Goal: Task Accomplishment & Management: Manage account settings

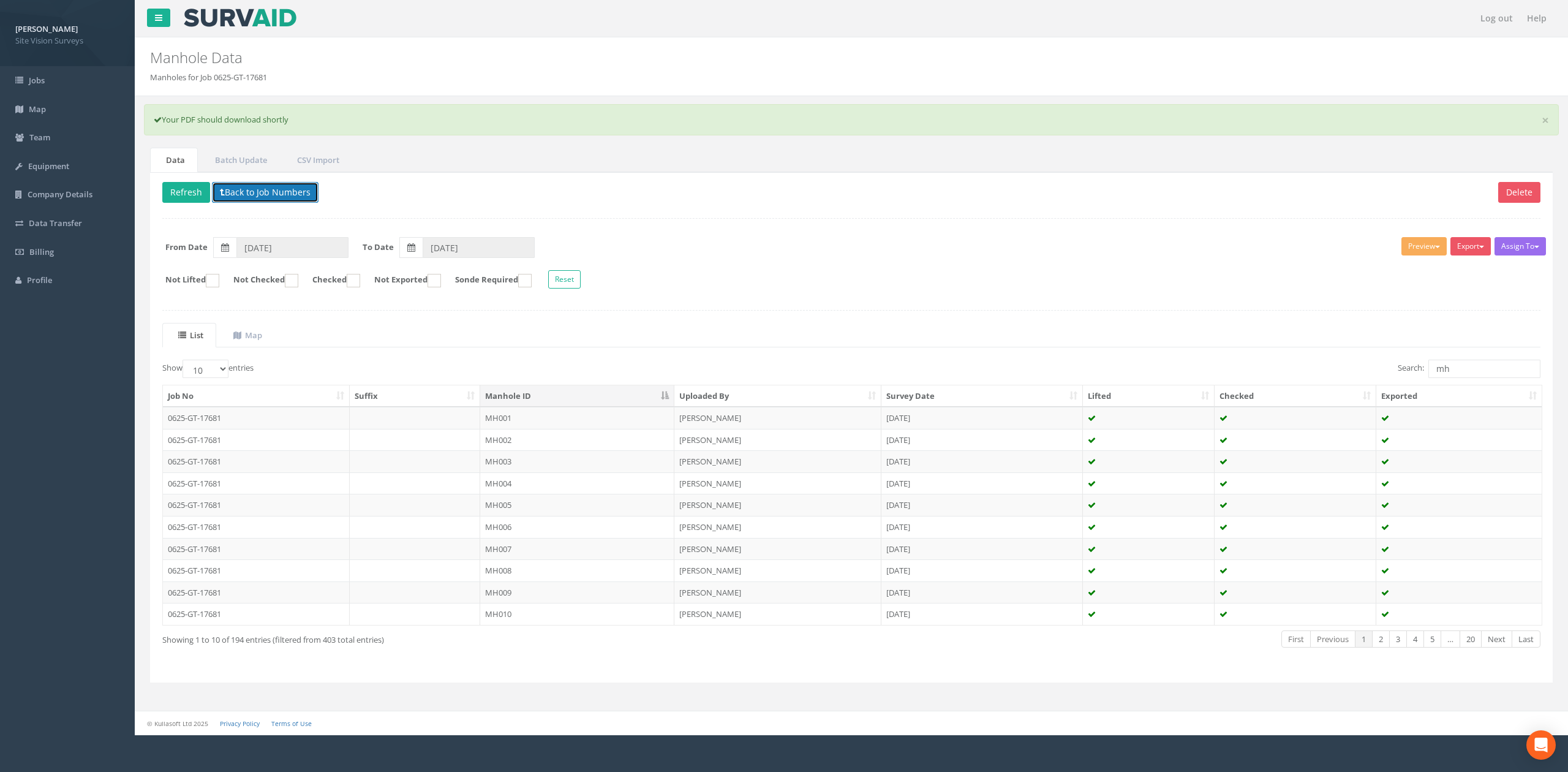
click at [277, 190] on button "Back to Job Numbers" at bounding box center [265, 192] width 107 height 21
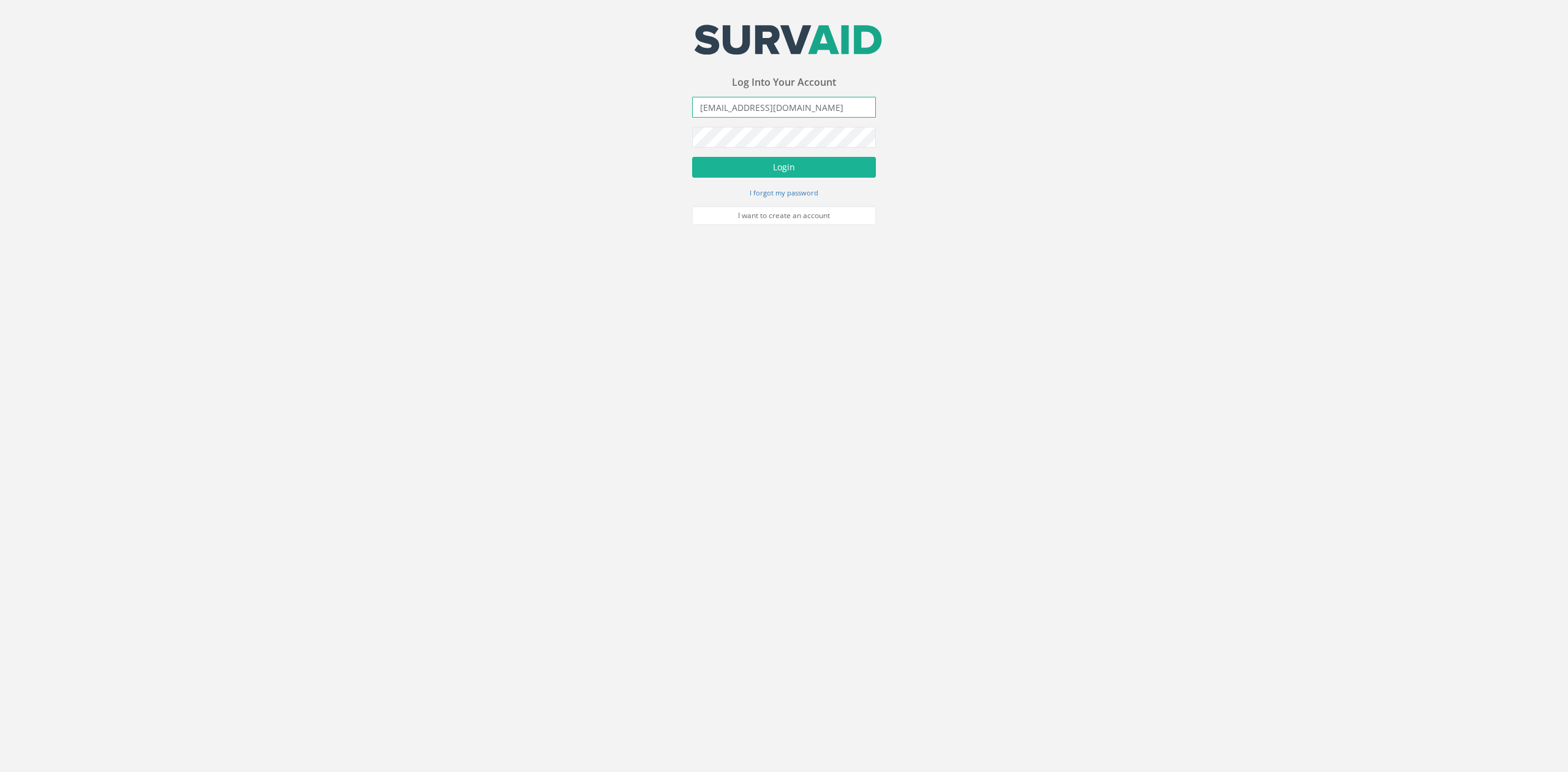
click at [795, 112] on input "[EMAIL_ADDRESS][DOMAIN_NAME]" at bounding box center [784, 107] width 184 height 21
type input "[PERSON_NAME][EMAIL_ADDRESS][PERSON_NAME][DOMAIN_NAME]"
click at [692, 157] on button "Login" at bounding box center [784, 167] width 184 height 21
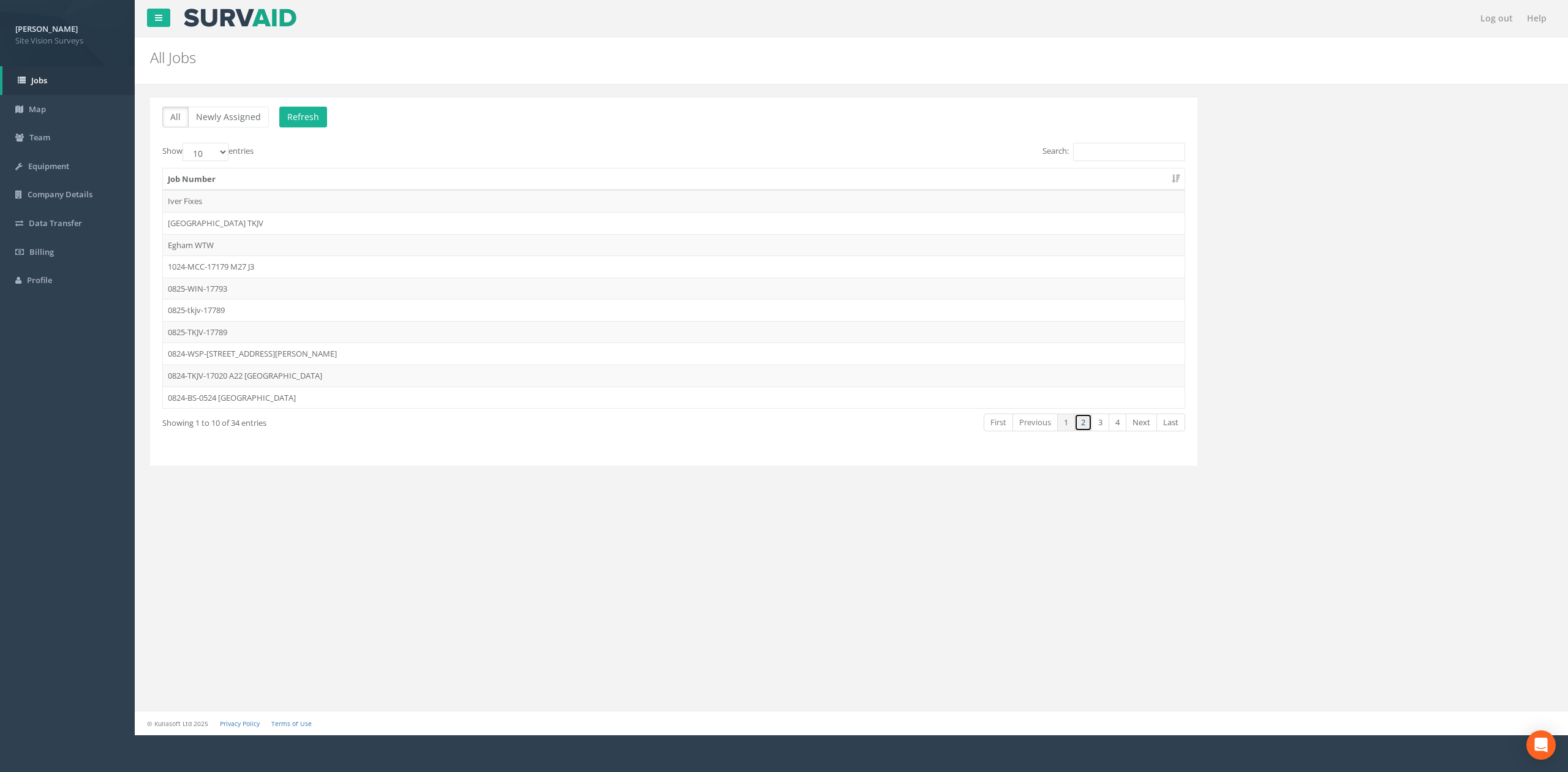
click at [1081, 429] on link "2" at bounding box center [1083, 422] width 18 height 18
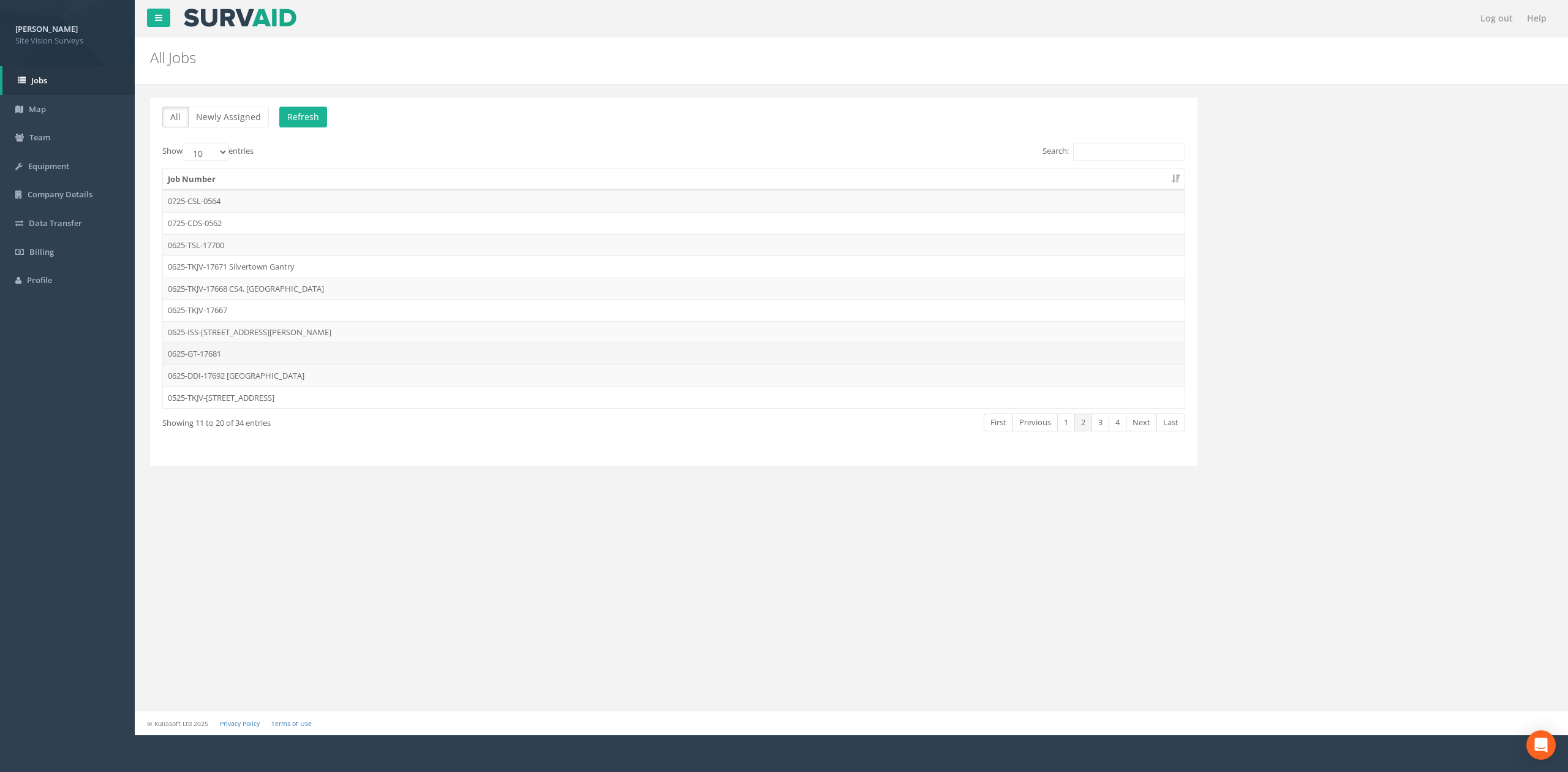
click at [212, 356] on td "0625-GT-17681" at bounding box center [673, 353] width 1021 height 22
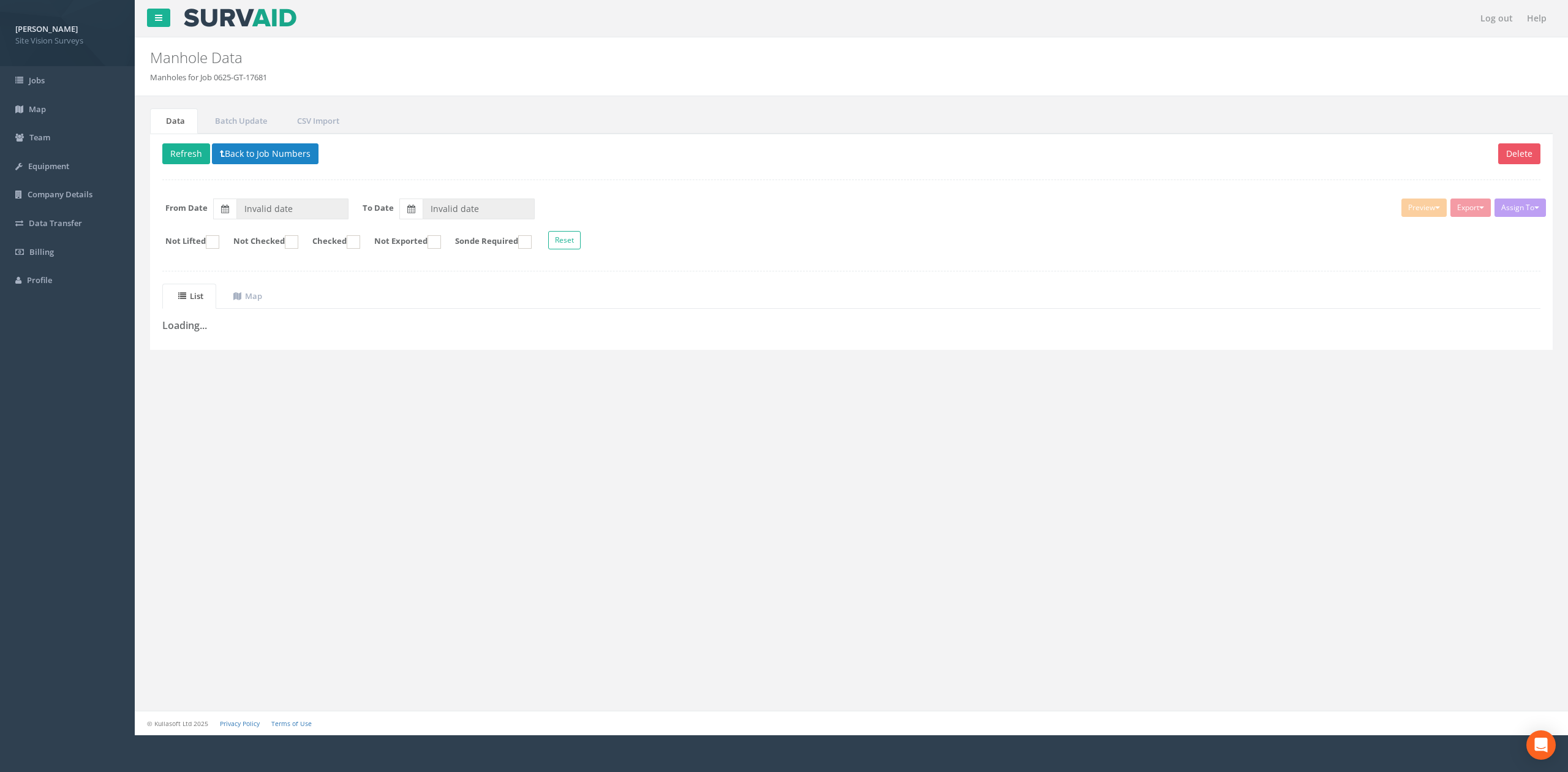
type input "[DATE]"
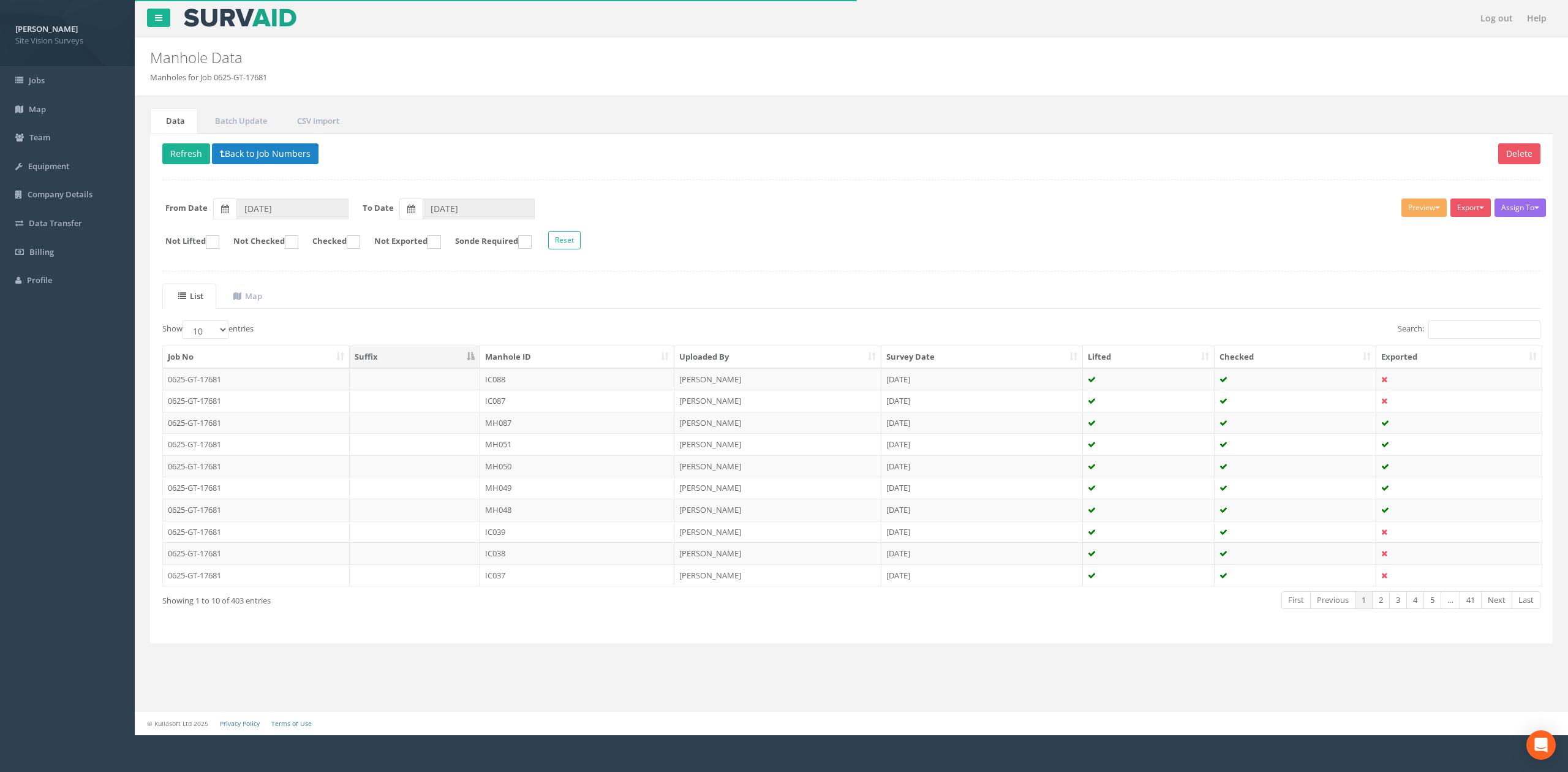
click at [546, 359] on th "Manhole ID" at bounding box center [577, 357] width 194 height 22
click at [1436, 609] on link "5" at bounding box center [1432, 600] width 18 height 18
click at [1353, 603] on link "1" at bounding box center [1362, 600] width 18 height 18
click at [1502, 336] on input "Search:" at bounding box center [1484, 329] width 112 height 18
type input "mh169"
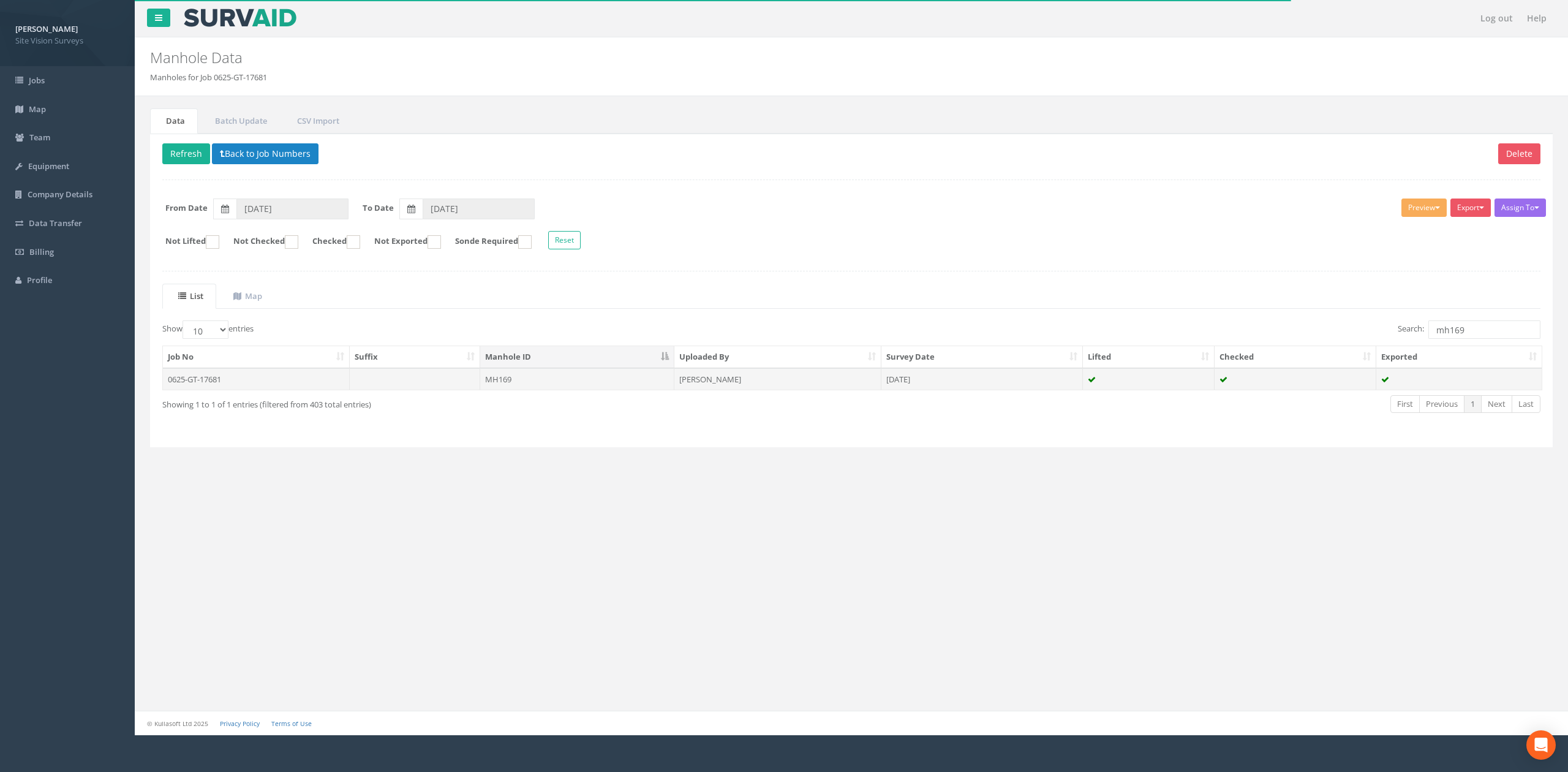
click at [1174, 386] on td at bounding box center [1149, 379] width 132 height 22
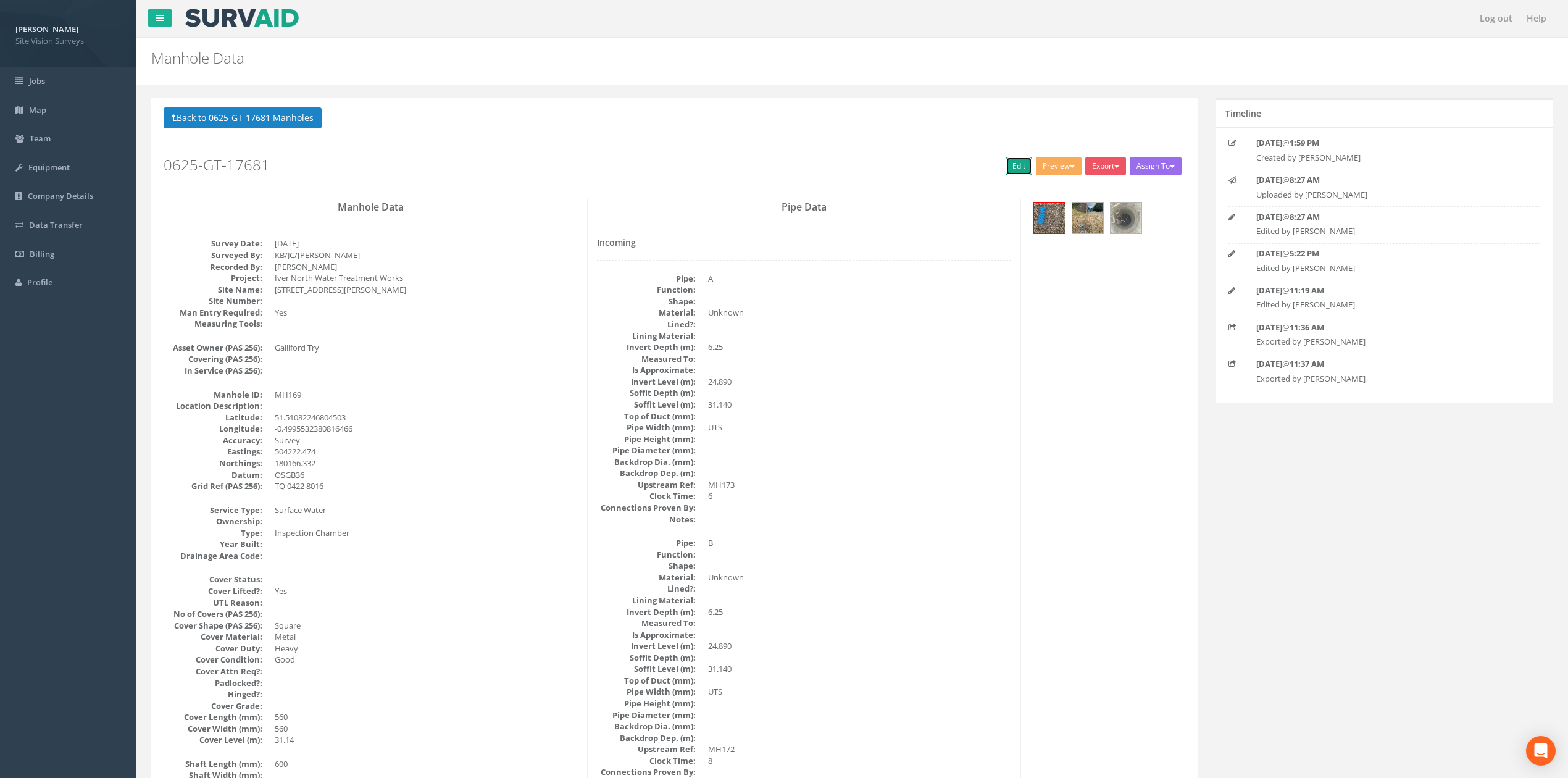
drag, startPoint x: 1000, startPoint y: 172, endPoint x: 902, endPoint y: 92, distance: 126.5
click at [1005, 172] on link "Edit" at bounding box center [1018, 166] width 26 height 19
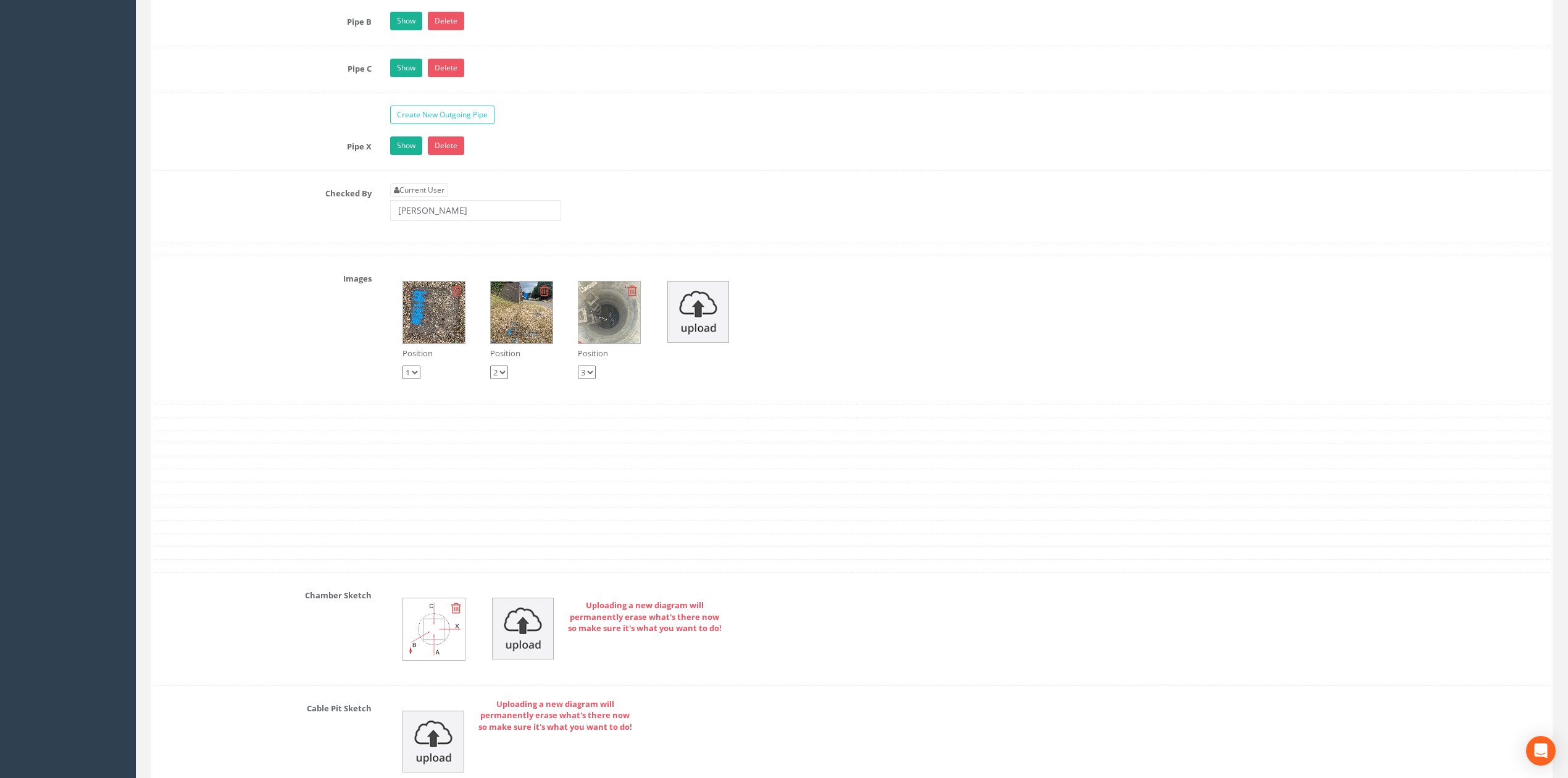
scroll to position [1960, 0]
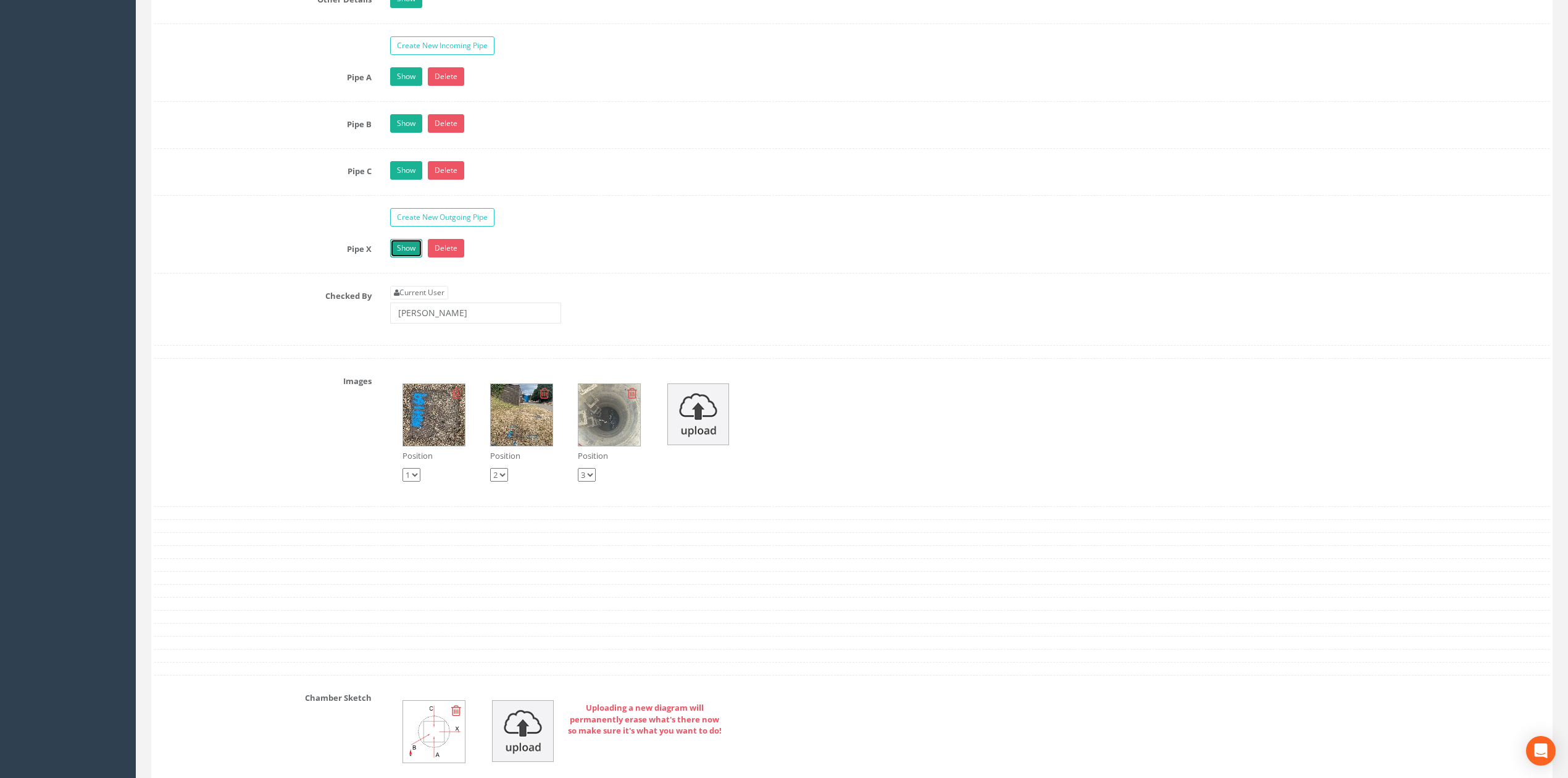
click at [416, 257] on link "Show" at bounding box center [406, 248] width 32 height 19
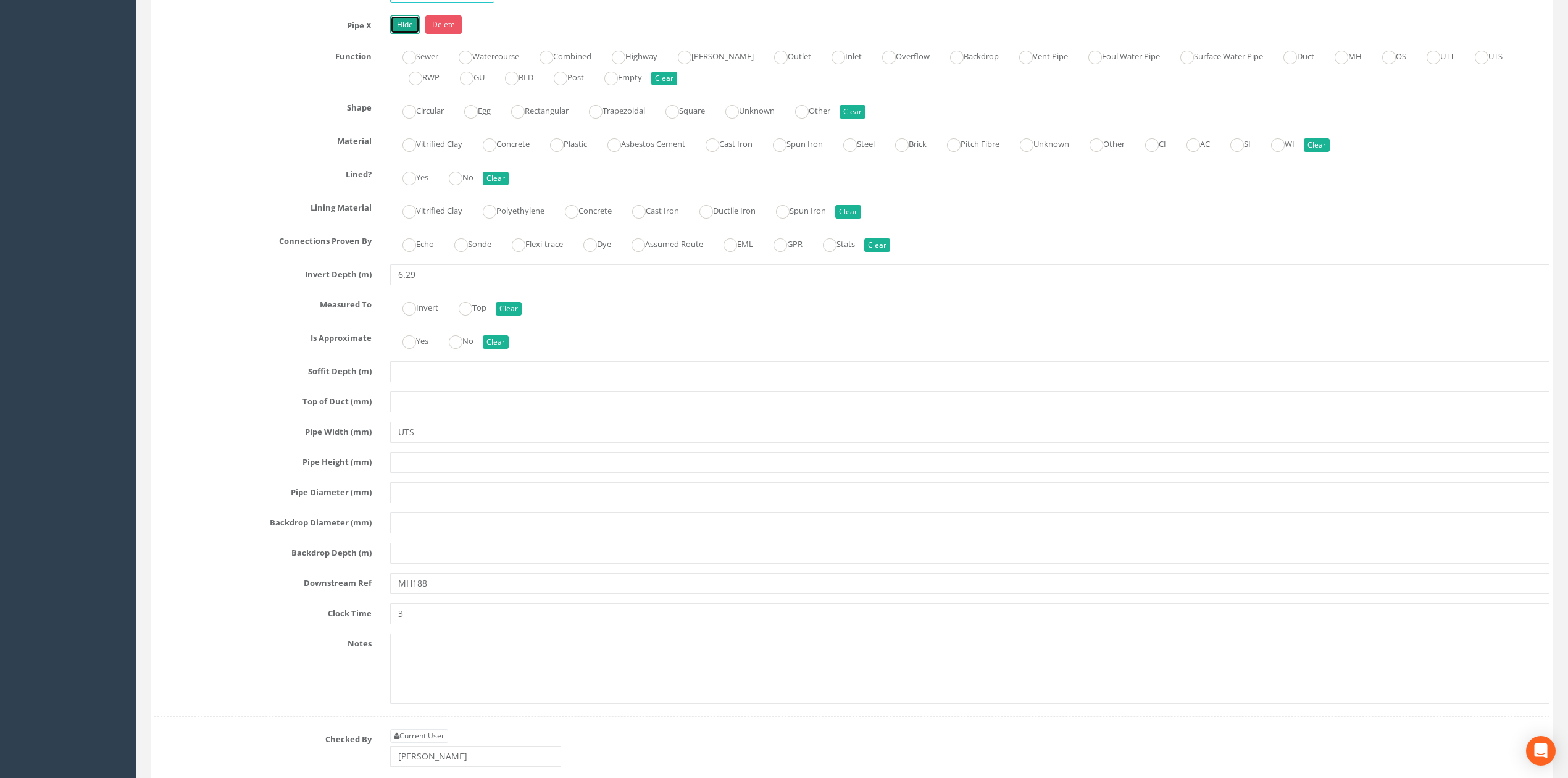
scroll to position [2207, 0]
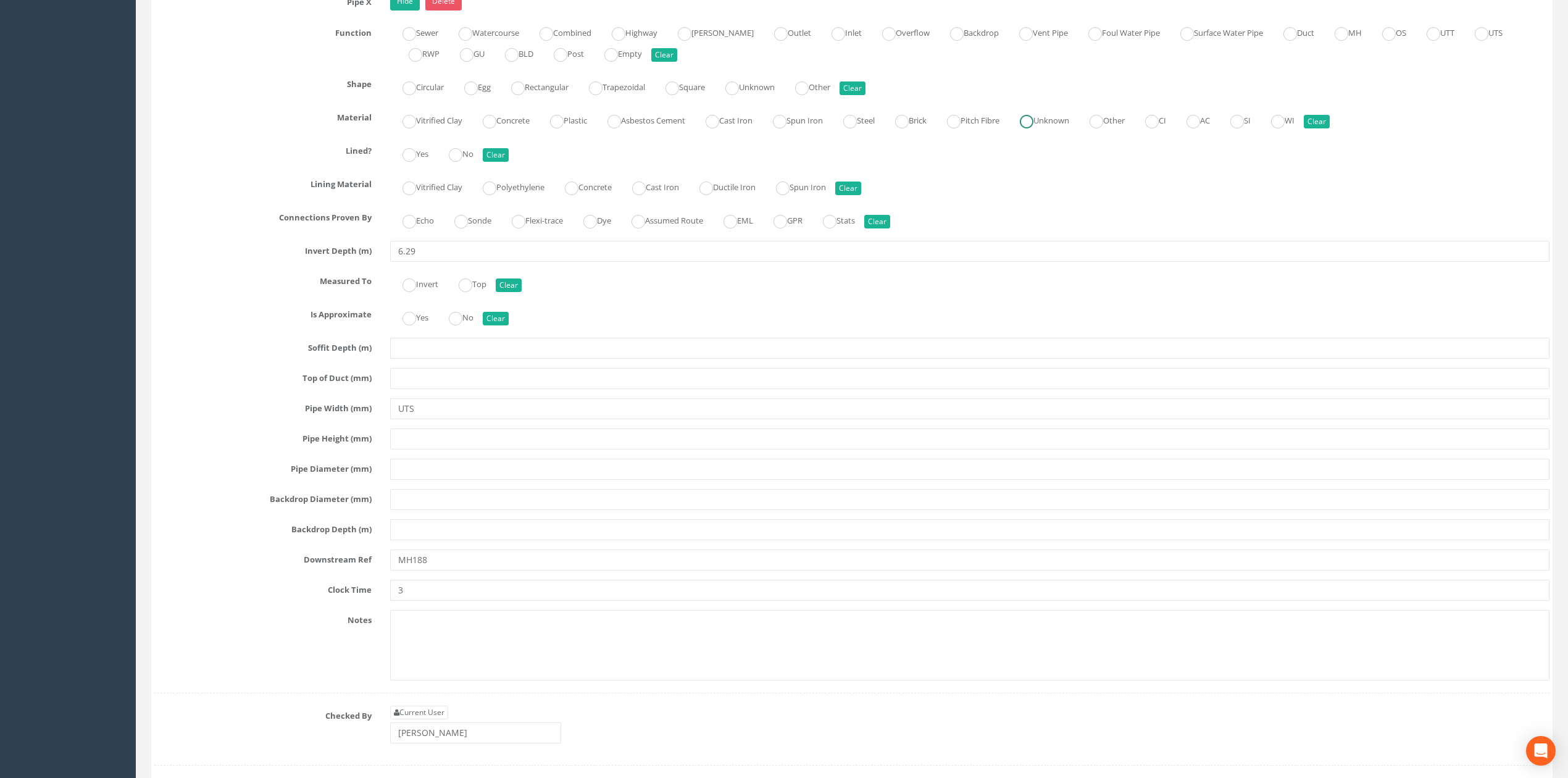
click at [1069, 128] on label "Unknown" at bounding box center [1038, 119] width 61 height 18
radio input "true"
click at [405, 10] on link "Hide" at bounding box center [405, 1] width 30 height 19
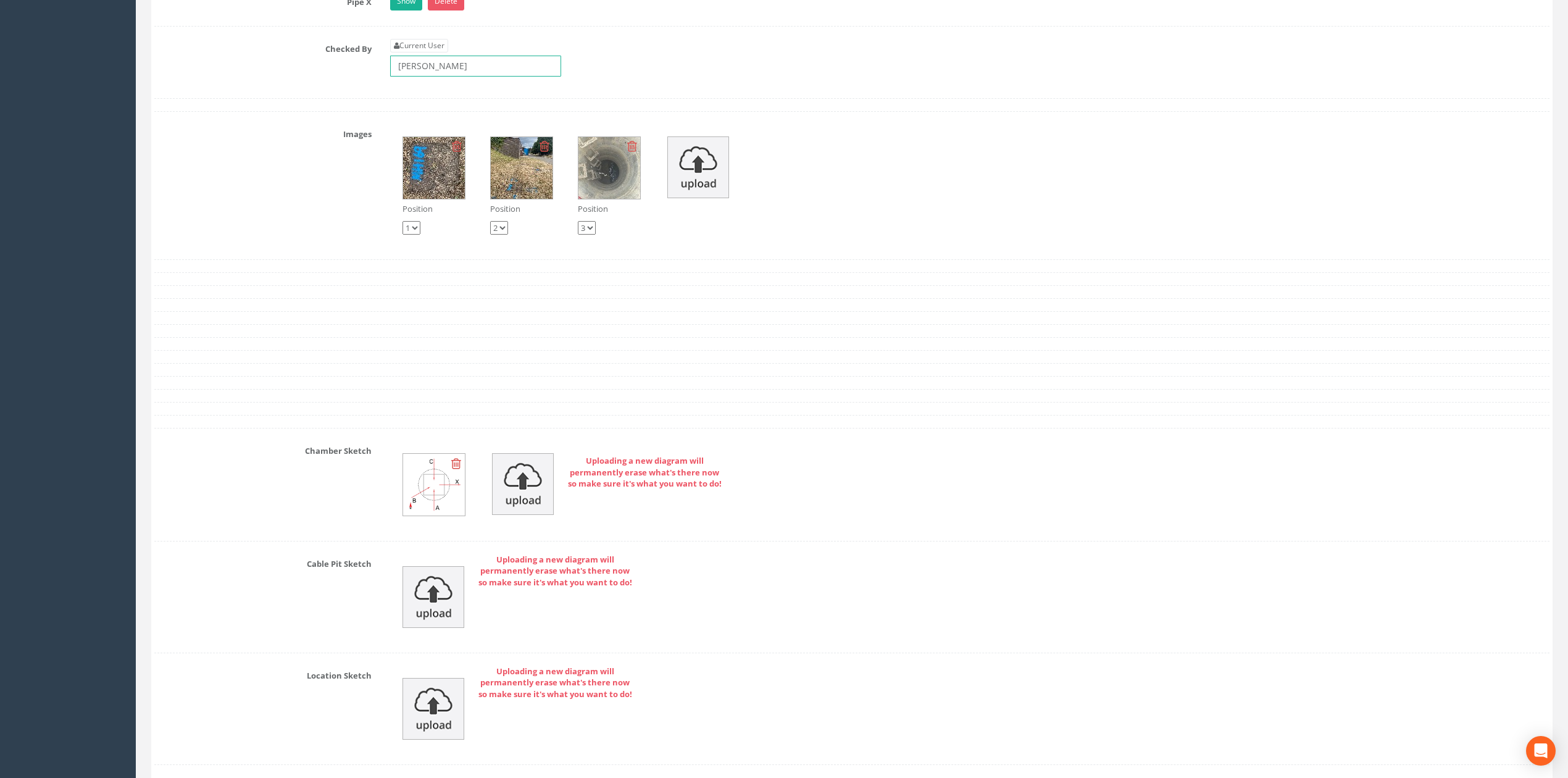
click at [449, 75] on input "[PERSON_NAME]" at bounding box center [476, 66] width 171 height 21
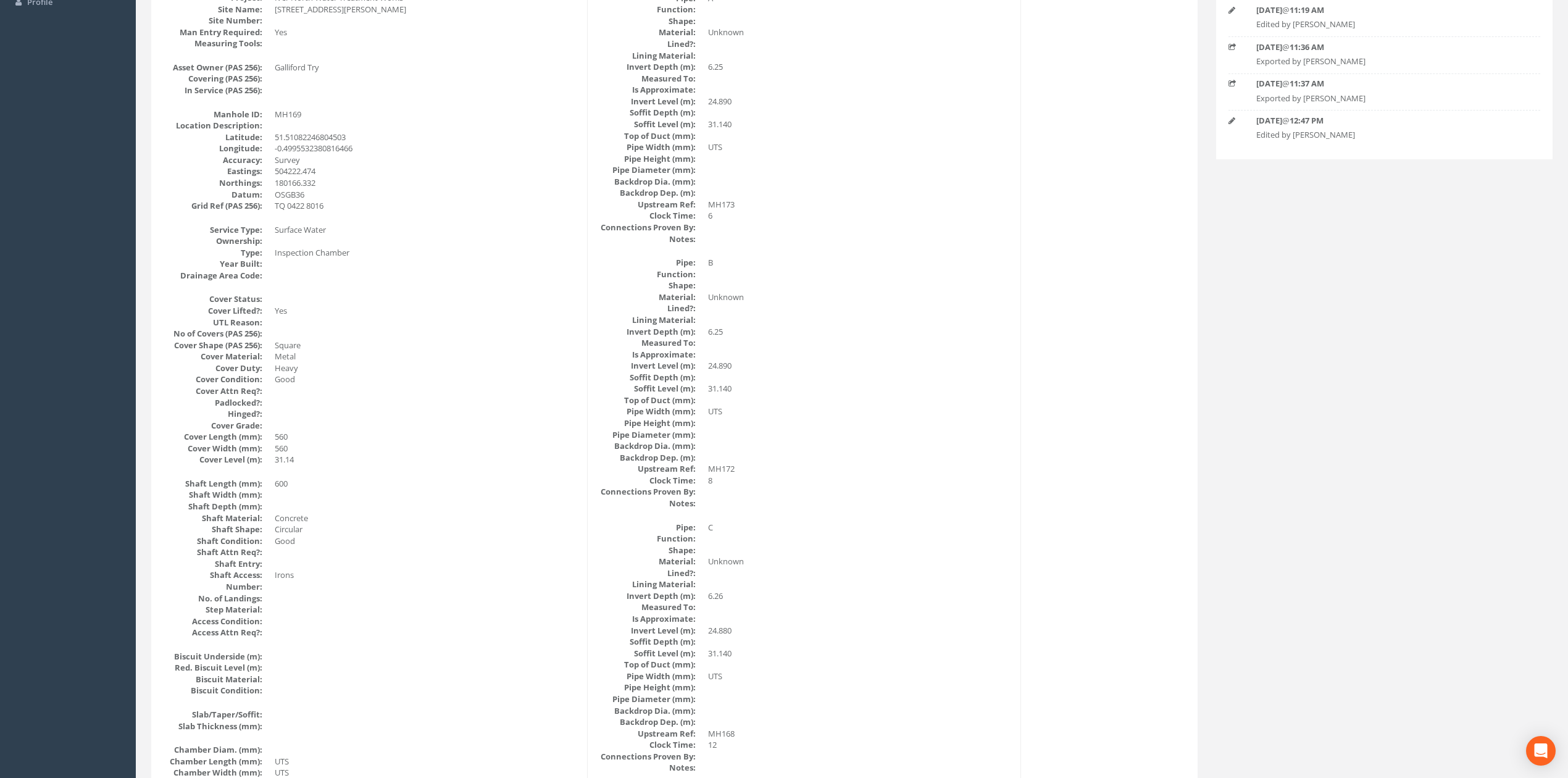
scroll to position [0, 0]
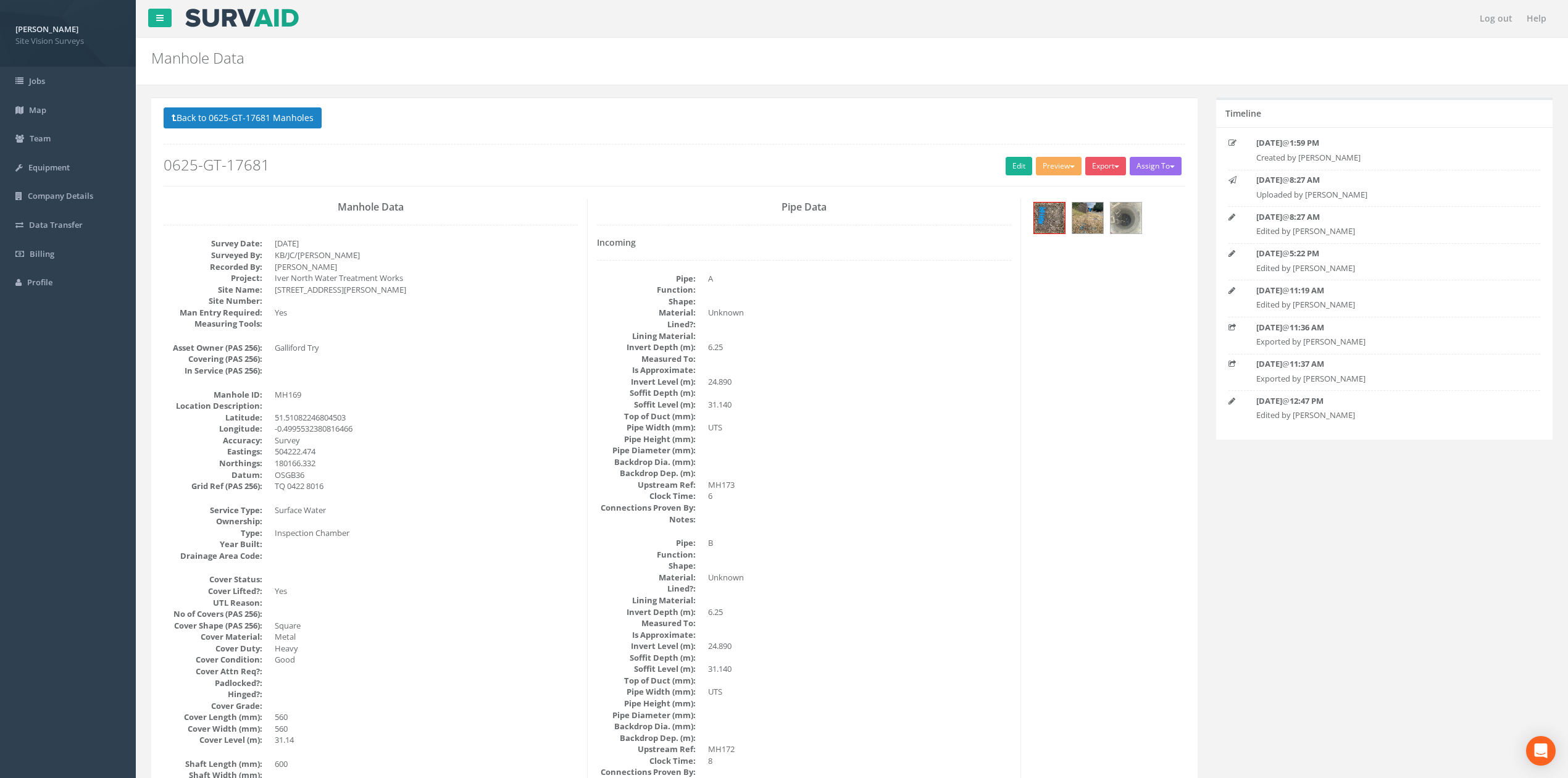
click at [1127, 161] on div "Export SVS IC SVS MH Heathrow United Utilities SurvAid IC SurvAid Manhole" at bounding box center [1107, 167] width 44 height 21
click at [1123, 162] on div "Export SVS IC SVS MH Heathrow United Utilities SurvAid IC SurvAid Manhole" at bounding box center [1107, 167] width 44 height 21
click at [1123, 162] on button "Export" at bounding box center [1105, 166] width 41 height 19
click at [1105, 208] on link "SVS MH" at bounding box center [1081, 213] width 94 height 19
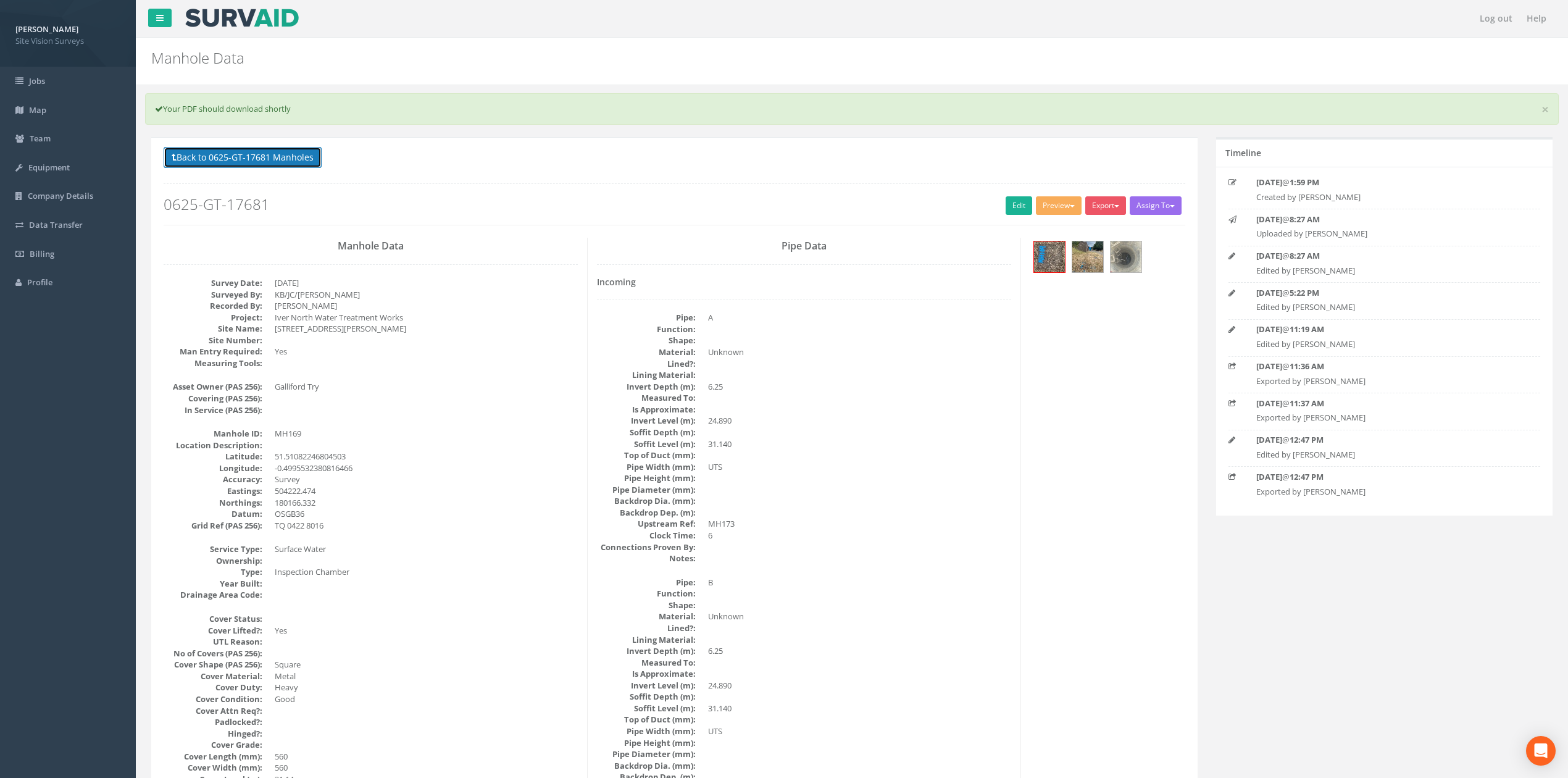
drag, startPoint x: 220, startPoint y: 158, endPoint x: 258, endPoint y: 159, distance: 38.0
click at [220, 158] on button "Back to 0625-GT-17681 Manholes" at bounding box center [242, 157] width 158 height 21
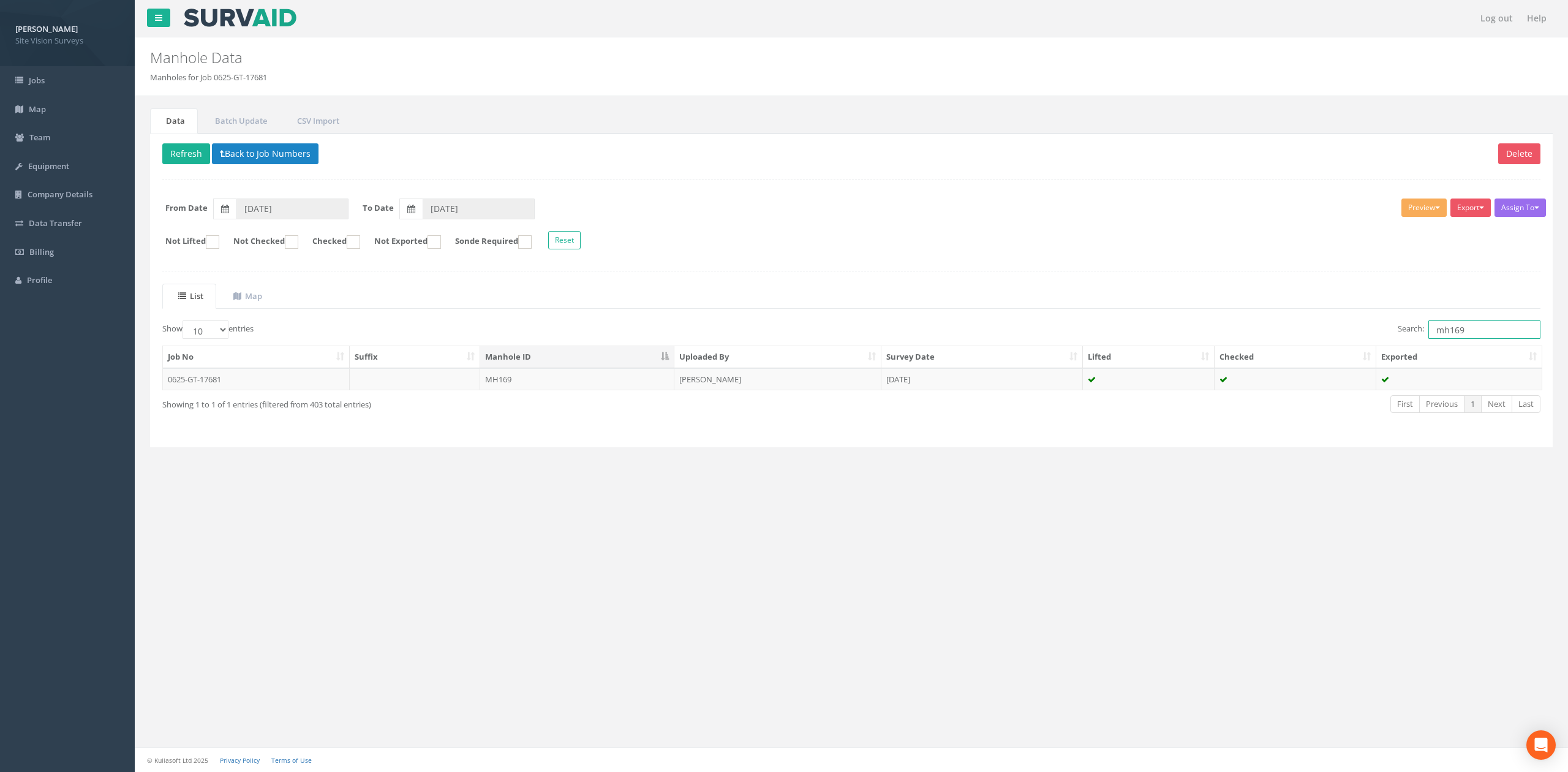
drag, startPoint x: 1487, startPoint y: 332, endPoint x: 1446, endPoint y: 325, distance: 41.6
click at [1446, 325] on input "mh169" at bounding box center [1484, 329] width 112 height 18
type input "mh001"
click at [1249, 390] on td at bounding box center [1295, 379] width 162 height 22
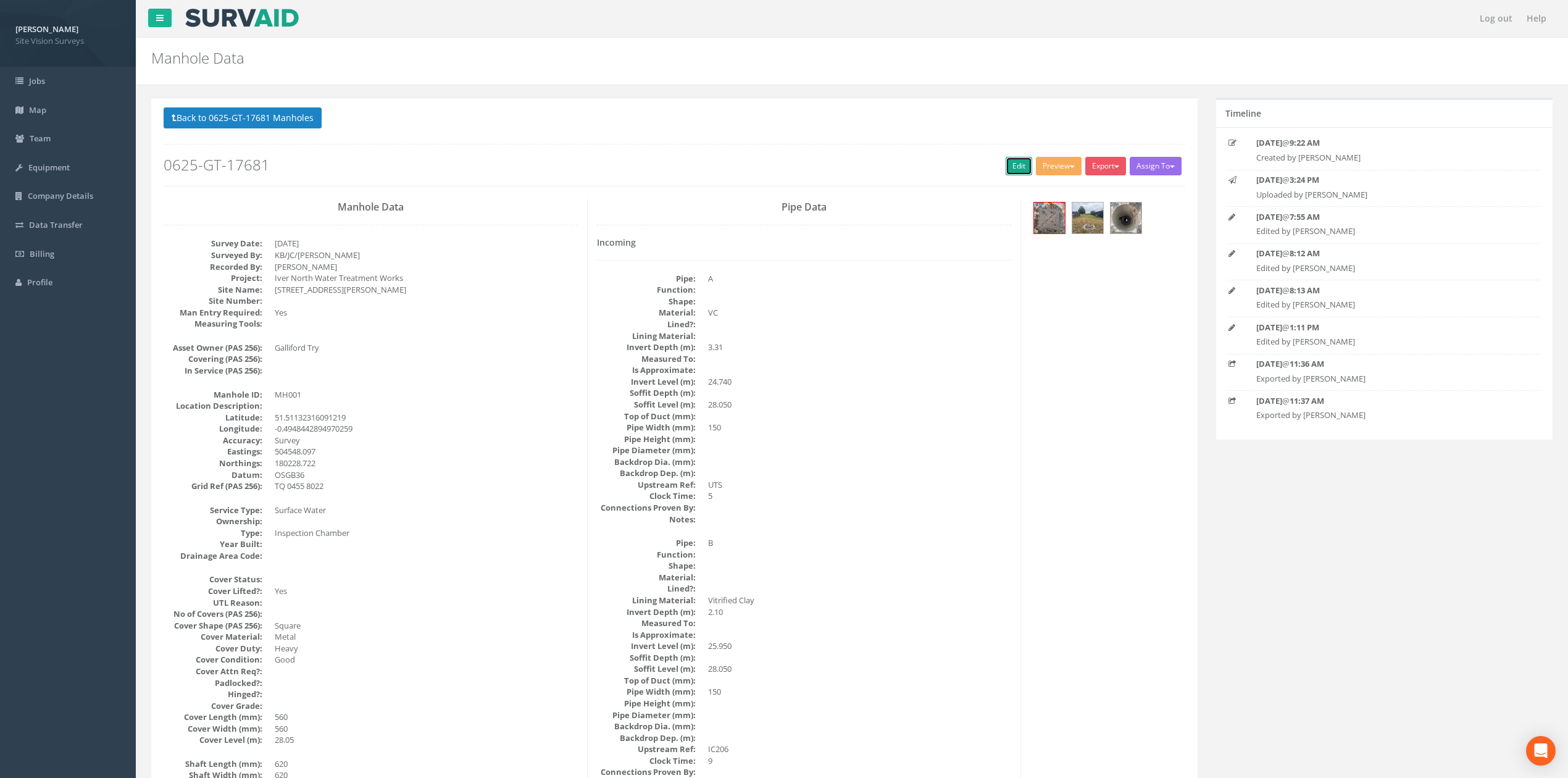
click at [1005, 169] on link "Edit" at bounding box center [1018, 166] width 26 height 19
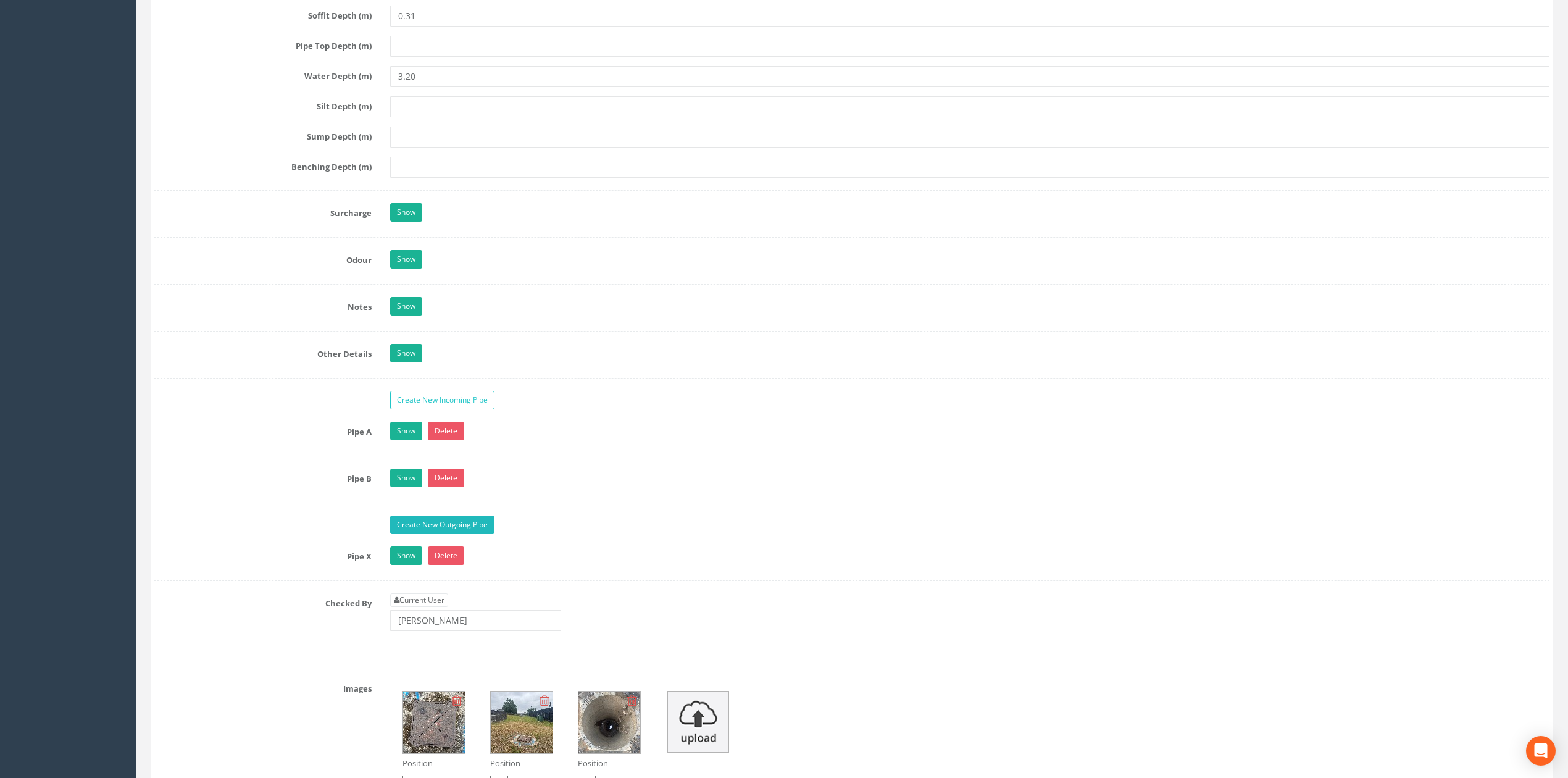
scroll to position [1646, 0]
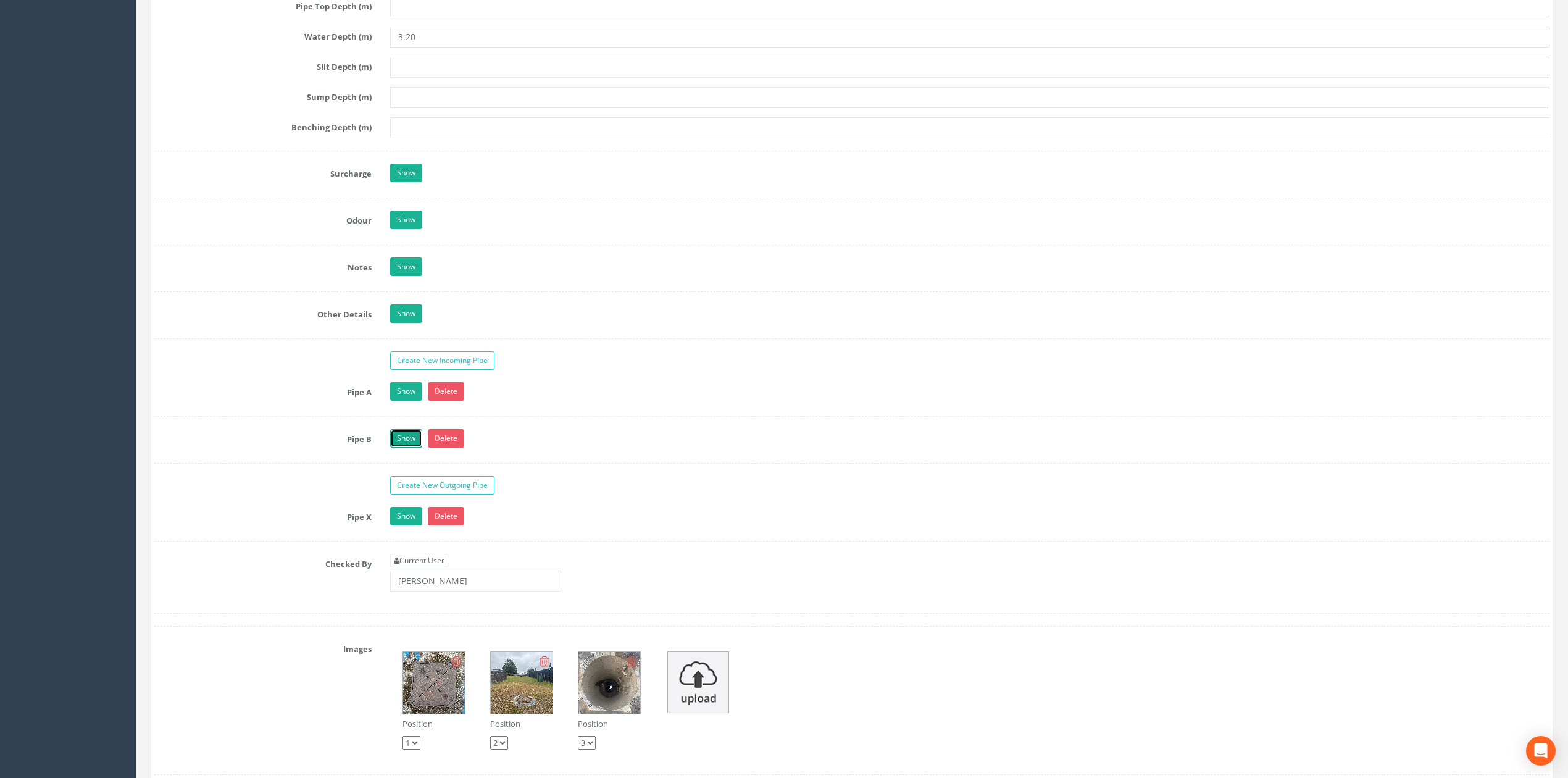
click at [411, 447] on link "Show" at bounding box center [406, 438] width 32 height 19
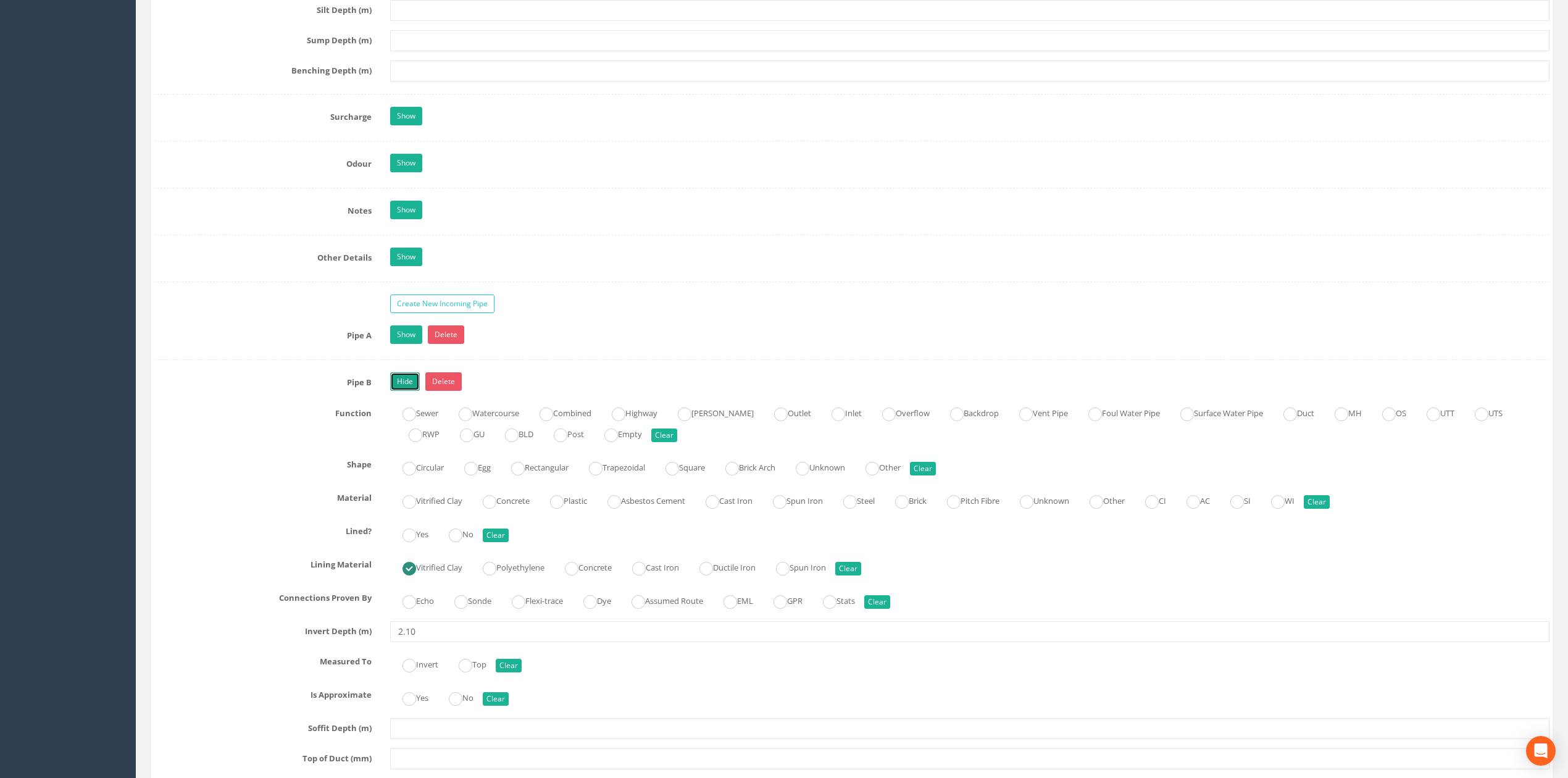
scroll to position [1728, 0]
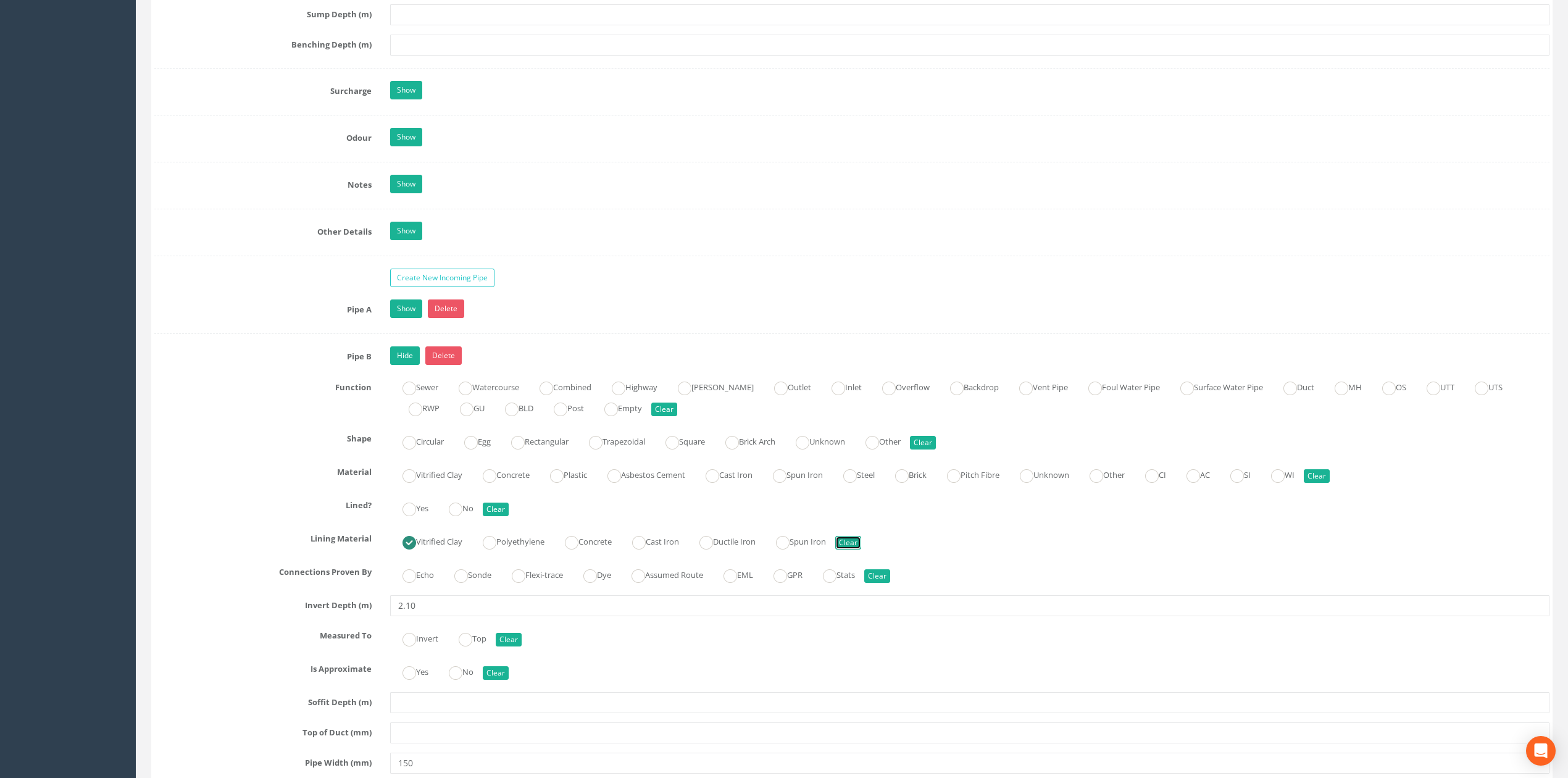
click at [861, 550] on button "Clear" at bounding box center [849, 543] width 26 height 14
radio input "false"
click at [427, 483] on label "Vitrified Clay" at bounding box center [426, 474] width 72 height 18
radio input "true"
click at [403, 364] on link "Hide" at bounding box center [405, 356] width 30 height 19
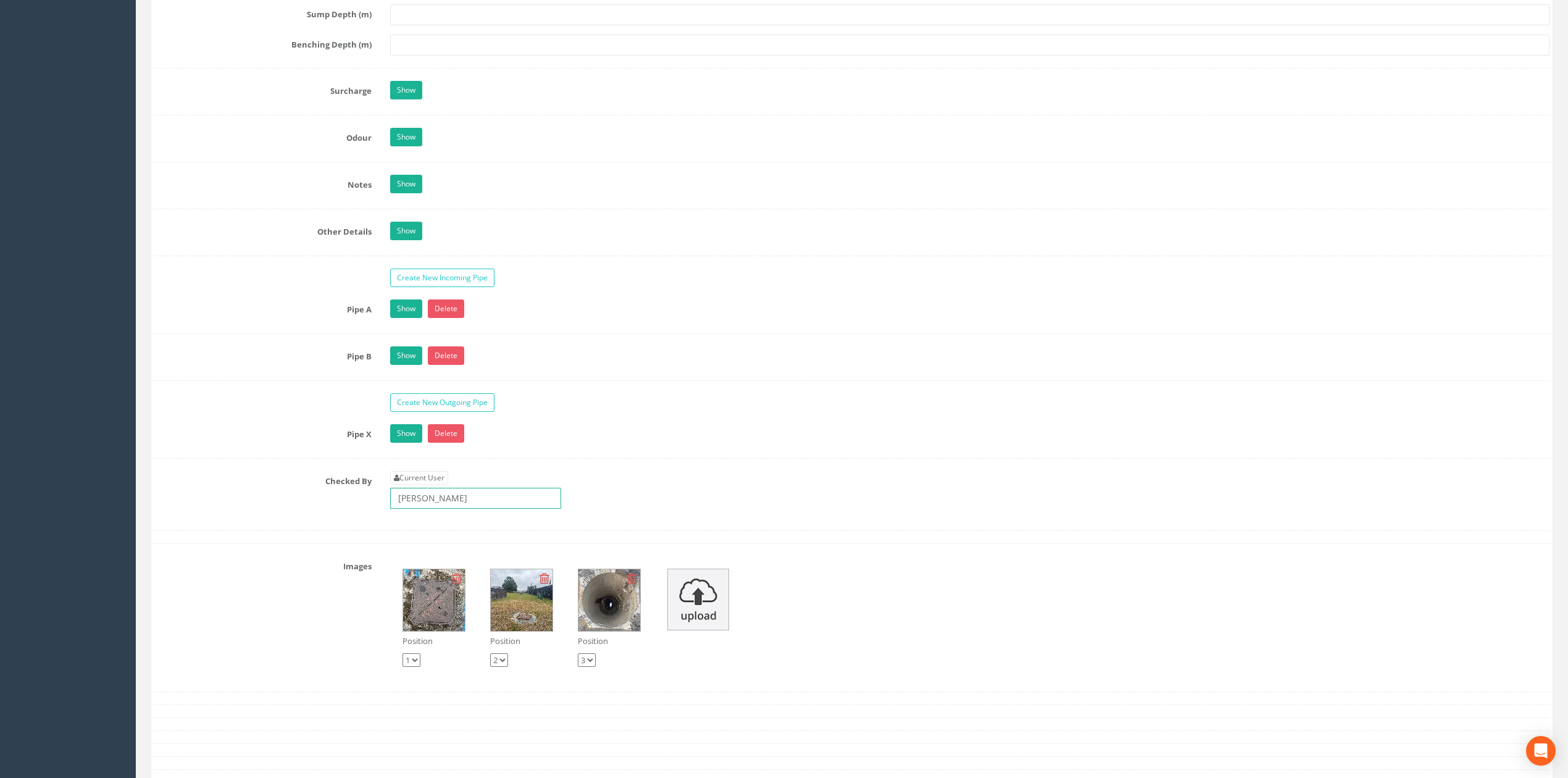
click at [484, 509] on input "[PERSON_NAME]" at bounding box center [476, 498] width 171 height 21
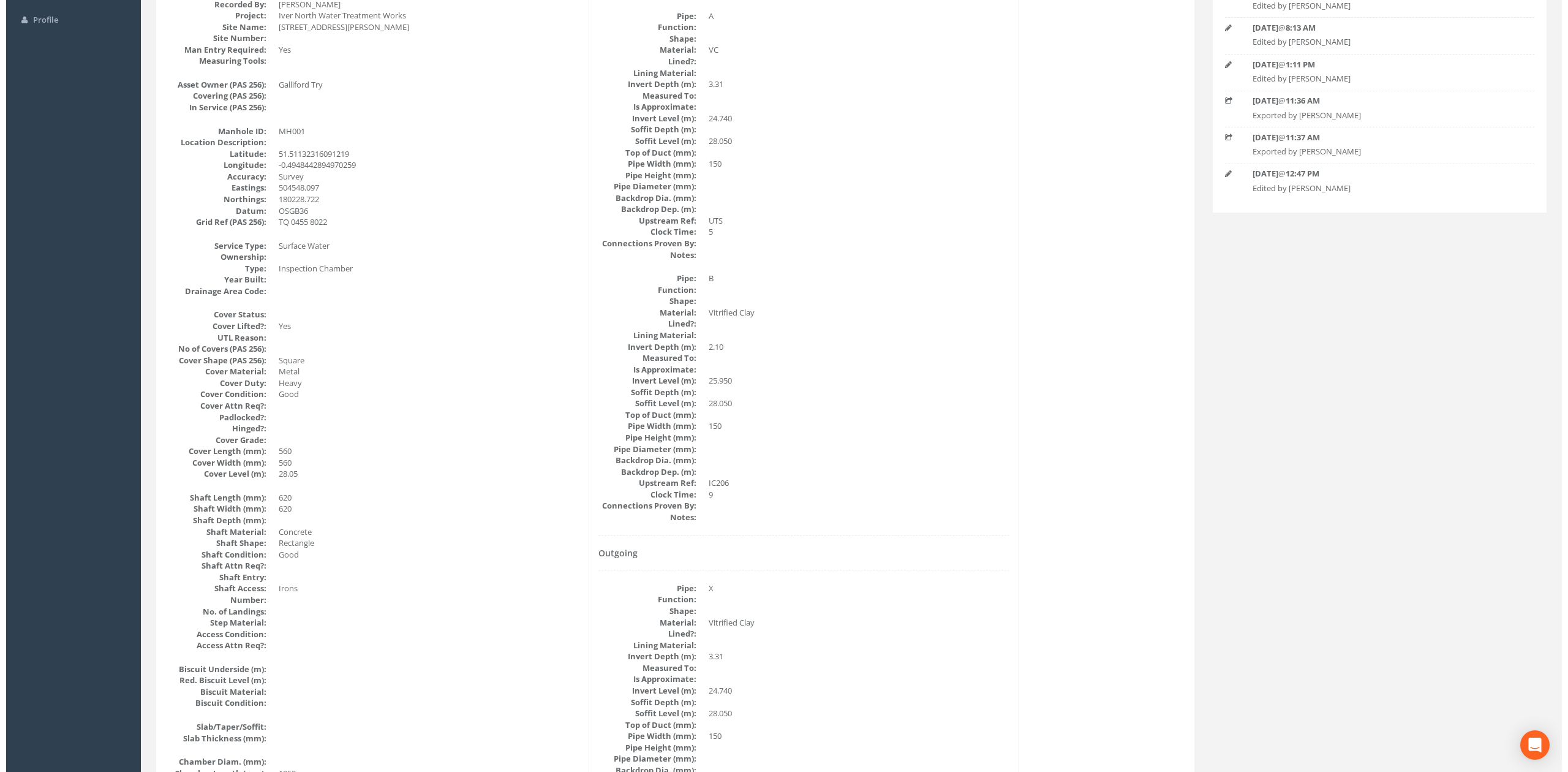
scroll to position [0, 0]
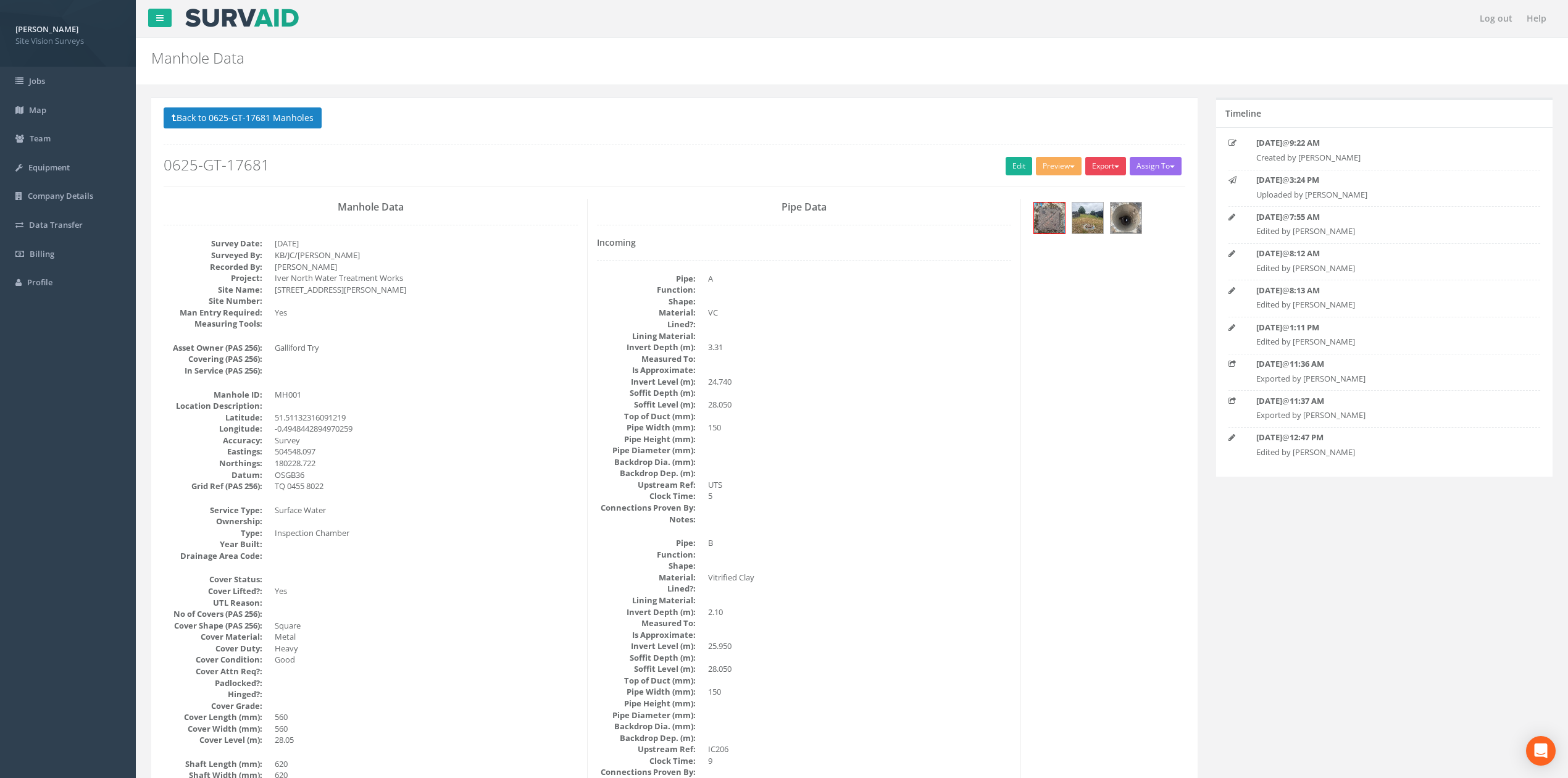
click at [1092, 164] on button "Export" at bounding box center [1105, 166] width 41 height 19
click at [1092, 211] on link "SVS MH" at bounding box center [1081, 213] width 94 height 19
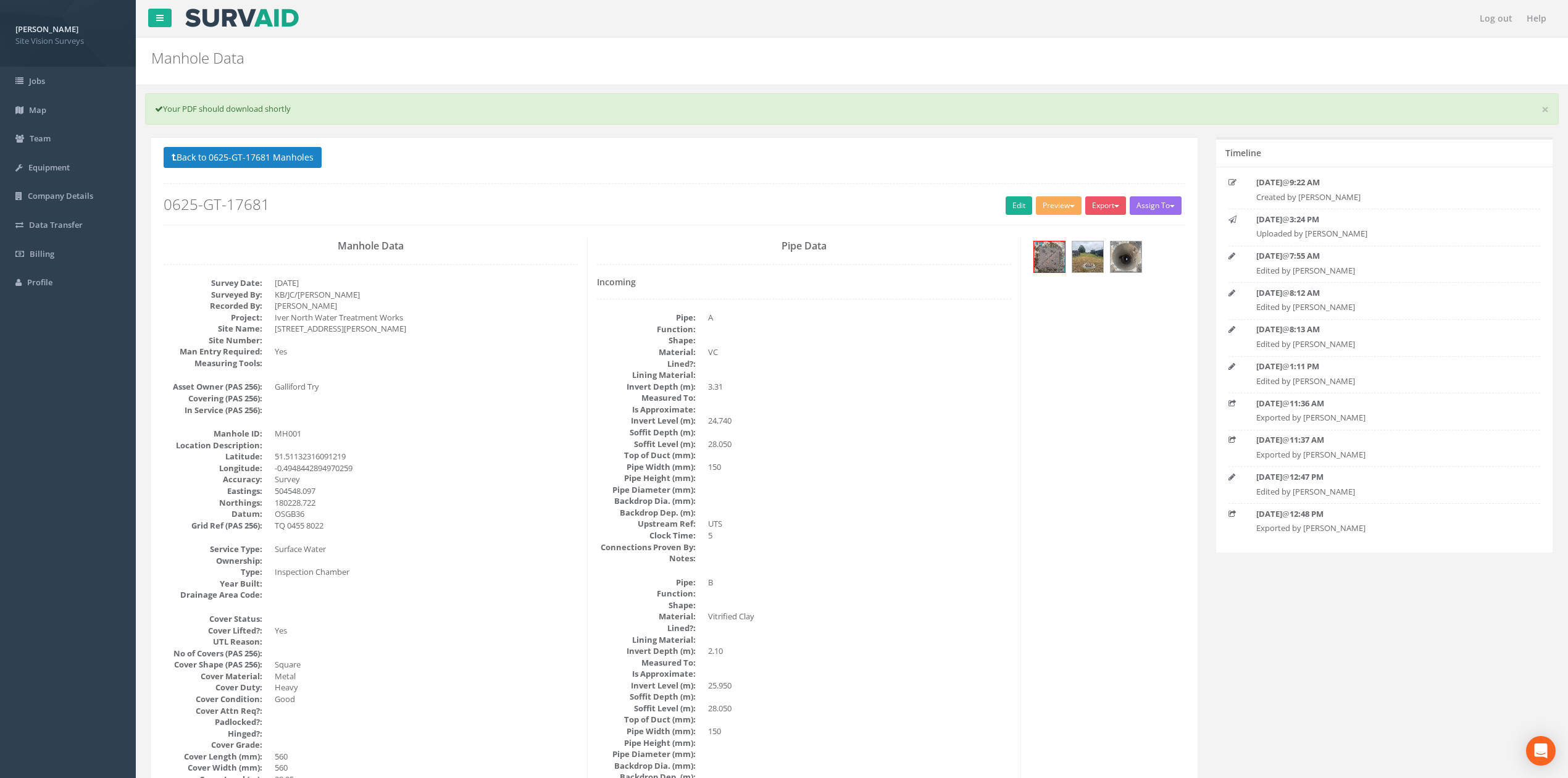
click at [301, 169] on p "Back to 0625-GT-17681 Manholes Back to Map" at bounding box center [675, 159] width 1022 height 24
click at [294, 162] on button "Back to 0625-GT-17681 Manholes" at bounding box center [242, 157] width 158 height 21
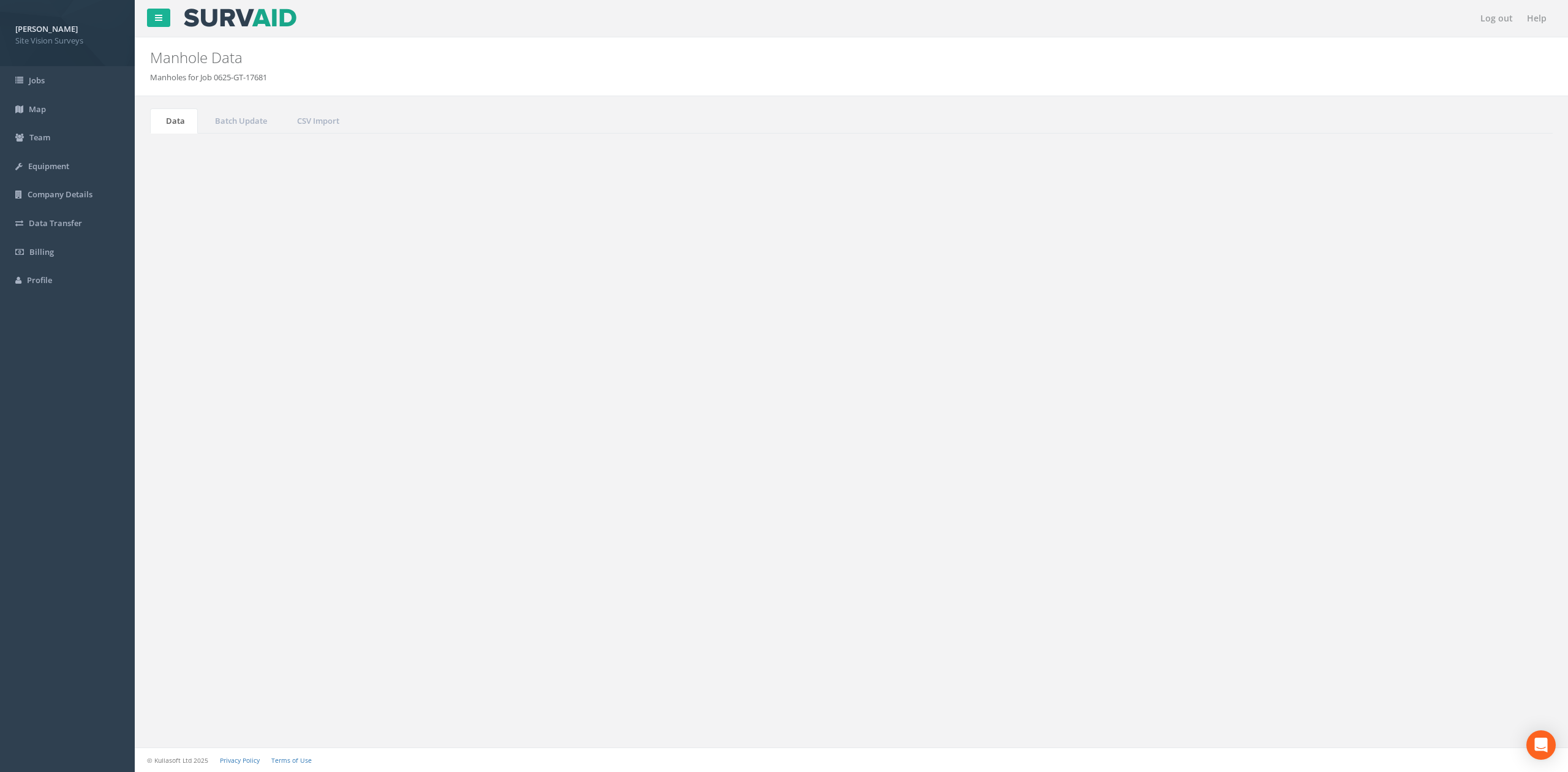
drag, startPoint x: 1505, startPoint y: 331, endPoint x: 1032, endPoint y: 329, distance: 473.0
click at [1093, 334] on div "Search: mh001" at bounding box center [1200, 331] width 680 height 21
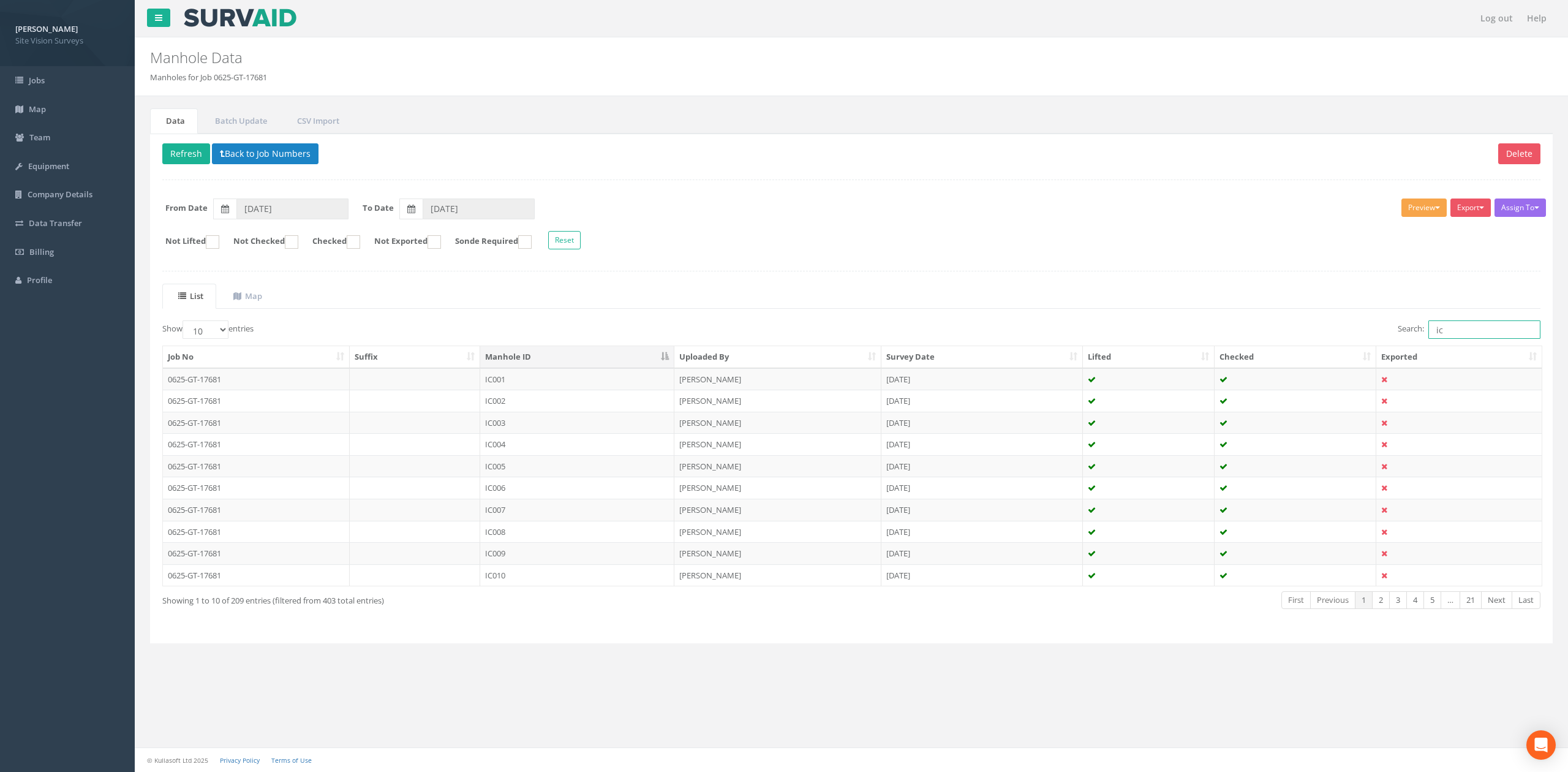
type input "ic"
click at [1404, 212] on button "Preview" at bounding box center [1424, 208] width 45 height 18
click at [1397, 236] on link "SVS IC" at bounding box center [1402, 233] width 93 height 19
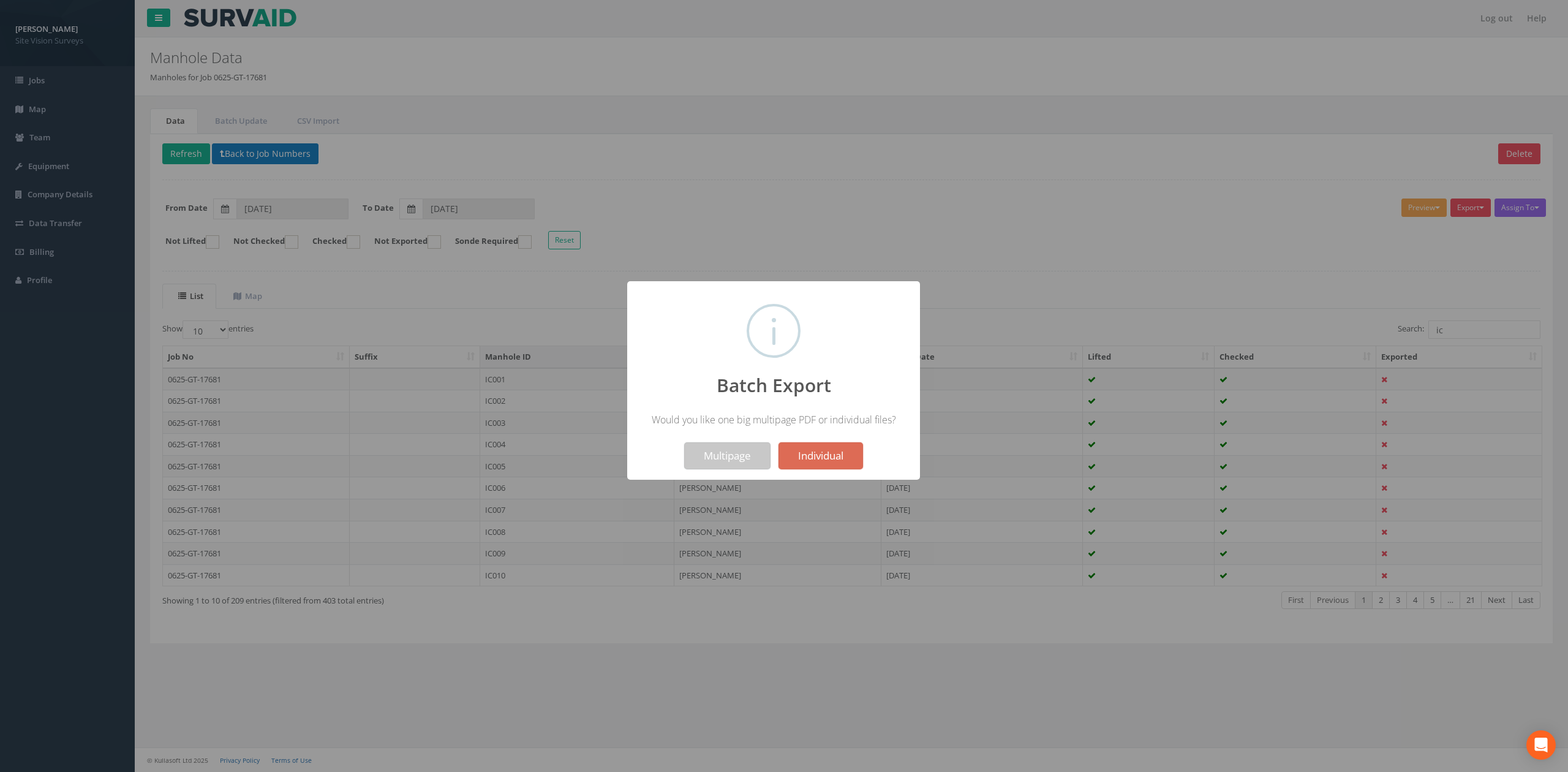
click at [714, 464] on button "Multipage" at bounding box center [727, 456] width 86 height 27
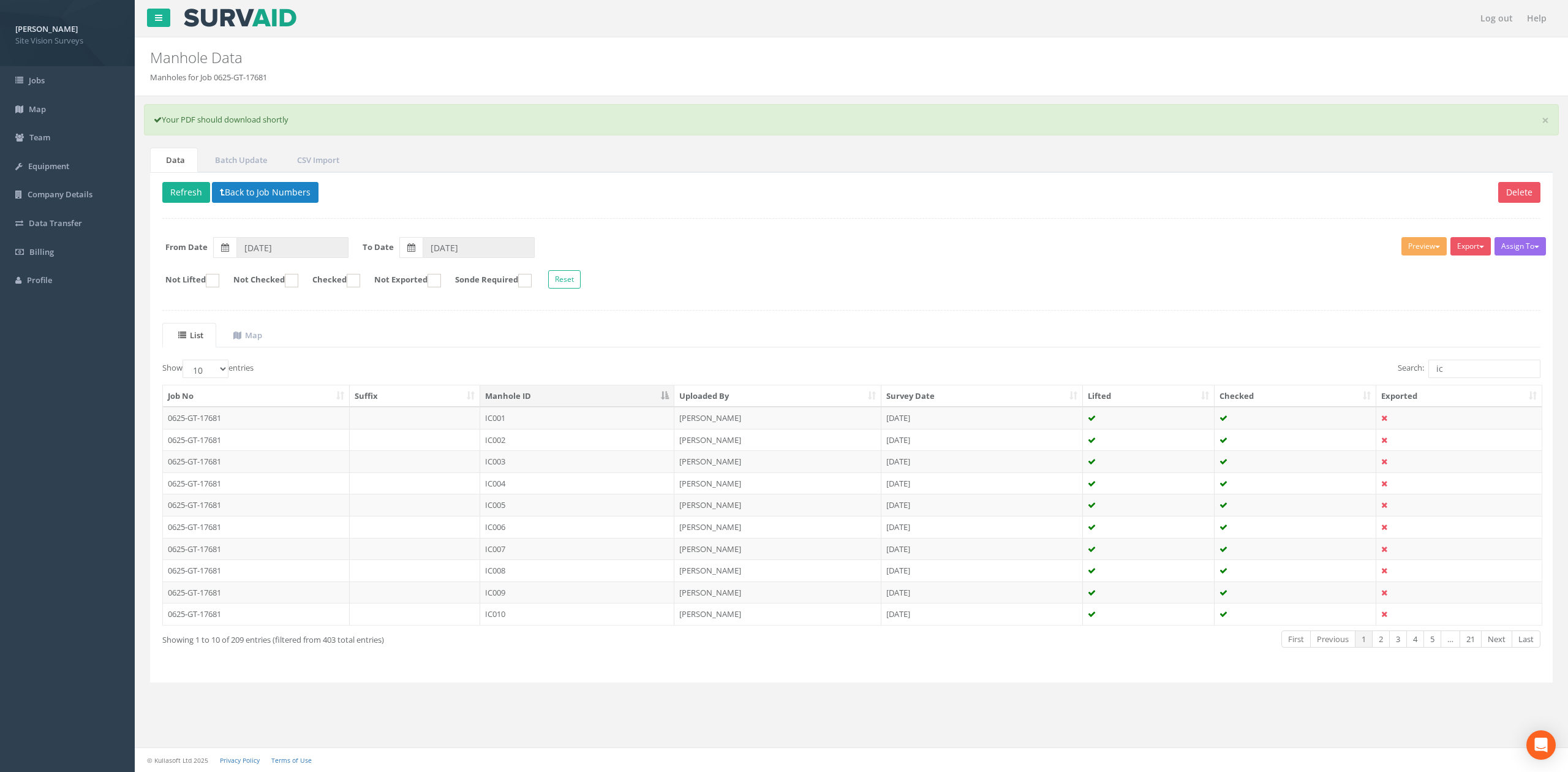
click at [1057, 188] on p "Delete Refresh Back to Job Numbers" at bounding box center [851, 194] width 1378 height 24
click at [1544, 118] on link "×" at bounding box center [1545, 120] width 8 height 13
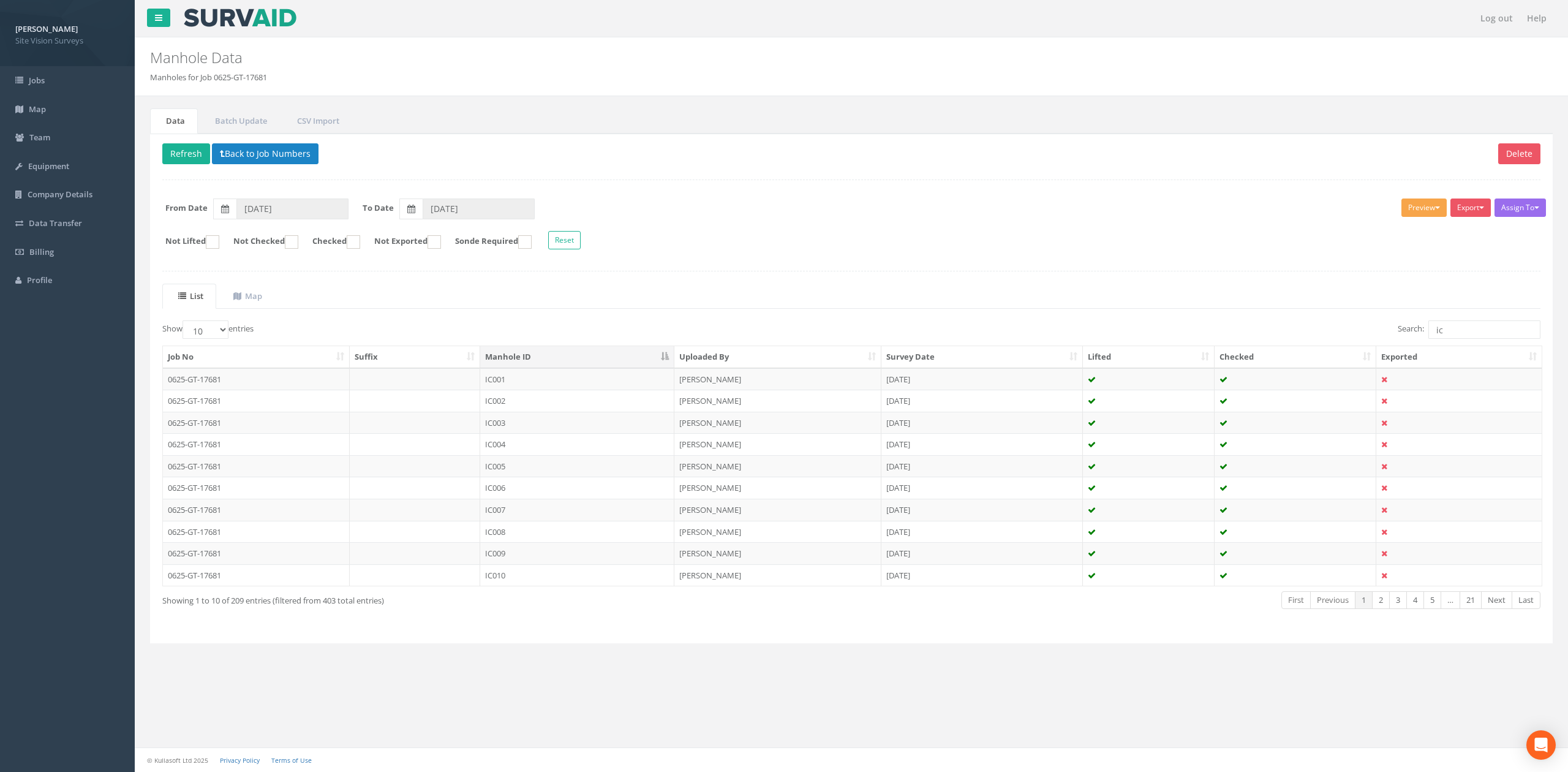
click at [1421, 203] on button "Preview" at bounding box center [1424, 208] width 45 height 18
click at [1396, 227] on link "SVS IC" at bounding box center [1402, 233] width 93 height 19
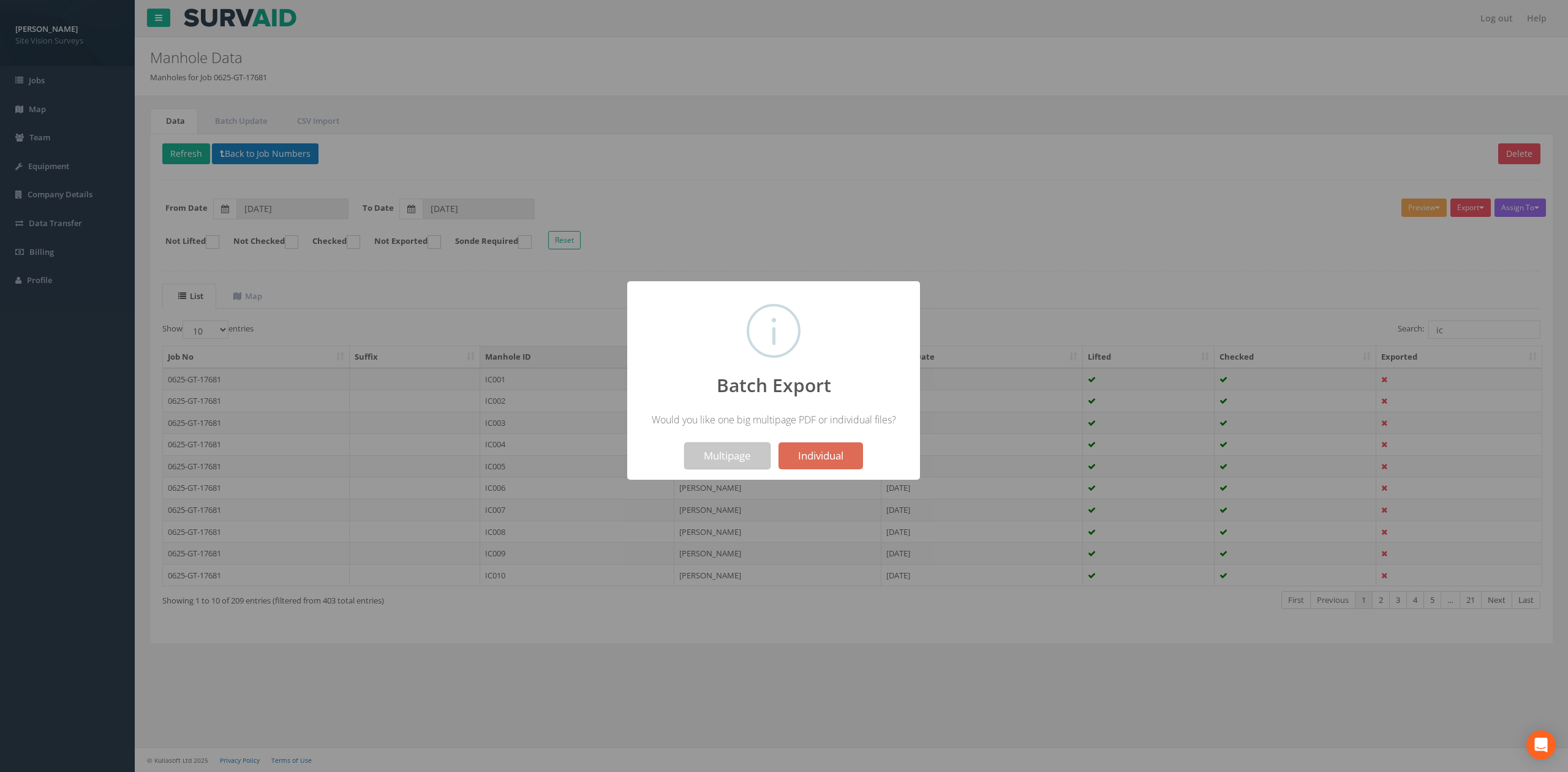
click at [721, 454] on button "Multipage" at bounding box center [727, 456] width 86 height 27
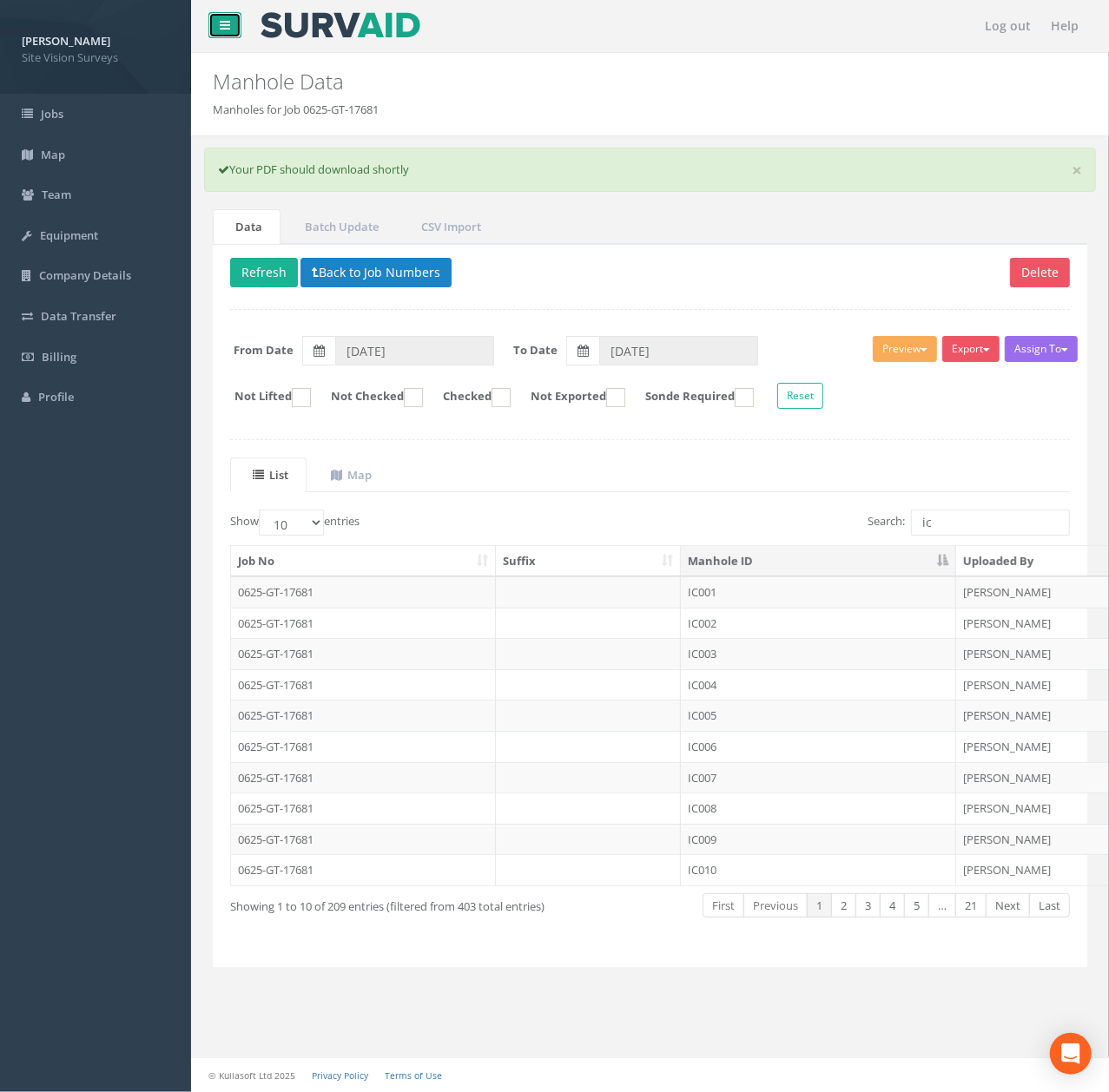
click at [223, 25] on icon at bounding box center [224, 25] width 11 height 13
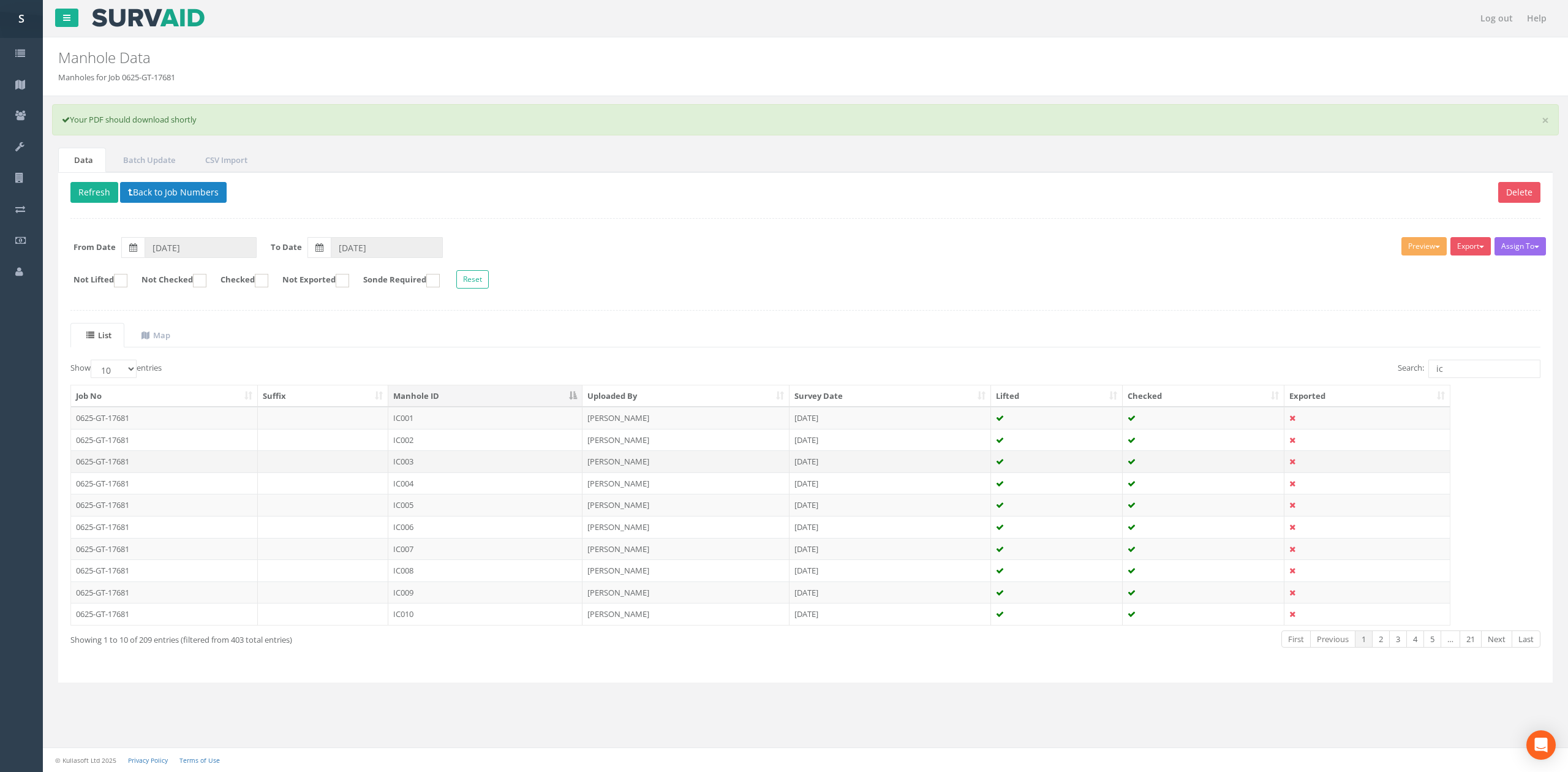
click at [473, 460] on td "IC003" at bounding box center [485, 461] width 194 height 22
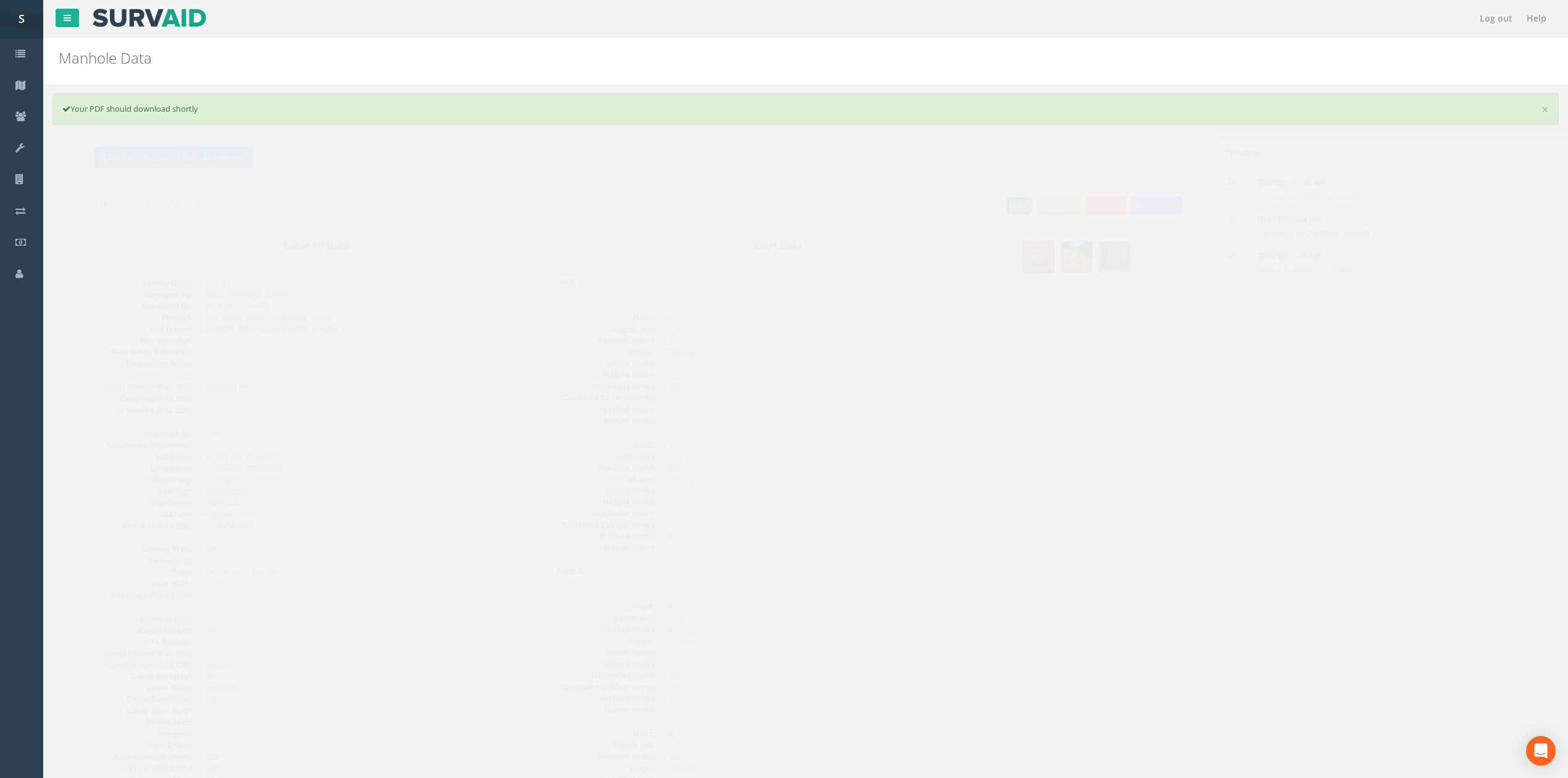
click at [994, 206] on link "Edit" at bounding box center [996, 205] width 26 height 19
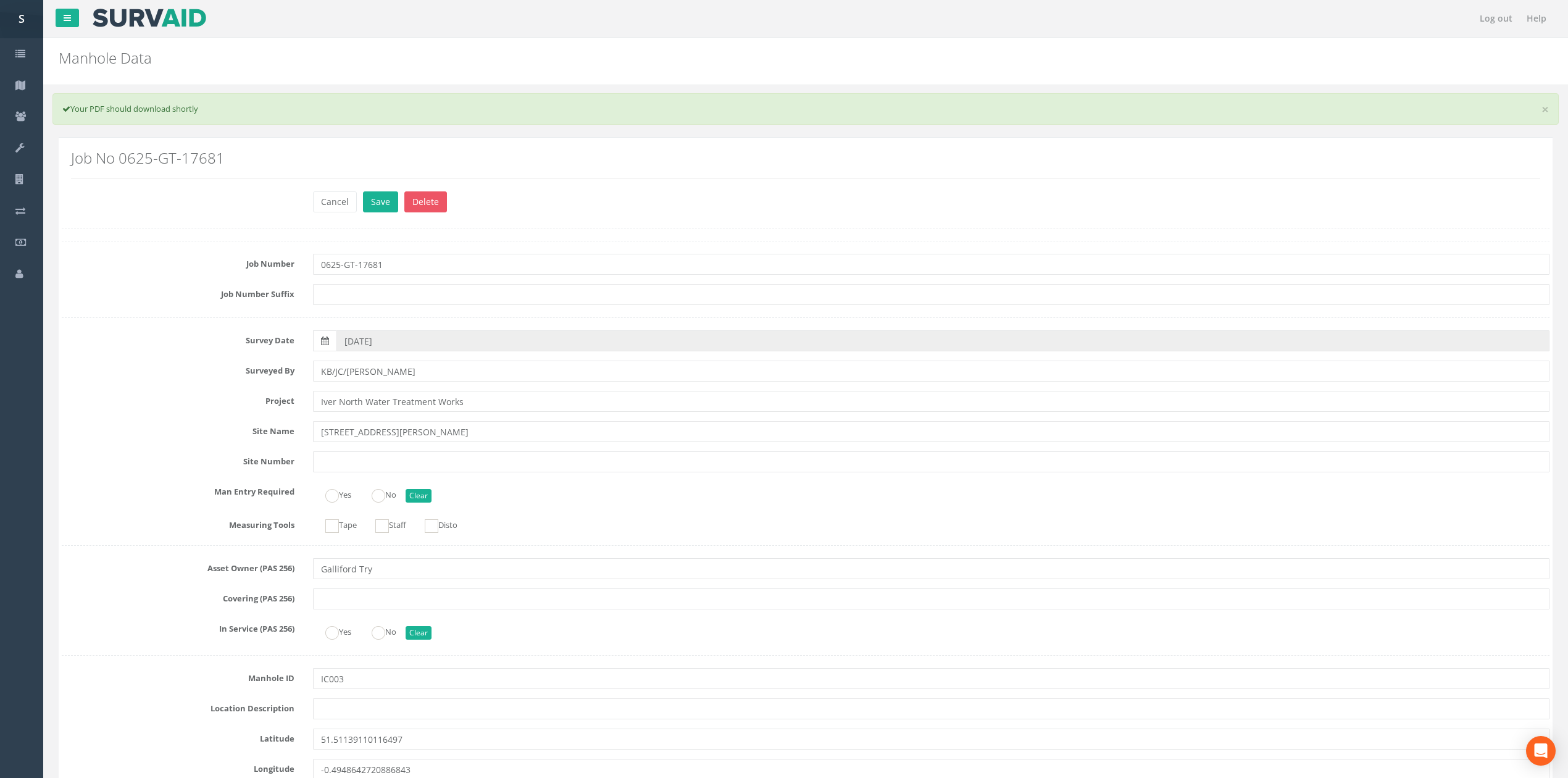
scroll to position [1347, 0]
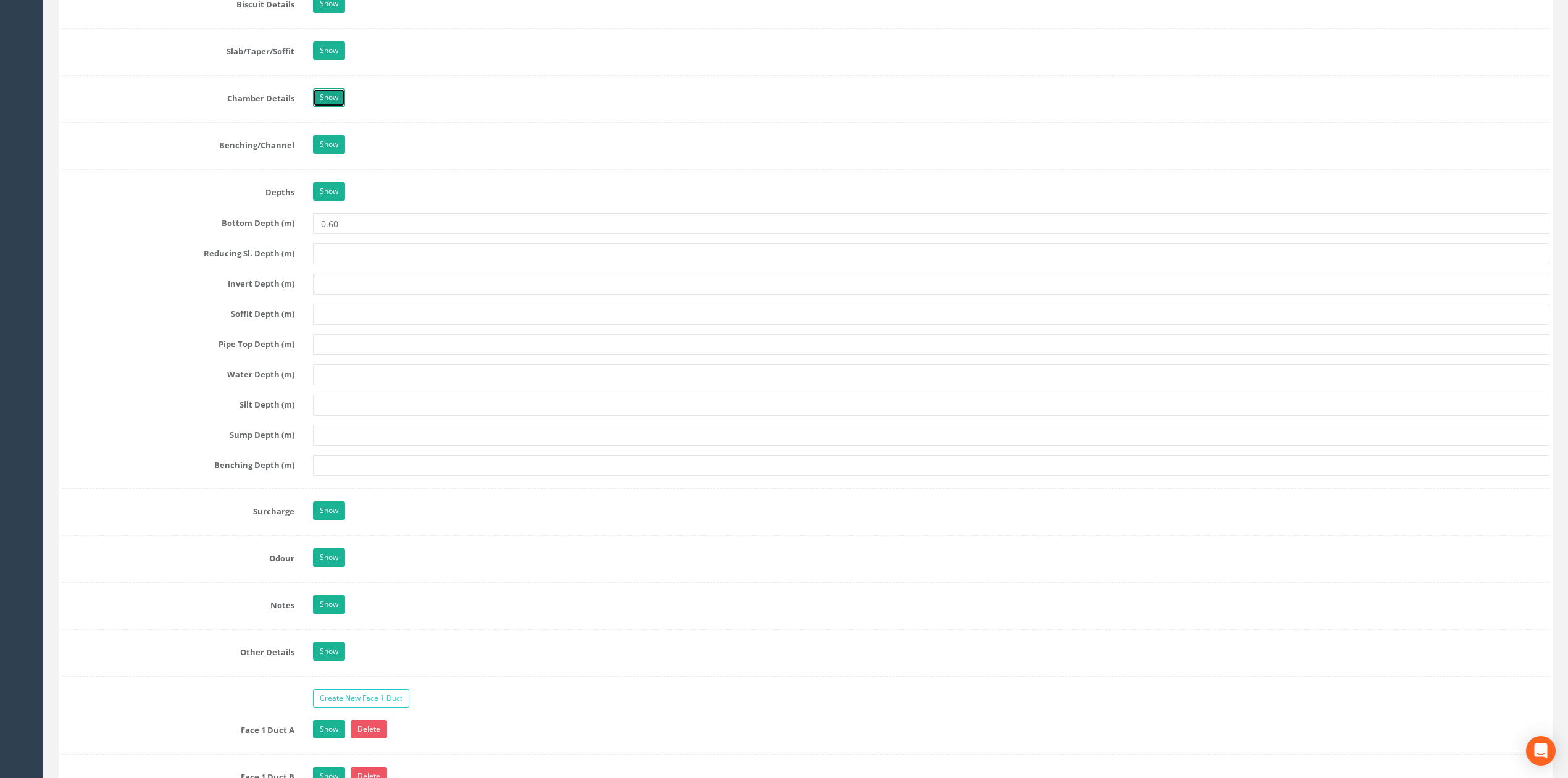
click at [331, 99] on link "Show" at bounding box center [329, 97] width 32 height 19
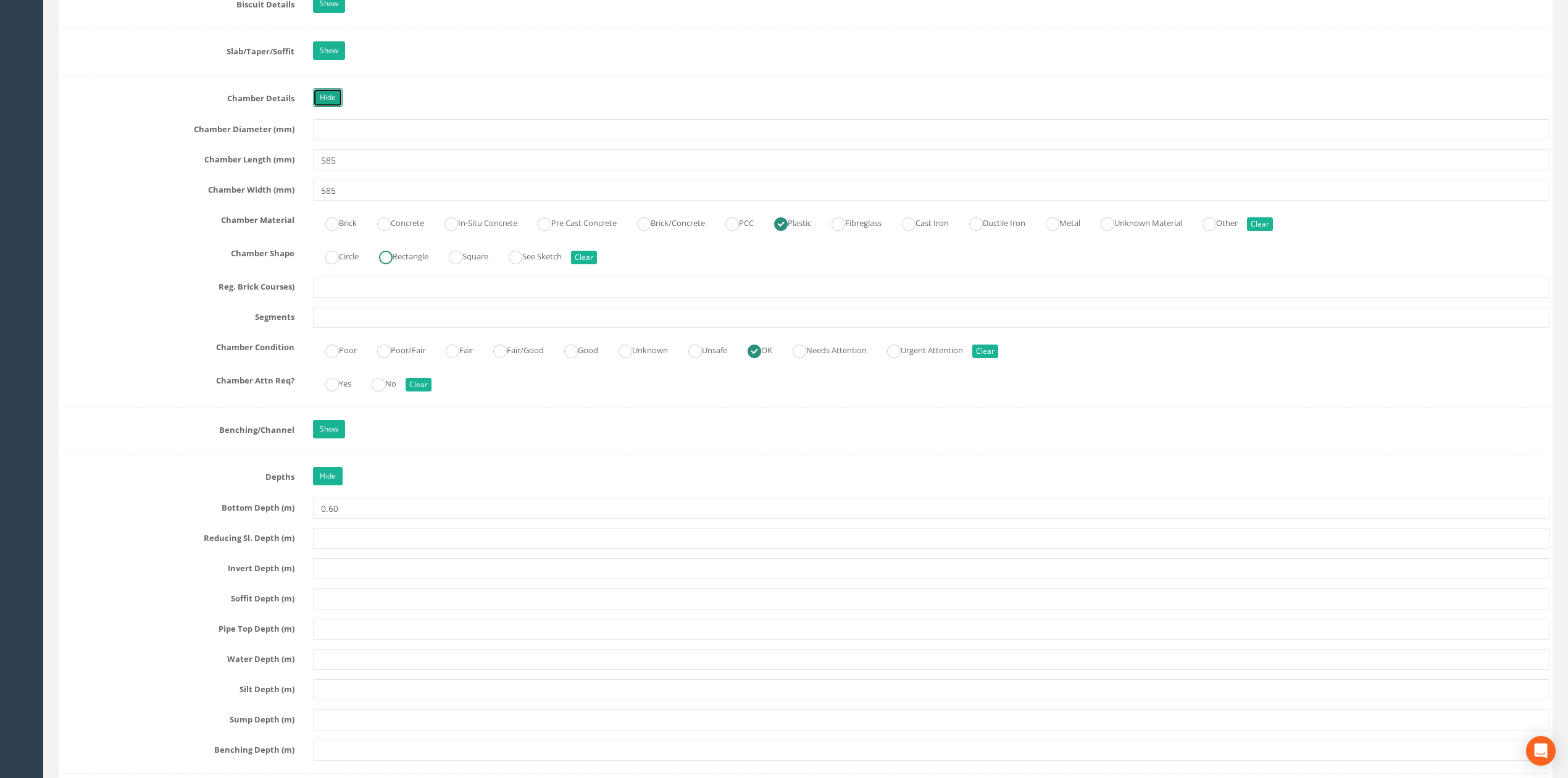
click at [389, 264] on ins at bounding box center [386, 257] width 14 height 14
click at [459, 264] on ins at bounding box center [456, 257] width 14 height 14
radio input "false"
radio input "true"
click at [458, 201] on input "585" at bounding box center [931, 190] width 1237 height 21
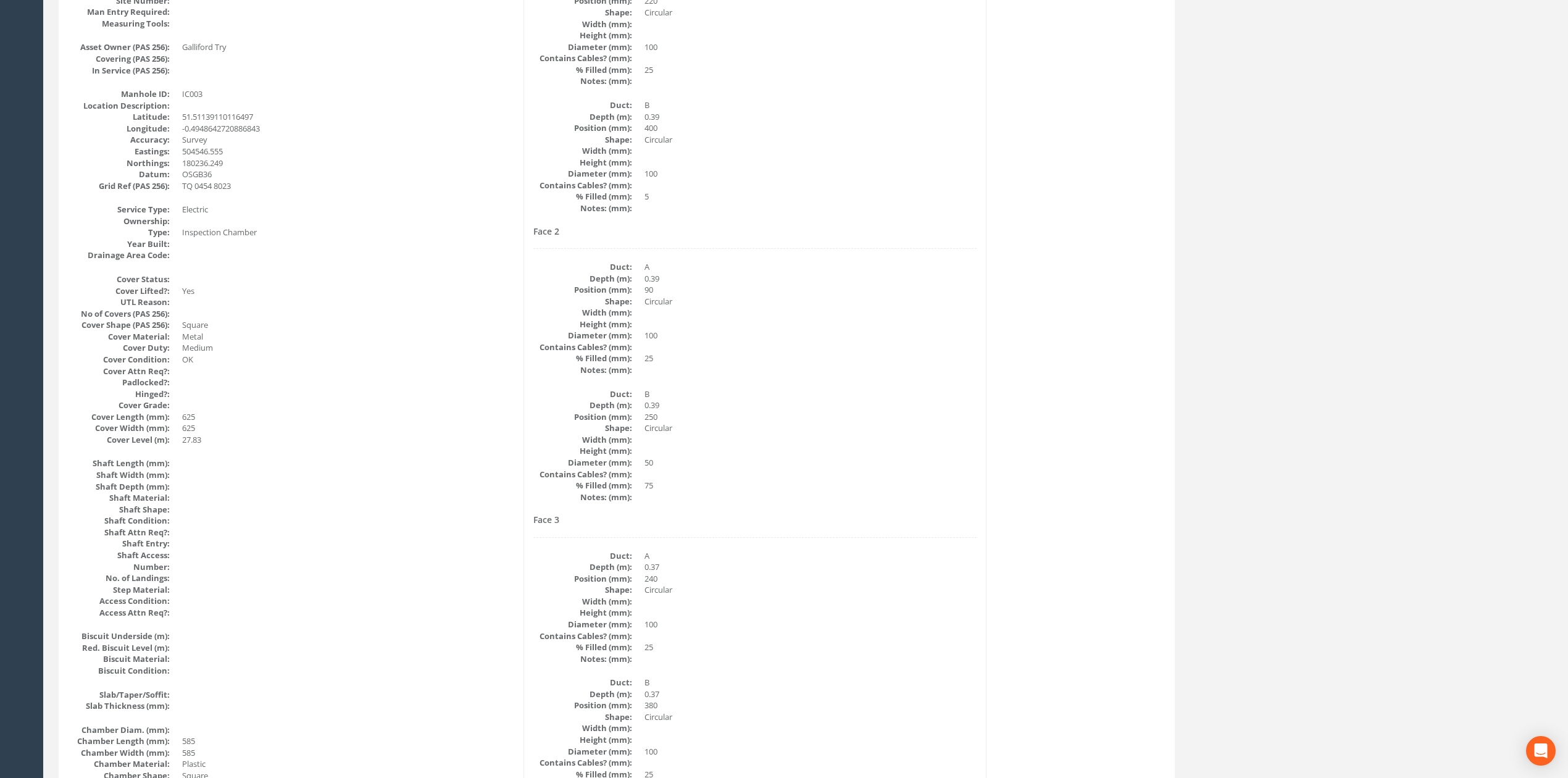
scroll to position [0, 0]
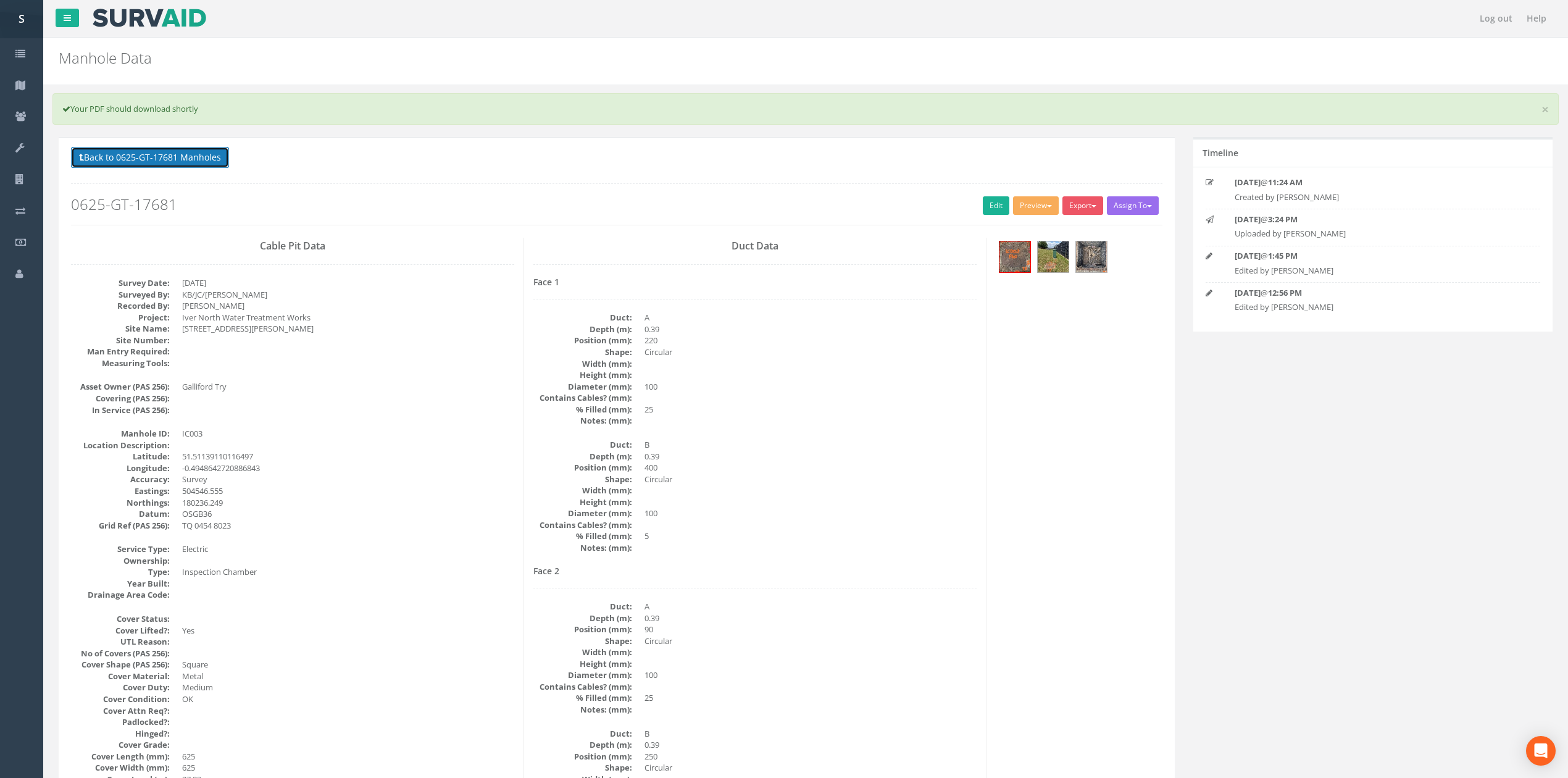
click at [221, 161] on button "Back to 0625-GT-17681 Manholes" at bounding box center [150, 157] width 158 height 21
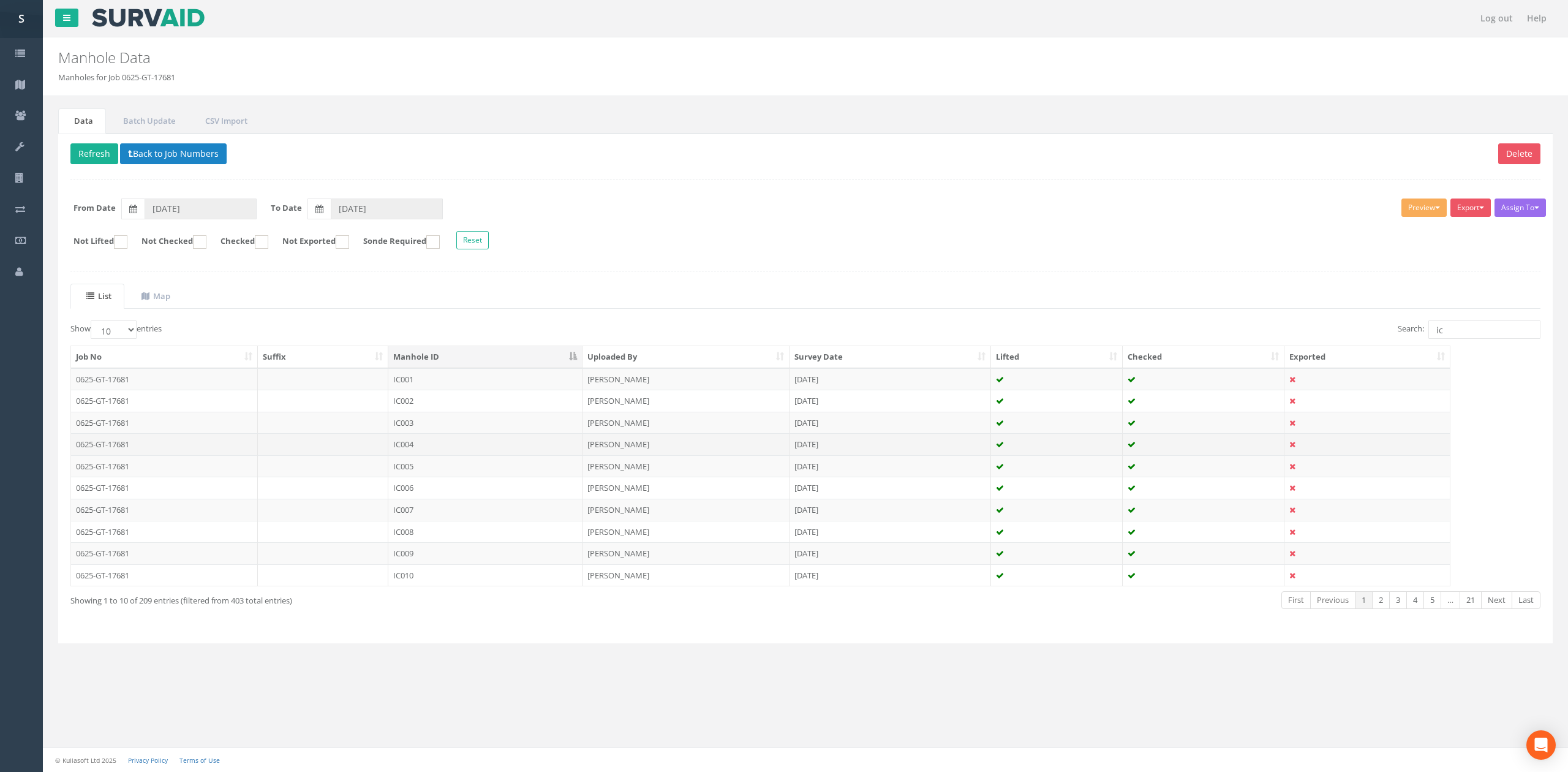
click at [448, 446] on td "IC004" at bounding box center [485, 444] width 194 height 22
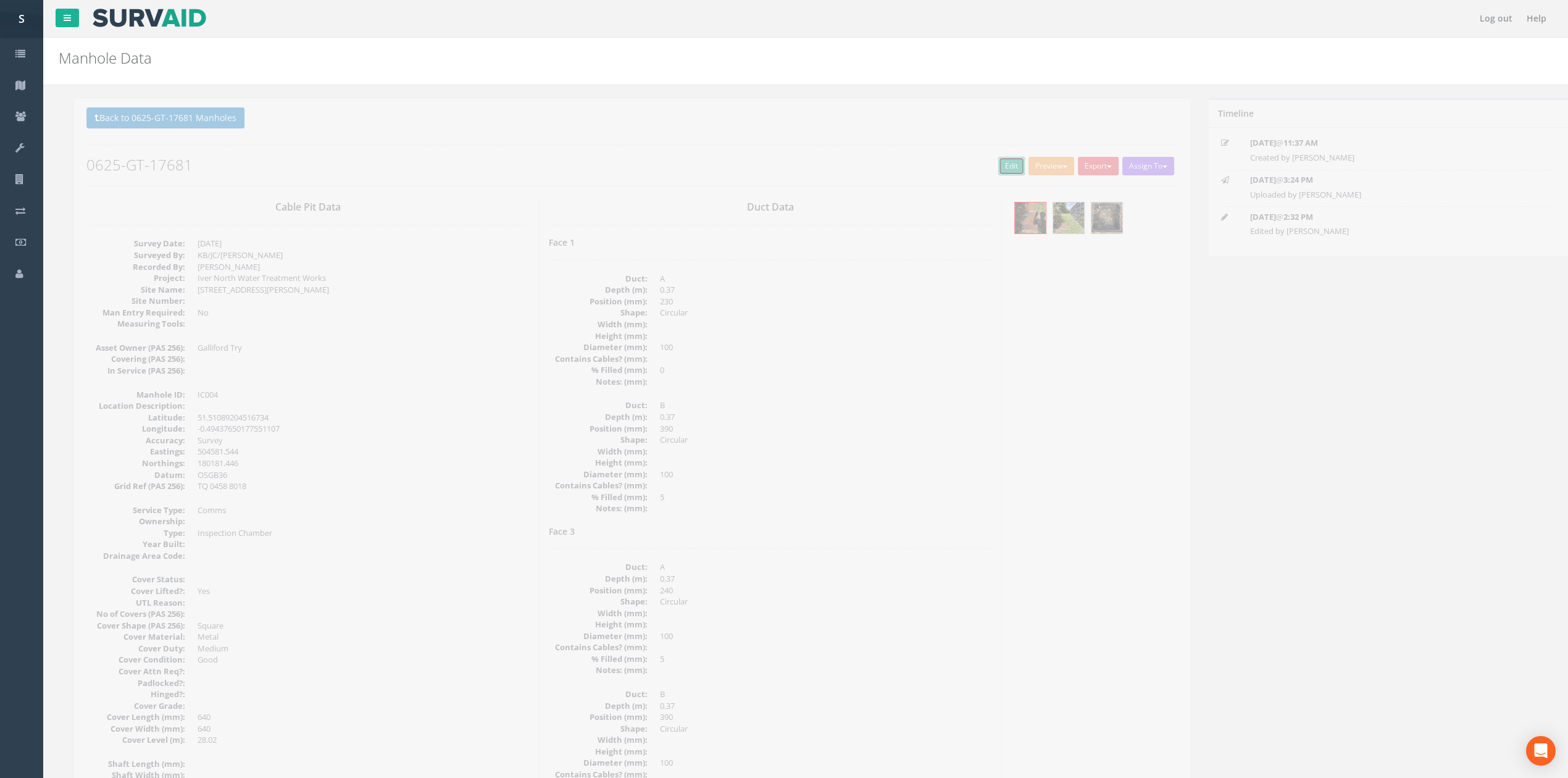
click at [983, 168] on link "Edit" at bounding box center [996, 166] width 26 height 19
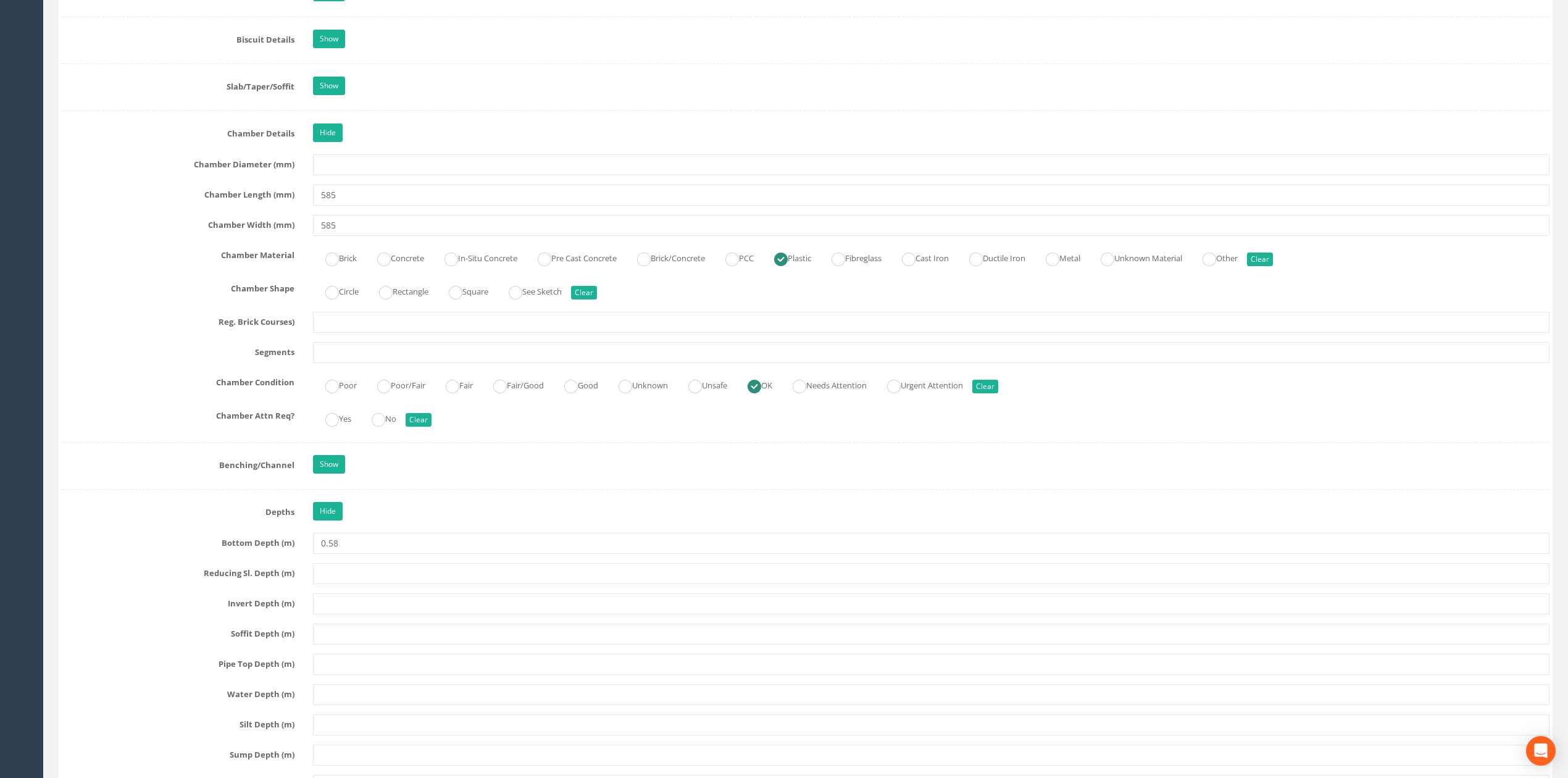
scroll to position [1295, 0]
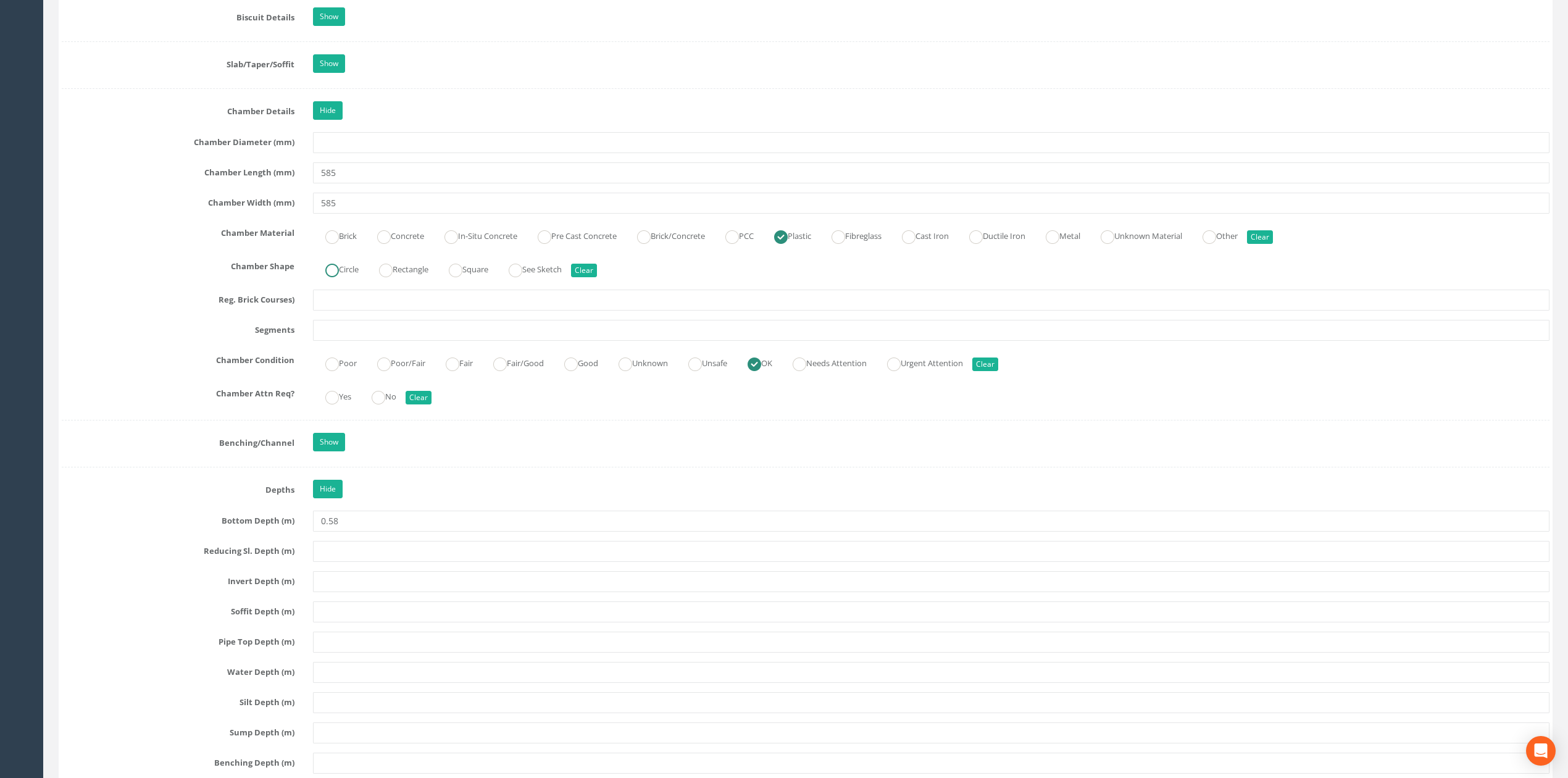
click at [346, 277] on label "Circle" at bounding box center [336, 269] width 46 height 18
click at [484, 274] on label "Square" at bounding box center [462, 269] width 52 height 18
radio input "false"
radio input "true"
click at [457, 223] on div "Job Number 0625-GT-17681 Job Number Suffix Survey Date [DATE] Surveyed By KB/JC…" at bounding box center [805, 146] width 1488 height 2479
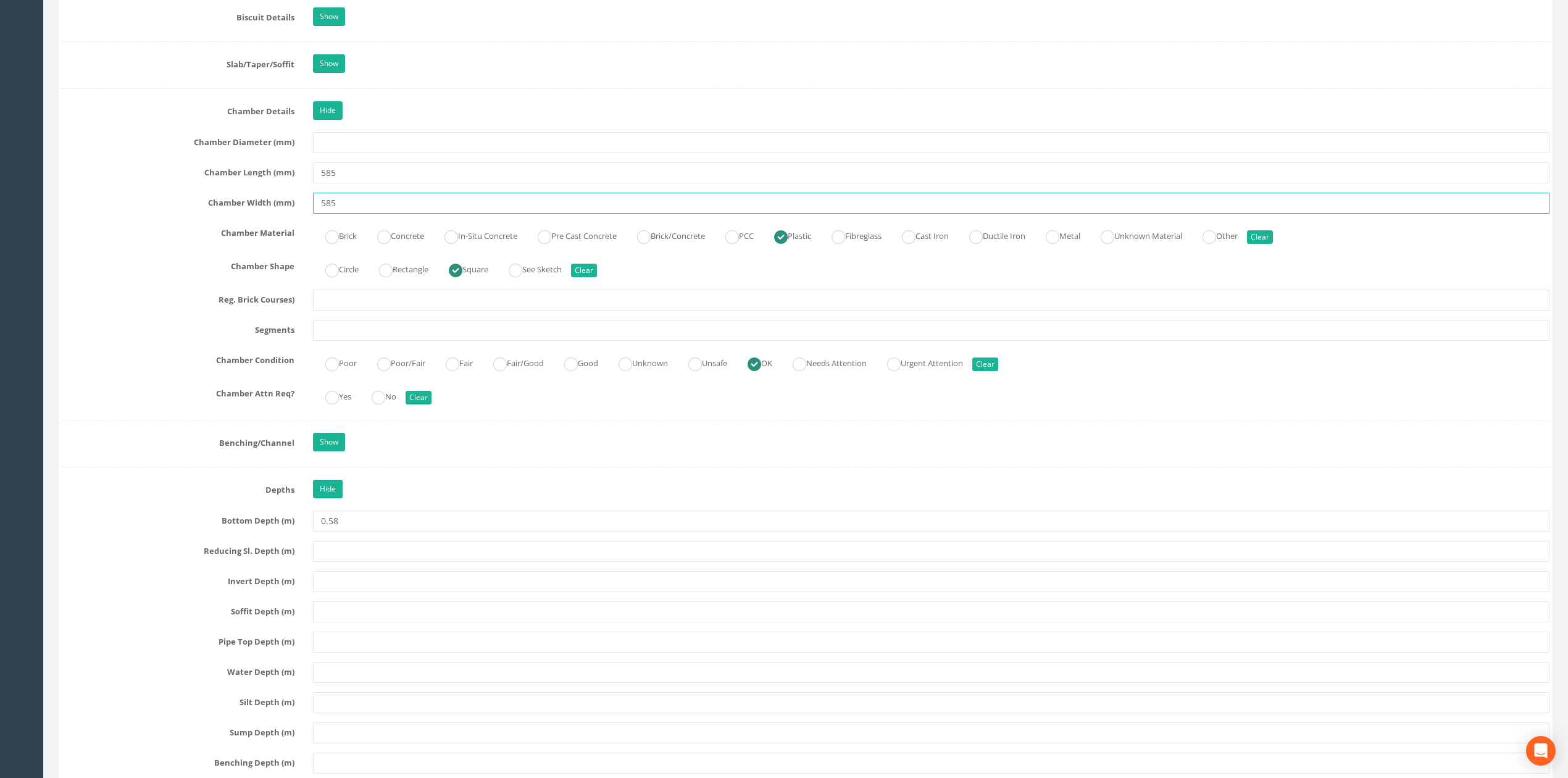
click at [455, 213] on input "585" at bounding box center [931, 203] width 1237 height 21
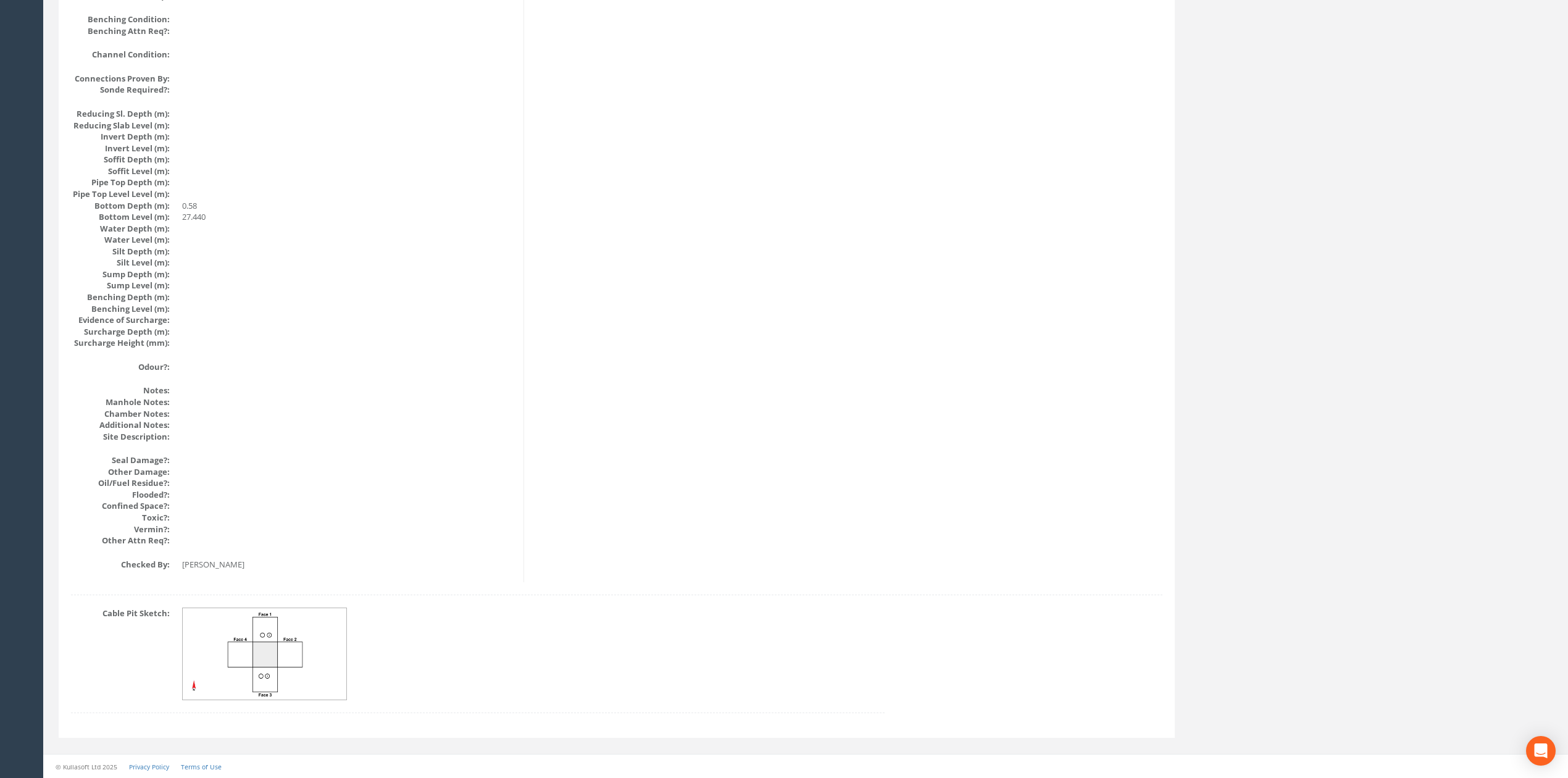
scroll to position [1128, 0]
drag, startPoint x: 678, startPoint y: 494, endPoint x: 675, endPoint y: 300, distance: 194.0
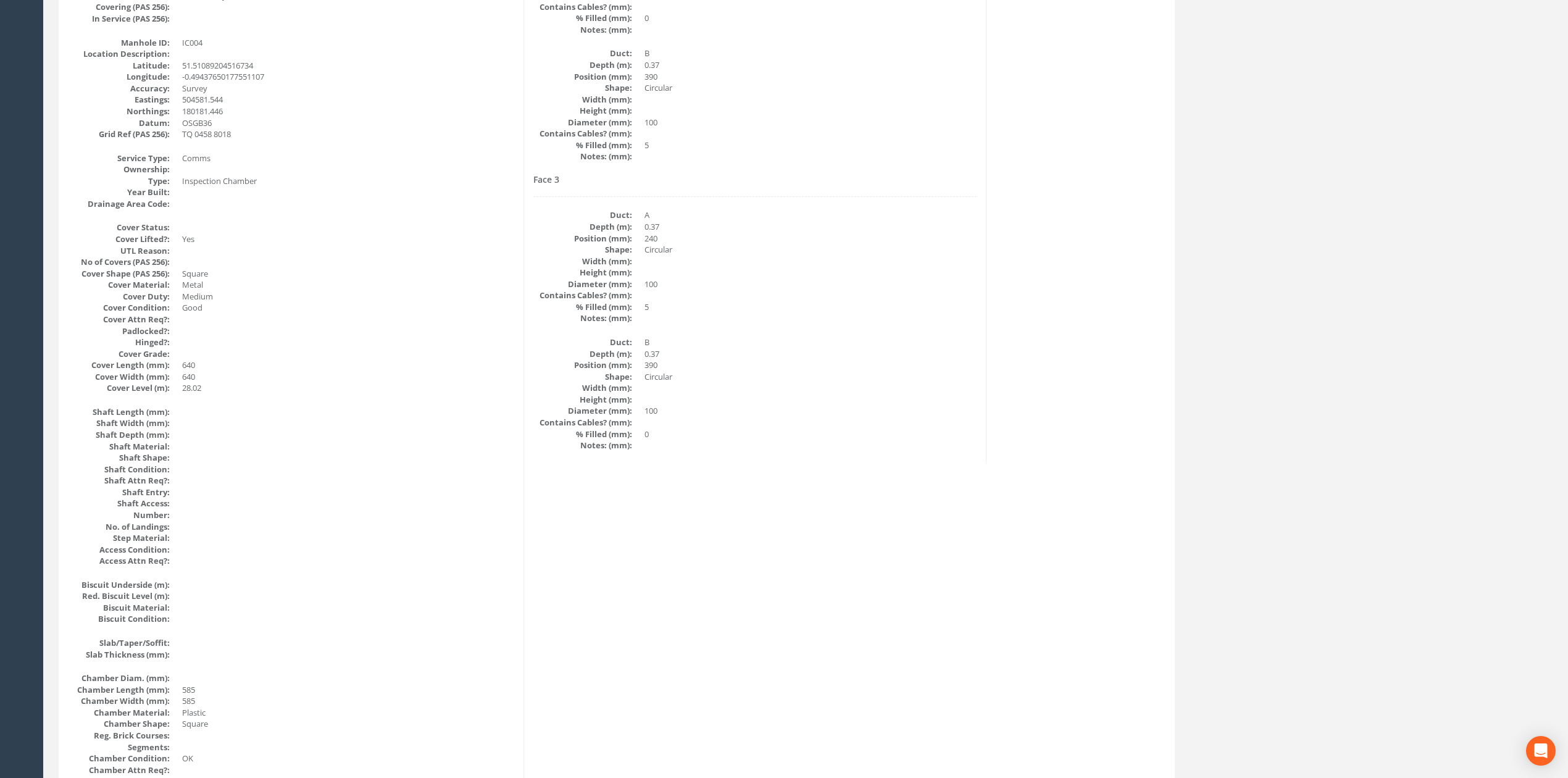
scroll to position [0, 0]
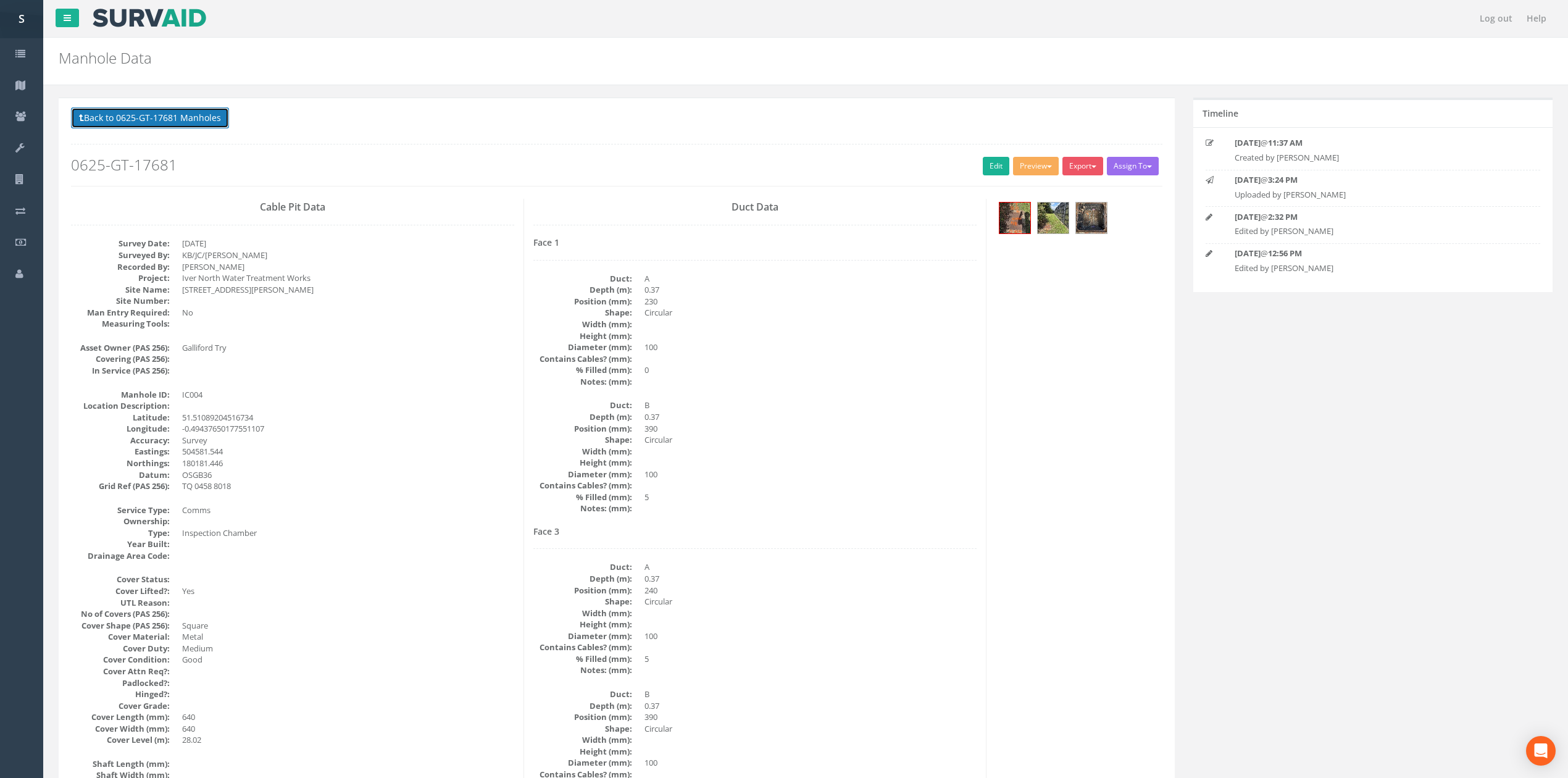
click at [148, 121] on button "Back to 0625-GT-17681 Manholes" at bounding box center [150, 118] width 158 height 21
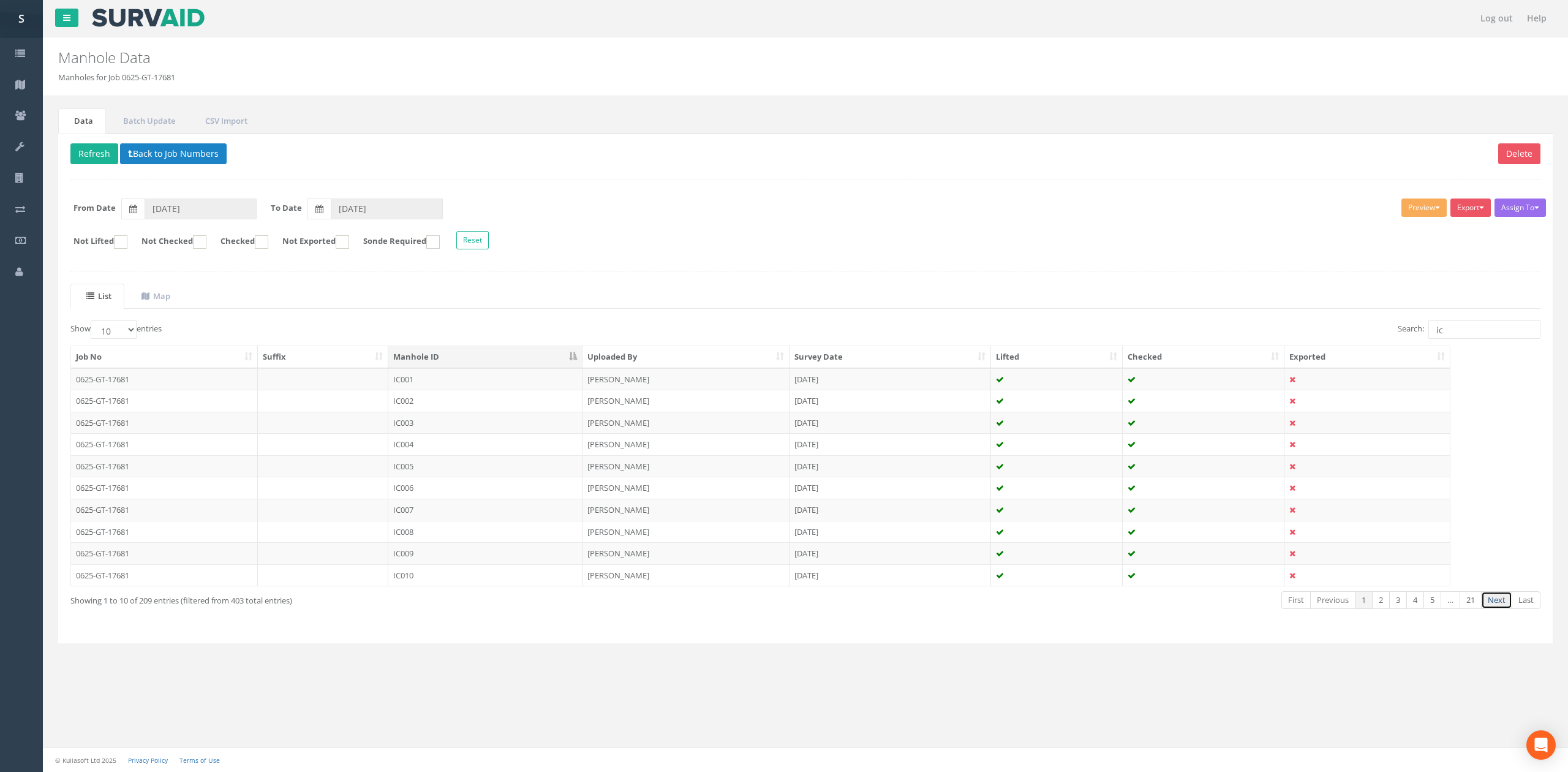
click at [1490, 606] on link "Next" at bounding box center [1497, 600] width 32 height 18
click at [434, 419] on td "IC013" at bounding box center [485, 423] width 194 height 22
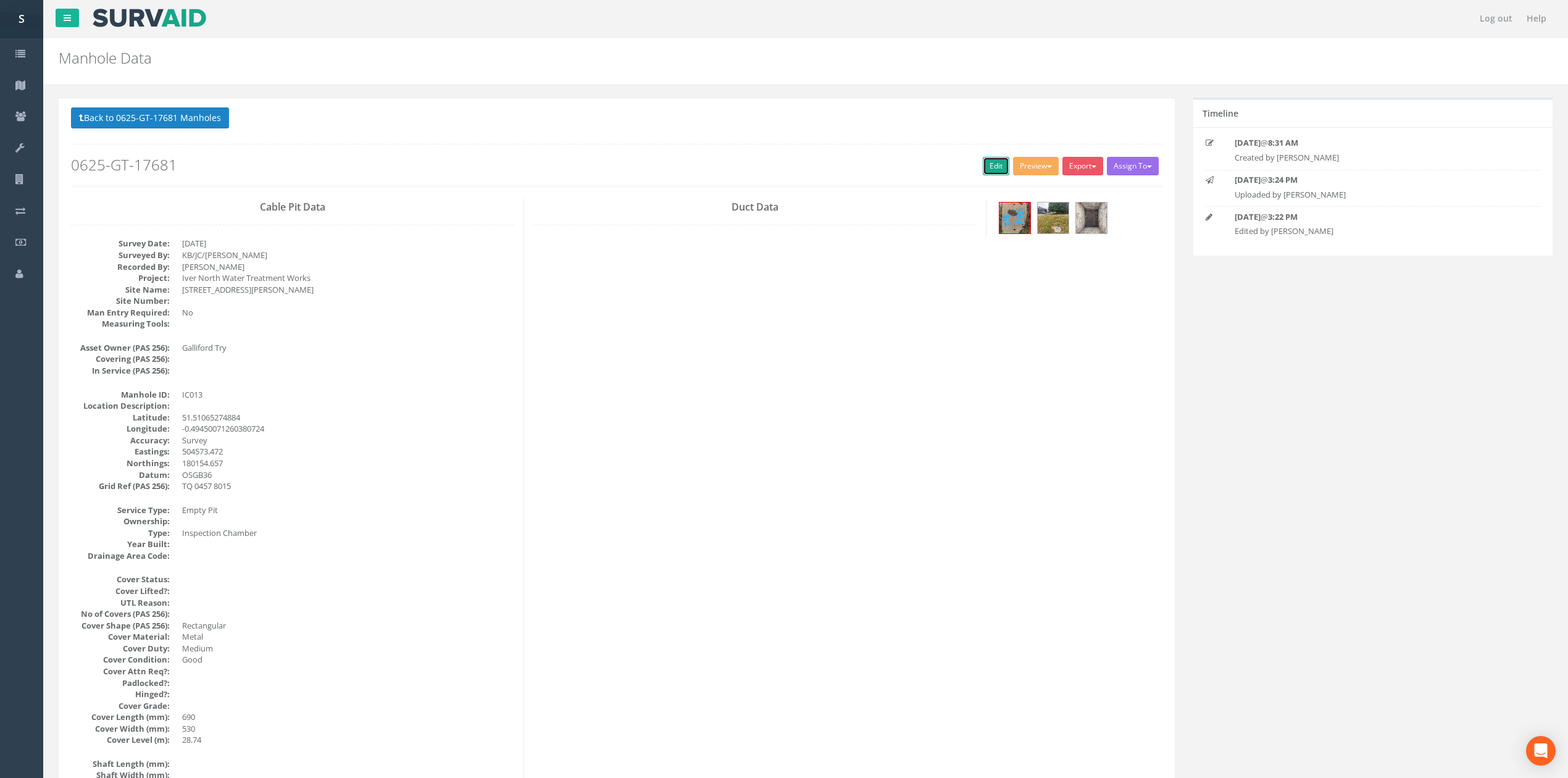
click at [991, 171] on link "Edit" at bounding box center [996, 166] width 26 height 19
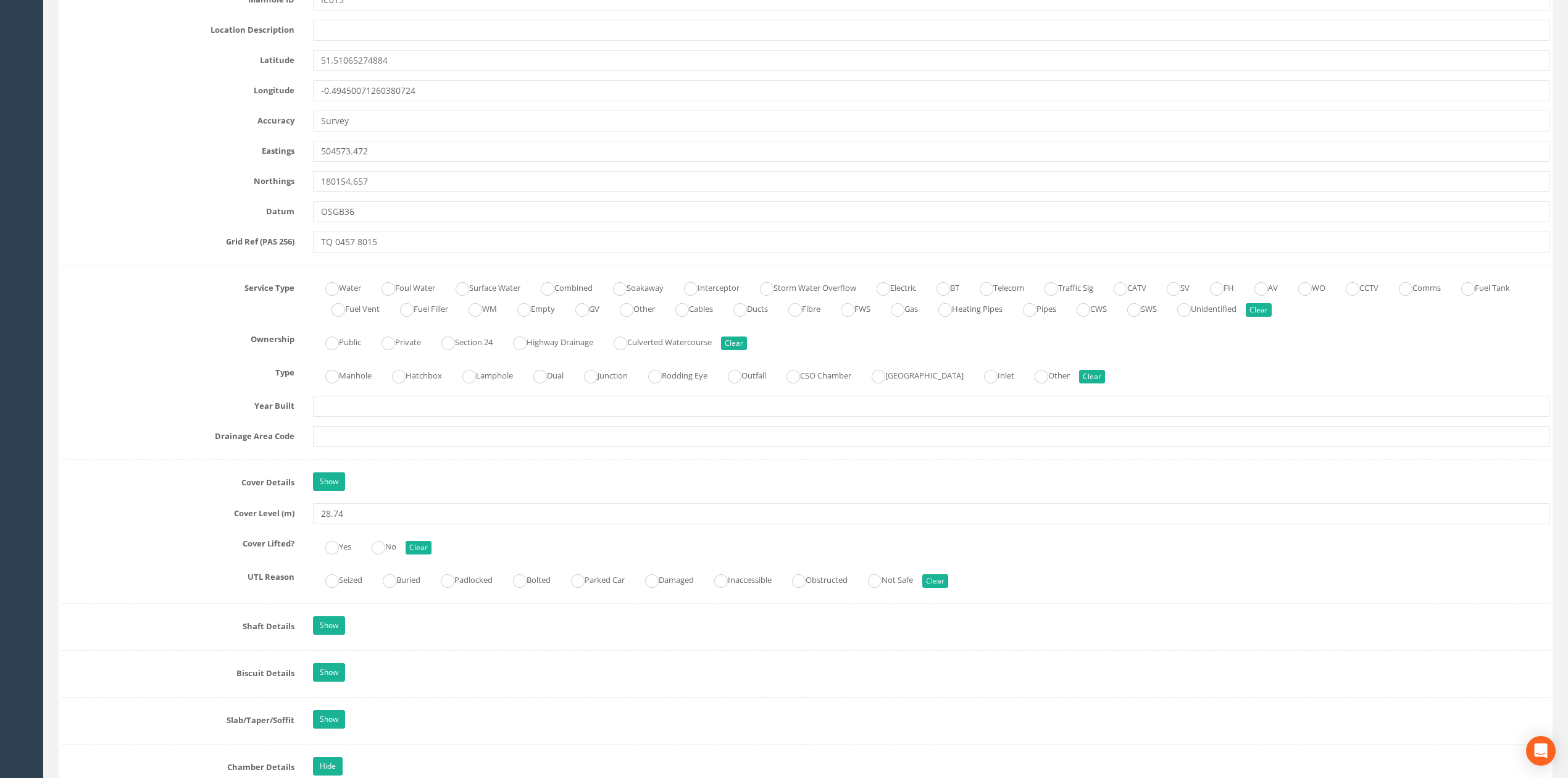
scroll to position [742, 0]
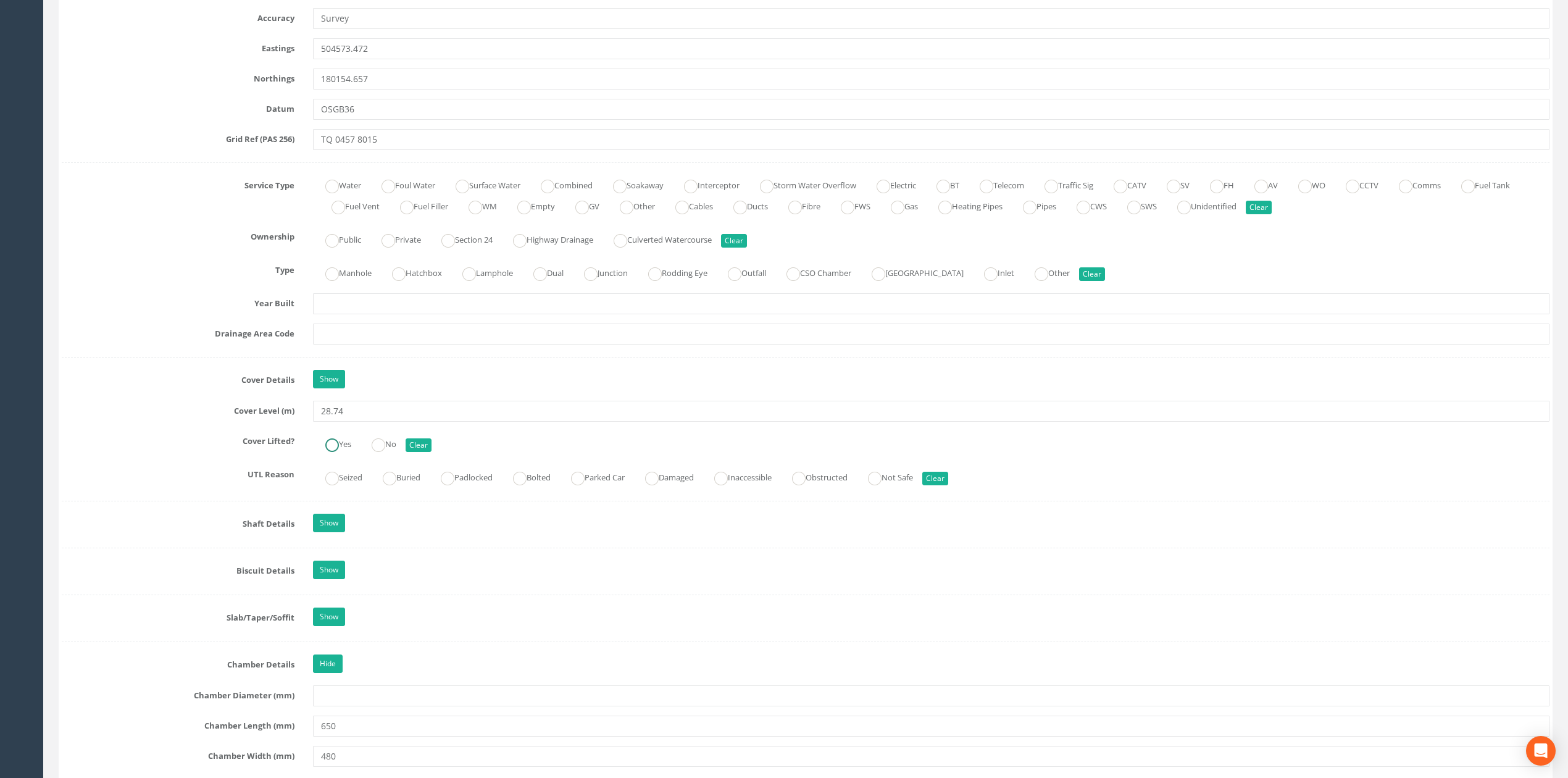
click at [340, 451] on label "Yes" at bounding box center [331, 443] width 38 height 18
radio input "true"
click at [329, 387] on link "Show" at bounding box center [329, 379] width 32 height 19
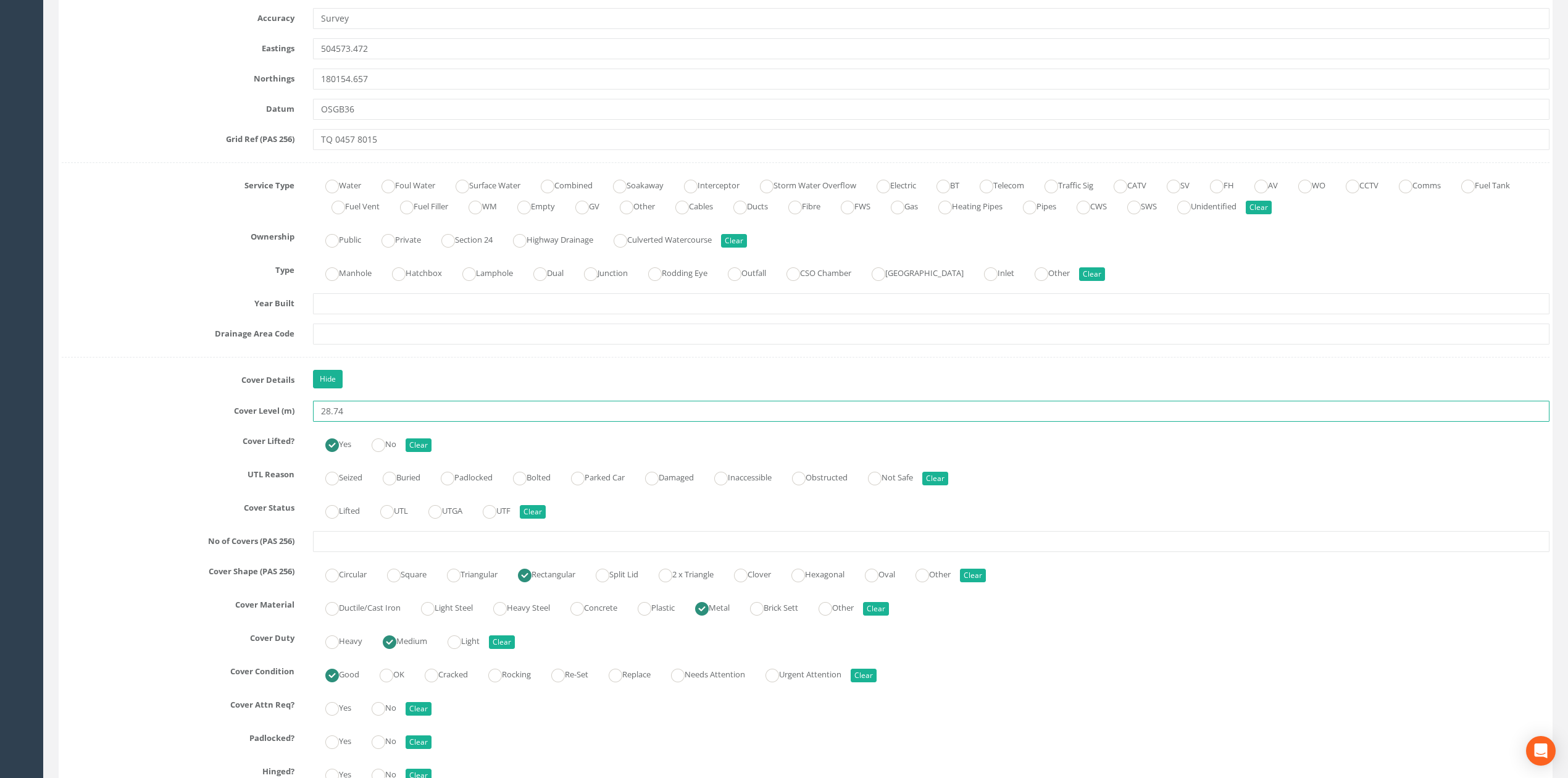
click at [354, 411] on input "28.74" at bounding box center [931, 411] width 1237 height 21
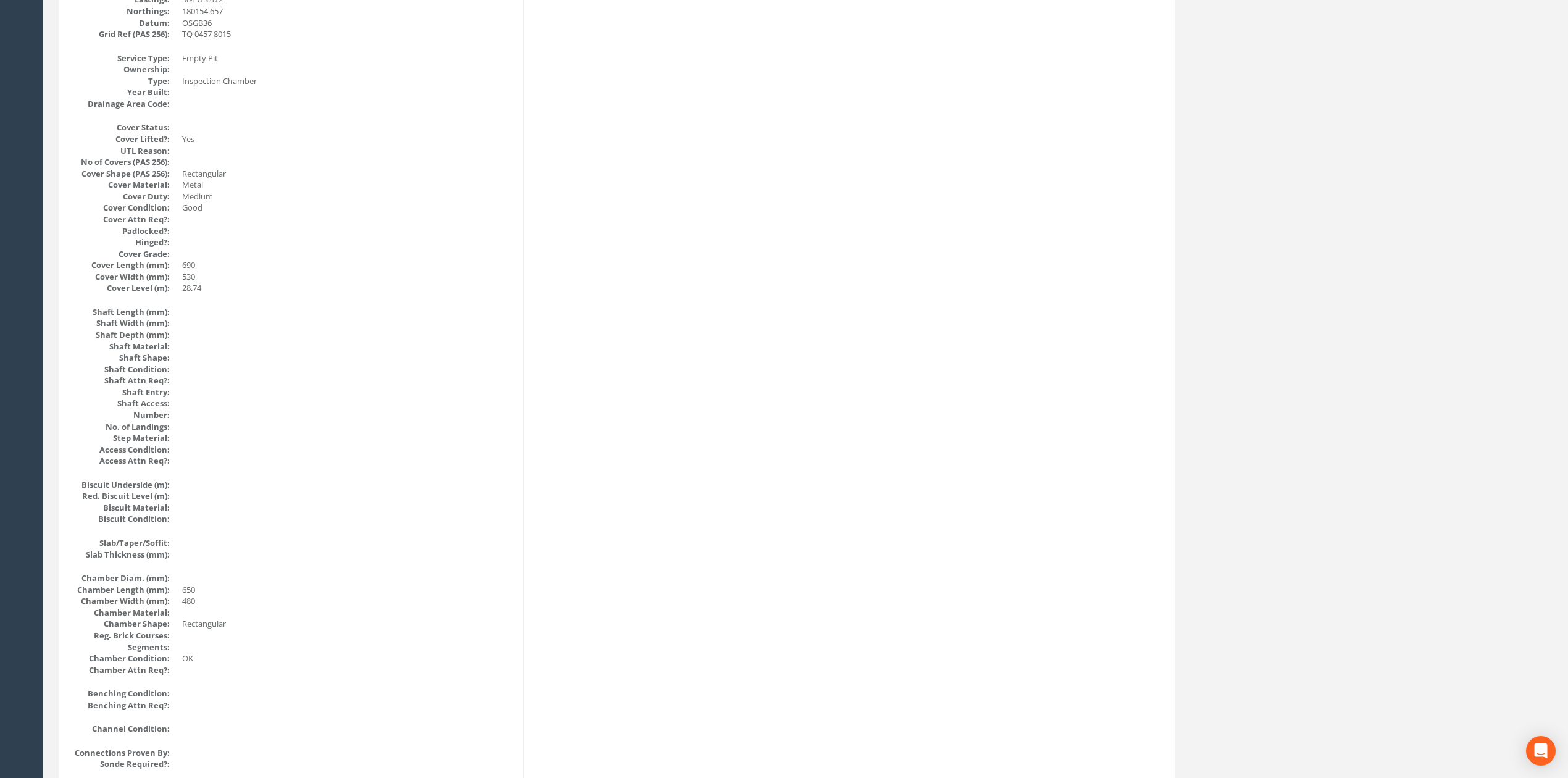
scroll to position [0, 0]
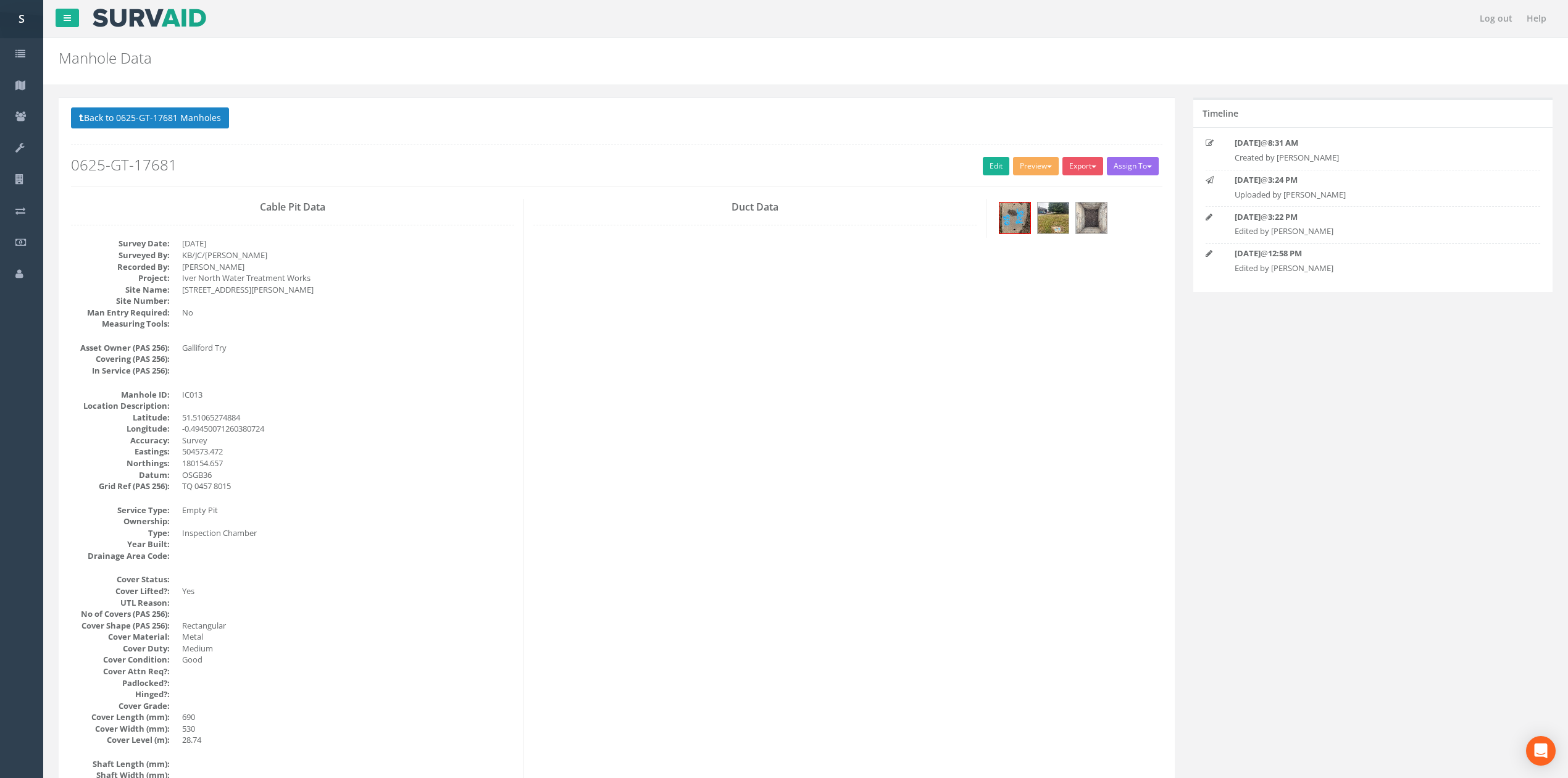
click at [166, 111] on button "Back to 0625-GT-17681 Manholes" at bounding box center [150, 118] width 158 height 21
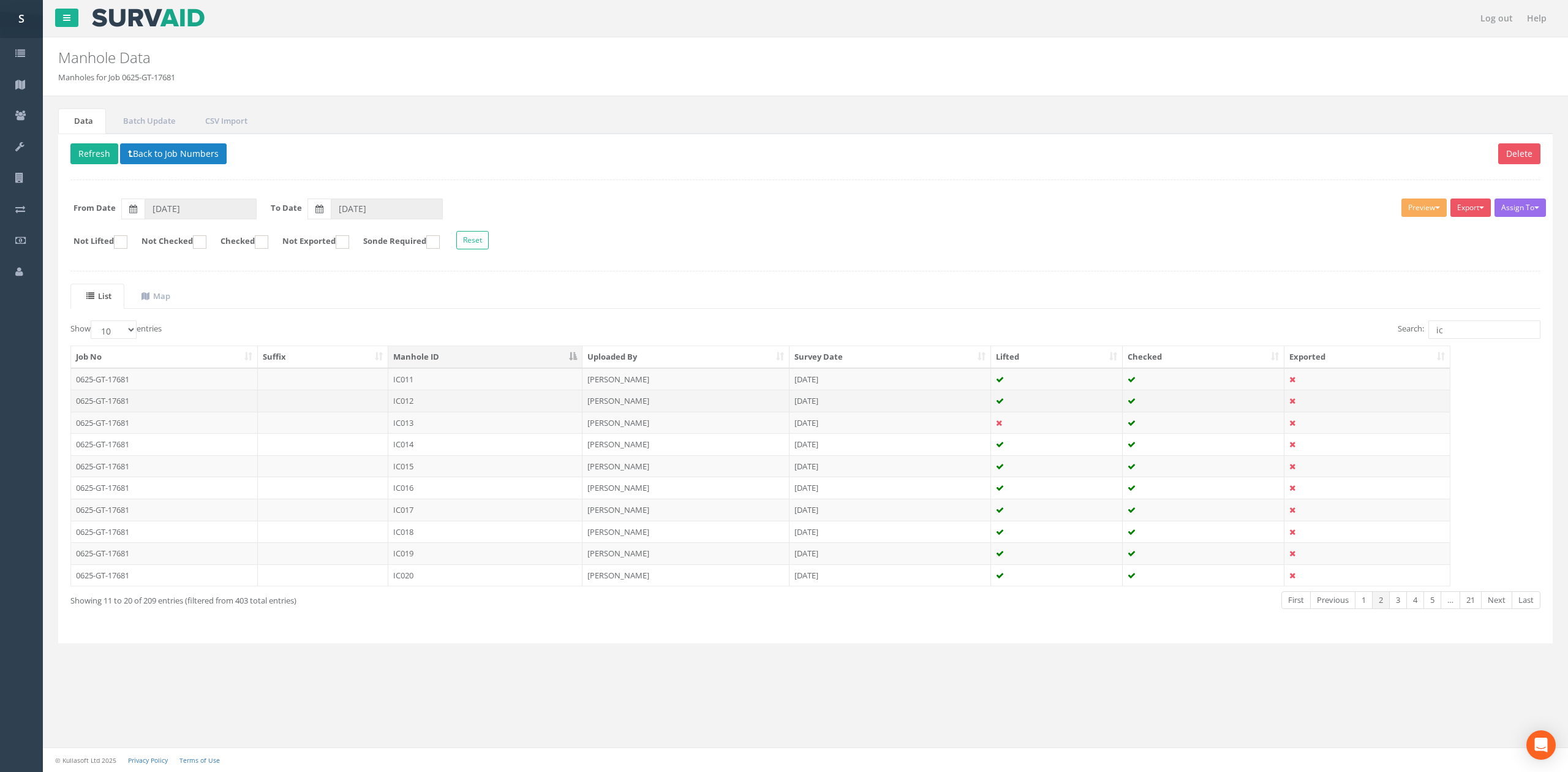
click at [461, 404] on td "IC012" at bounding box center [485, 401] width 194 height 22
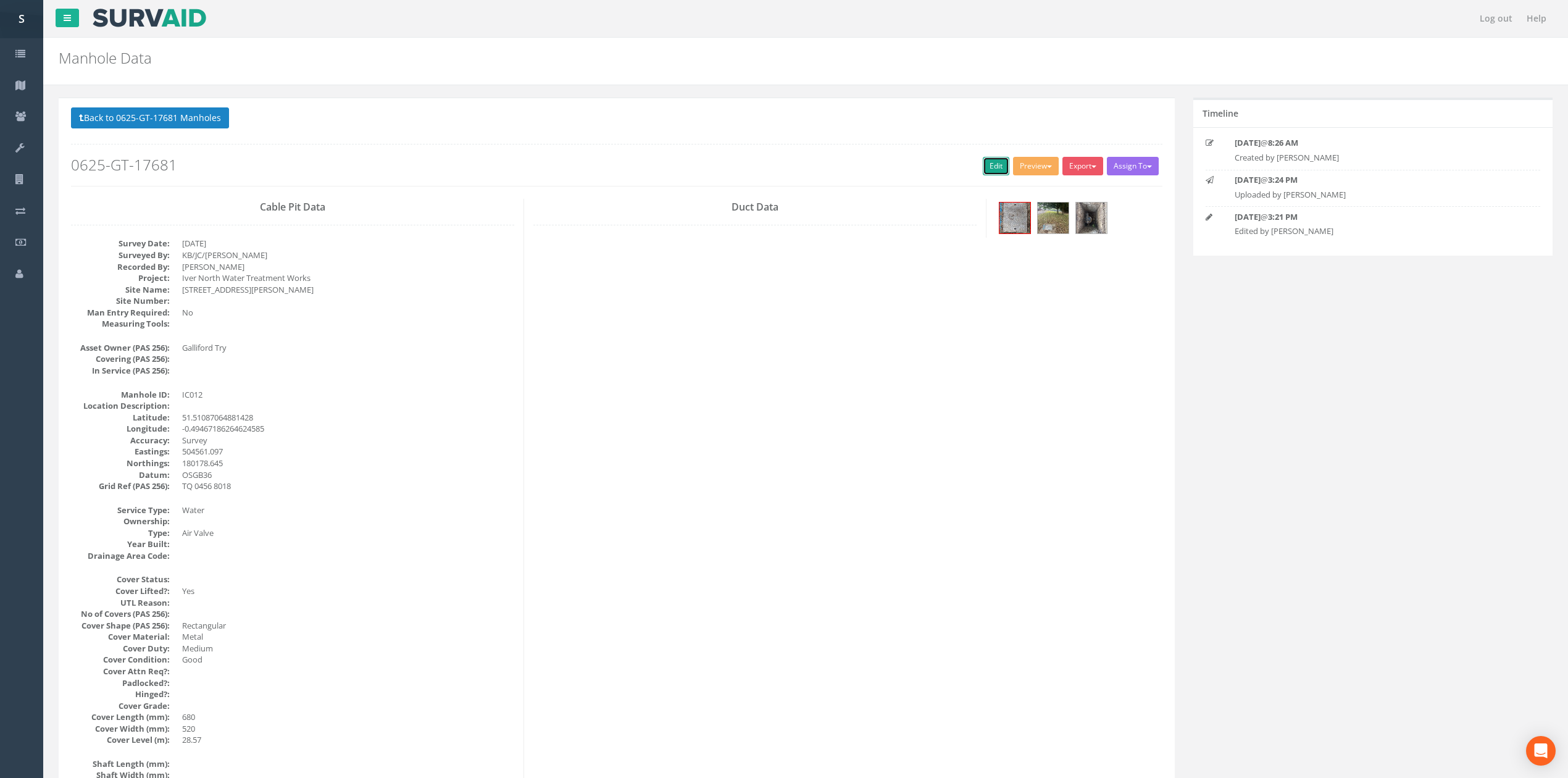
click at [991, 174] on link "Edit" at bounding box center [996, 166] width 26 height 19
click at [209, 131] on p "Back to 0625-GT-17681 Manholes Back to Map" at bounding box center [617, 119] width 1092 height 24
click at [206, 127] on button "Back to 0625-GT-17681 Manholes" at bounding box center [150, 118] width 158 height 21
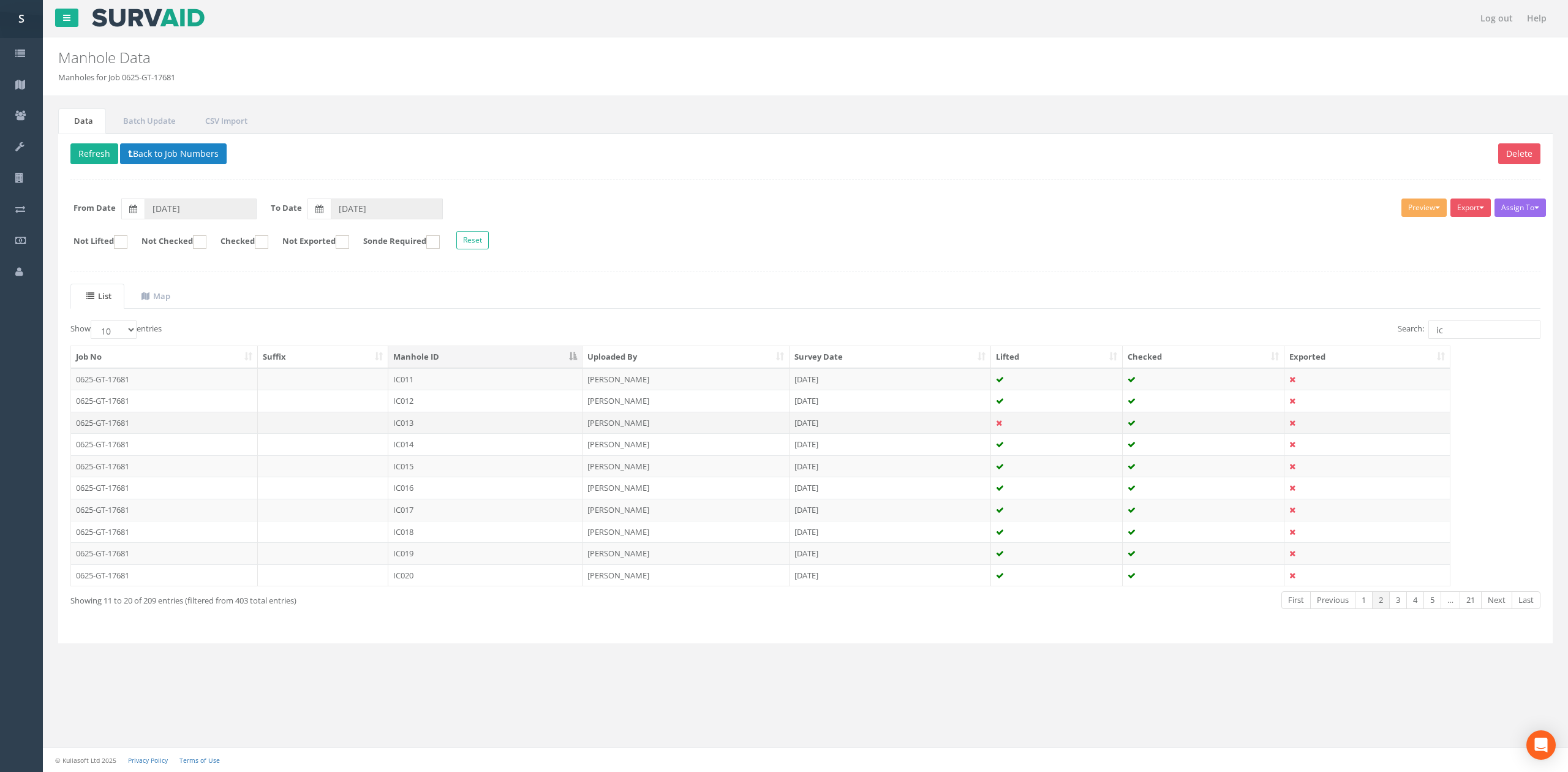
click at [668, 419] on td "[PERSON_NAME]" at bounding box center [686, 423] width 207 height 22
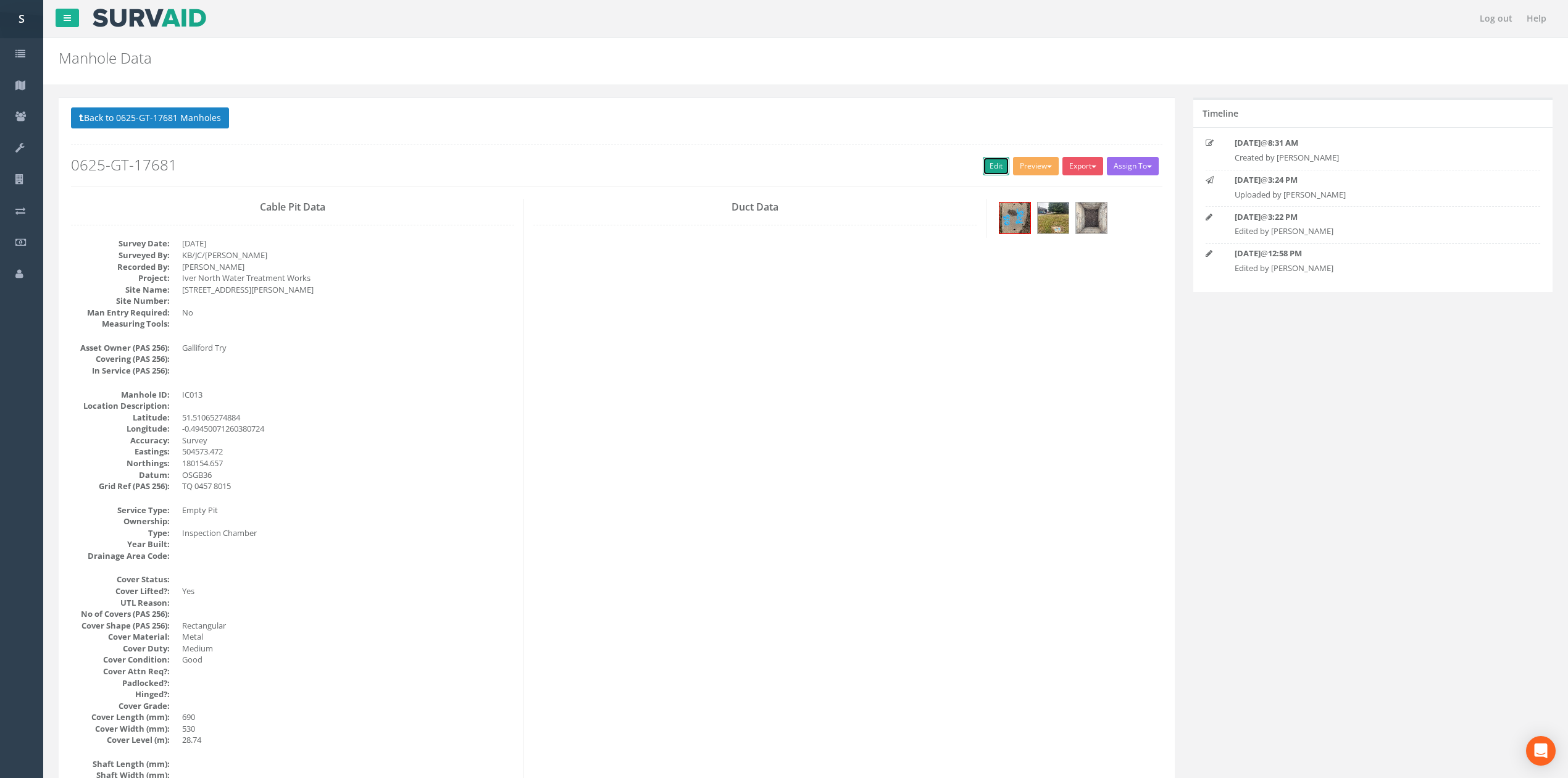
click at [987, 175] on link "Edit" at bounding box center [996, 166] width 26 height 19
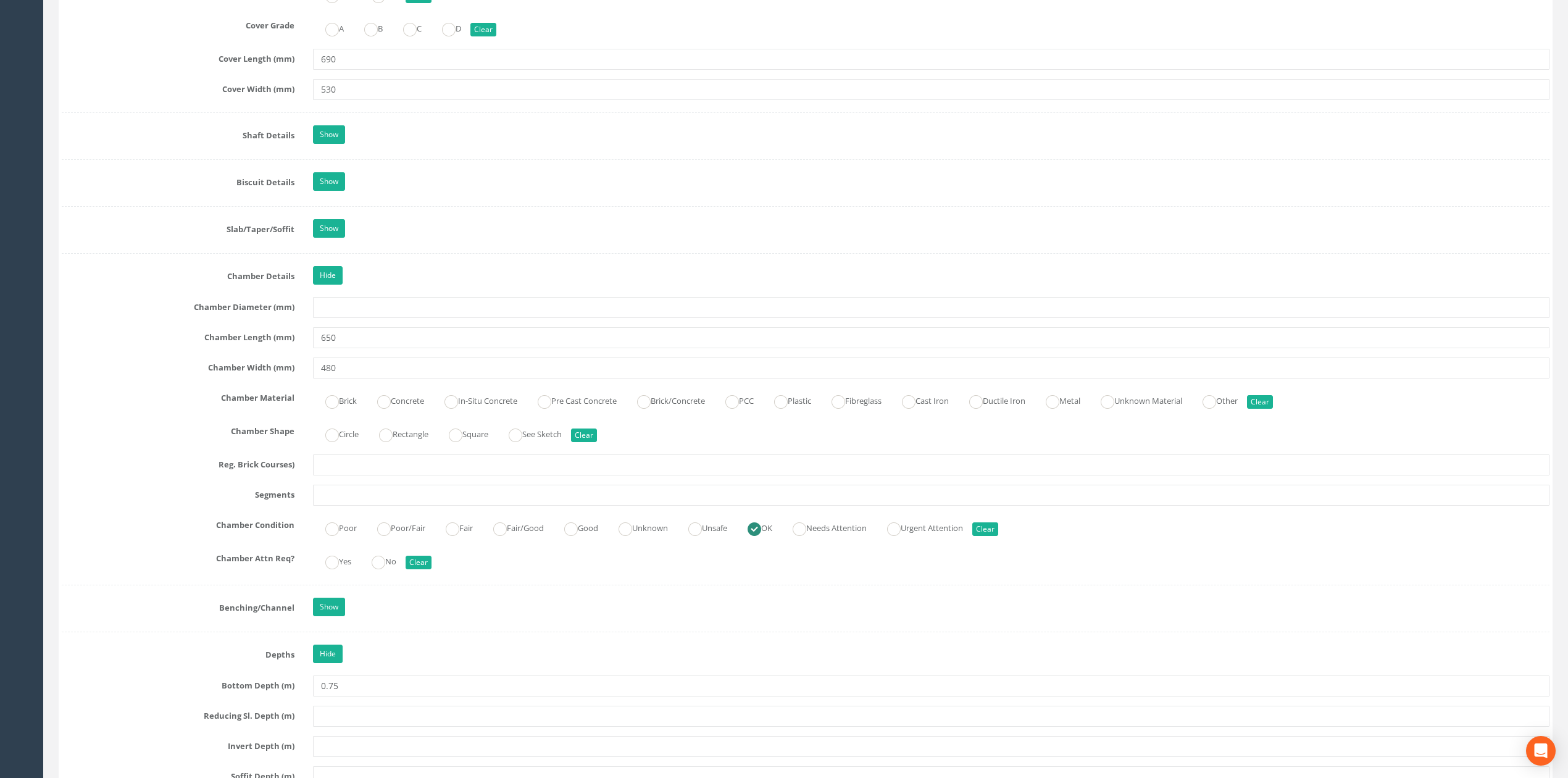
scroll to position [1640, 0]
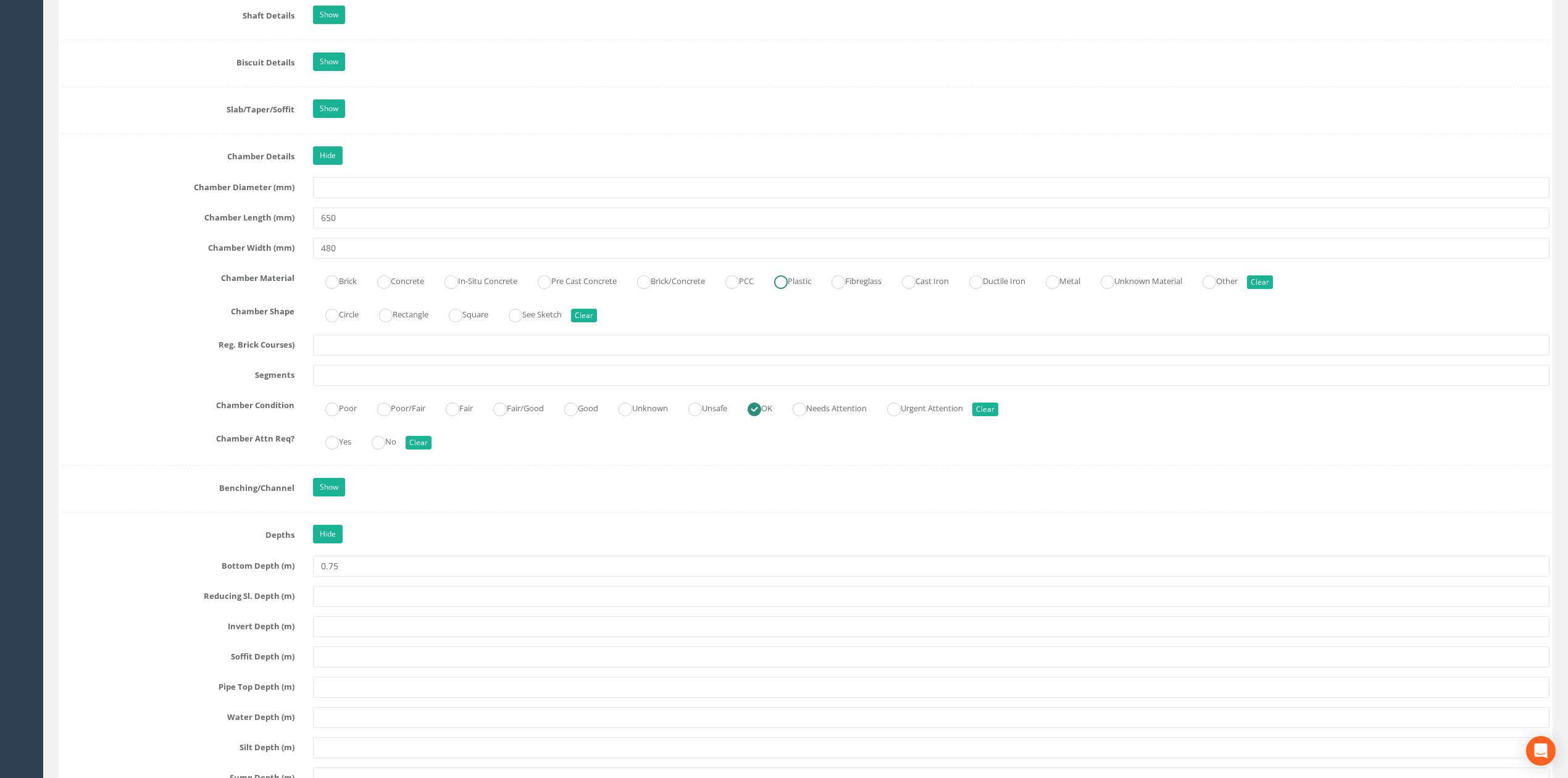
click at [788, 289] on ins at bounding box center [781, 282] width 14 height 14
radio input "true"
click at [786, 259] on input "480" at bounding box center [931, 248] width 1237 height 21
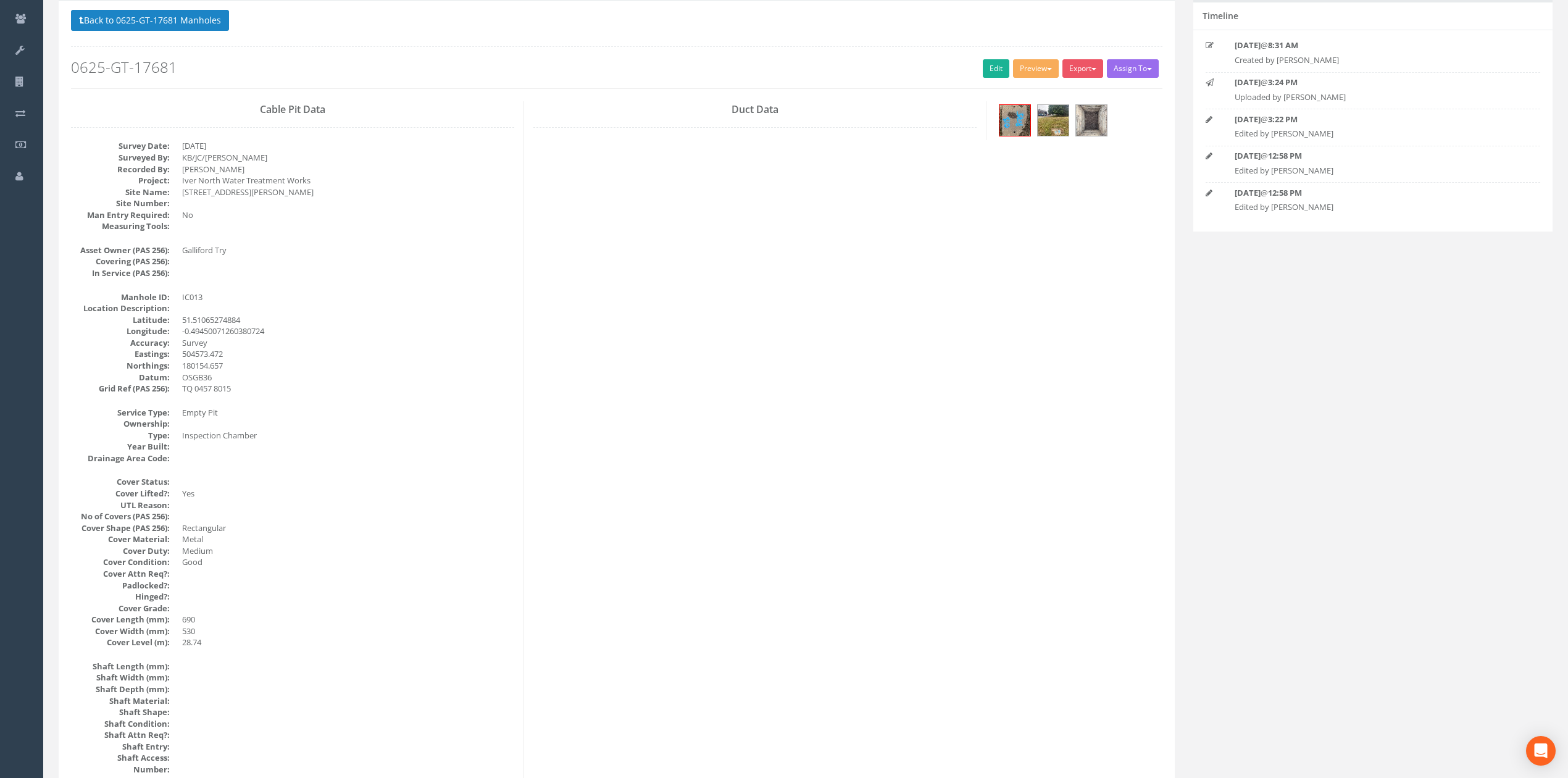
scroll to position [0, 0]
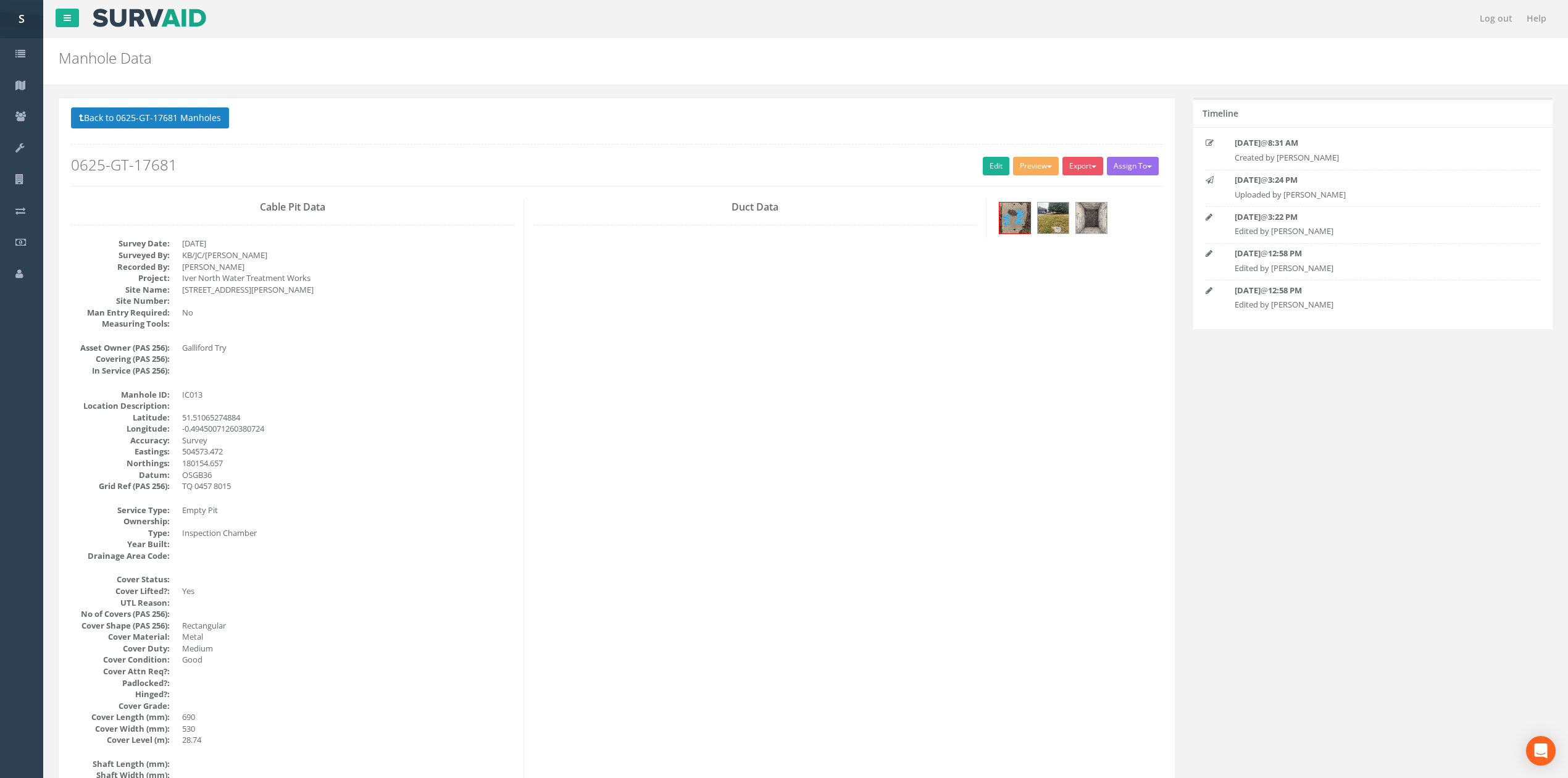
click at [176, 122] on button "Back to 0625-GT-17681 Manholes" at bounding box center [150, 118] width 158 height 21
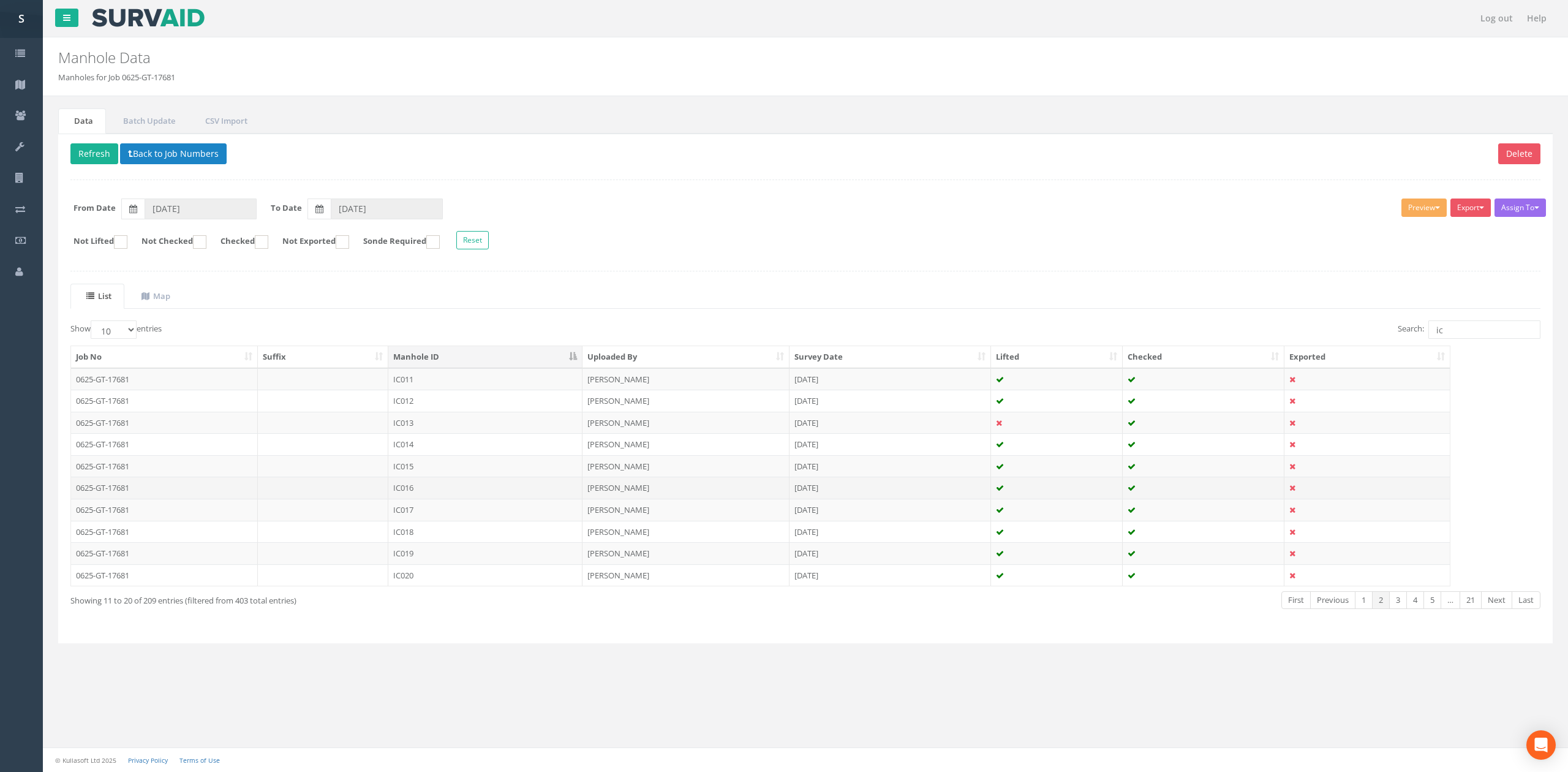
click at [396, 486] on td "IC016" at bounding box center [485, 488] width 194 height 22
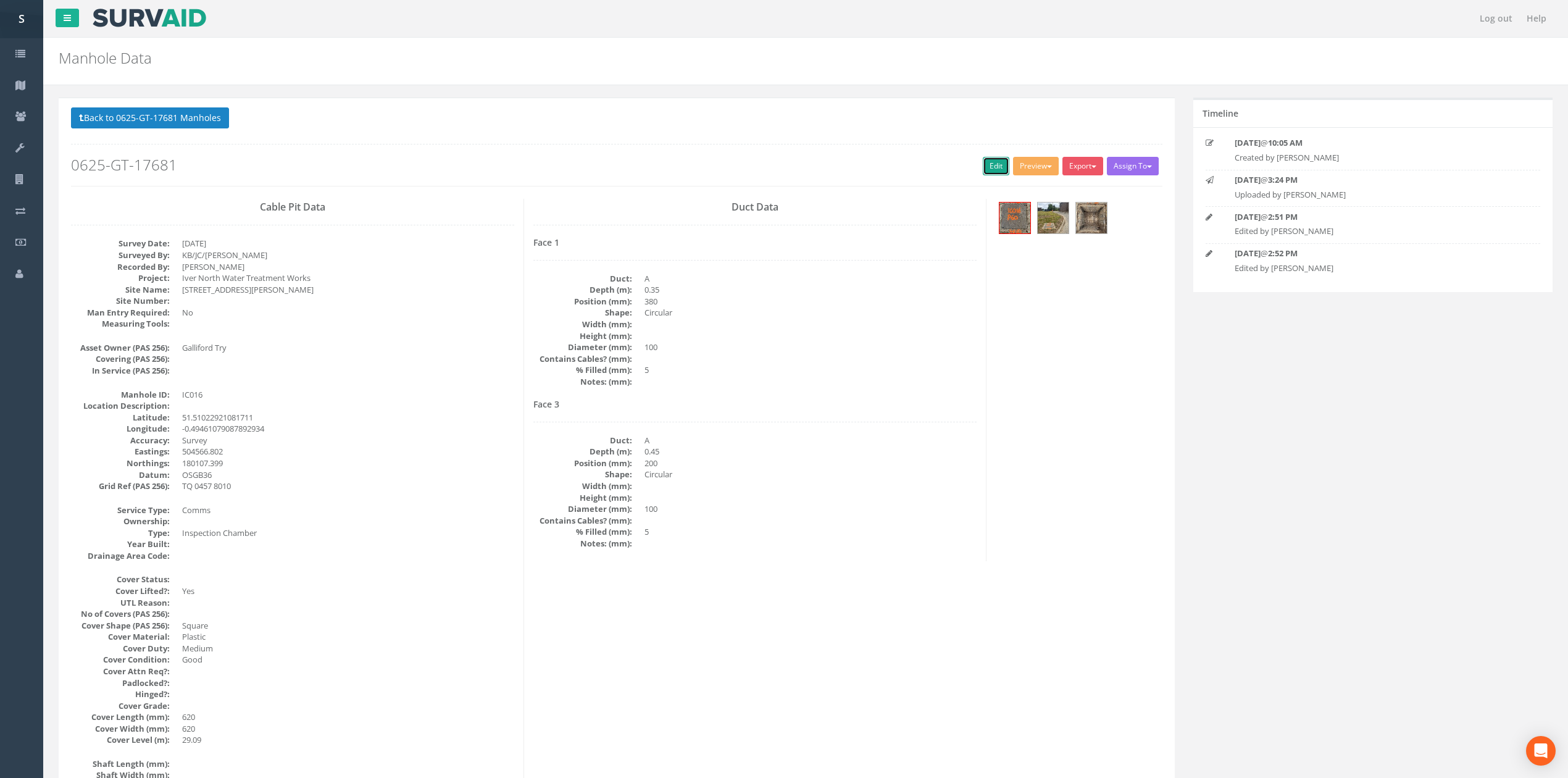
click at [990, 159] on link "Edit" at bounding box center [996, 166] width 26 height 19
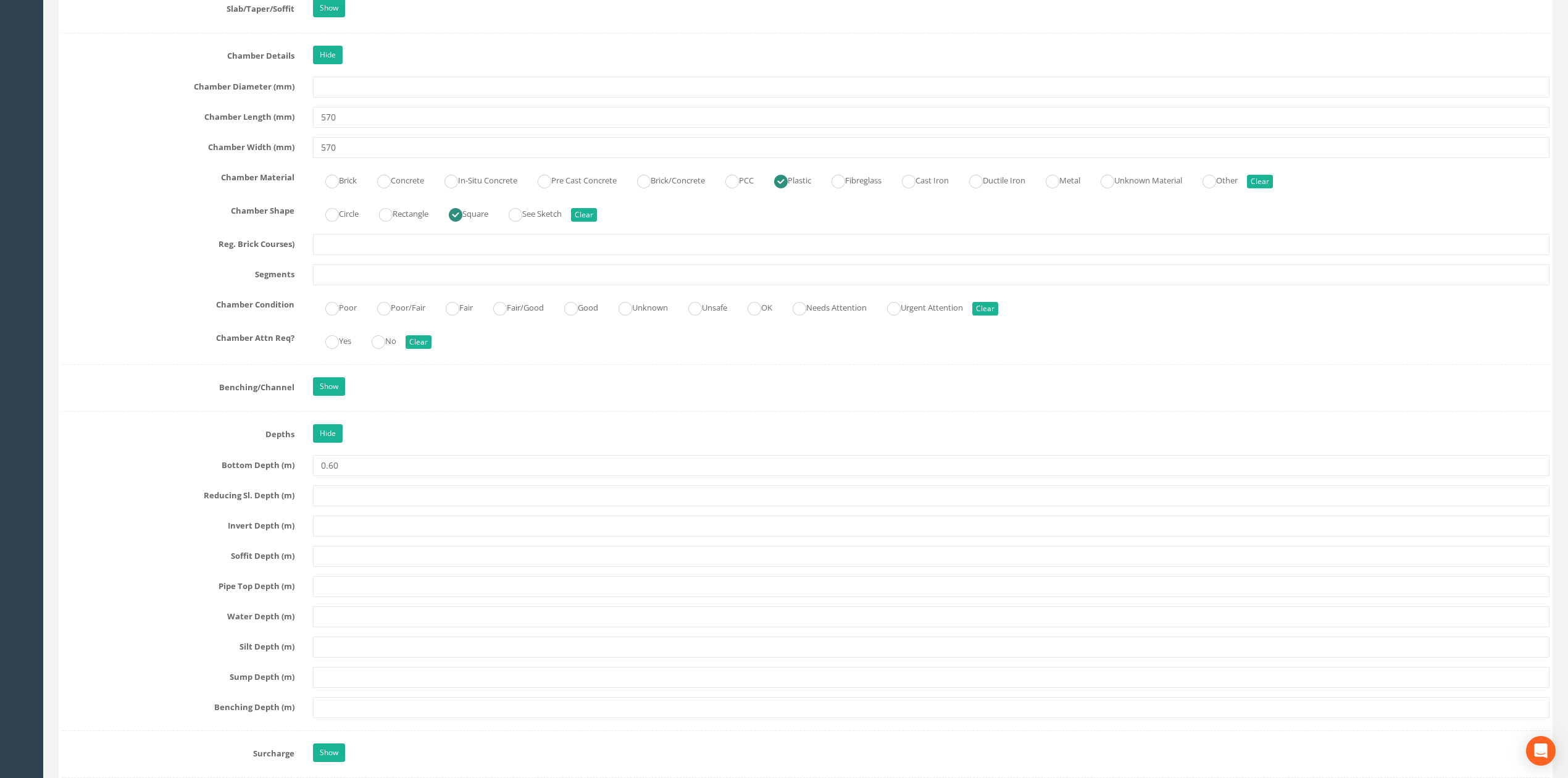
scroll to position [1732, 0]
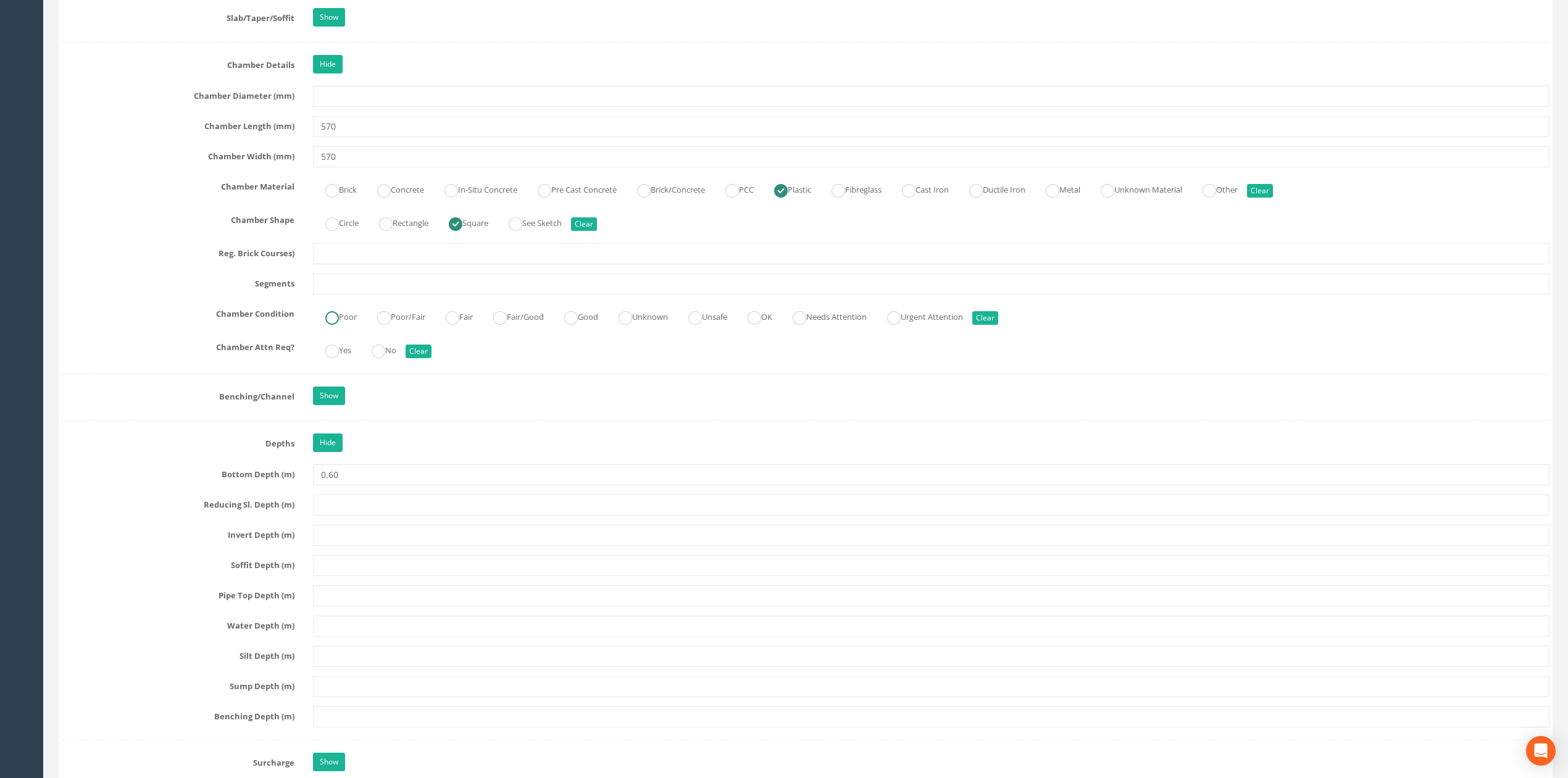
click at [316, 321] on label "Poor" at bounding box center [334, 315] width 43 height 18
radio input "true"
click at [354, 294] on input "text" at bounding box center [931, 284] width 1237 height 21
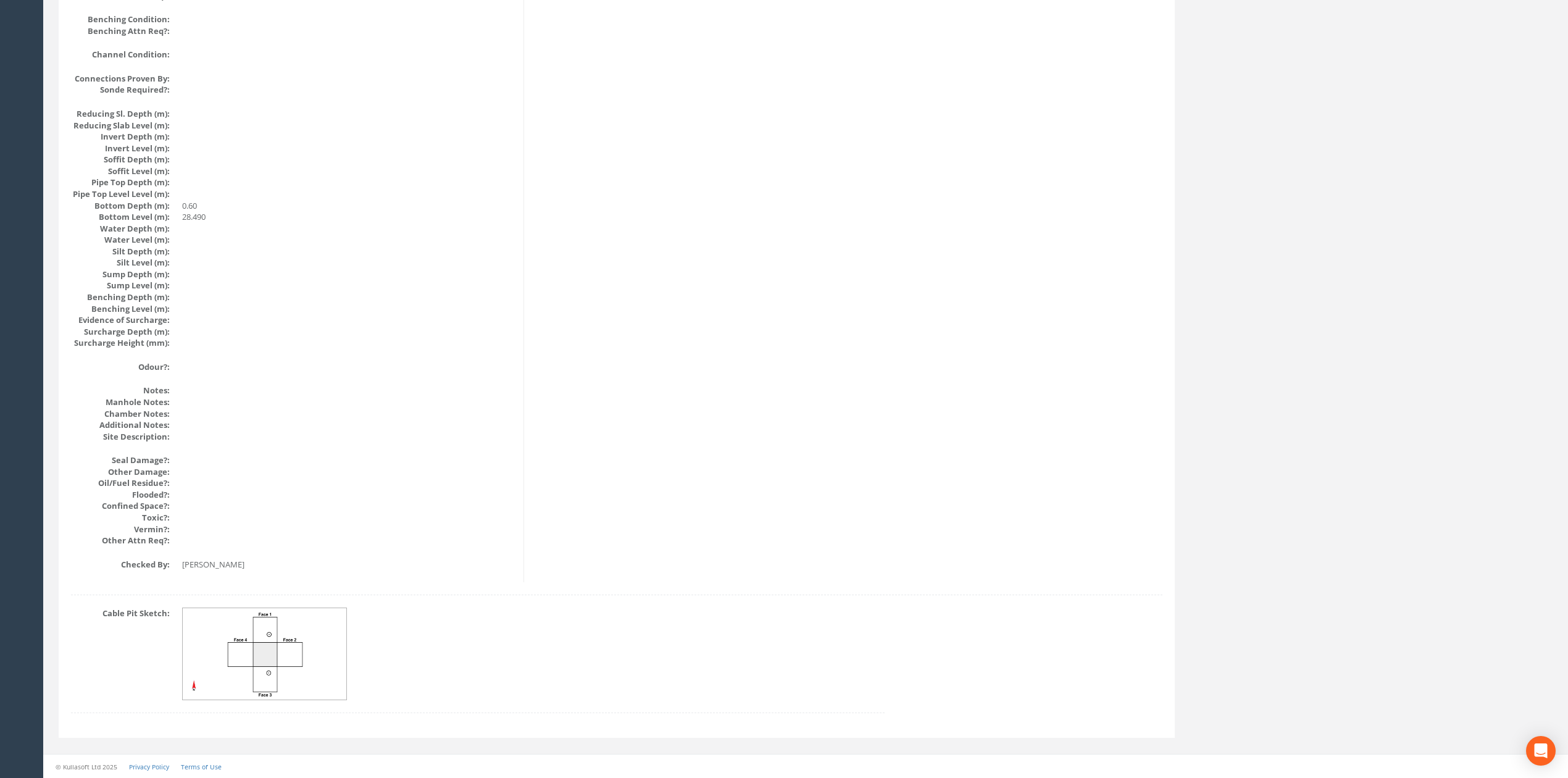
drag, startPoint x: 603, startPoint y: 527, endPoint x: 585, endPoint y: 262, distance: 265.6
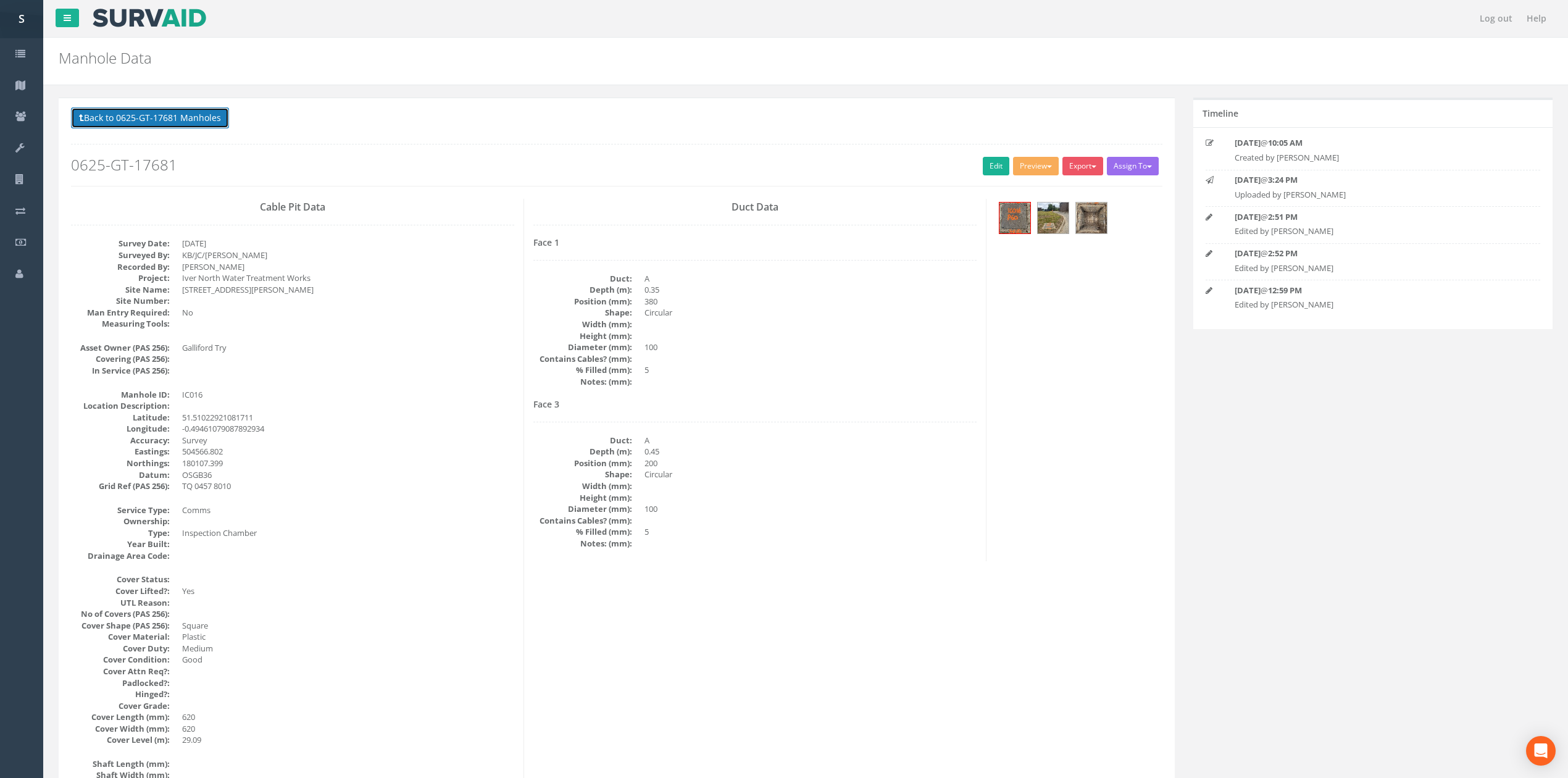
click at [186, 109] on button "Back to 0625-GT-17681 Manholes" at bounding box center [150, 118] width 158 height 21
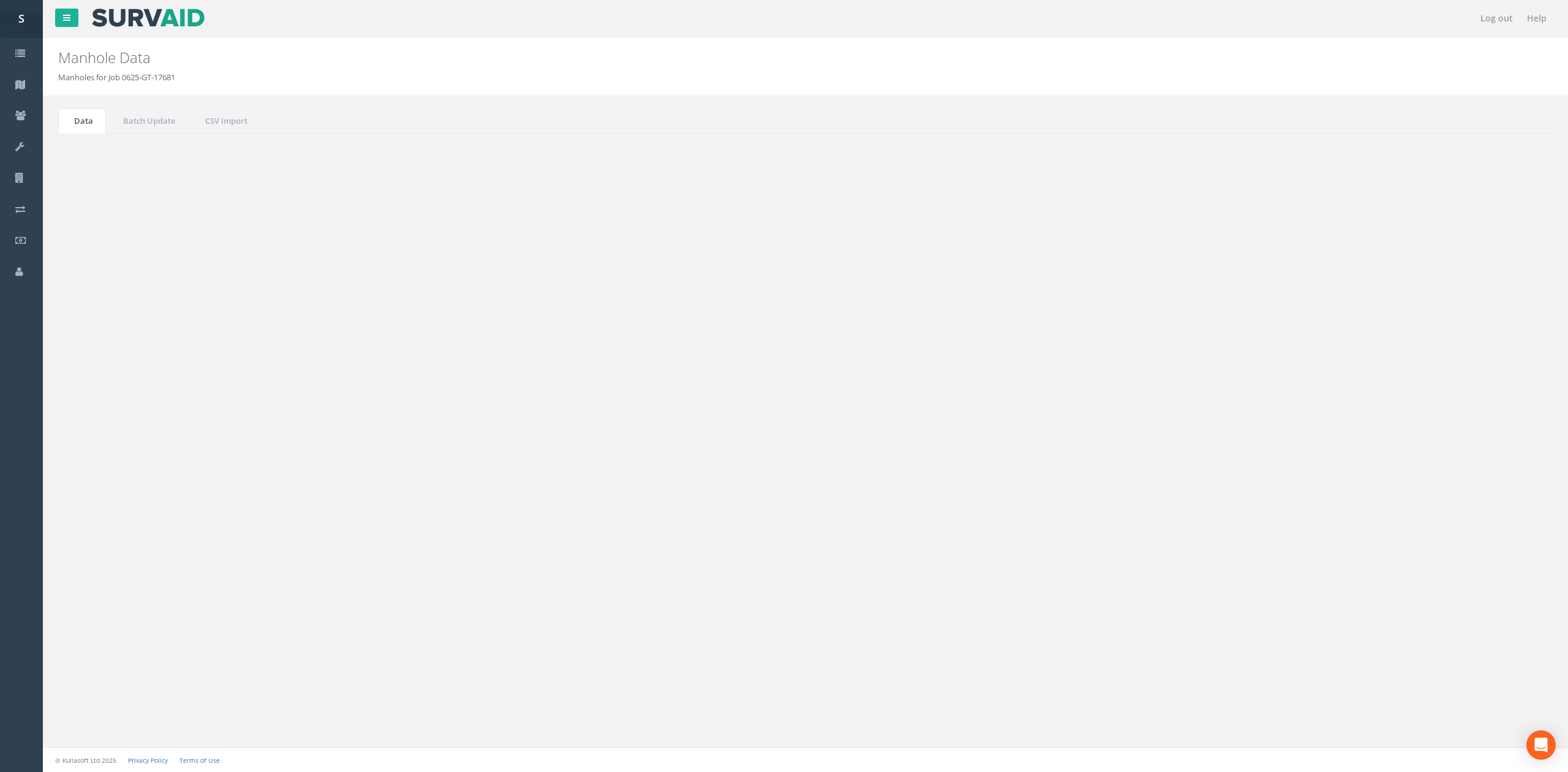
click at [493, 574] on td "IC020" at bounding box center [485, 575] width 194 height 22
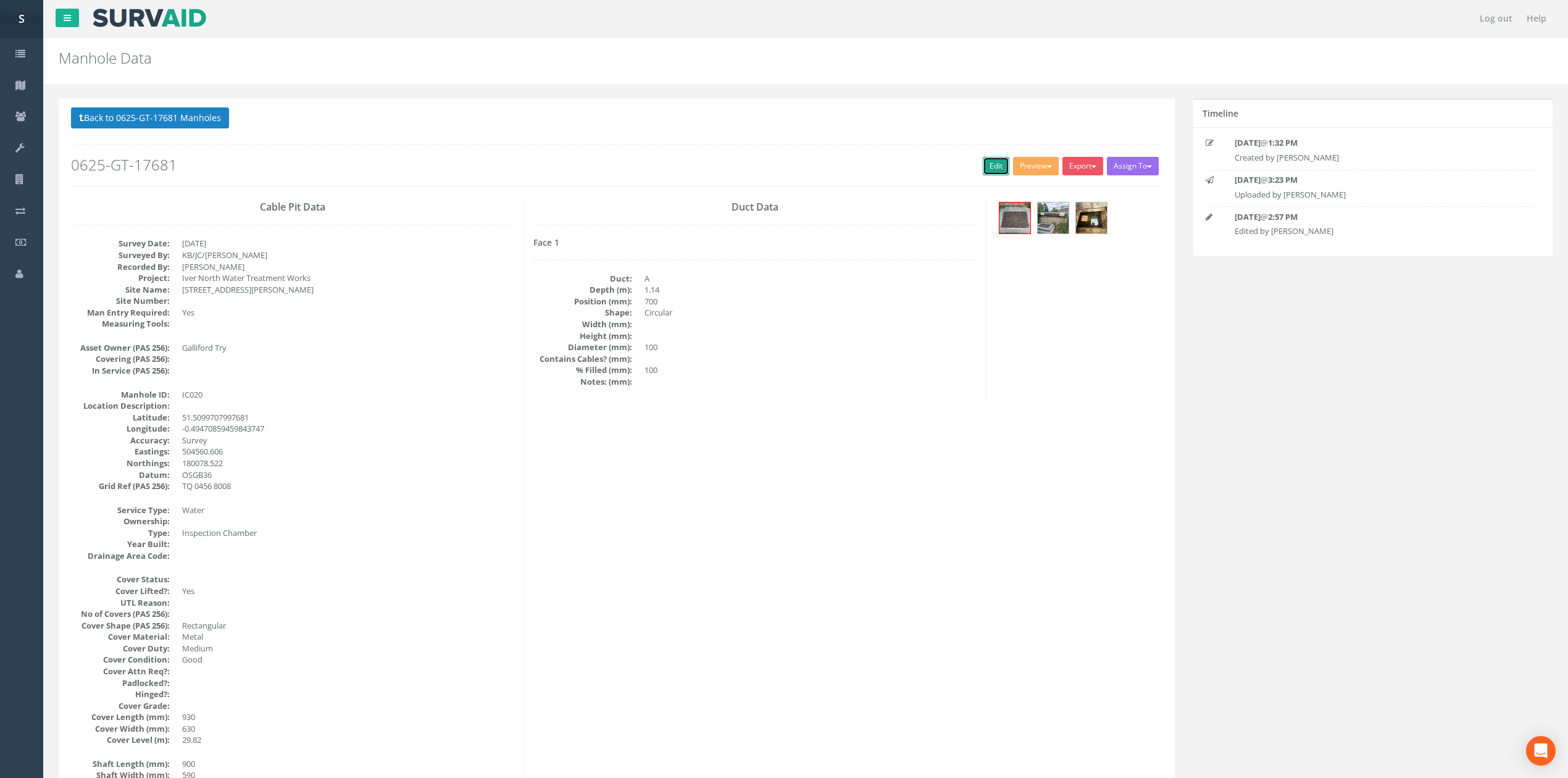
click at [983, 173] on link "Edit" at bounding box center [996, 166] width 26 height 19
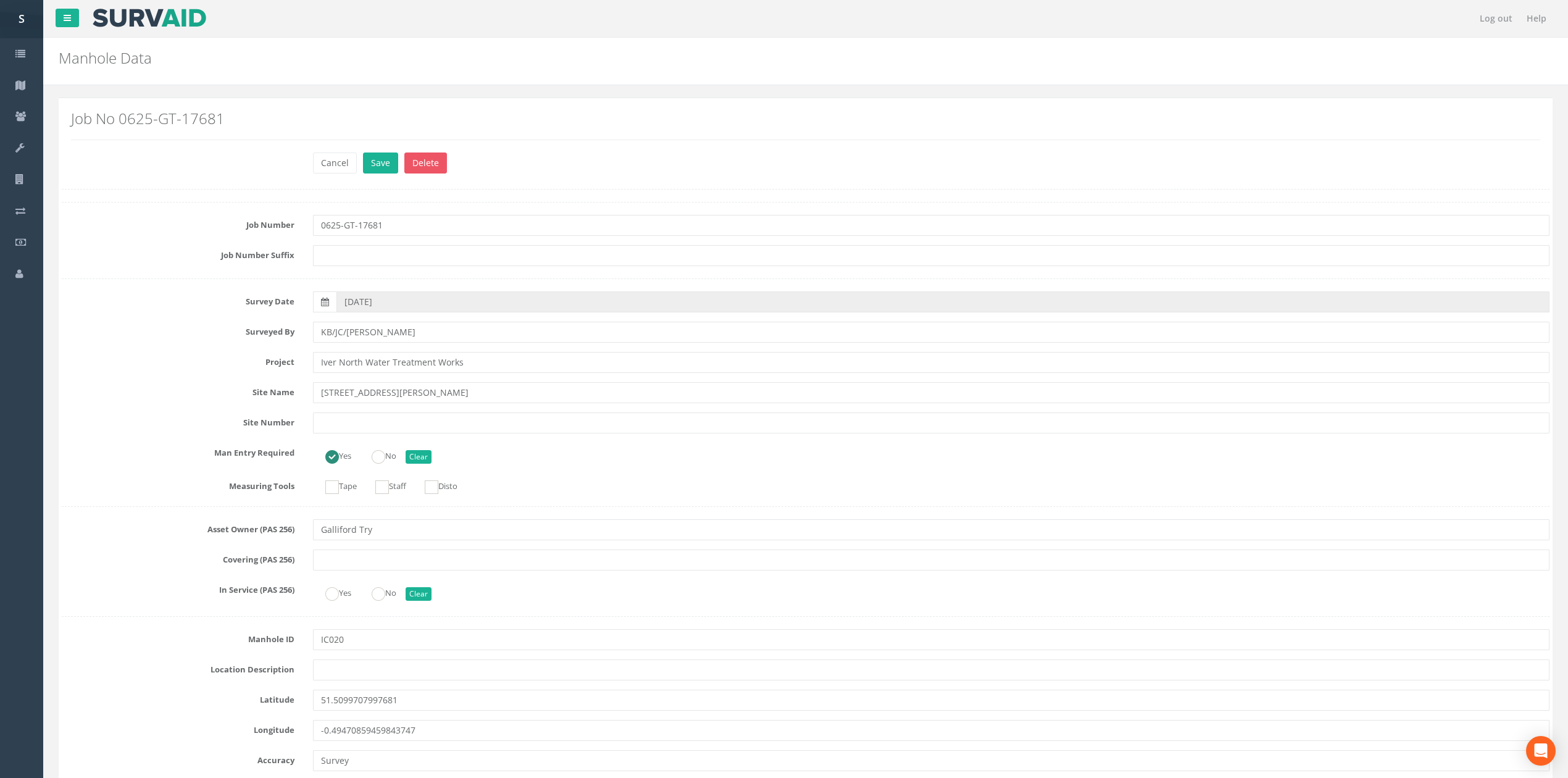
scroll to position [1565, 0]
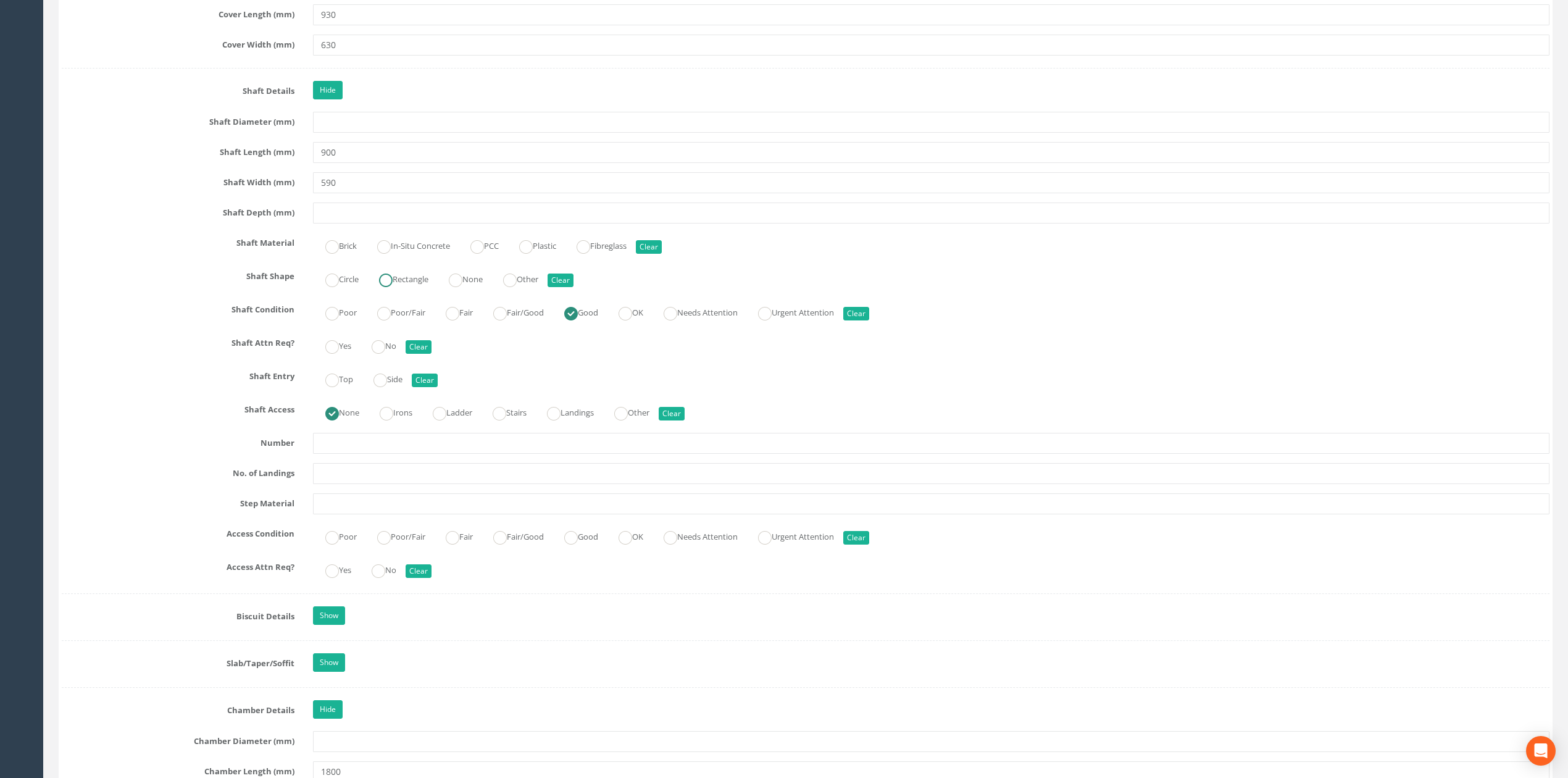
click at [406, 285] on label "Rectangle" at bounding box center [397, 278] width 61 height 18
radio input "true"
click at [383, 193] on input "590" at bounding box center [931, 182] width 1237 height 21
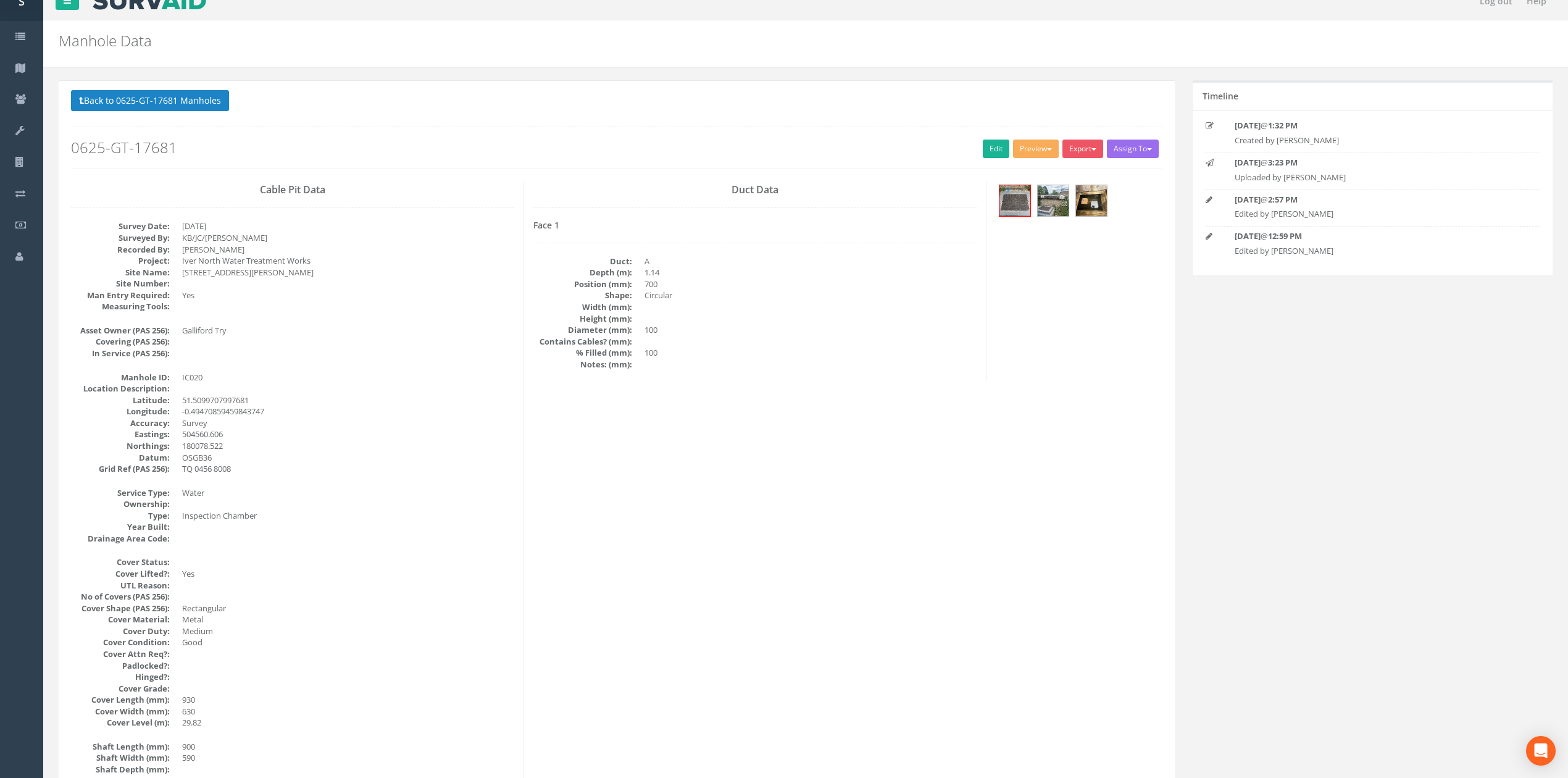
scroll to position [0, 0]
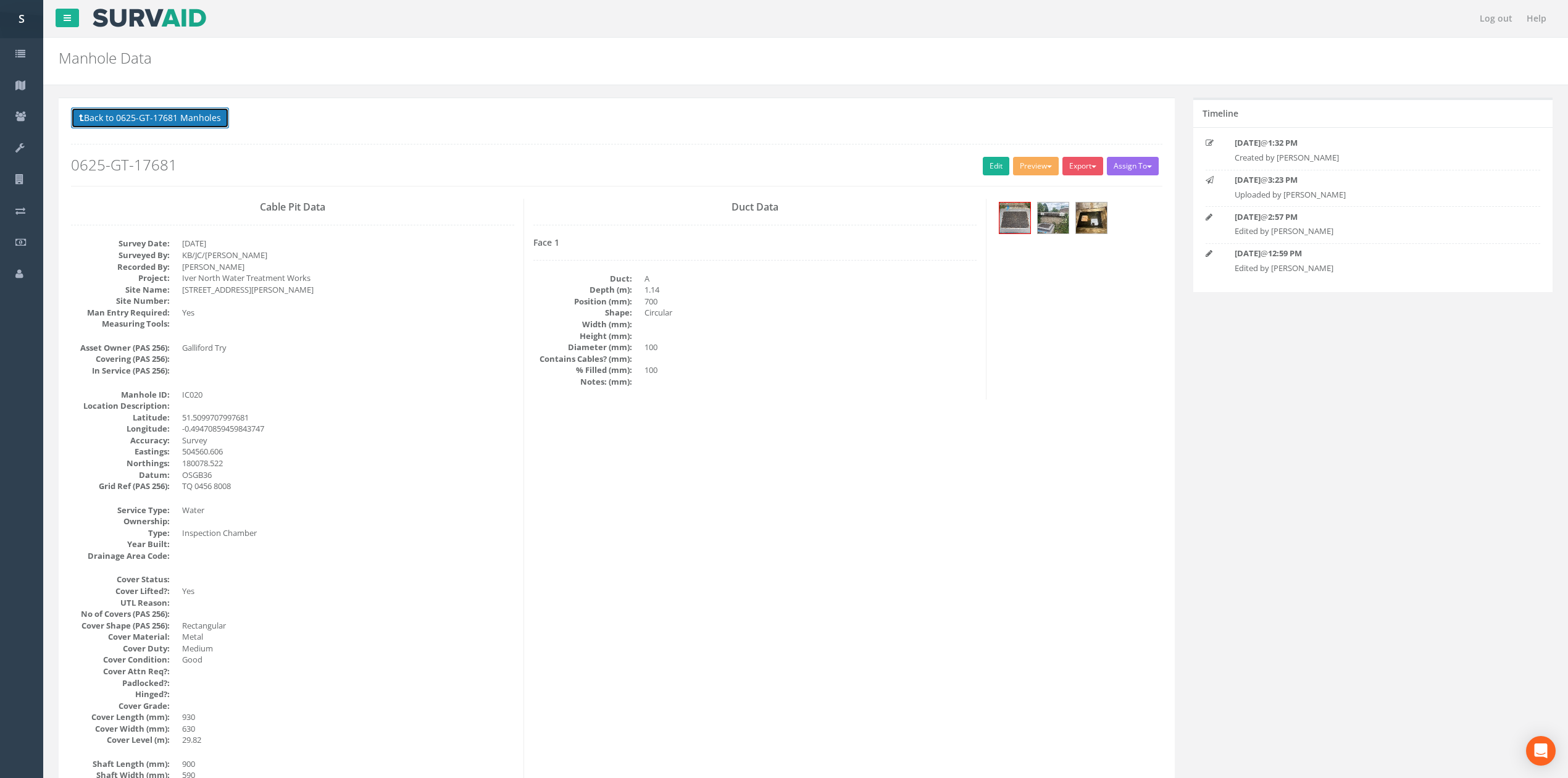
click at [177, 124] on button "Back to 0625-GT-17681 Manholes" at bounding box center [150, 118] width 158 height 21
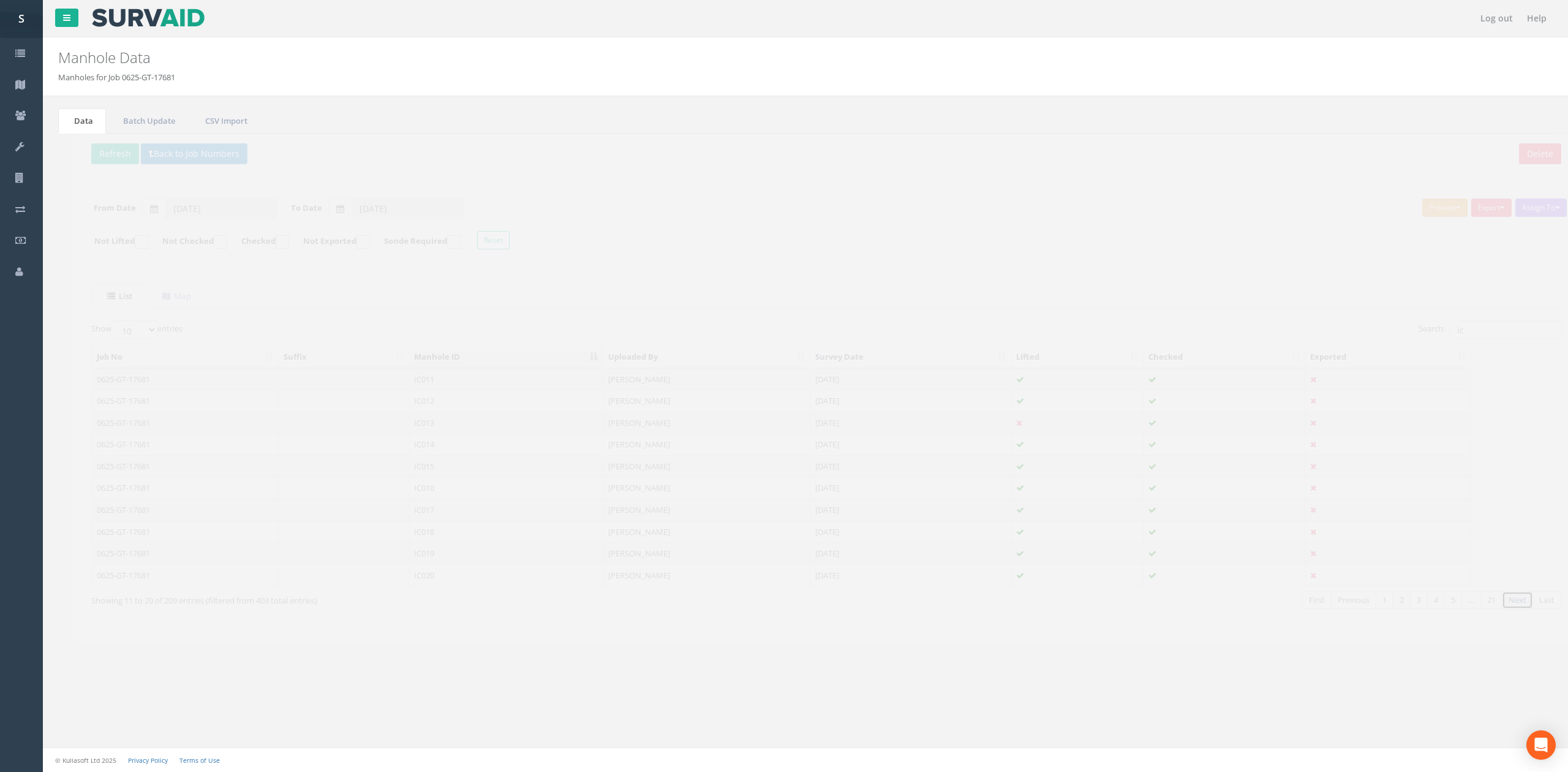
click at [1502, 599] on link "Next" at bounding box center [1497, 600] width 32 height 18
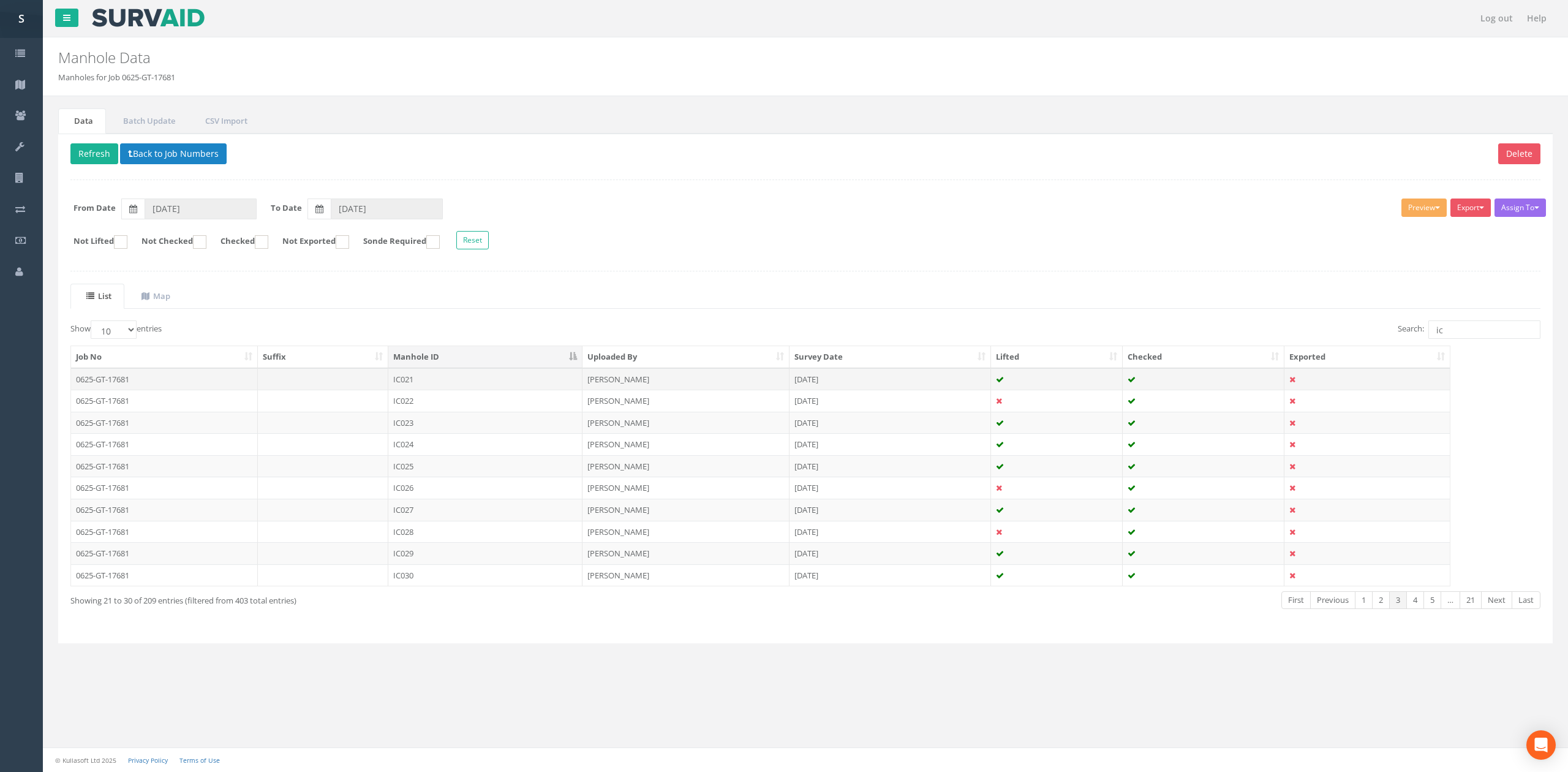
click at [348, 387] on td at bounding box center [323, 379] width 131 height 22
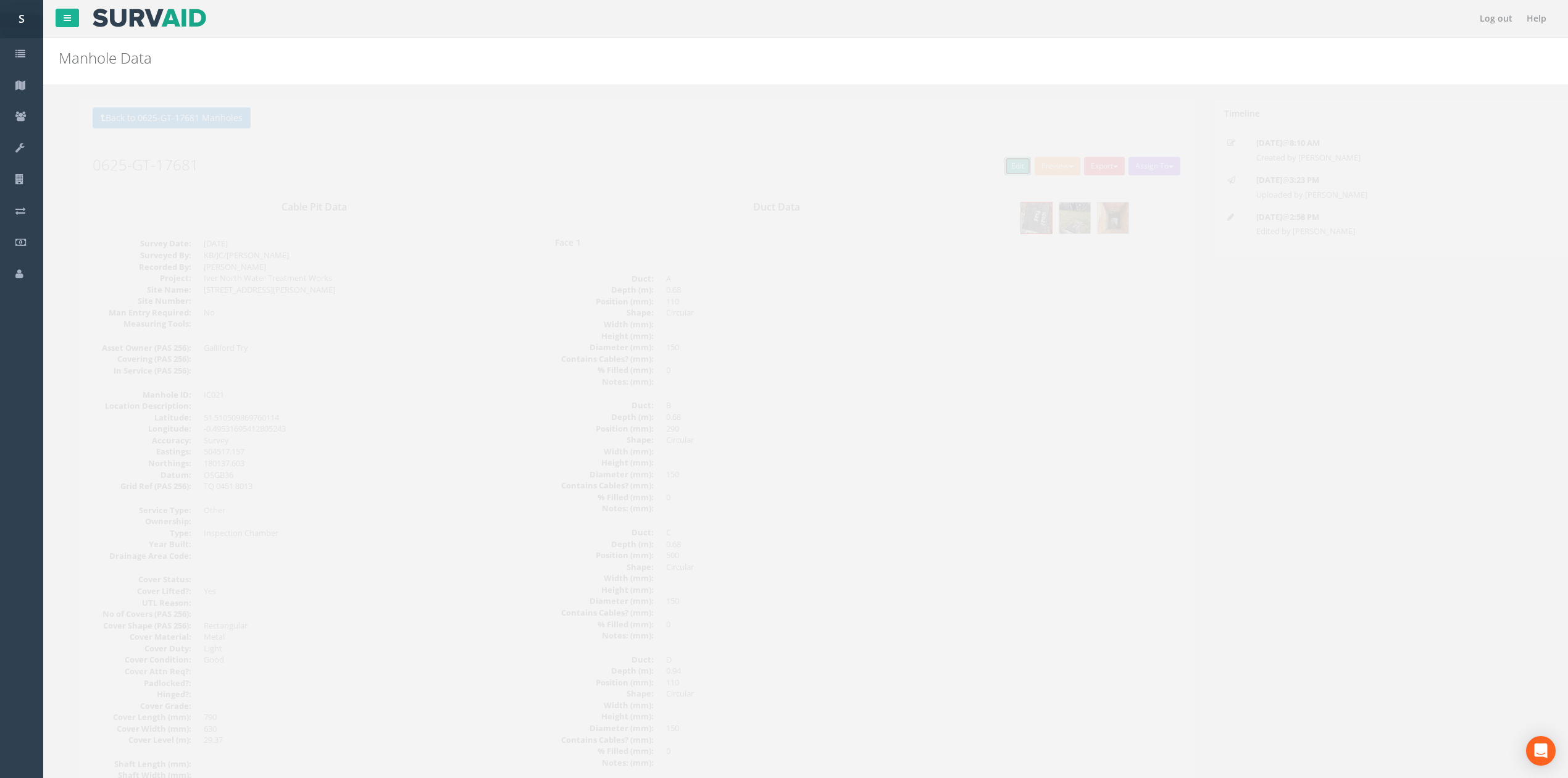
click at [983, 166] on link "Edit" at bounding box center [996, 166] width 26 height 19
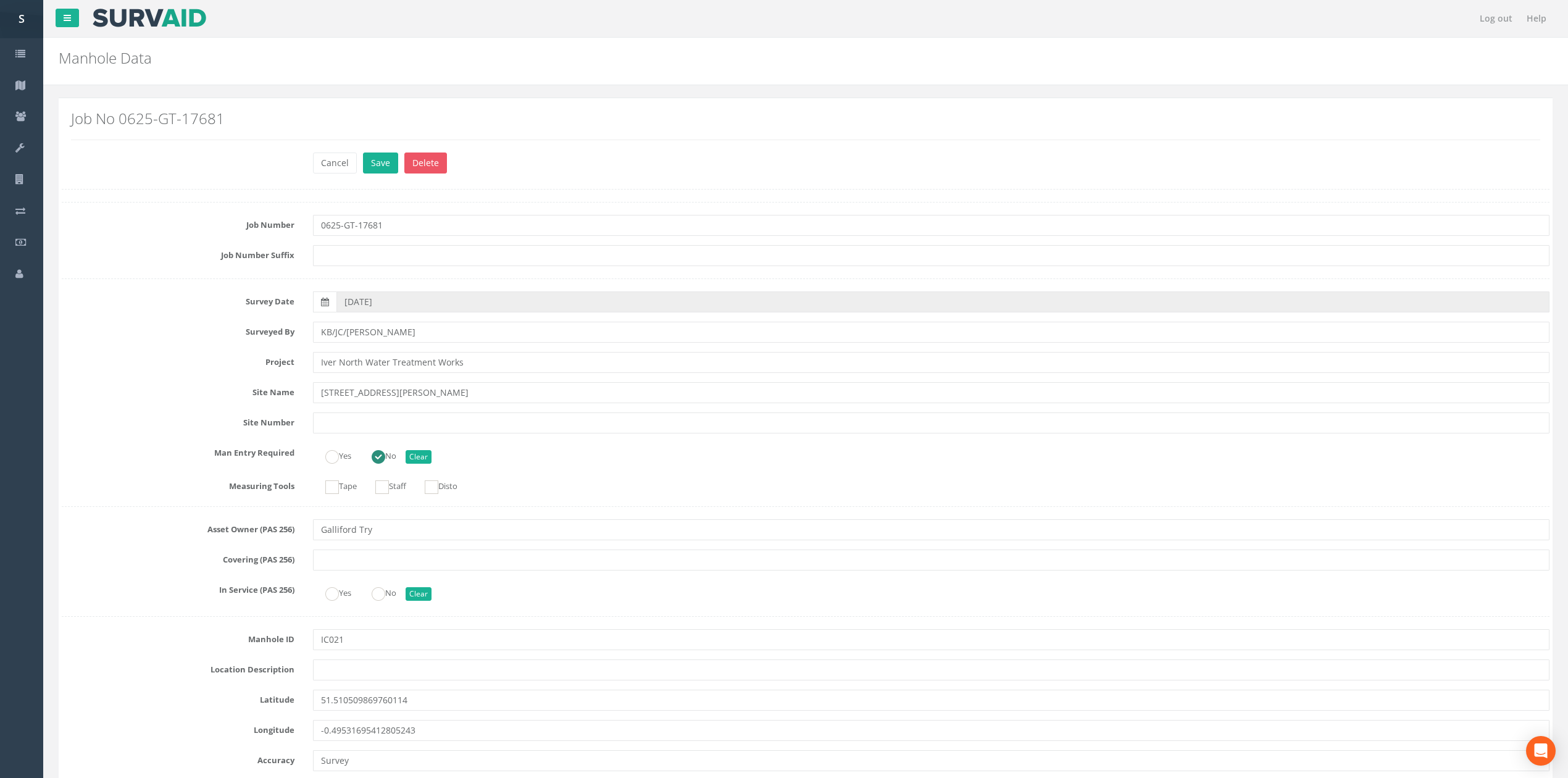
scroll to position [1565, 0]
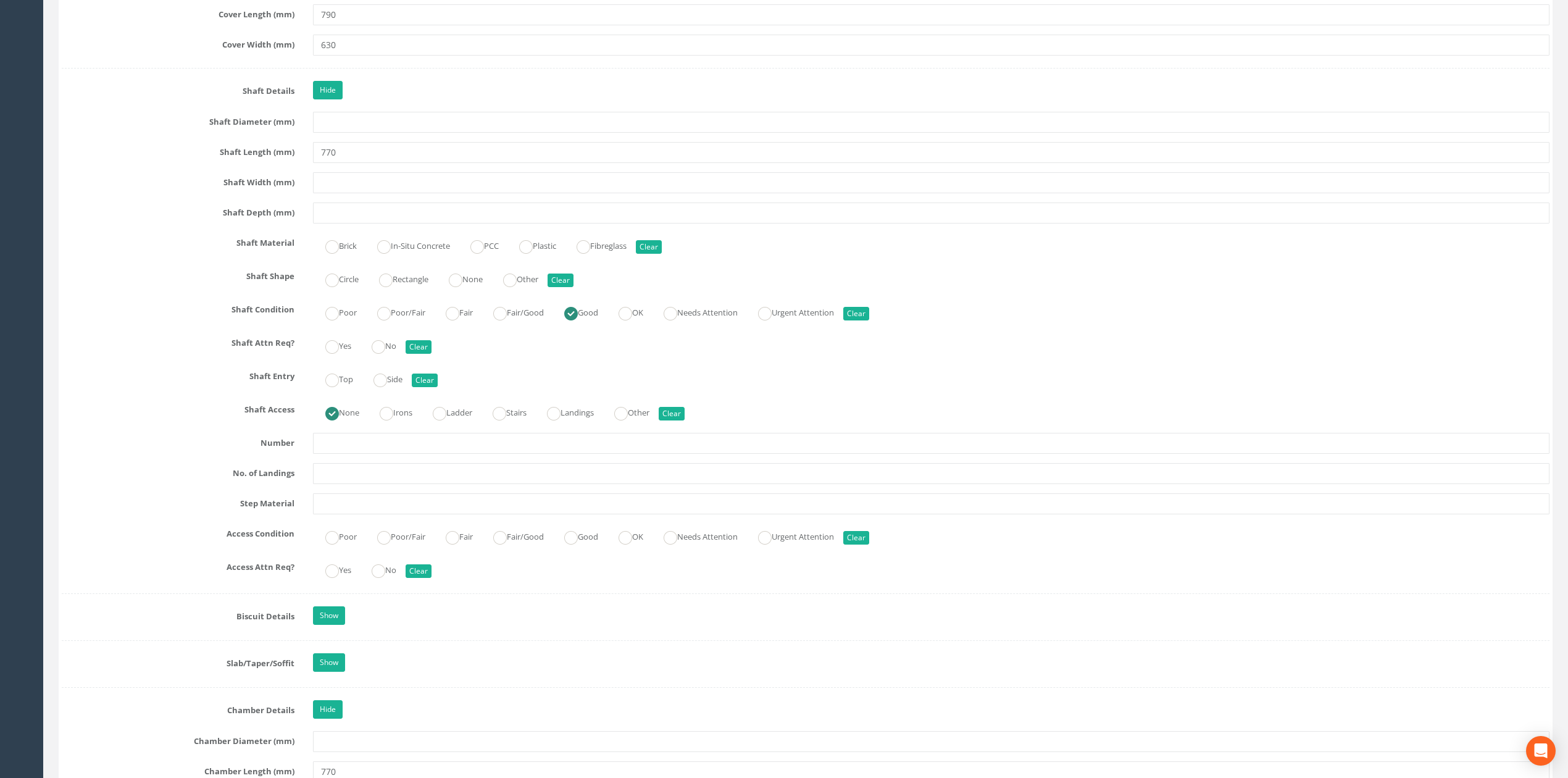
type input "770"
drag, startPoint x: 336, startPoint y: 186, endPoint x: 307, endPoint y: 178, distance: 30.1
click at [309, 179] on div "Job Number 0625-GT-17681 Job Number Suffix Survey Date [DATE] Surveyed By KB/JC…" at bounding box center [805, 498] width 1488 height 3724
type input "="
drag, startPoint x: 367, startPoint y: 166, endPoint x: 258, endPoint y: 164, distance: 109.0
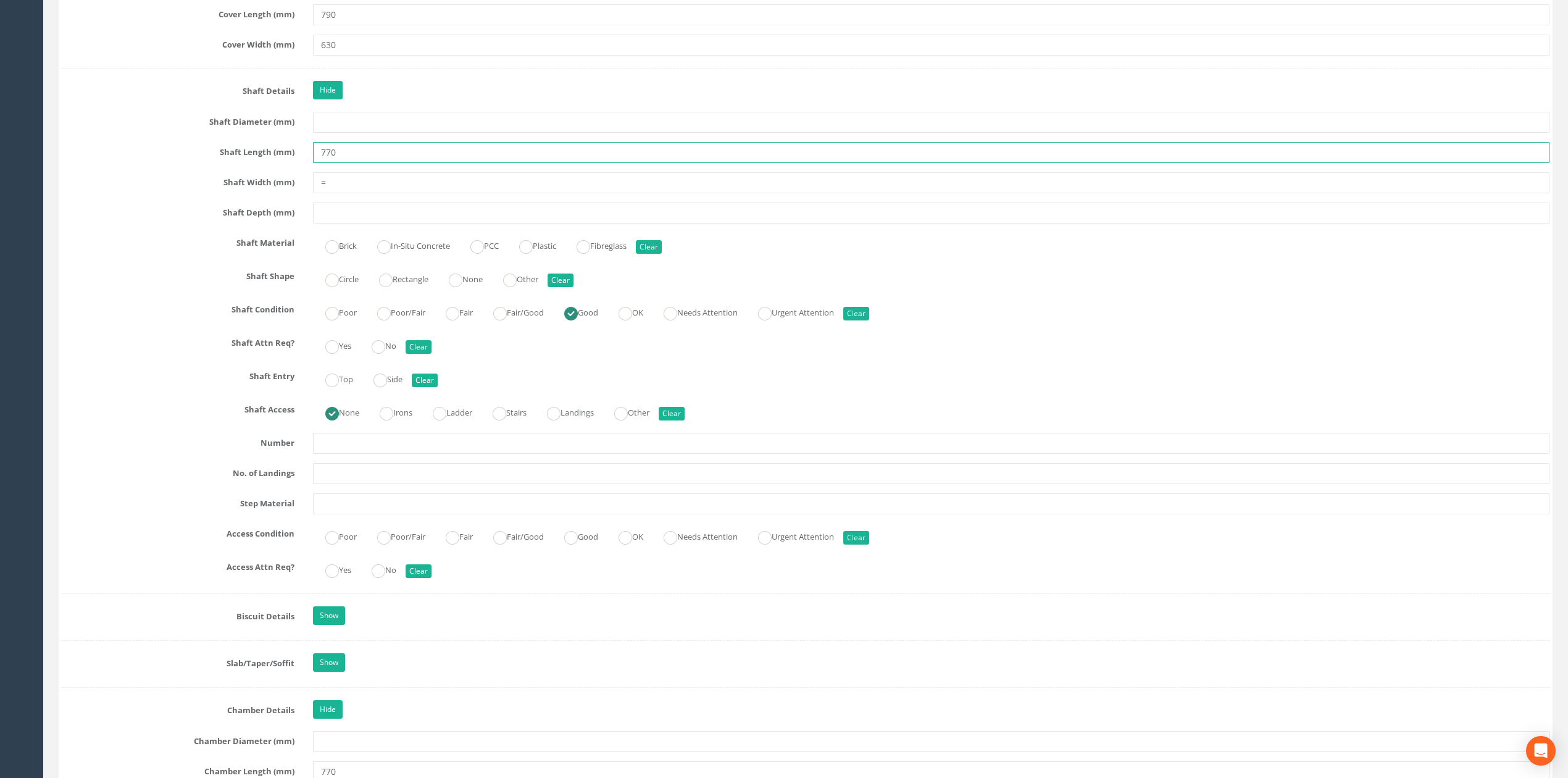
click at [270, 163] on div "Shaft Length (mm) 770" at bounding box center [805, 153] width 1506 height 21
drag, startPoint x: 345, startPoint y: 207, endPoint x: 251, endPoint y: 194, distance: 94.9
click at [287, 197] on div "Job Number 0625-GT-17681 Job Number Suffix Survey Date [DATE] Surveyed By KB/JC…" at bounding box center [805, 498] width 1488 height 3724
click at [366, 193] on input "=" at bounding box center [931, 182] width 1237 height 21
click at [574, 287] on button "Clear" at bounding box center [561, 280] width 26 height 14
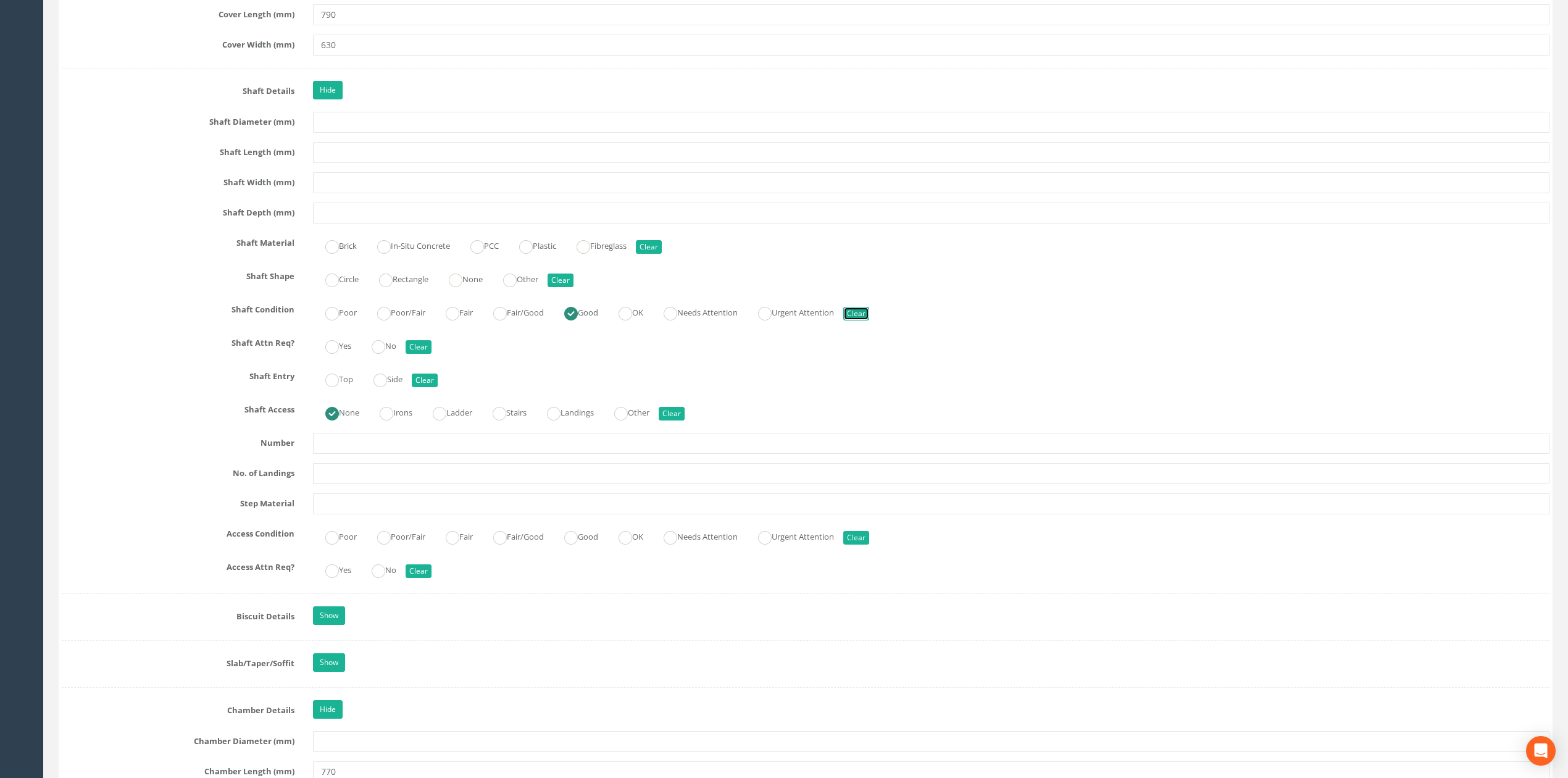
click at [869, 320] on button "Clear" at bounding box center [856, 313] width 26 height 14
radio input "false"
click at [679, 420] on button "Clear" at bounding box center [672, 414] width 26 height 14
radio input "false"
click at [341, 215] on input "text" at bounding box center [931, 213] width 1237 height 21
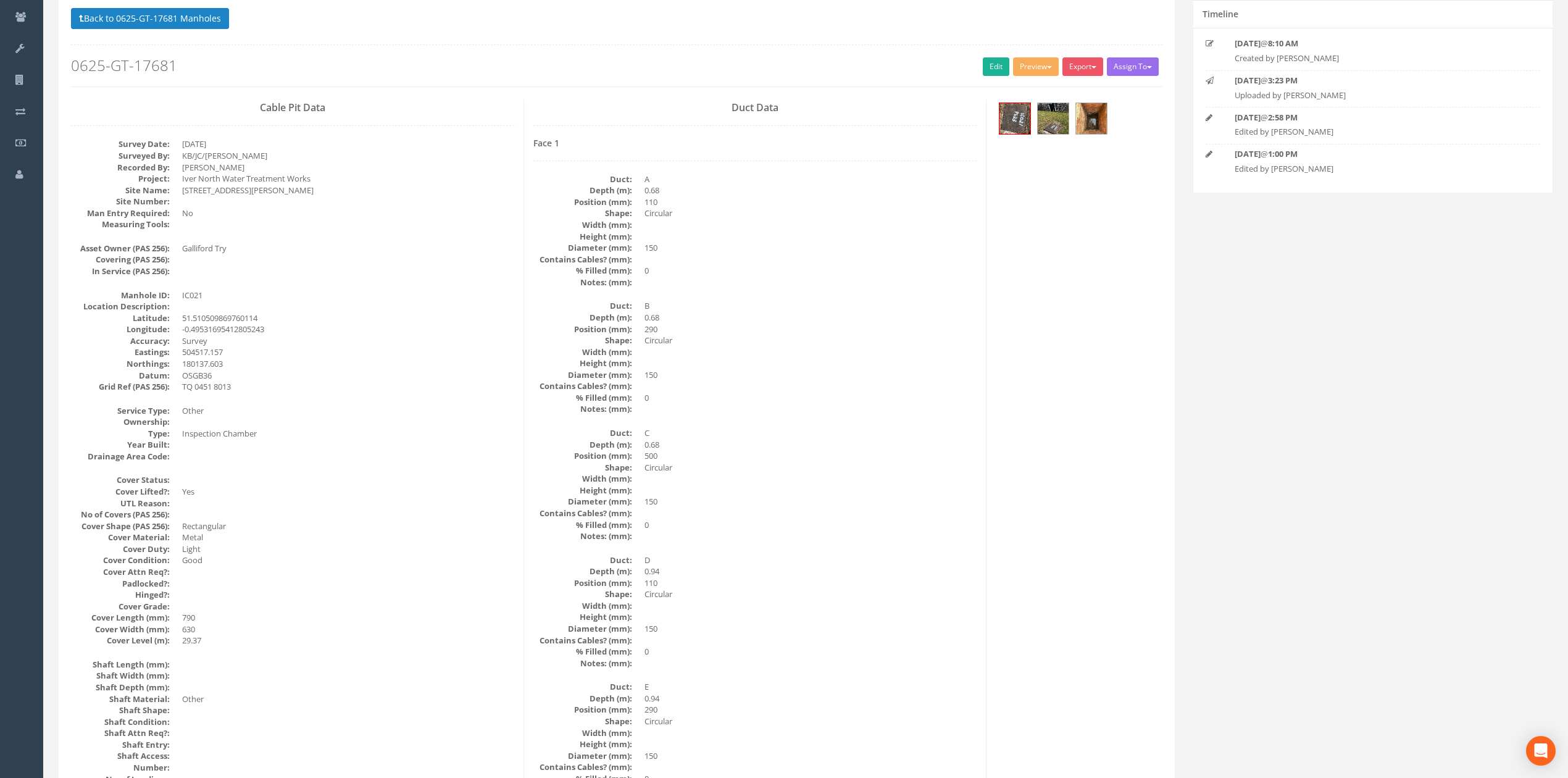
scroll to position [99, 0]
click at [993, 57] on div "Back to 0625-GT-17681 Manholes Back to Map Assign To No Companies Added Export …" at bounding box center [617, 48] width 1092 height 79
click at [990, 72] on link "Edit" at bounding box center [996, 67] width 26 height 19
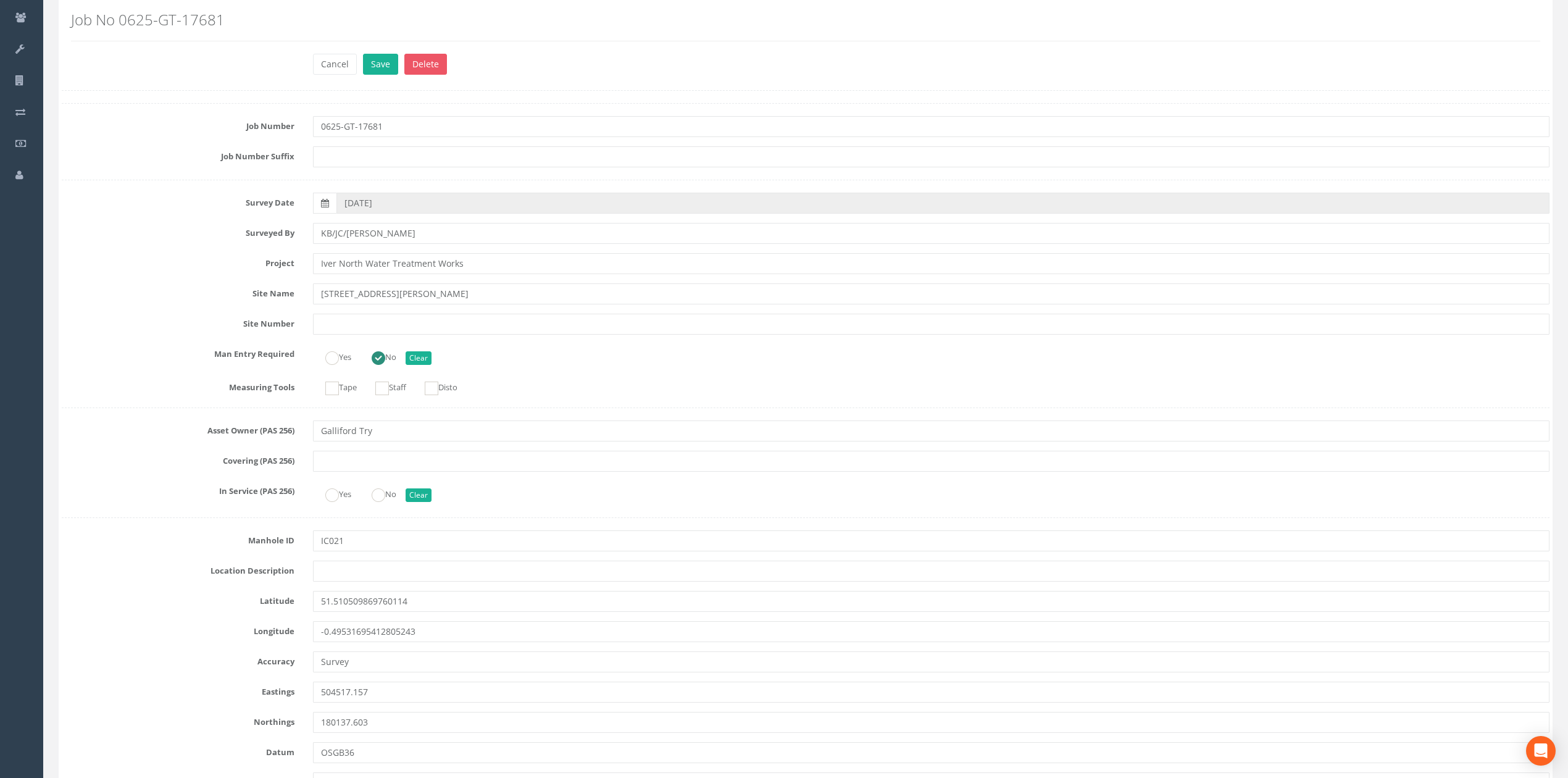
scroll to position [1403, 0]
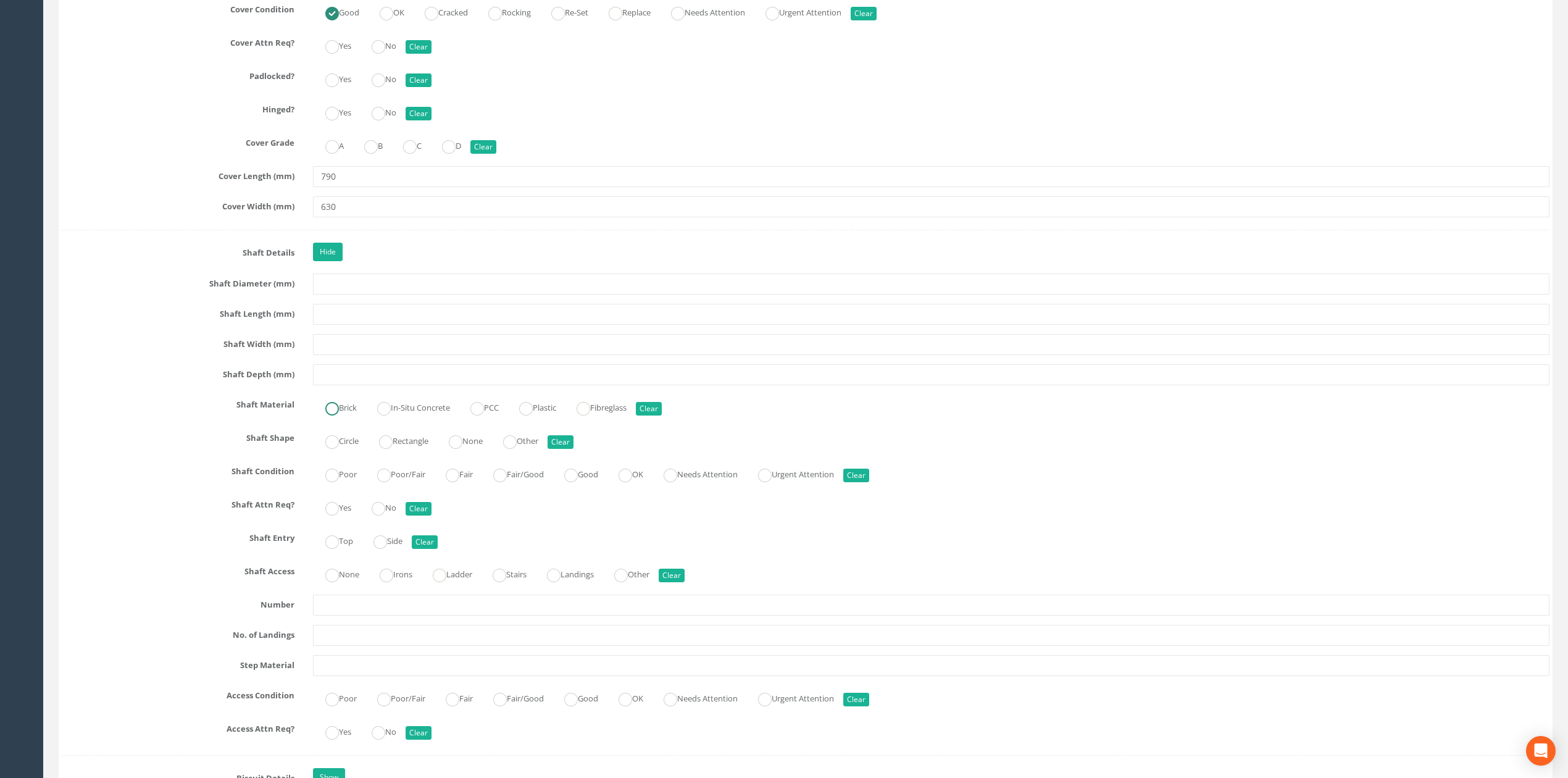
click at [354, 416] on label "Brick" at bounding box center [334, 407] width 43 height 18
radio input "true"
click at [395, 385] on input "text" at bounding box center [931, 374] width 1237 height 21
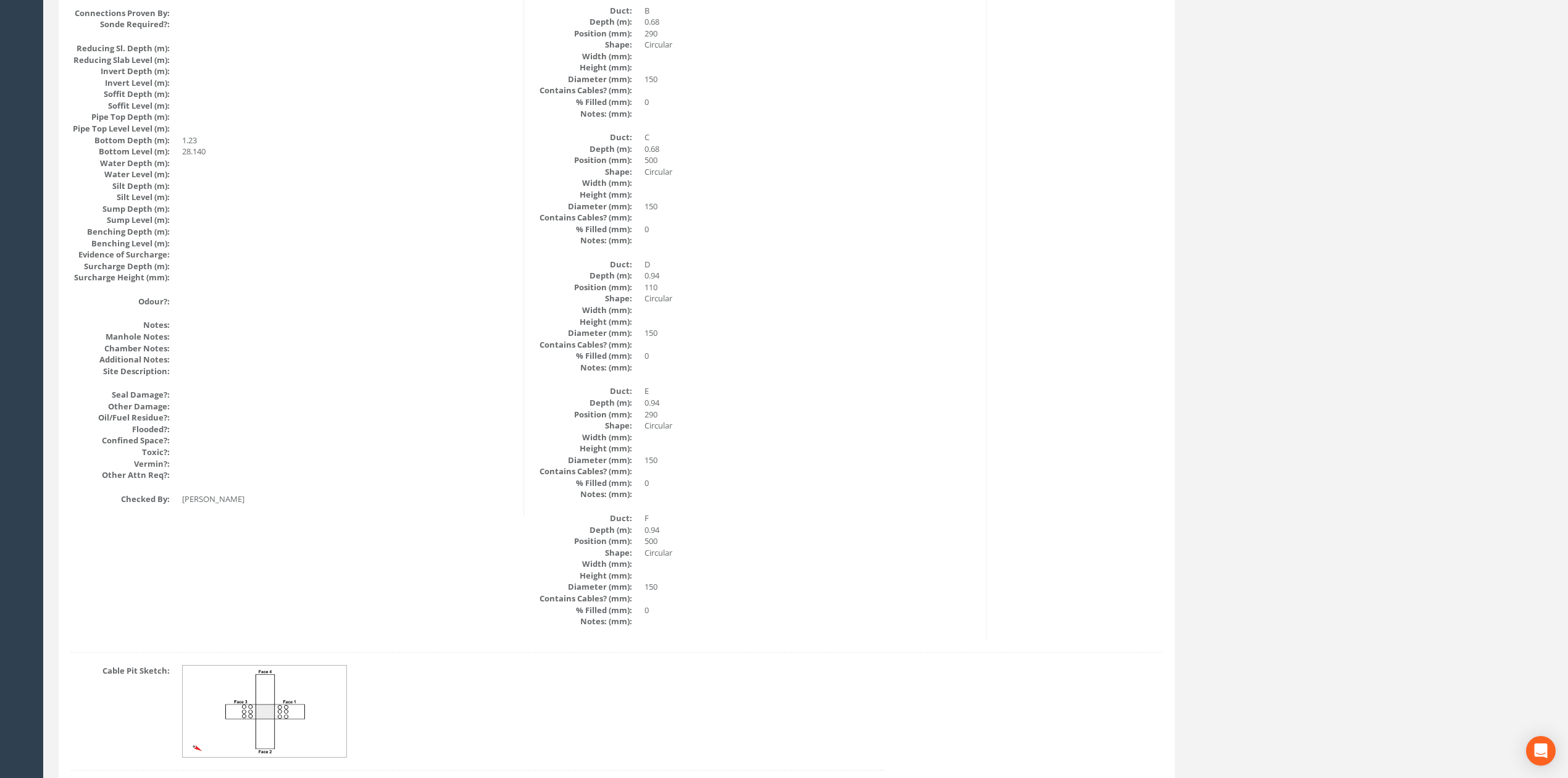
scroll to position [0, 0]
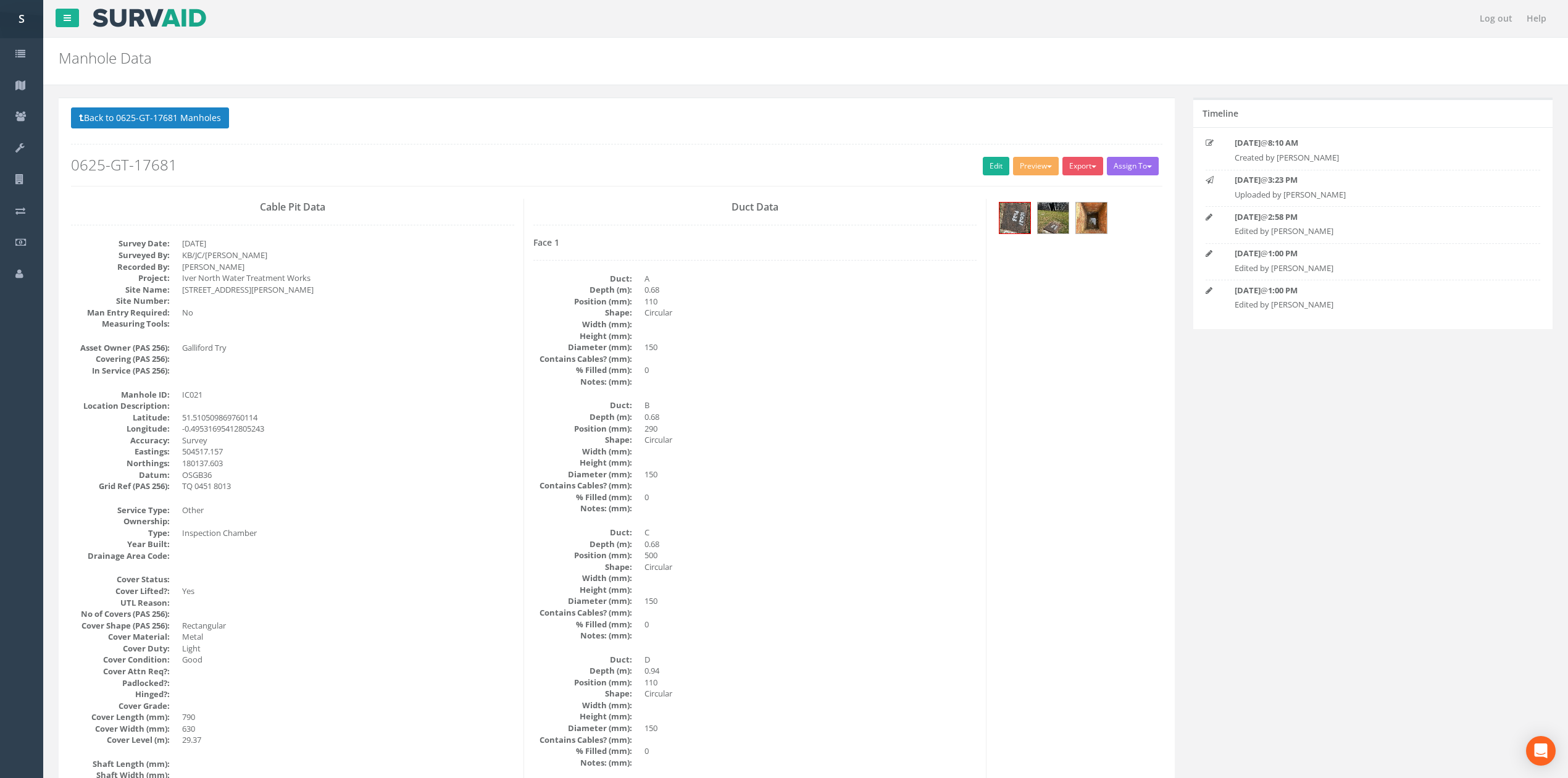
click at [1011, 153] on div "Back to 0625-GT-17681 Manholes Back to Map Assign To No Companies Added Export …" at bounding box center [617, 147] width 1092 height 79
click at [994, 161] on link "Edit" at bounding box center [996, 166] width 26 height 19
click at [193, 146] on div "Back to 0625-GT-17681 Manholes Back to Map Assign To No Companies Added Export …" at bounding box center [617, 147] width 1092 height 79
click at [193, 137] on div "Back to 0625-GT-17681 Manholes Back to Map Assign To No Companies Added Export …" at bounding box center [617, 147] width 1092 height 79
click at [190, 126] on button "Back to 0625-GT-17681 Manholes" at bounding box center [150, 118] width 158 height 21
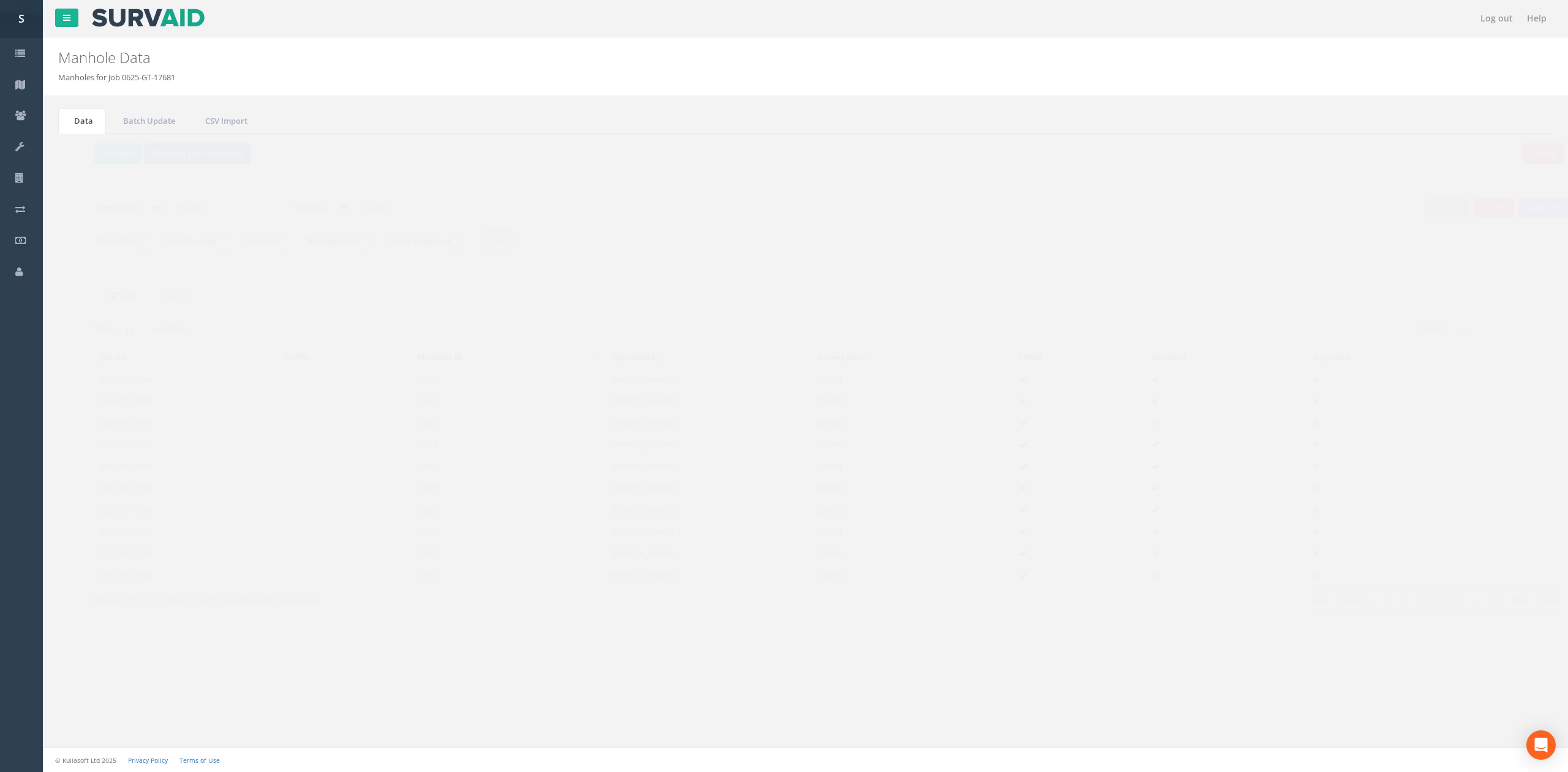
click at [79, 165] on p "Delete Refresh Back to Job Numbers" at bounding box center [806, 155] width 1470 height 24
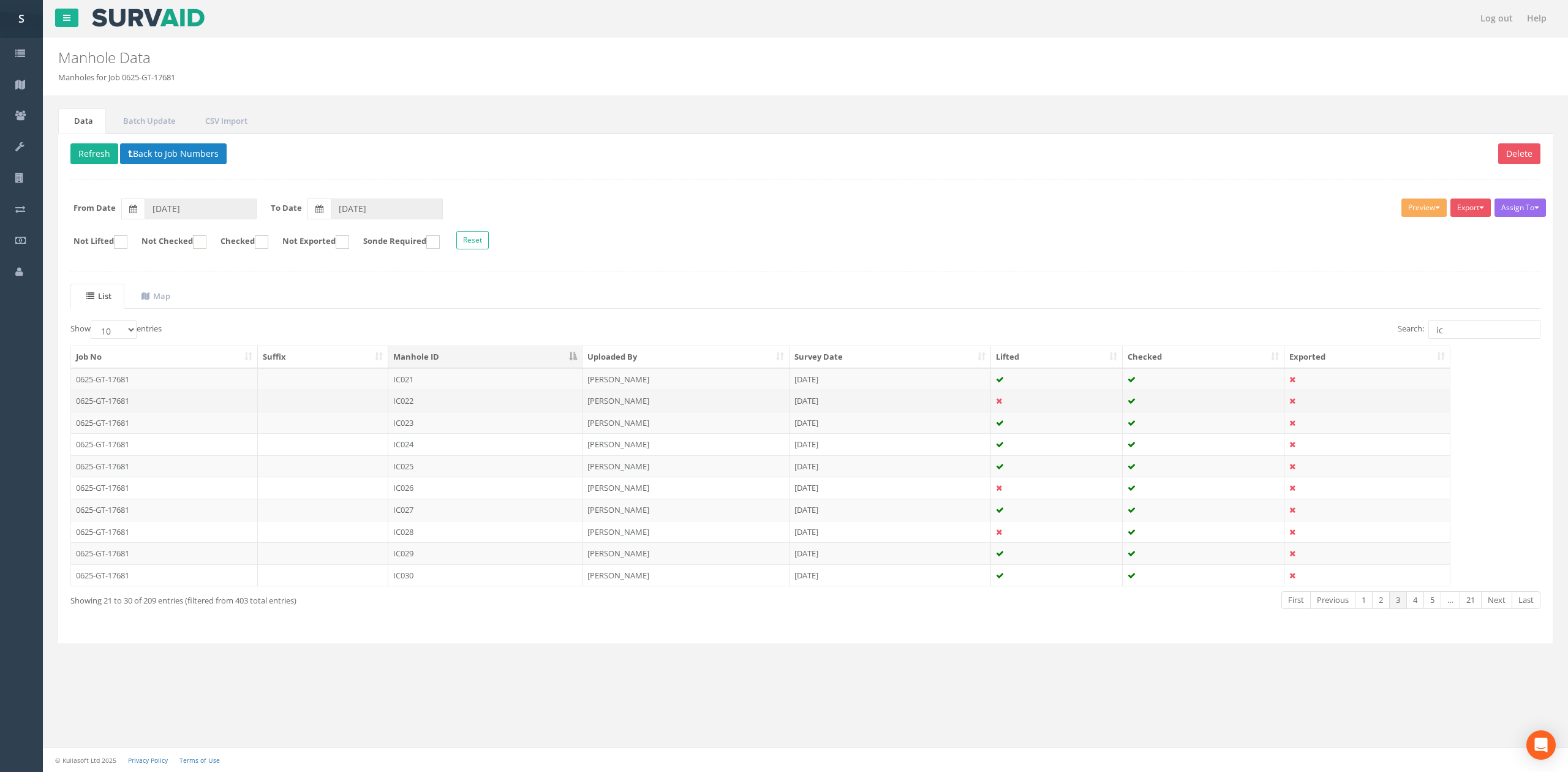
click at [503, 408] on td "IC022" at bounding box center [485, 401] width 194 height 22
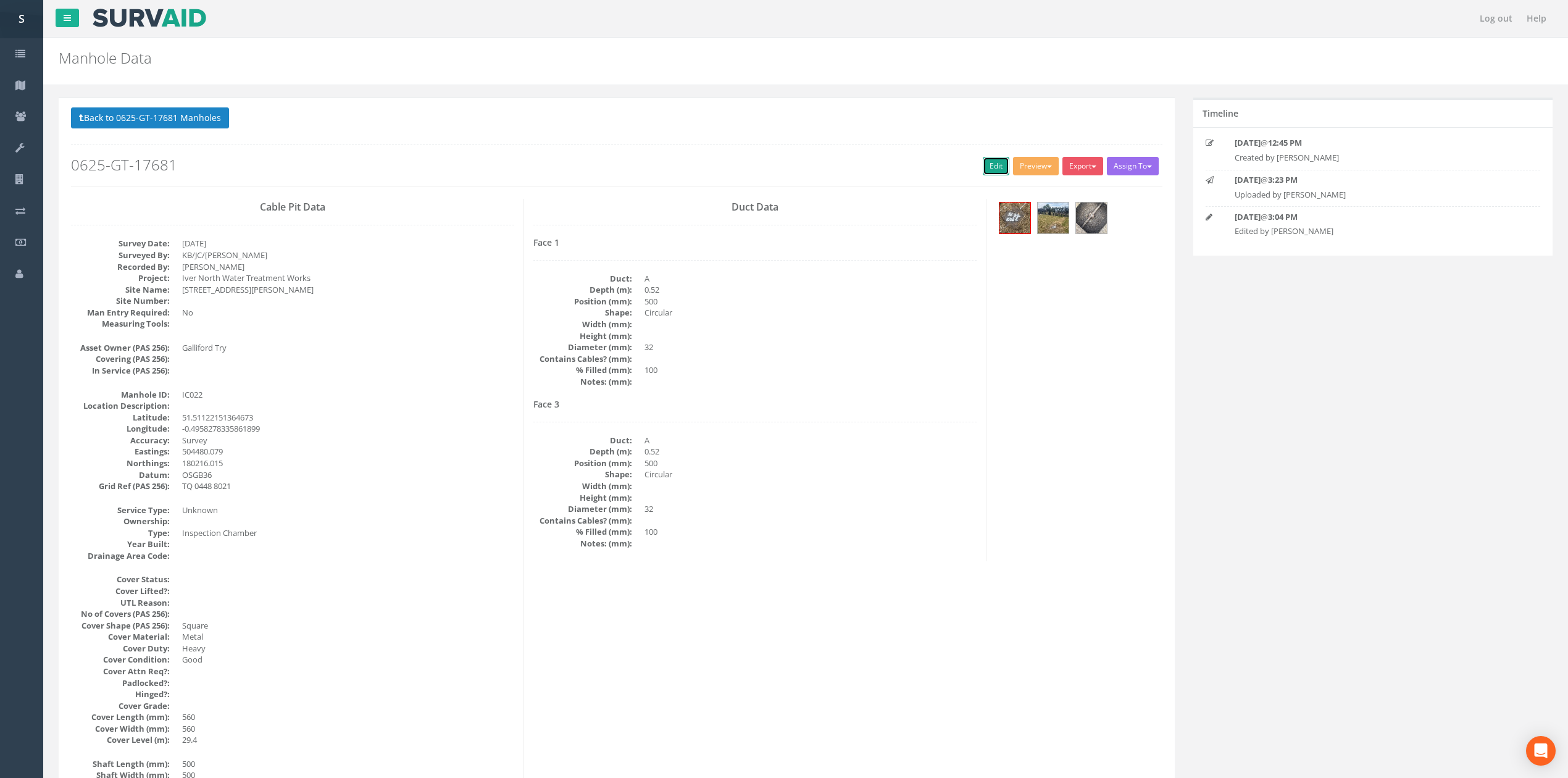
click at [987, 166] on link "Edit" at bounding box center [996, 166] width 26 height 19
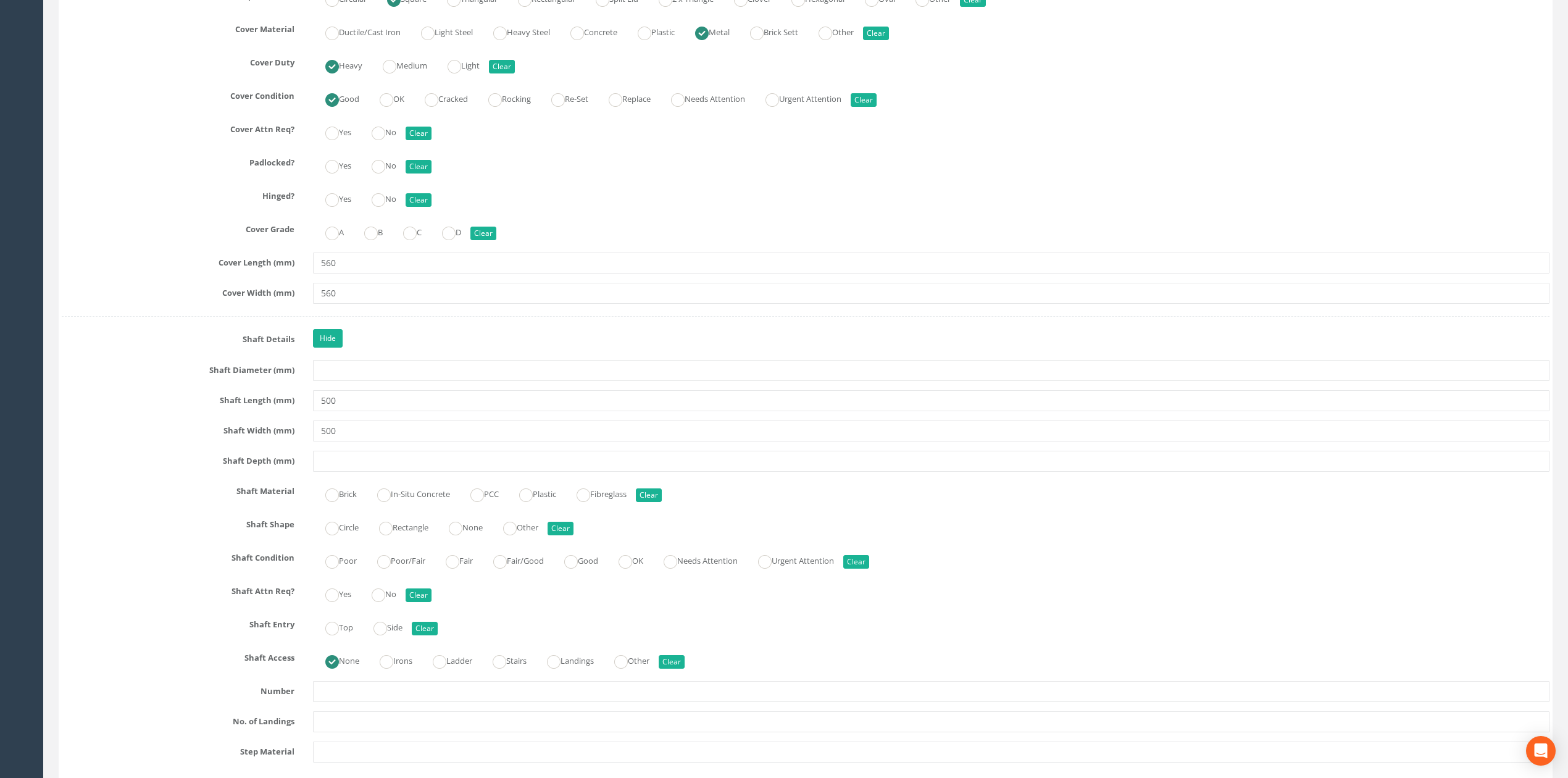
scroll to position [1319, 0]
click at [418, 534] on label "Rectangle" at bounding box center [397, 525] width 61 height 18
radio input "true"
click at [452, 436] on input "500" at bounding box center [931, 429] width 1237 height 21
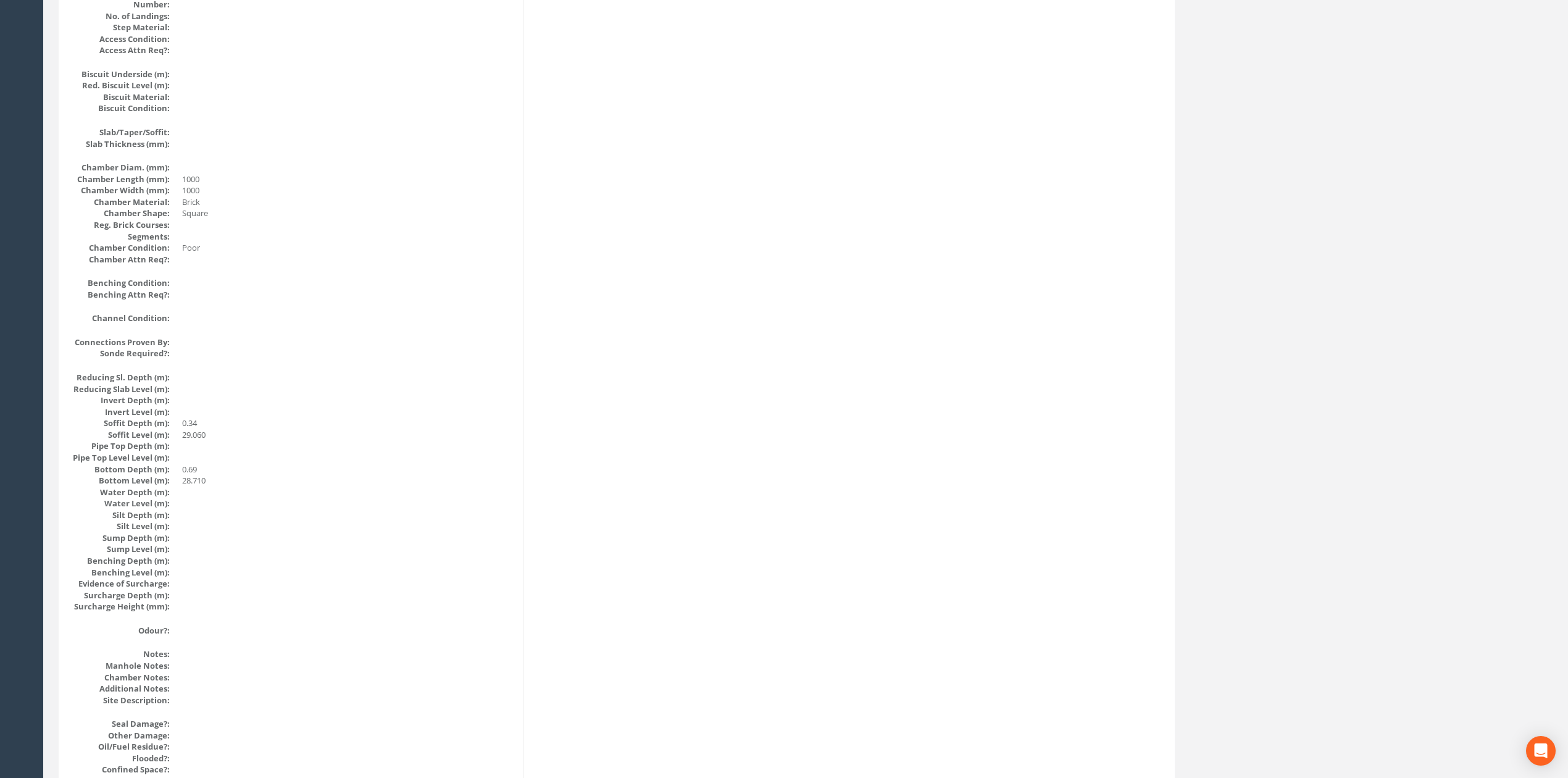
scroll to position [0, 0]
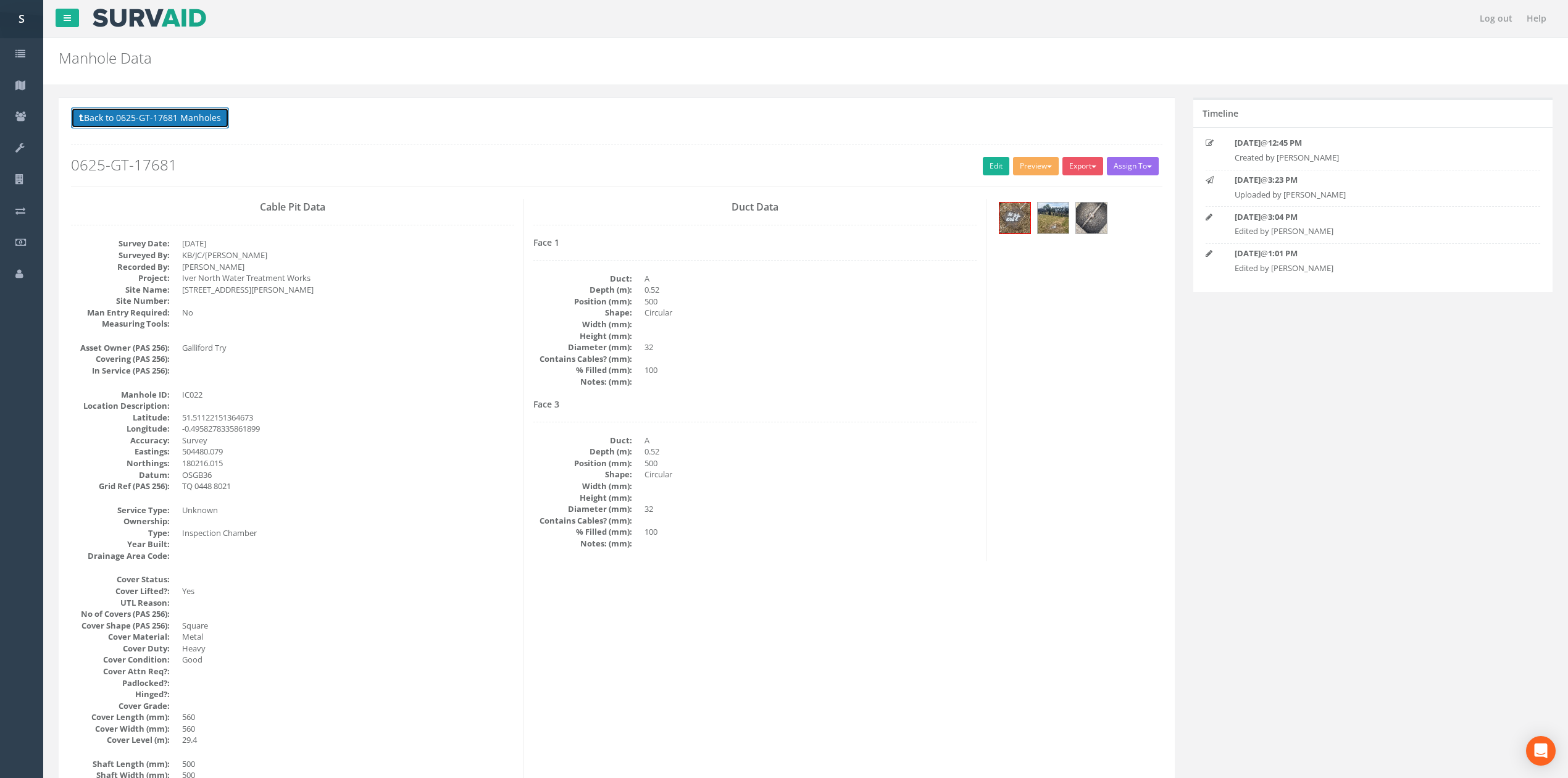
click at [177, 127] on button "Back to 0625-GT-17681 Manholes" at bounding box center [150, 118] width 158 height 21
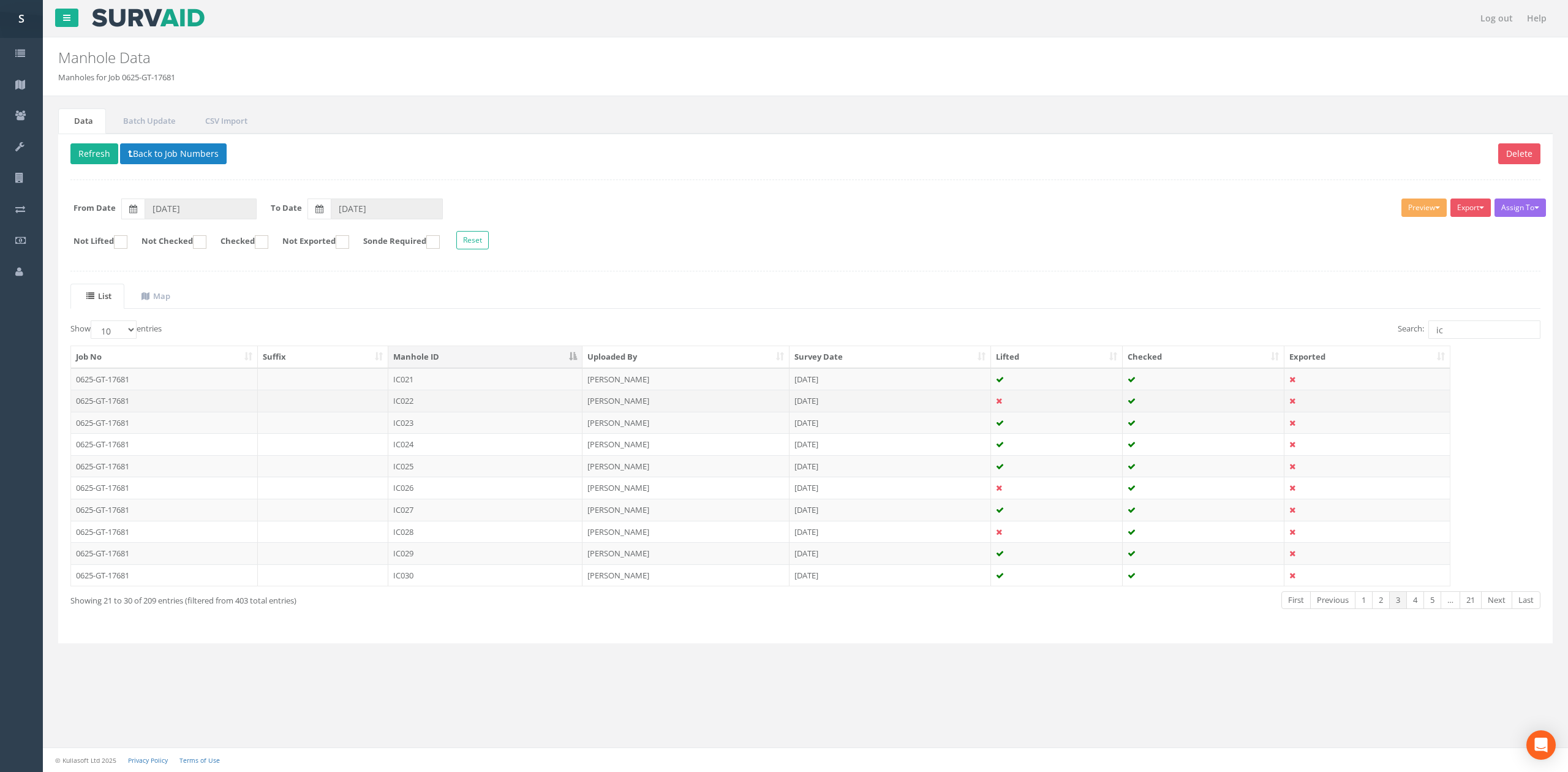
click at [464, 399] on td "IC022" at bounding box center [485, 401] width 194 height 22
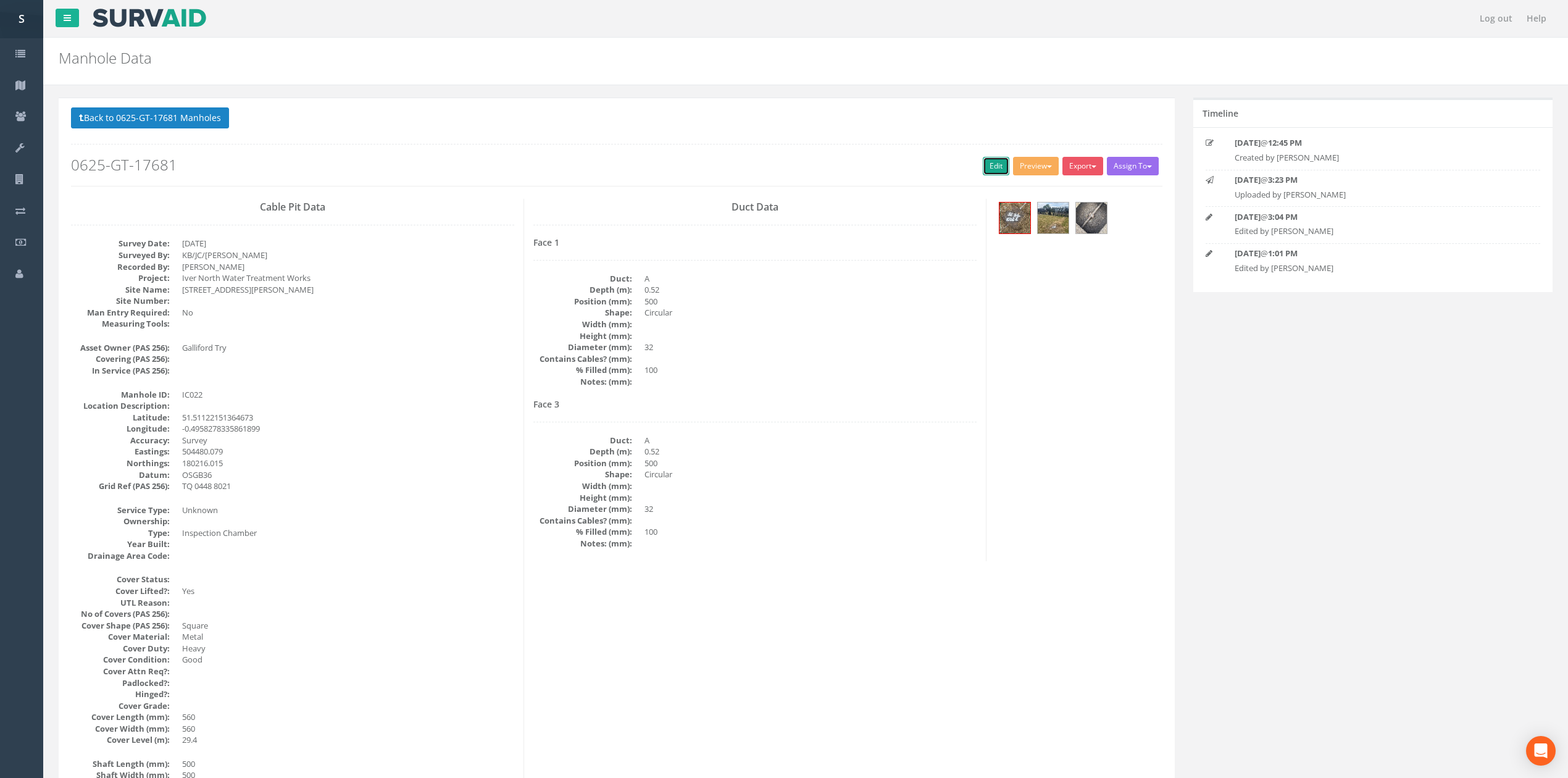
click at [1000, 171] on link "Edit" at bounding box center [996, 166] width 26 height 19
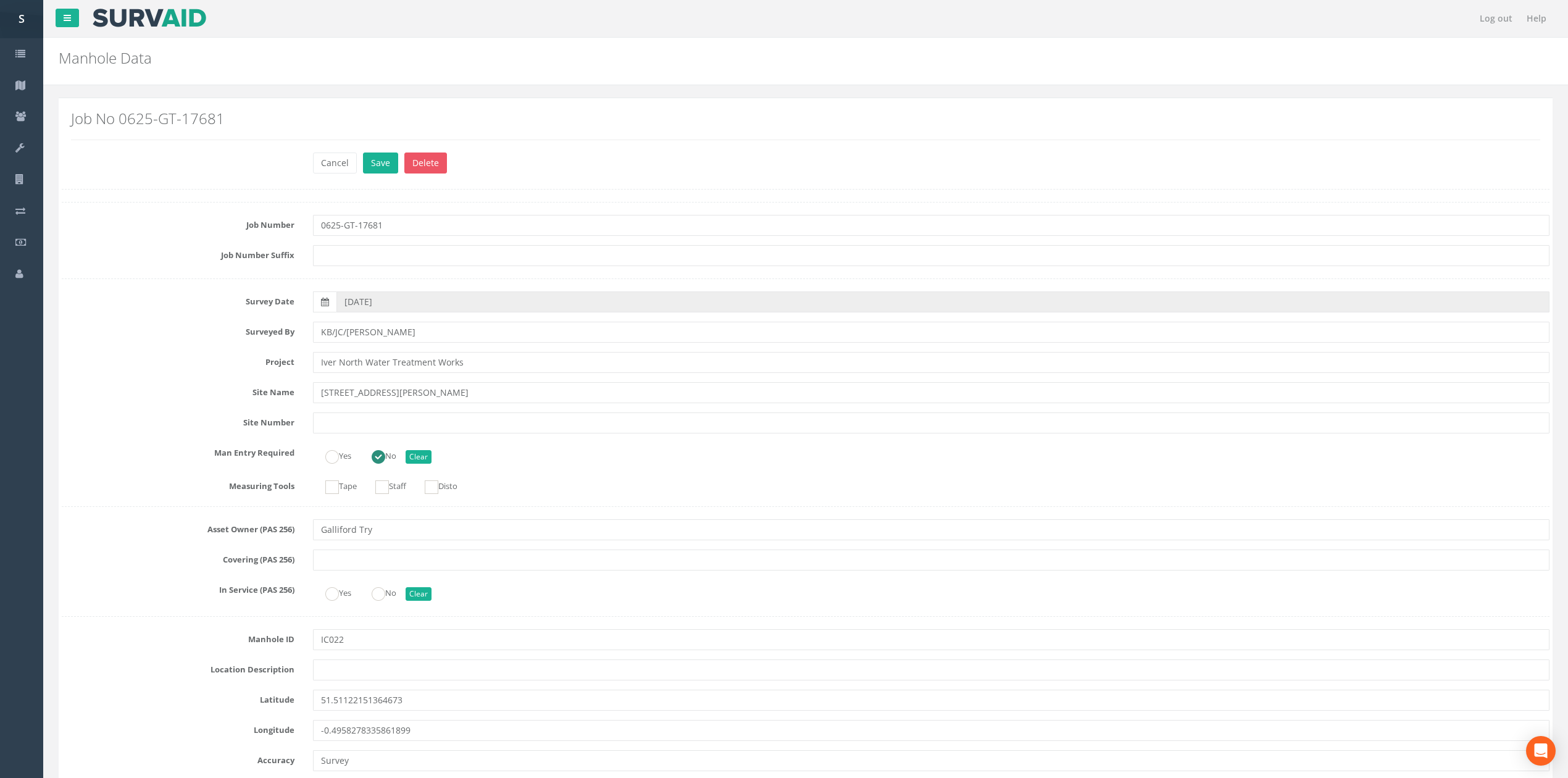
scroll to position [1347, 0]
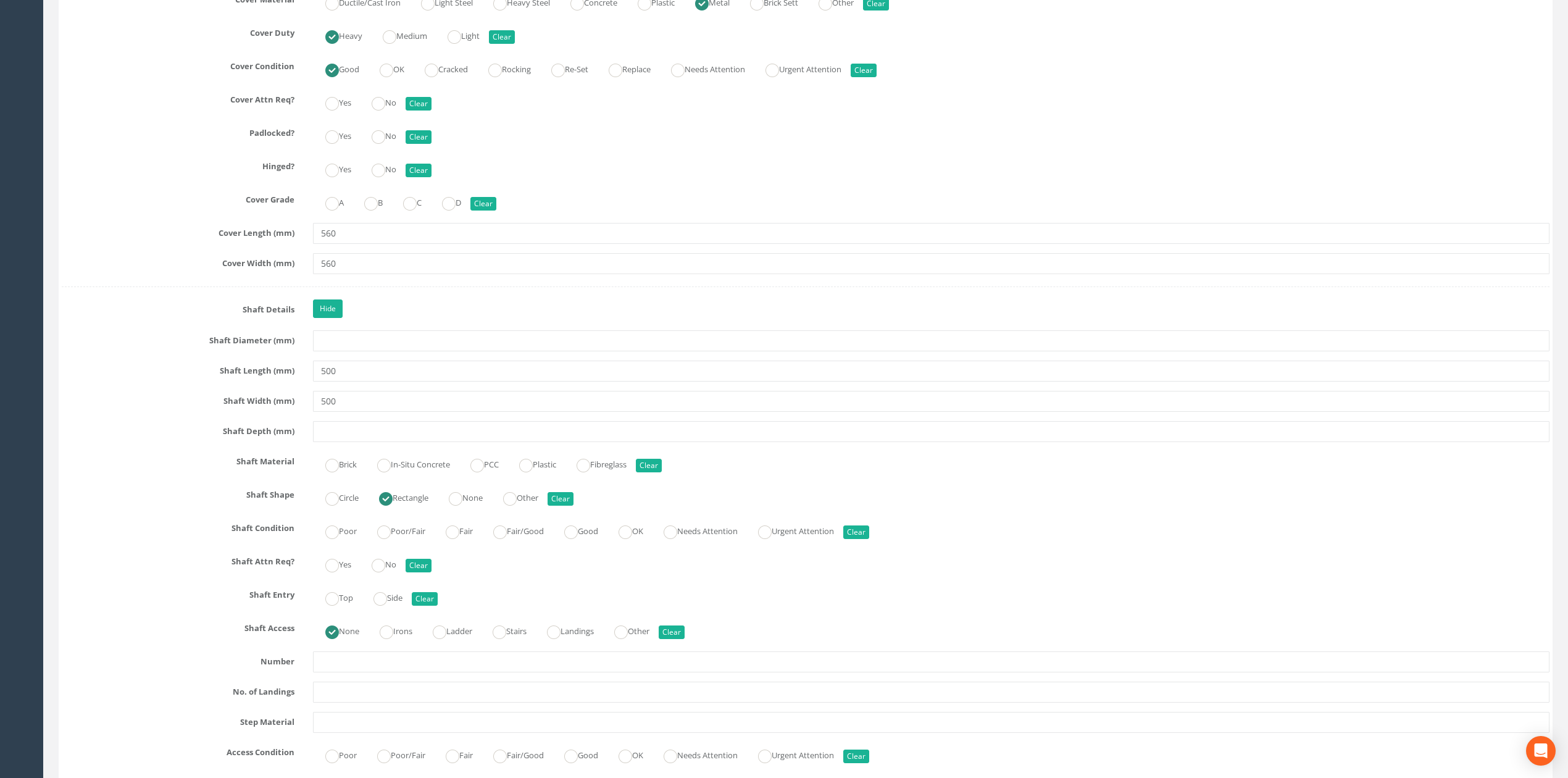
click at [272, 382] on div "Shaft Length (mm) 500" at bounding box center [805, 371] width 1506 height 21
type input "520"
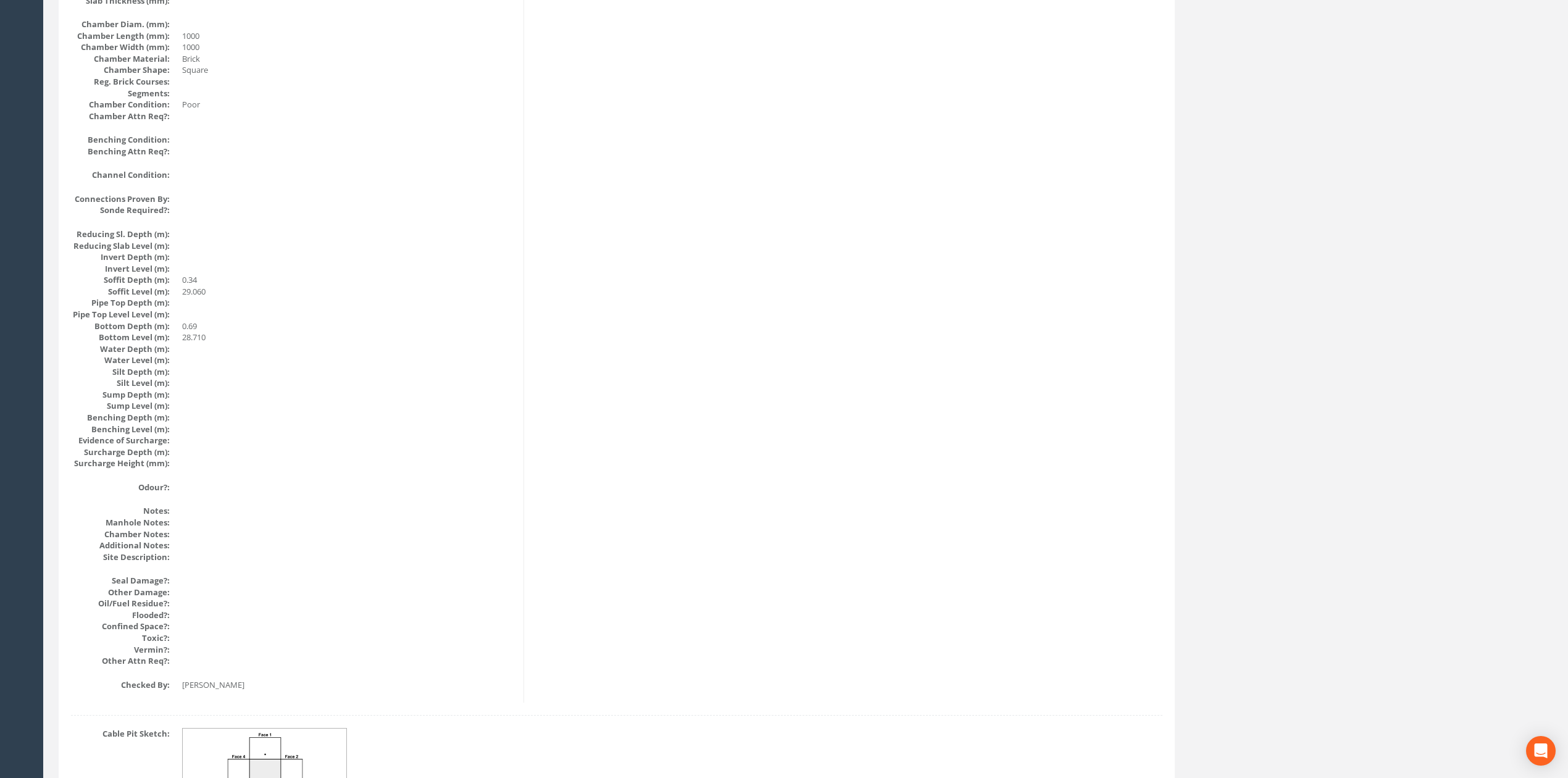
scroll to position [0, 0]
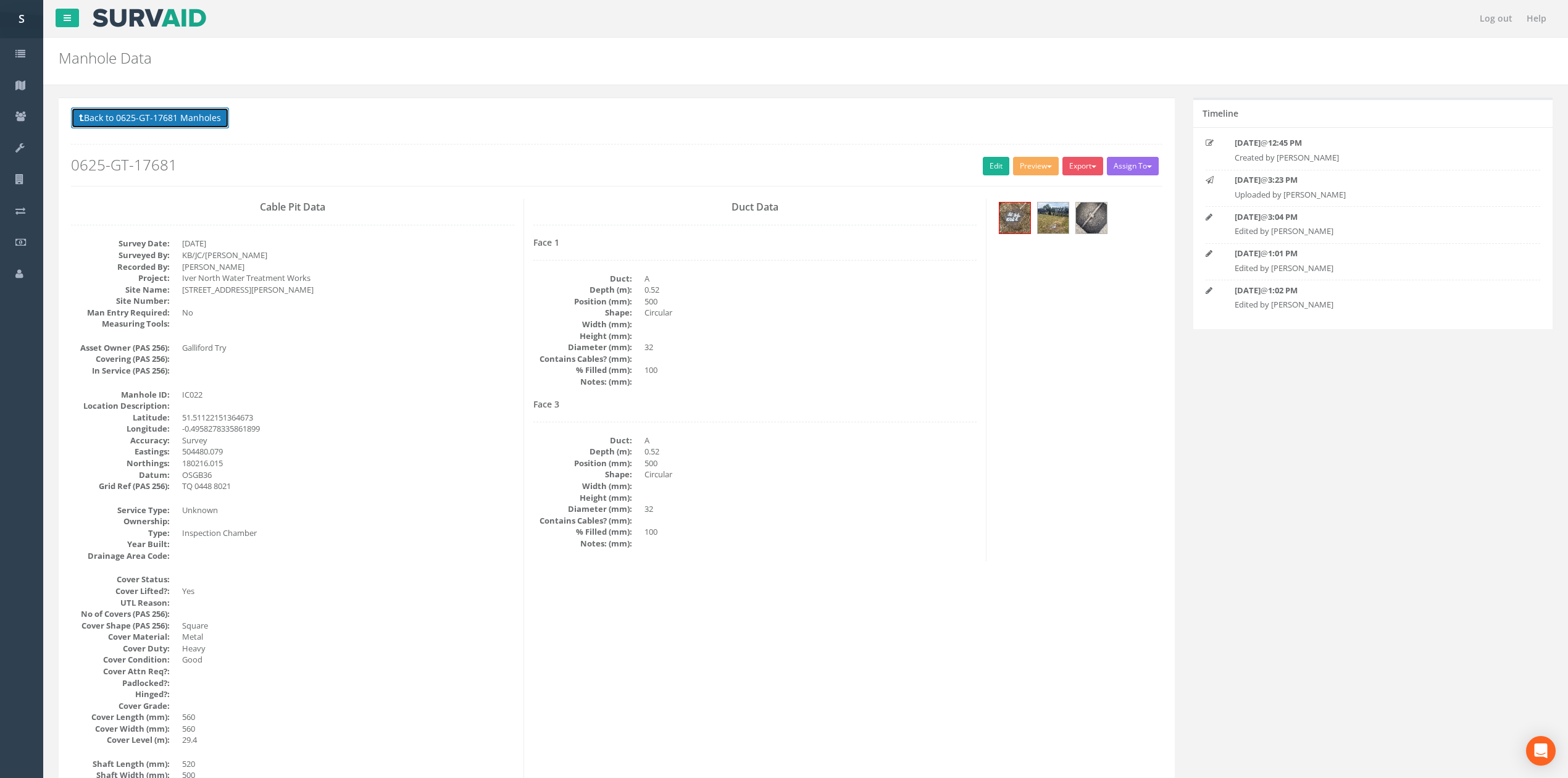
click at [199, 116] on button "Back to 0625-GT-17681 Manholes" at bounding box center [150, 118] width 158 height 21
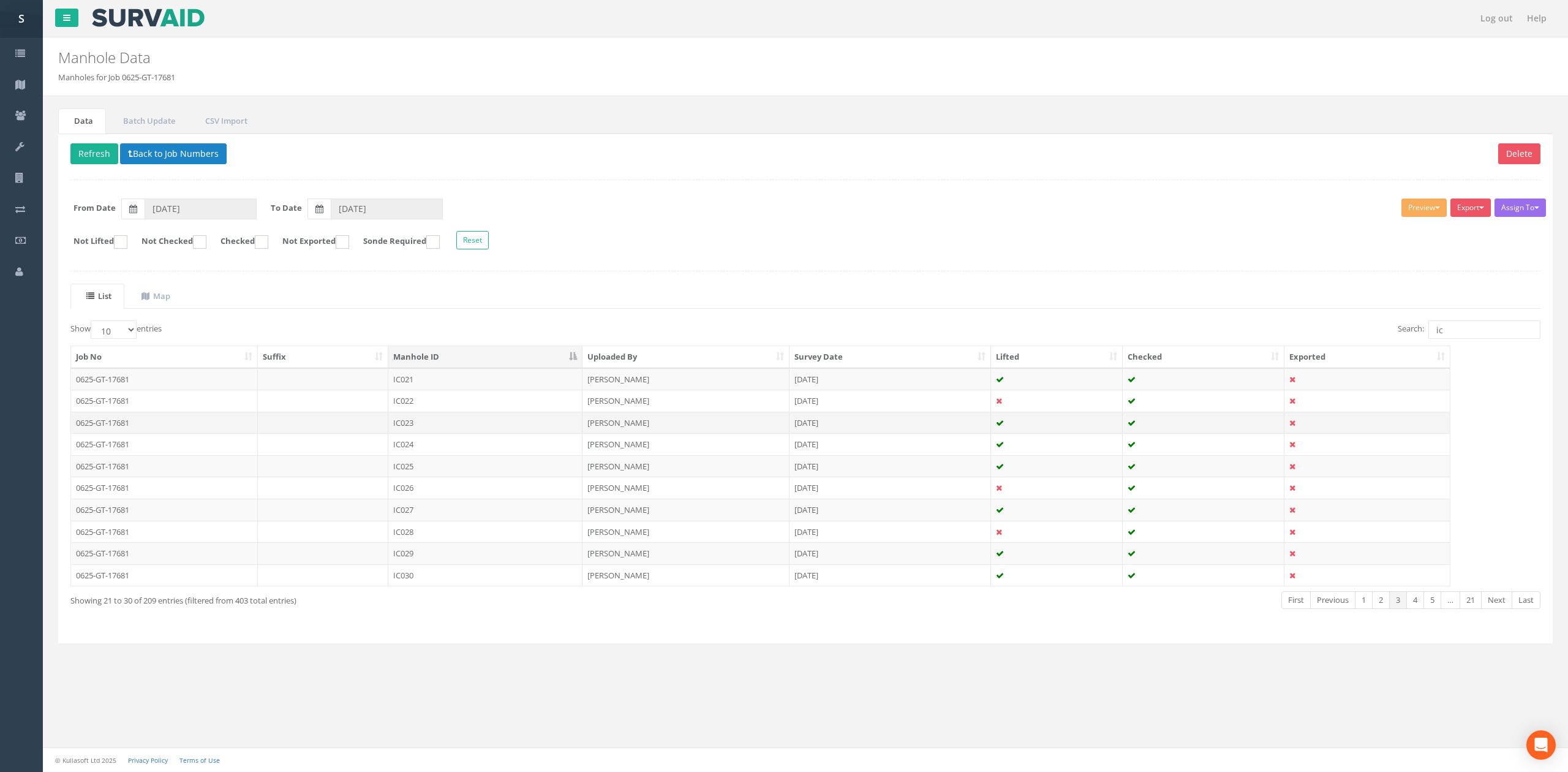
click at [425, 426] on td "IC023" at bounding box center [485, 423] width 194 height 22
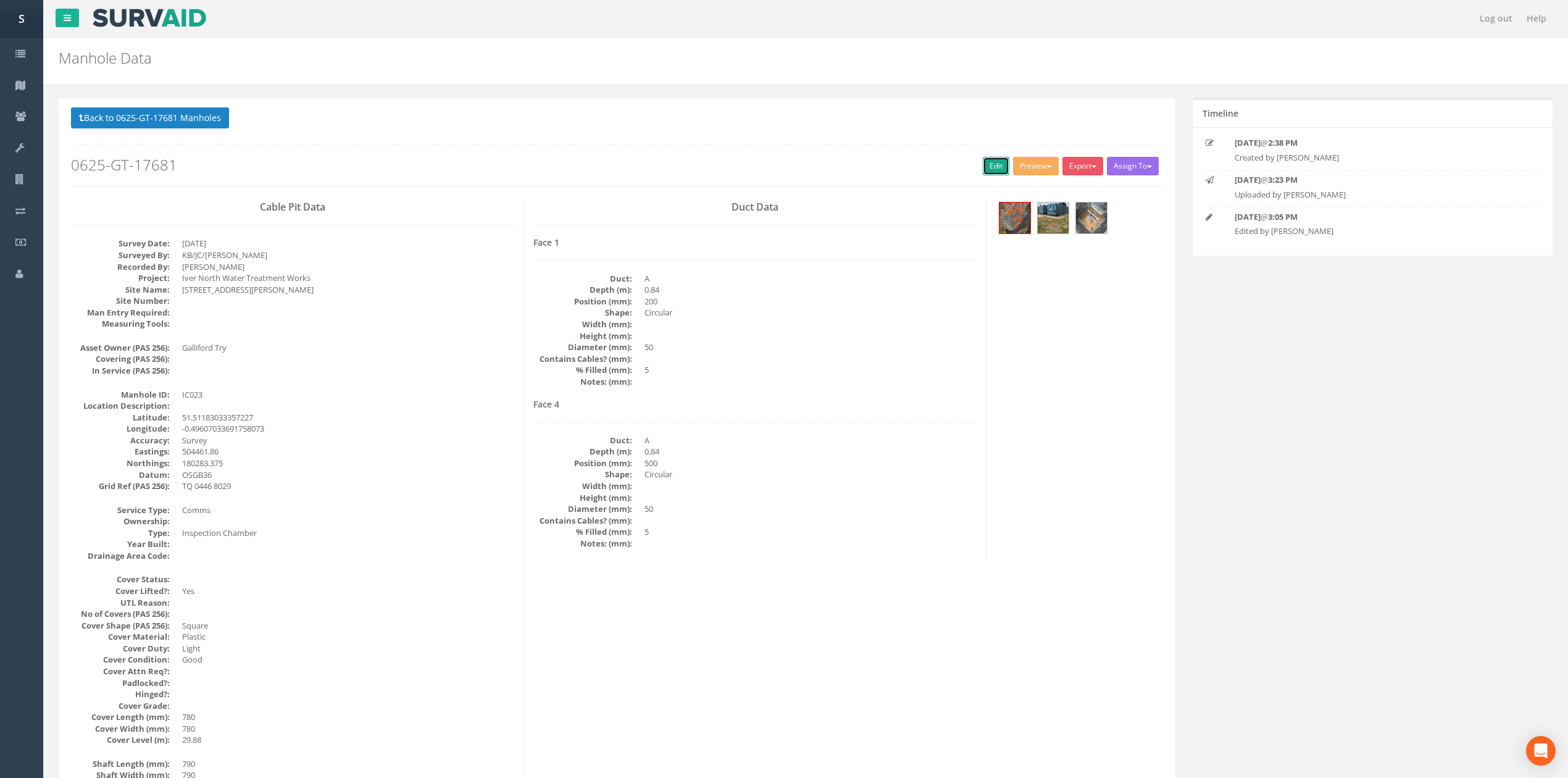
click at [983, 163] on link "Edit" at bounding box center [996, 166] width 26 height 19
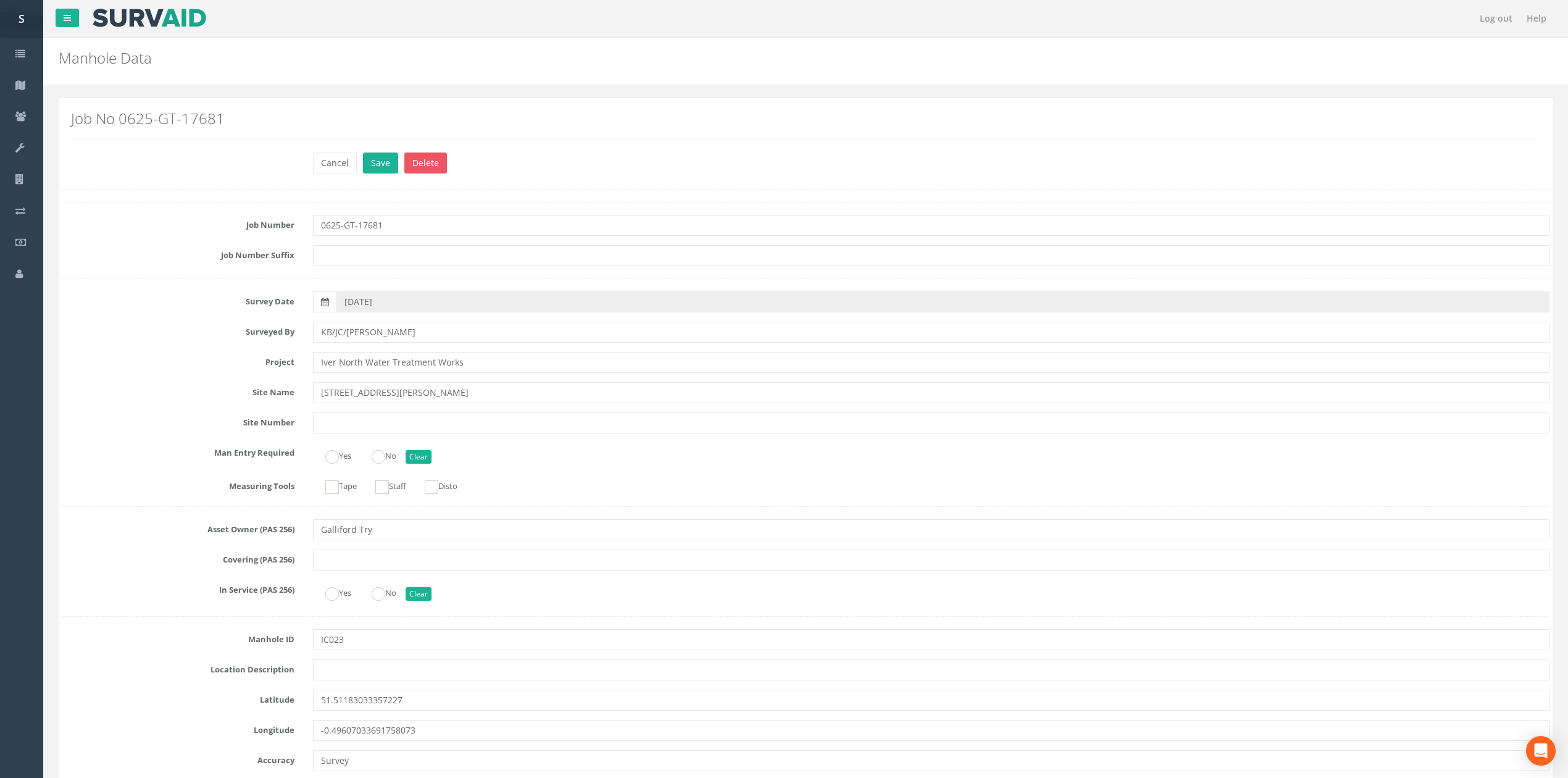
scroll to position [2306, 0]
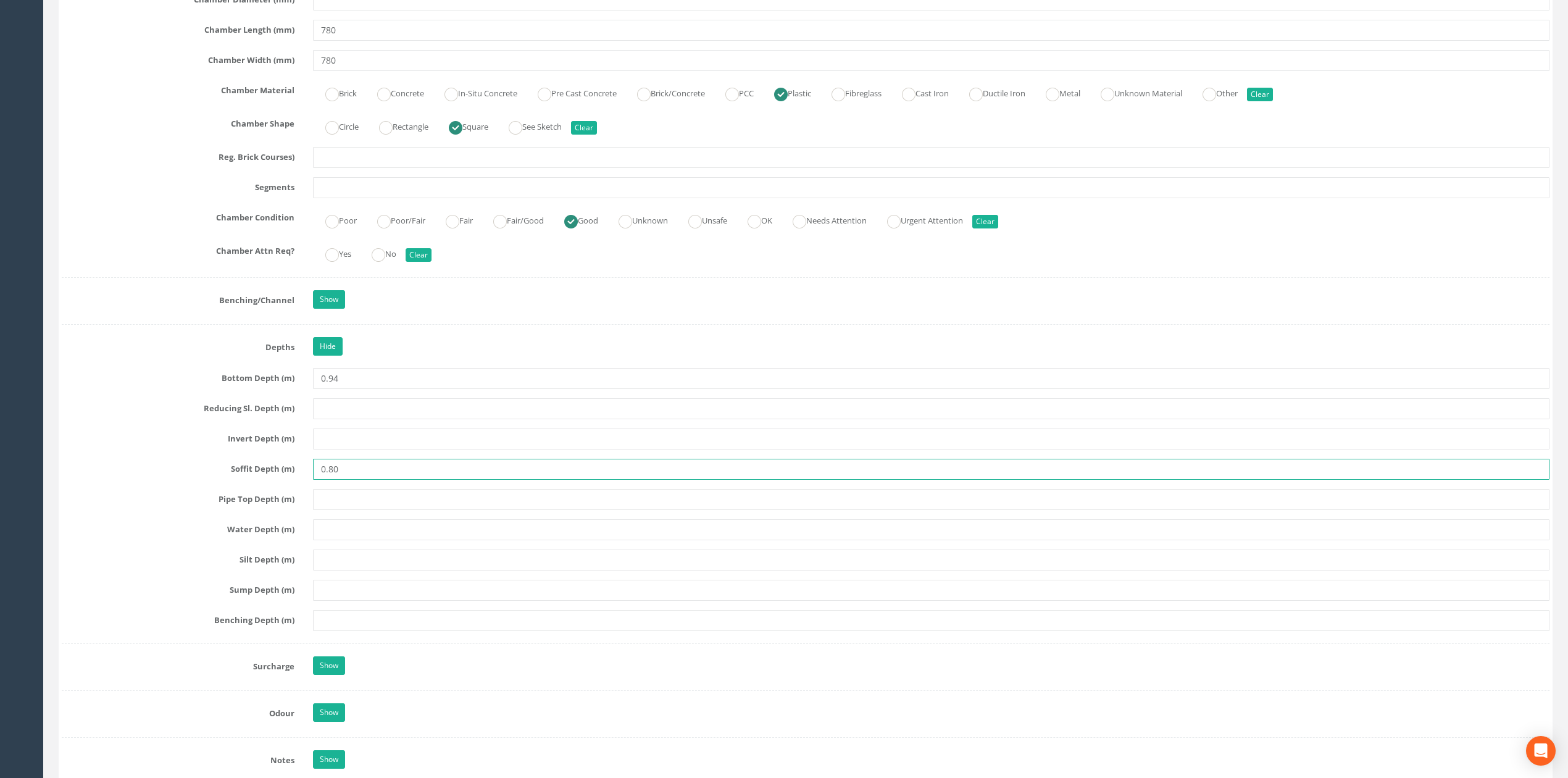
type input "0.80"
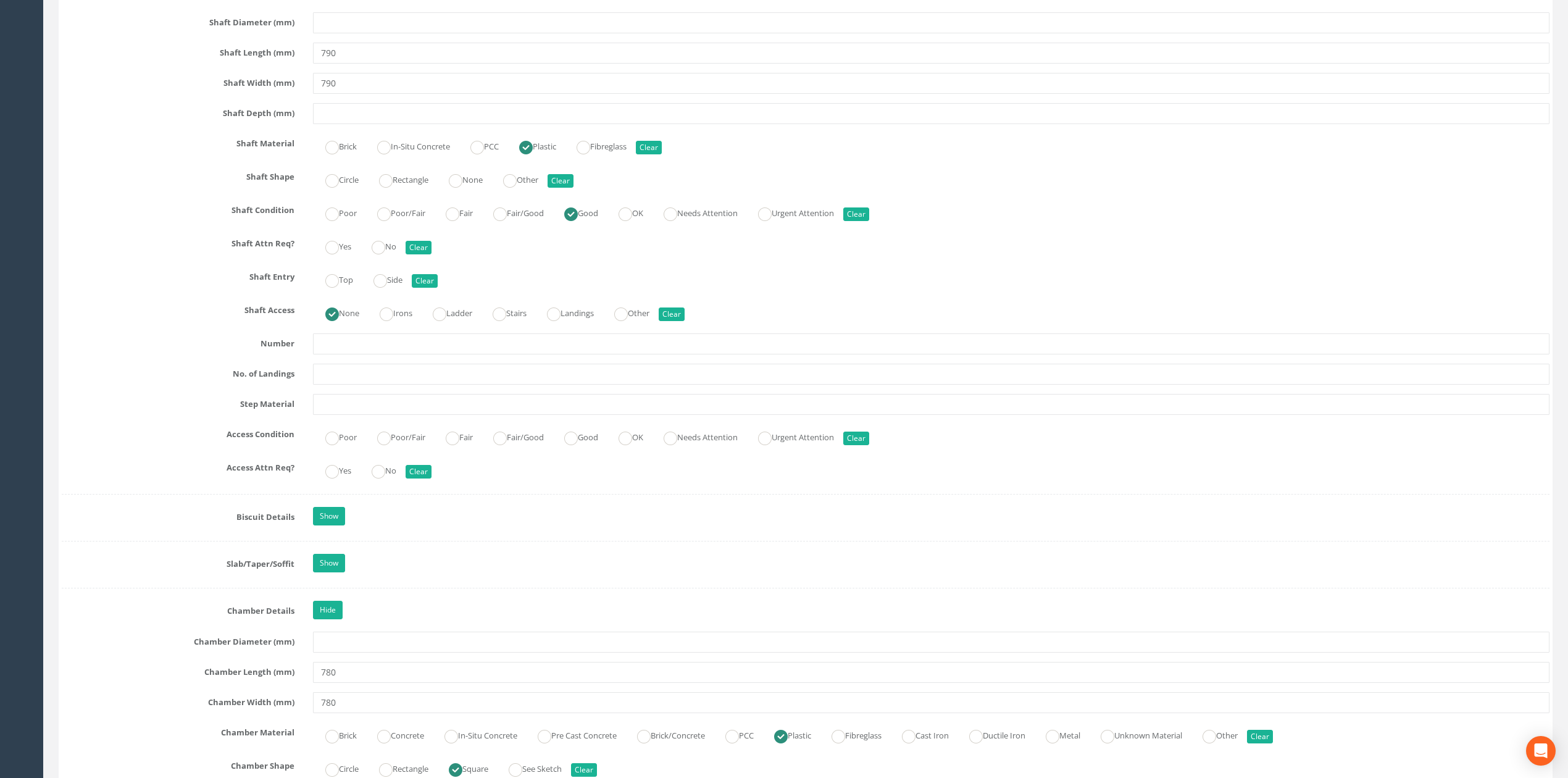
scroll to position [0, 0]
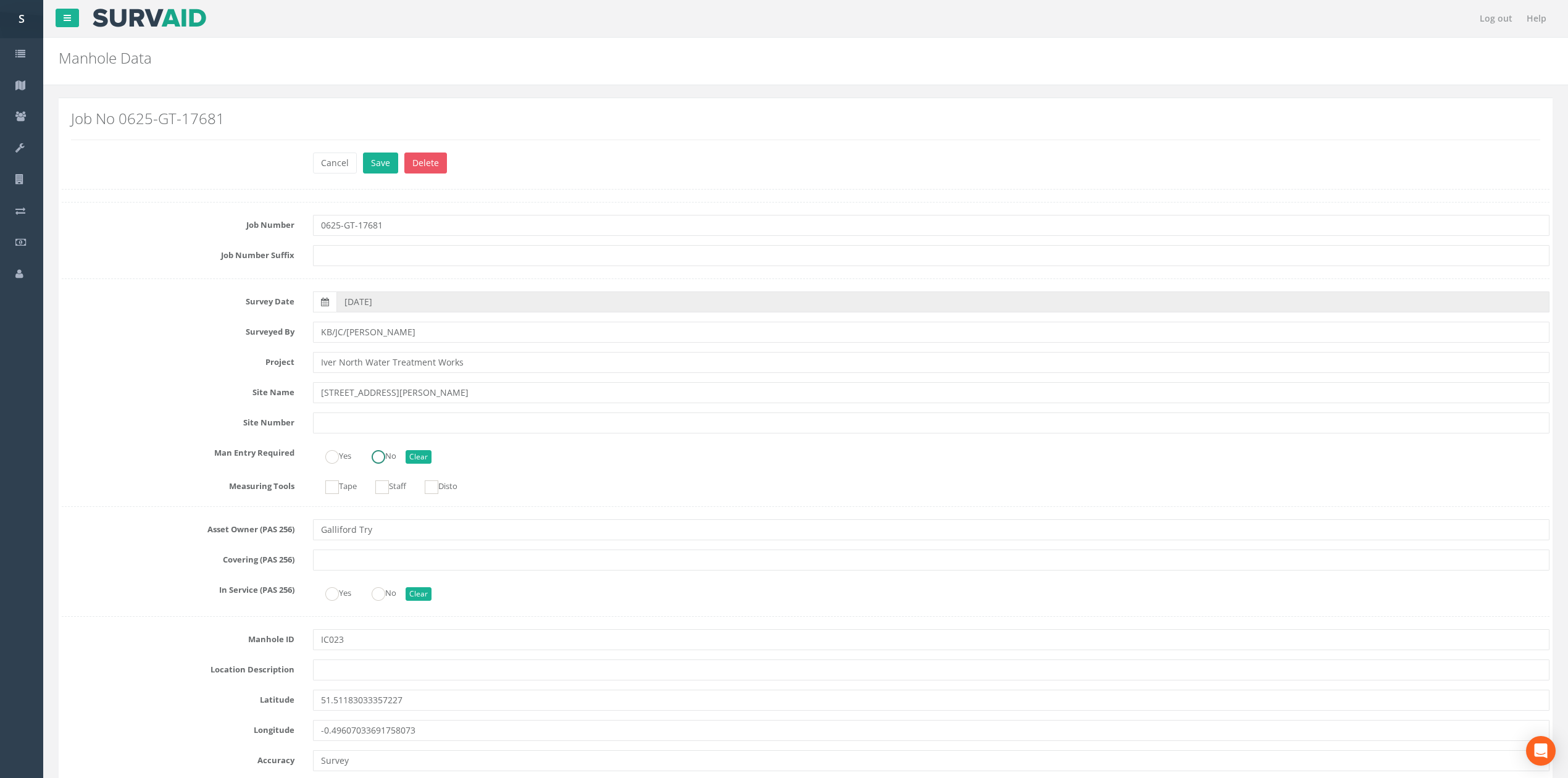
click at [391, 463] on label "No" at bounding box center [378, 455] width 37 height 18
radio input "true"
click at [428, 332] on input "KB/JC/[PERSON_NAME]" at bounding box center [931, 332] width 1237 height 21
click at [363, 153] on button "Save" at bounding box center [380, 163] width 35 height 21
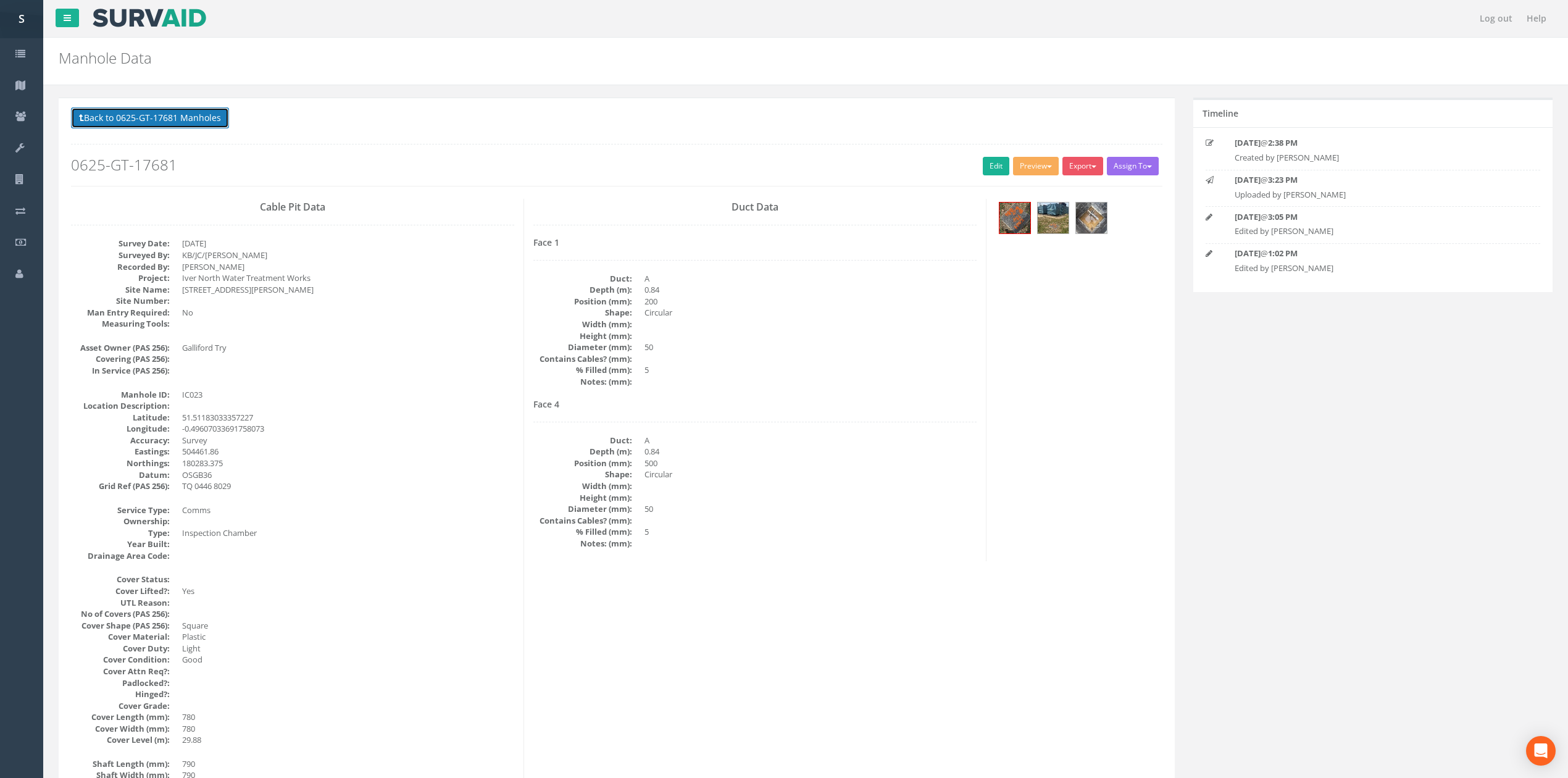
drag, startPoint x: 195, startPoint y: 124, endPoint x: 206, endPoint y: 150, distance: 28.2
click at [195, 124] on button "Back to 0625-GT-17681 Manholes" at bounding box center [150, 118] width 158 height 21
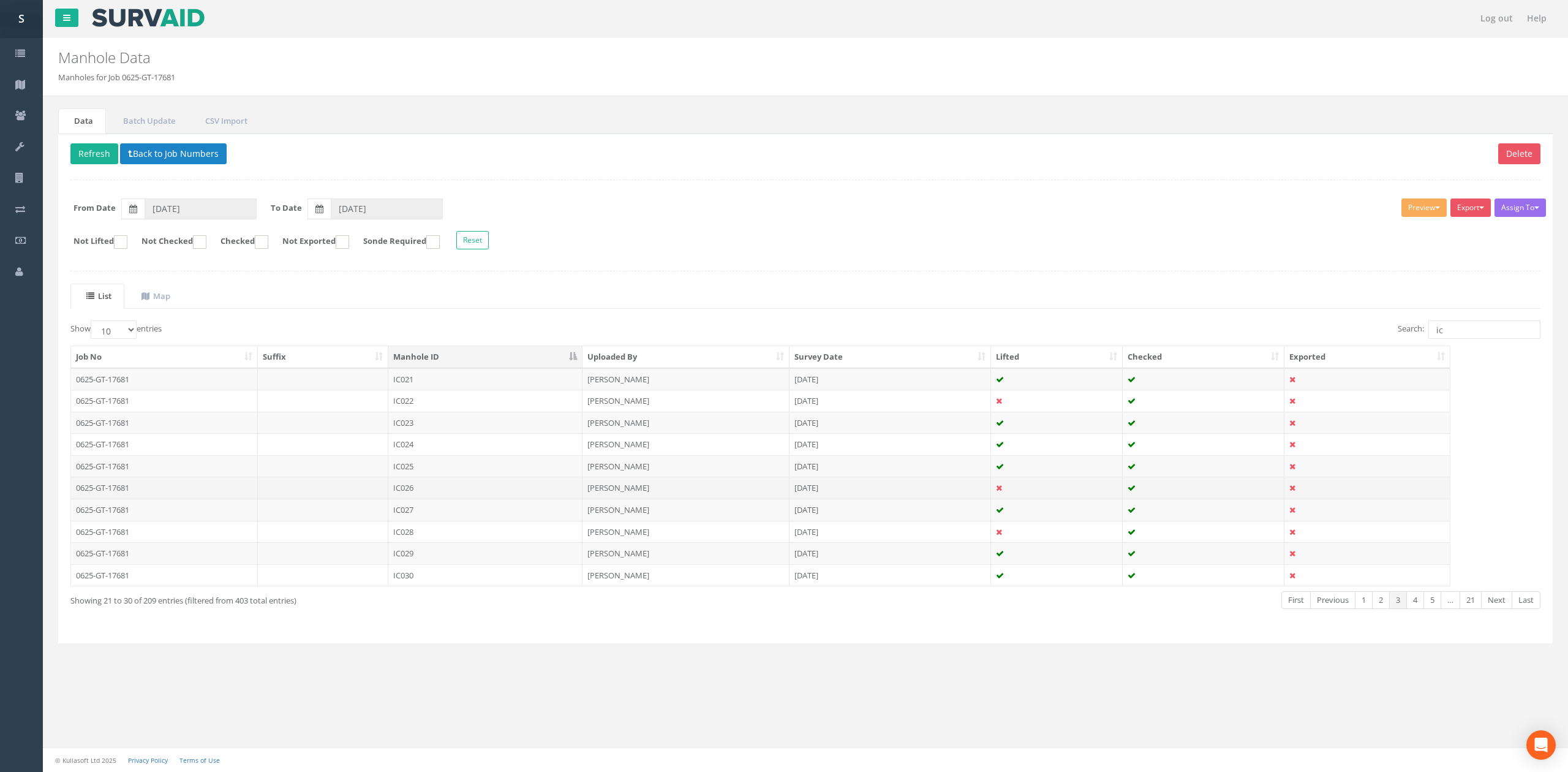
click at [728, 495] on td "[PERSON_NAME]" at bounding box center [686, 488] width 207 height 22
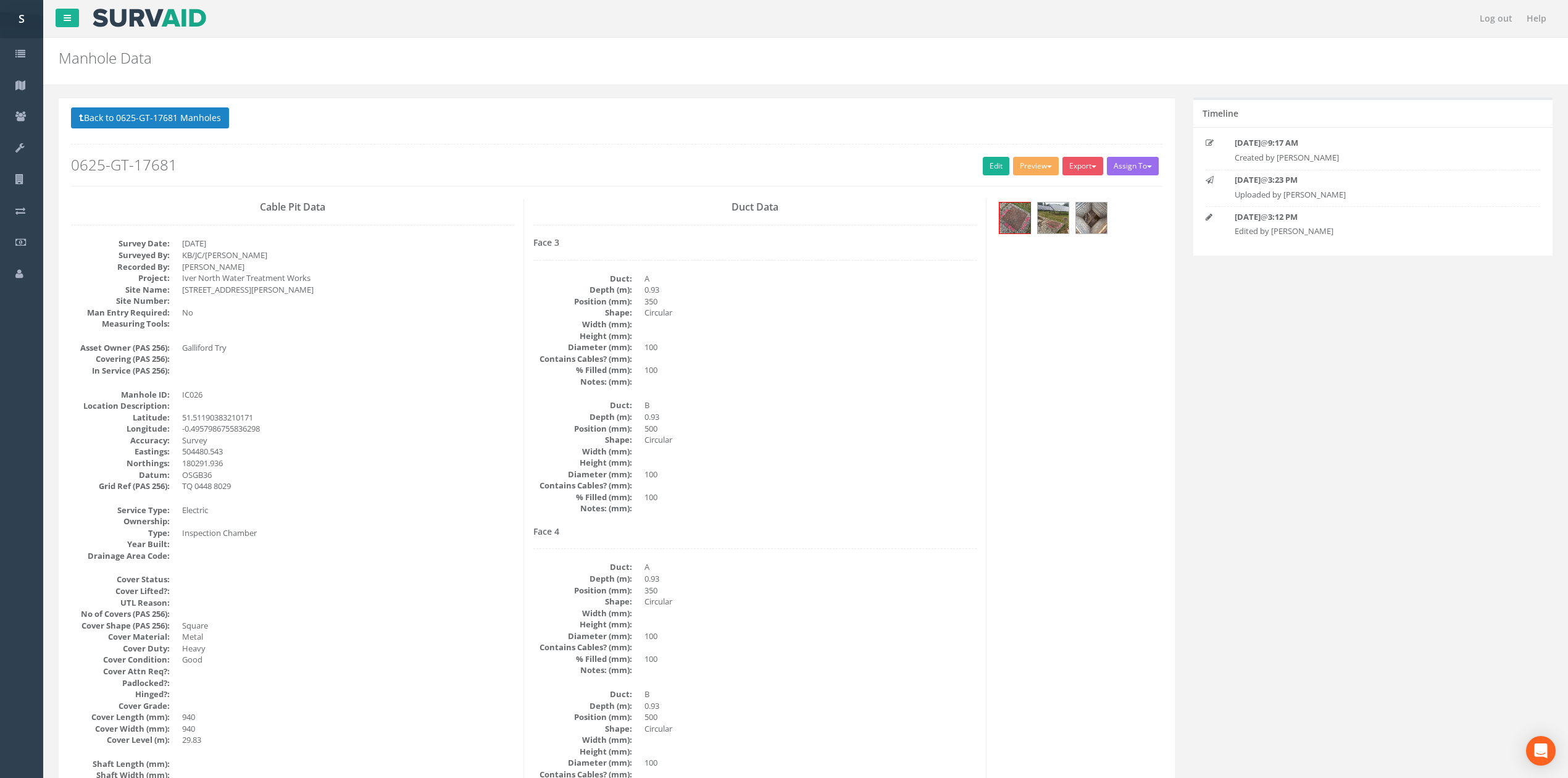
click at [1004, 166] on h2 "0625-GT-17681" at bounding box center [617, 164] width 1092 height 16
click at [999, 166] on link "Edit" at bounding box center [996, 166] width 26 height 19
click at [194, 108] on button "Back to 0625-GT-17681 Manholes" at bounding box center [150, 118] width 158 height 21
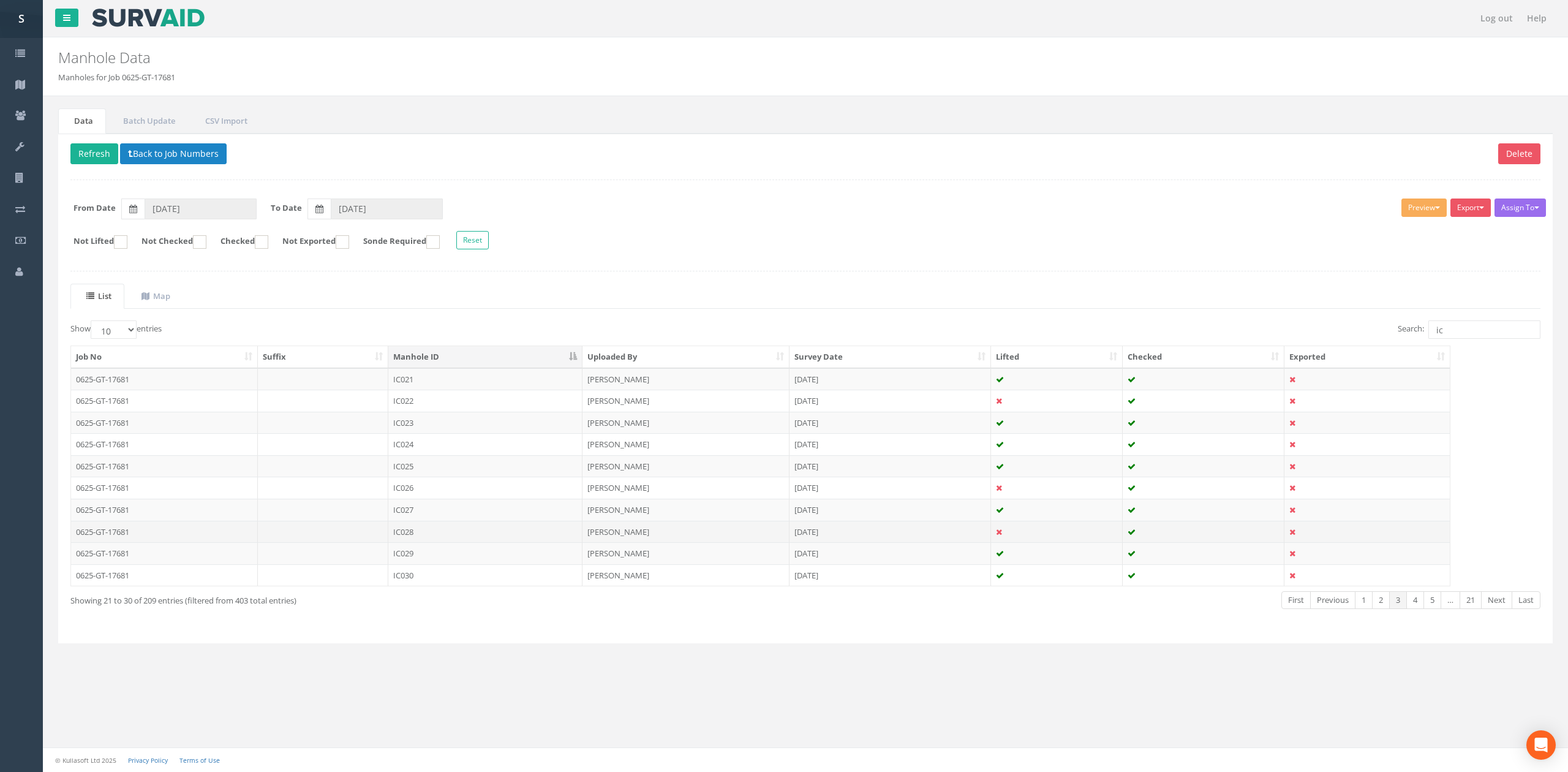
click at [444, 540] on td "IC028" at bounding box center [485, 532] width 194 height 22
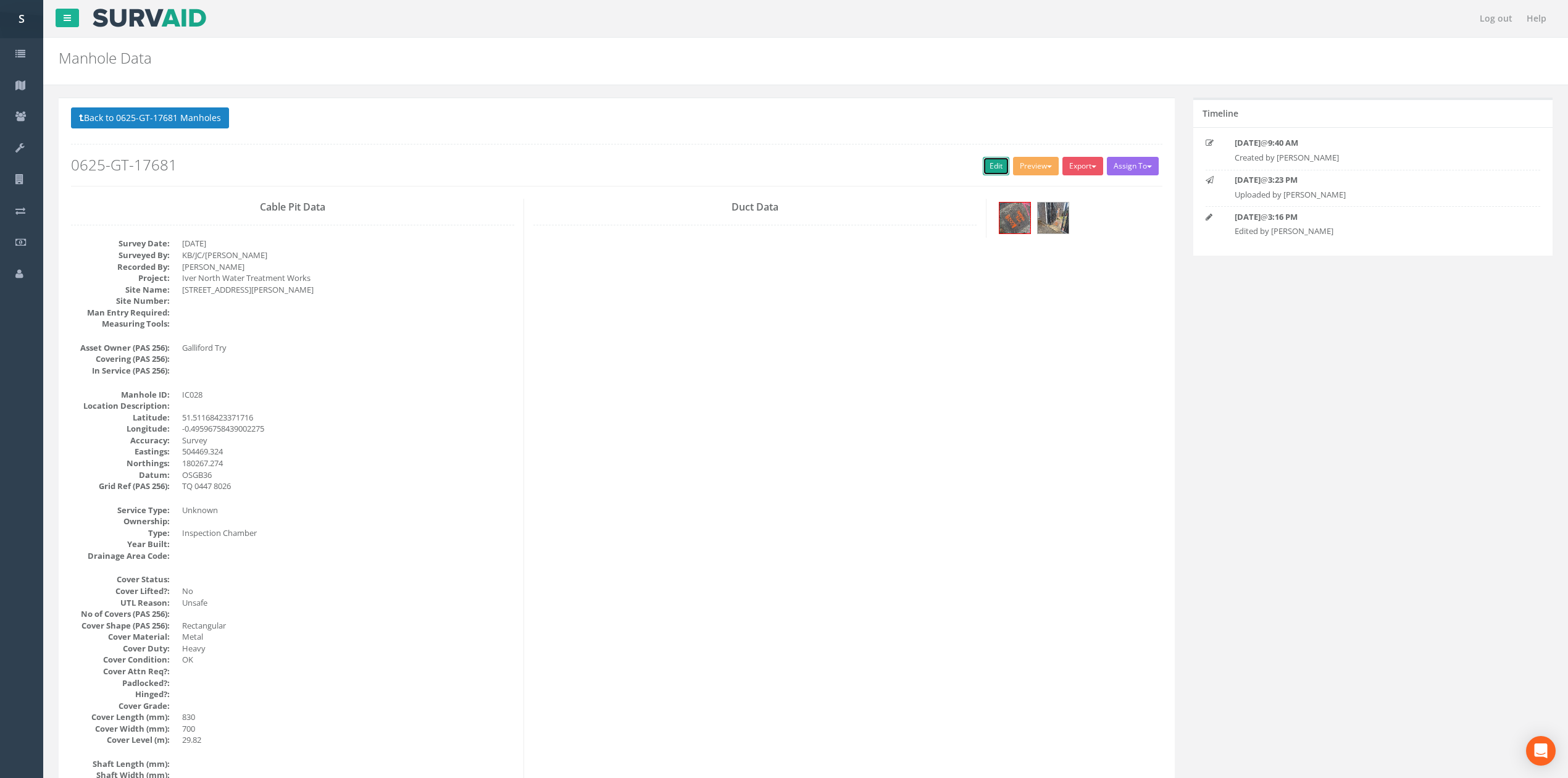
click at [989, 166] on link "Edit" at bounding box center [996, 166] width 26 height 19
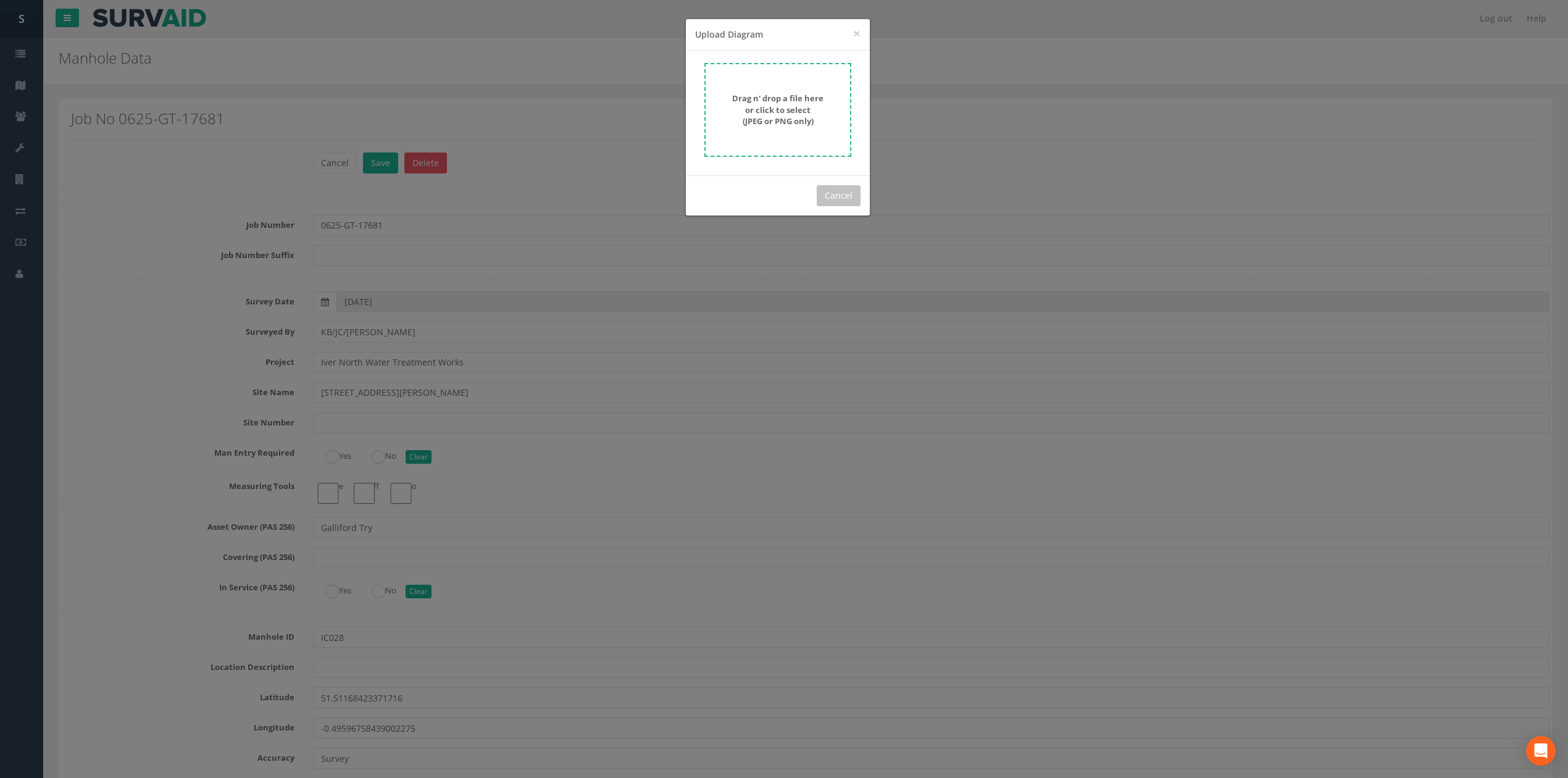
click at [793, 64] on form "Drag n' drop a file here or click to select (JPEG or PNG only)" at bounding box center [777, 110] width 147 height 94
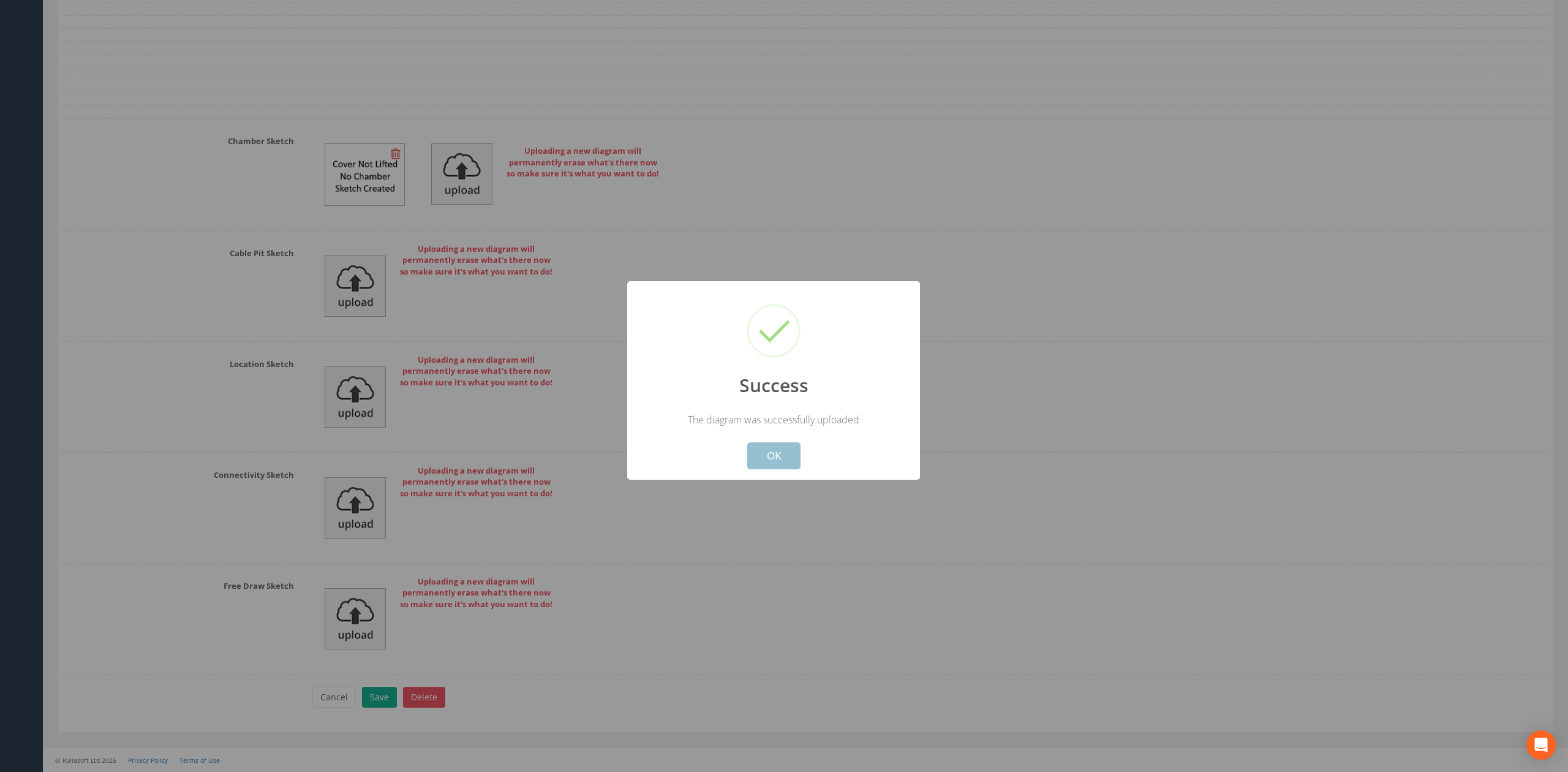
click at [771, 464] on button "OK" at bounding box center [774, 456] width 53 height 27
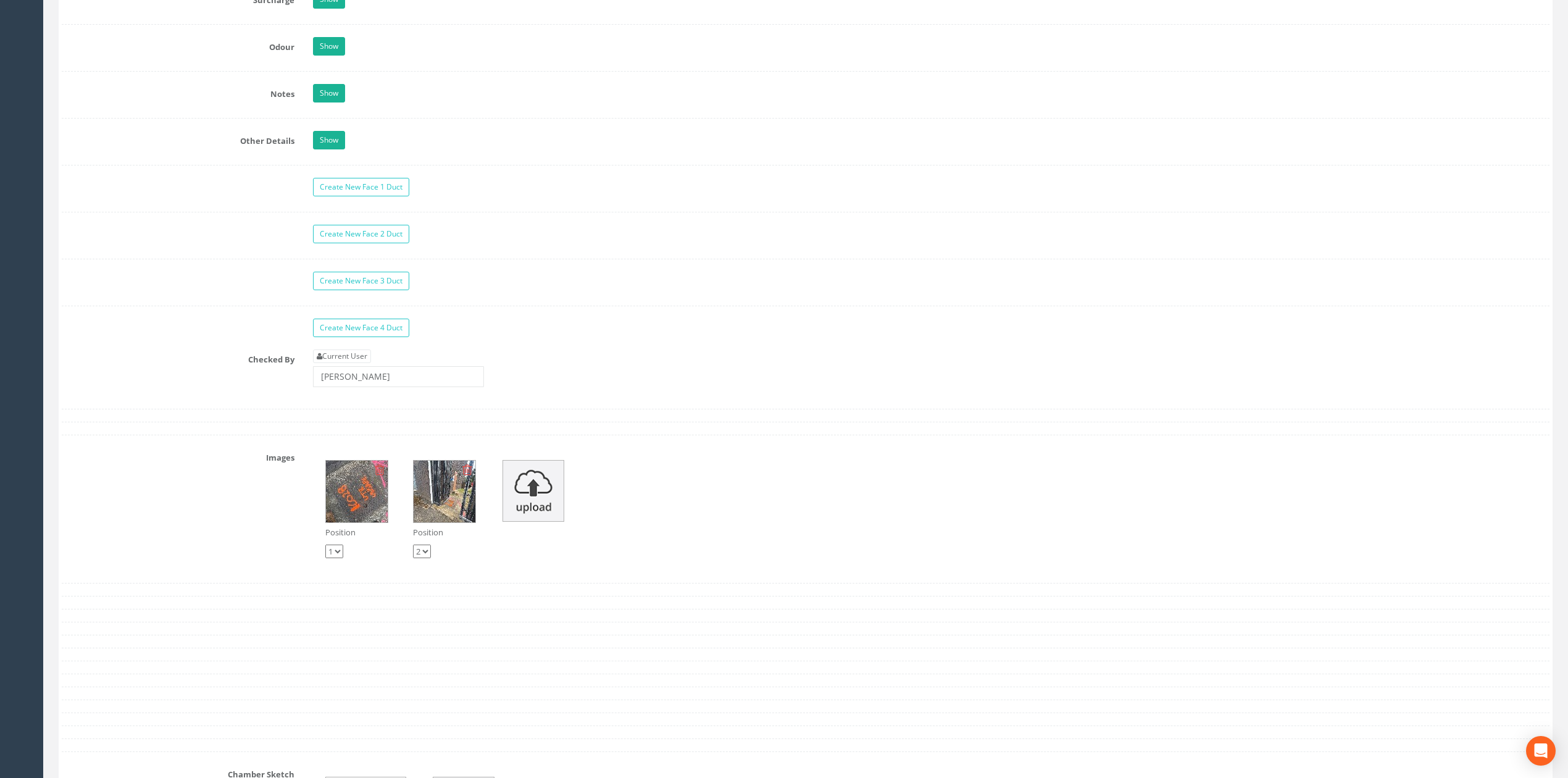
scroll to position [2971, 0]
click at [561, 516] on img at bounding box center [533, 492] width 61 height 61
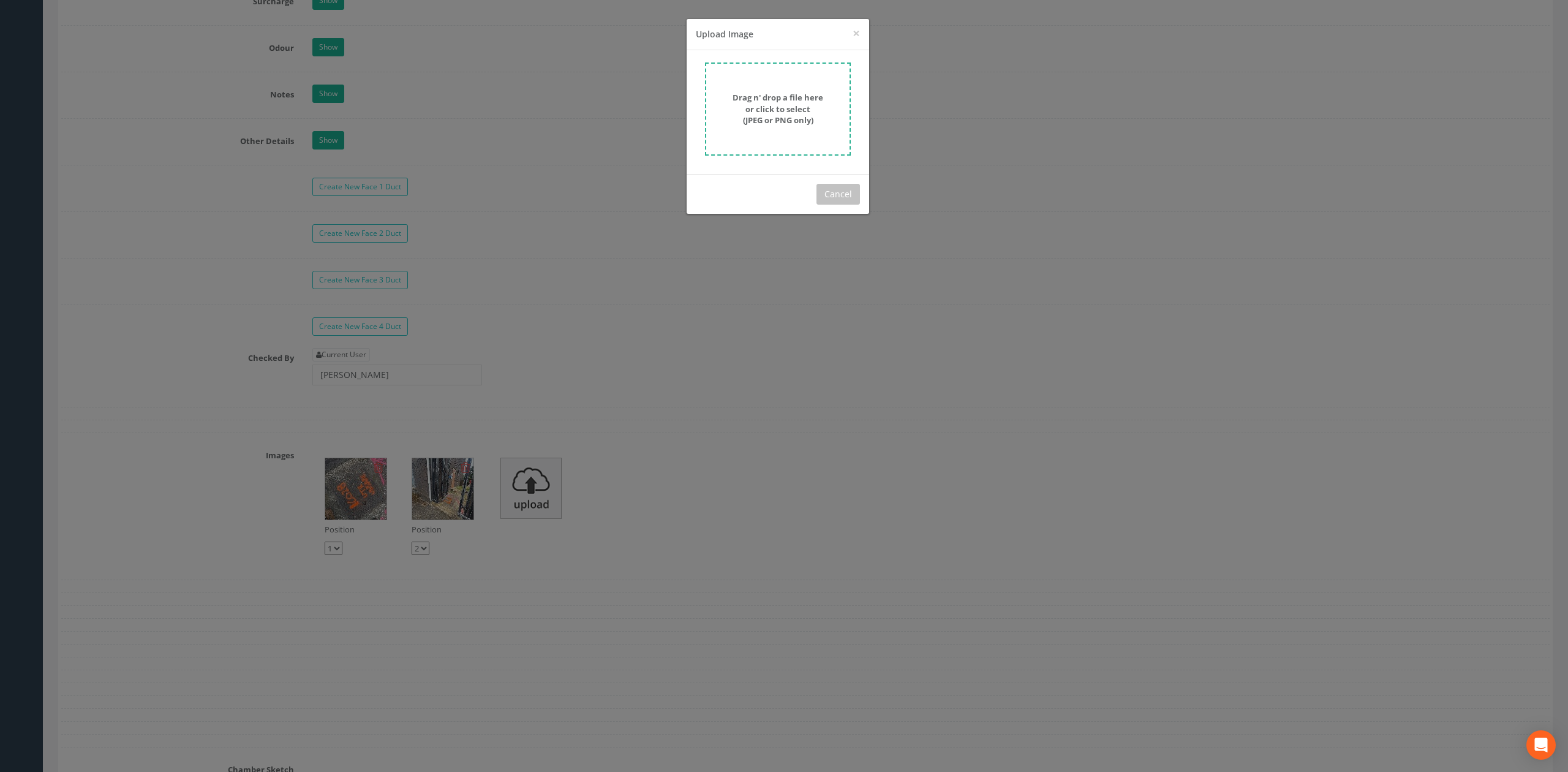
click at [780, 105] on strong "Drag n' drop a file here or click to select (JPEG or PNG only)" at bounding box center [777, 108] width 90 height 34
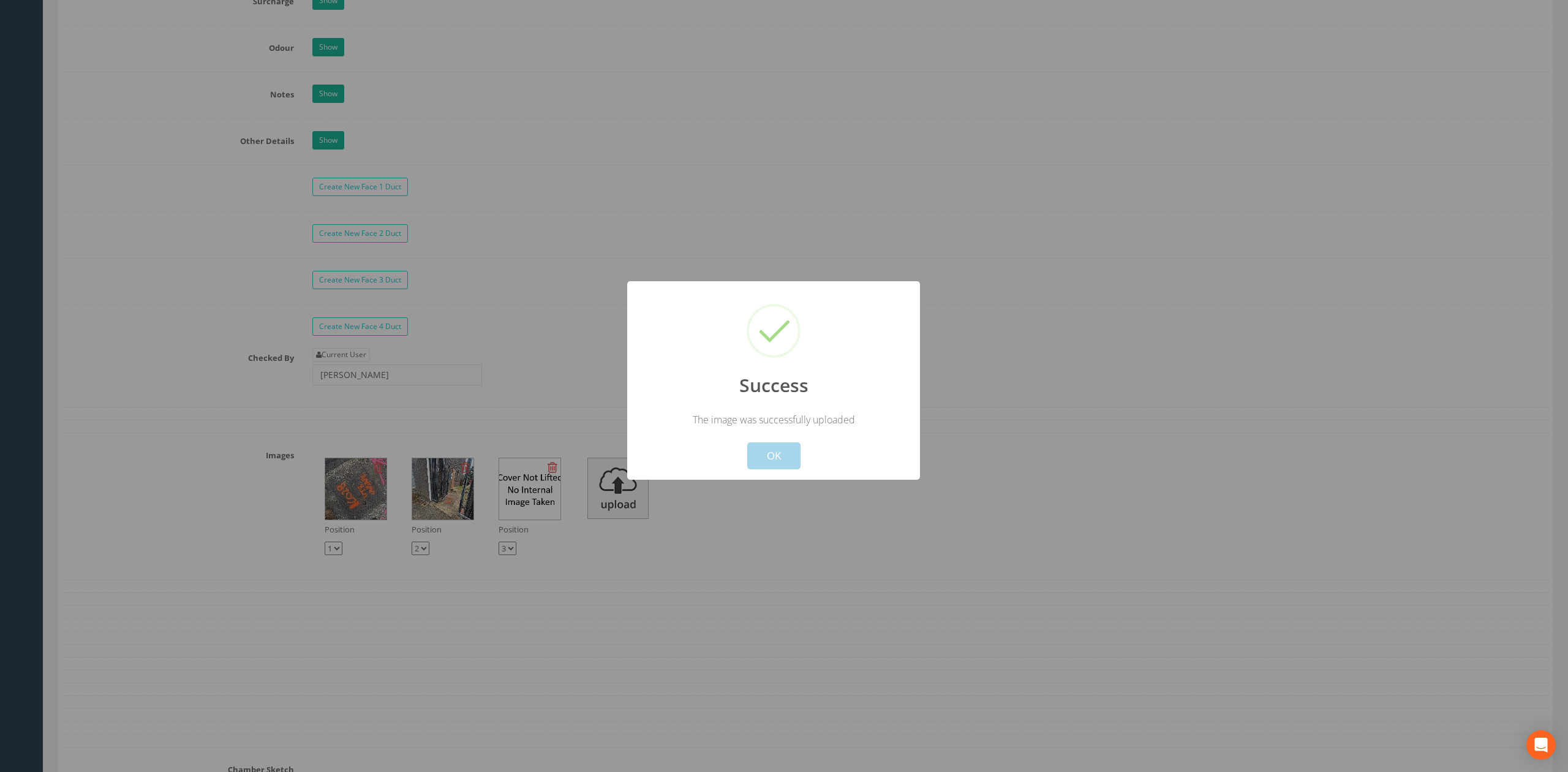
click at [794, 438] on div "Cancel OK" at bounding box center [773, 447] width 272 height 43
click at [775, 463] on button "OK" at bounding box center [774, 456] width 53 height 27
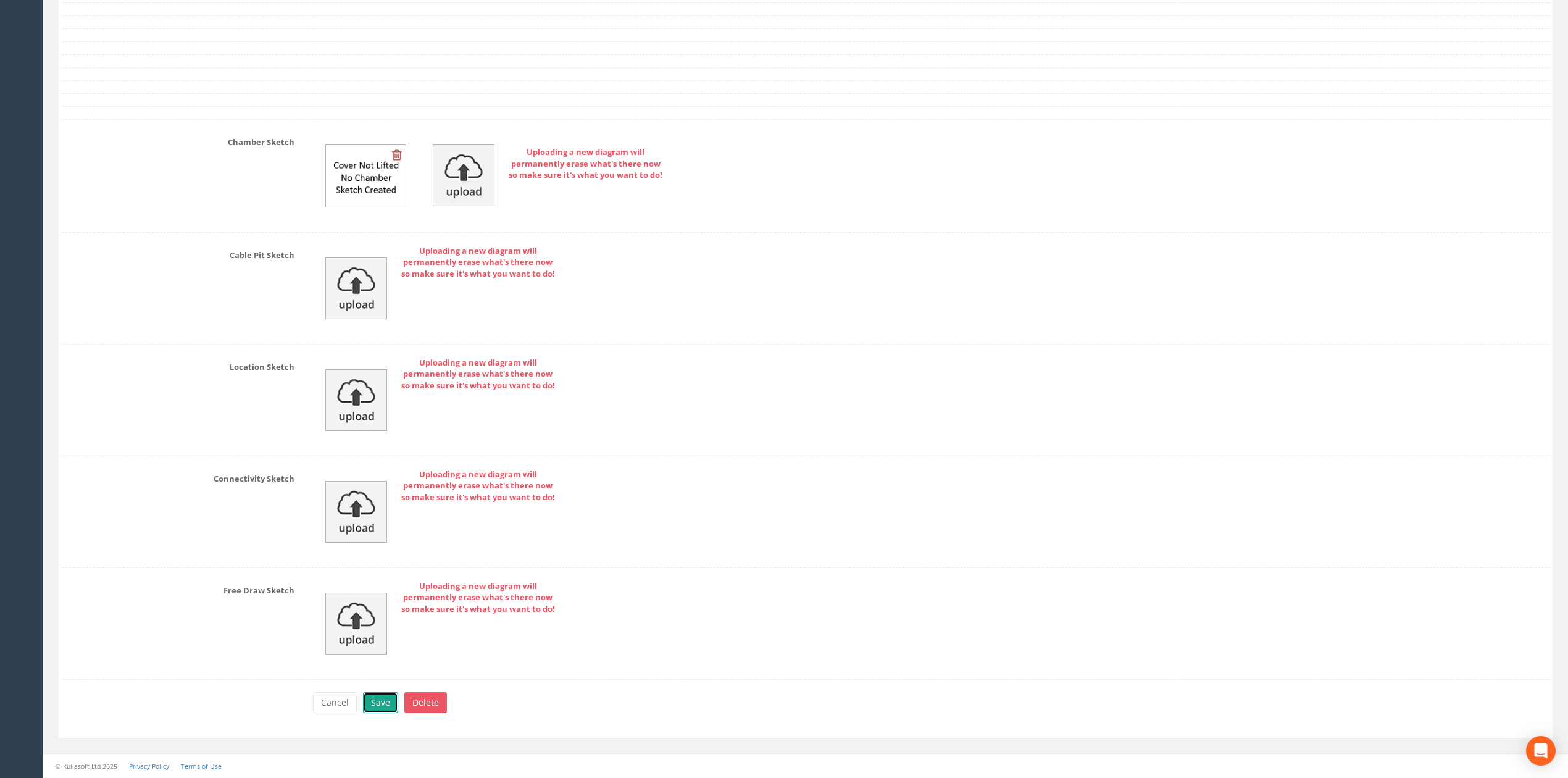
click at [393, 704] on button "Save" at bounding box center [380, 702] width 35 height 21
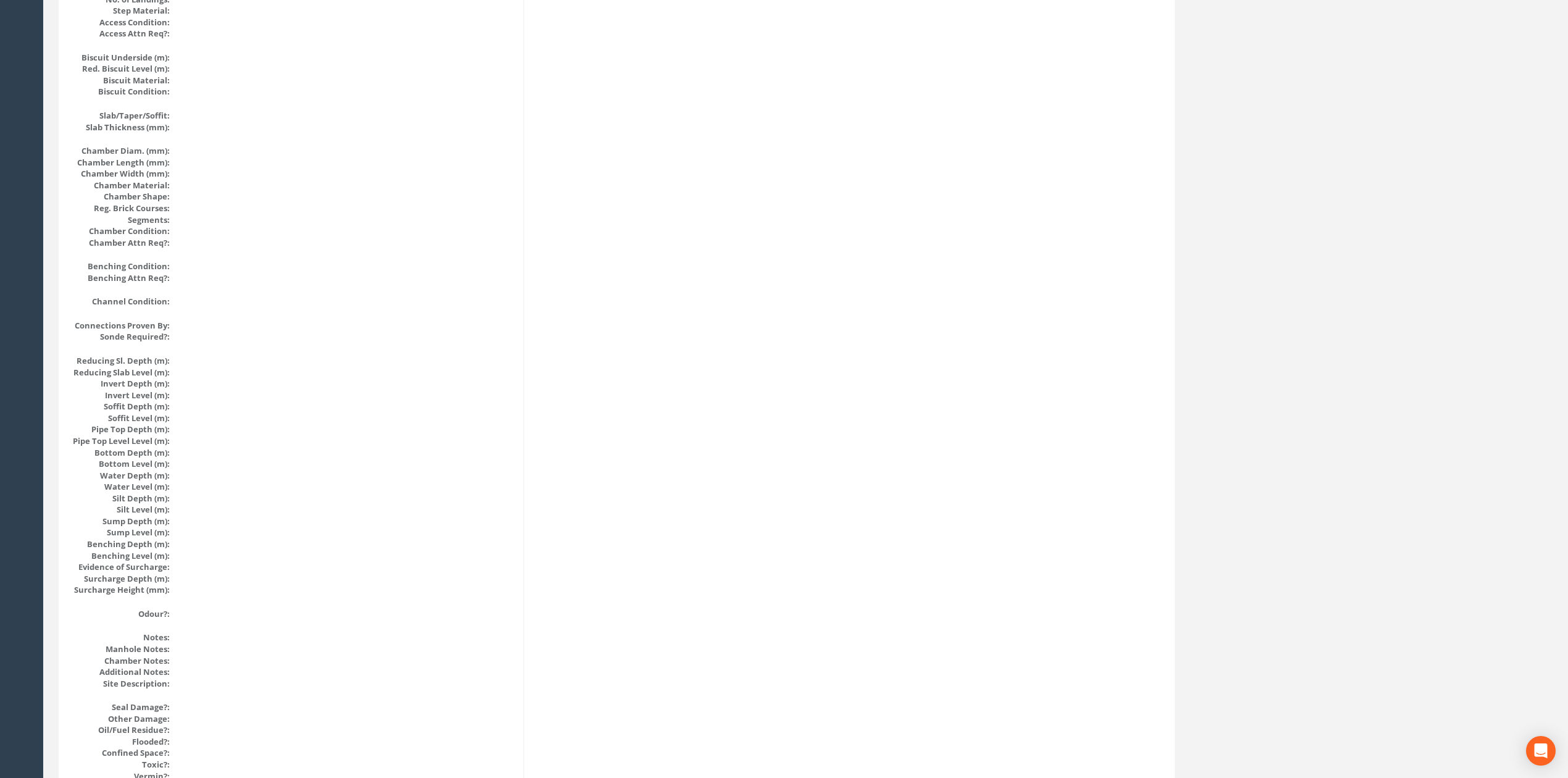
scroll to position [0, 0]
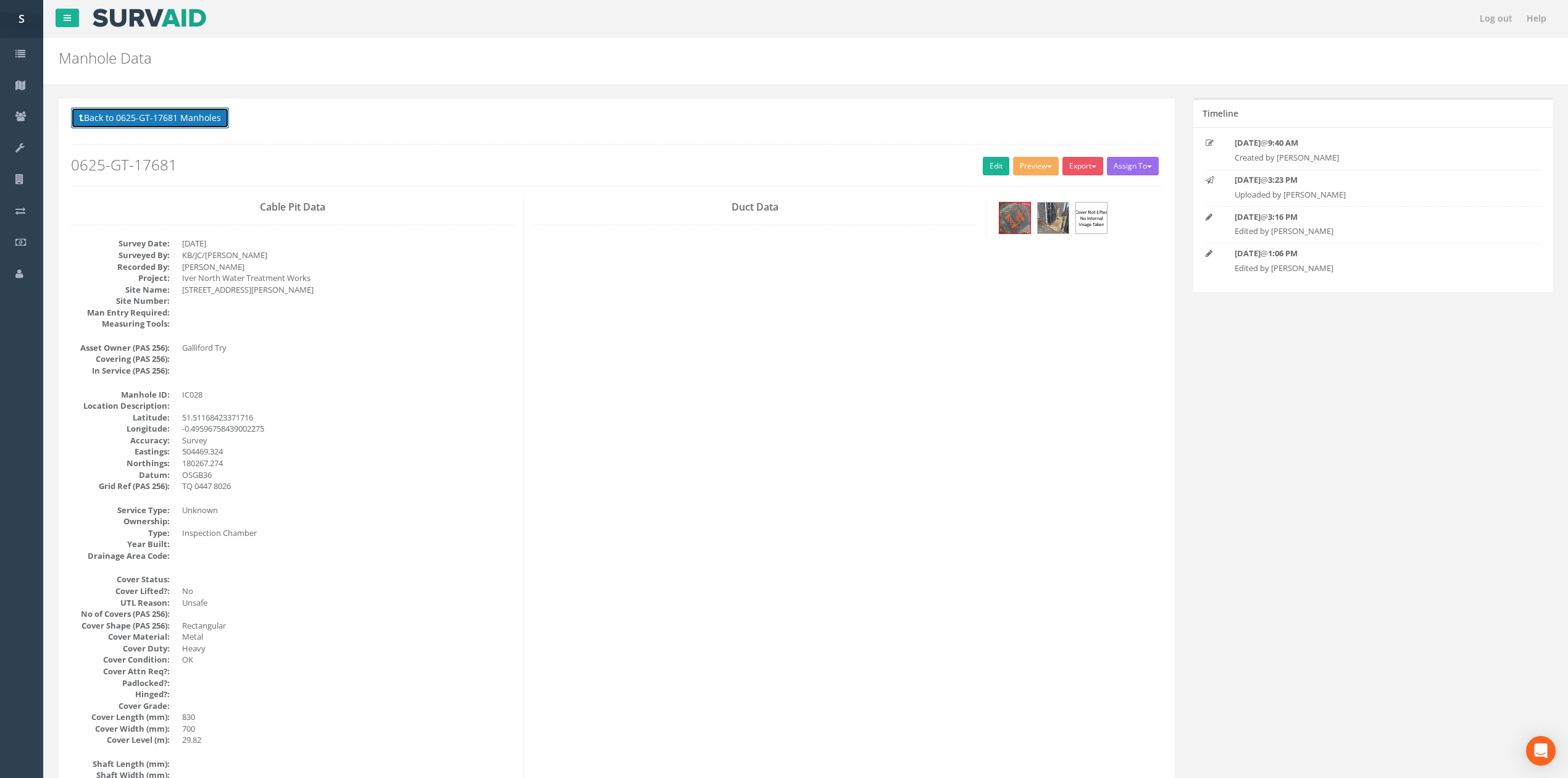
click at [193, 119] on button "Back to 0625-GT-17681 Manholes" at bounding box center [150, 118] width 158 height 21
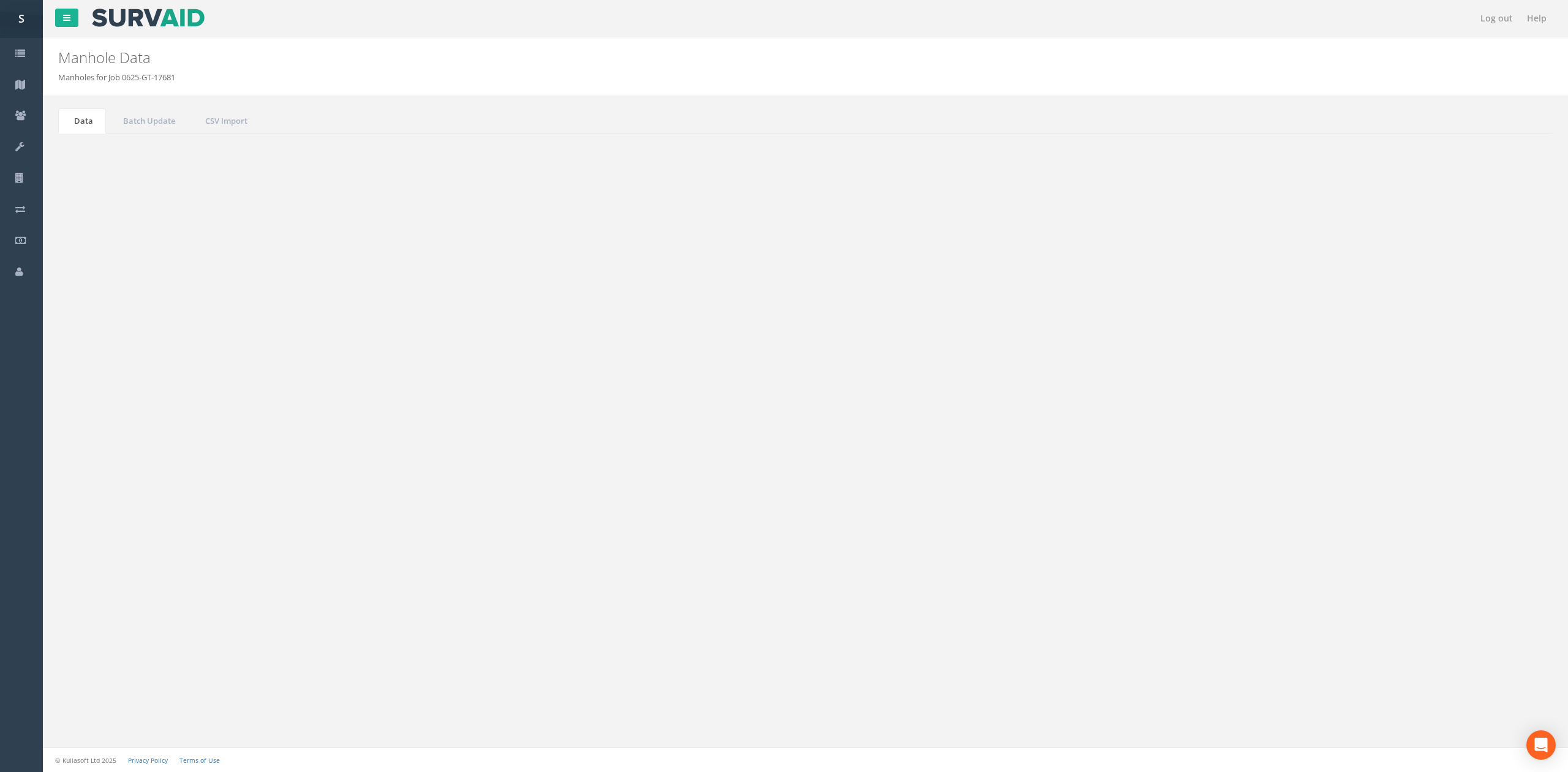
click at [89, 158] on button "Refresh" at bounding box center [95, 153] width 48 height 21
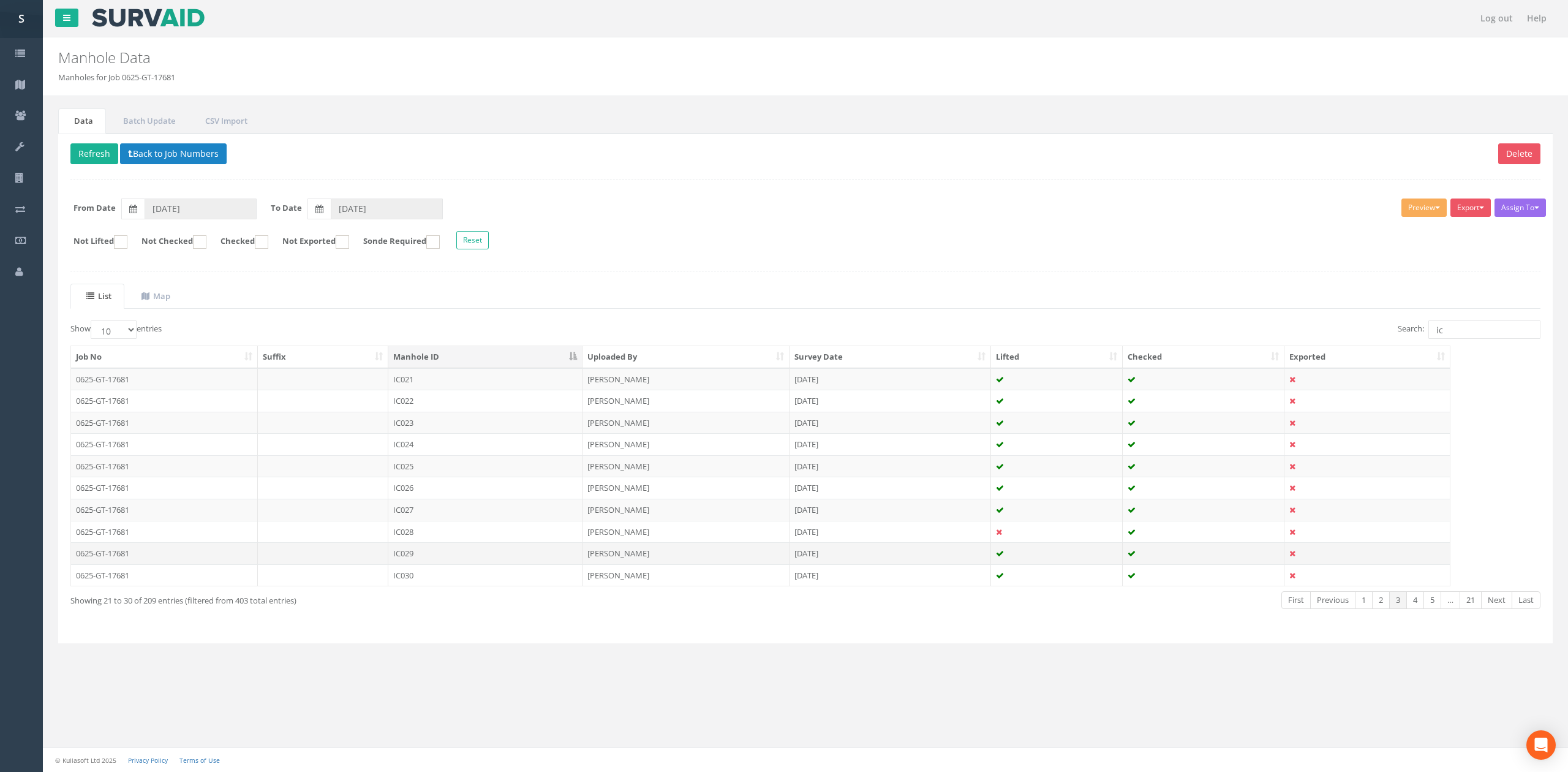
click at [412, 562] on td "IC029" at bounding box center [485, 553] width 194 height 22
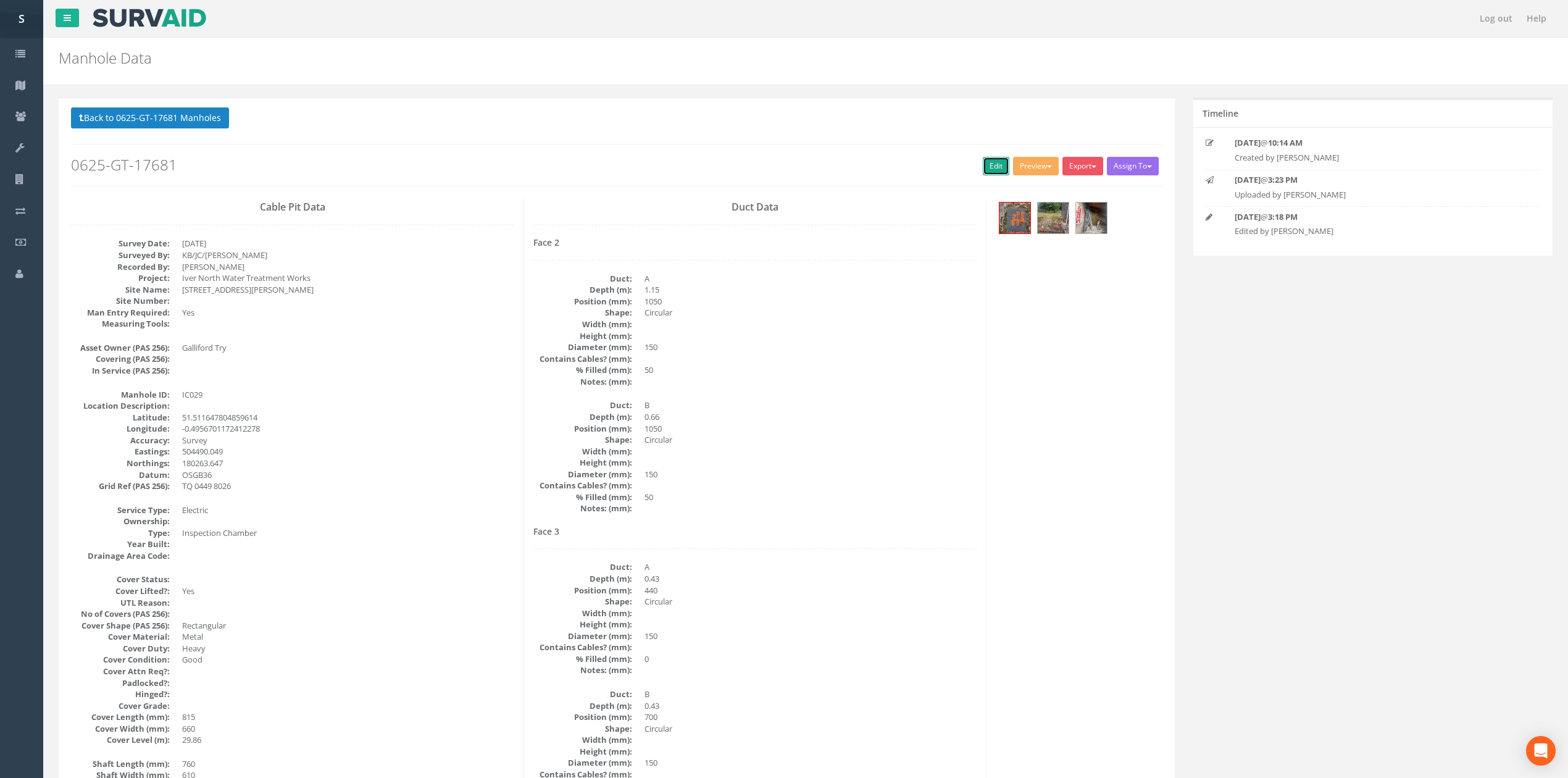
click at [991, 173] on link "Edit" at bounding box center [996, 166] width 26 height 19
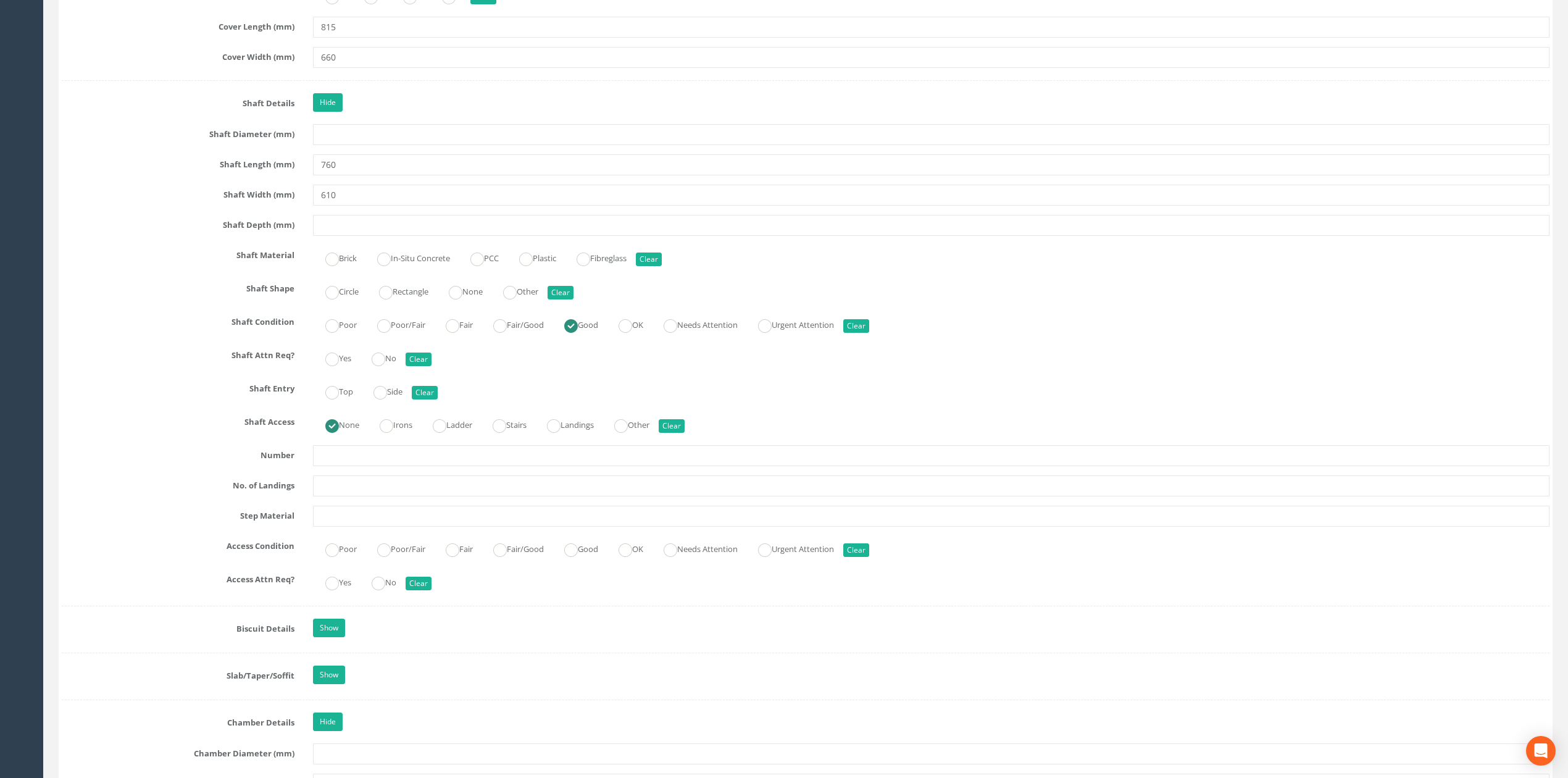
scroll to position [1537, 0]
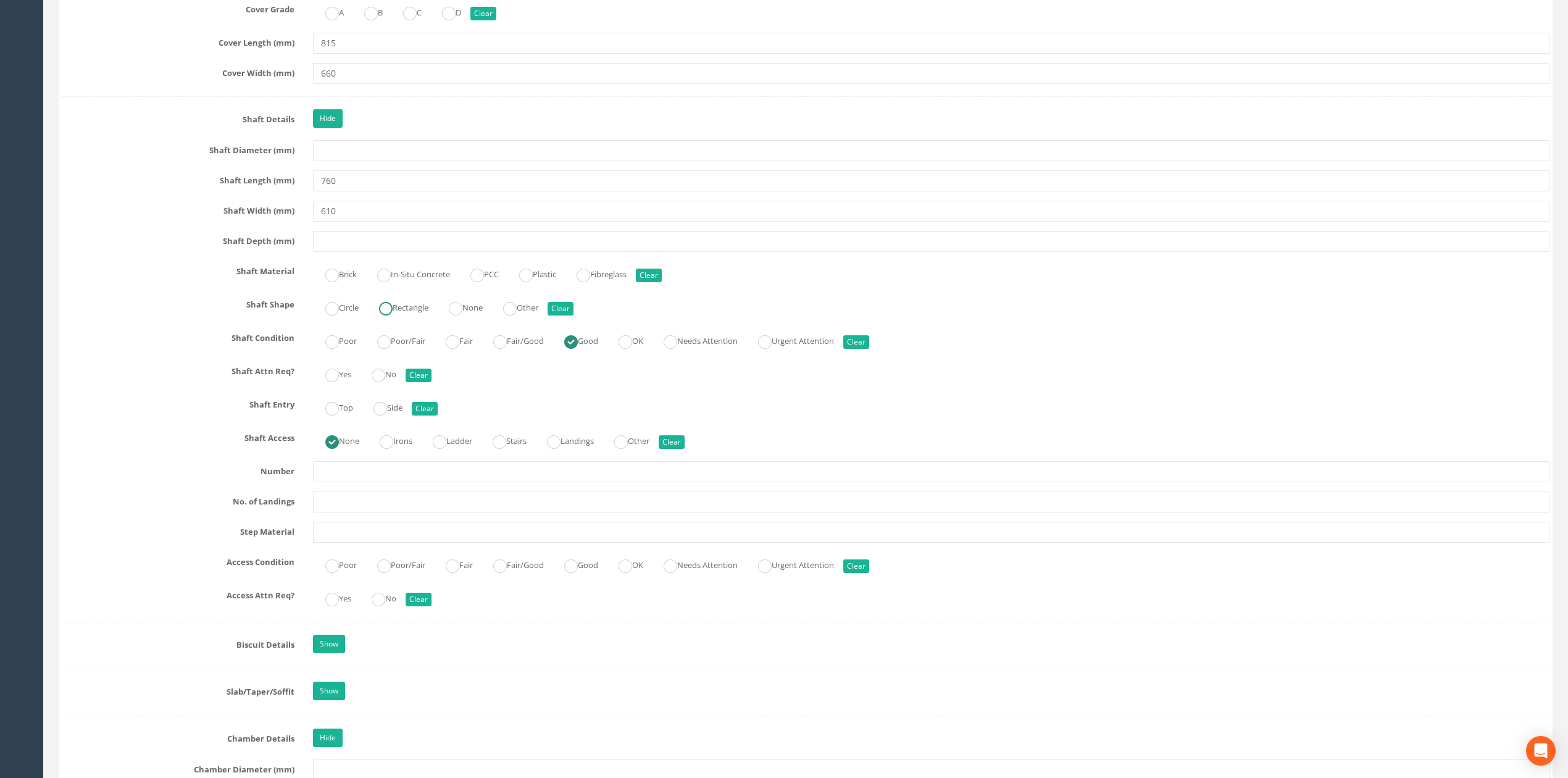
click at [415, 315] on label "Rectangle" at bounding box center [397, 307] width 61 height 18
radio input "true"
click at [539, 482] on input "text" at bounding box center [931, 471] width 1237 height 21
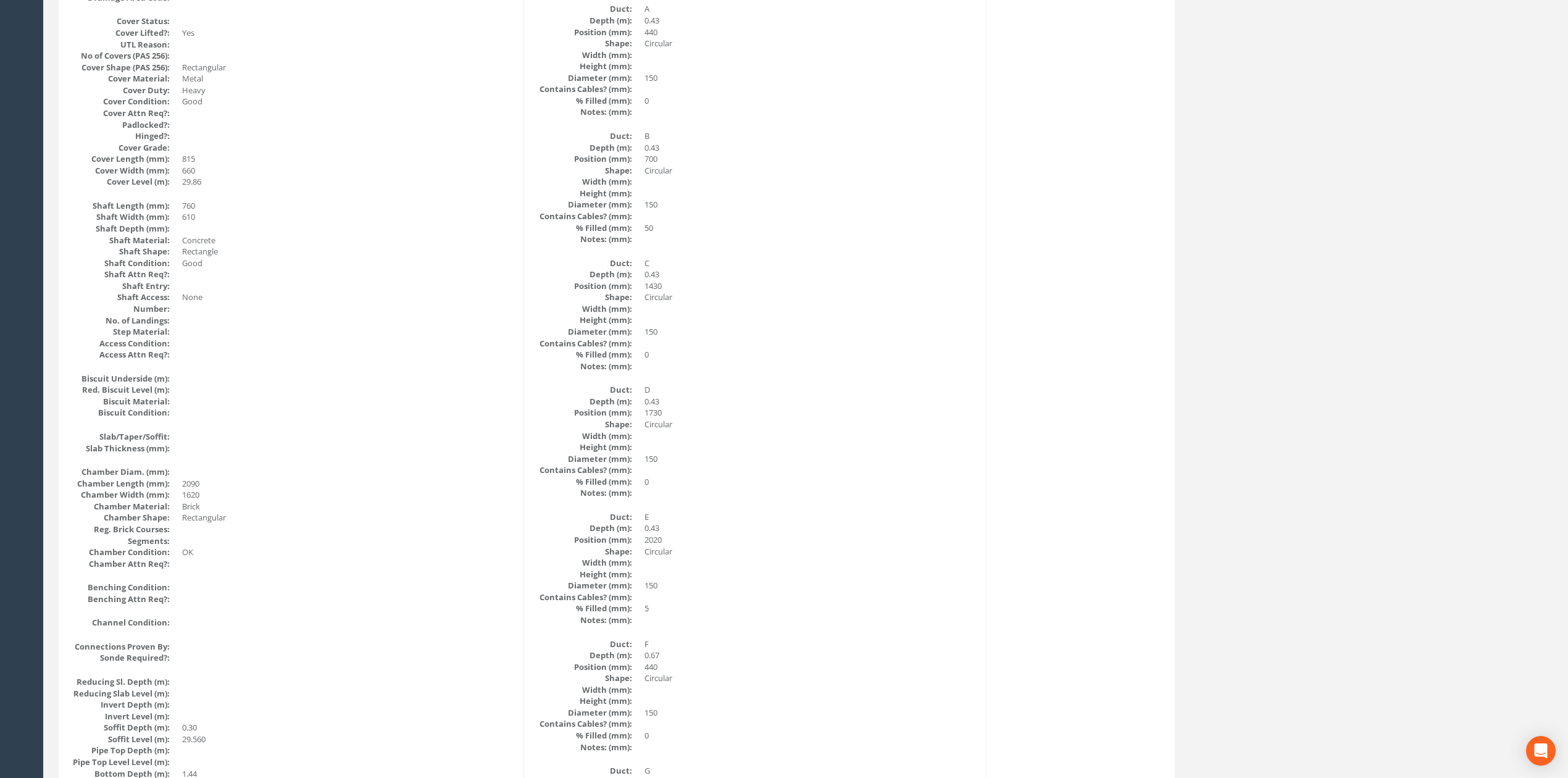
scroll to position [0, 0]
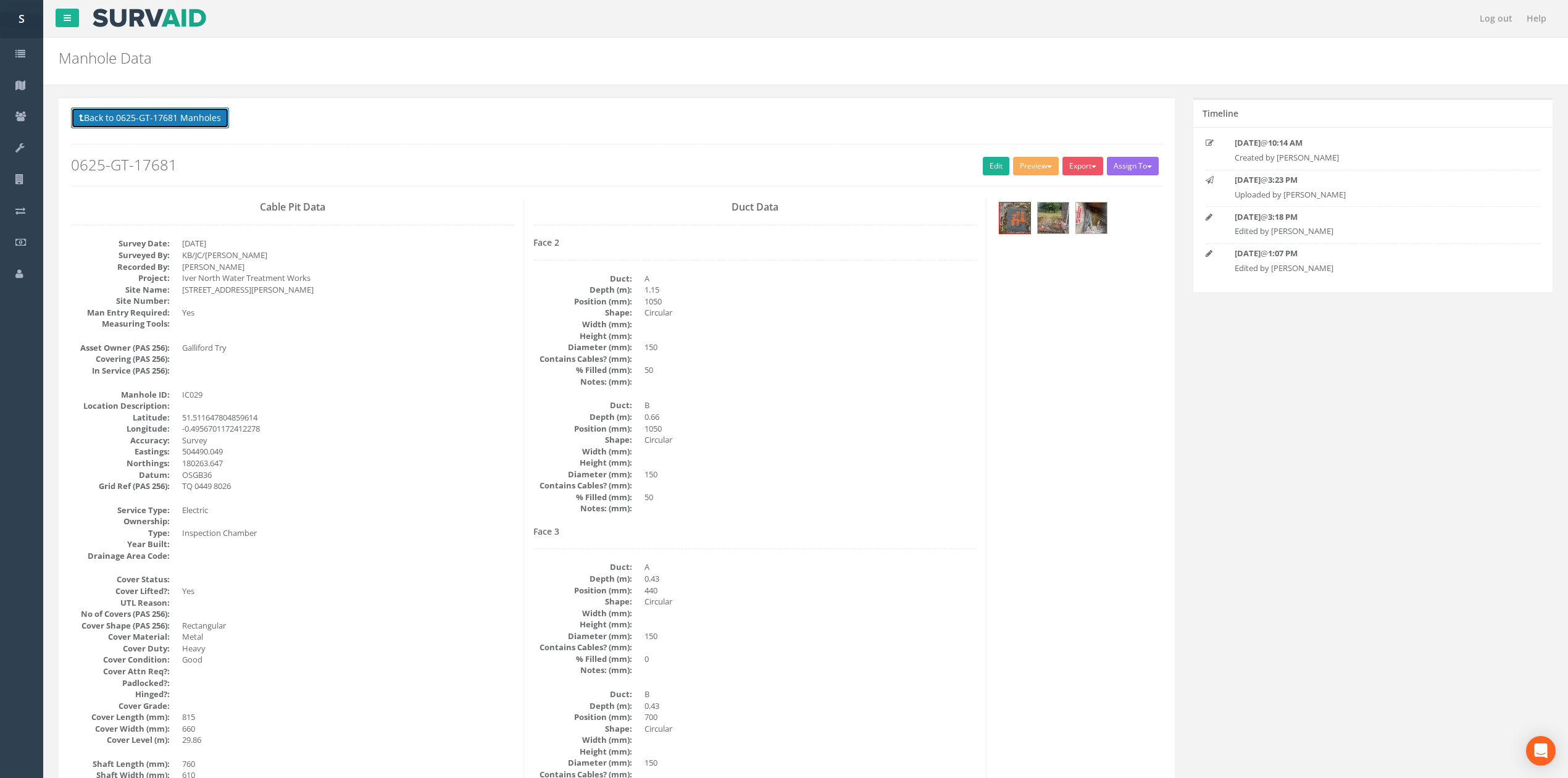
click at [169, 122] on button "Back to 0625-GT-17681 Manholes" at bounding box center [150, 118] width 158 height 21
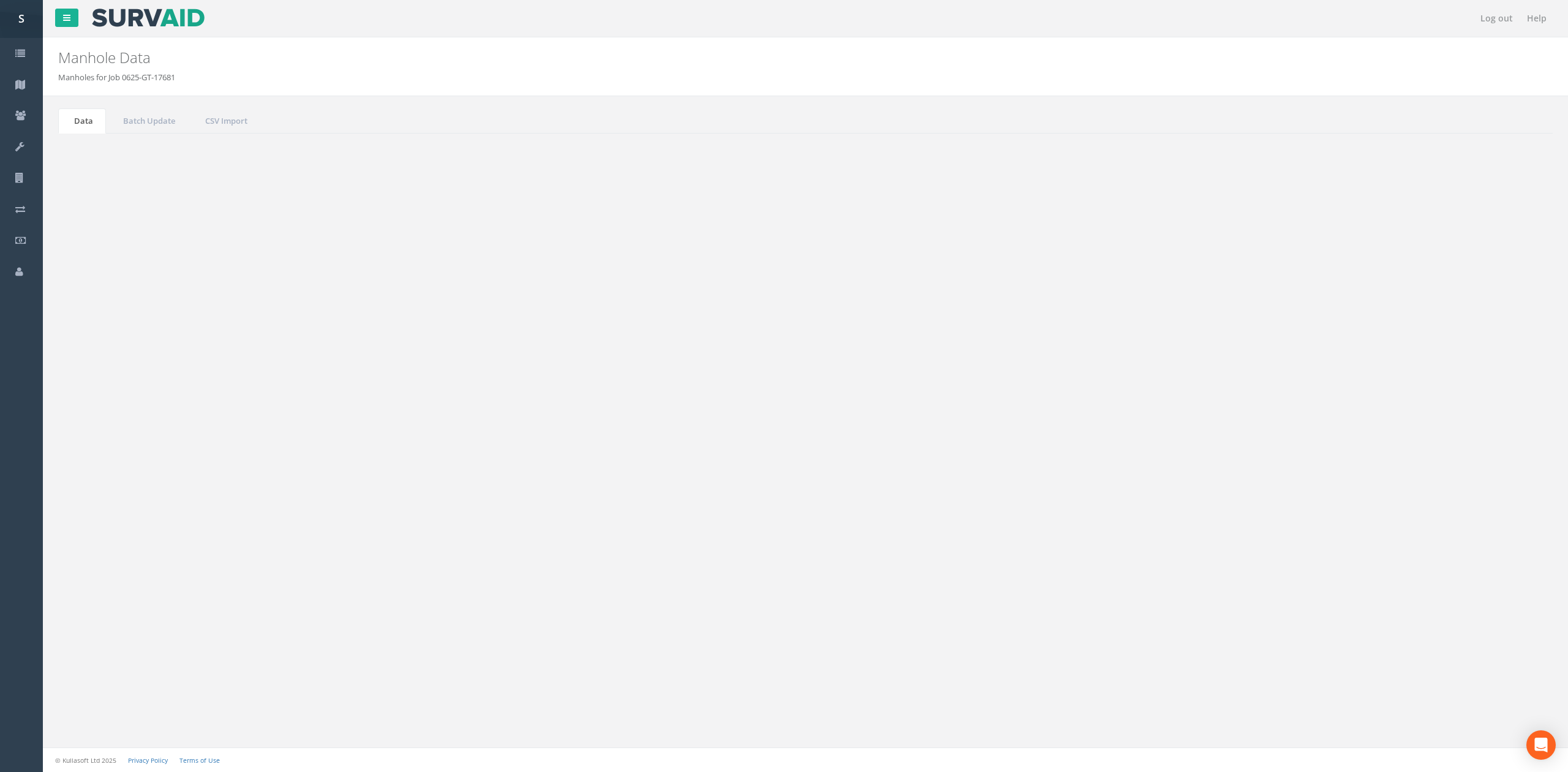
click at [1500, 606] on link "Next" at bounding box center [1497, 600] width 32 height 18
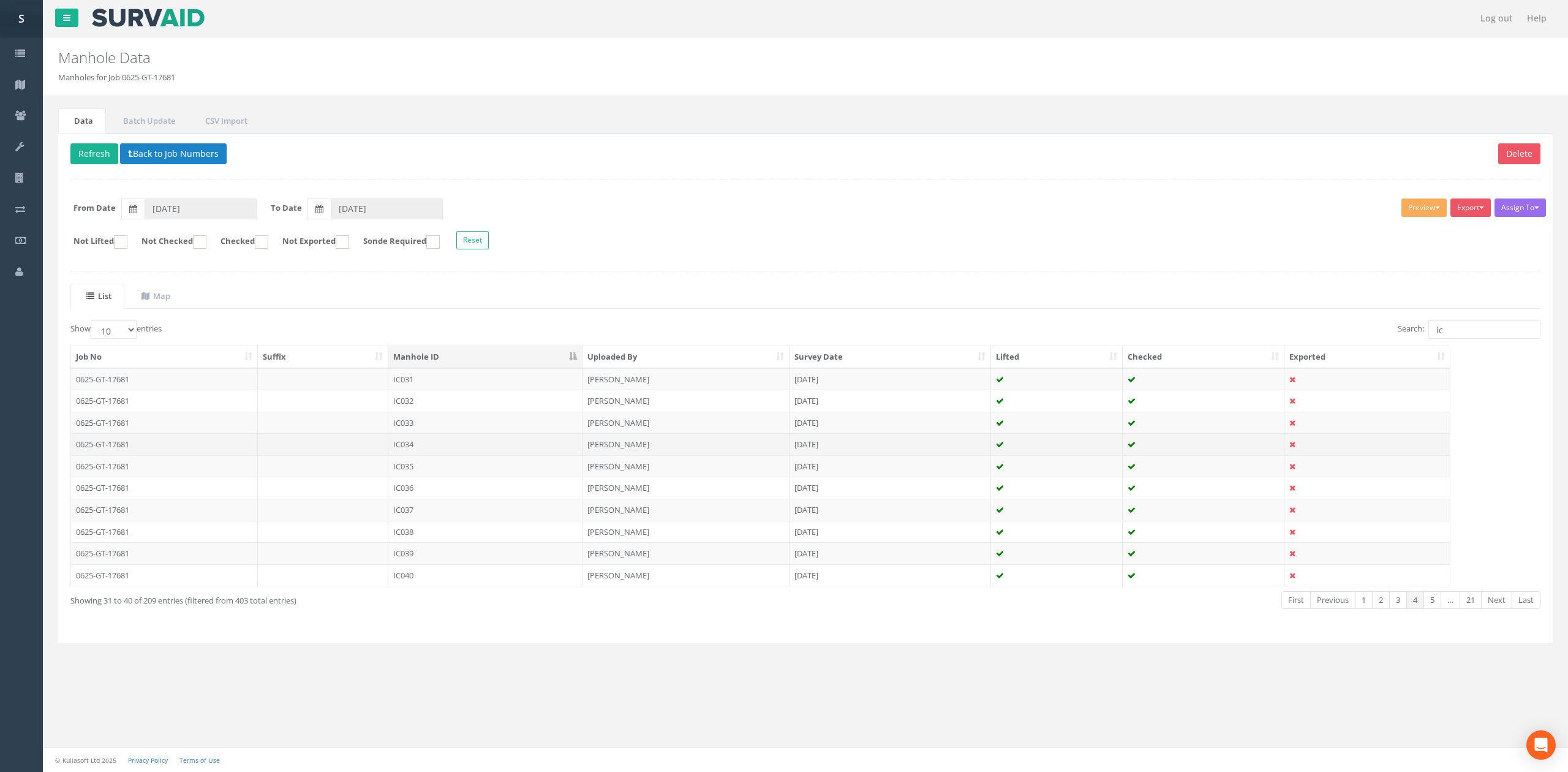
click at [415, 443] on td "IC034" at bounding box center [485, 444] width 194 height 22
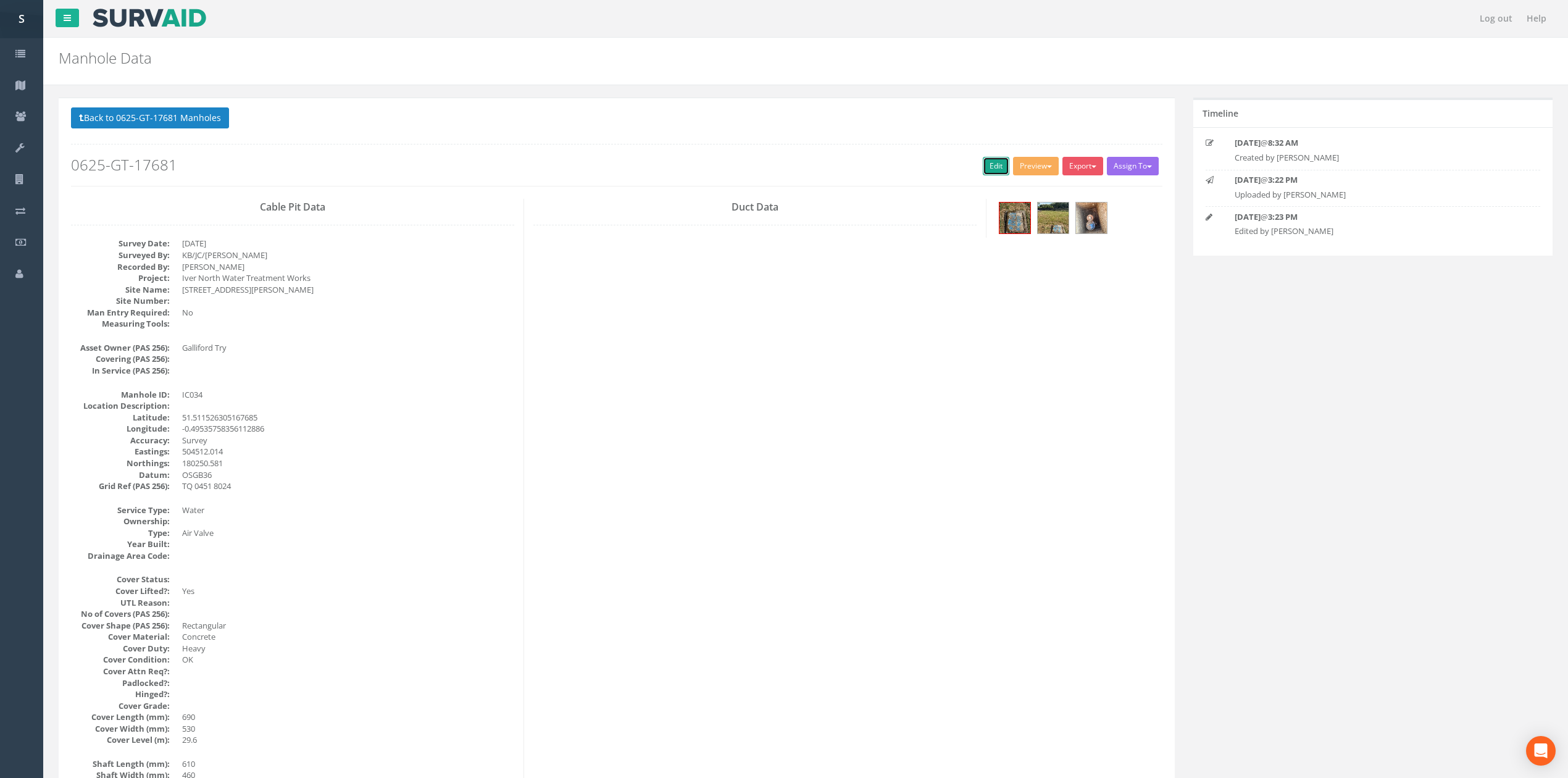
click at [983, 175] on link "Edit" at bounding box center [996, 166] width 26 height 19
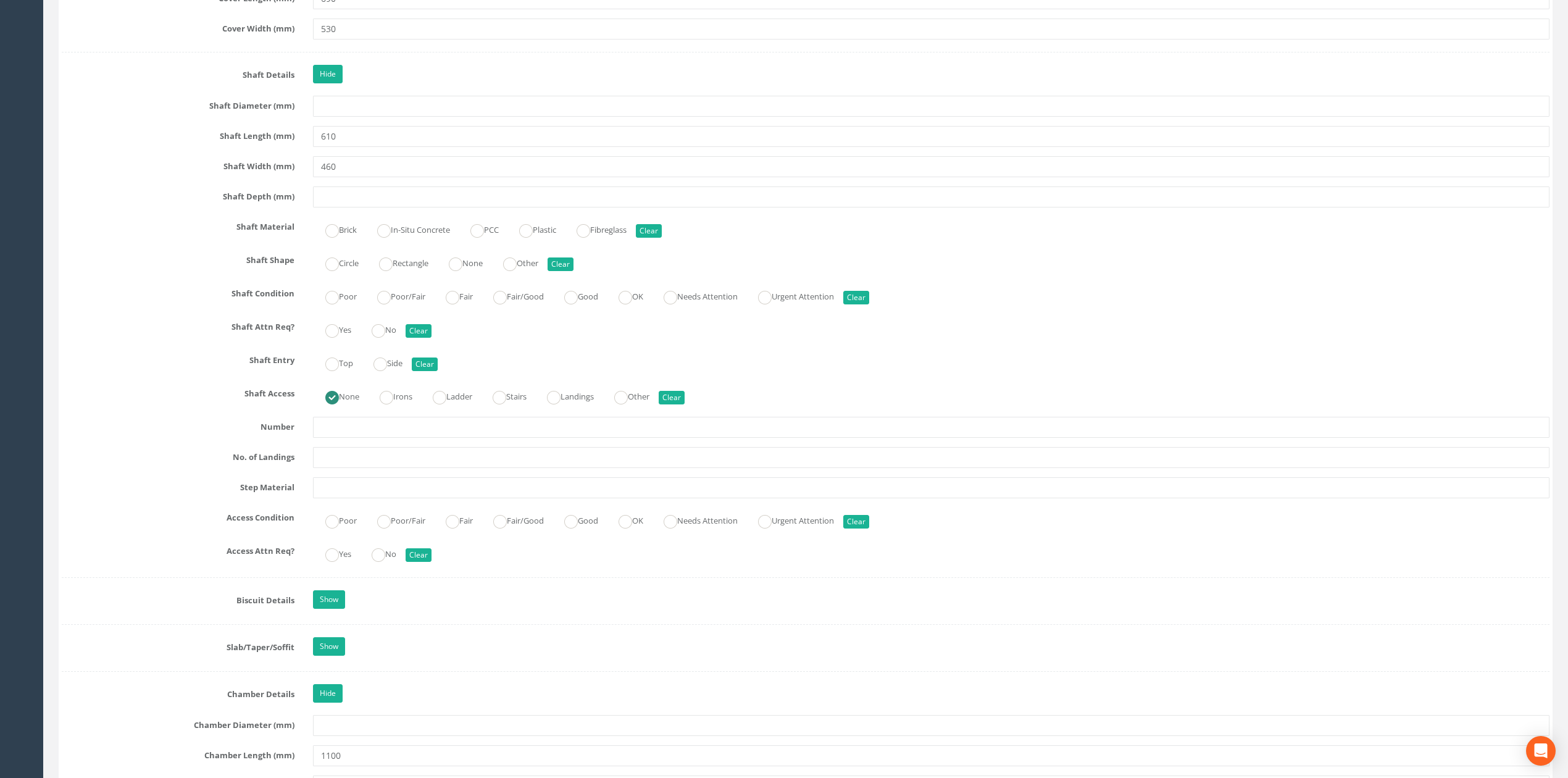
scroll to position [1556, 0]
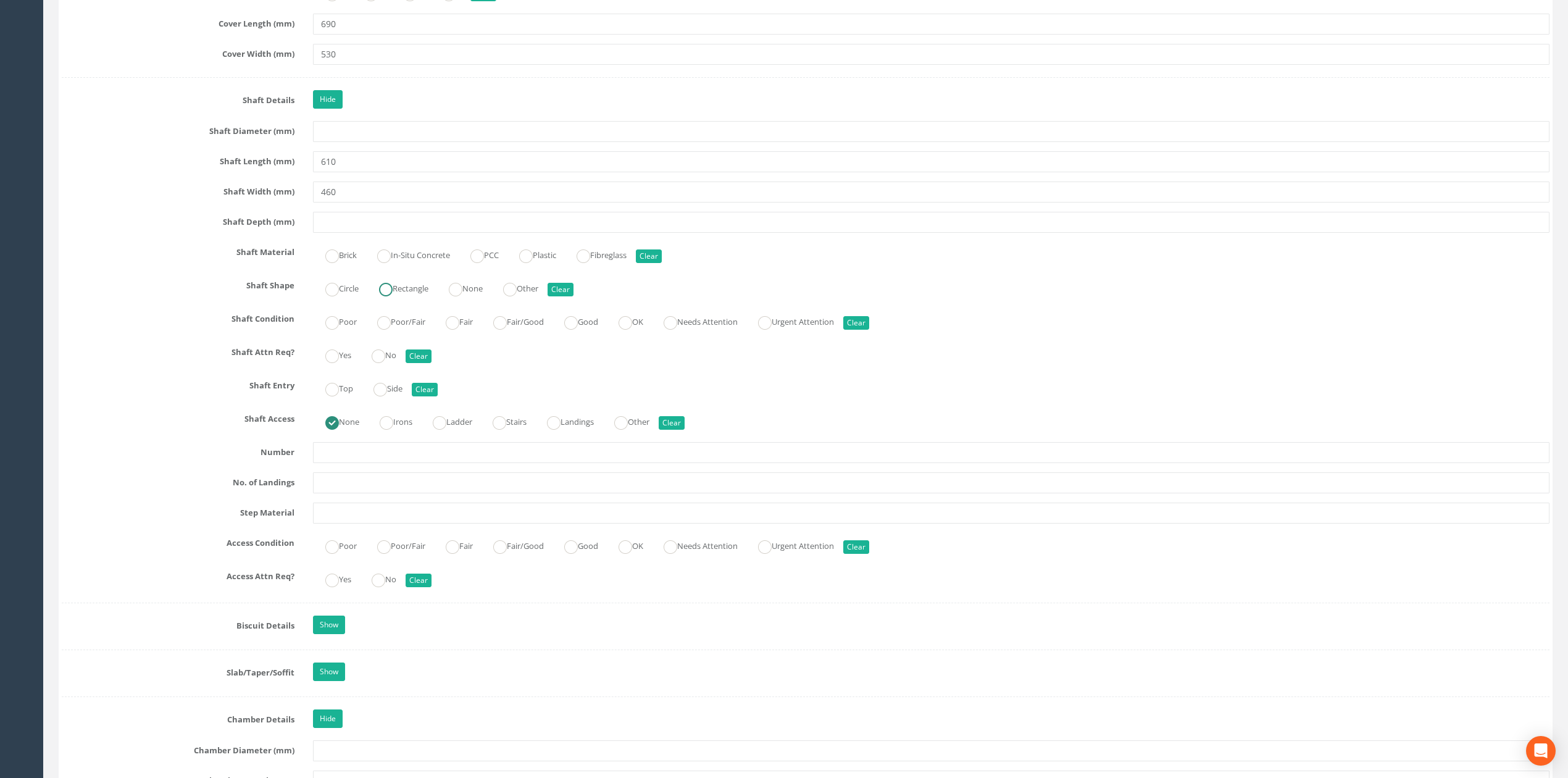
click at [384, 296] on ins at bounding box center [386, 289] width 14 height 14
radio input "true"
click at [405, 224] on input "text" at bounding box center [931, 222] width 1237 height 21
click at [527, 451] on div "Job Number 0625-GT-17681 Job Number Suffix Survey Date [DATE] Surveyed By KB/JC…" at bounding box center [805, 242] width 1488 height 3193
click at [527, 463] on input "text" at bounding box center [931, 452] width 1237 height 21
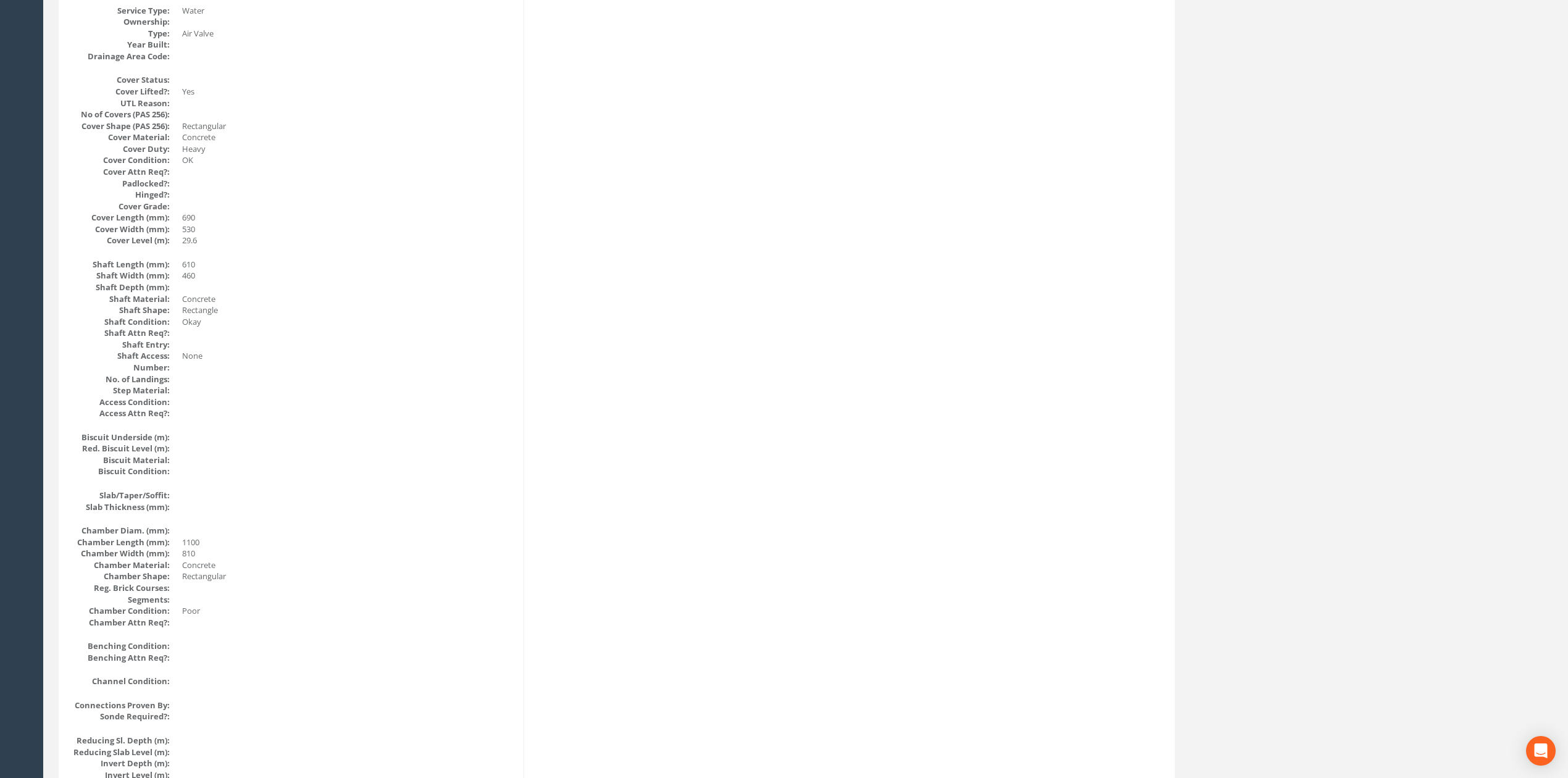
scroll to position [0, 0]
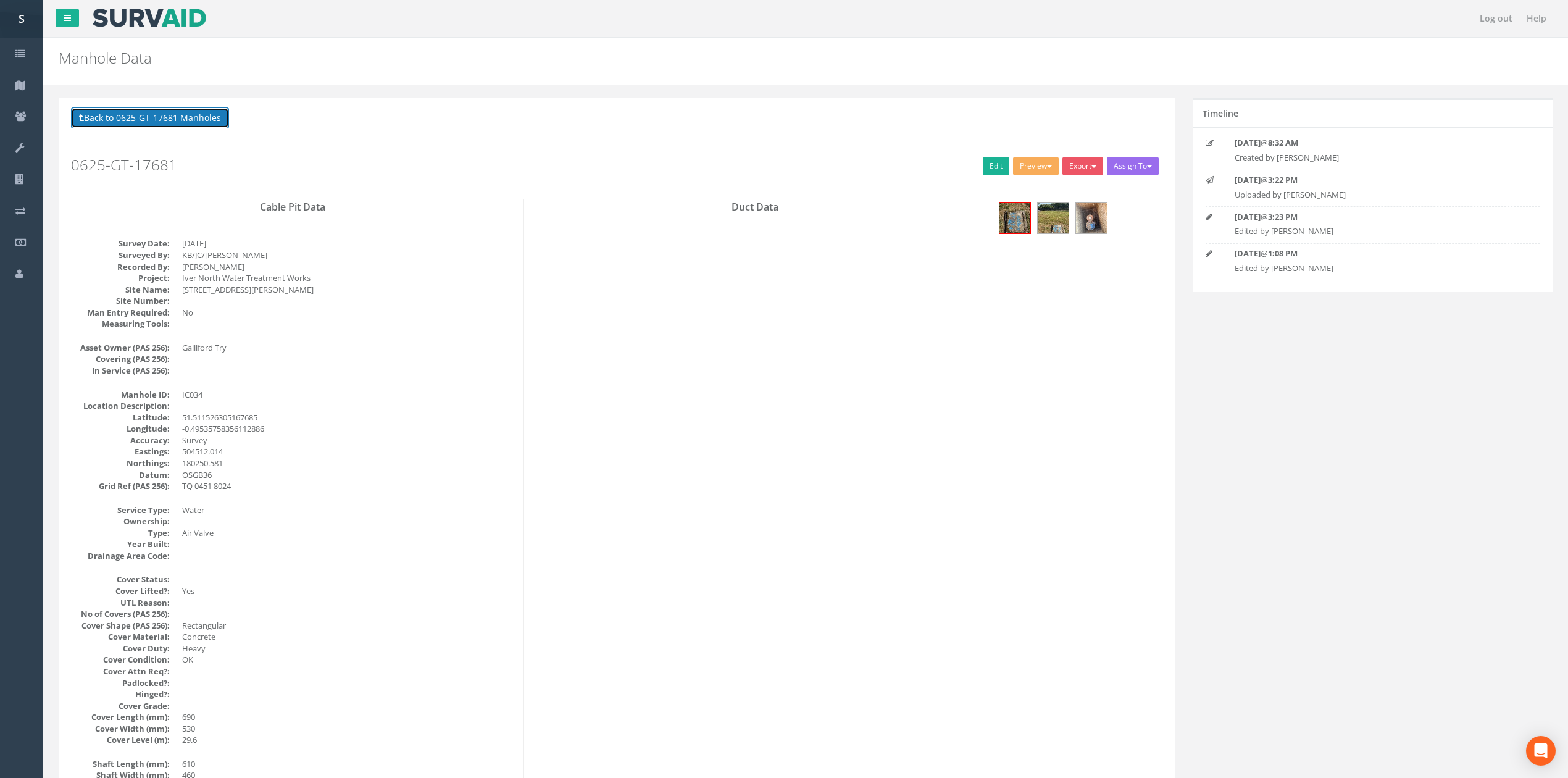
click at [115, 112] on button "Back to 0625-GT-17681 Manholes" at bounding box center [150, 118] width 158 height 21
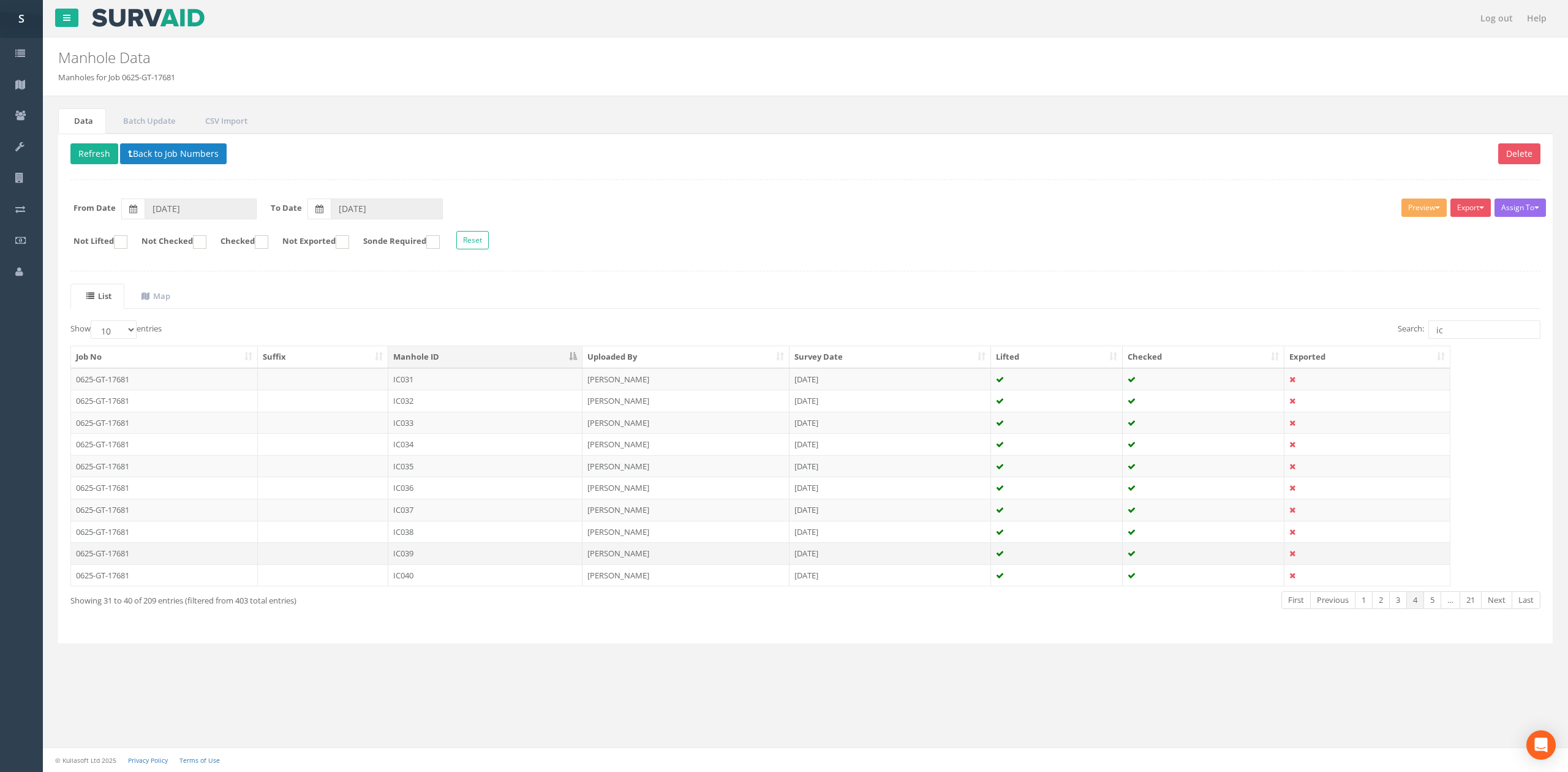
click at [464, 564] on td "IC039" at bounding box center [485, 553] width 194 height 22
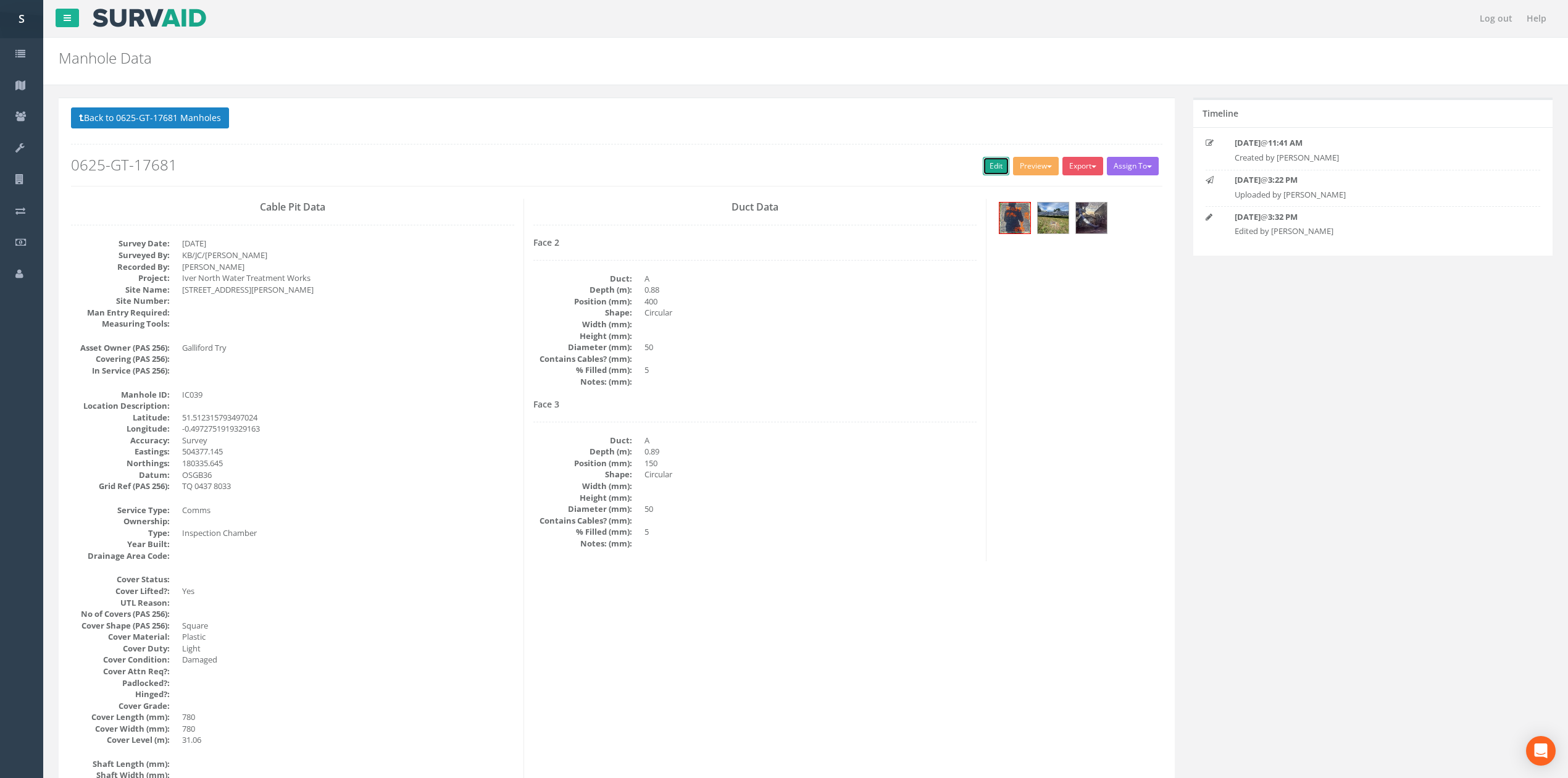
click at [1001, 164] on link "Edit" at bounding box center [996, 166] width 26 height 19
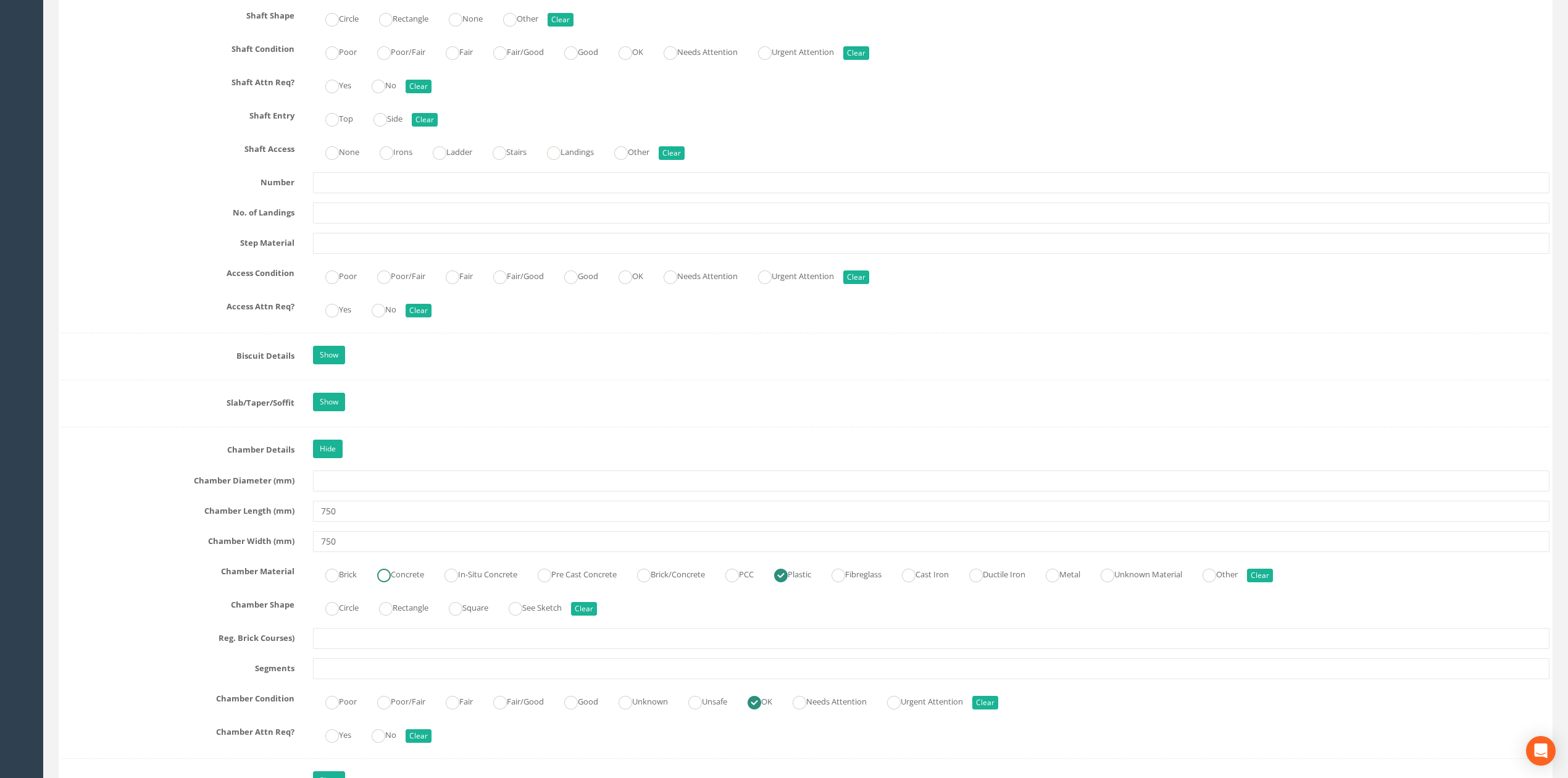
scroll to position [1894, 0]
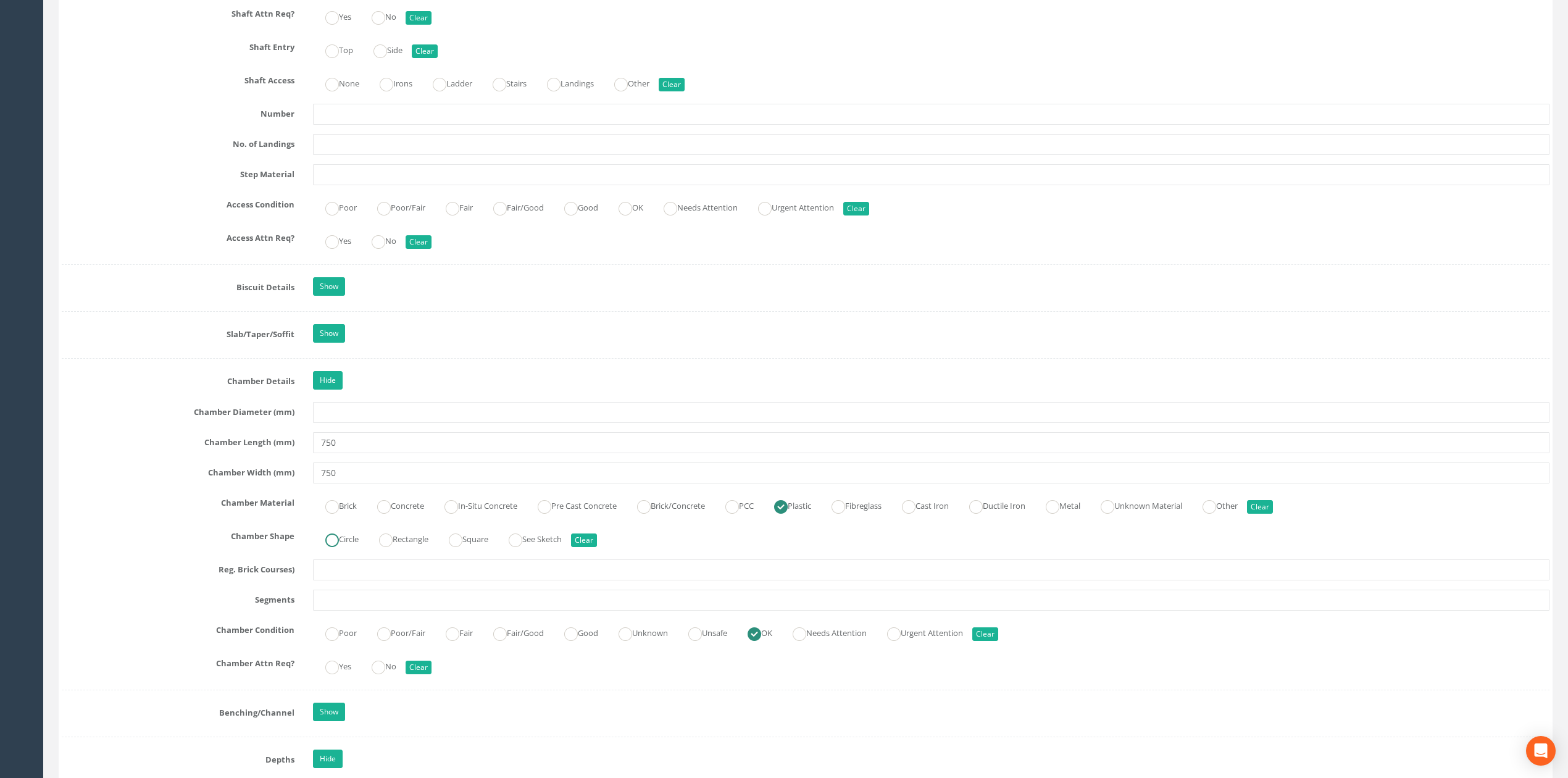
click at [341, 547] on label "Circle" at bounding box center [336, 538] width 46 height 18
click at [556, 547] on label "See Sketch" at bounding box center [529, 538] width 66 height 18
radio input "false"
radio input "true"
click at [488, 547] on label "Square" at bounding box center [462, 538] width 52 height 18
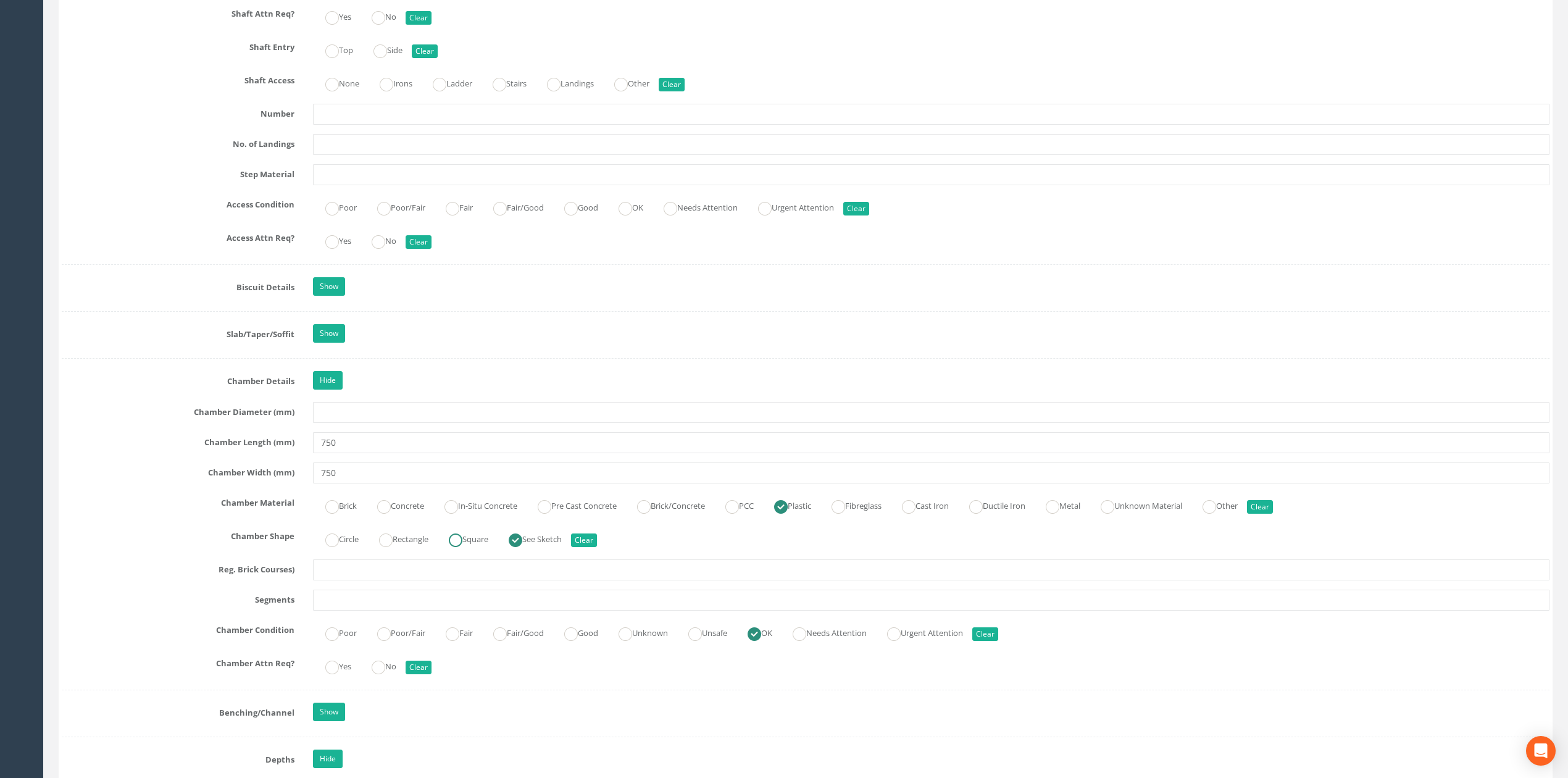
radio input "true"
click at [484, 480] on input "750" at bounding box center [931, 473] width 1237 height 21
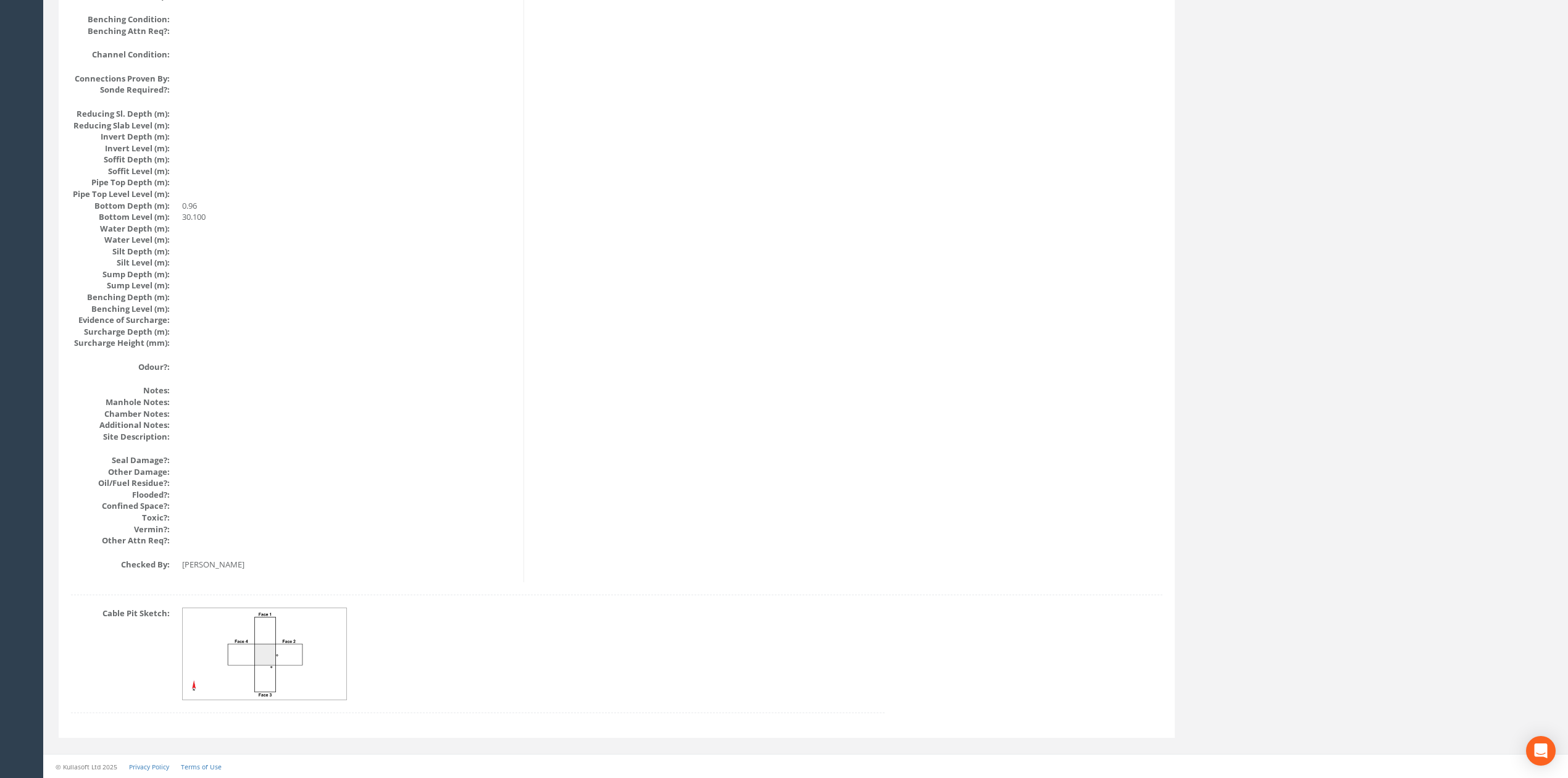
scroll to position [0, 0]
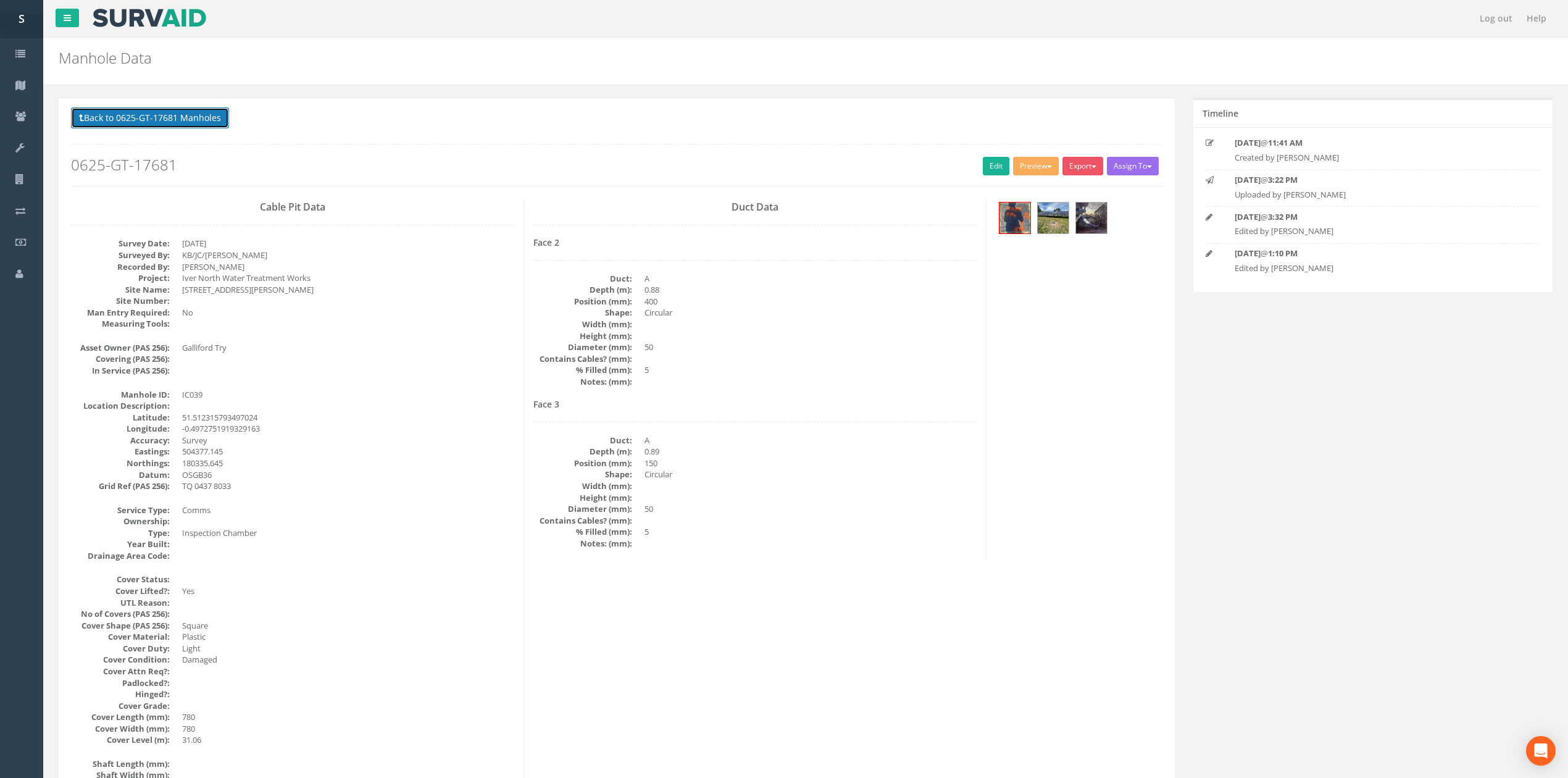
click at [139, 110] on button "Back to 0625-GT-17681 Manholes" at bounding box center [150, 118] width 158 height 21
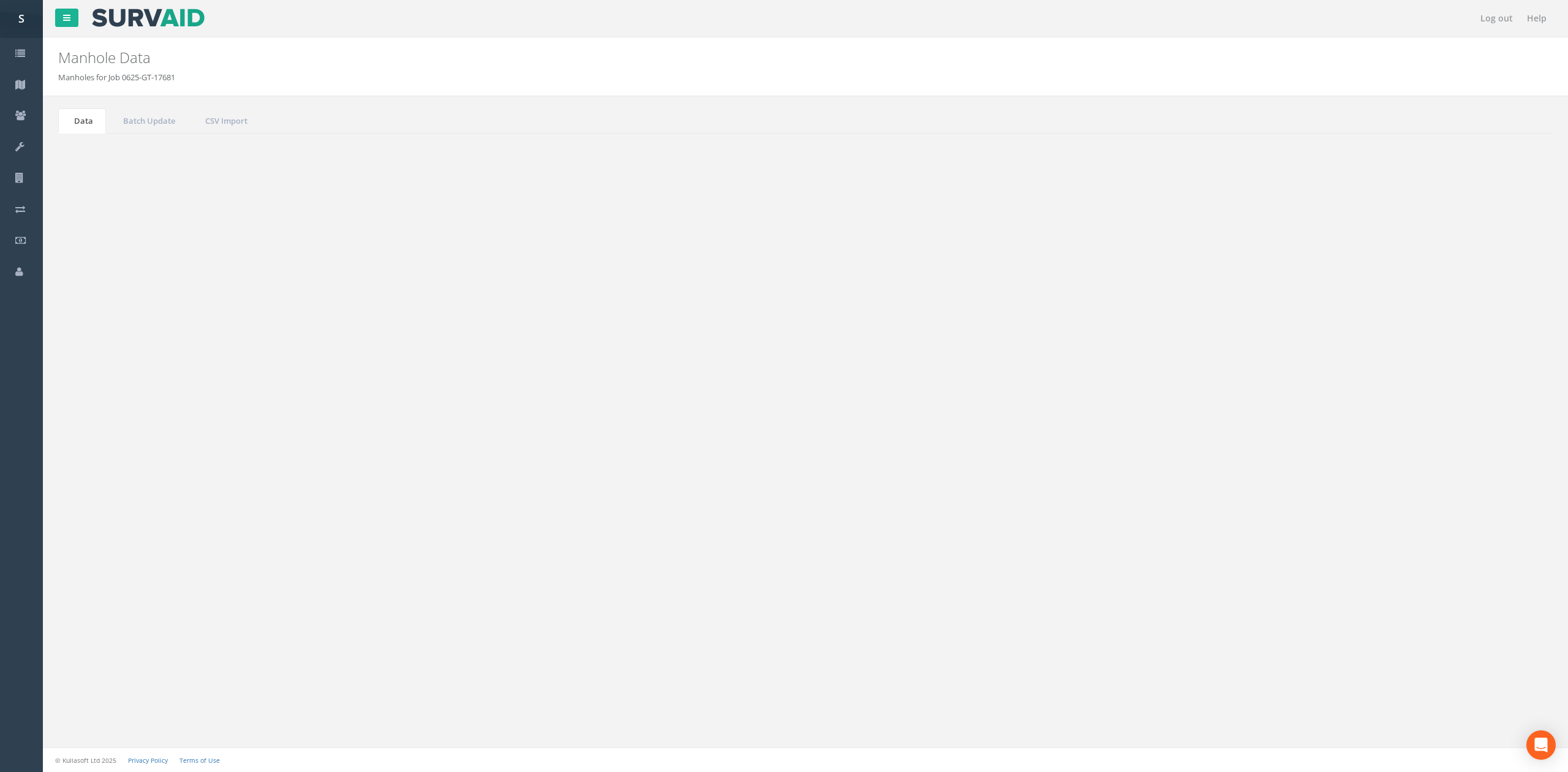
click at [503, 583] on td "IC040" at bounding box center [485, 575] width 194 height 22
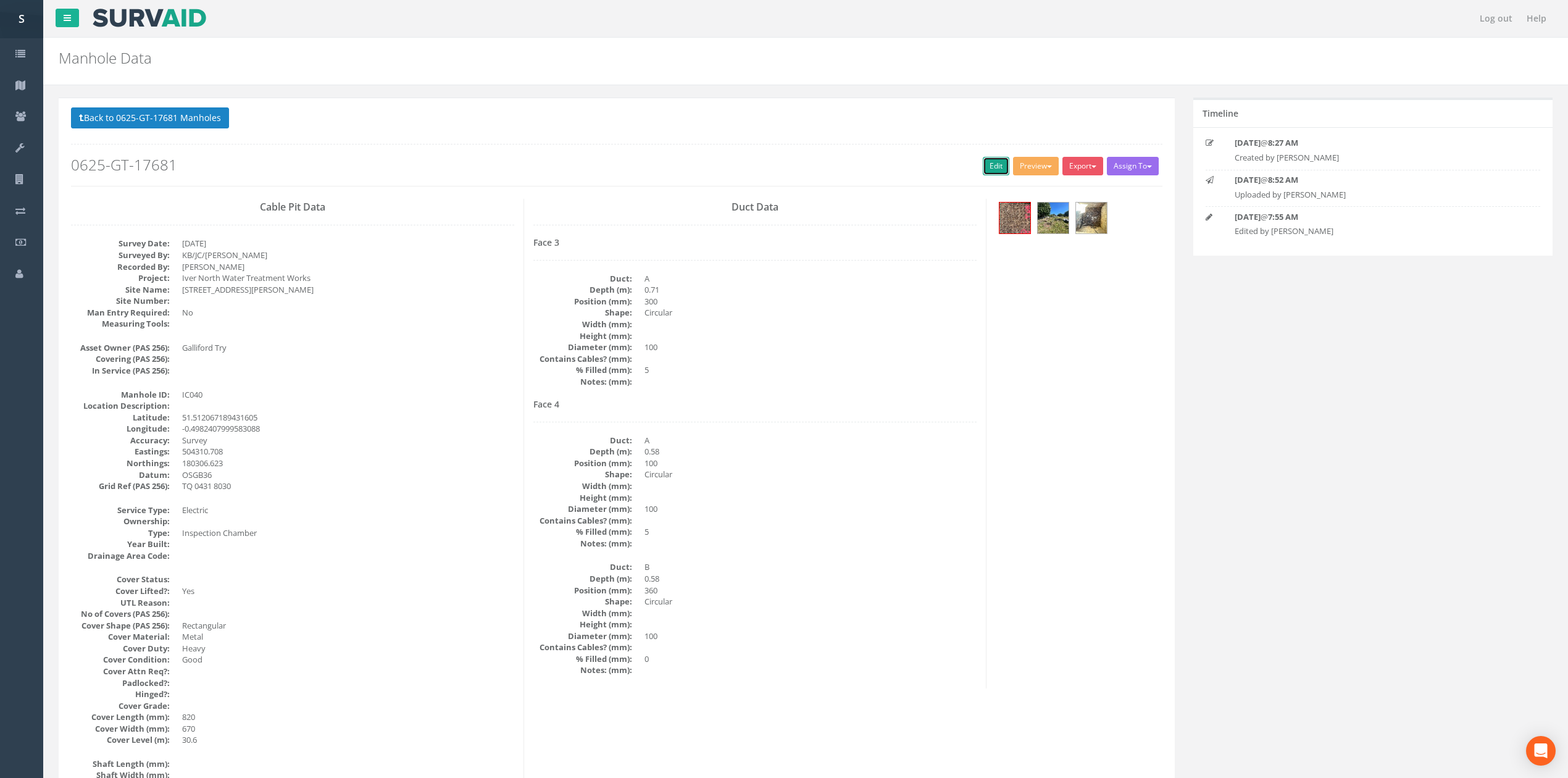
click at [983, 166] on link "Edit" at bounding box center [996, 166] width 26 height 19
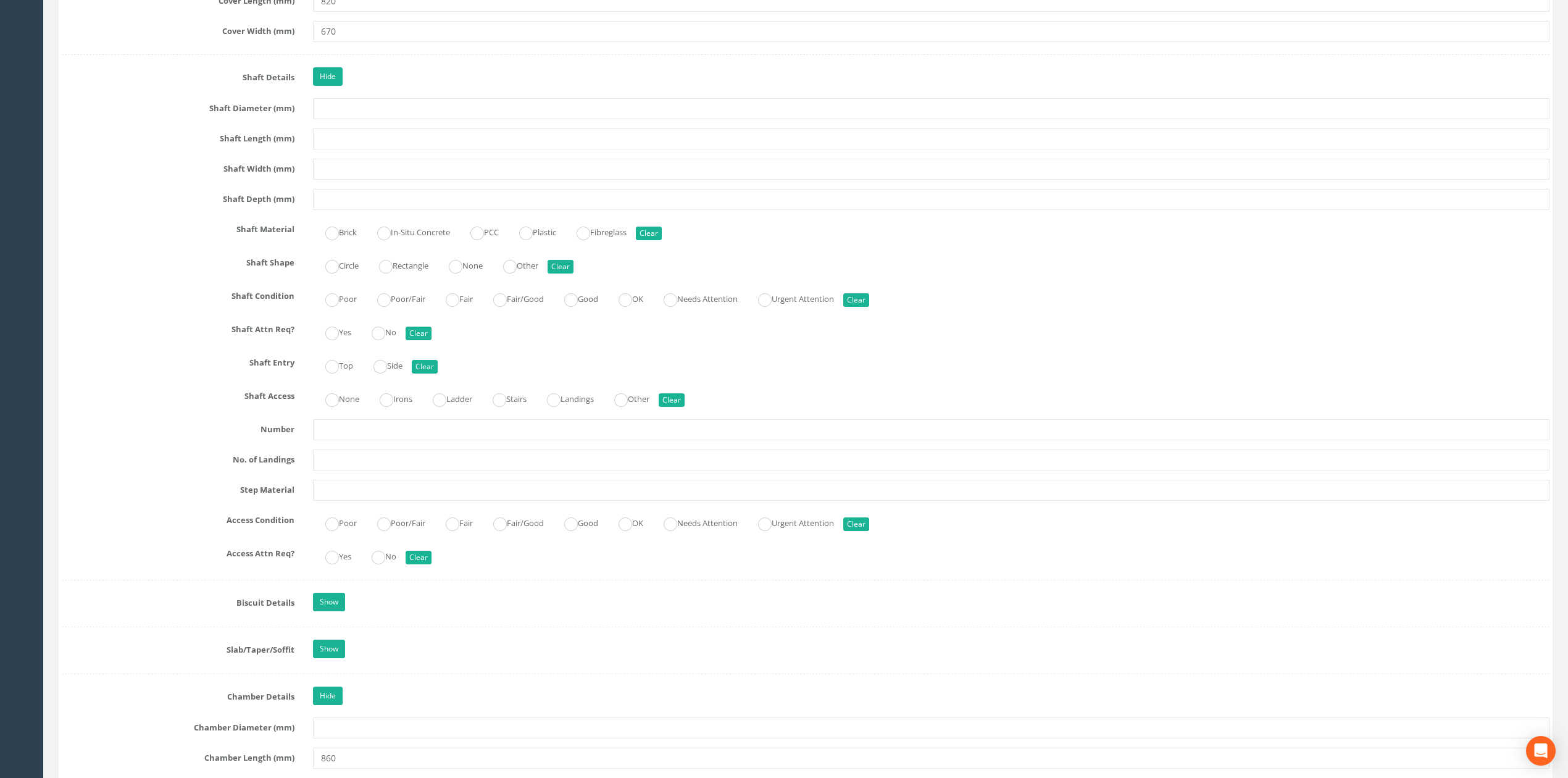
scroll to position [1522, 0]
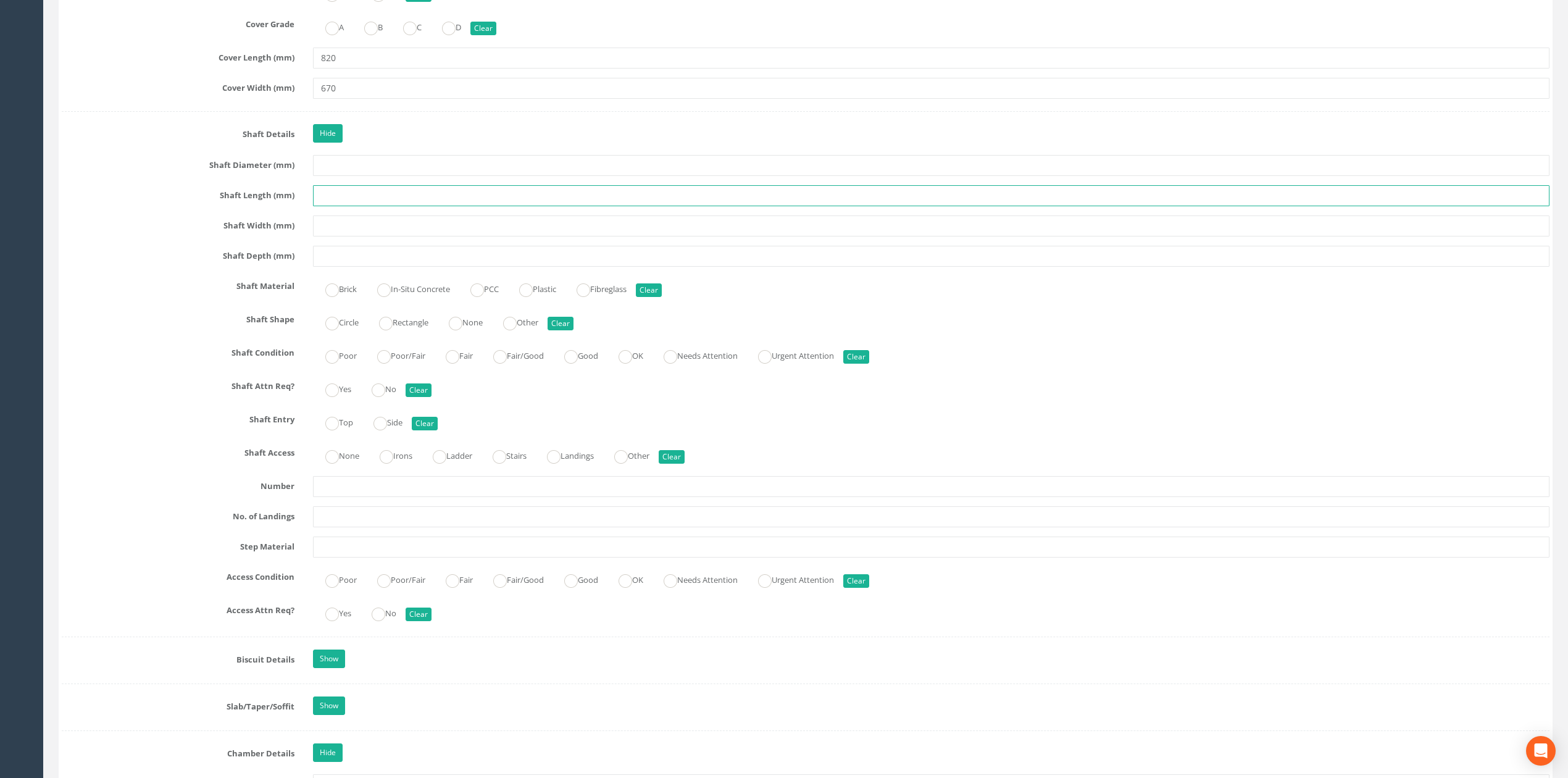
click at [337, 200] on input "text" at bounding box center [931, 195] width 1237 height 21
type input "800"
click at [345, 228] on input "text" at bounding box center [931, 226] width 1237 height 21
type input "640"
click at [401, 330] on label "Rectangle" at bounding box center [397, 321] width 61 height 18
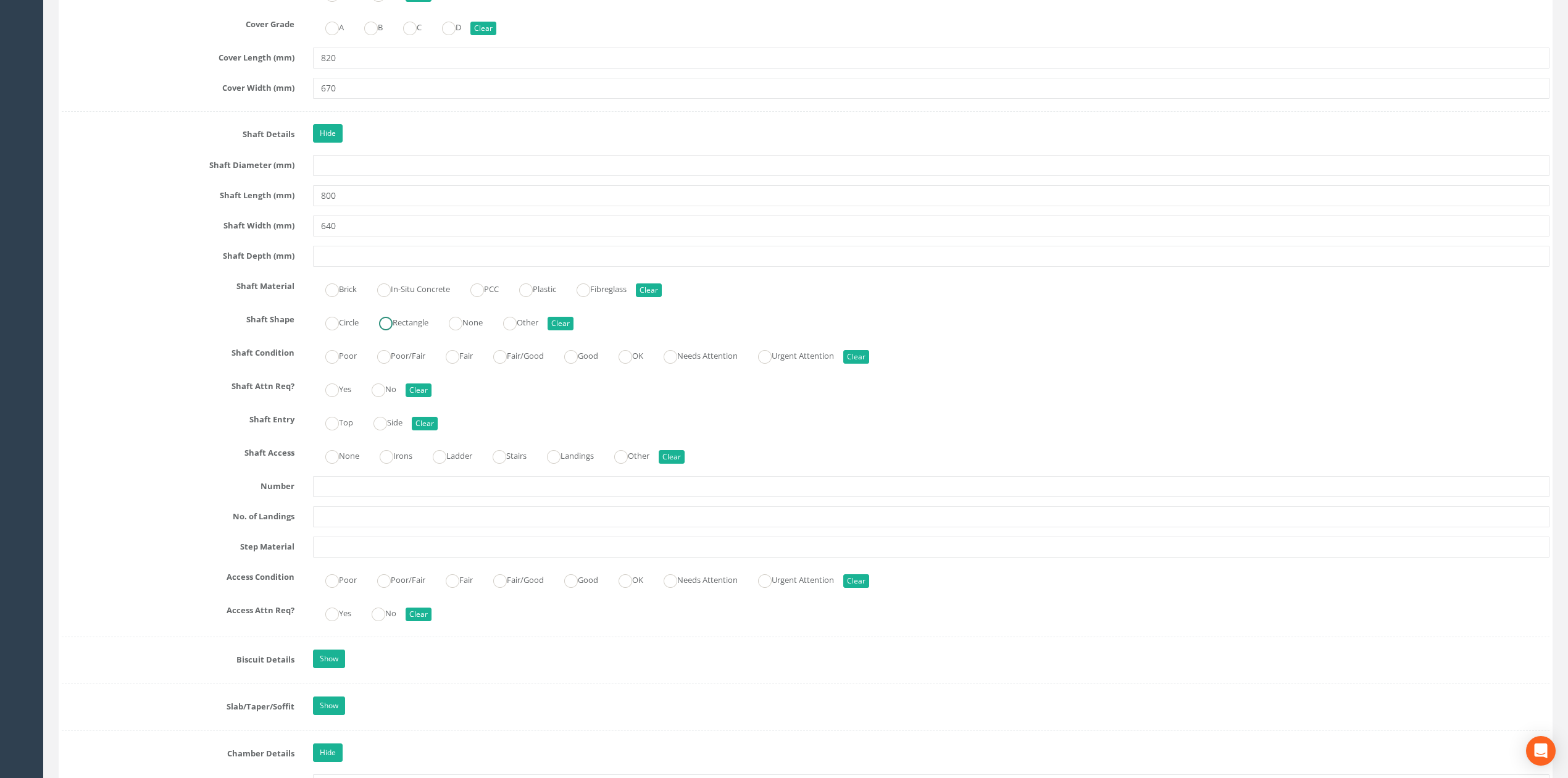
radio input "true"
click at [348, 297] on label "Brick" at bounding box center [334, 288] width 43 height 18
radio input "true"
click at [598, 364] on label "Good" at bounding box center [574, 355] width 46 height 18
radio input "true"
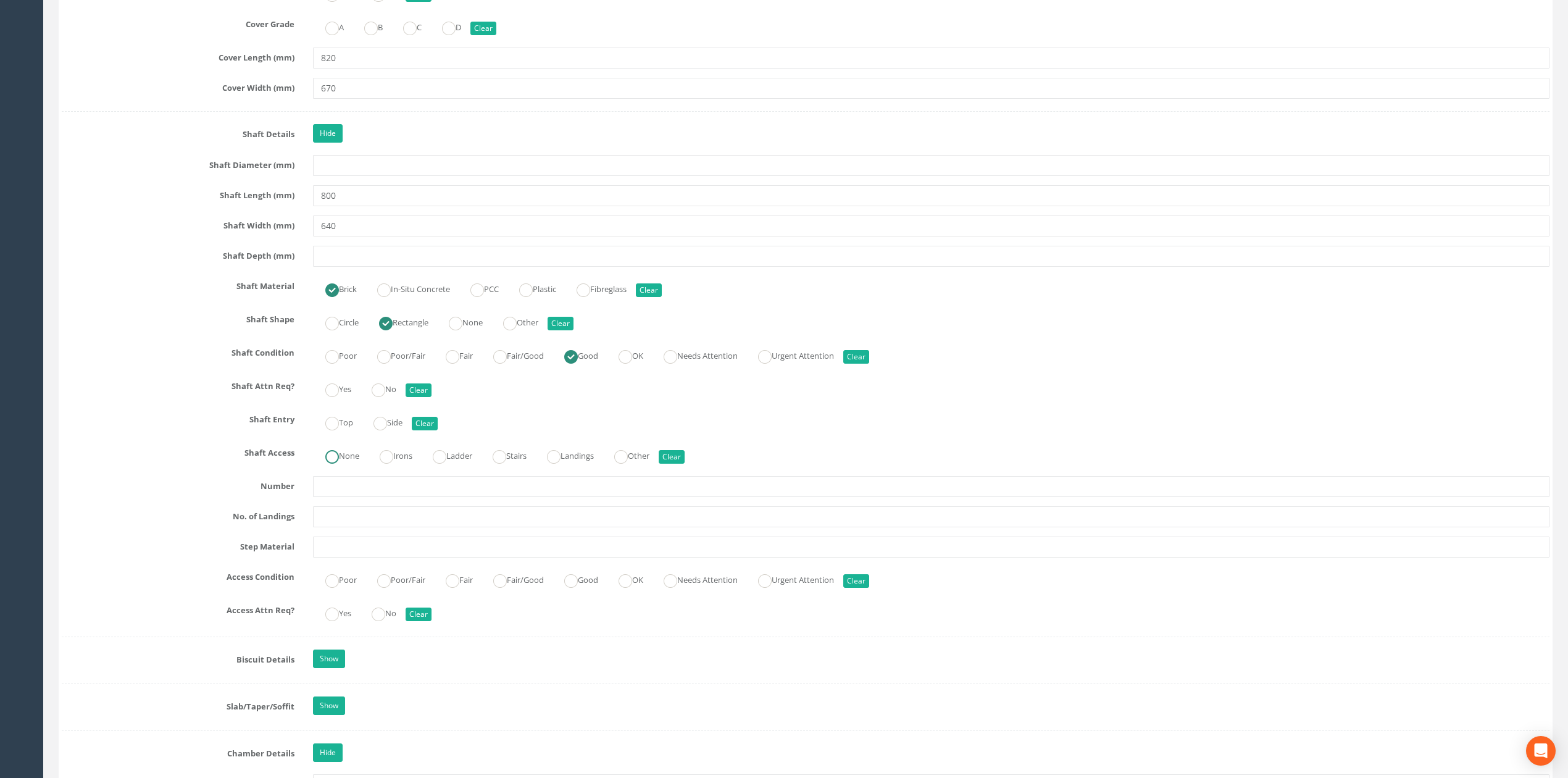
click at [335, 463] on ins at bounding box center [332, 457] width 14 height 14
radio input "true"
click at [351, 236] on input "640" at bounding box center [931, 226] width 1237 height 21
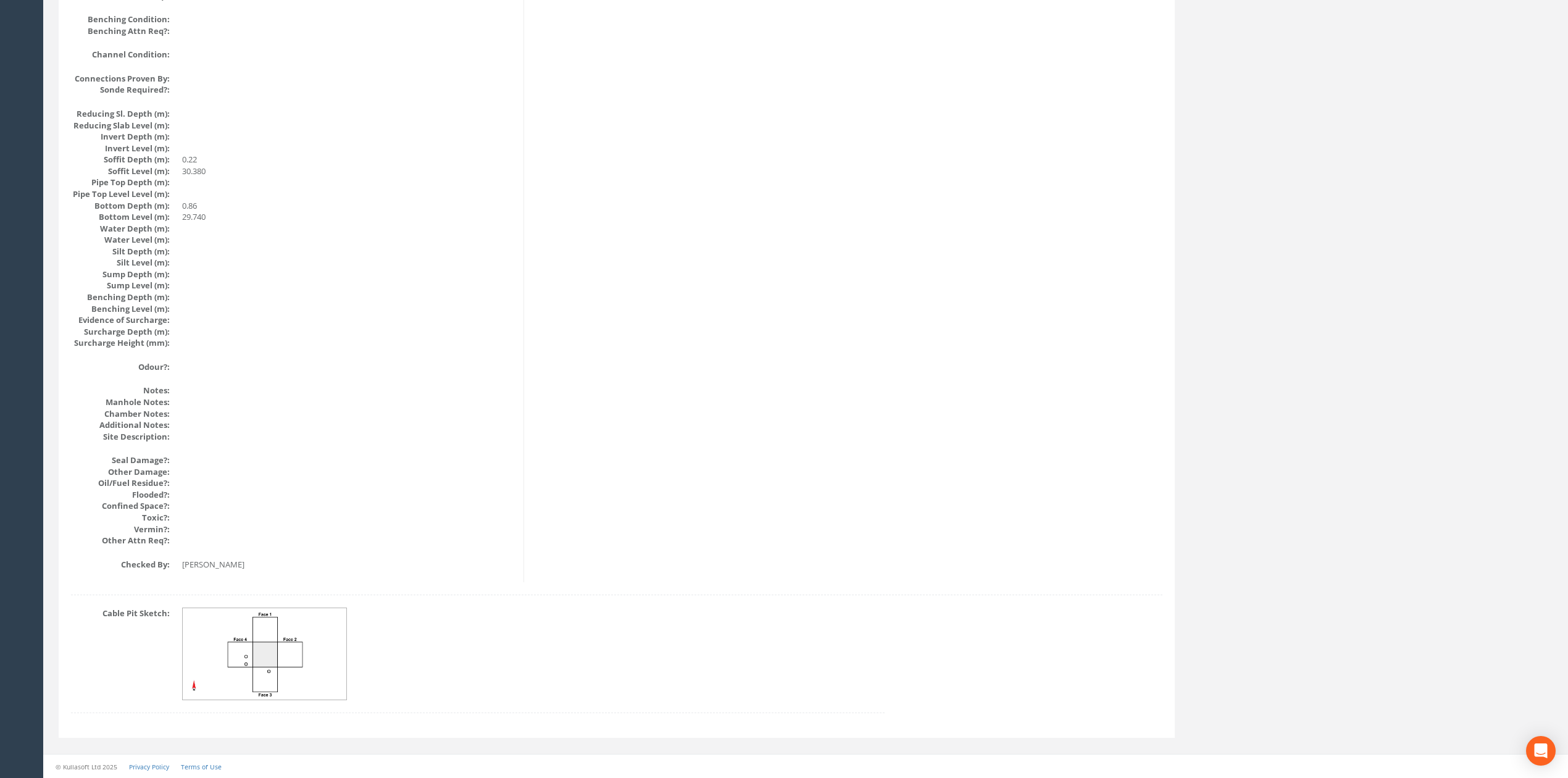
drag, startPoint x: 485, startPoint y: 503, endPoint x: 487, endPoint y: 489, distance: 14.1
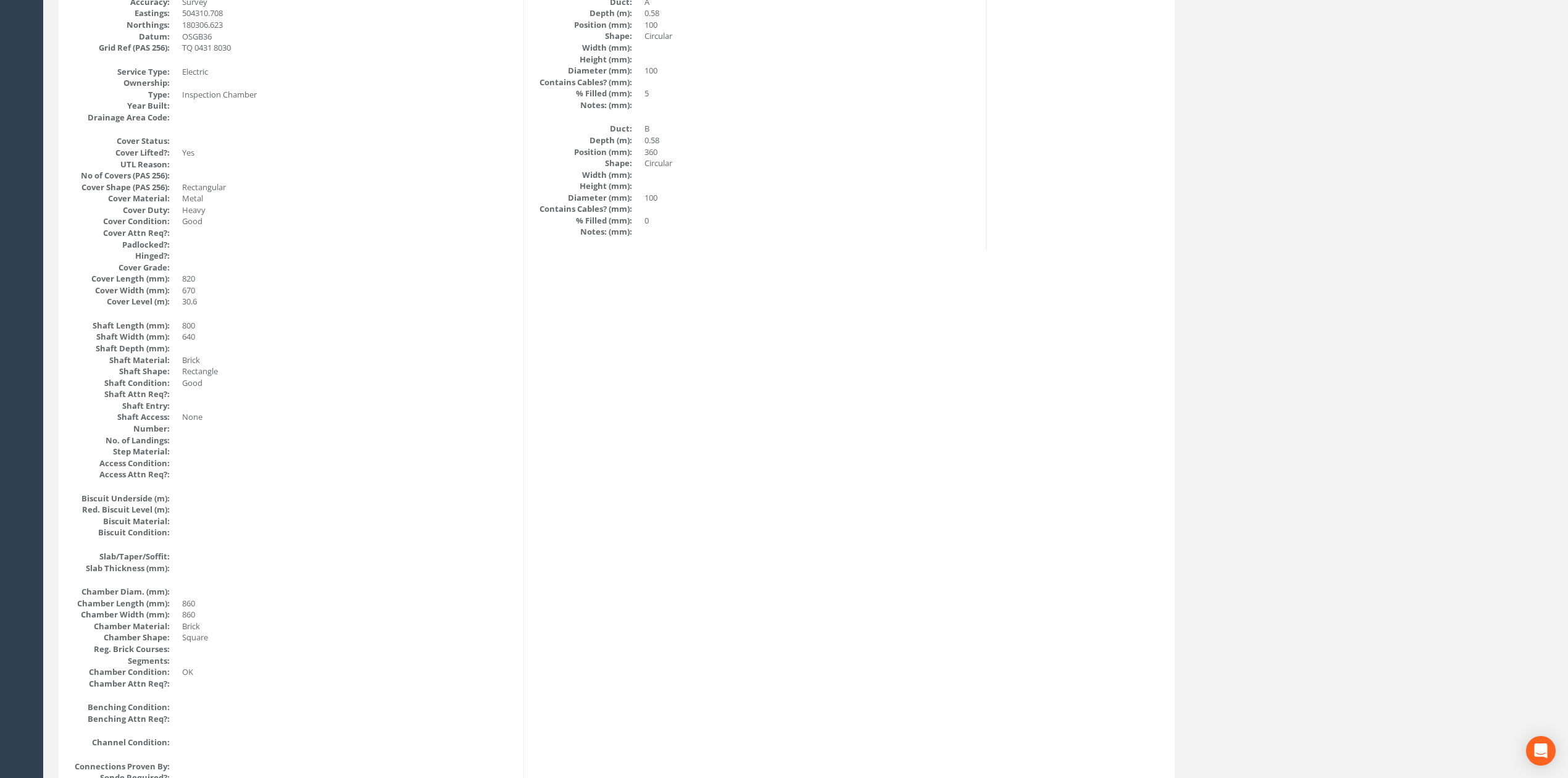
scroll to position [0, 0]
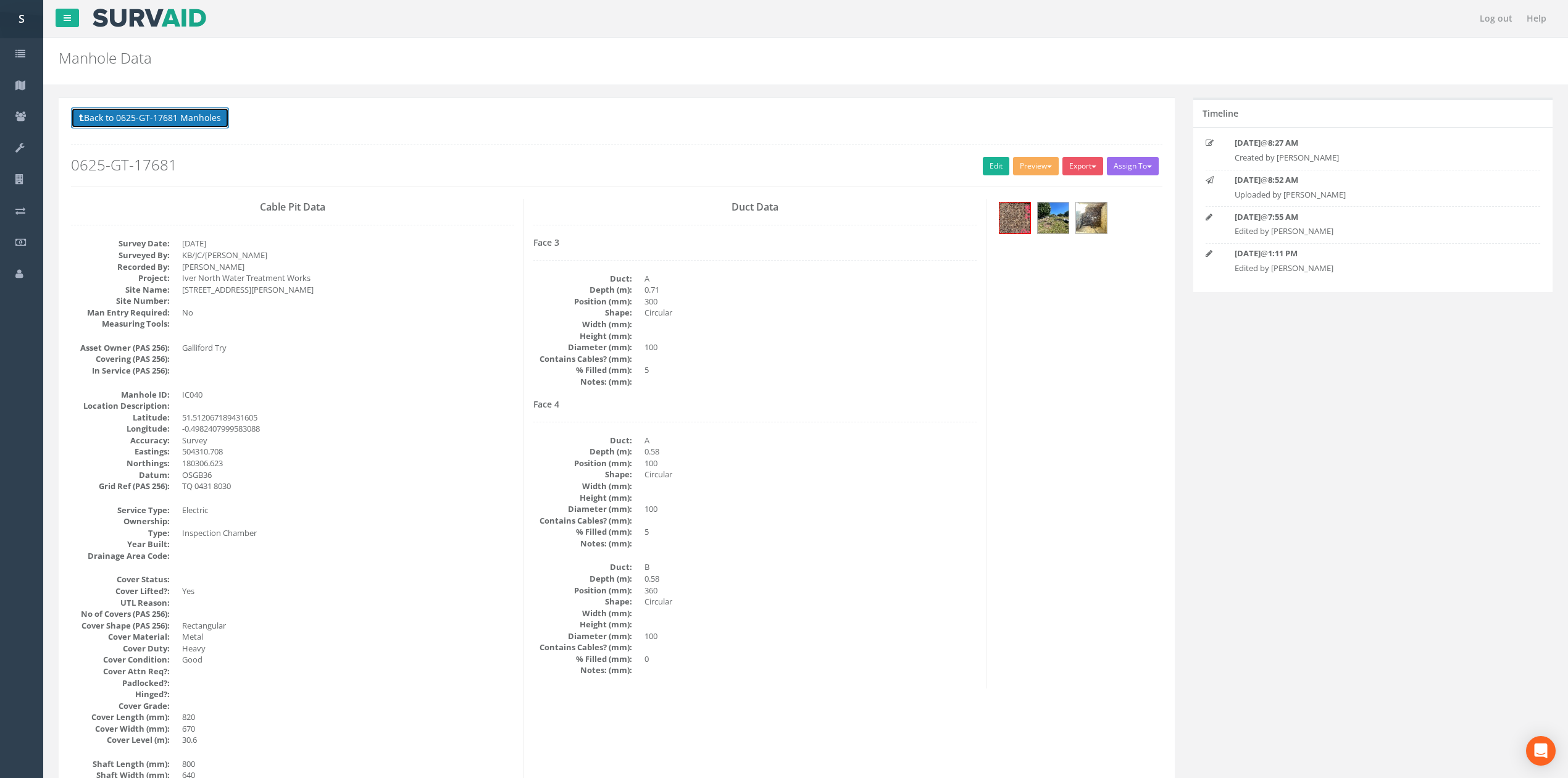
click at [211, 121] on button "Back to 0625-GT-17681 Manholes" at bounding box center [150, 118] width 158 height 21
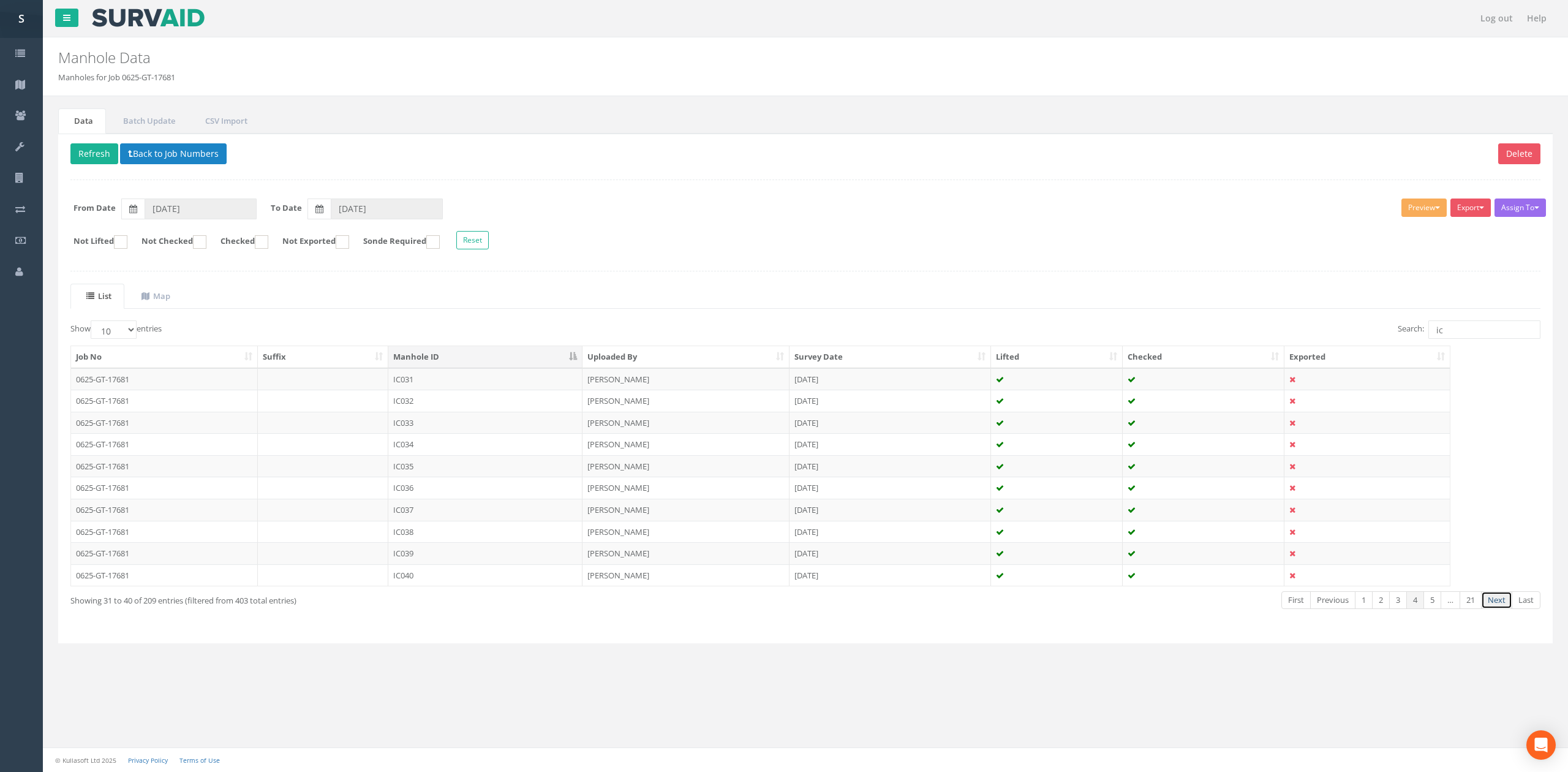
click at [1491, 603] on link "Next" at bounding box center [1497, 600] width 32 height 18
click at [480, 388] on td "IC041" at bounding box center [485, 379] width 194 height 22
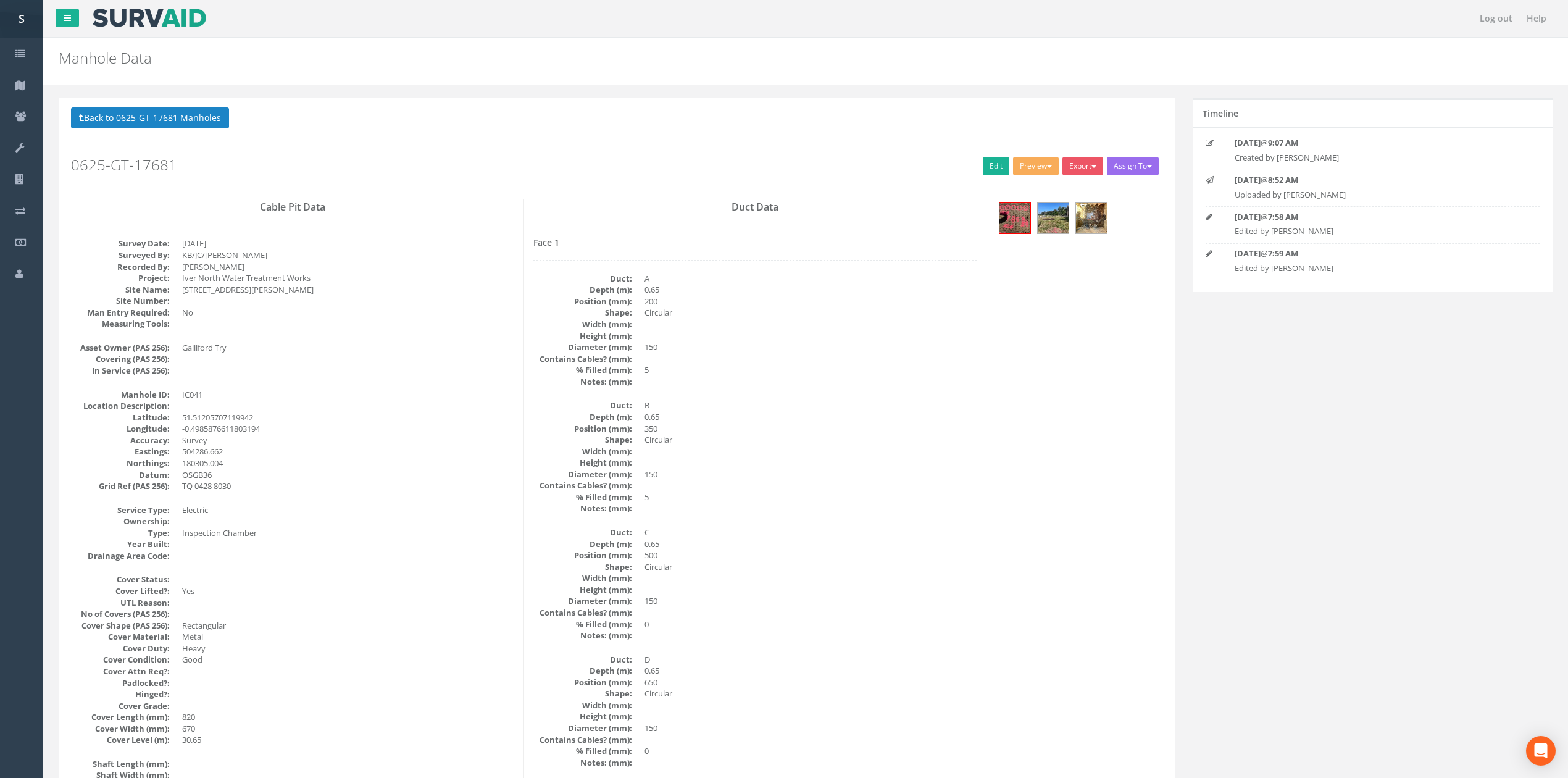
click at [987, 155] on div "Back to 0625-GT-17681 Manholes Back to Map Assign To No Companies Added Export …" at bounding box center [617, 147] width 1092 height 79
click at [986, 172] on link "Edit" at bounding box center [996, 166] width 26 height 19
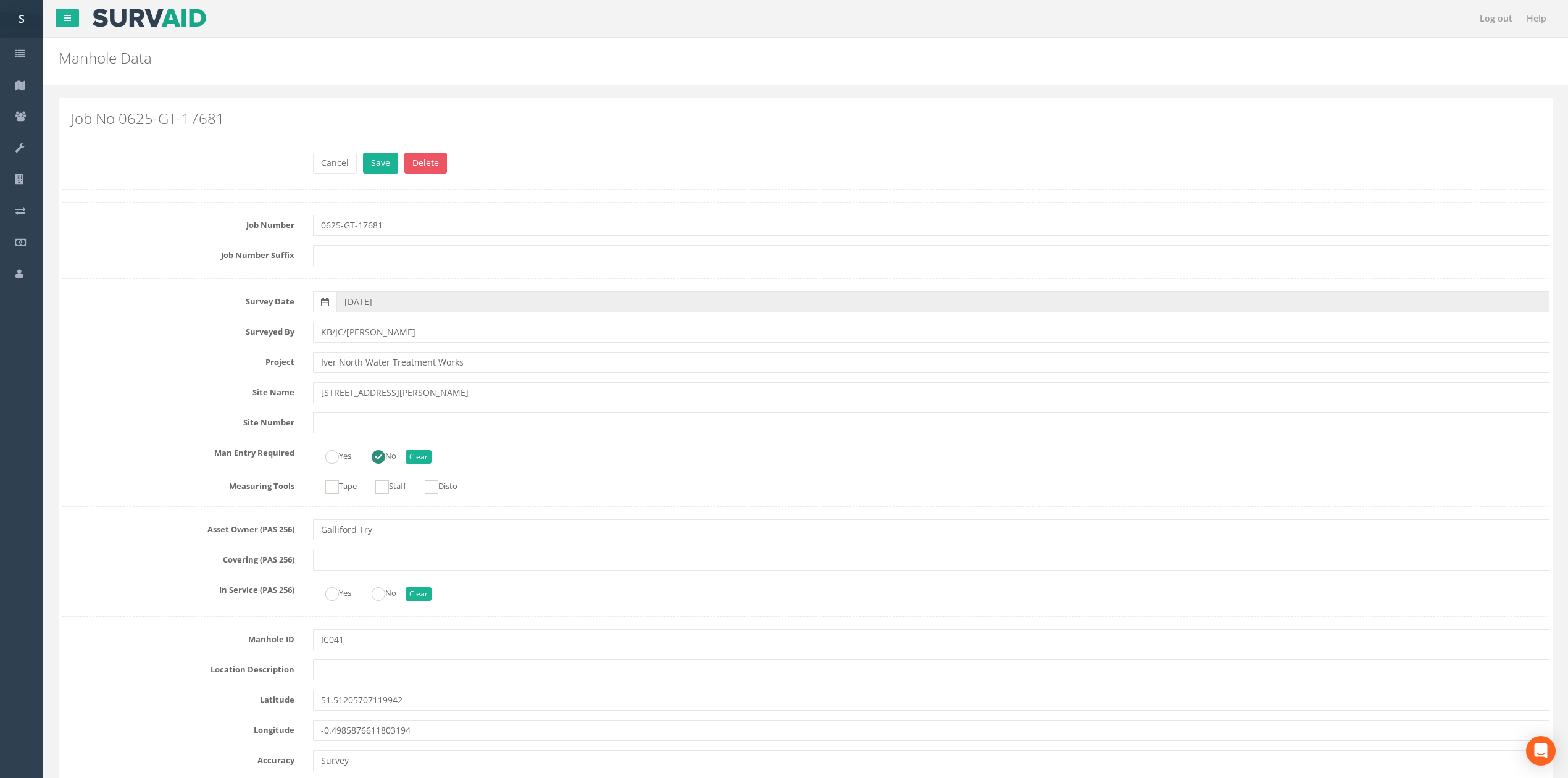
scroll to position [1622, 0]
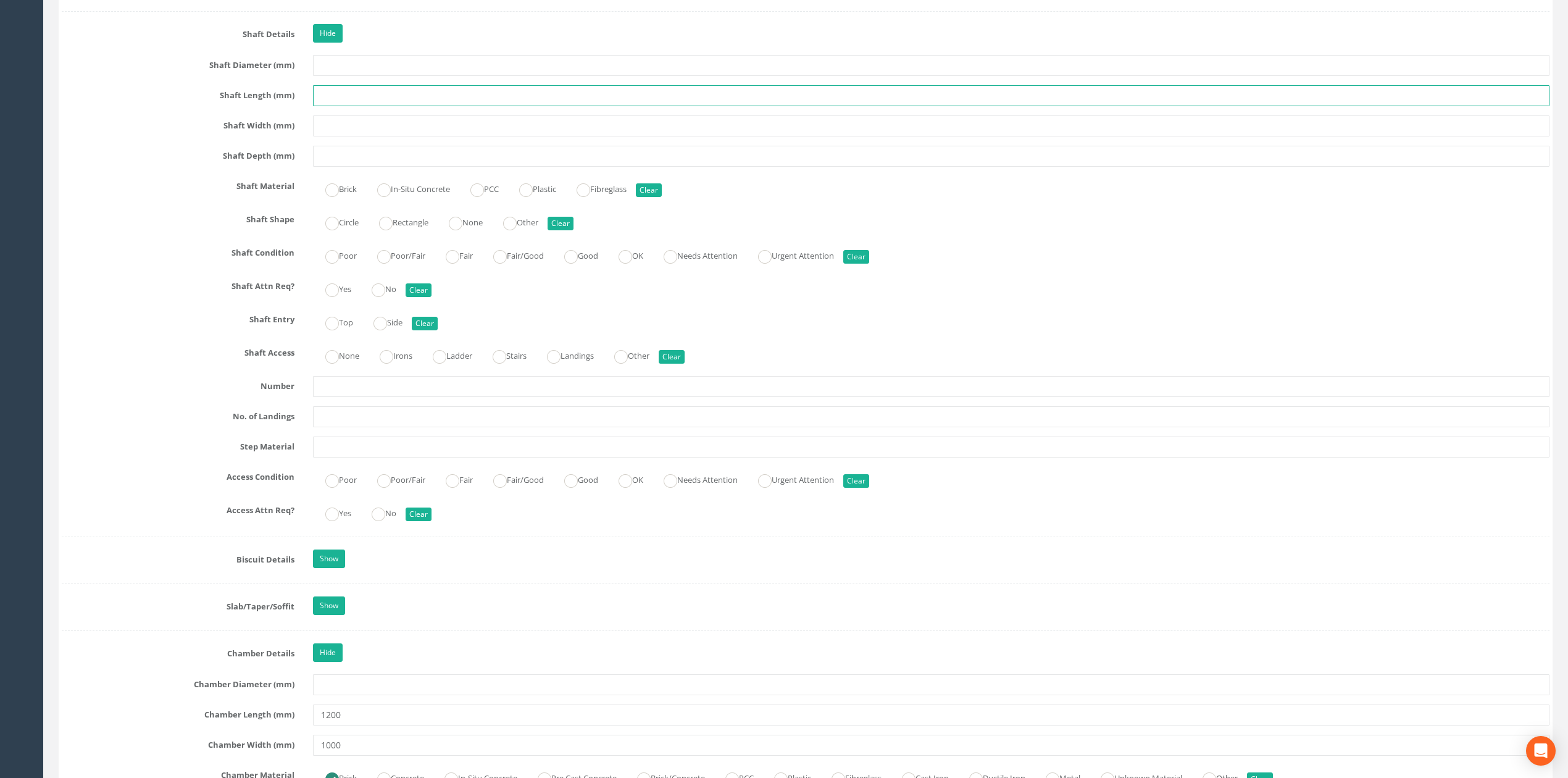
click at [351, 104] on input "text" at bounding box center [931, 95] width 1237 height 21
type input "800"
click at [353, 133] on input "text" at bounding box center [931, 126] width 1237 height 21
type input "640"
click at [356, 197] on label "Brick" at bounding box center [334, 188] width 43 height 18
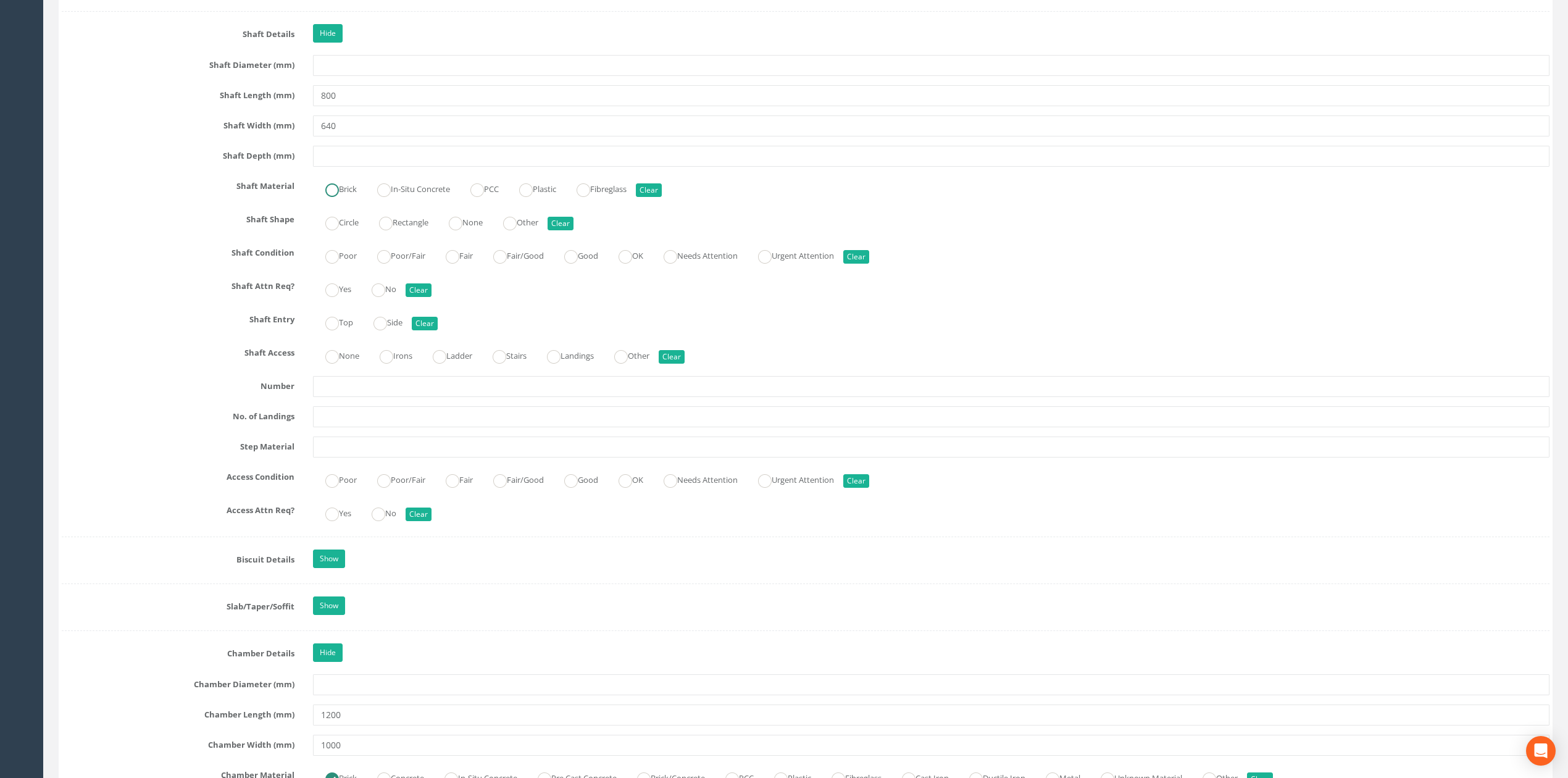
radio input "true"
click at [418, 230] on label "Rectangle" at bounding box center [397, 222] width 61 height 18
radio input "true"
click at [340, 364] on label "None" at bounding box center [336, 355] width 46 height 18
radio input "true"
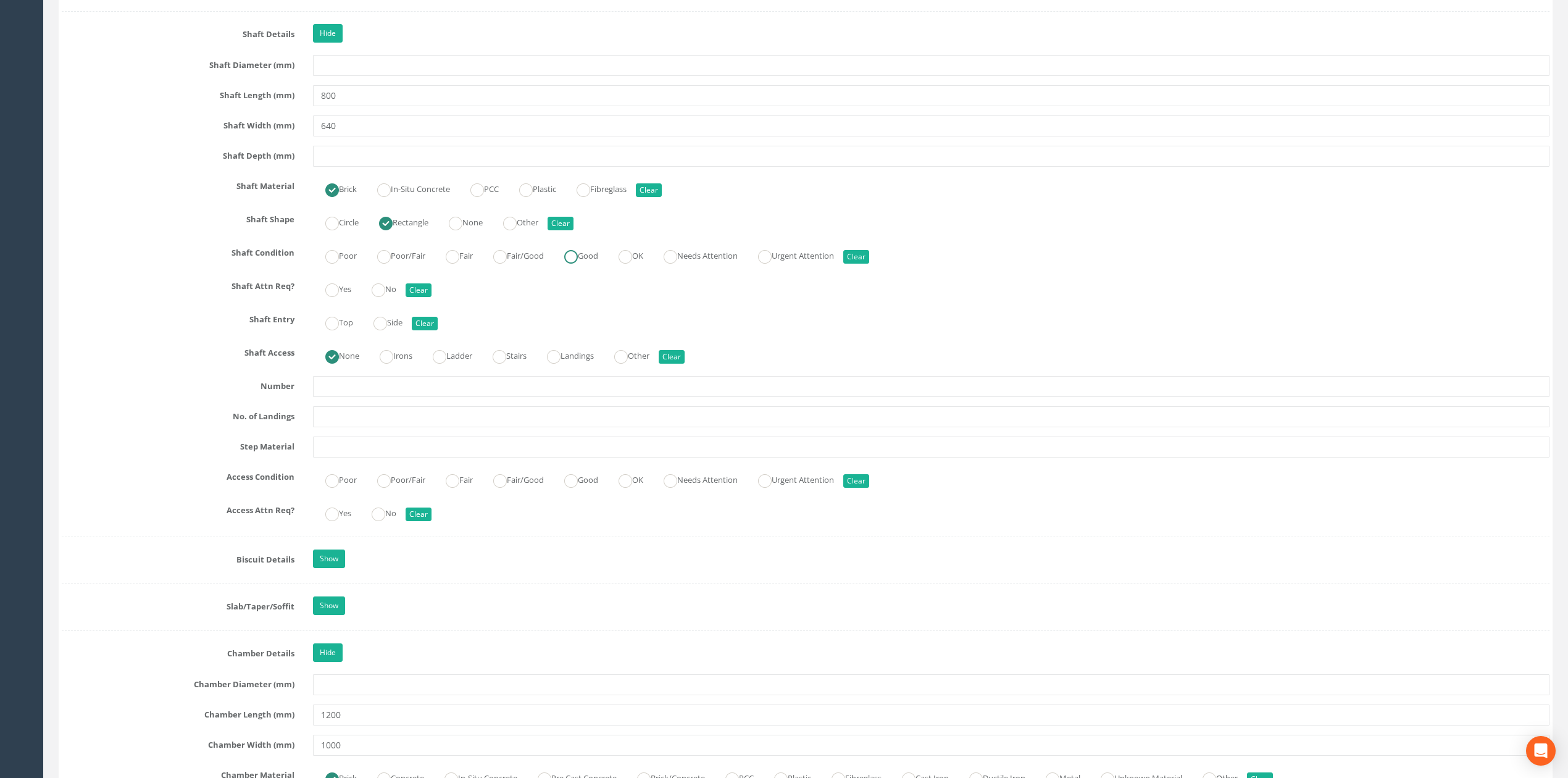
click at [578, 264] on ins at bounding box center [571, 257] width 14 height 14
radio input "true"
click at [428, 137] on input "640" at bounding box center [931, 126] width 1237 height 21
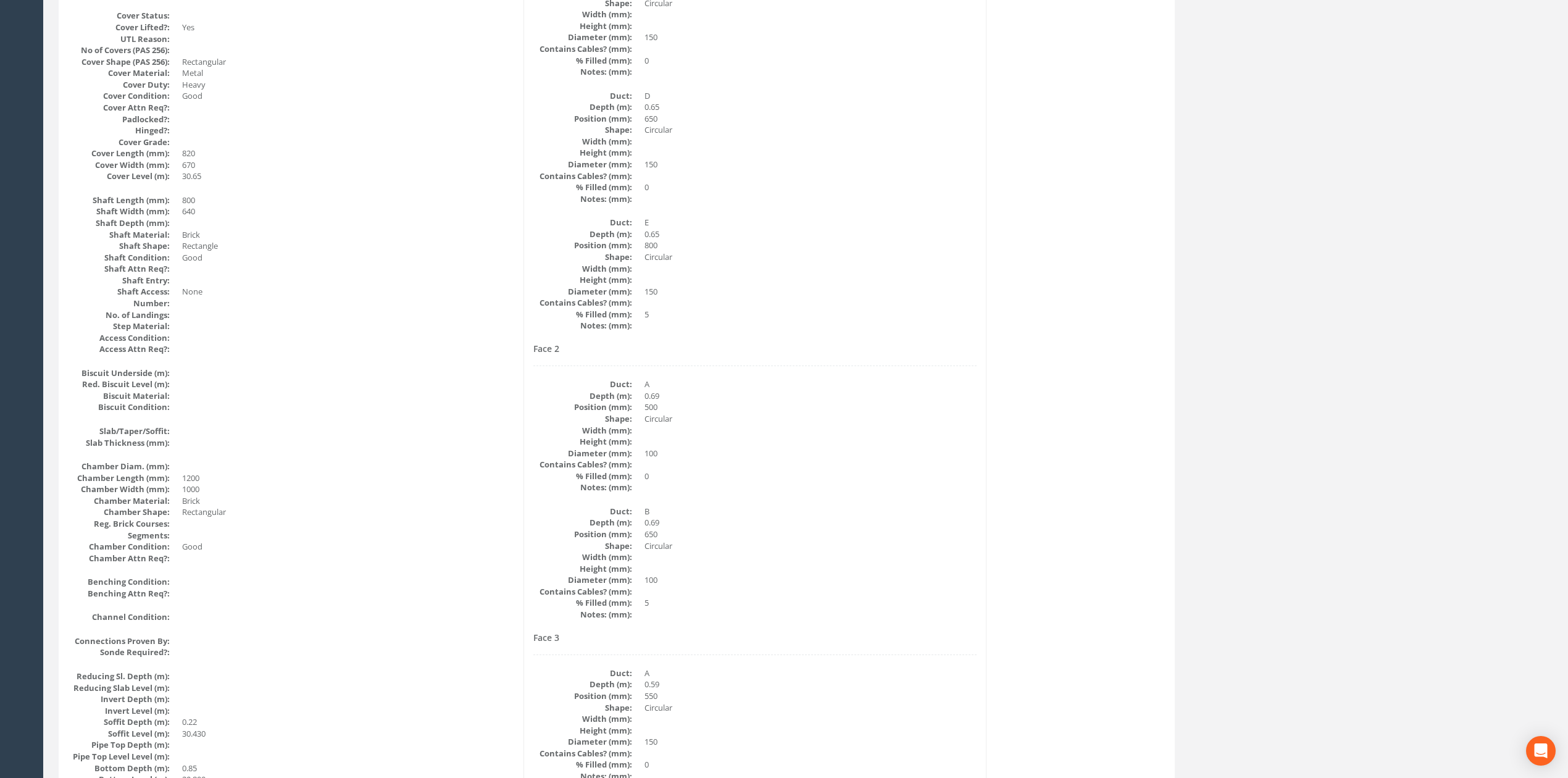
scroll to position [0, 0]
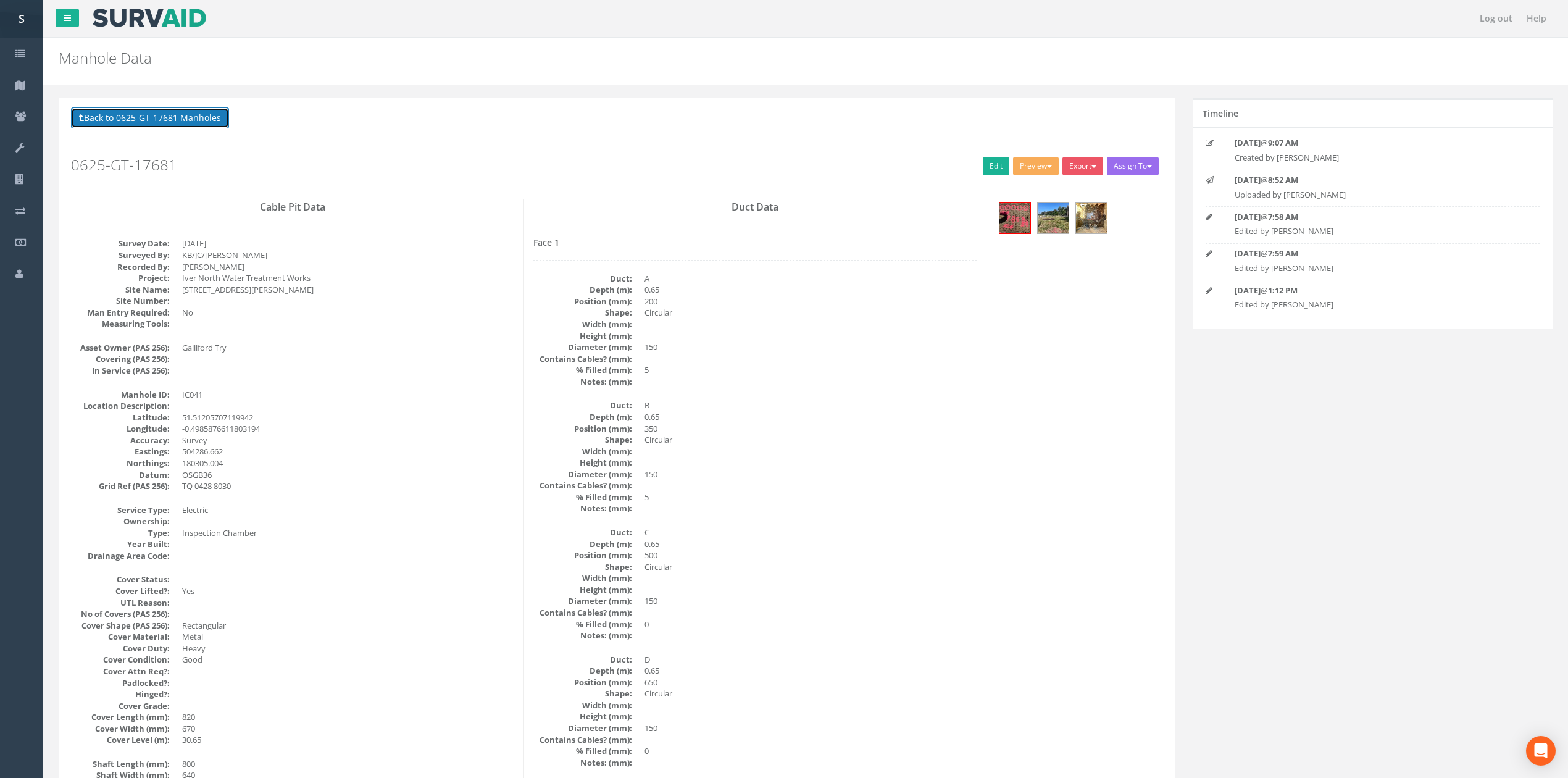
click at [199, 124] on button "Back to 0625-GT-17681 Manholes" at bounding box center [150, 118] width 158 height 21
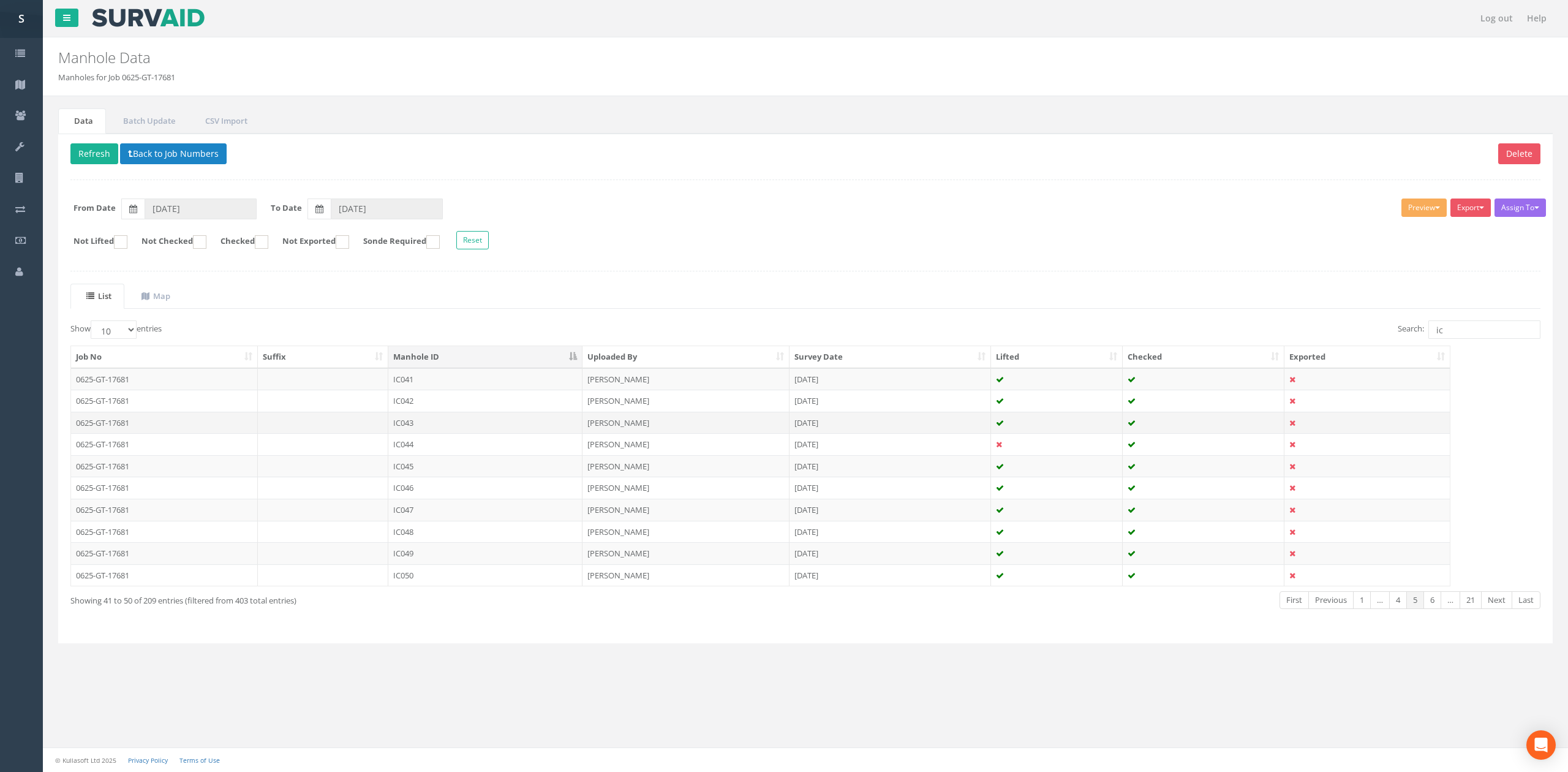
click at [581, 432] on td "IC043" at bounding box center [485, 423] width 194 height 22
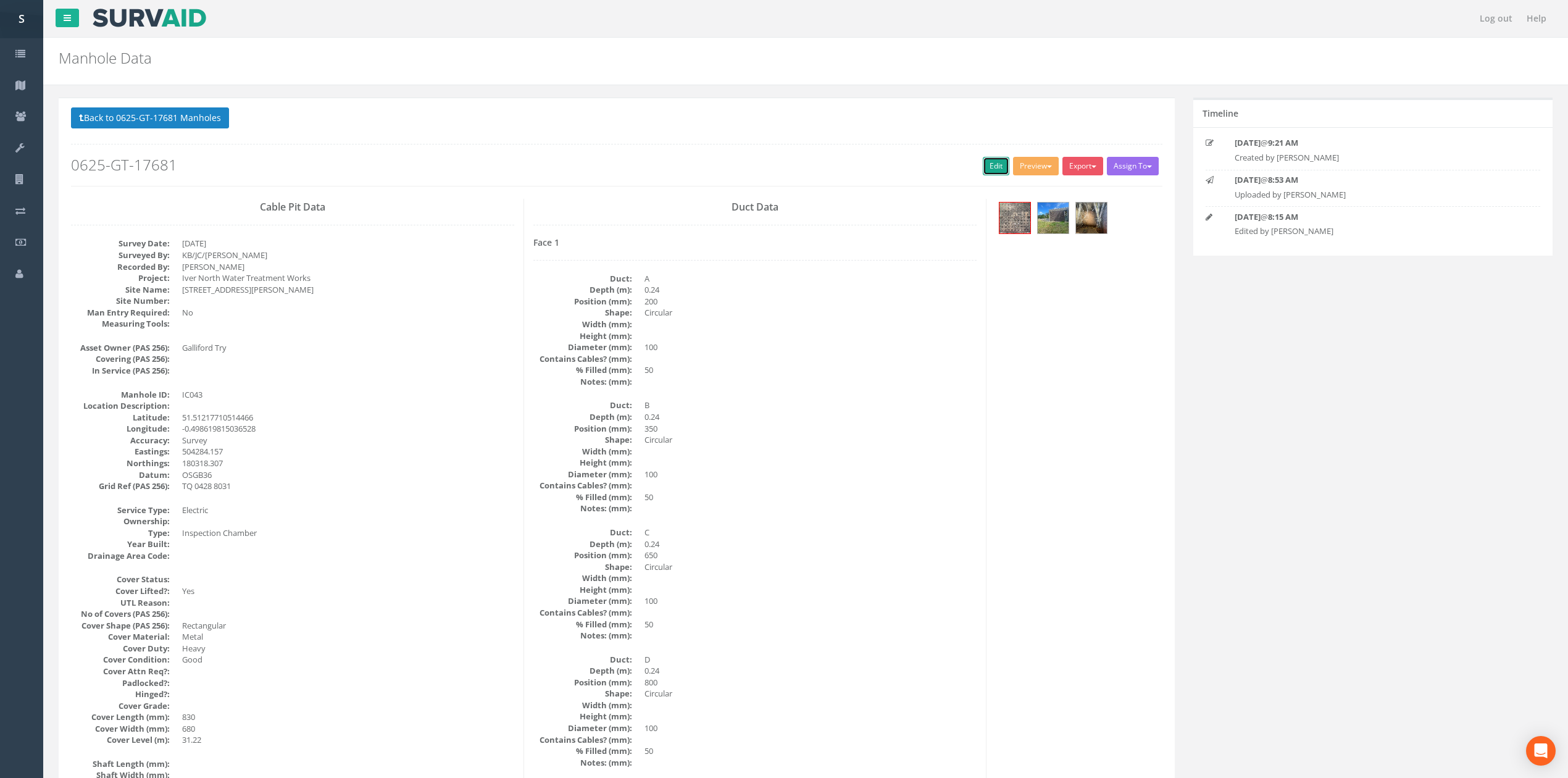
click at [983, 166] on link "Edit" at bounding box center [996, 166] width 26 height 19
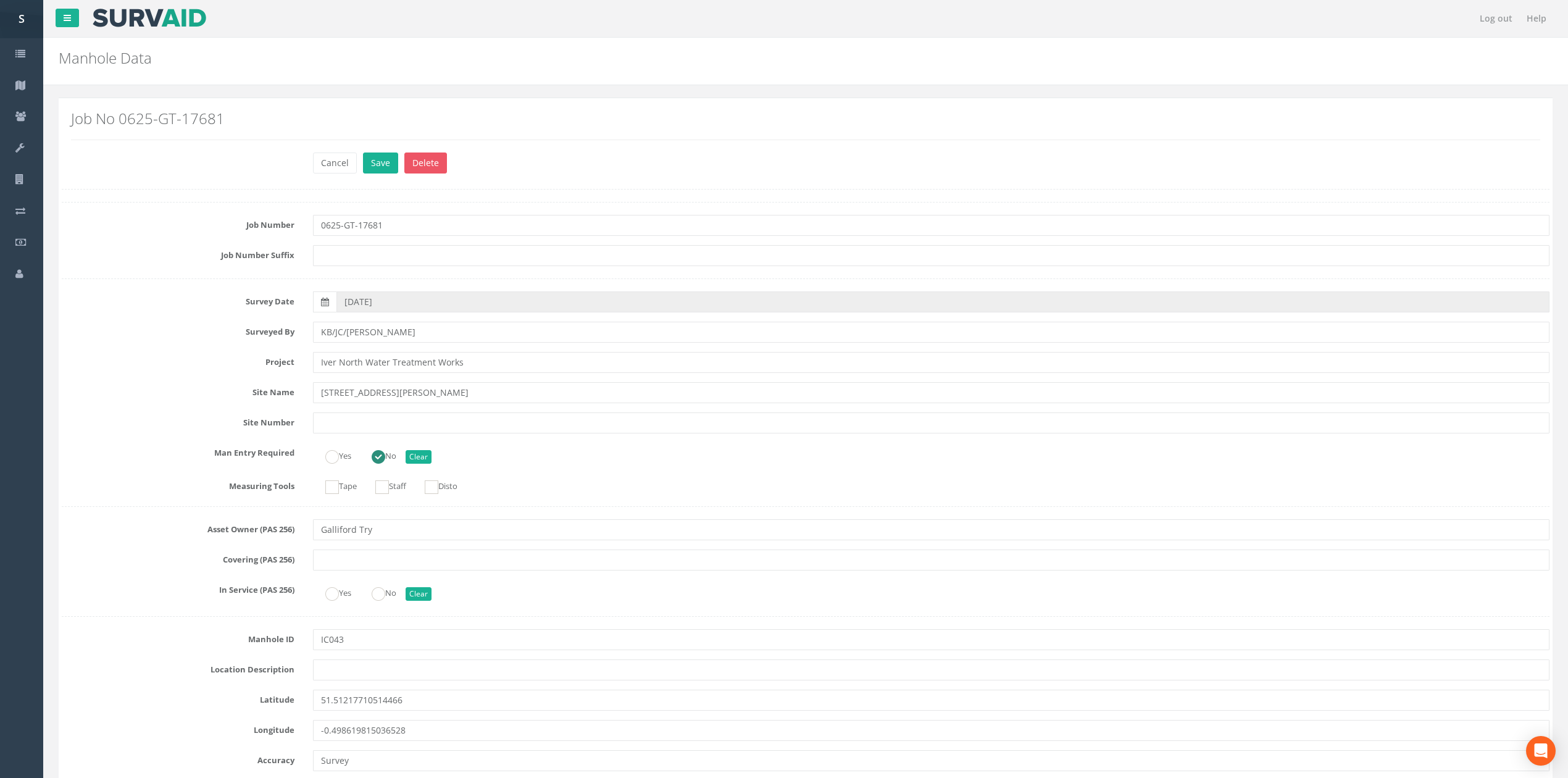
scroll to position [1319, 0]
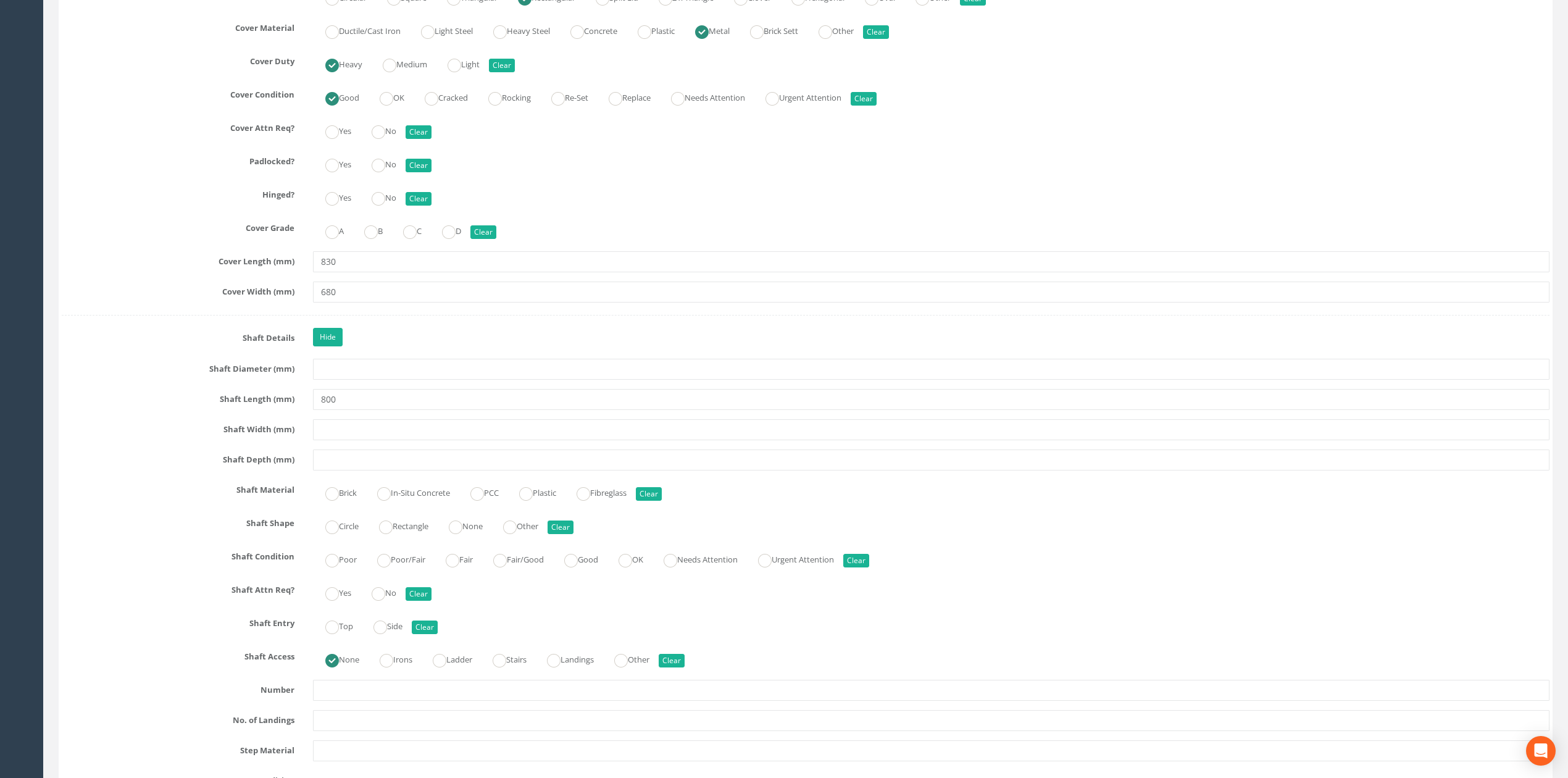
type input "800"
click at [365, 432] on input "text" at bounding box center [931, 429] width 1237 height 21
type input "640"
click at [353, 500] on label "Brick" at bounding box center [334, 492] width 43 height 18
radio input "true"
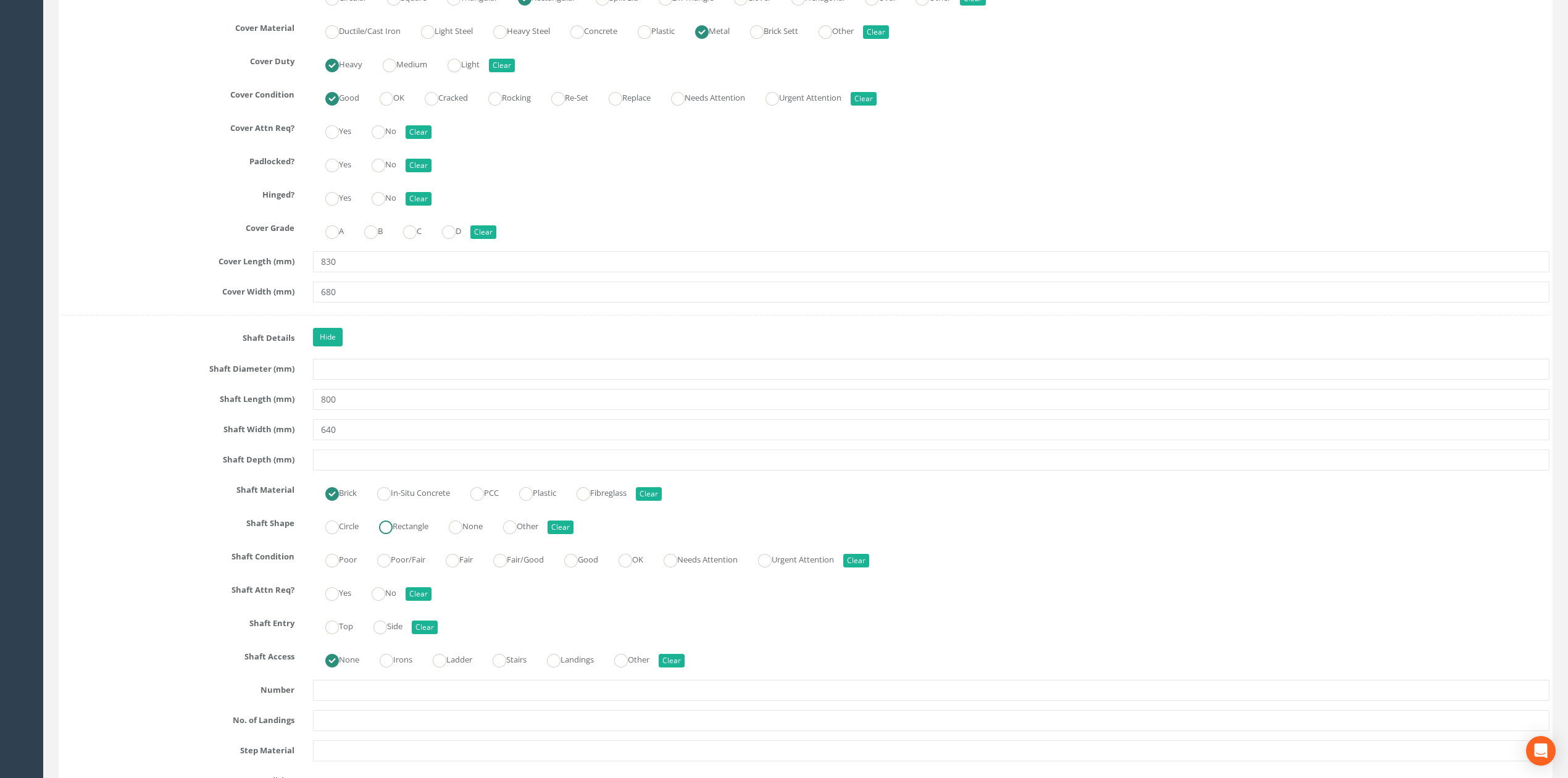
click at [385, 534] on ins at bounding box center [386, 527] width 14 height 14
radio input "true"
click at [588, 567] on label "Good" at bounding box center [574, 558] width 46 height 18
radio input "true"
click at [492, 404] on input "800" at bounding box center [931, 399] width 1237 height 21
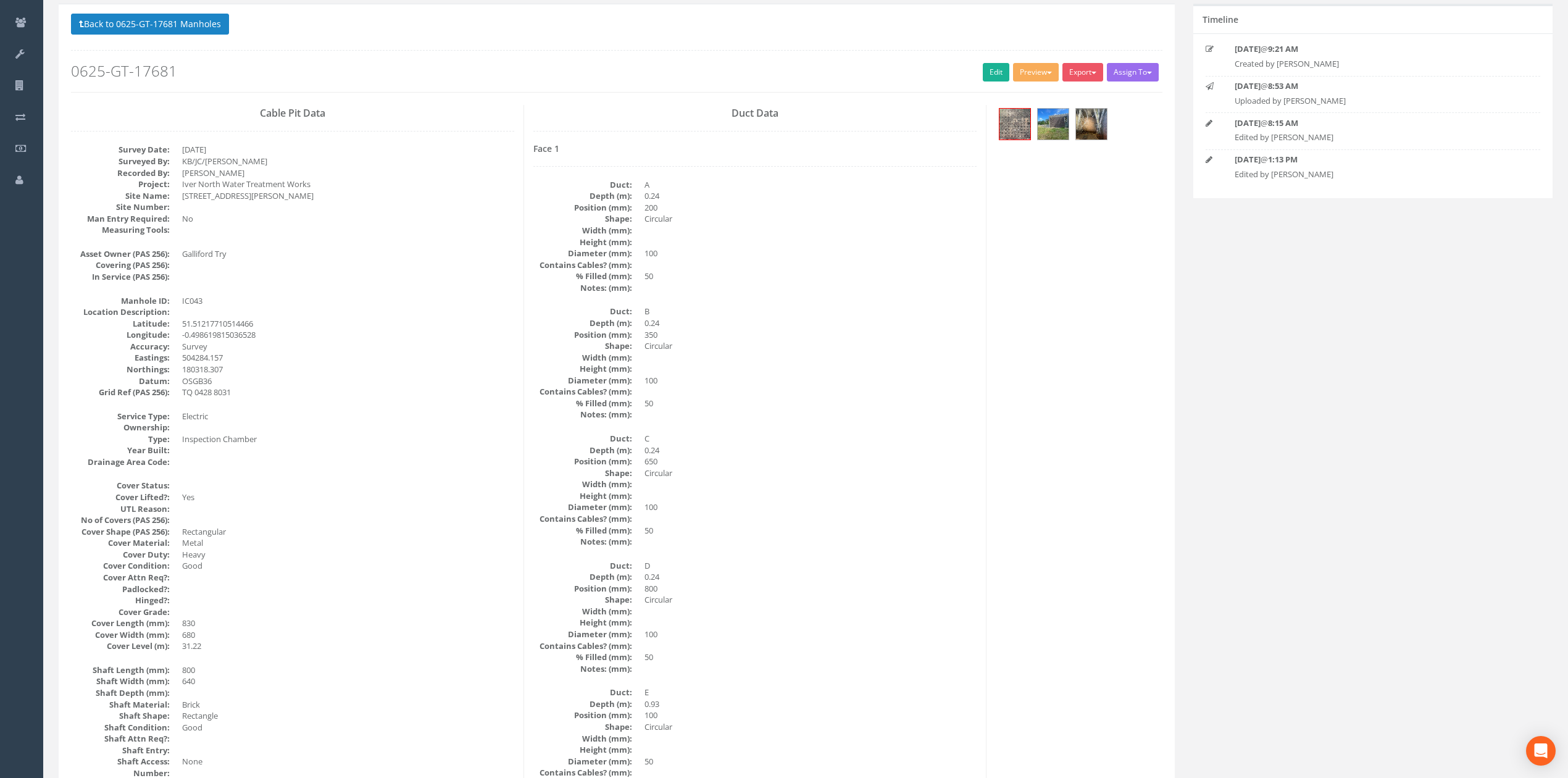
scroll to position [0, 0]
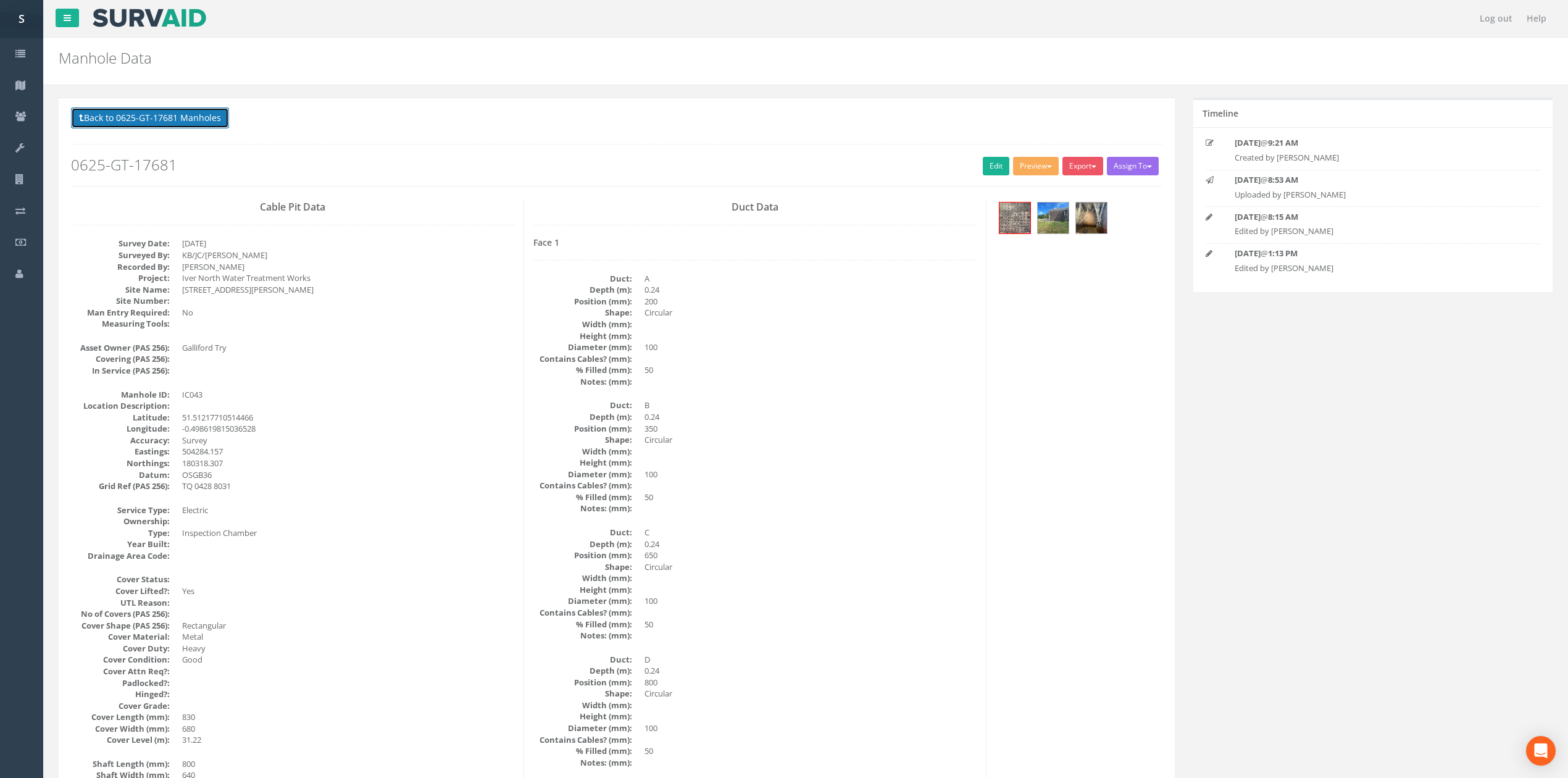
click at [130, 119] on button "Back to 0625-GT-17681 Manholes" at bounding box center [150, 118] width 158 height 21
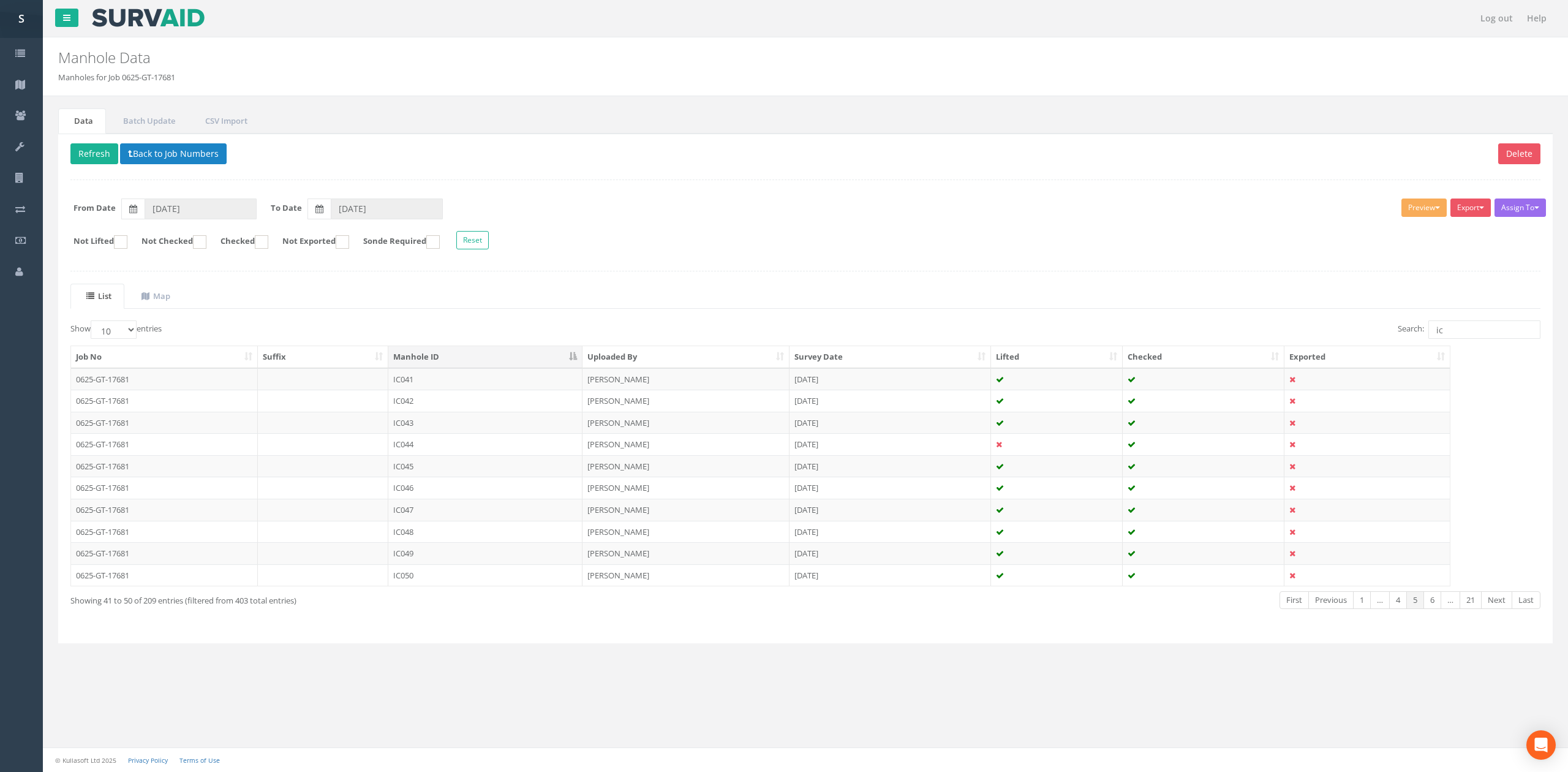
drag, startPoint x: 456, startPoint y: 447, endPoint x: 520, endPoint y: 406, distance: 76.0
click at [456, 447] on td "IC044" at bounding box center [485, 444] width 194 height 22
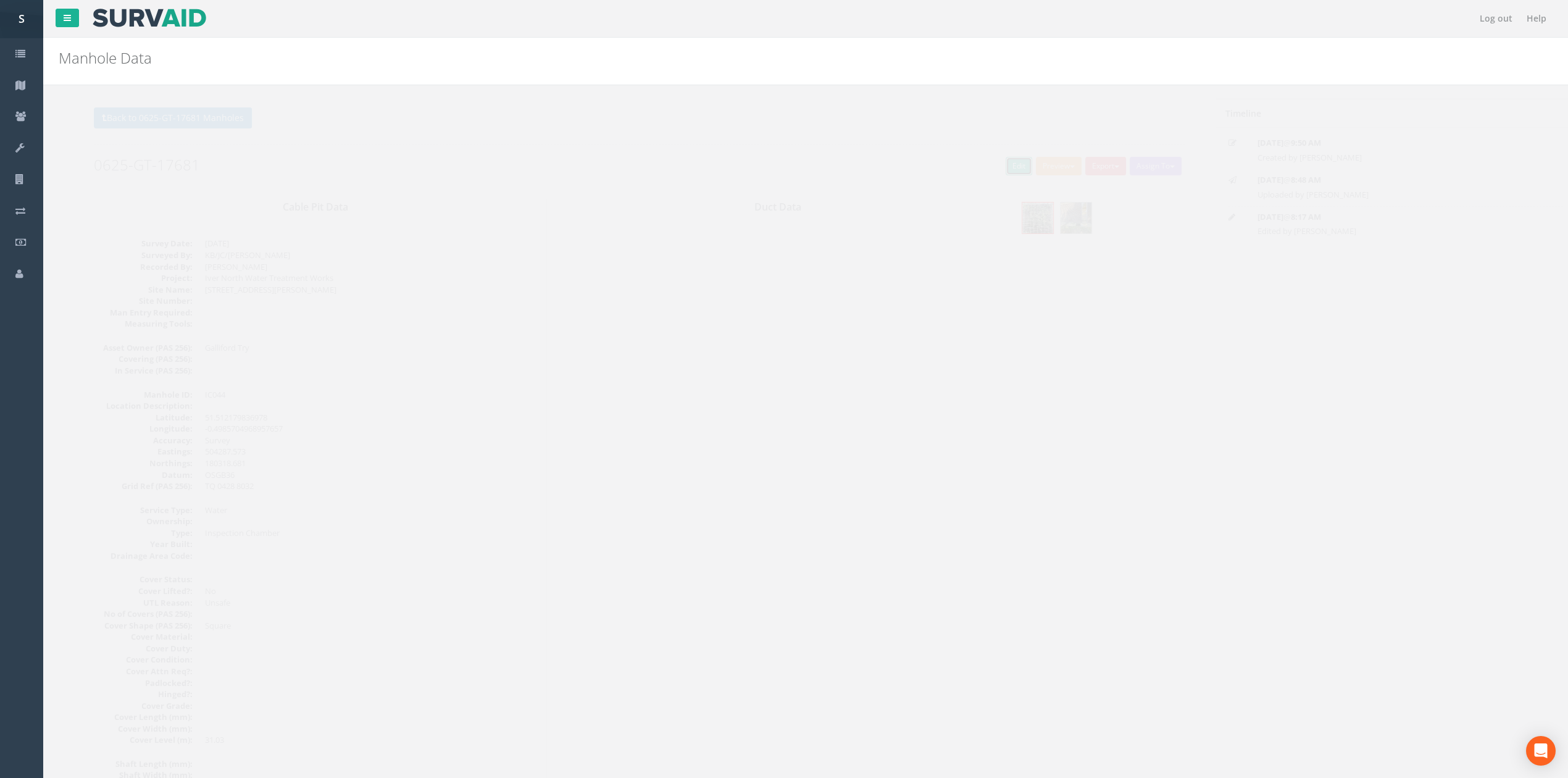
click at [991, 169] on link "Edit" at bounding box center [996, 166] width 26 height 19
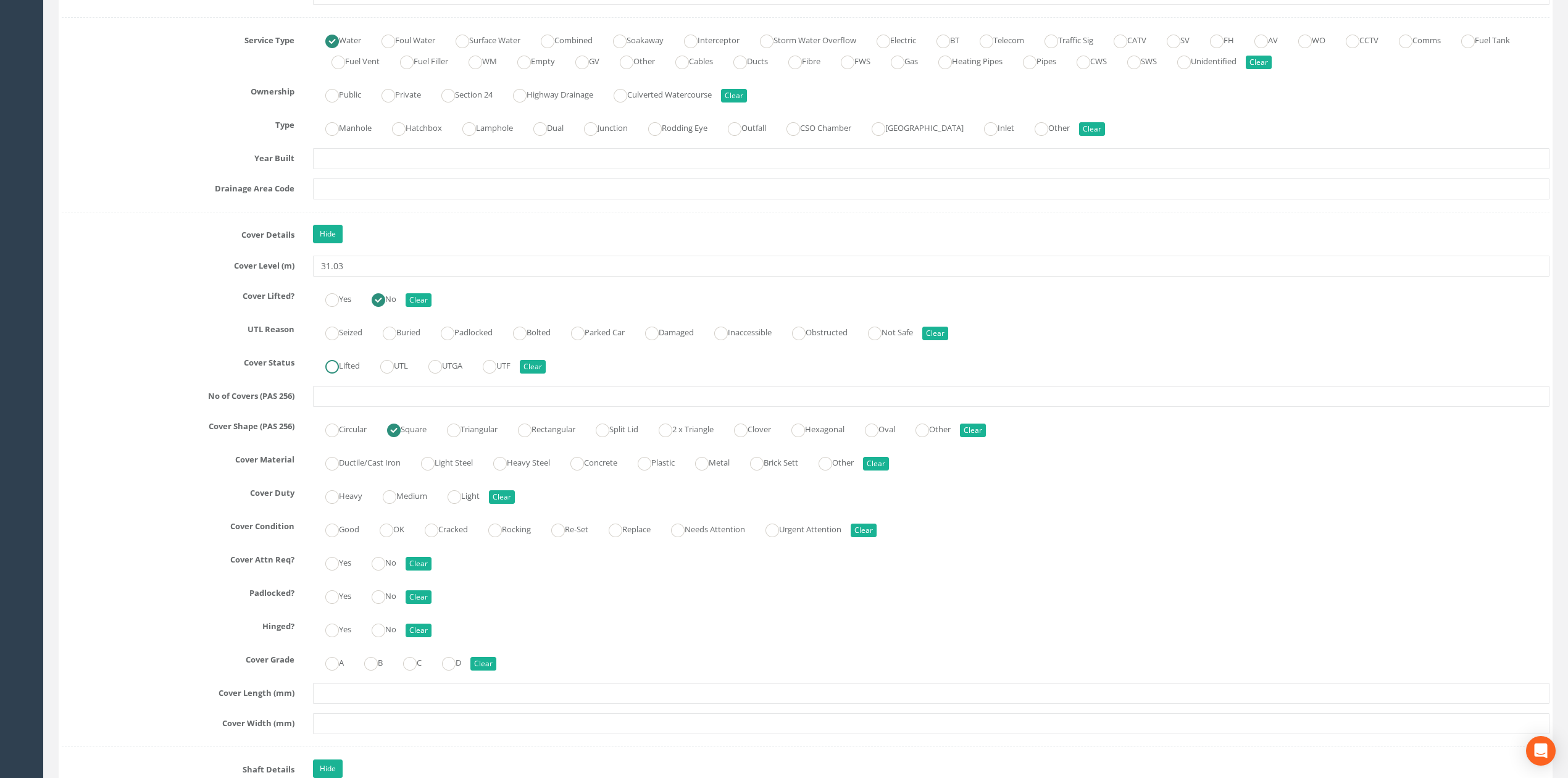
scroll to position [906, 0]
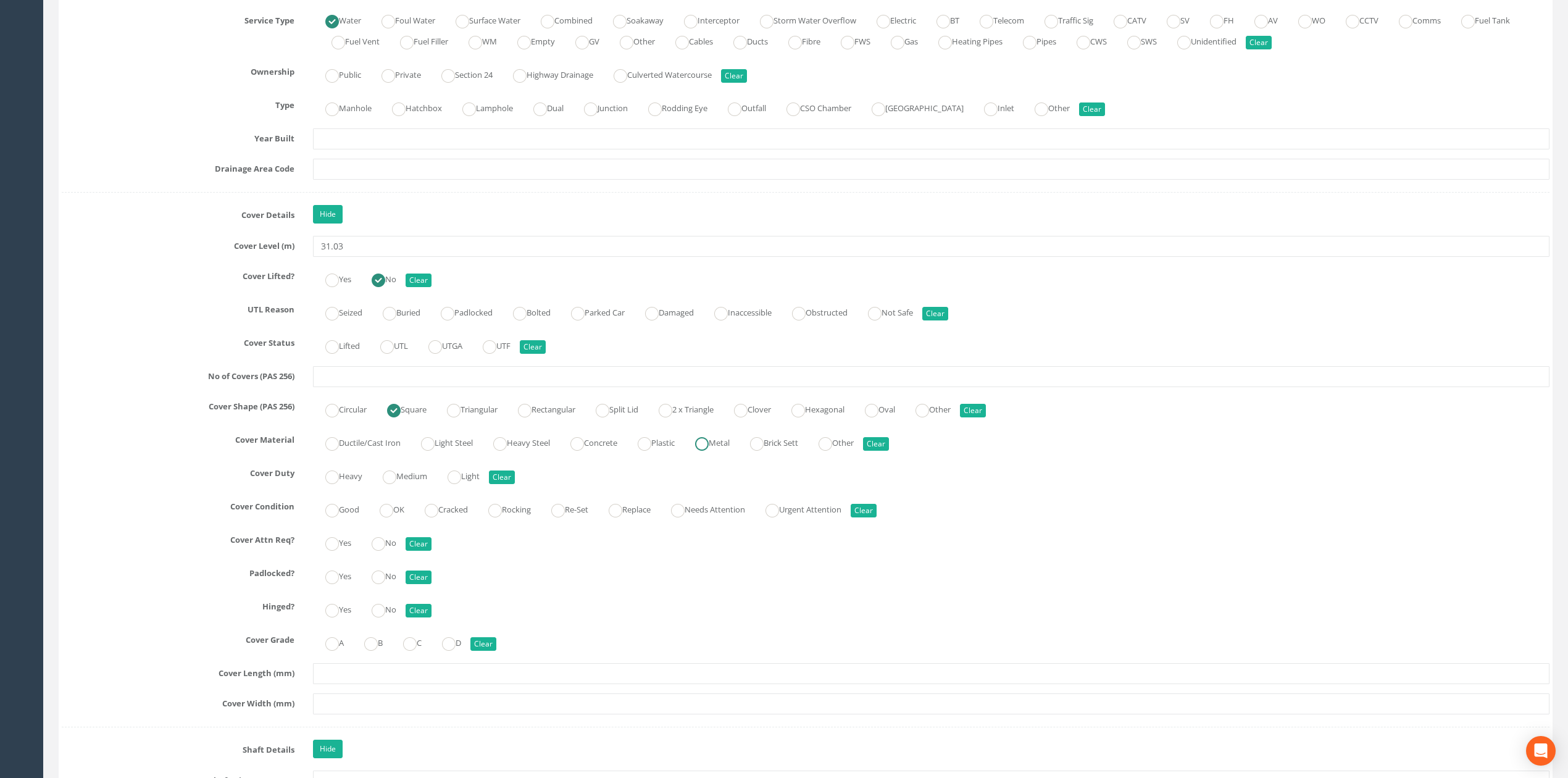
click at [722, 451] on label "Metal" at bounding box center [706, 442] width 47 height 18
radio input "true"
click at [461, 484] on ins at bounding box center [454, 477] width 14 height 14
radio input "true"
click at [396, 516] on label "OK" at bounding box center [386, 508] width 37 height 18
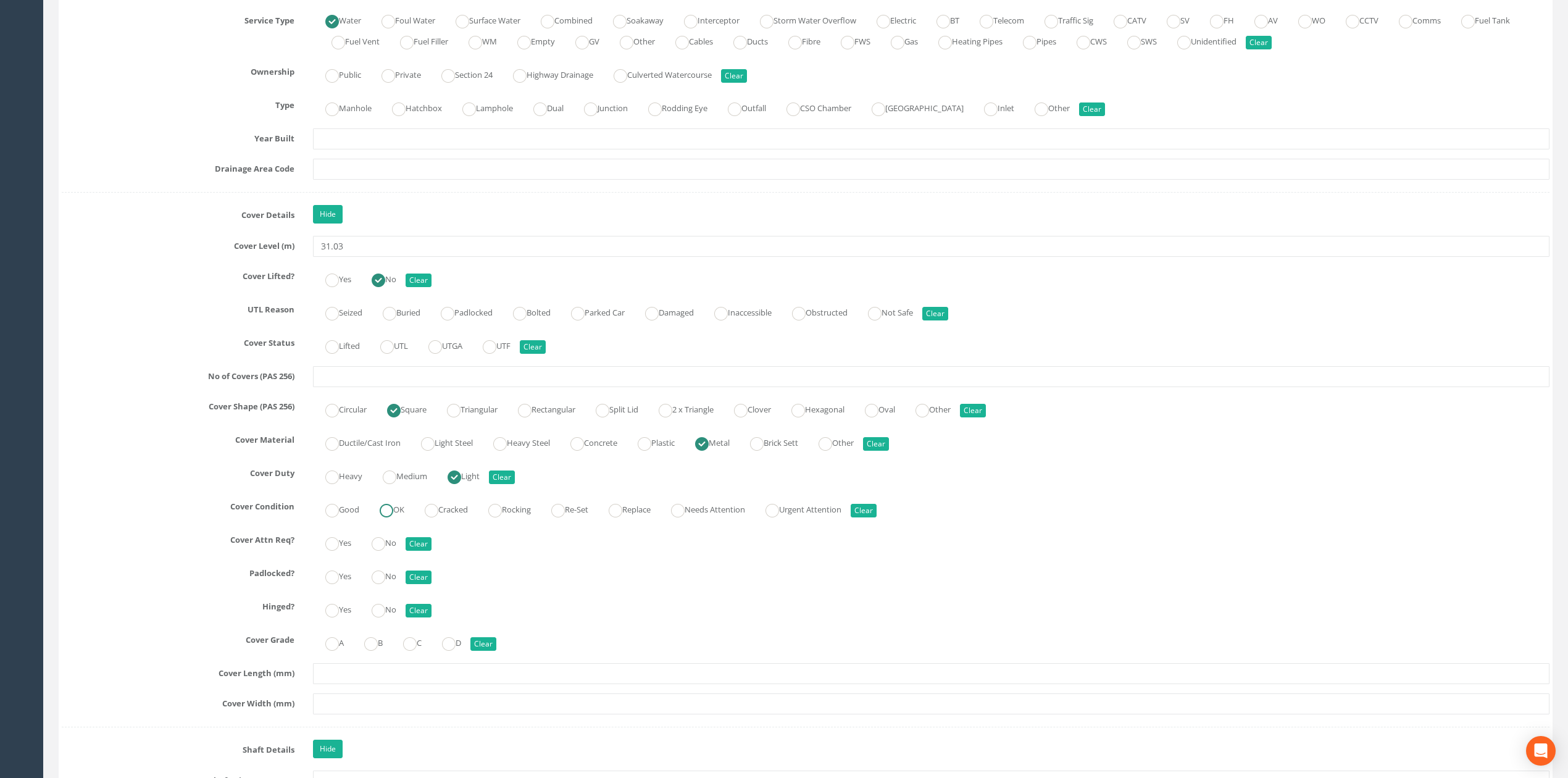
radio input "true"
click at [352, 684] on input "text" at bounding box center [931, 673] width 1237 height 21
type input "UTS"
click at [362, 712] on input "text" at bounding box center [931, 703] width 1237 height 21
type input "UTS"
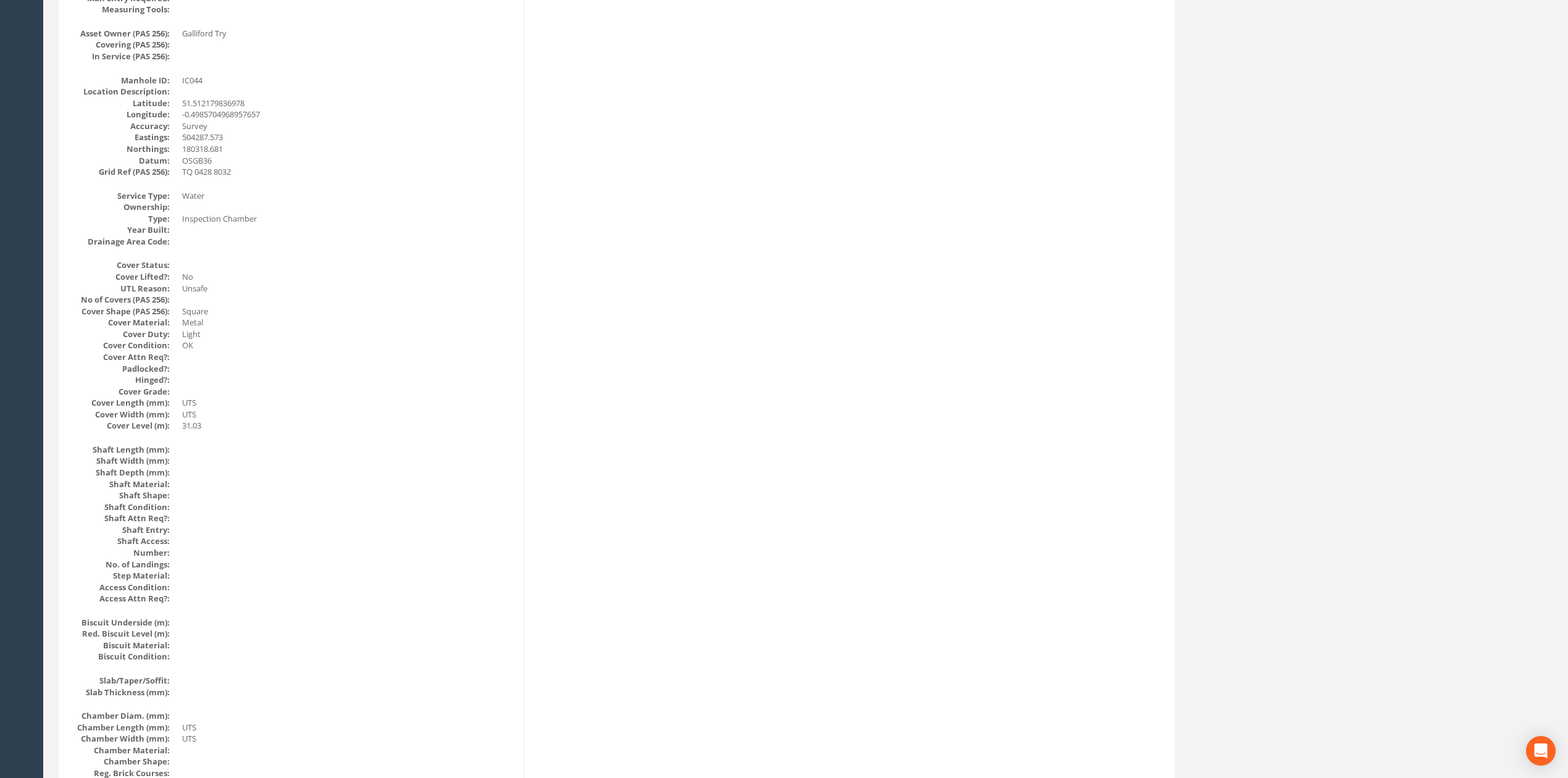
scroll to position [0, 0]
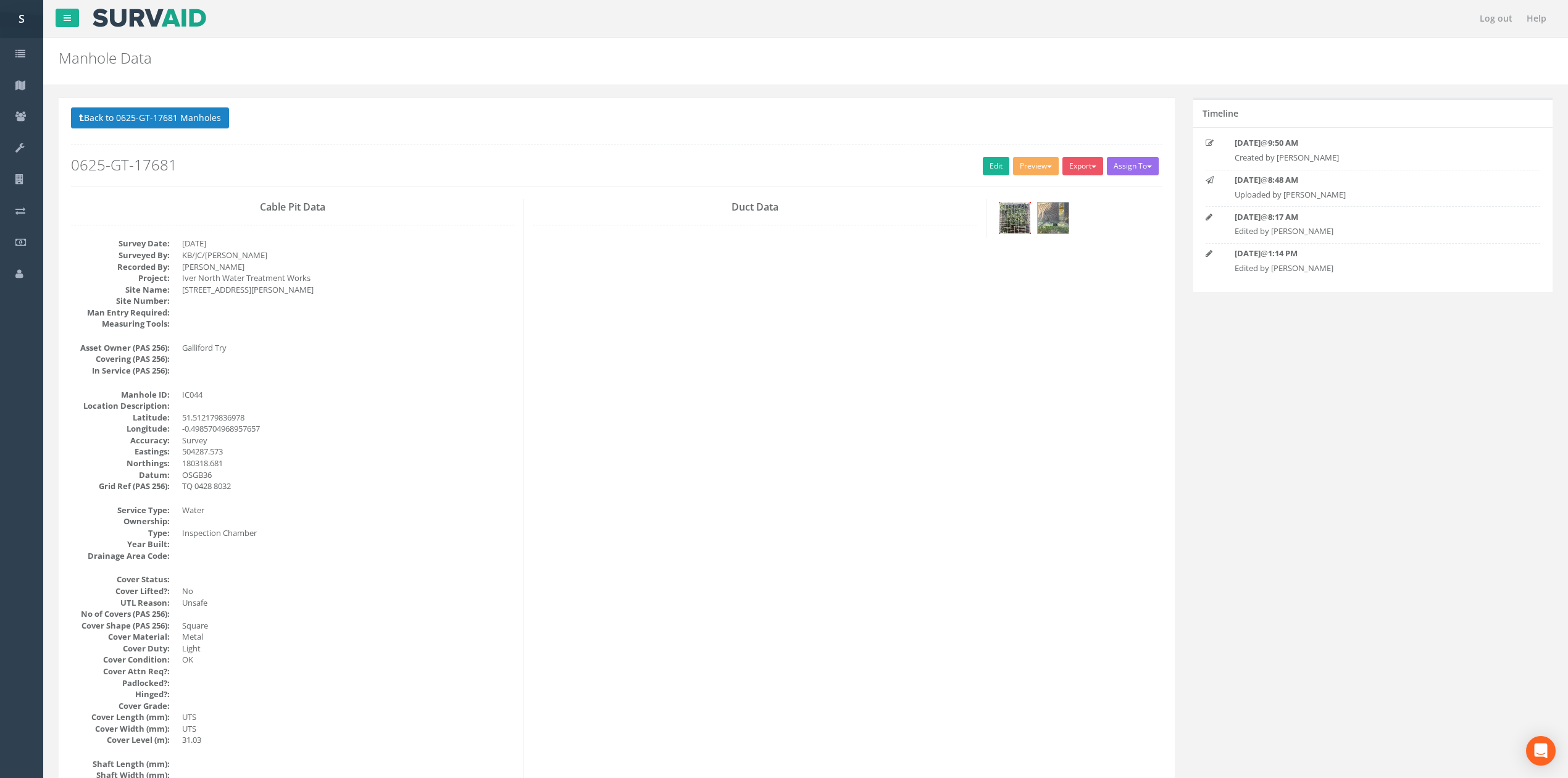
click at [1017, 217] on img at bounding box center [1014, 217] width 31 height 31
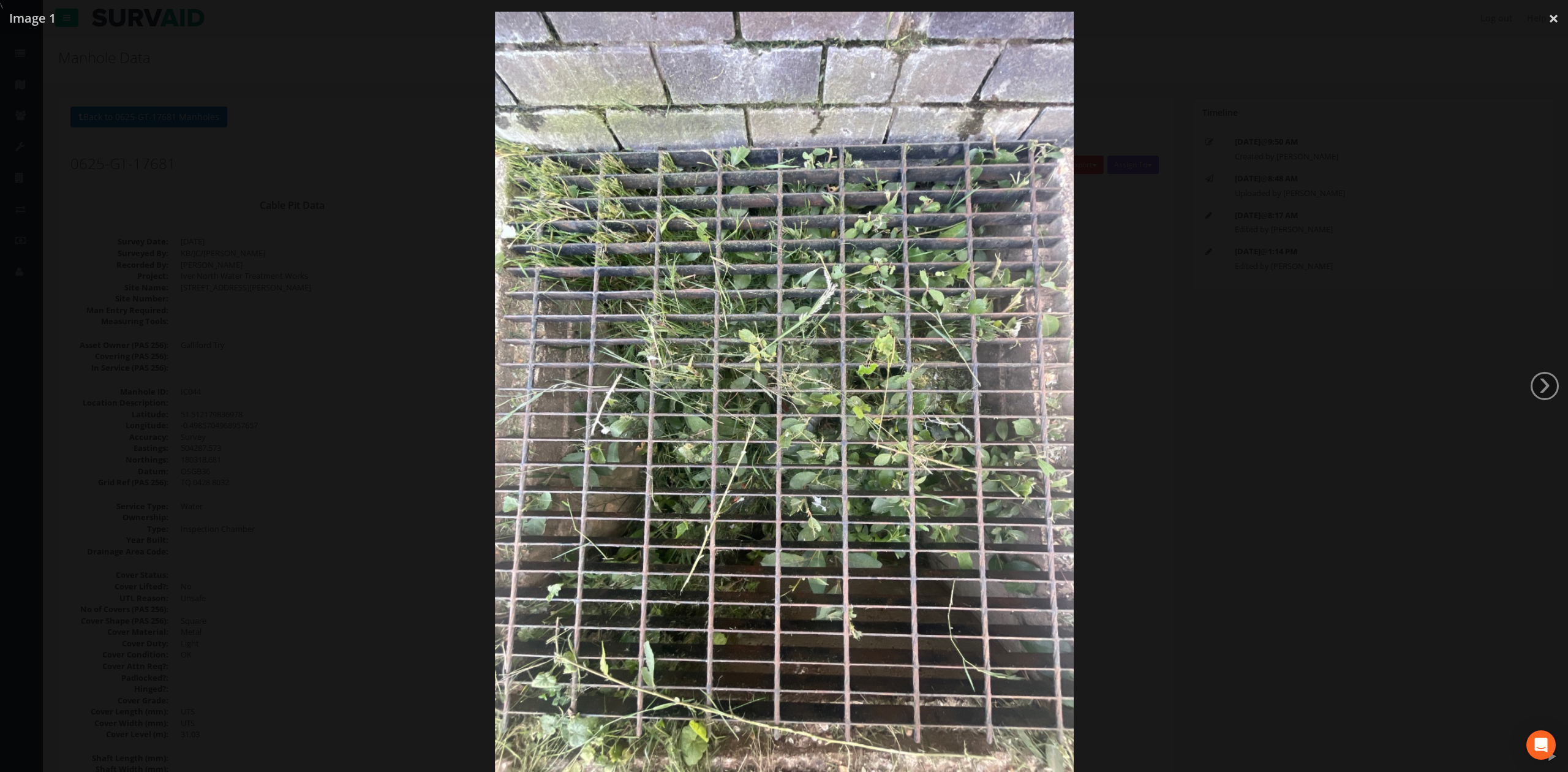
click at [1304, 443] on div at bounding box center [784, 397] width 1568 height 772
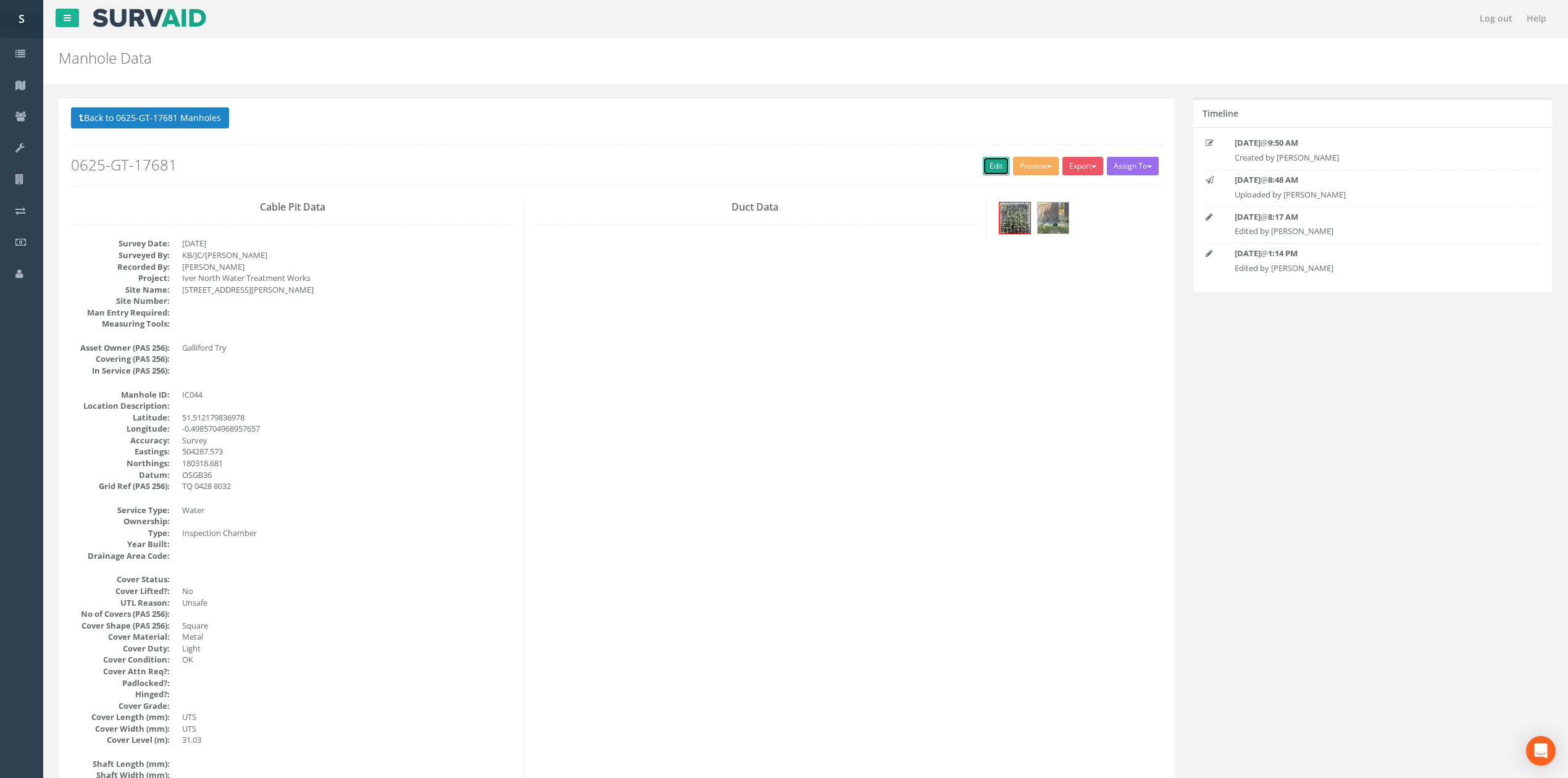
click at [983, 175] on link "Edit" at bounding box center [996, 166] width 26 height 19
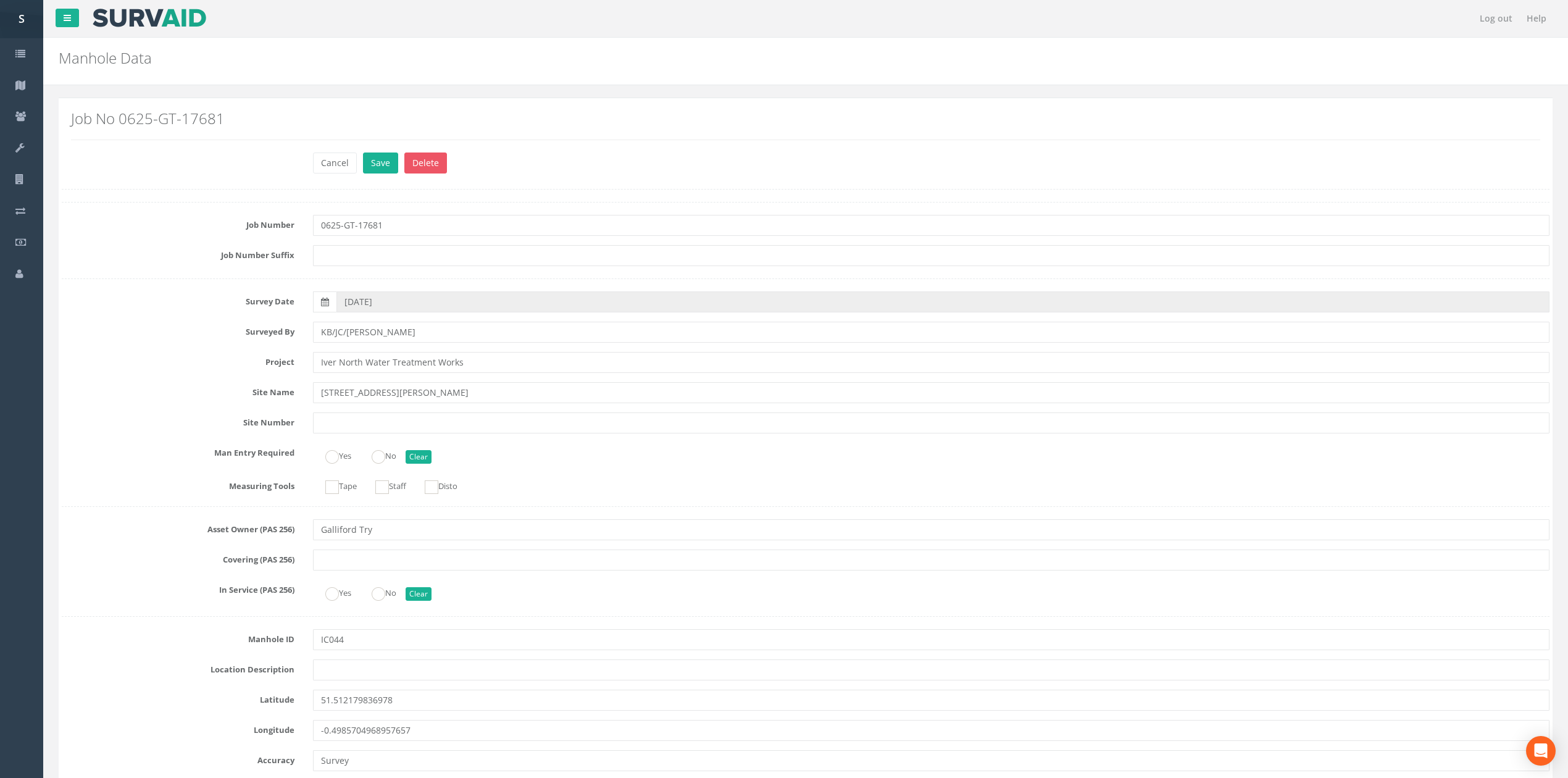
scroll to position [1307, 0]
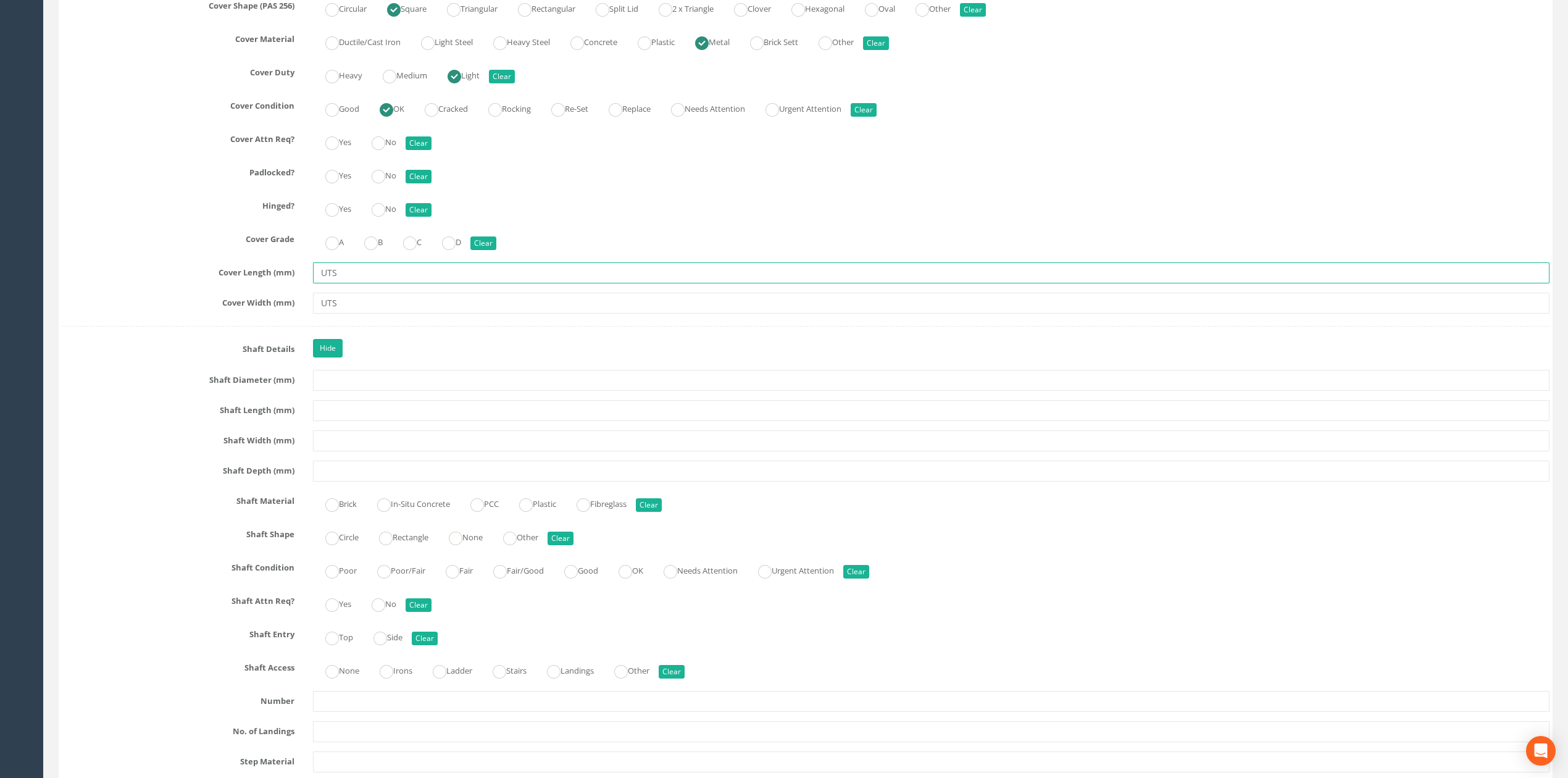
drag, startPoint x: 337, startPoint y: 284, endPoint x: 245, endPoint y: 285, distance: 92.0
click at [249, 283] on div "Cover Length (mm) UTS" at bounding box center [805, 273] width 1506 height 21
type input "600"
drag, startPoint x: 344, startPoint y: 305, endPoint x: 238, endPoint y: 305, distance: 106.0
click at [242, 306] on div "Cover Width (mm) UTS" at bounding box center [805, 303] width 1506 height 21
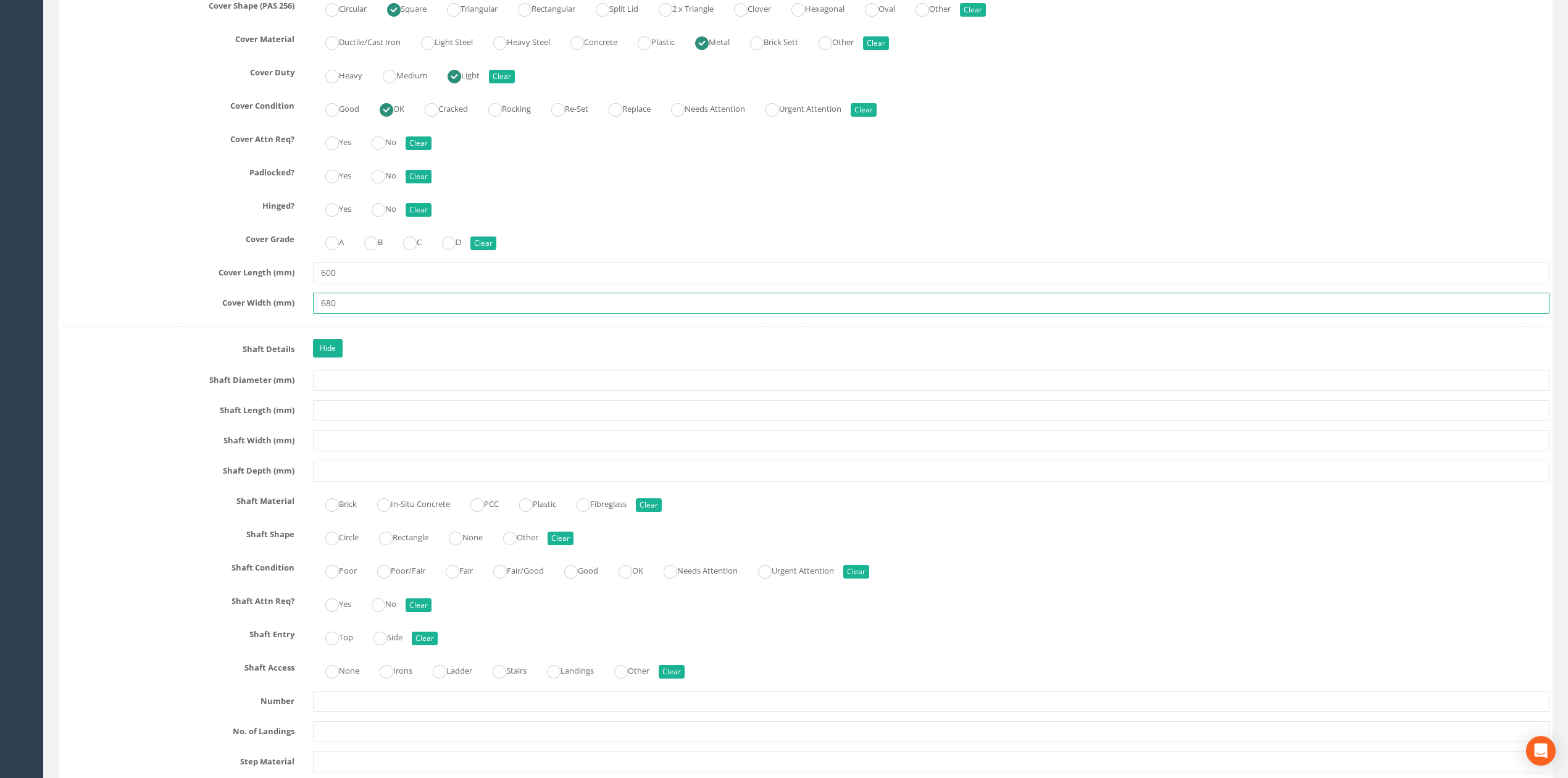
type input "680"
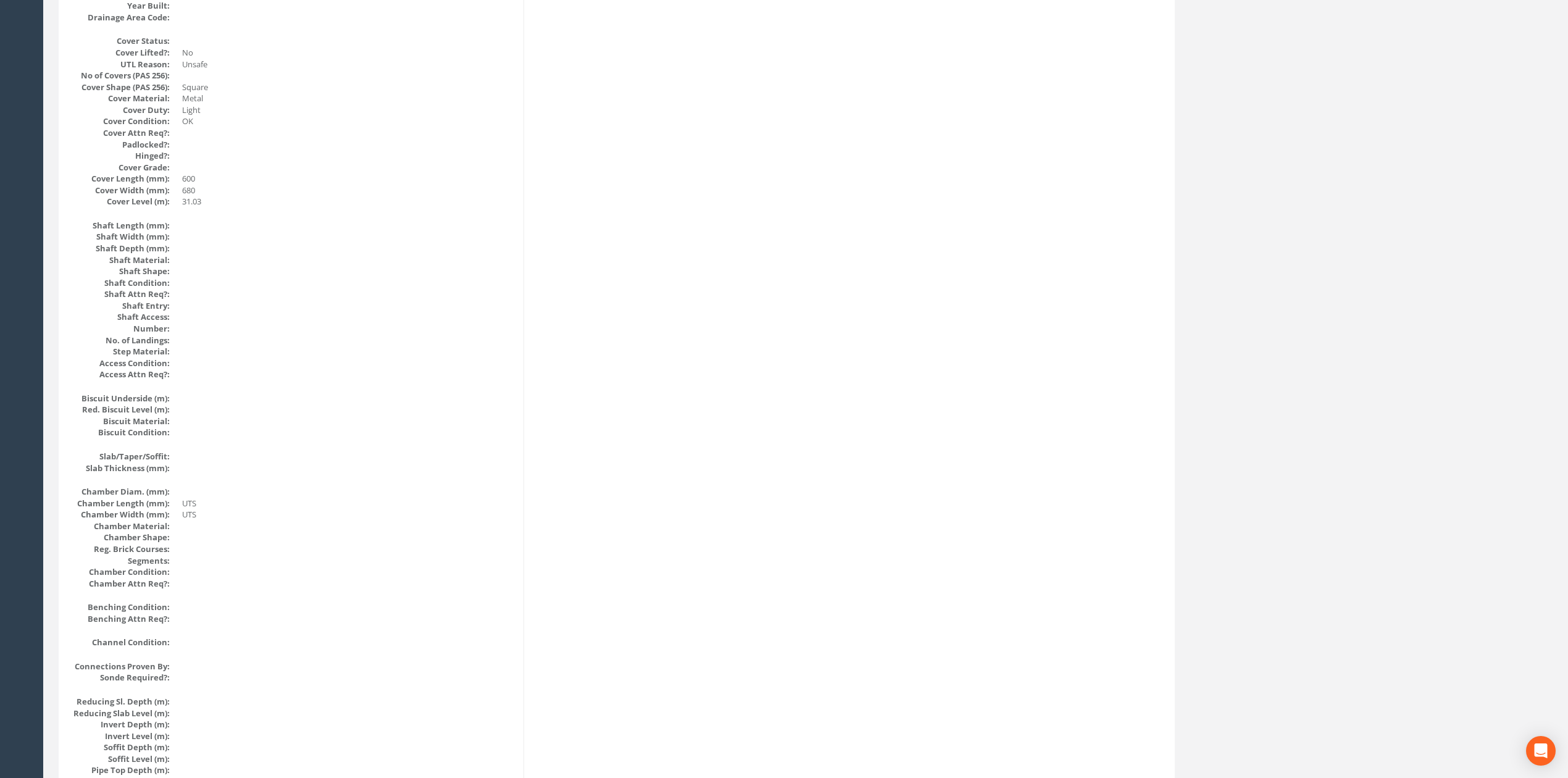
scroll to position [0, 0]
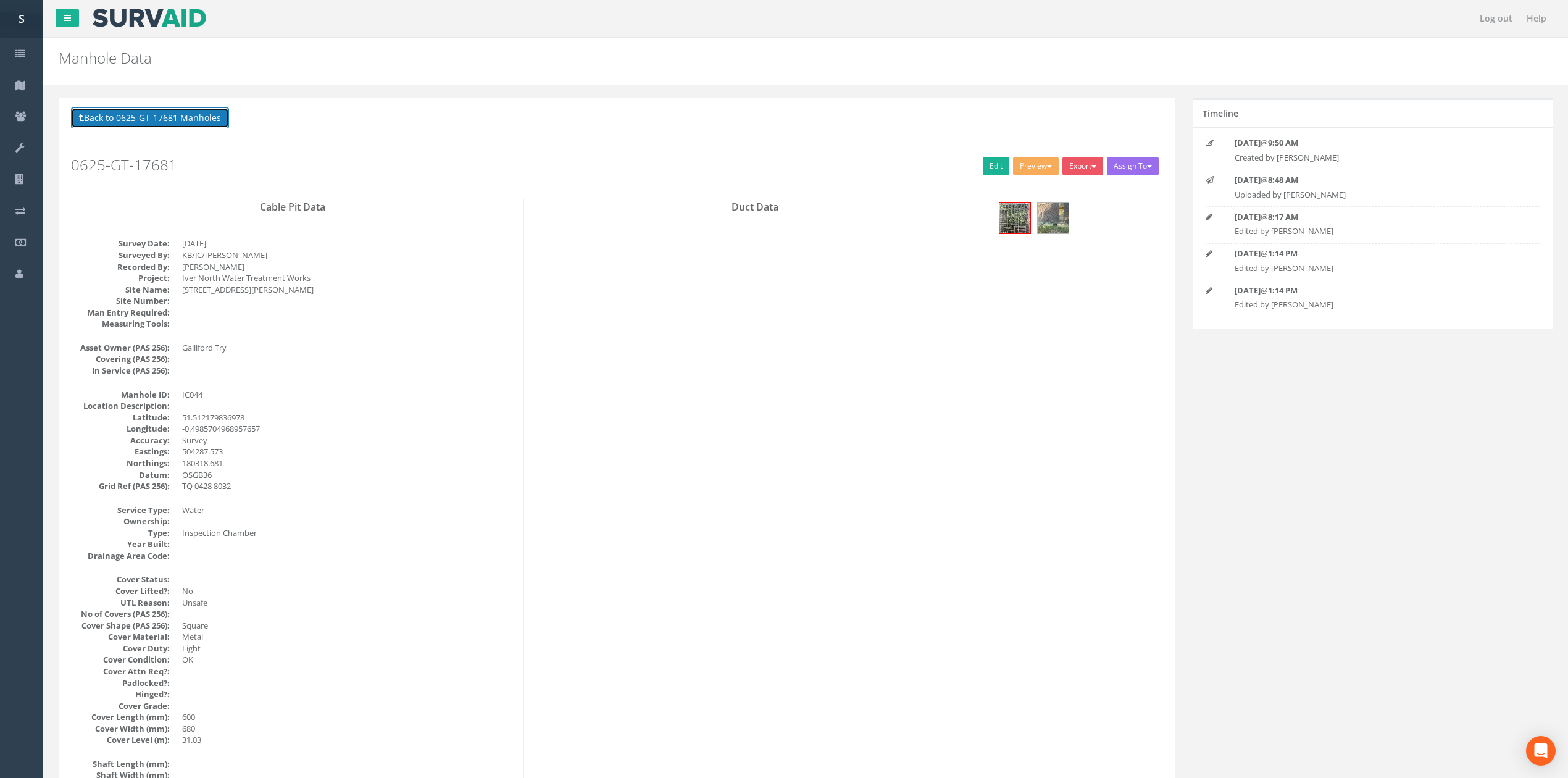
click at [174, 119] on button "Back to 0625-GT-17681 Manholes" at bounding box center [150, 118] width 158 height 21
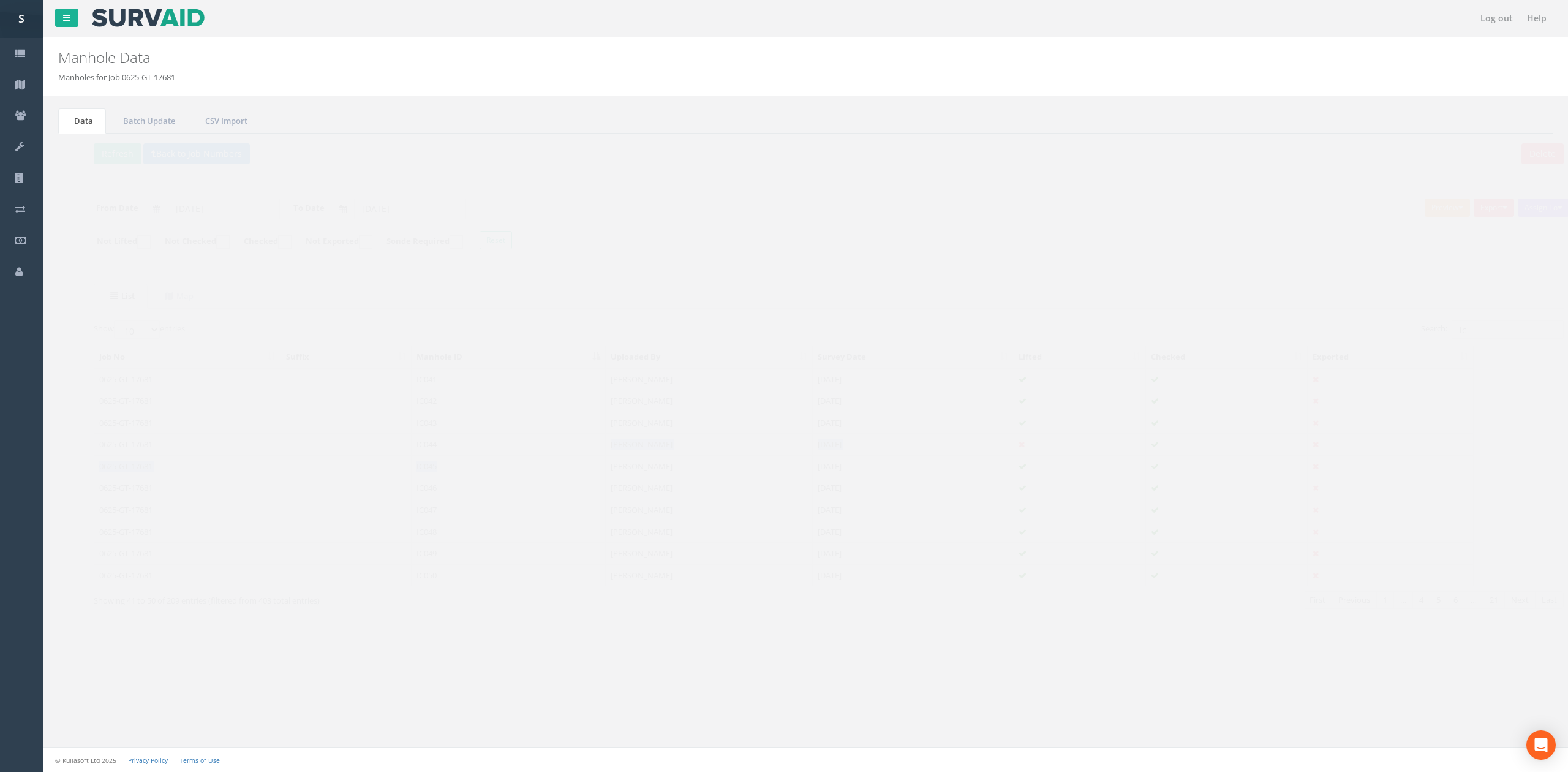
drag, startPoint x: 529, startPoint y: 461, endPoint x: 510, endPoint y: 451, distance: 21.5
click at [510, 451] on tbody "0625-GT-17681 IC041 [PERSON_NAME] [DATE] 0625-GT-17681 IC042 [PERSON_NAME] [DAT…" at bounding box center [760, 477] width 1379 height 218
click at [510, 451] on td "IC044" at bounding box center [485, 444] width 194 height 22
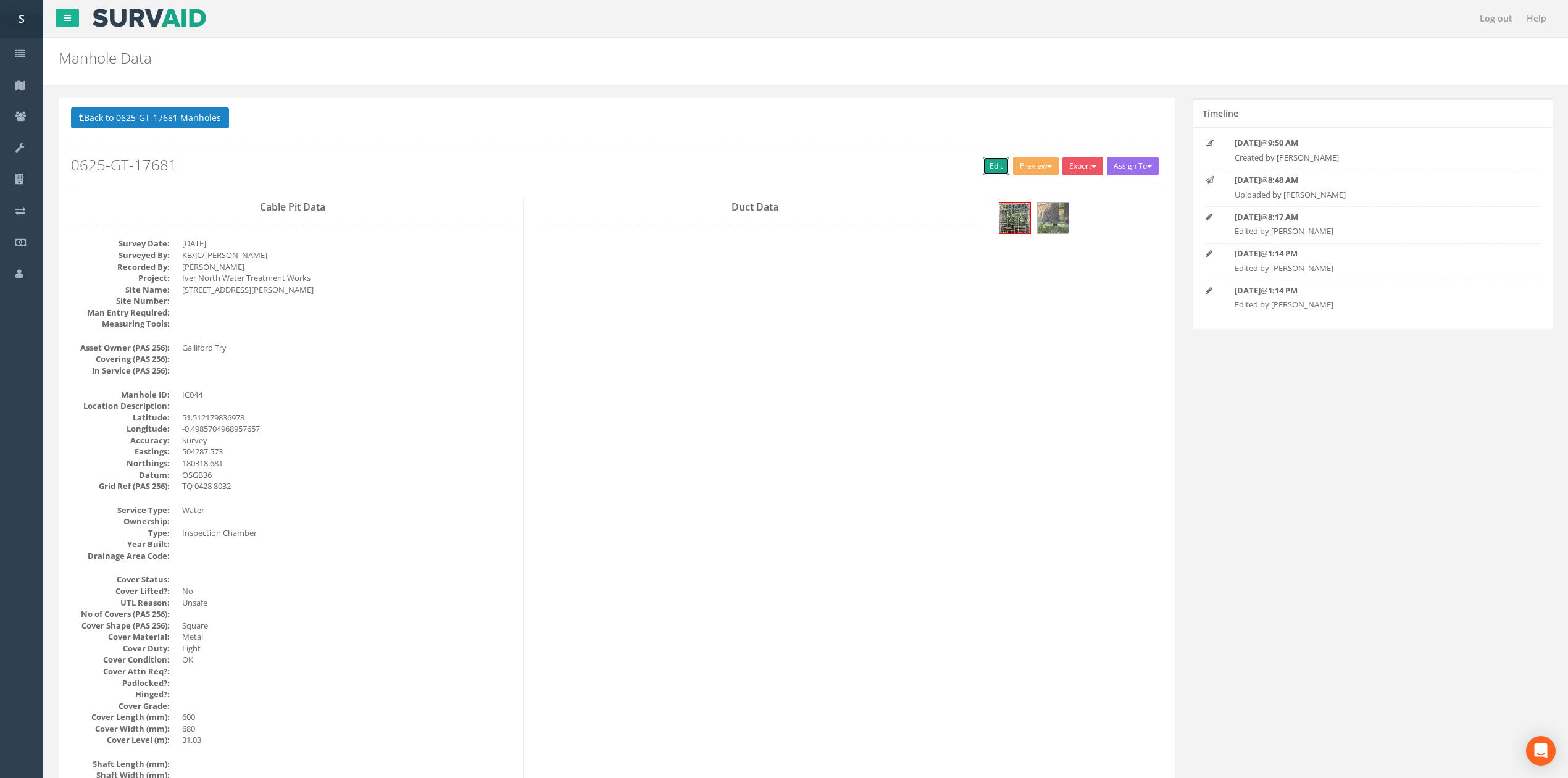
click at [987, 168] on link "Edit" at bounding box center [996, 166] width 26 height 19
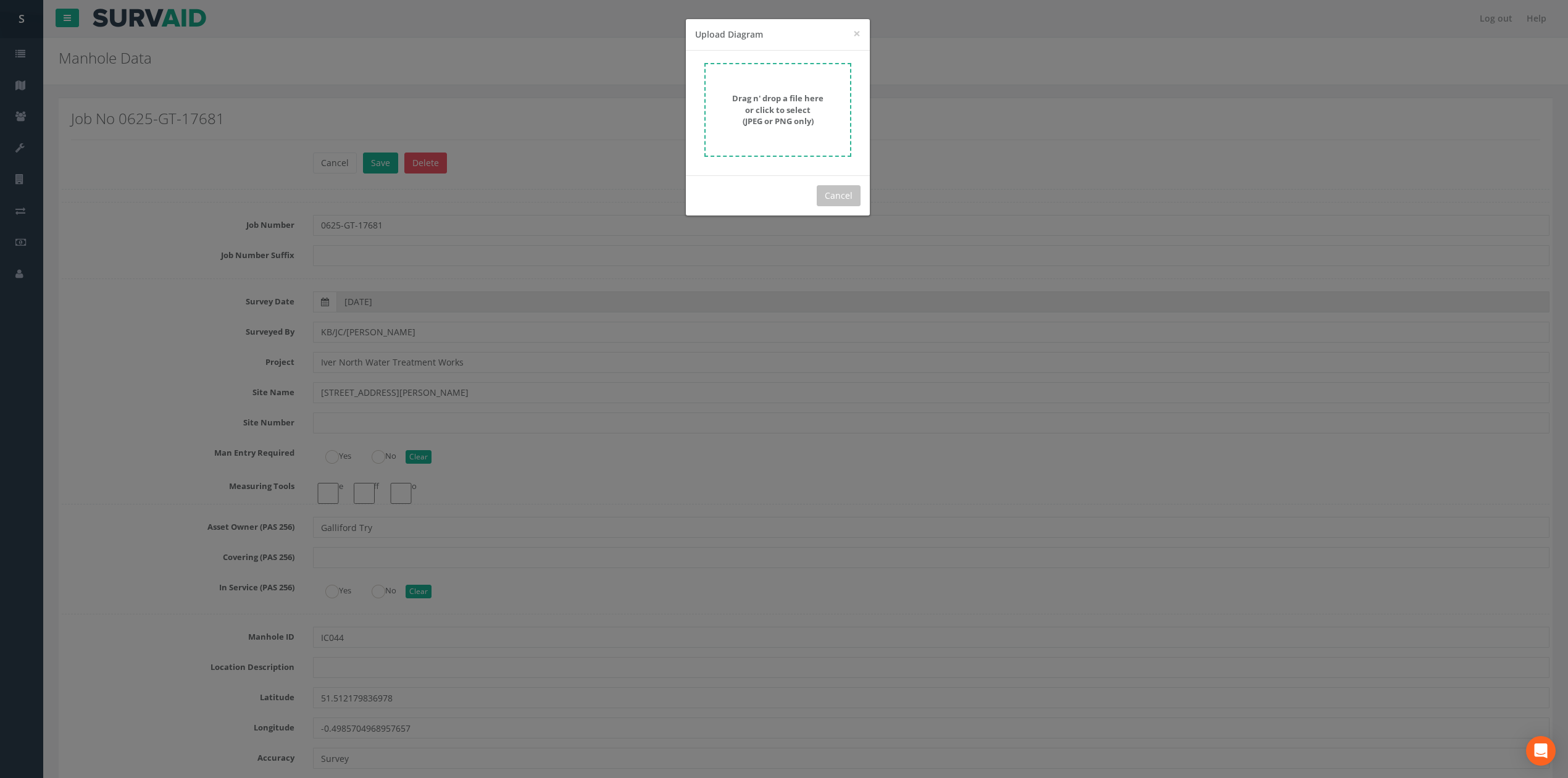
click at [749, 83] on form "Drag n' drop a file here or click to select (JPEG or PNG only)" at bounding box center [777, 110] width 147 height 94
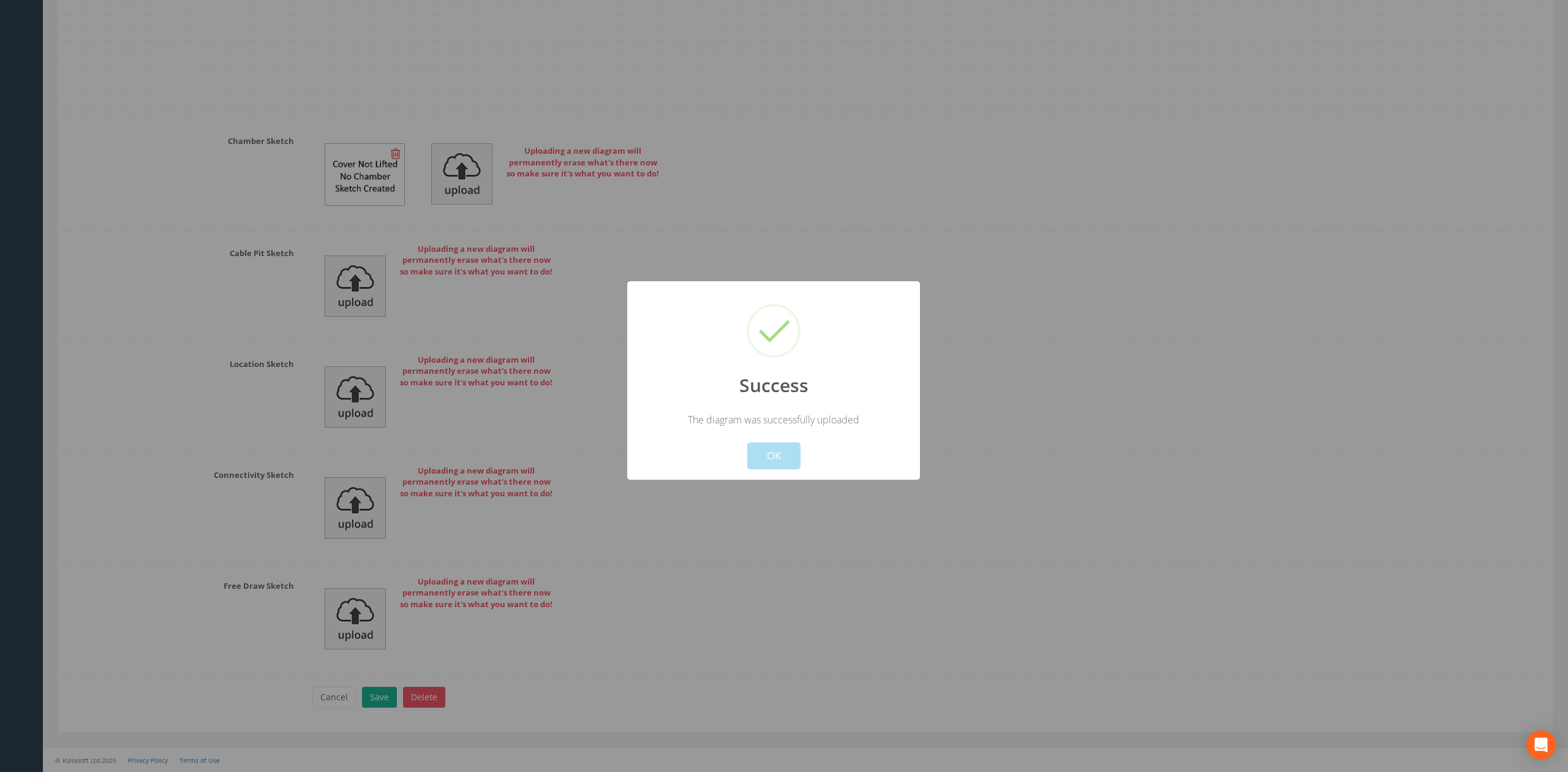
click at [797, 460] on button "OK" at bounding box center [774, 456] width 53 height 27
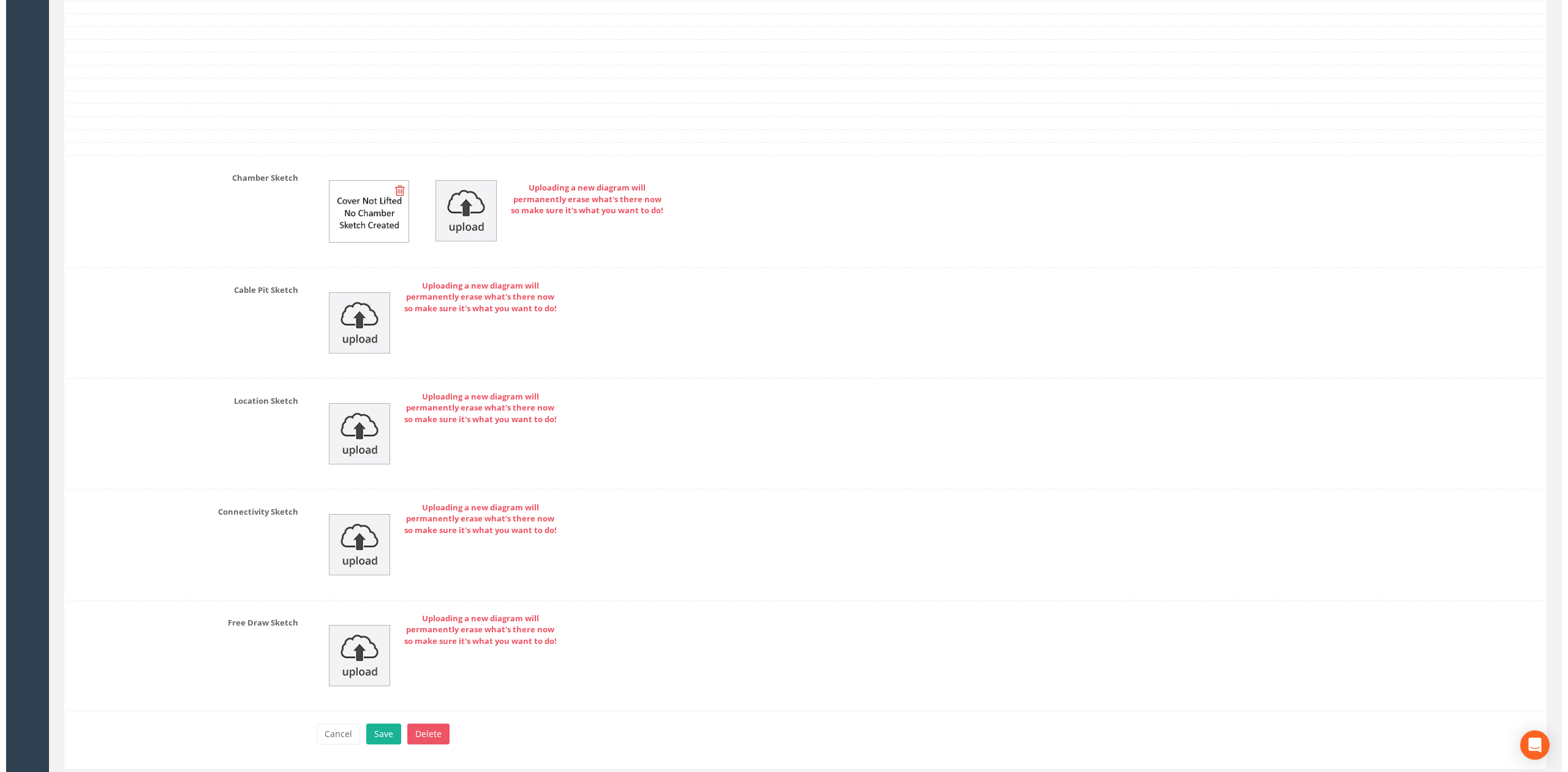
scroll to position [3439, 0]
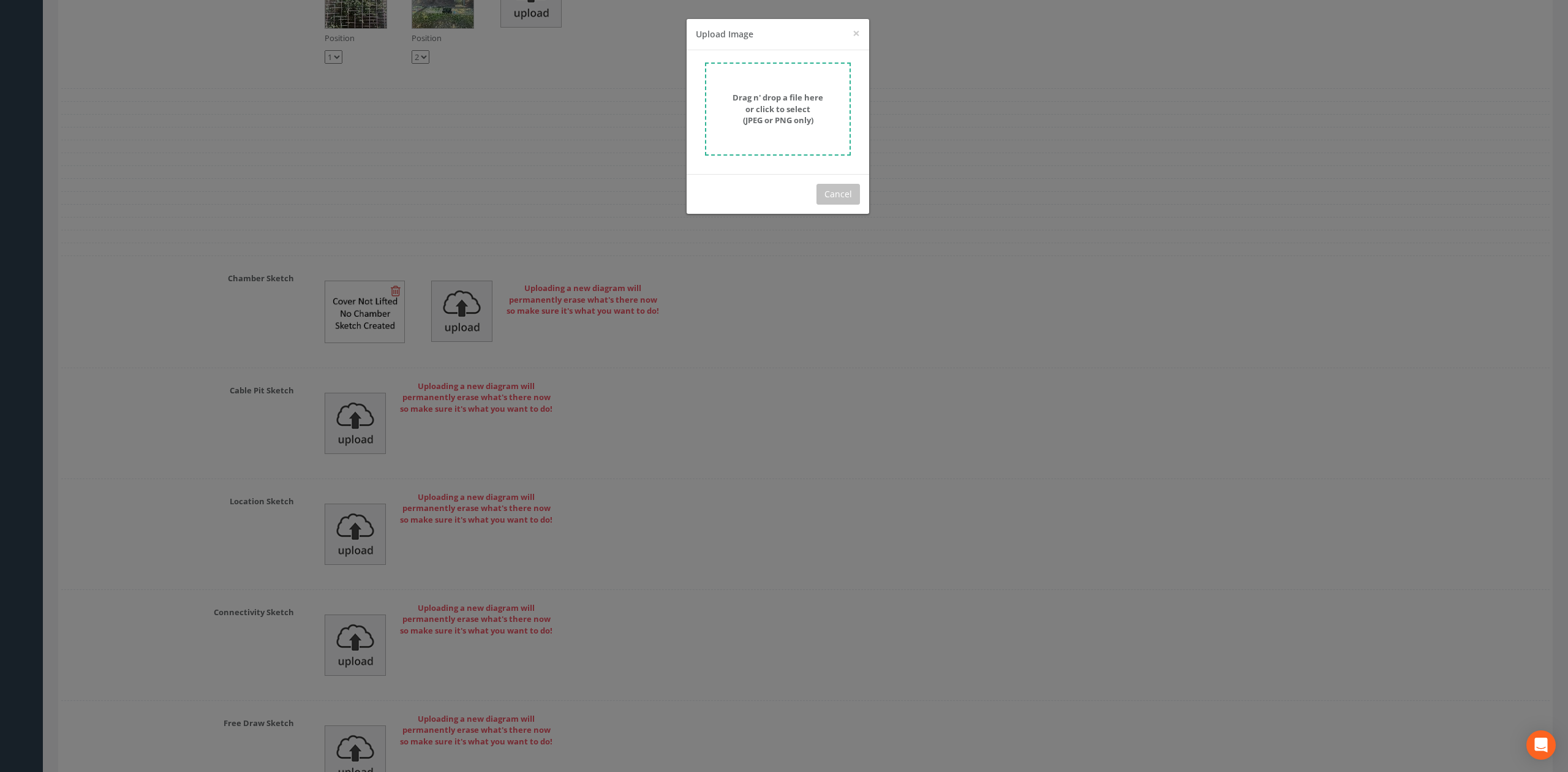
click at [714, 84] on form "Drag n' drop a file here or click to select (JPEG or PNG only)" at bounding box center [777, 109] width 146 height 93
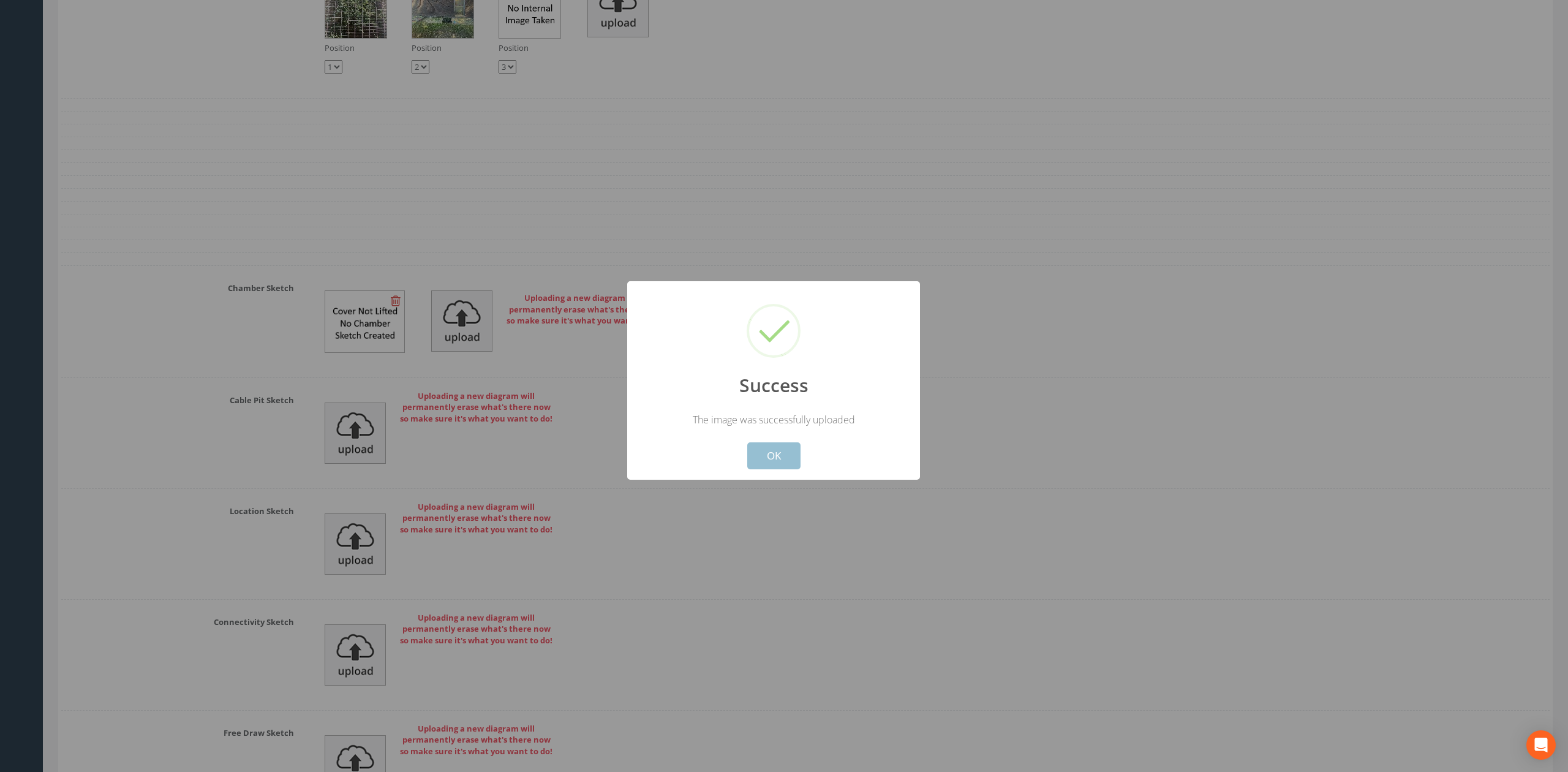
click at [748, 453] on button "OK" at bounding box center [774, 456] width 53 height 27
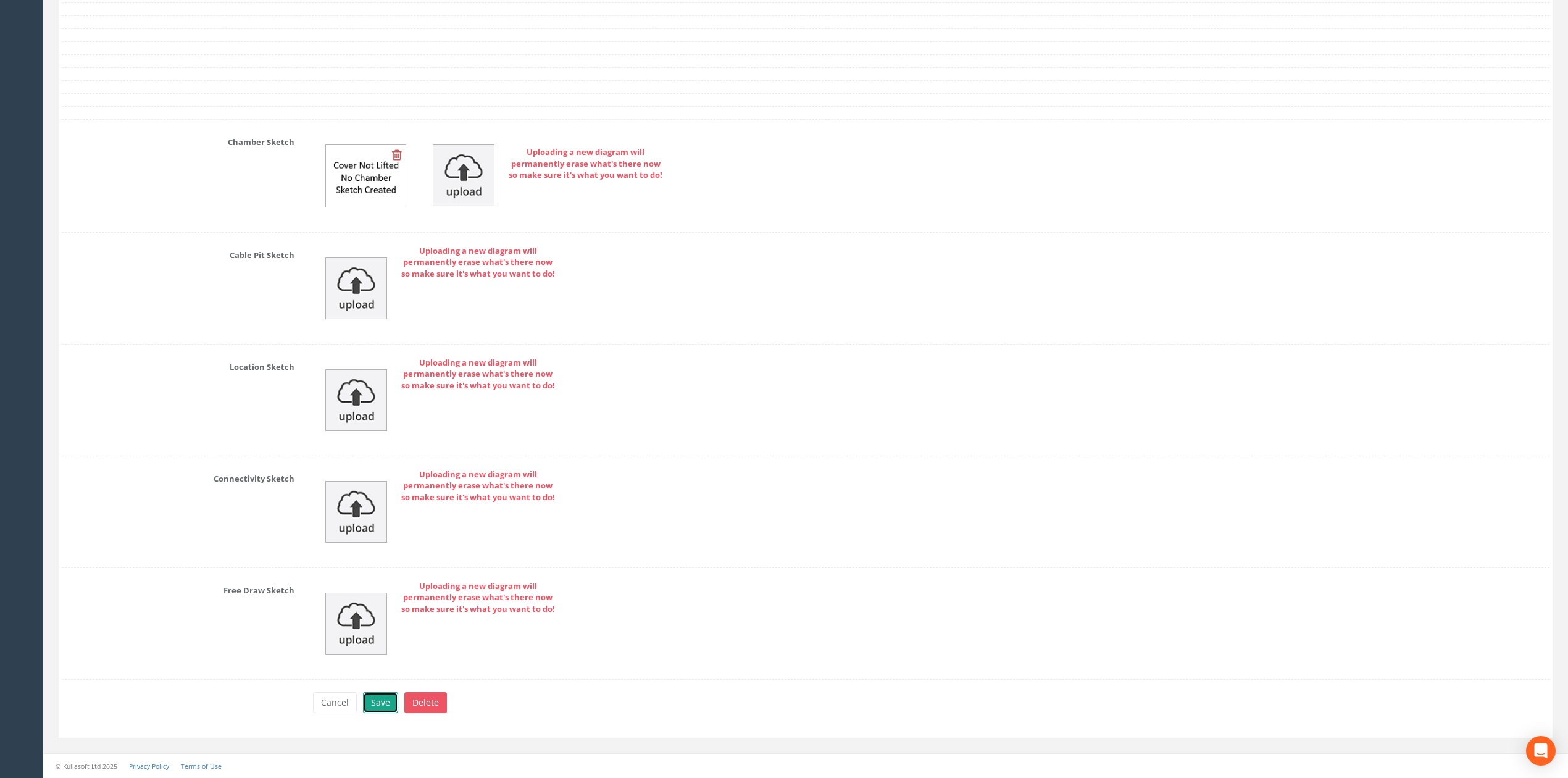
click at [371, 713] on button "Save" at bounding box center [380, 702] width 35 height 21
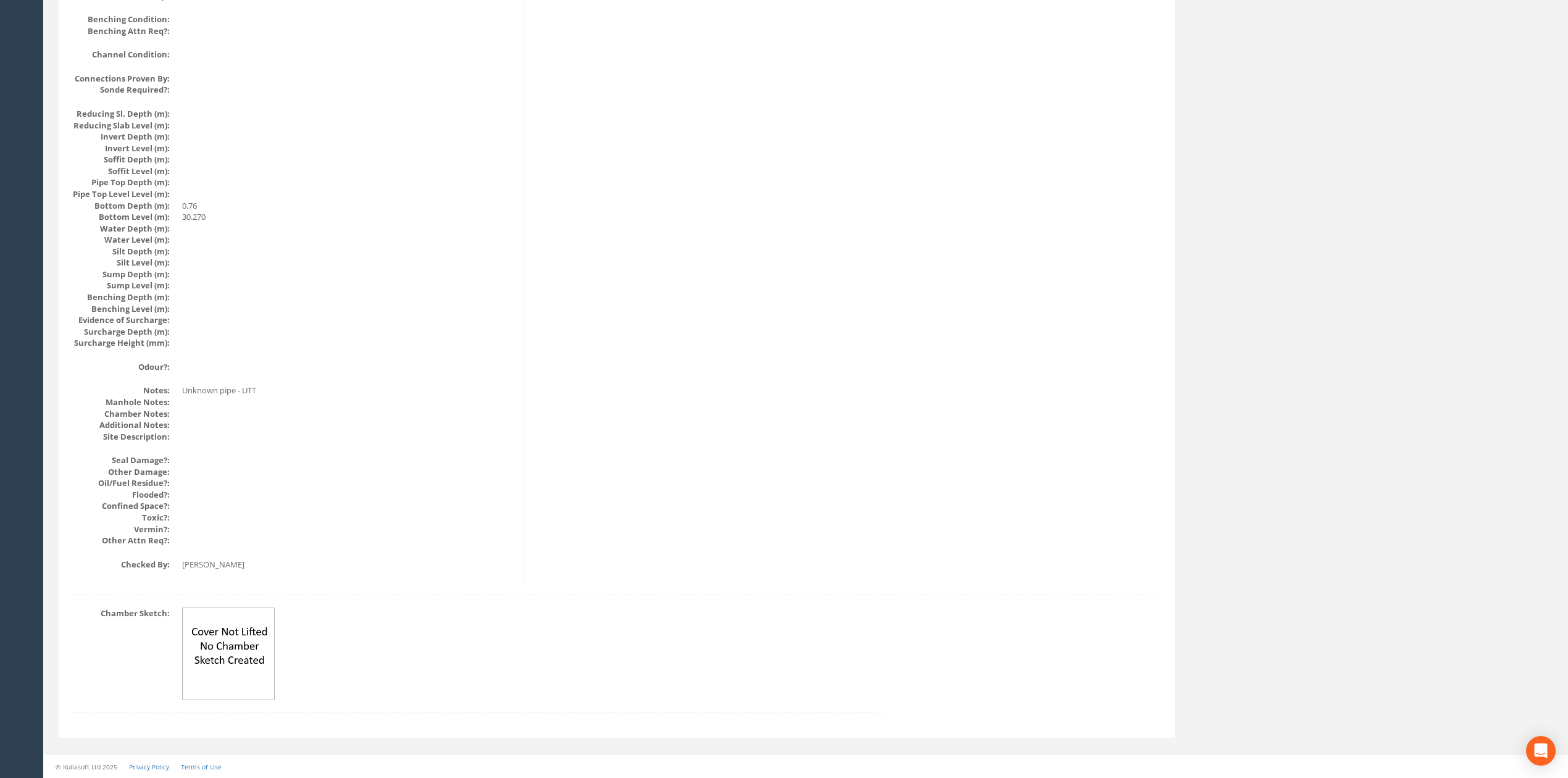
scroll to position [0, 0]
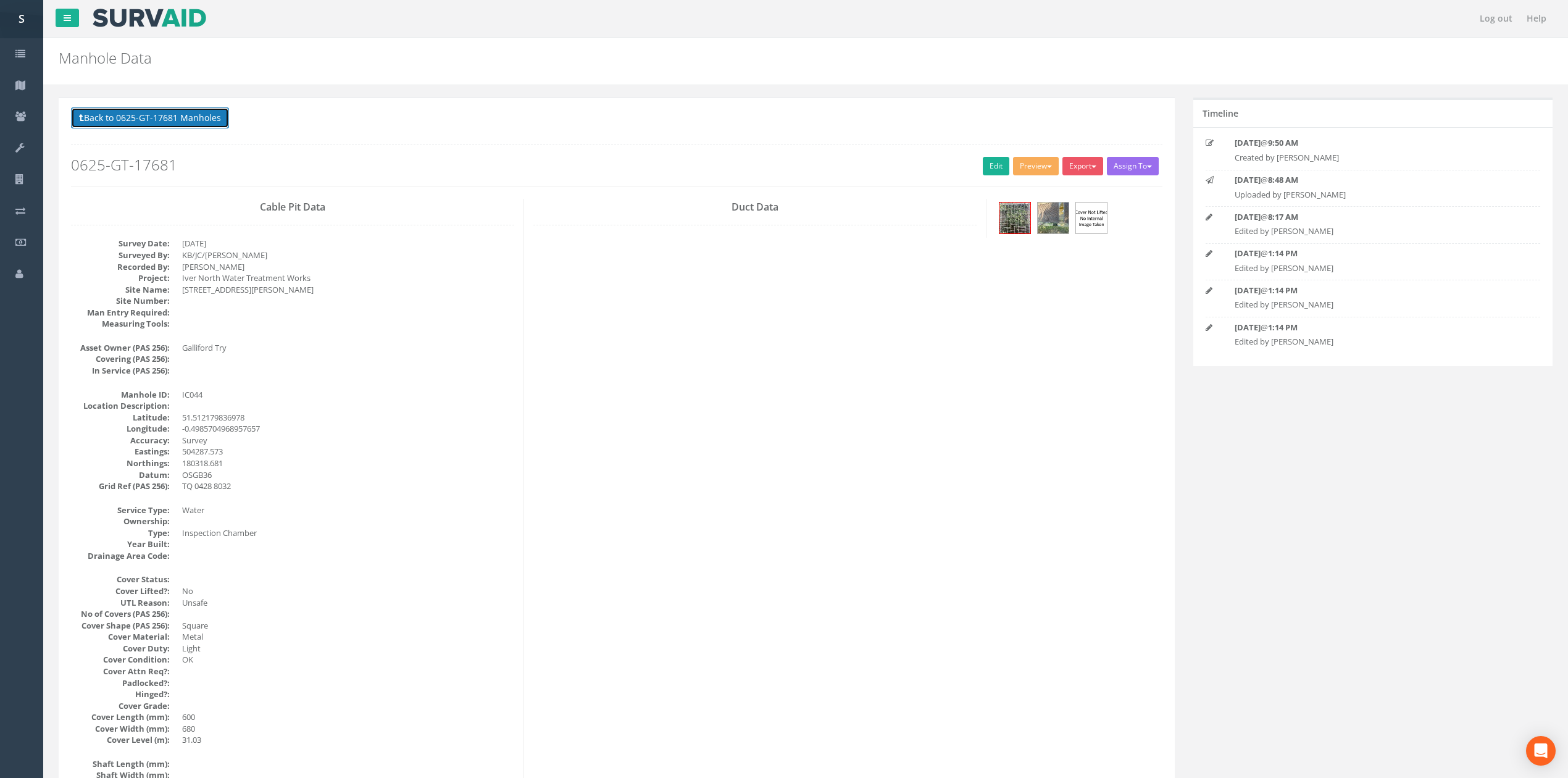
click at [191, 114] on button "Back to 0625-GT-17681 Manholes" at bounding box center [150, 118] width 158 height 21
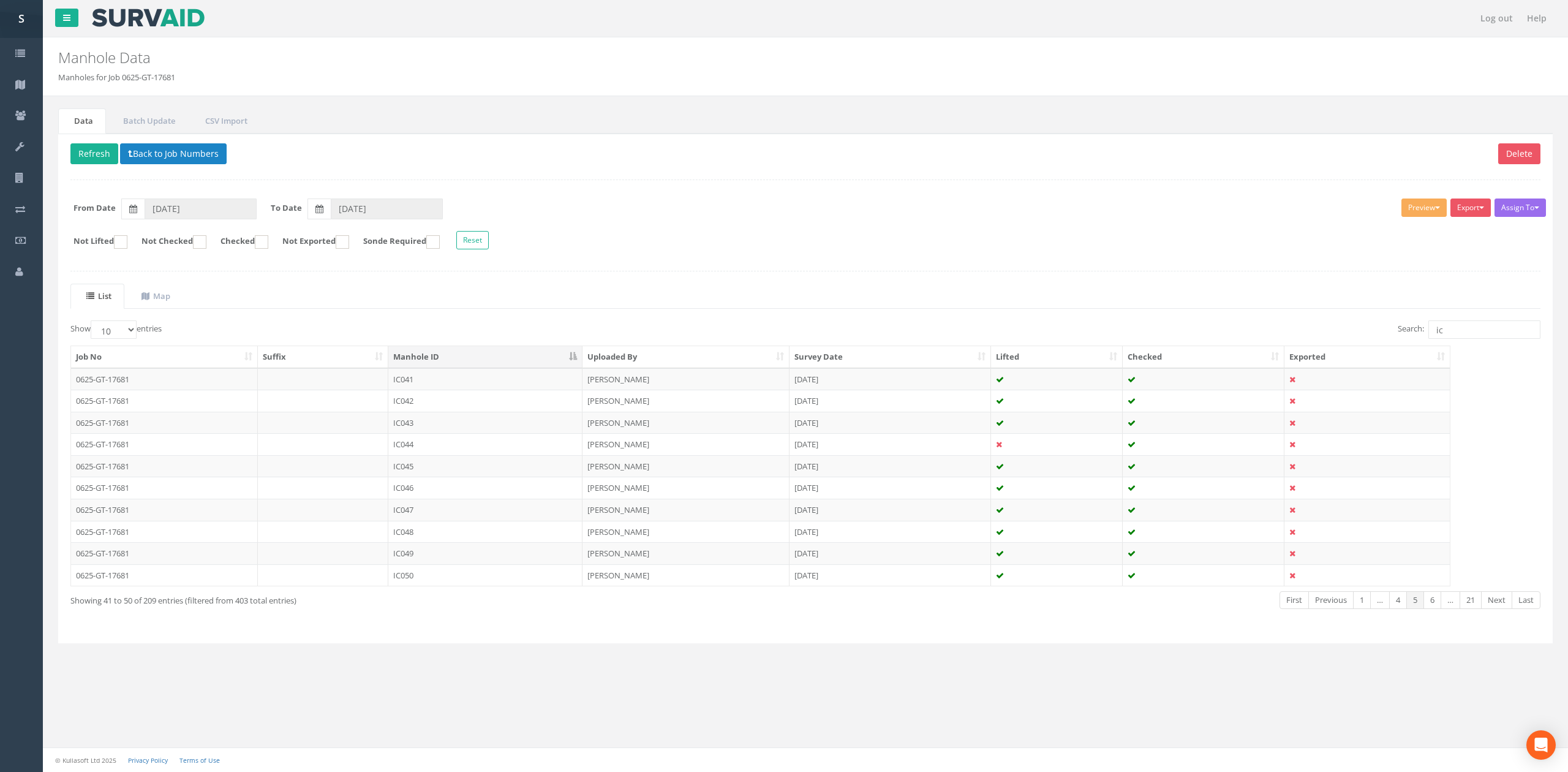
drag, startPoint x: 400, startPoint y: 485, endPoint x: 458, endPoint y: 410, distance: 94.8
click at [400, 485] on td "IC046" at bounding box center [485, 488] width 194 height 22
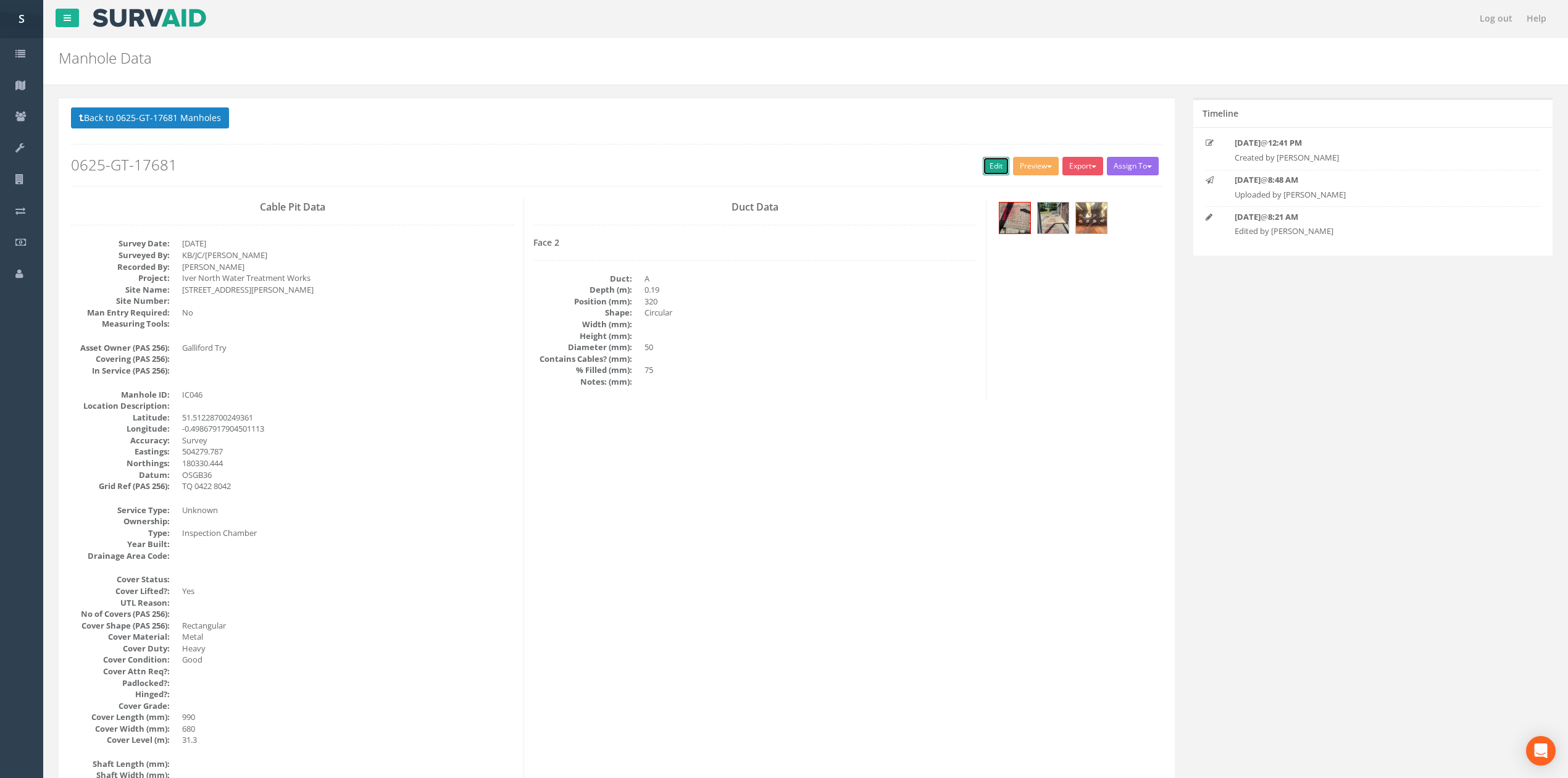
click at [987, 164] on link "Edit" at bounding box center [996, 166] width 26 height 19
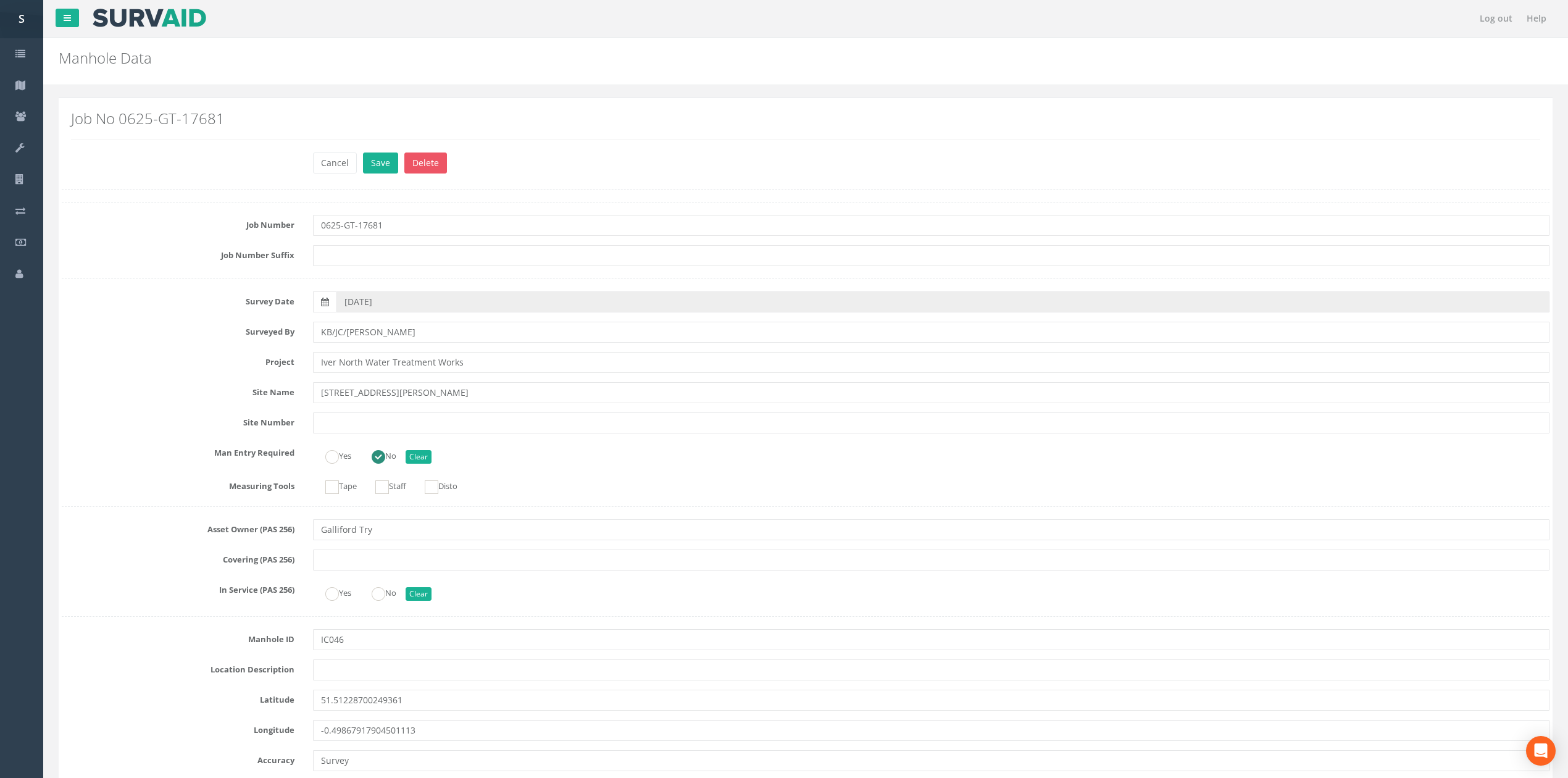
scroll to position [1421, 0]
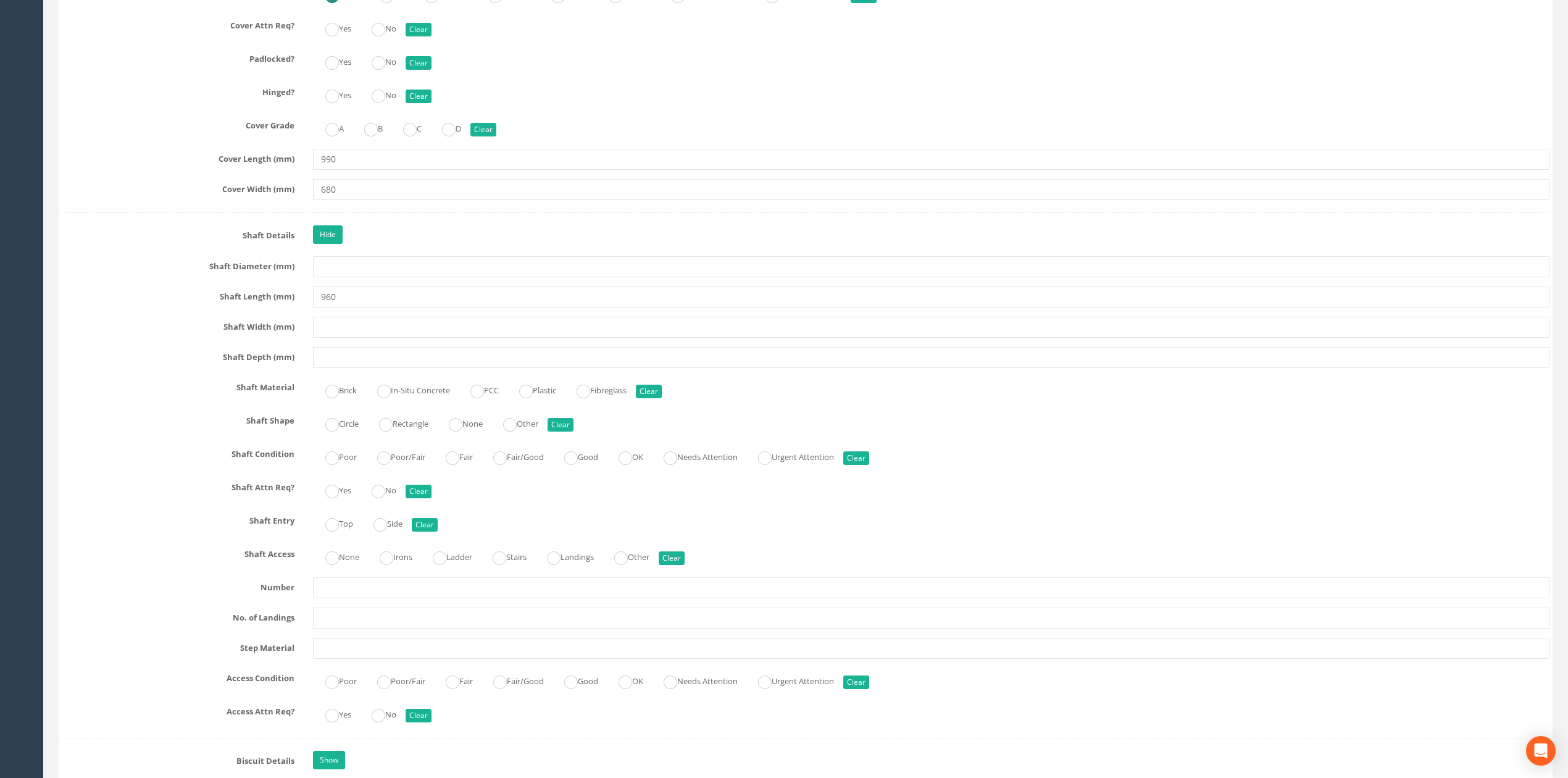
type input "960"
type input "640"
click at [349, 396] on label "Brick" at bounding box center [334, 389] width 43 height 18
radio input "true"
click at [632, 465] on ins at bounding box center [626, 458] width 14 height 14
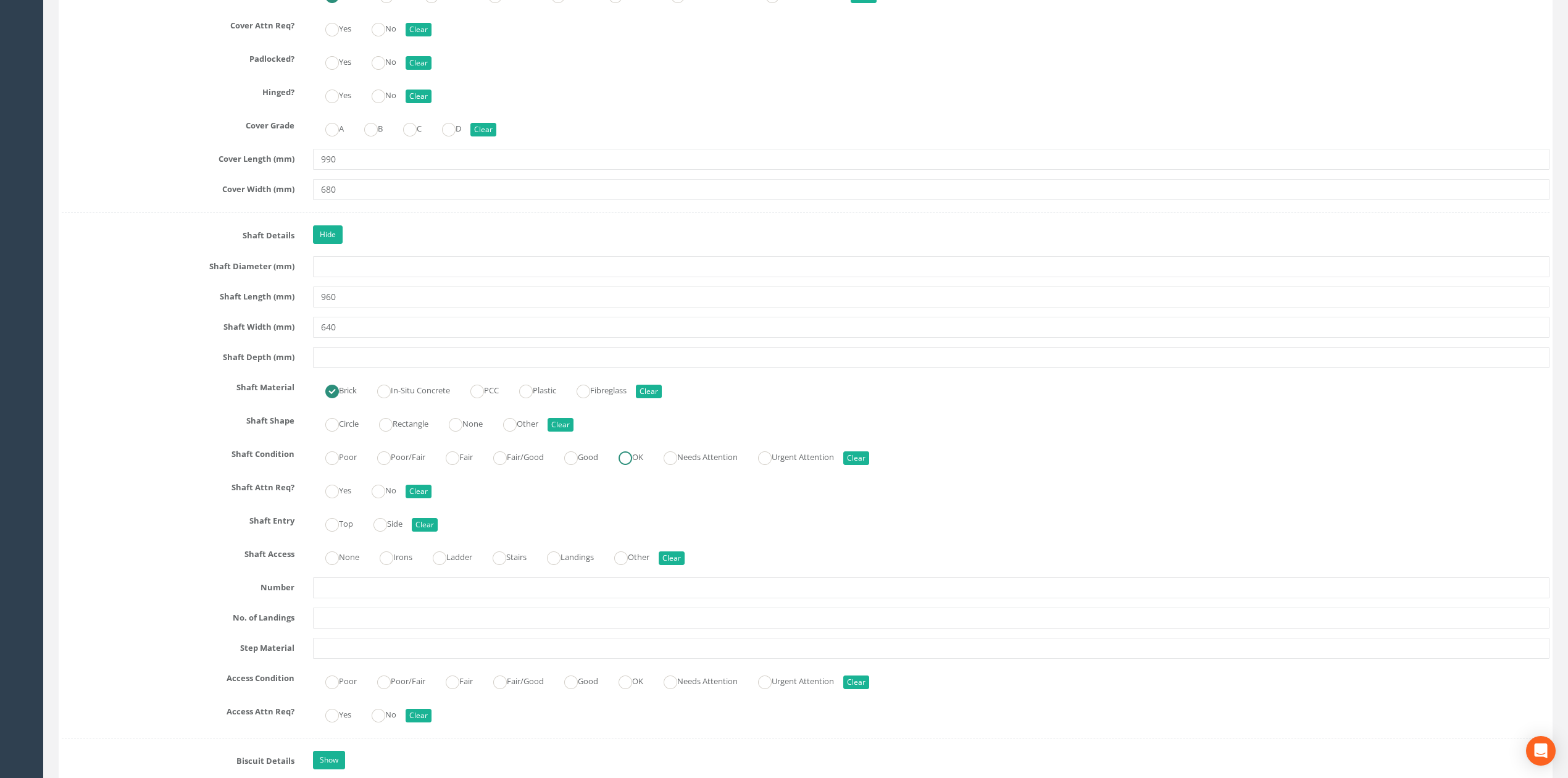
radio input "true"
click at [408, 431] on label "Rectangle" at bounding box center [397, 422] width 61 height 18
radio input "true"
click at [329, 565] on ins at bounding box center [332, 558] width 14 height 14
radio input "true"
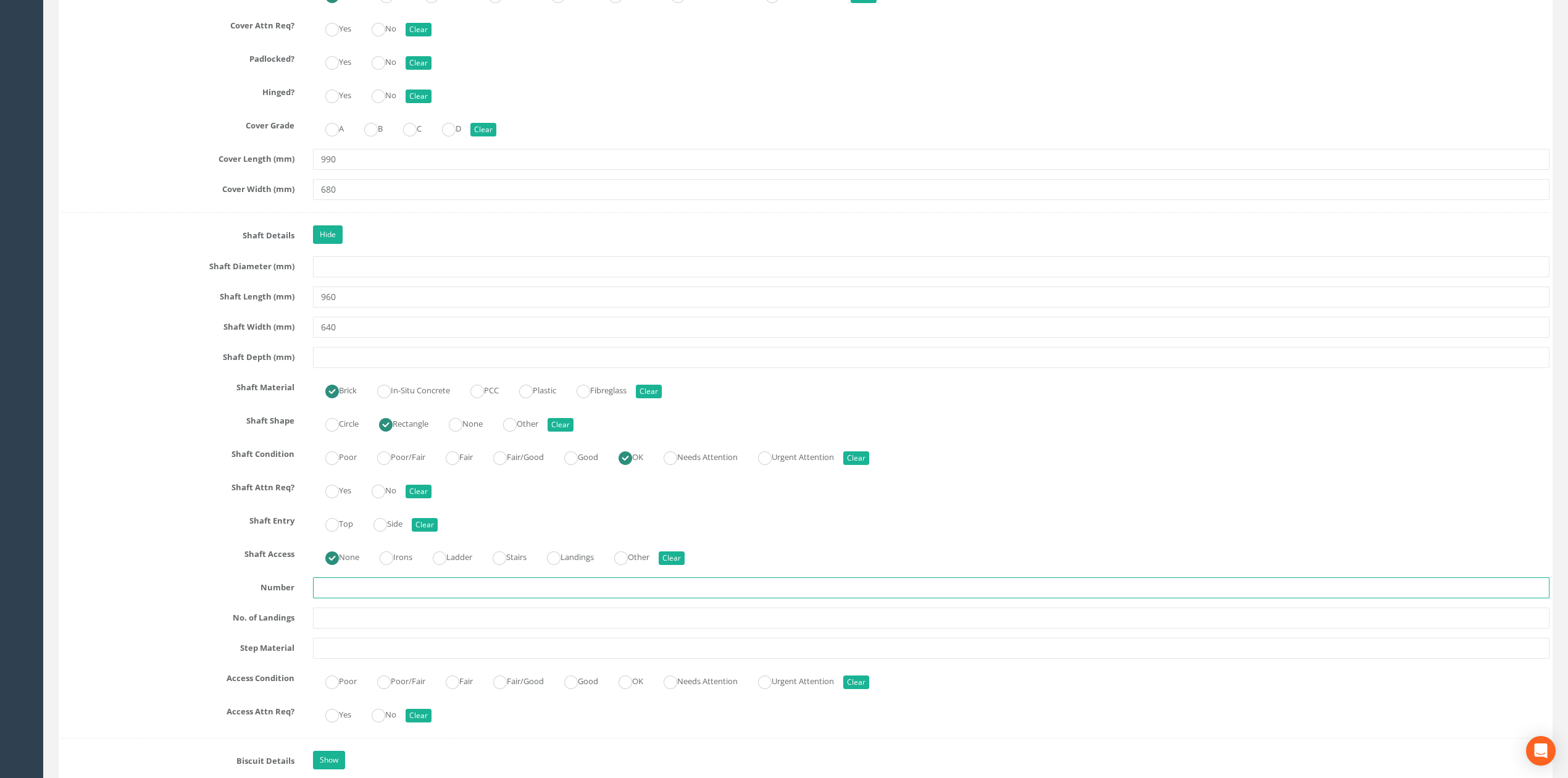
click at [376, 598] on input "text" at bounding box center [931, 587] width 1237 height 21
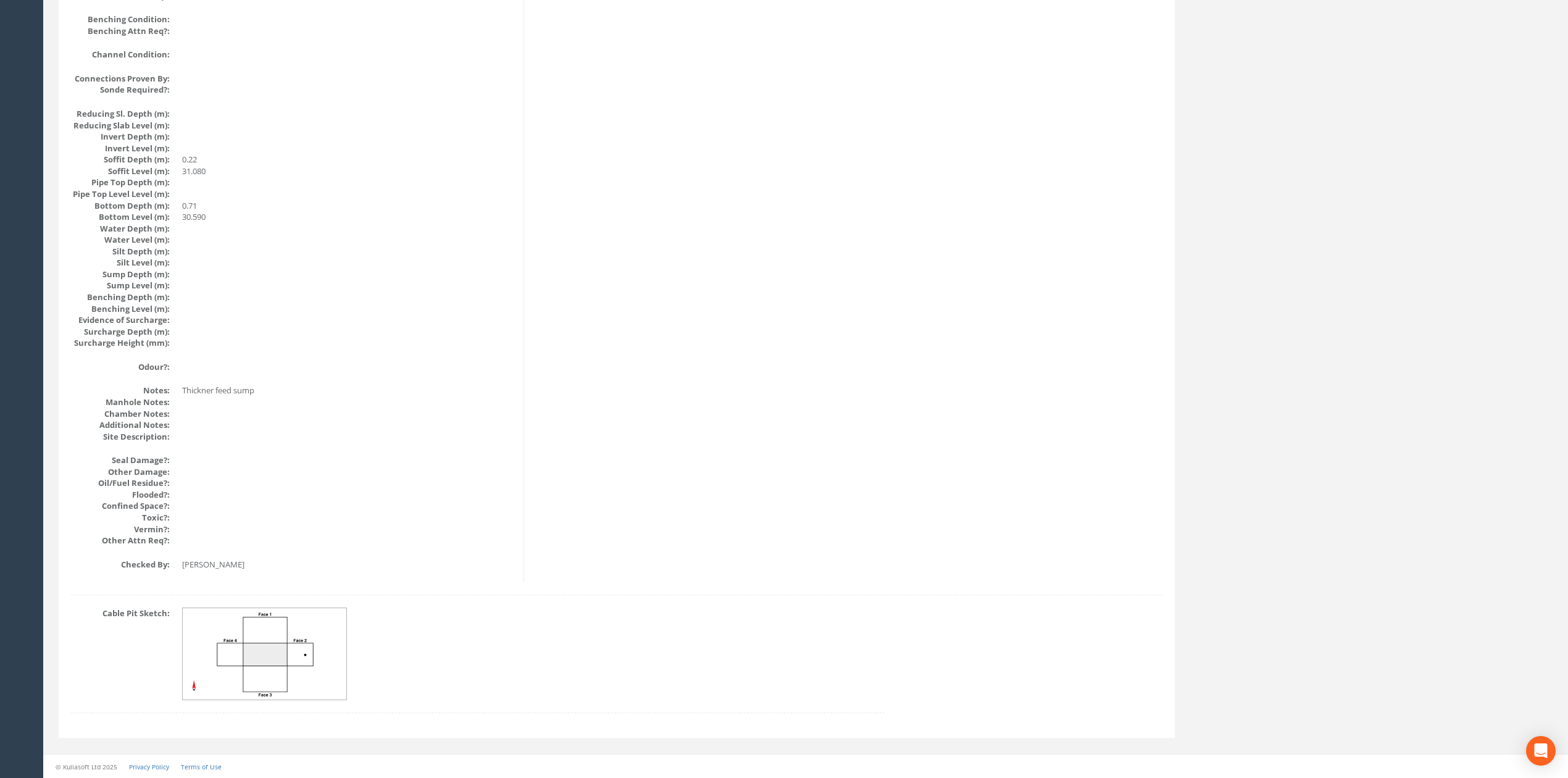
drag, startPoint x: 981, startPoint y: 558, endPoint x: 981, endPoint y: 539, distance: 19.0
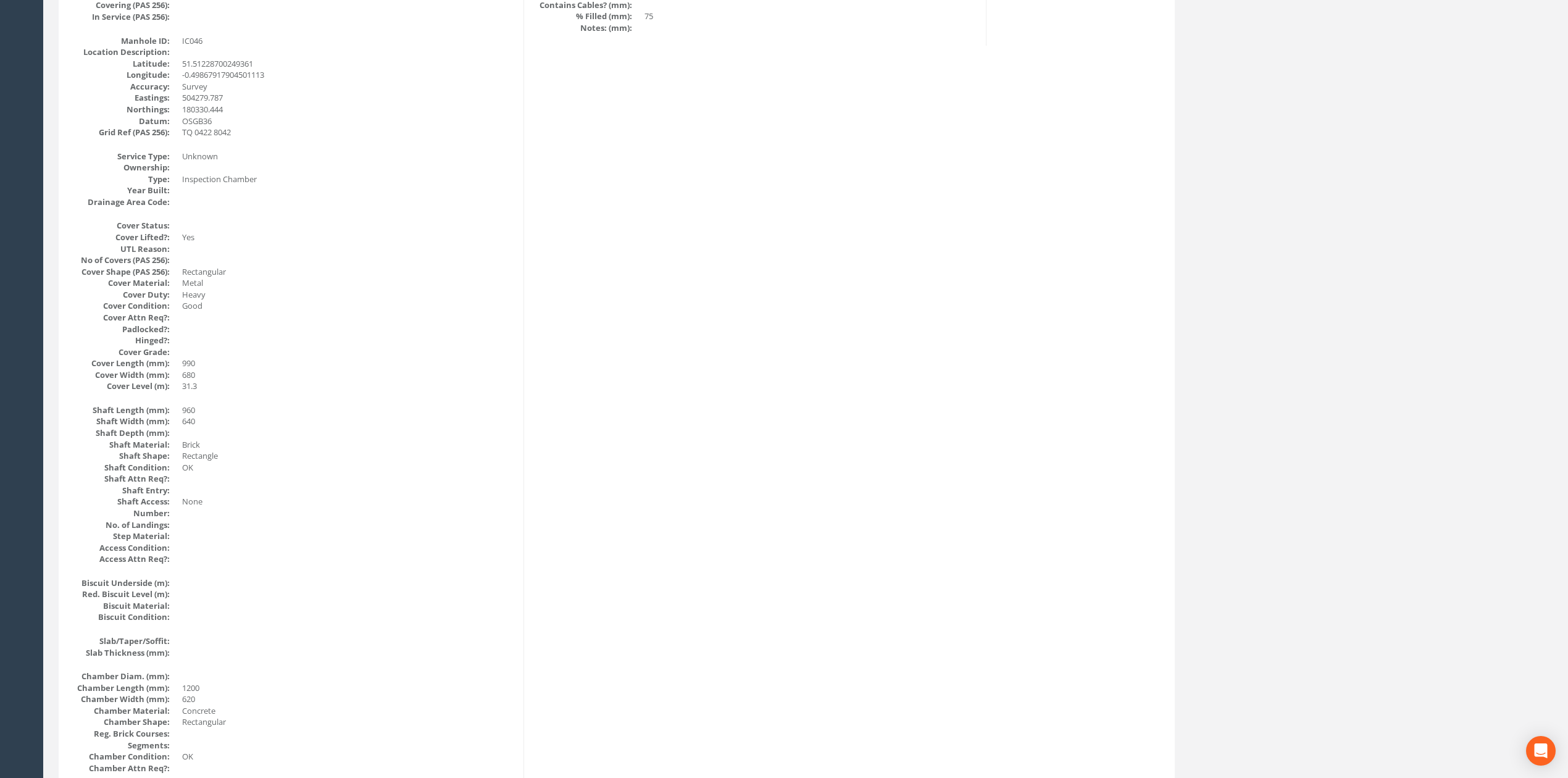
scroll to position [0, 0]
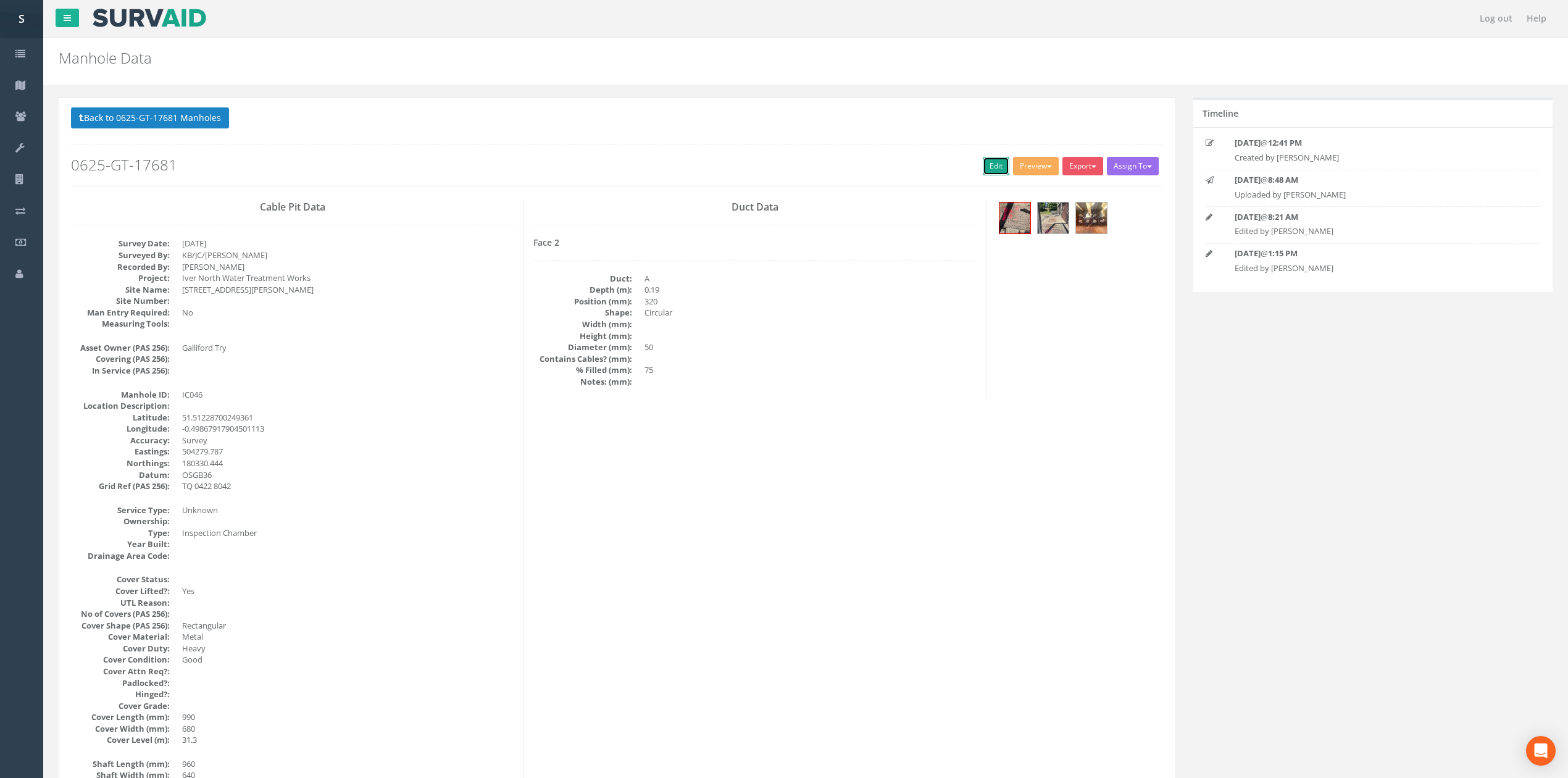
click at [994, 173] on link "Edit" at bounding box center [996, 166] width 26 height 19
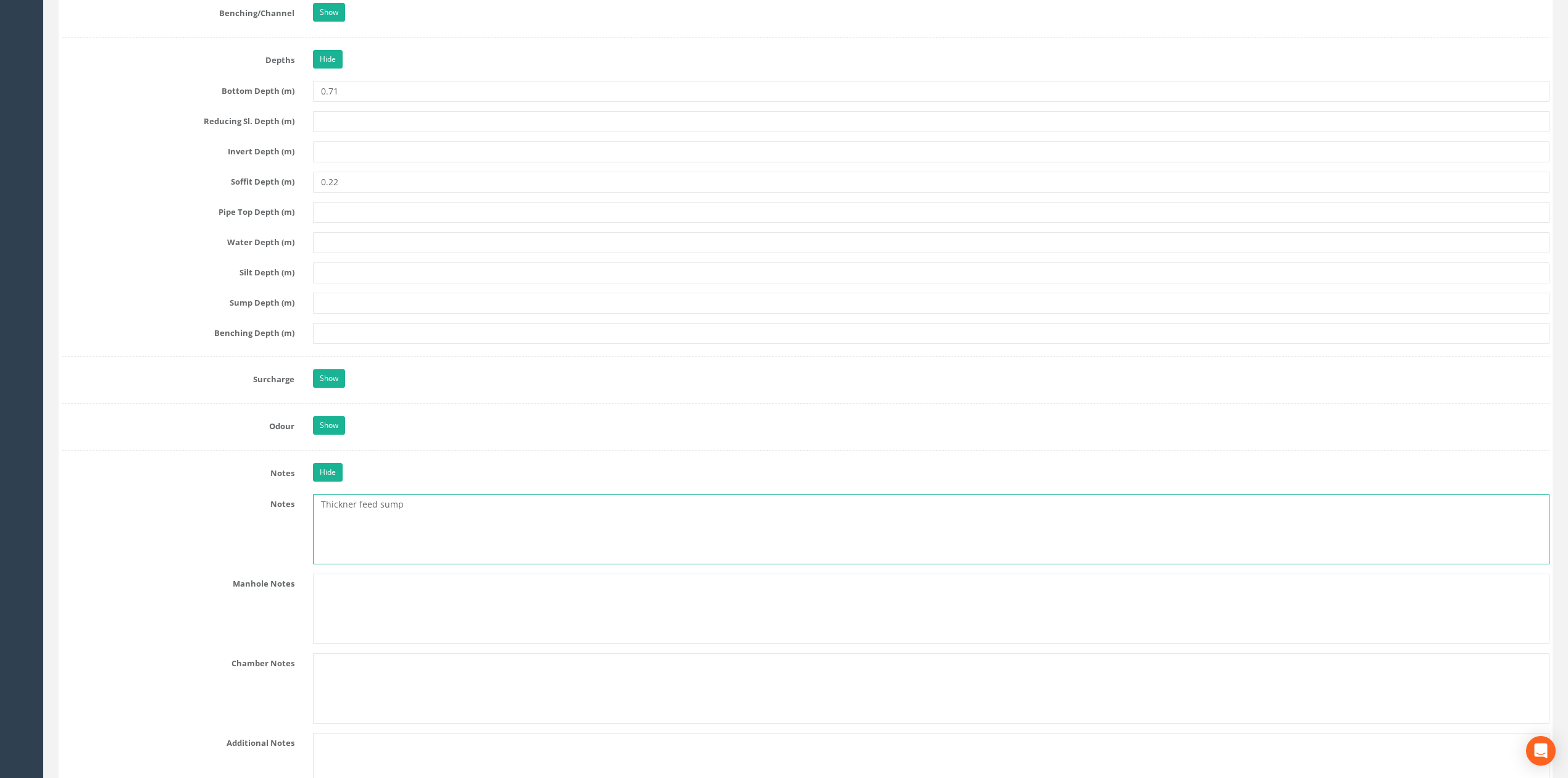
click at [344, 521] on textarea "Thickner feed sump" at bounding box center [931, 529] width 1237 height 70
type textarea "Thickener feed sump"
click at [367, 313] on input "text" at bounding box center [931, 303] width 1237 height 21
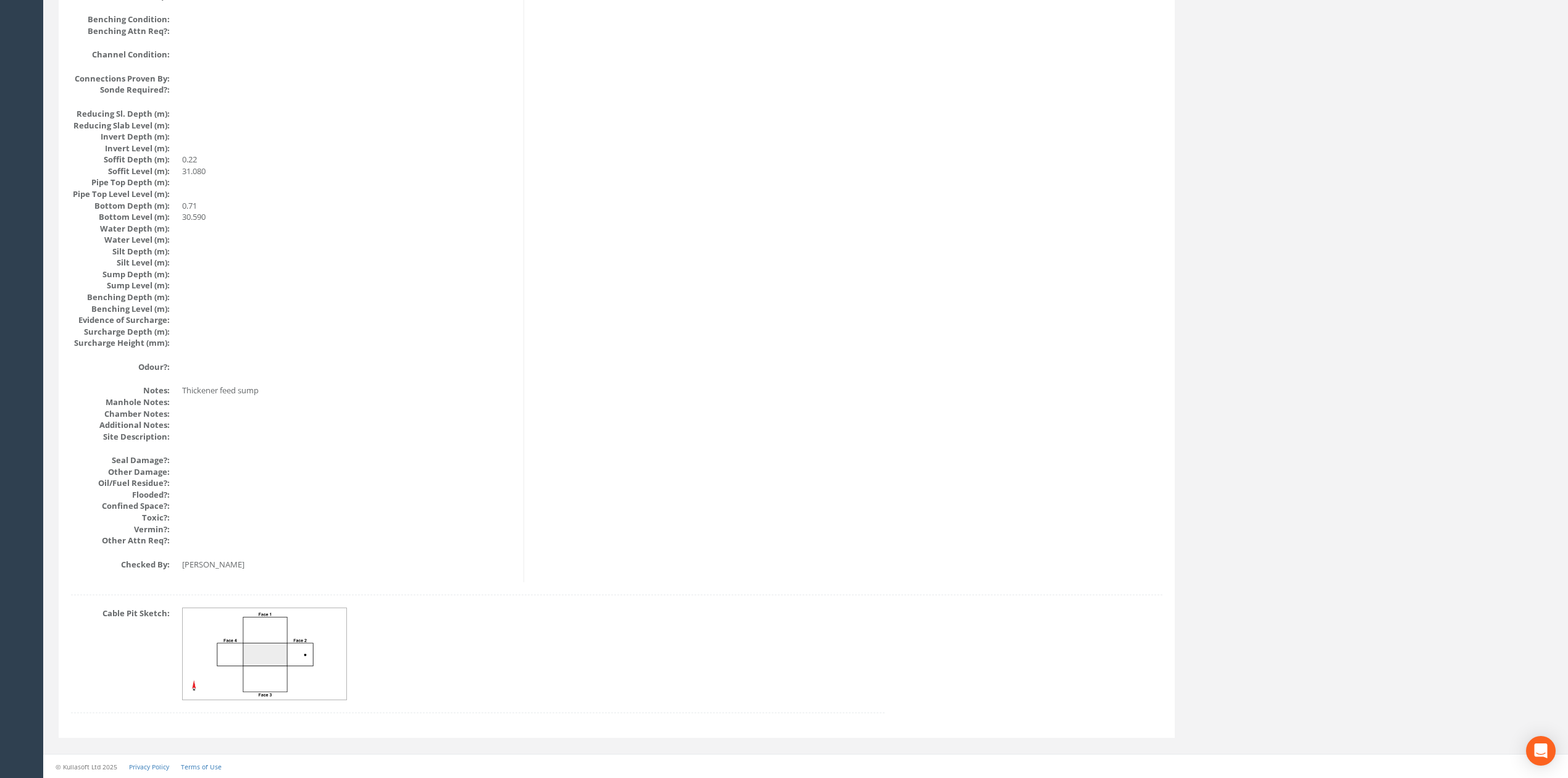
scroll to position [0, 0]
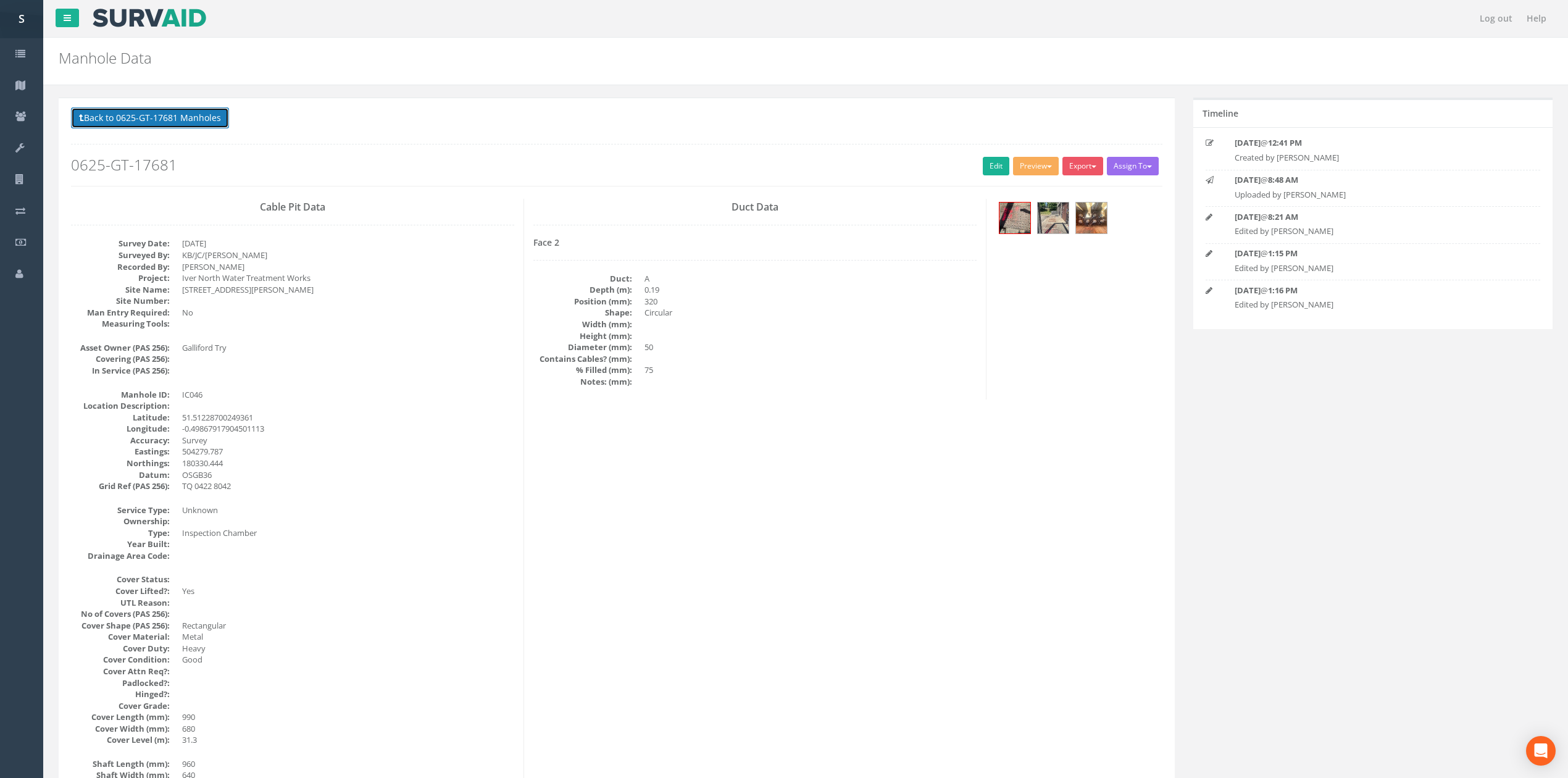
click at [177, 115] on button "Back to 0625-GT-17681 Manholes" at bounding box center [150, 118] width 158 height 21
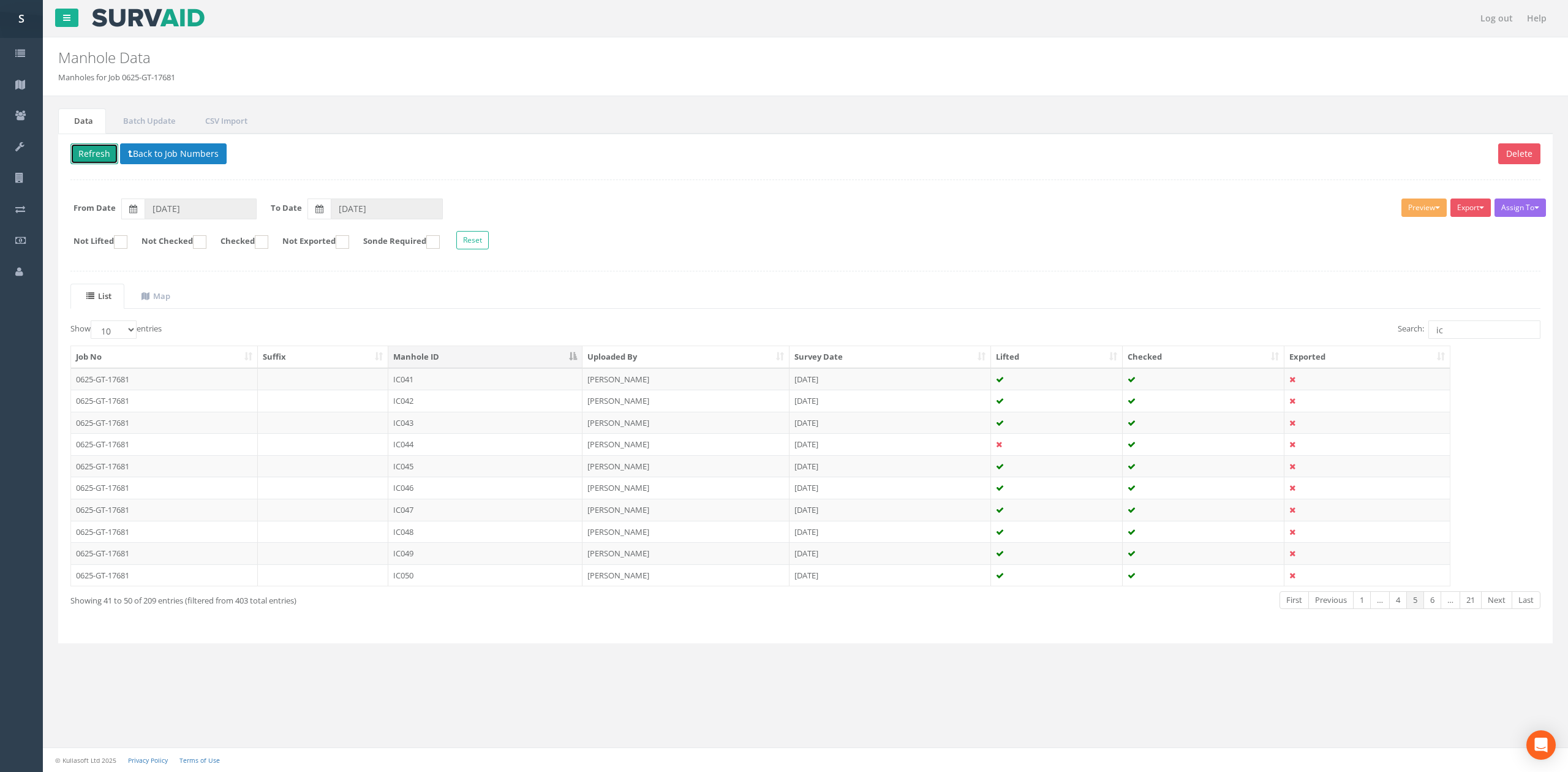
click at [97, 151] on button "Refresh" at bounding box center [95, 153] width 48 height 21
click at [401, 507] on td "IC047" at bounding box center [485, 510] width 194 height 22
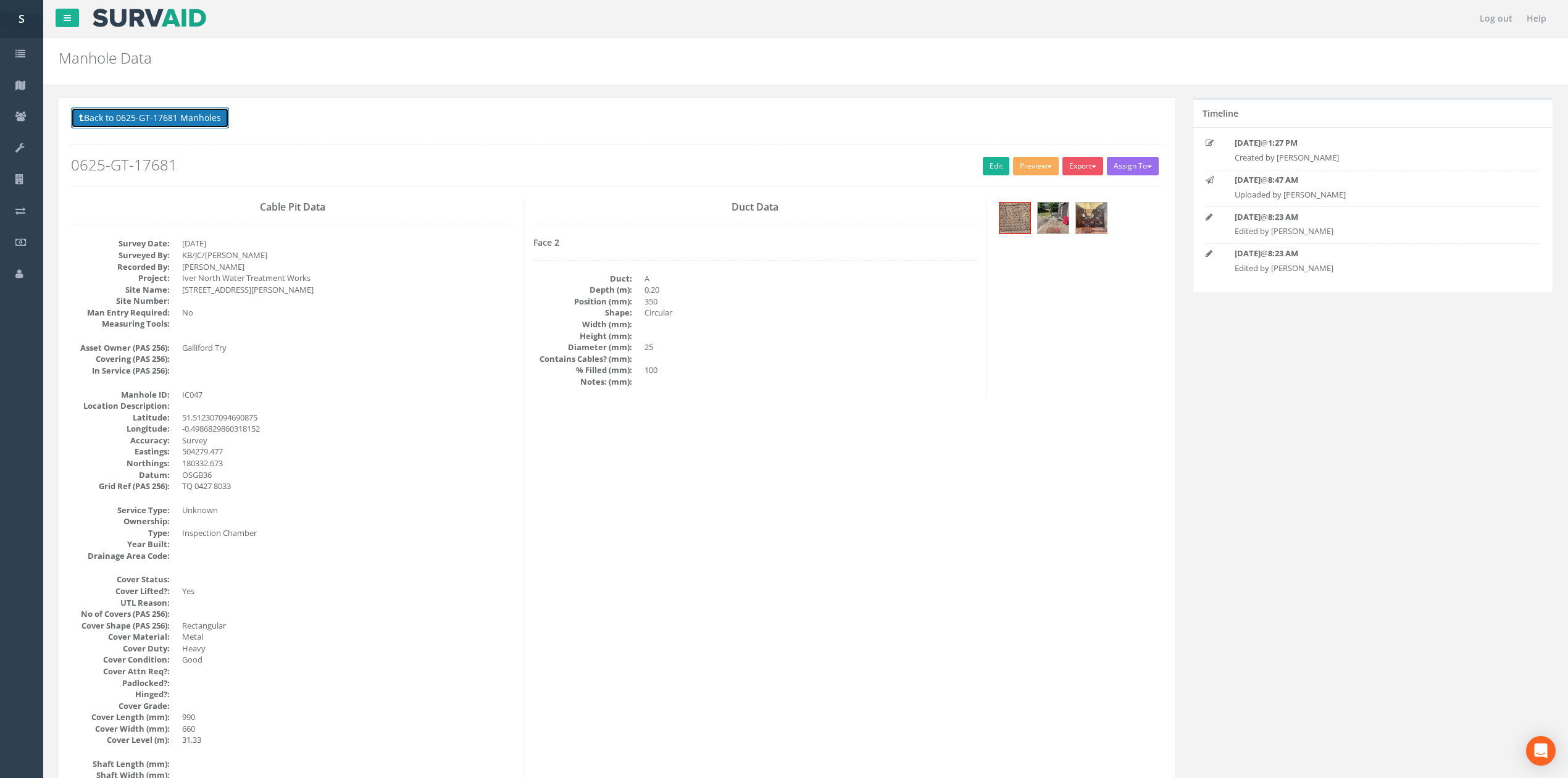
click at [139, 117] on button "Back to 0625-GT-17681 Manholes" at bounding box center [150, 118] width 158 height 21
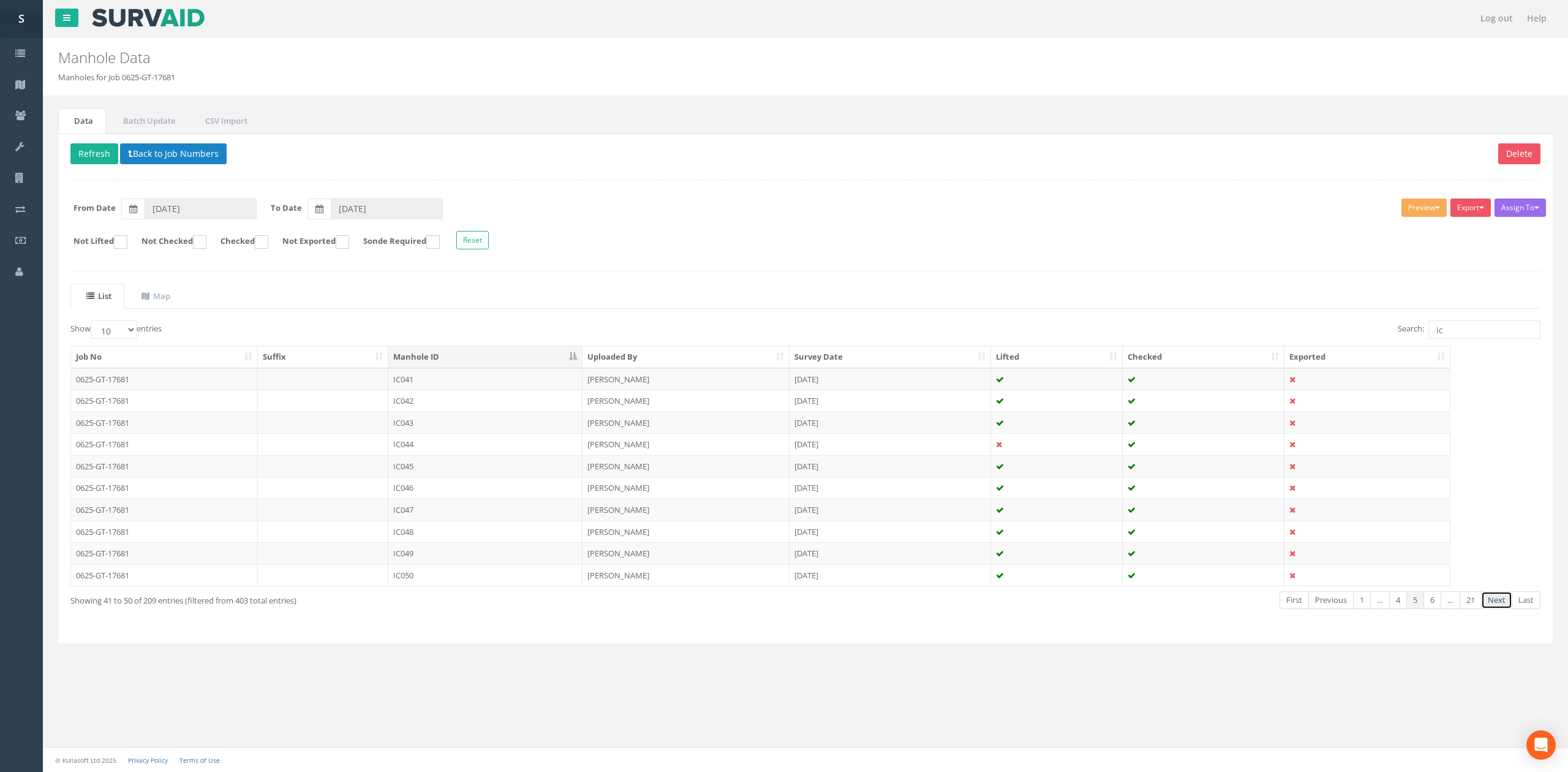
click at [1504, 608] on link "Next" at bounding box center [1497, 600] width 32 height 18
click at [395, 537] on td "IC058" at bounding box center [485, 532] width 194 height 22
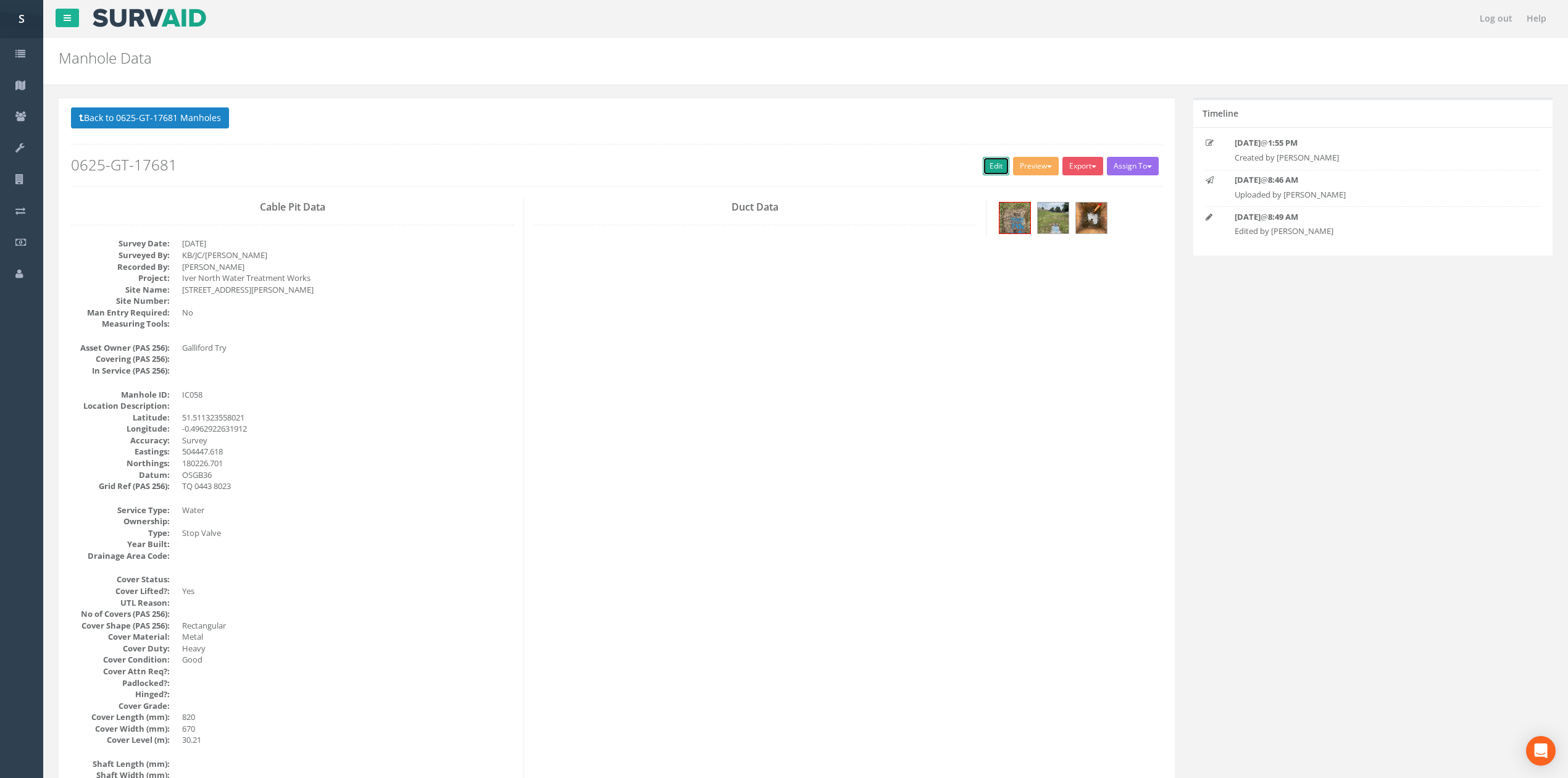
click at [983, 169] on link "Edit" at bounding box center [996, 166] width 26 height 19
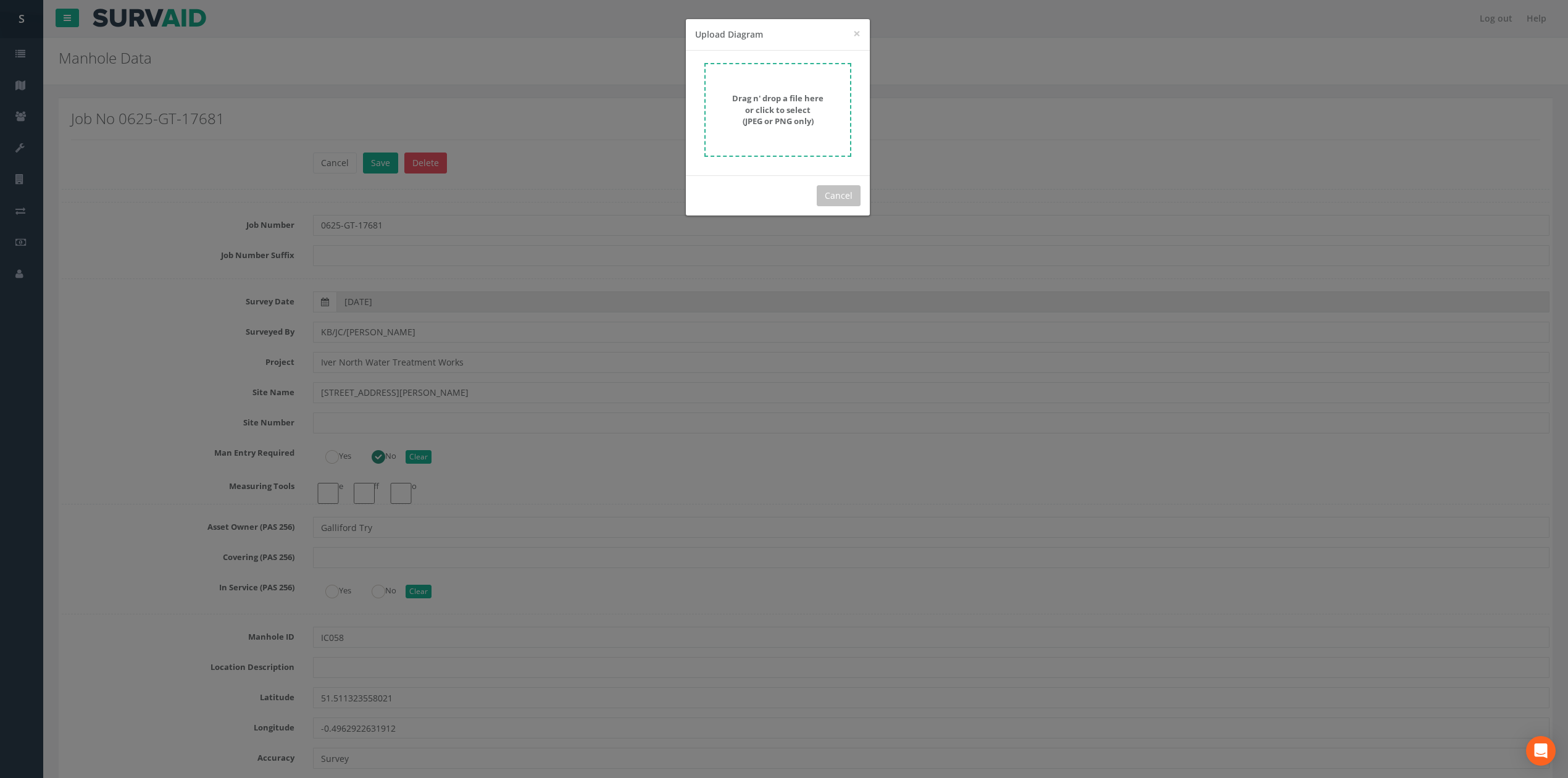
click at [708, 105] on div "Drag n' drop a file here or click to select (JPEG or PNG only)" at bounding box center [777, 113] width 184 height 125
click at [736, 111] on div "Drag n' drop a file here or click to select (JPEG or PNG only)" at bounding box center [777, 110] width 119 height 35
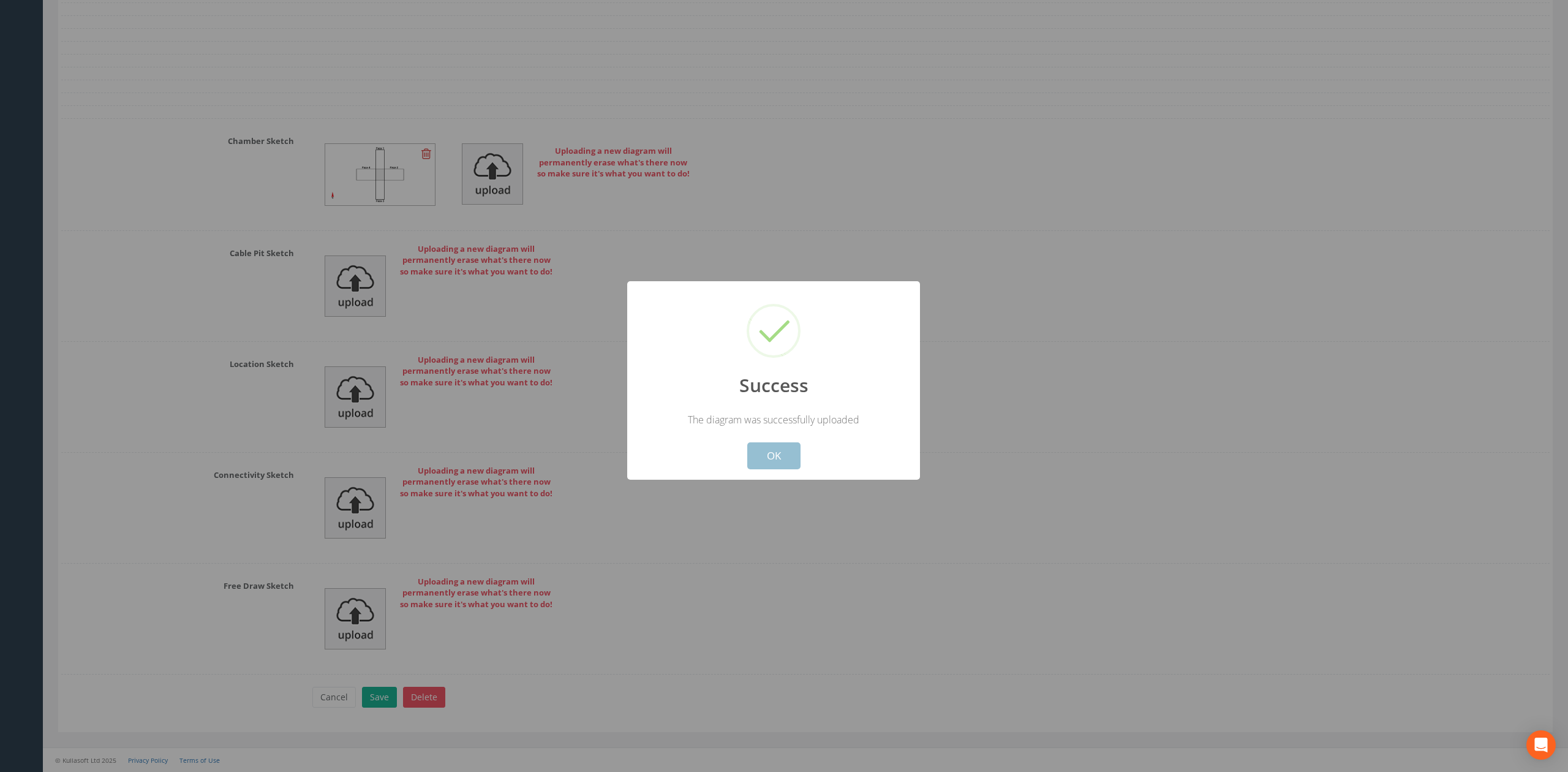
click at [775, 443] on button "OK" at bounding box center [774, 456] width 53 height 27
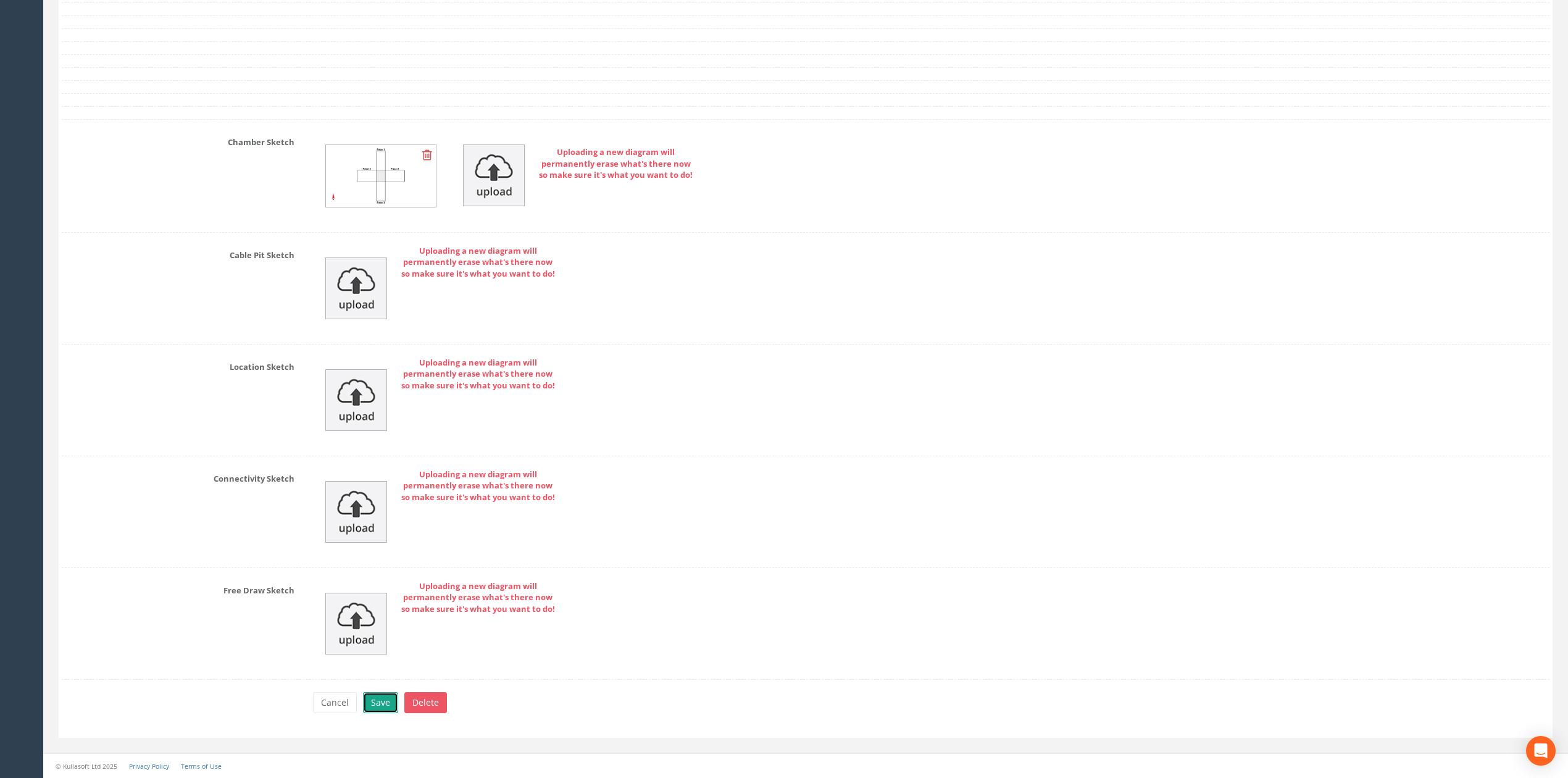
click at [368, 702] on button "Save" at bounding box center [380, 702] width 35 height 21
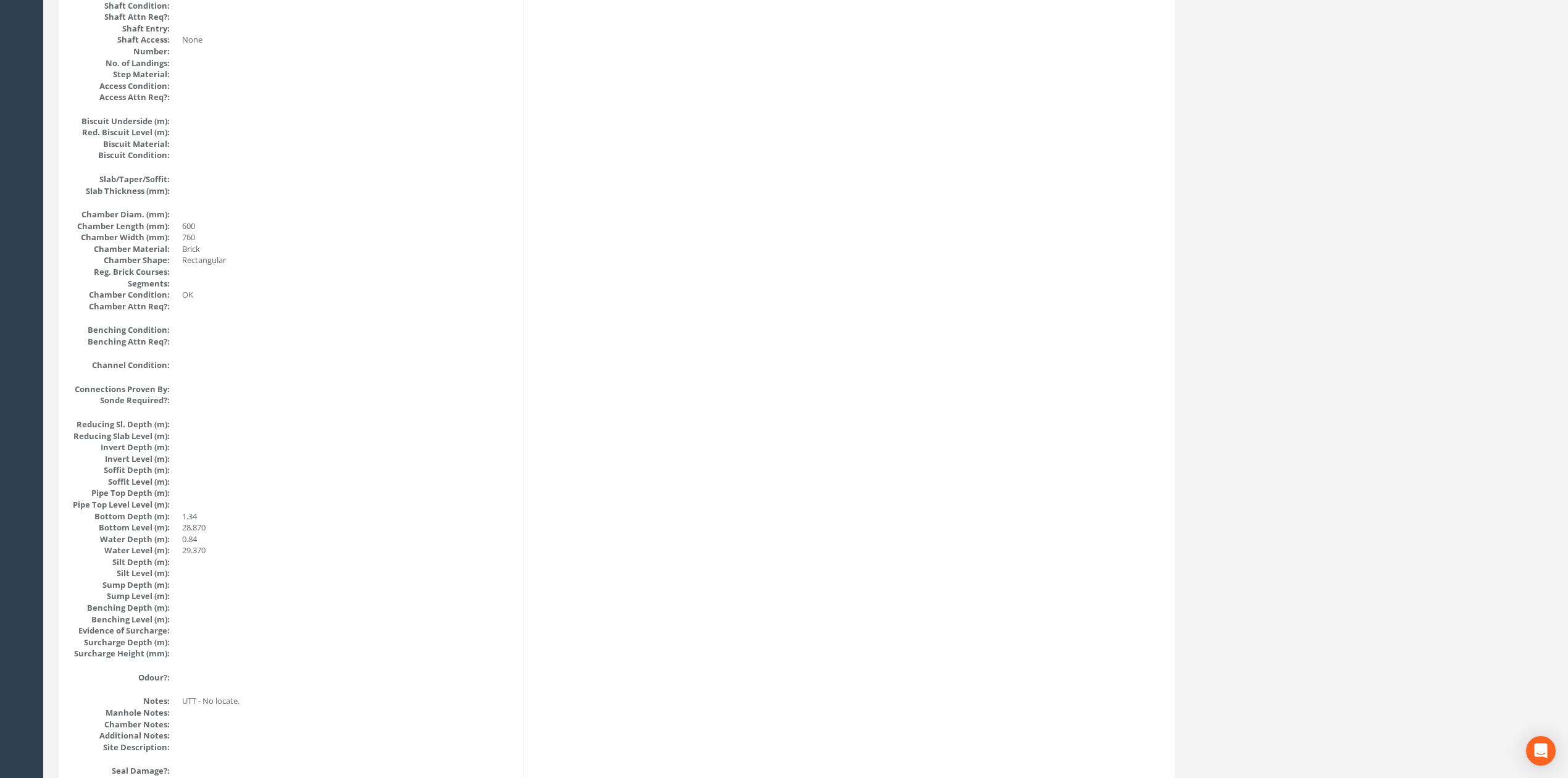
scroll to position [0, 0]
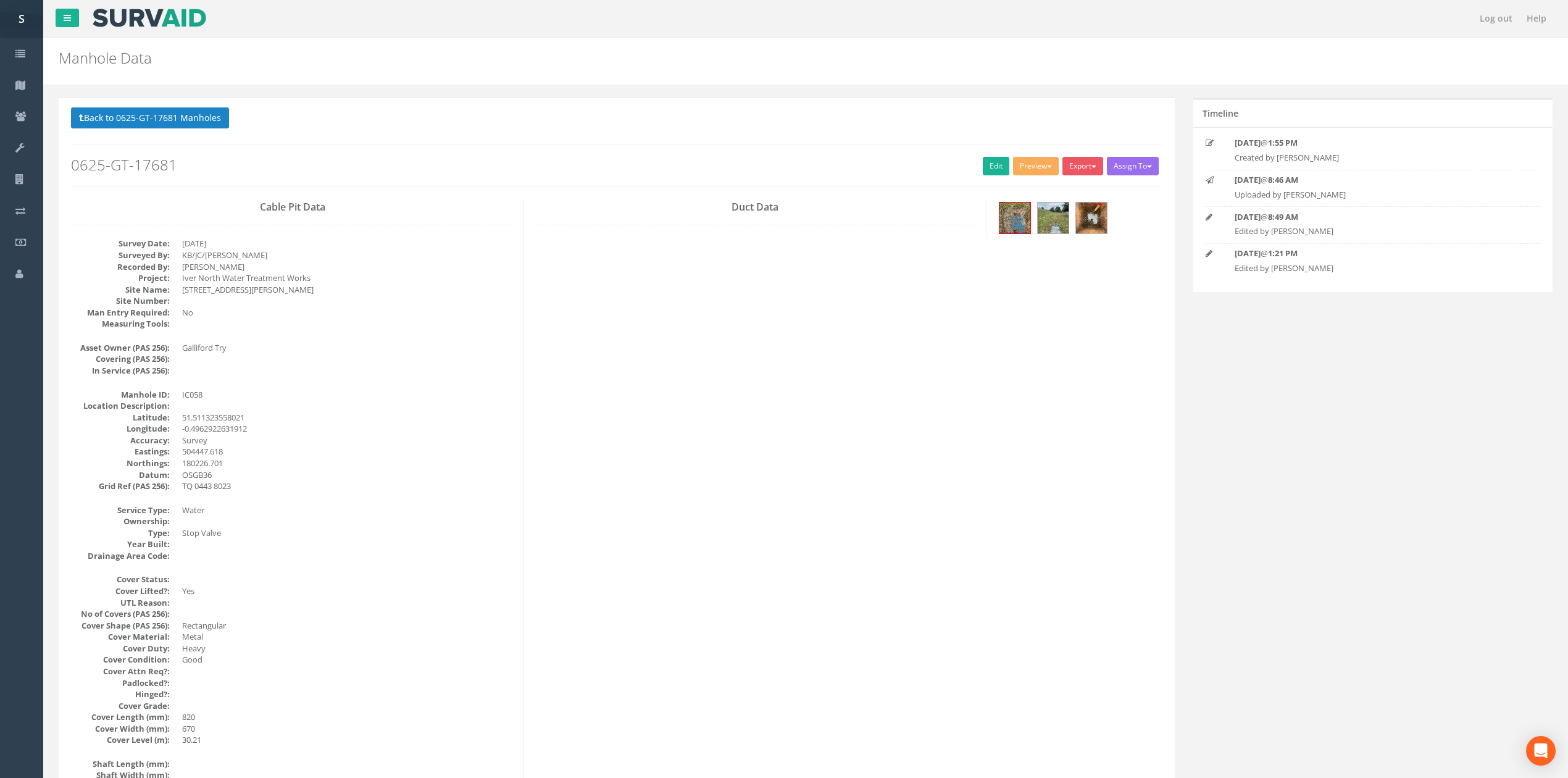
click at [173, 130] on p "Back to 0625-GT-17681 Manholes Back to Map" at bounding box center [617, 119] width 1092 height 24
click at [228, 128] on button "Back to 0625-GT-17681 Manholes" at bounding box center [150, 118] width 158 height 21
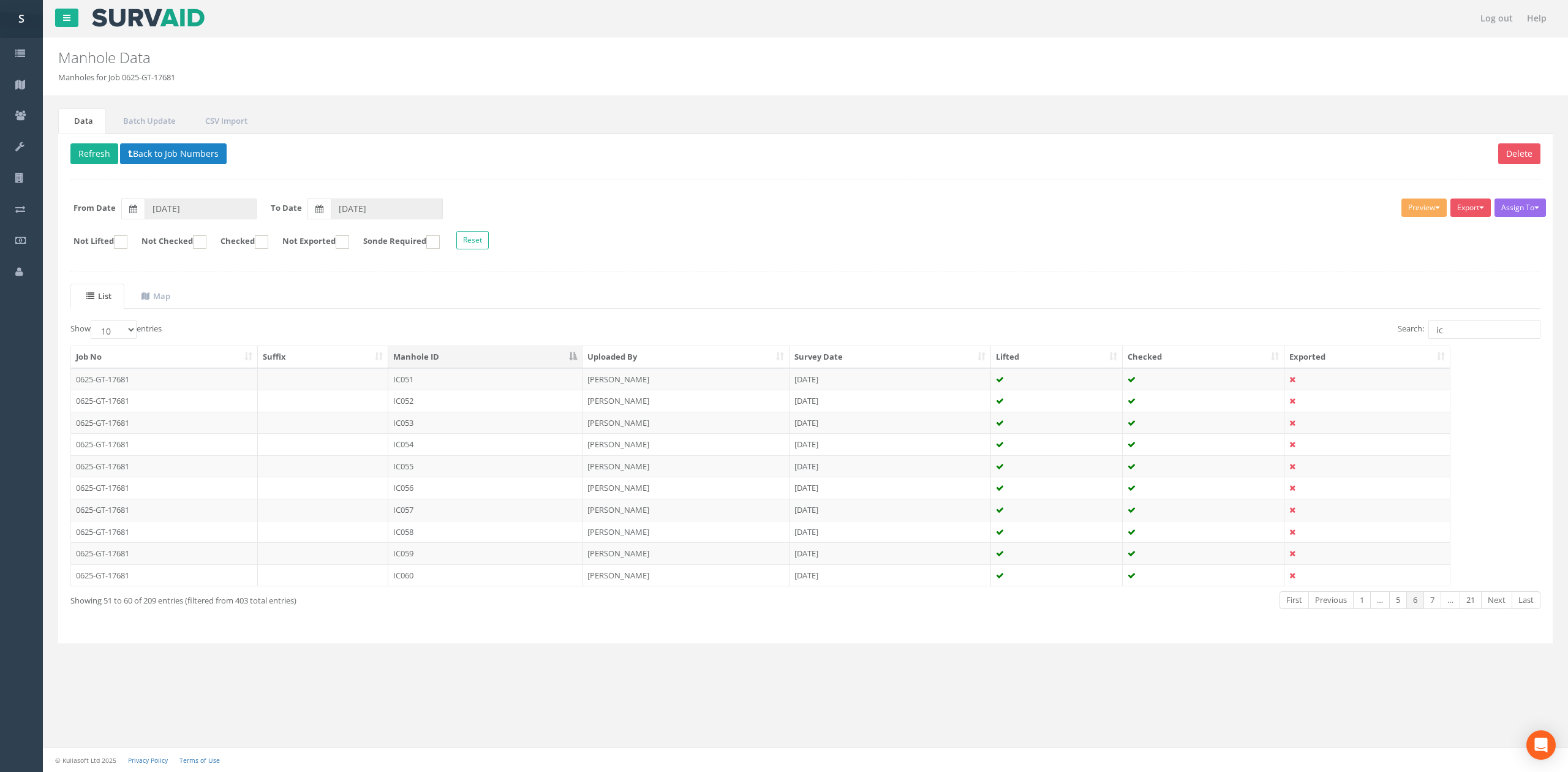
drag, startPoint x: 613, startPoint y: 557, endPoint x: 623, endPoint y: 545, distance: 15.6
click at [613, 557] on td "[PERSON_NAME]" at bounding box center [686, 553] width 207 height 22
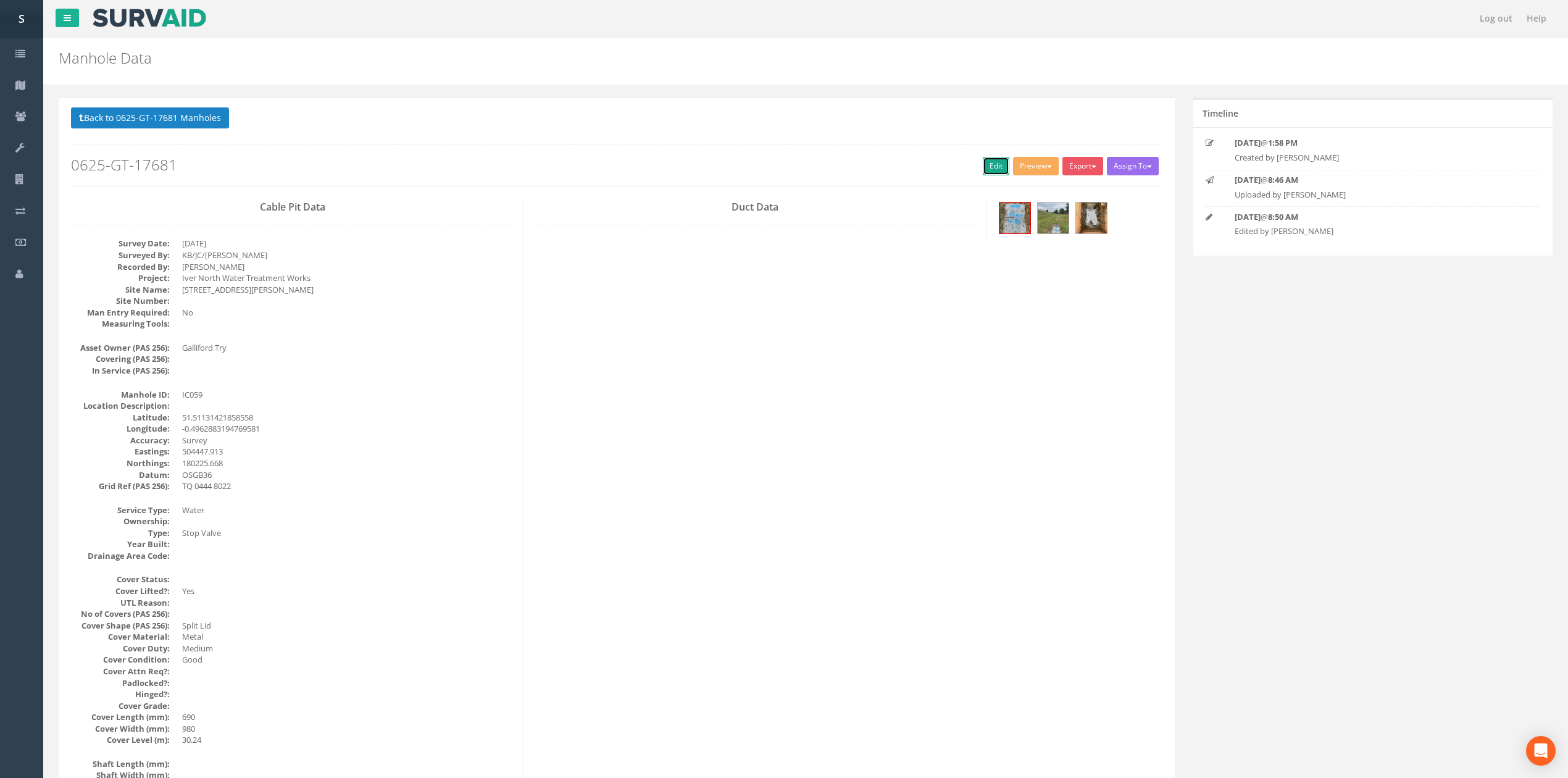
click at [989, 162] on link "Edit" at bounding box center [996, 166] width 26 height 19
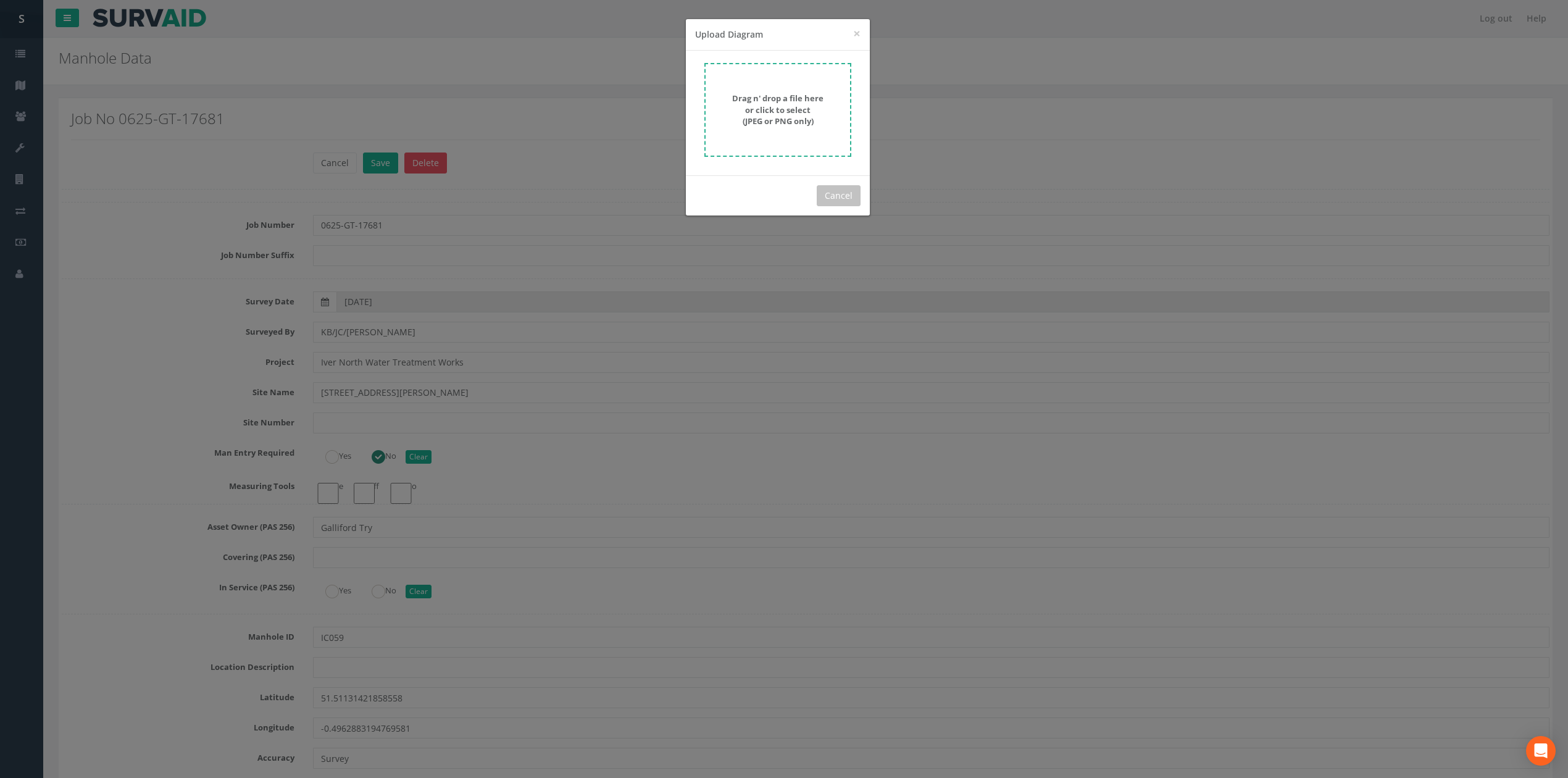
click at [795, 114] on strong "Drag n' drop a file here or click to select (JPEG or PNG only)" at bounding box center [777, 109] width 91 height 34
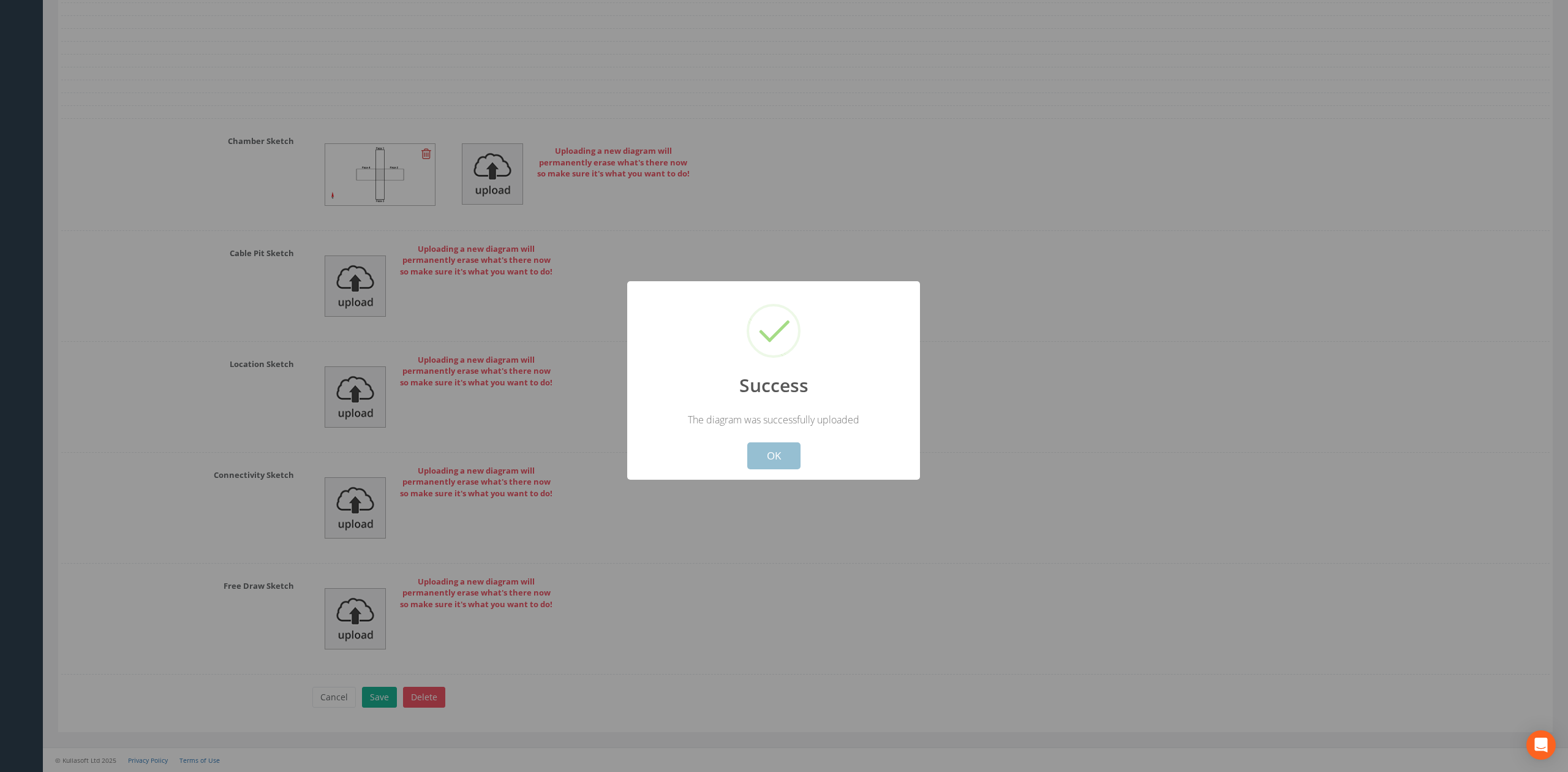
click at [780, 456] on button "OK" at bounding box center [774, 456] width 53 height 27
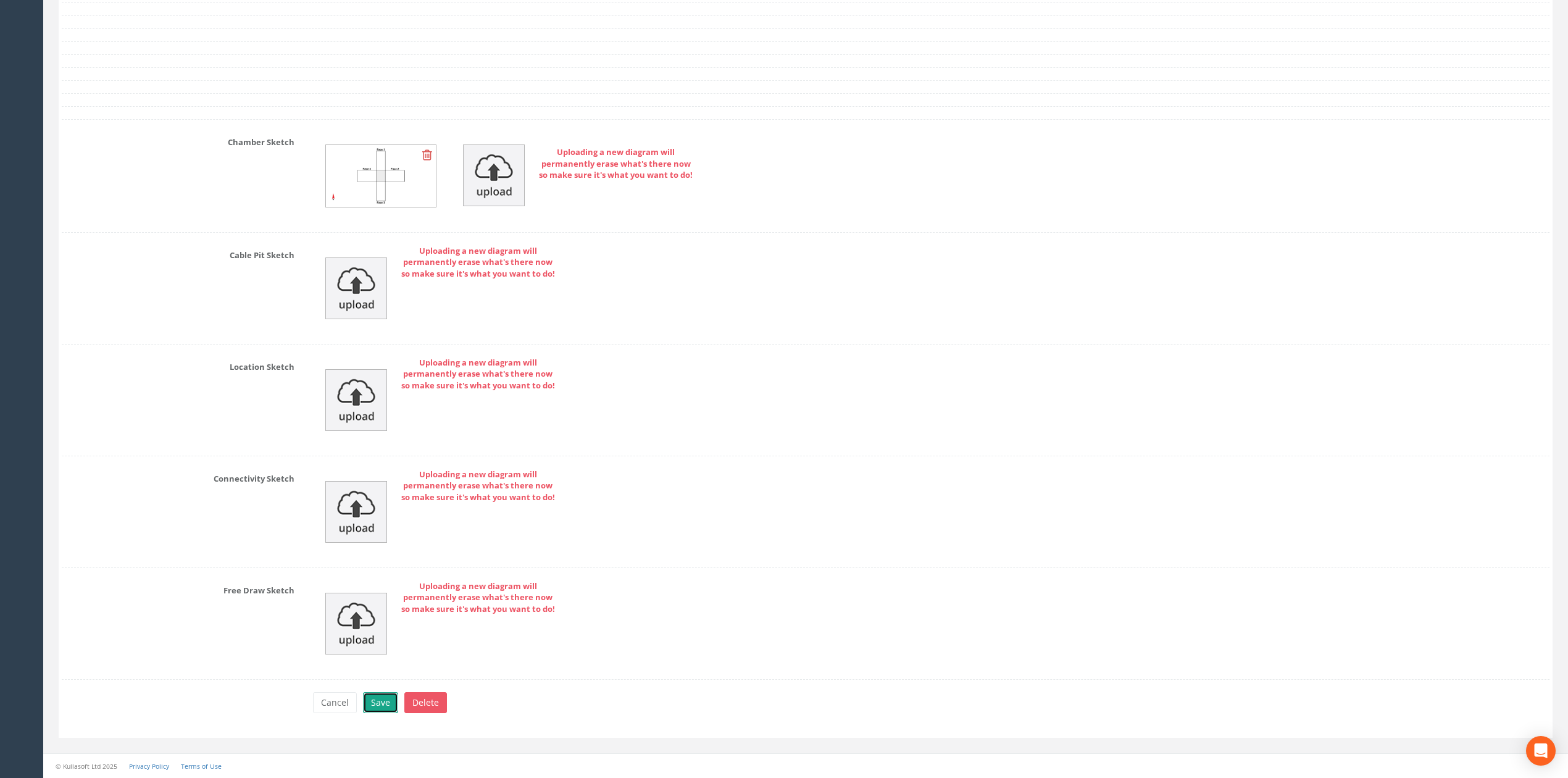
click at [387, 705] on button "Save" at bounding box center [380, 702] width 35 height 21
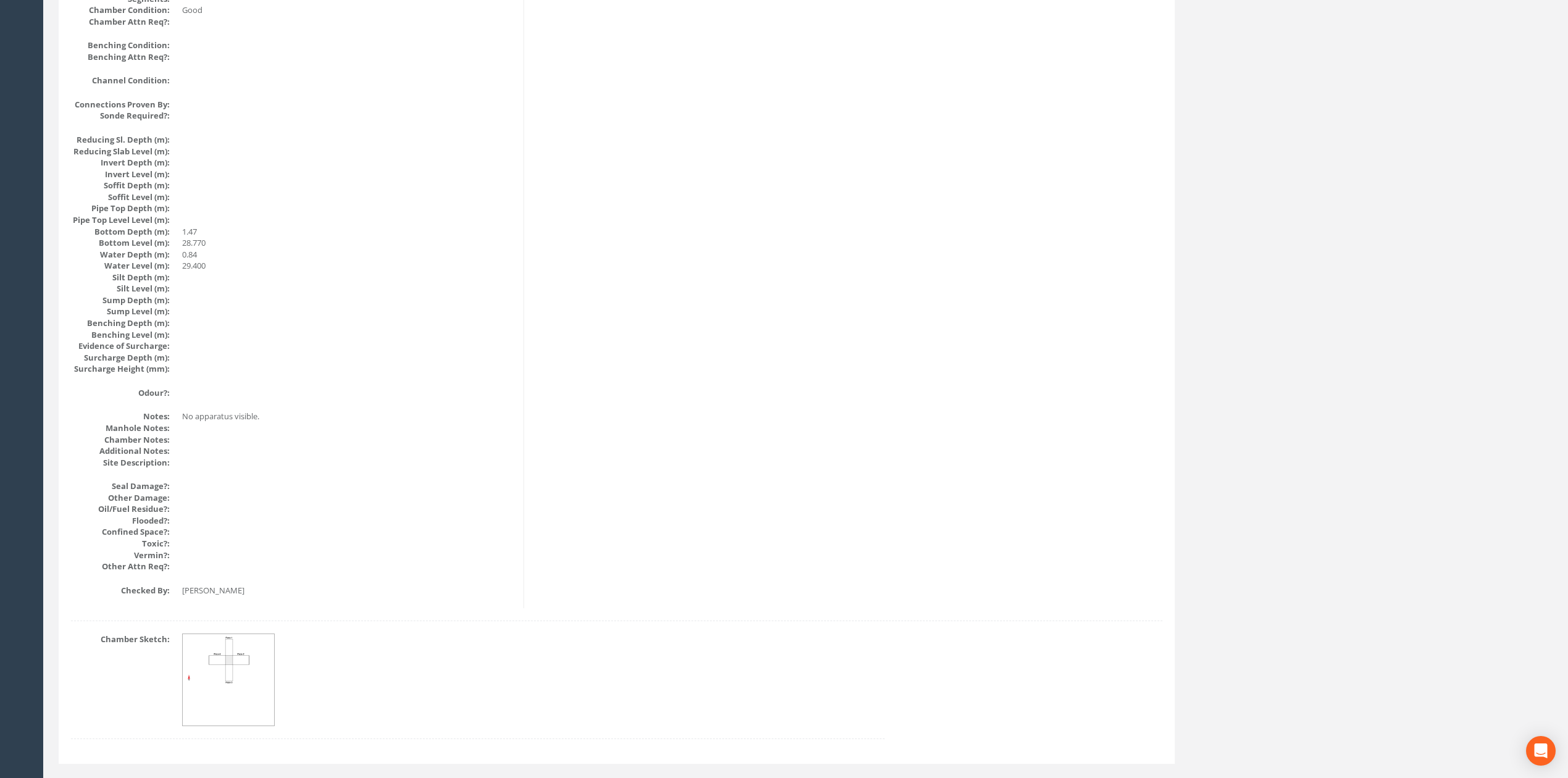
scroll to position [0, 0]
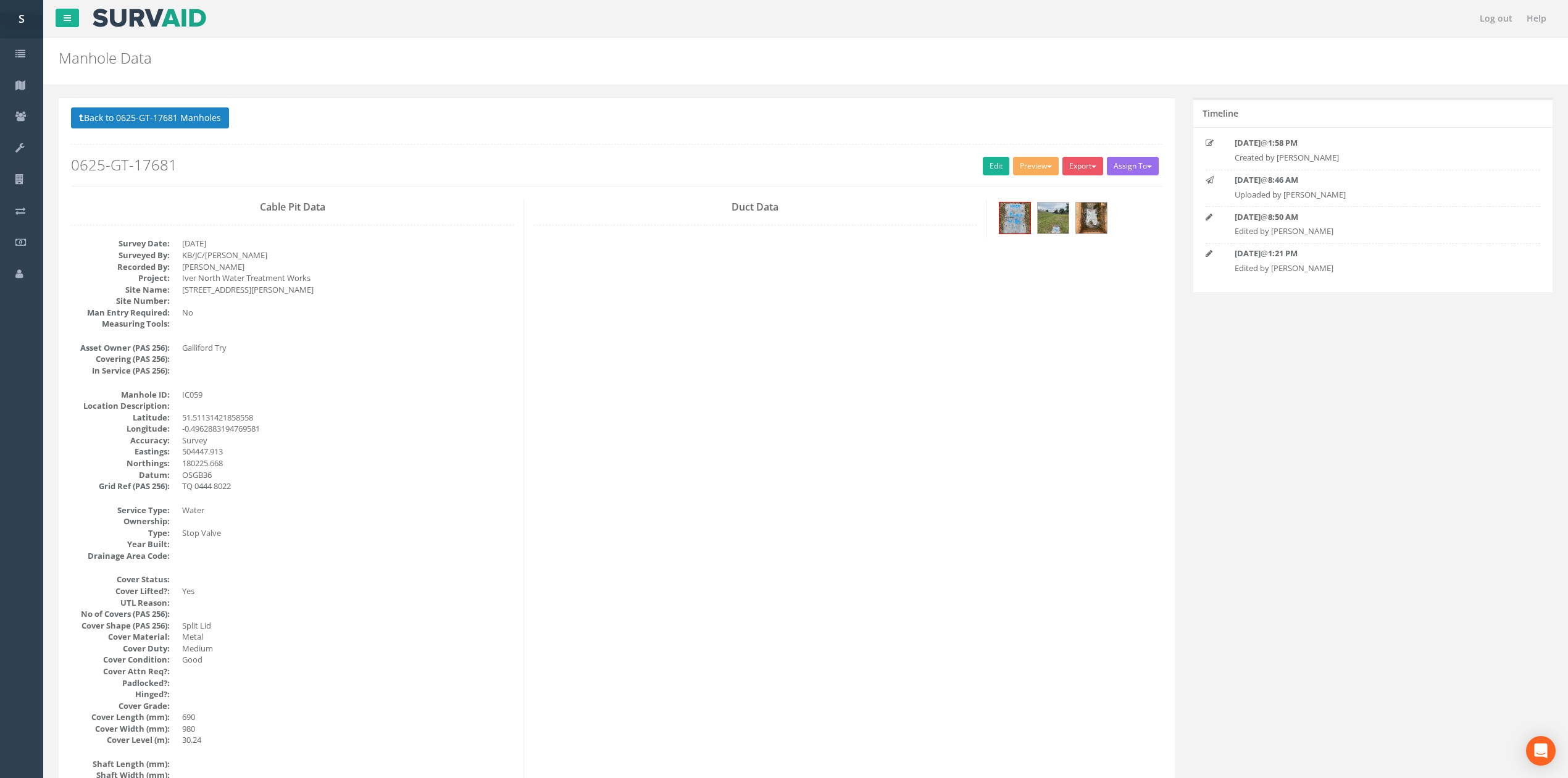
click at [131, 116] on button "Back to 0625-GT-17681 Manholes" at bounding box center [150, 118] width 158 height 21
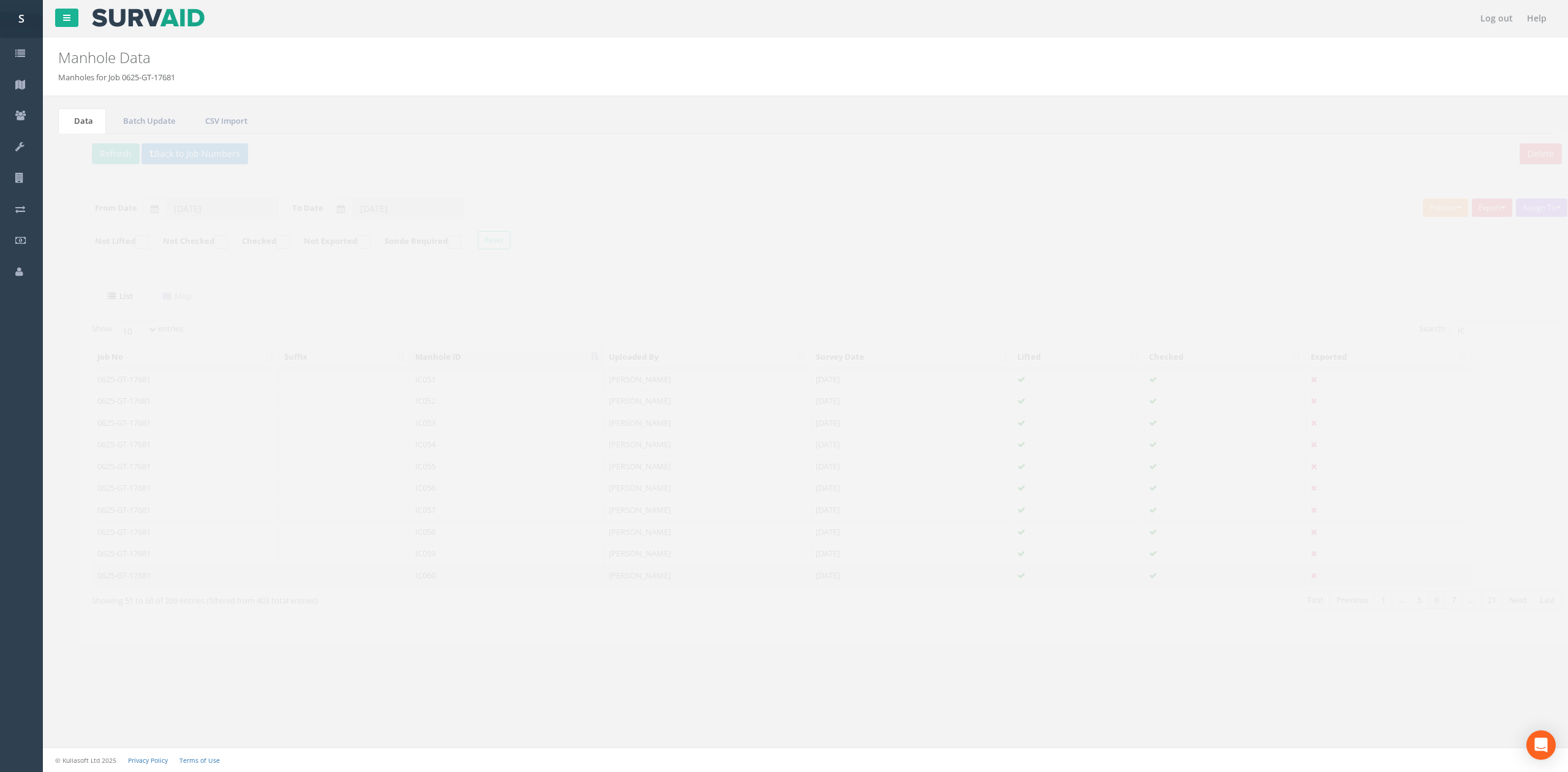
click at [475, 581] on td "IC060" at bounding box center [485, 575] width 194 height 22
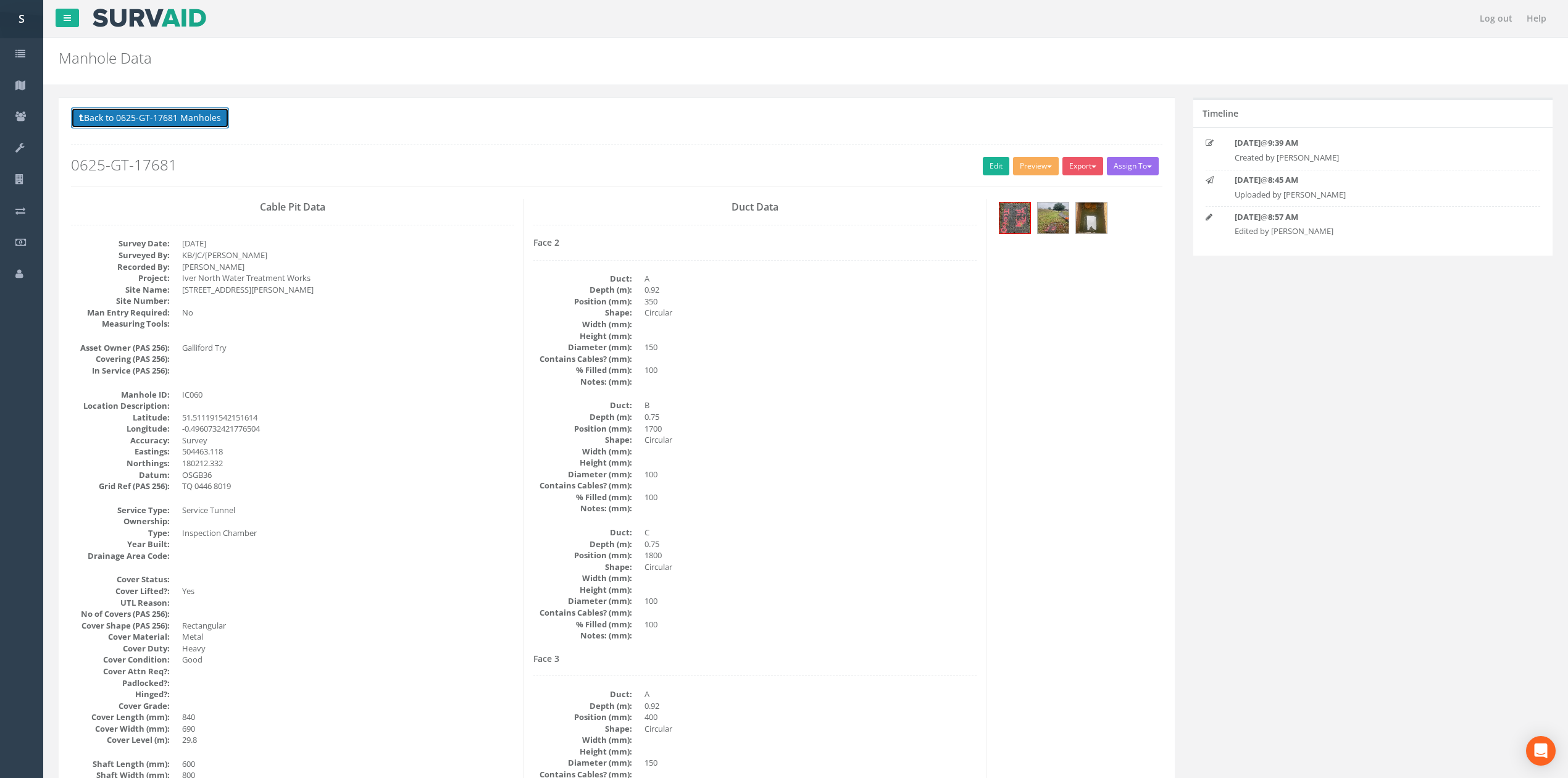
click at [204, 121] on button "Back to 0625-GT-17681 Manholes" at bounding box center [150, 118] width 158 height 21
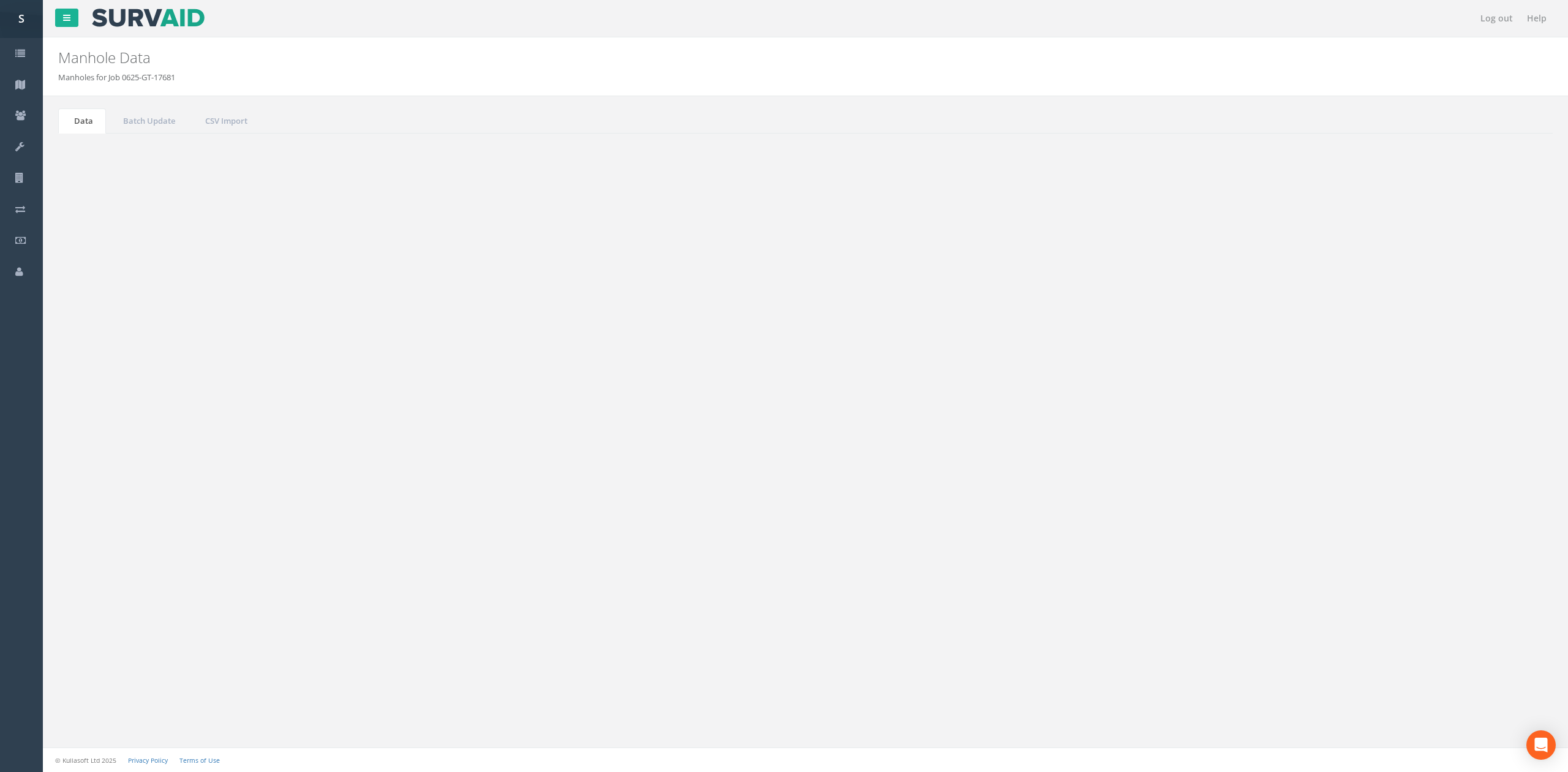
drag, startPoint x: 1487, startPoint y: 603, endPoint x: 1465, endPoint y: 591, distance: 25.1
click at [1487, 603] on link "Next" at bounding box center [1497, 600] width 32 height 18
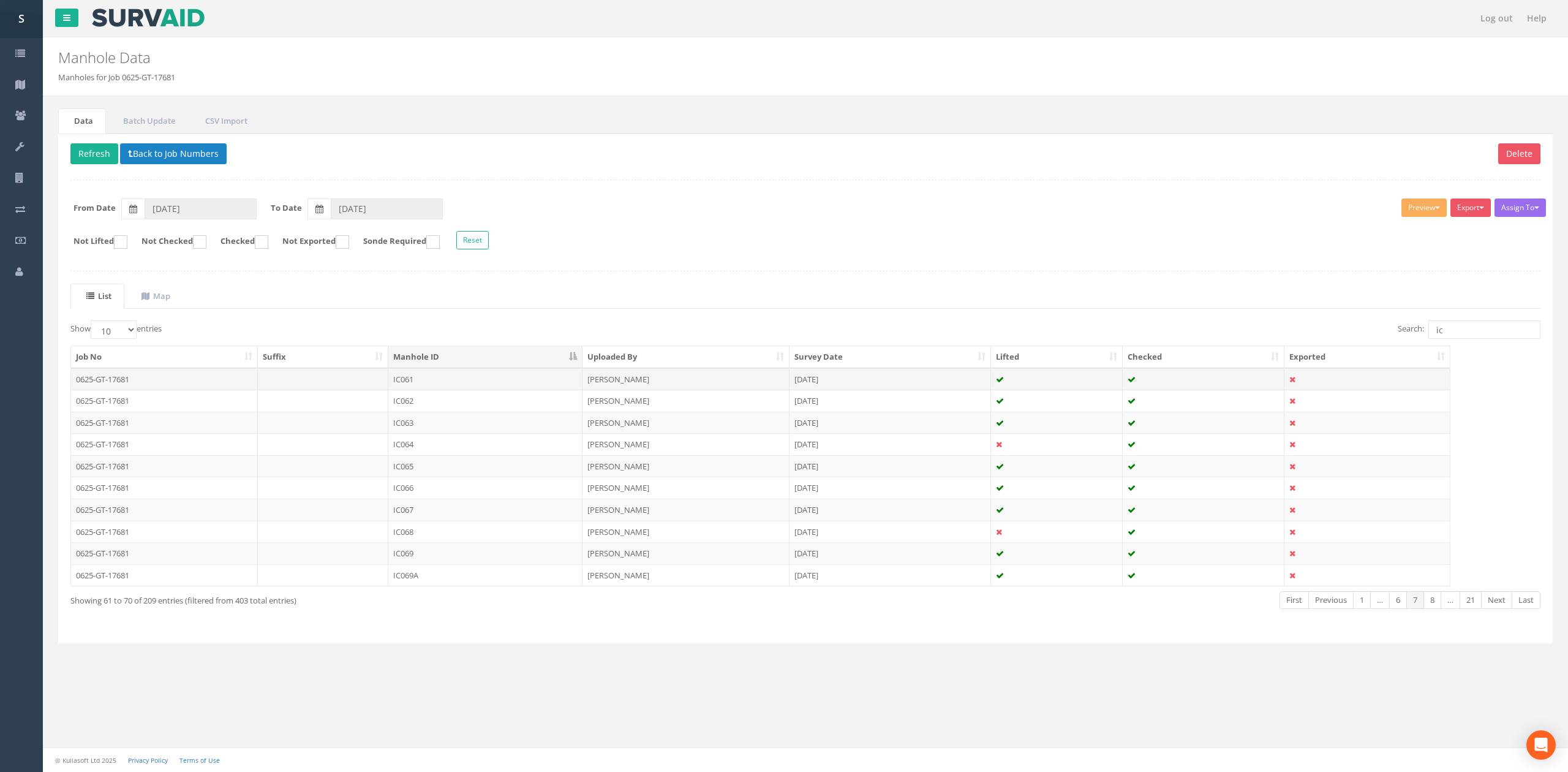
click at [442, 386] on td "IC061" at bounding box center [485, 379] width 194 height 22
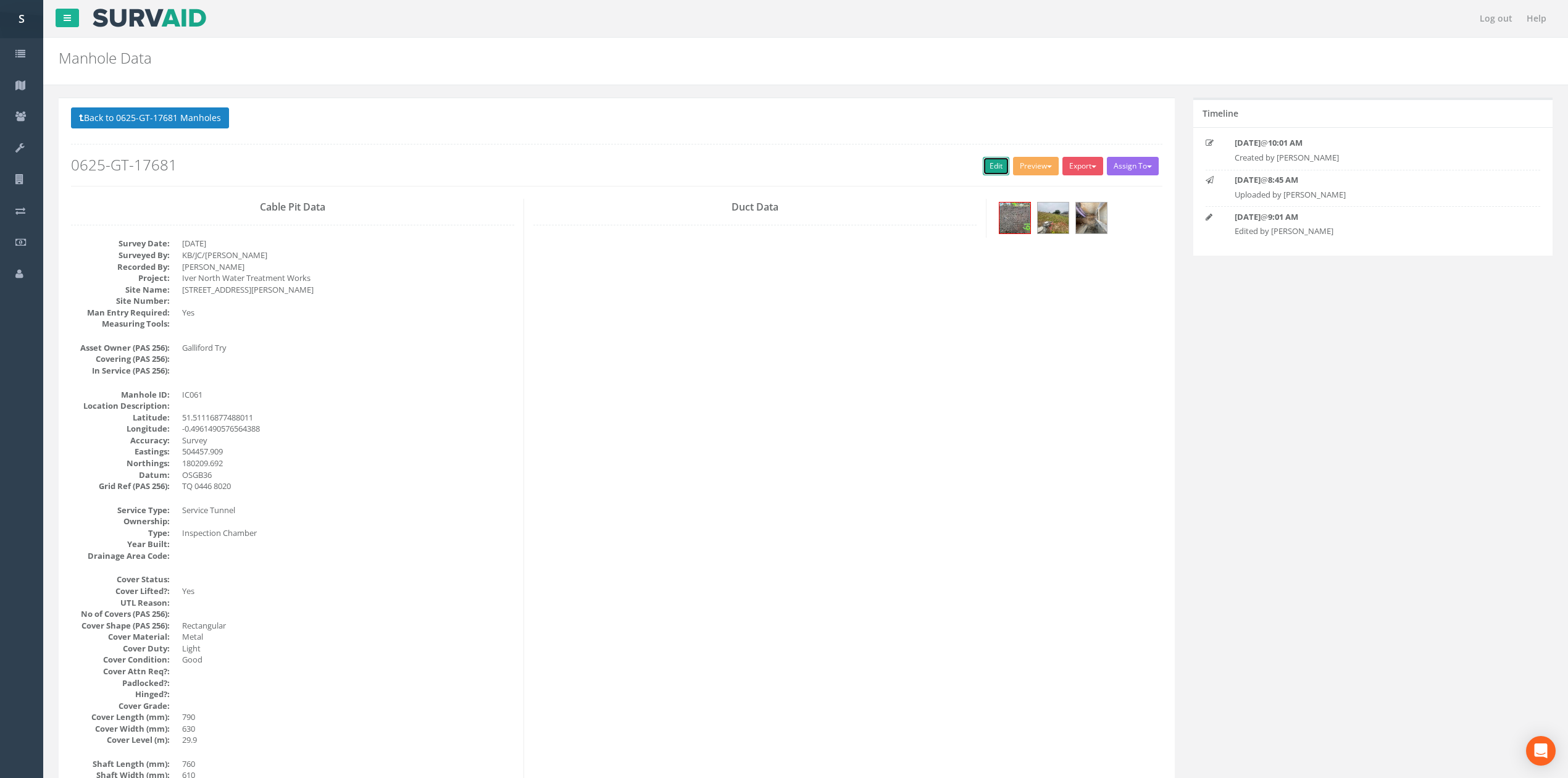
click at [989, 168] on link "Edit" at bounding box center [996, 166] width 26 height 19
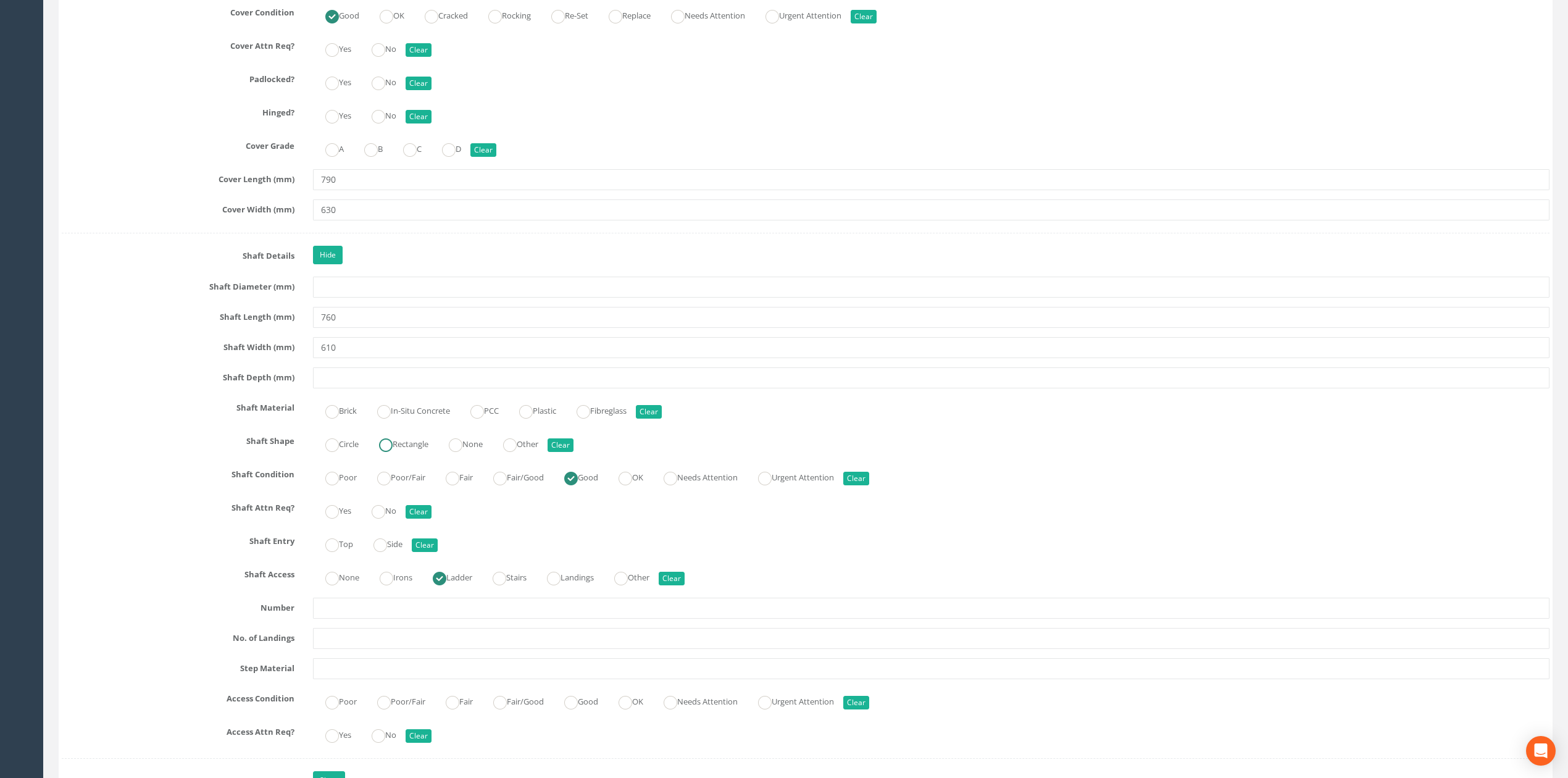
click at [413, 451] on label "Rectangle" at bounding box center [397, 443] width 61 height 18
radio input "true"
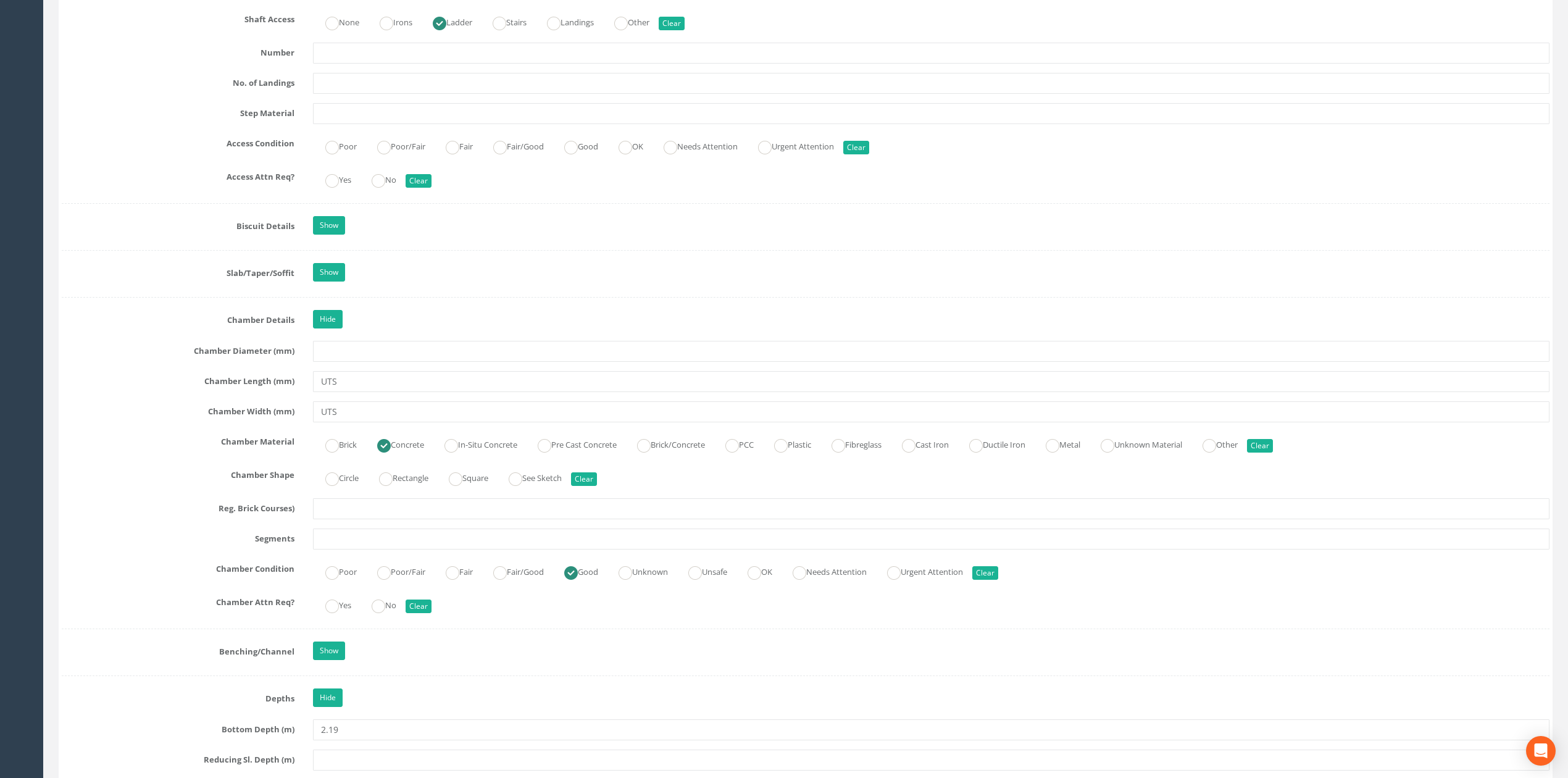
scroll to position [1976, 0]
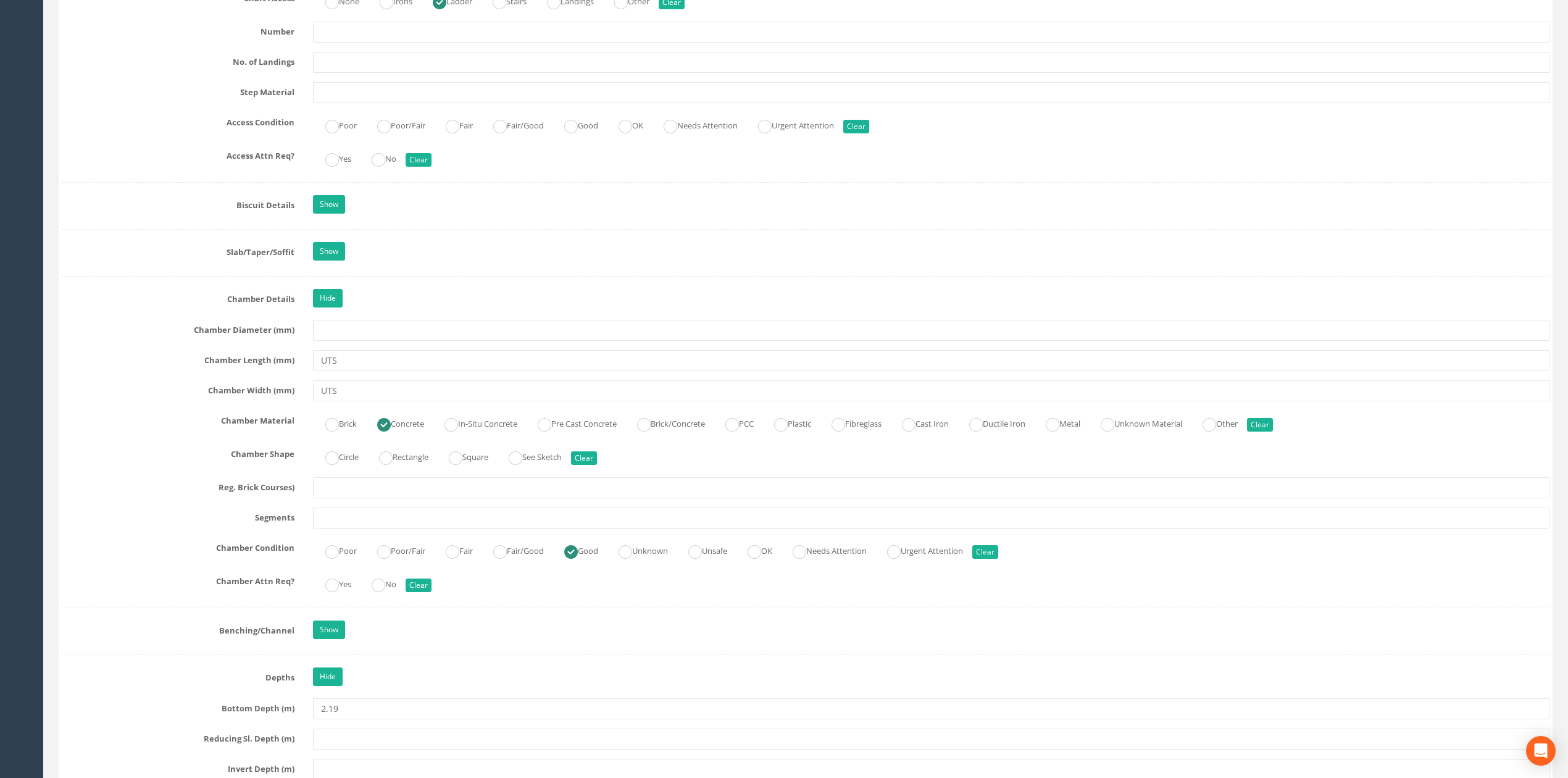
click at [396, 468] on div "Circle Rectangle Square See Sketch Clear" at bounding box center [931, 456] width 1255 height 24
click at [400, 465] on label "Rectangle" at bounding box center [397, 456] width 61 height 18
radio input "true"
click at [405, 371] on input "UTS" at bounding box center [931, 360] width 1237 height 21
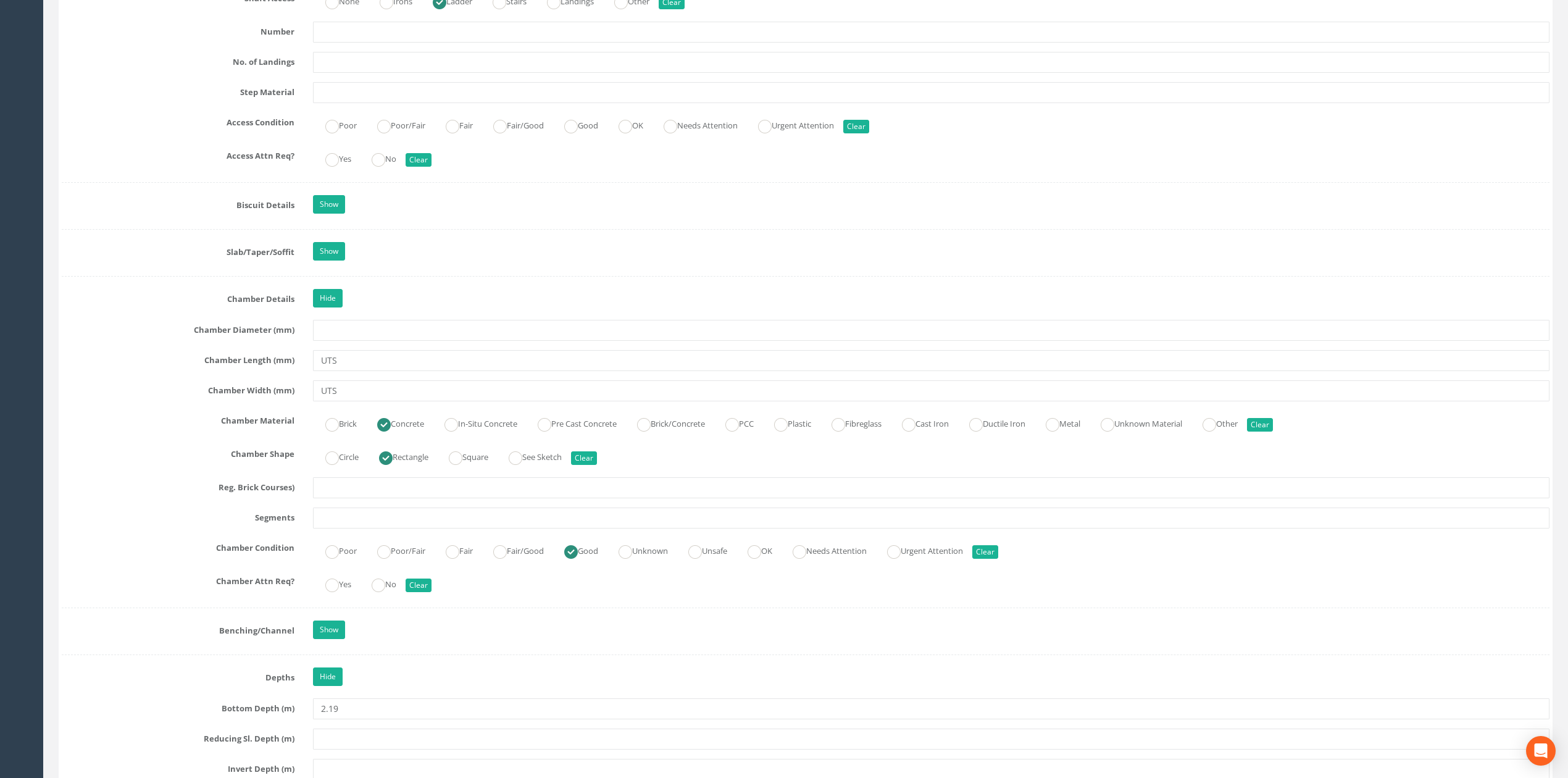
scroll to position [1010, 0]
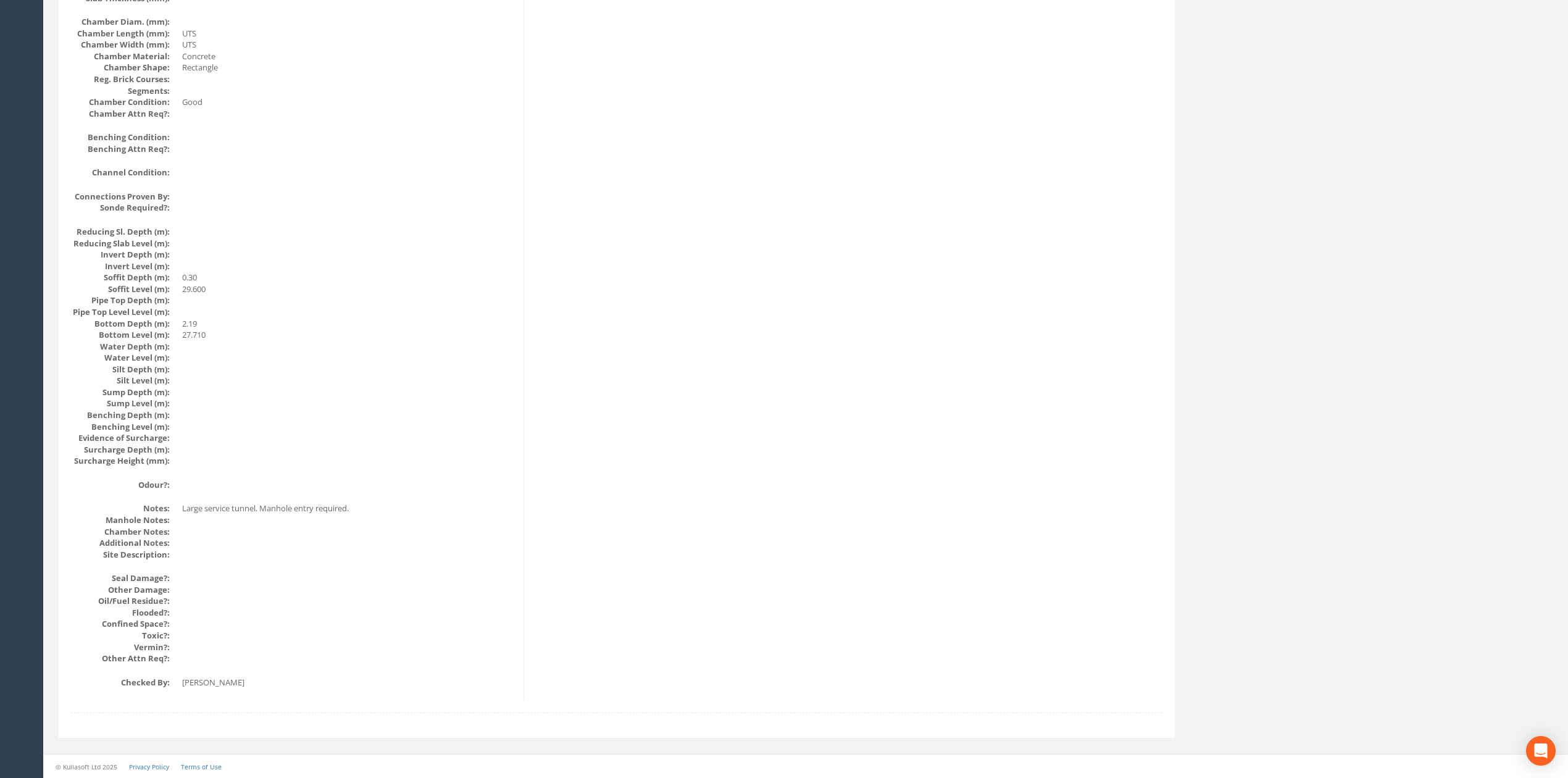
drag, startPoint x: 418, startPoint y: 559, endPoint x: 385, endPoint y: 260, distance: 300.8
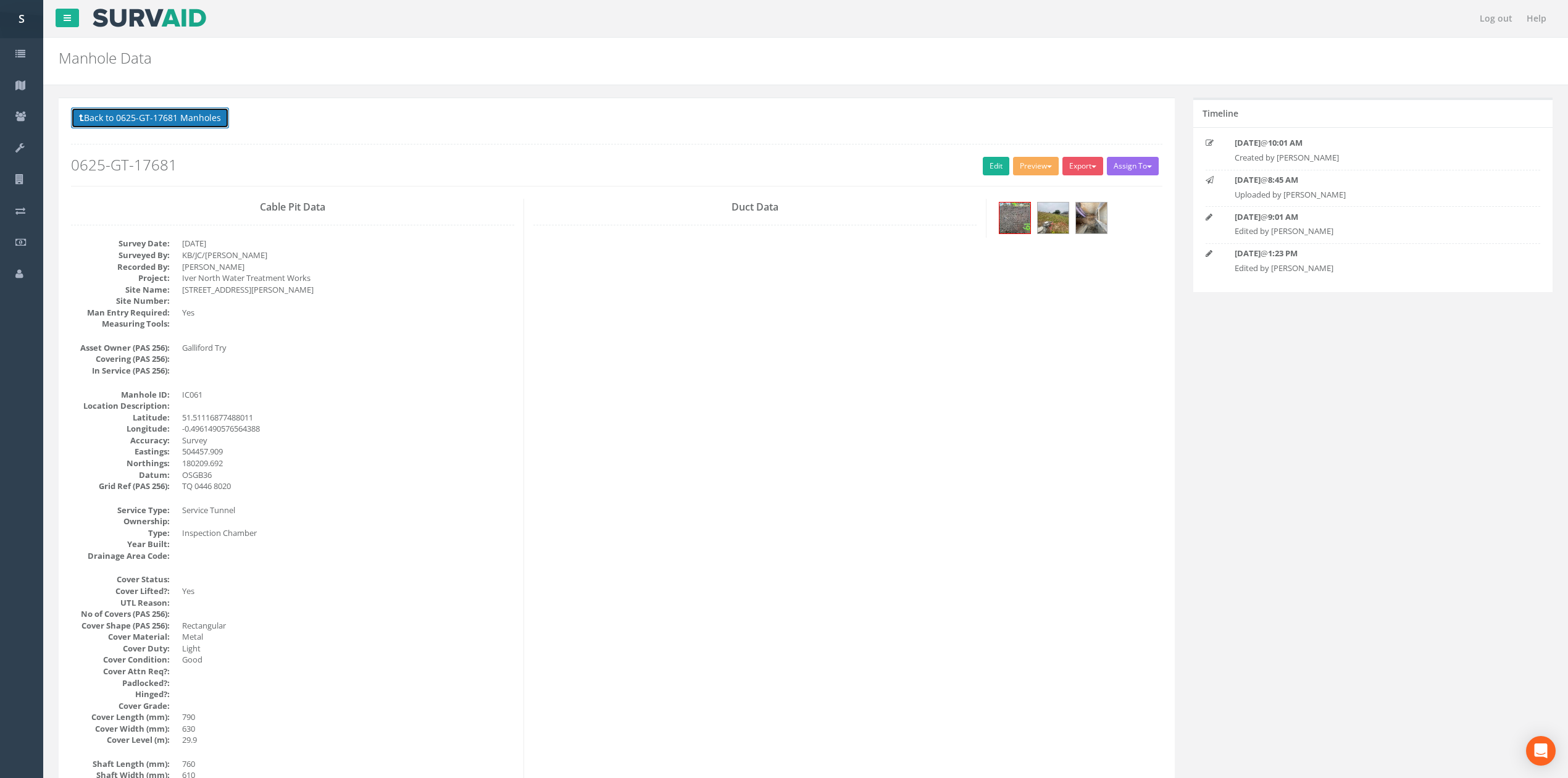
click at [107, 111] on button "Back to 0625-GT-17681 Manholes" at bounding box center [150, 118] width 158 height 21
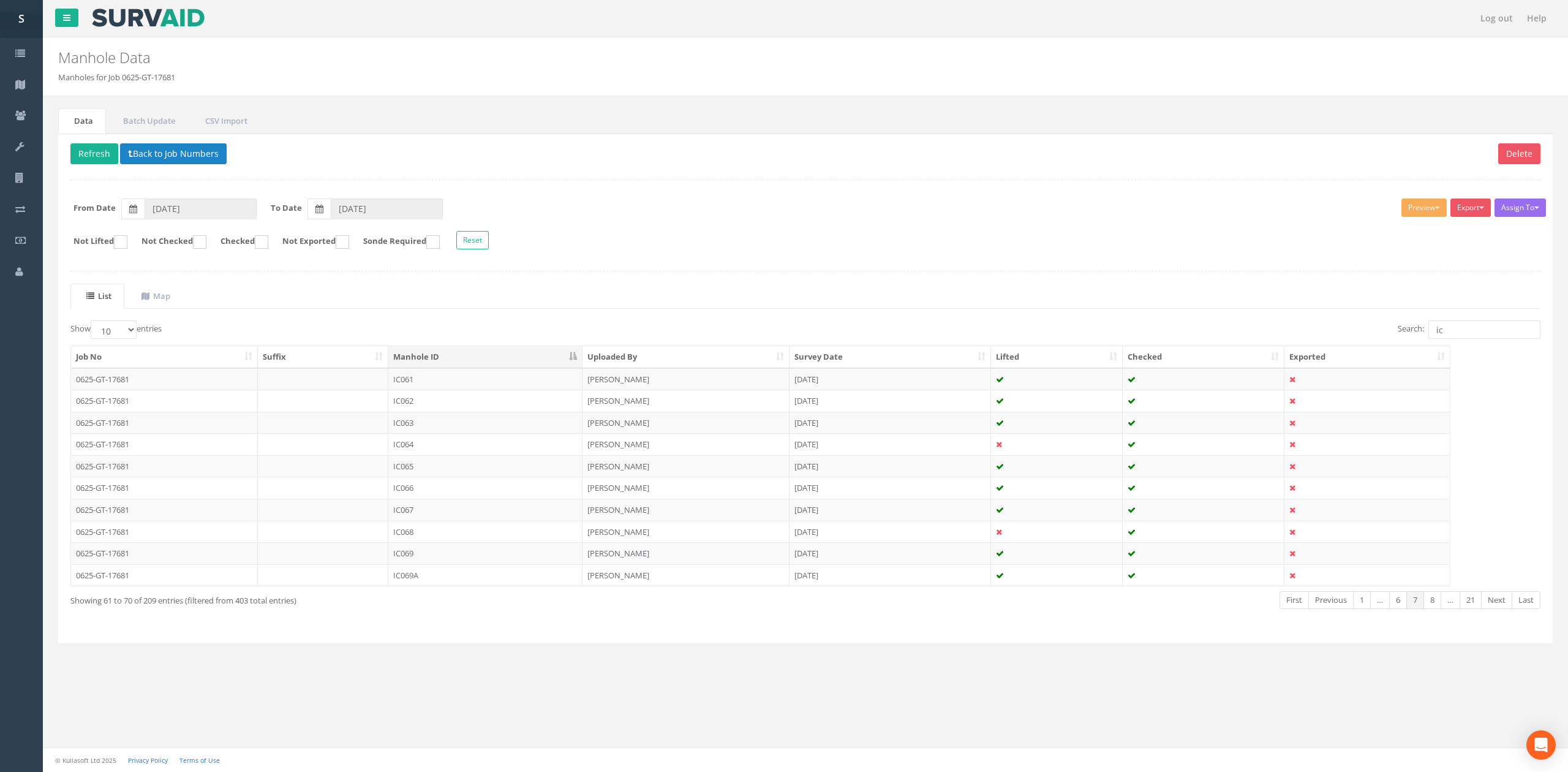
click at [501, 447] on td "IC064" at bounding box center [485, 444] width 194 height 22
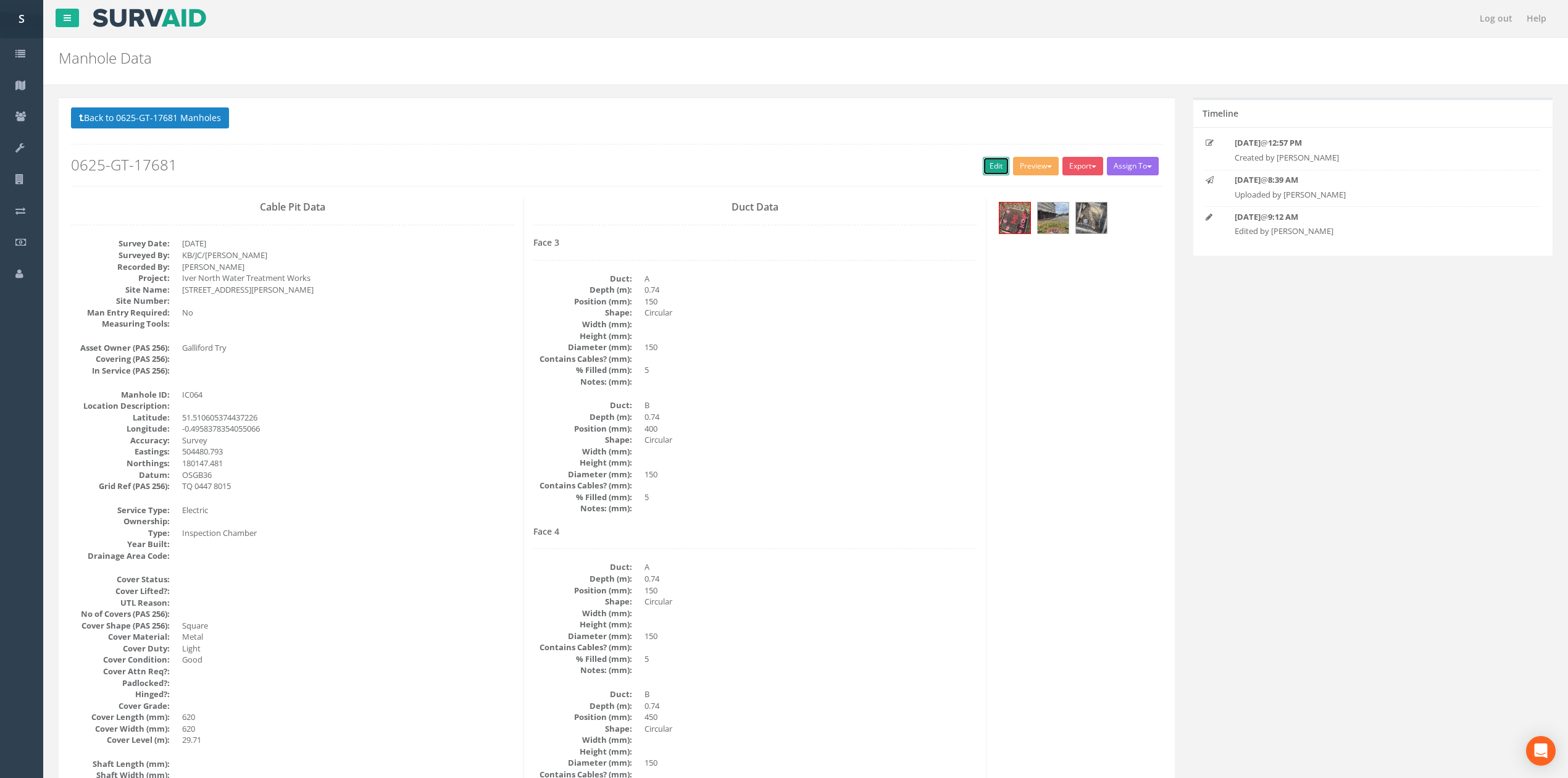
click at [991, 175] on link "Edit" at bounding box center [996, 166] width 26 height 19
click at [185, 122] on button "Back to 0625-GT-17681 Manholes" at bounding box center [150, 118] width 158 height 21
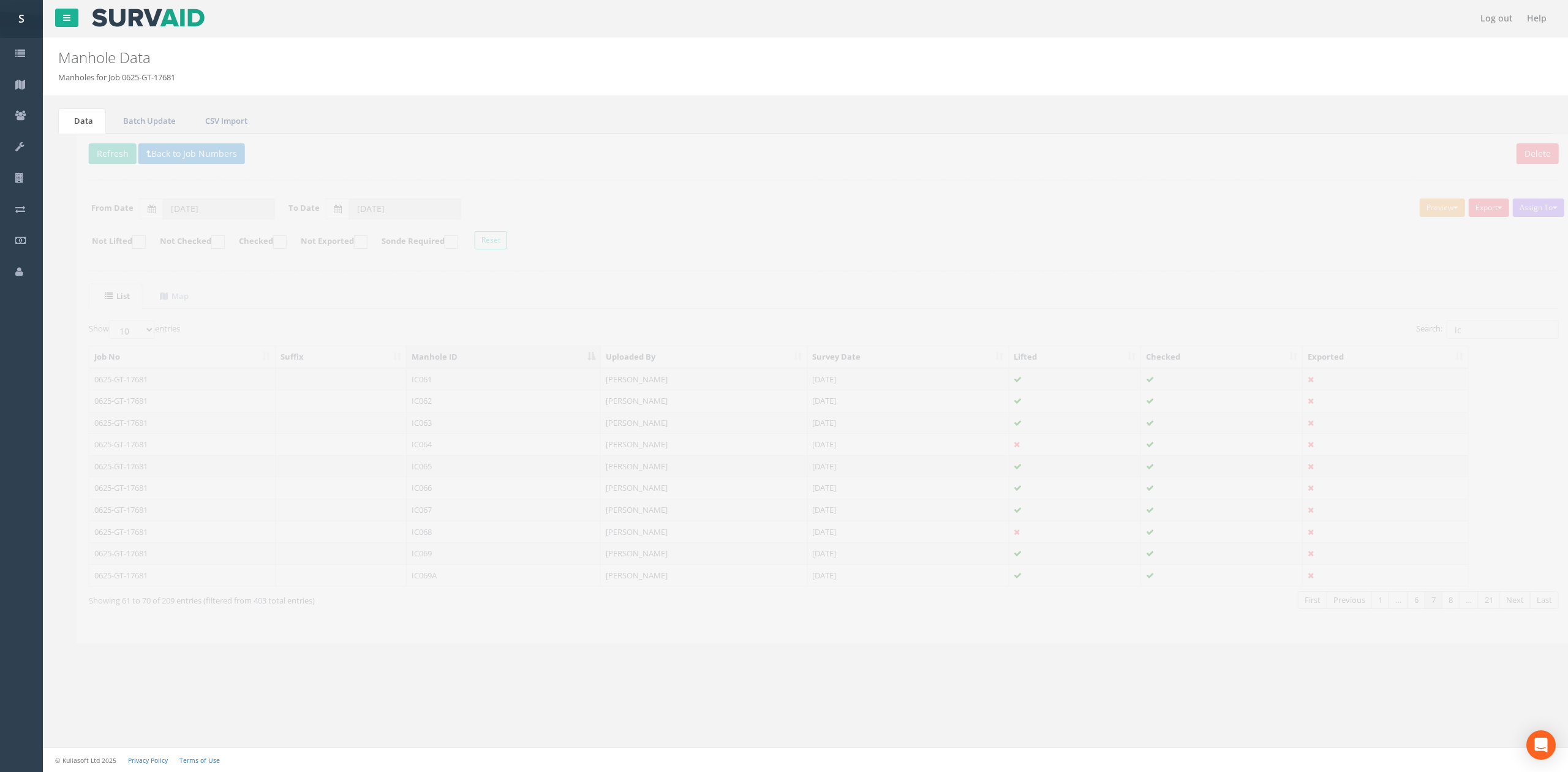
drag, startPoint x: 439, startPoint y: 471, endPoint x: 493, endPoint y: 419, distance: 75.0
click at [439, 471] on td "IC065" at bounding box center [485, 466] width 194 height 22
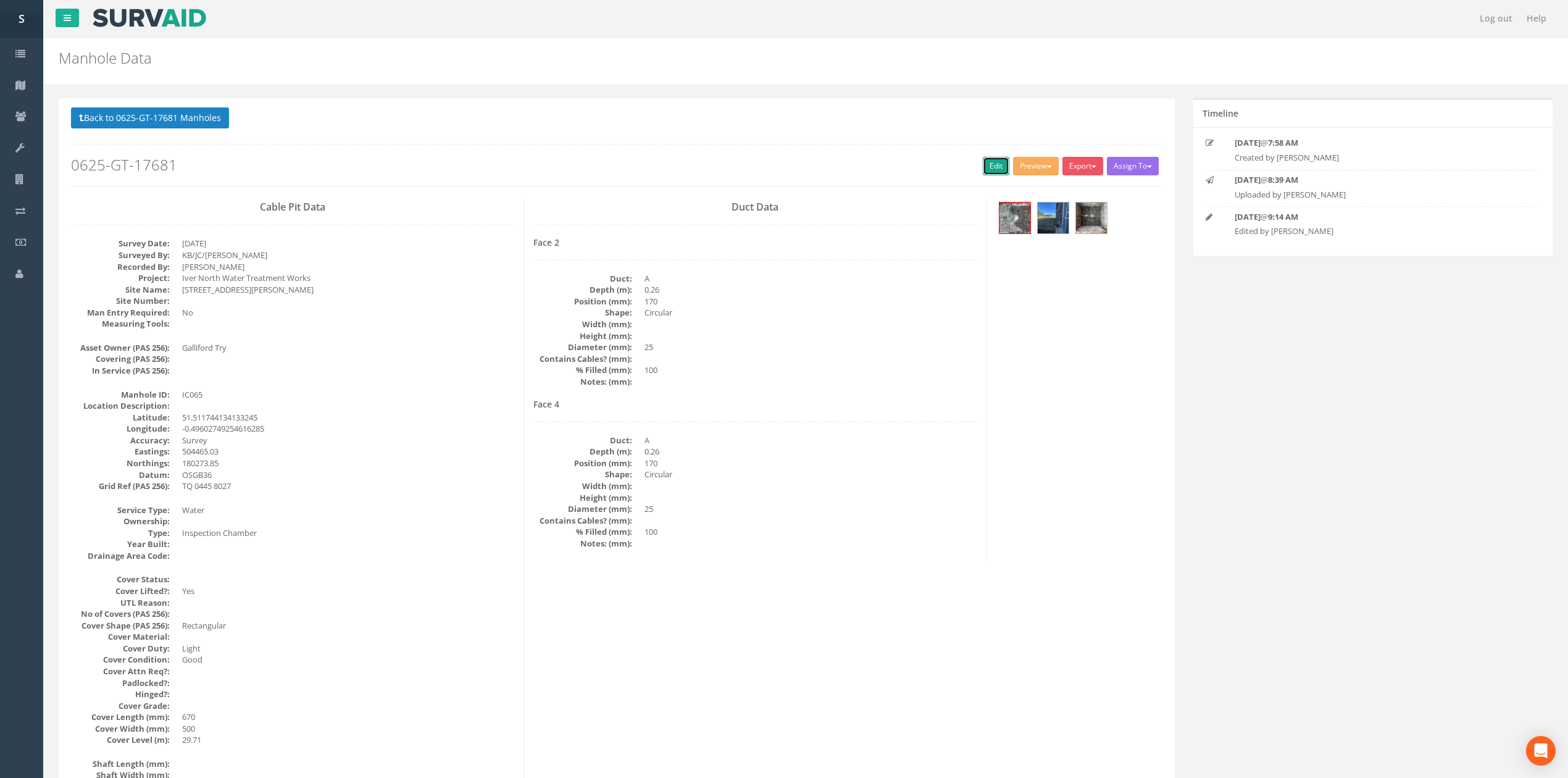
click at [991, 162] on link "Edit" at bounding box center [996, 166] width 26 height 19
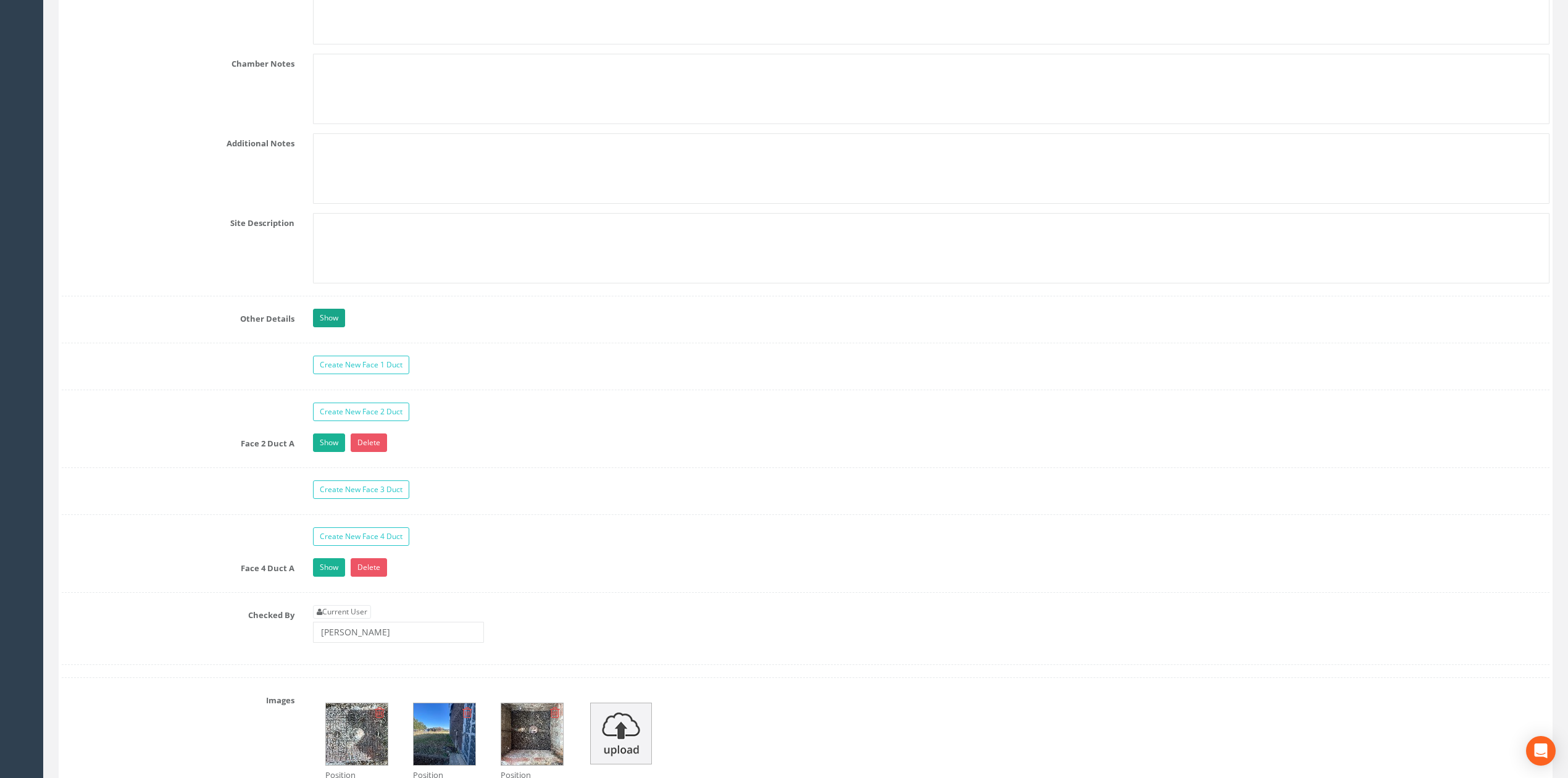
scroll to position [3028, 0]
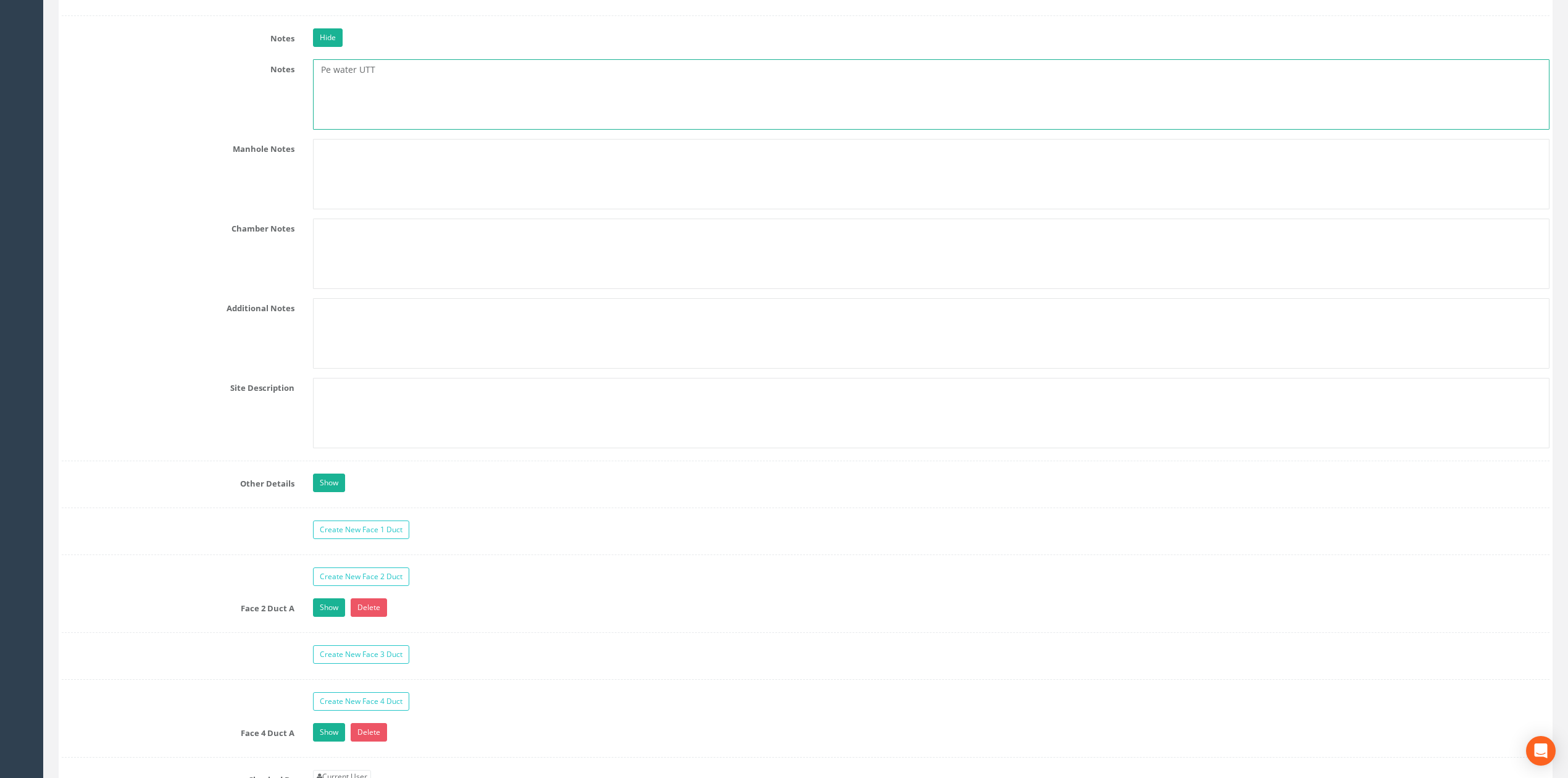
drag, startPoint x: 391, startPoint y: 94, endPoint x: 193, endPoint y: 91, distance: 198.0
click at [203, 92] on div "Notes Pe water UTT" at bounding box center [805, 95] width 1506 height 70
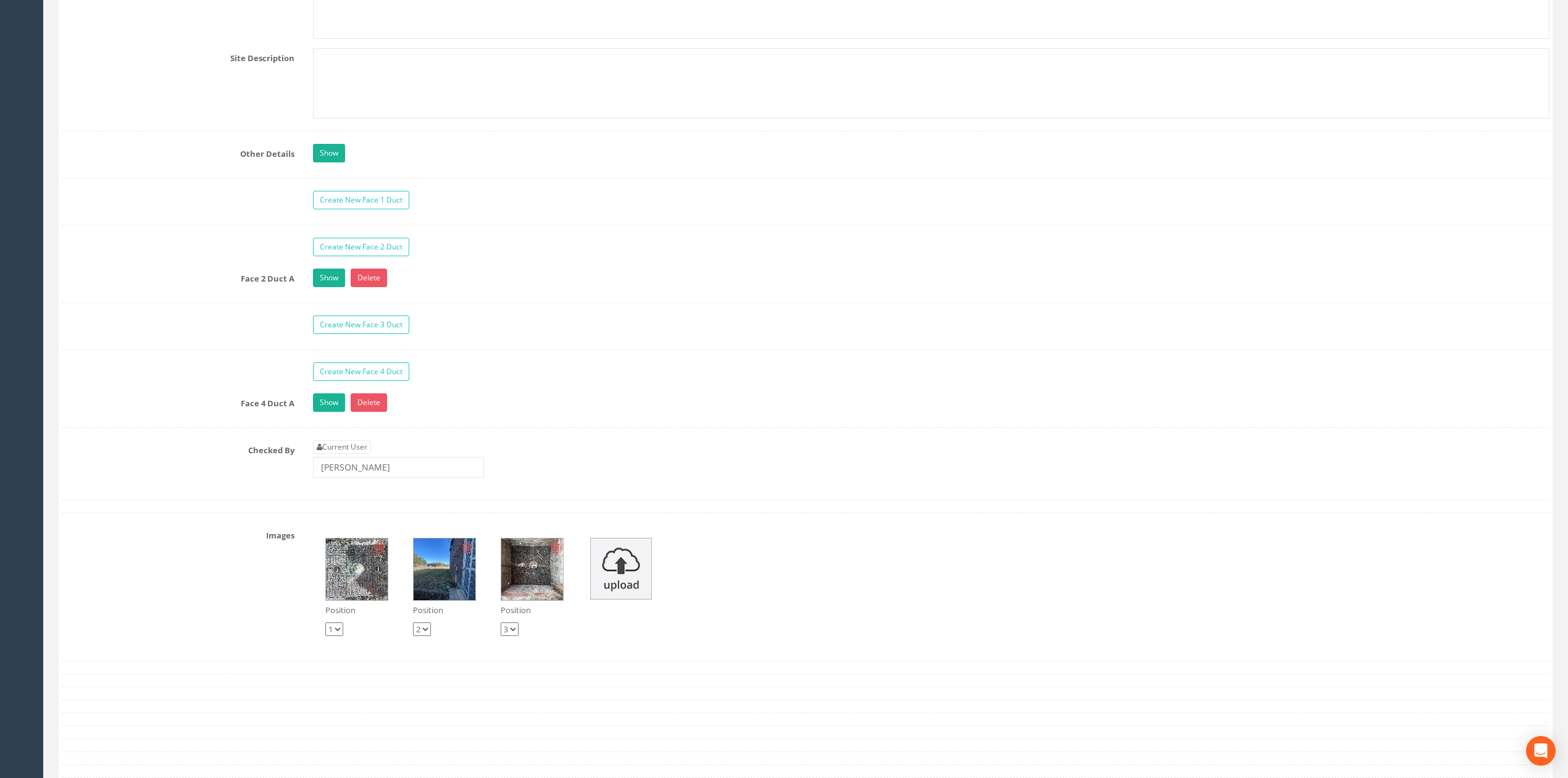
scroll to position [3440, 0]
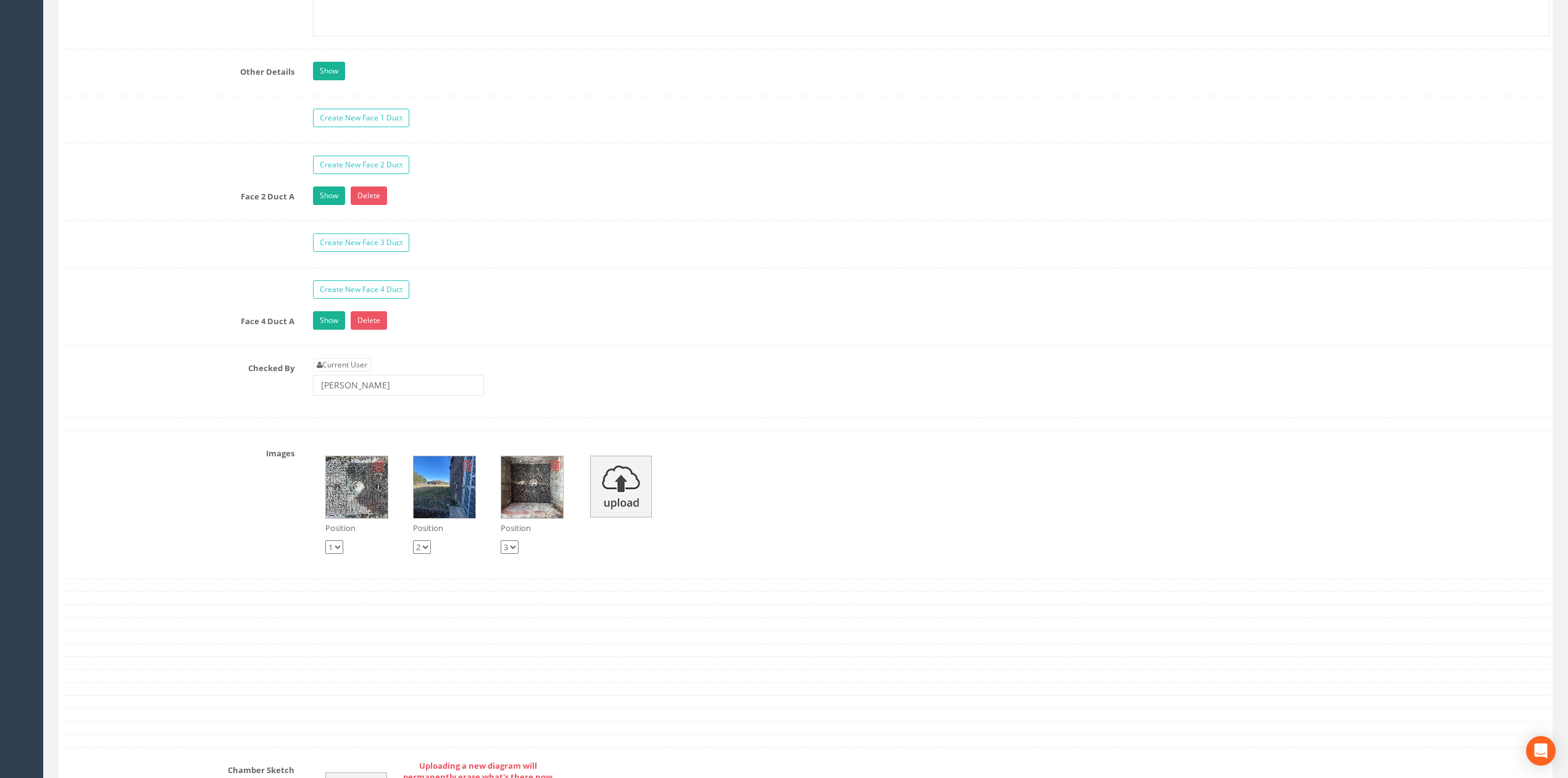
type textarea "Unable to trace PE water pipe."
click at [408, 396] on input "[PERSON_NAME]" at bounding box center [398, 385] width 171 height 21
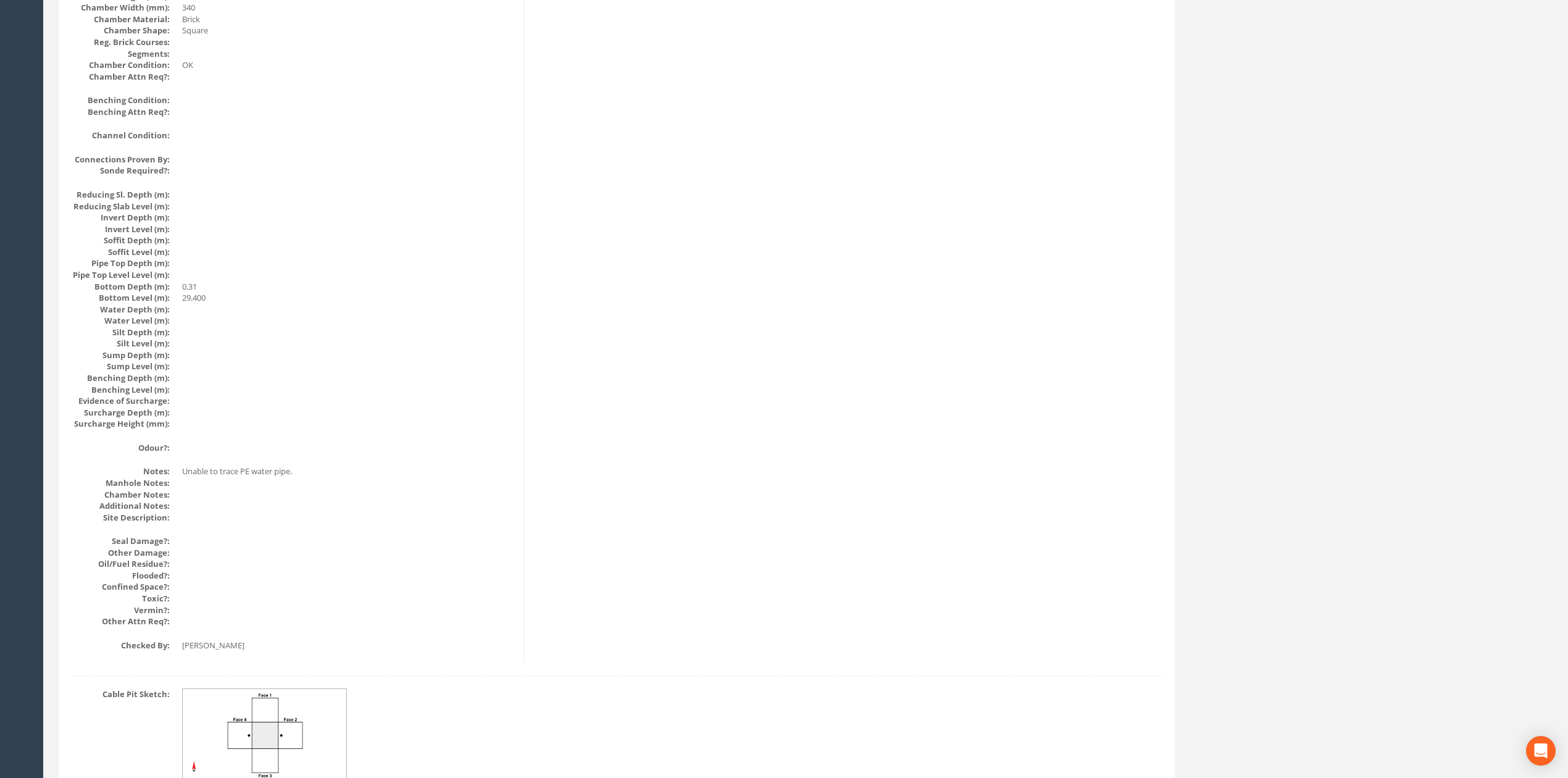
scroll to position [0, 0]
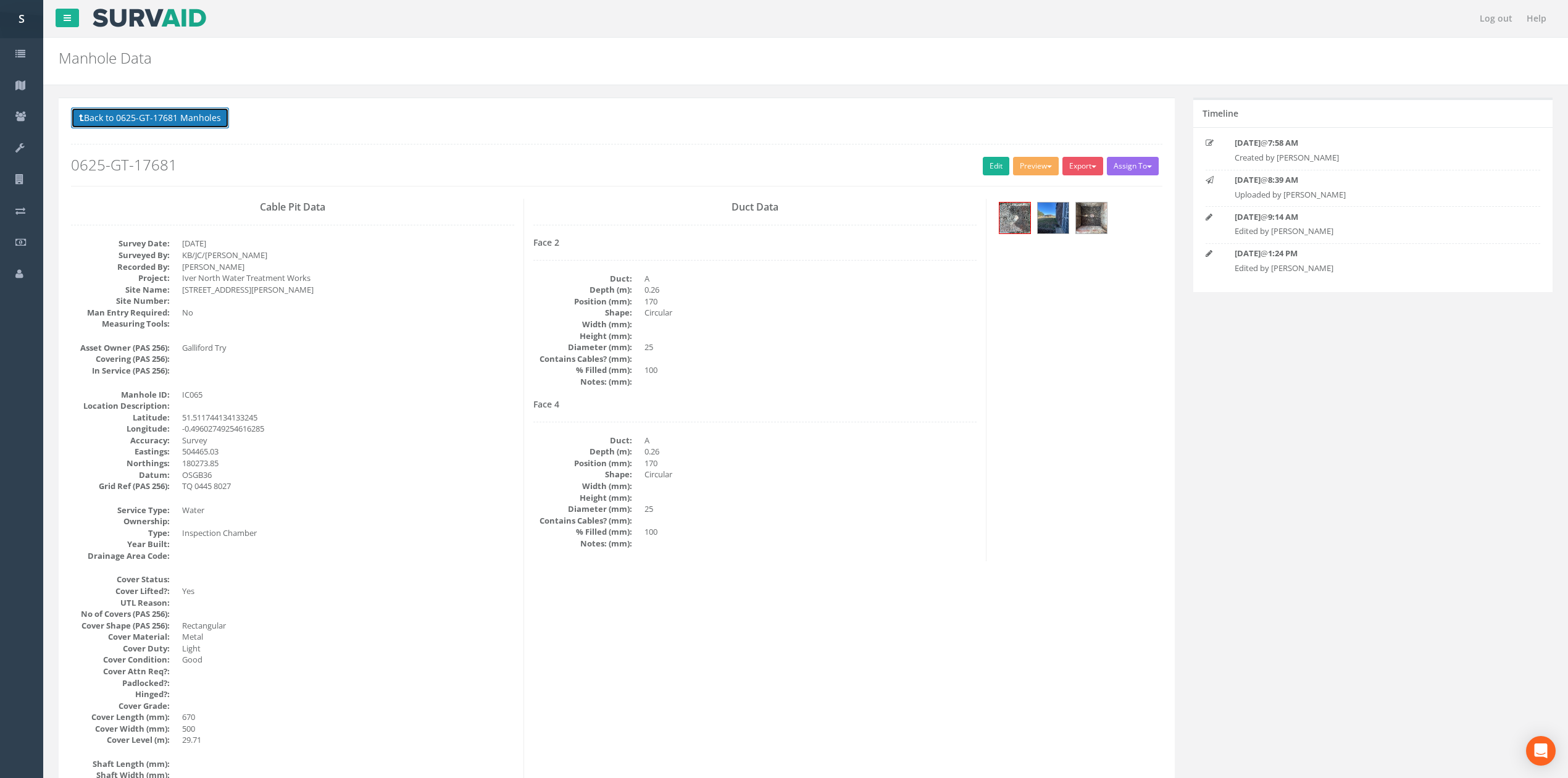
click at [215, 113] on button "Back to 0625-GT-17681 Manholes" at bounding box center [150, 118] width 158 height 21
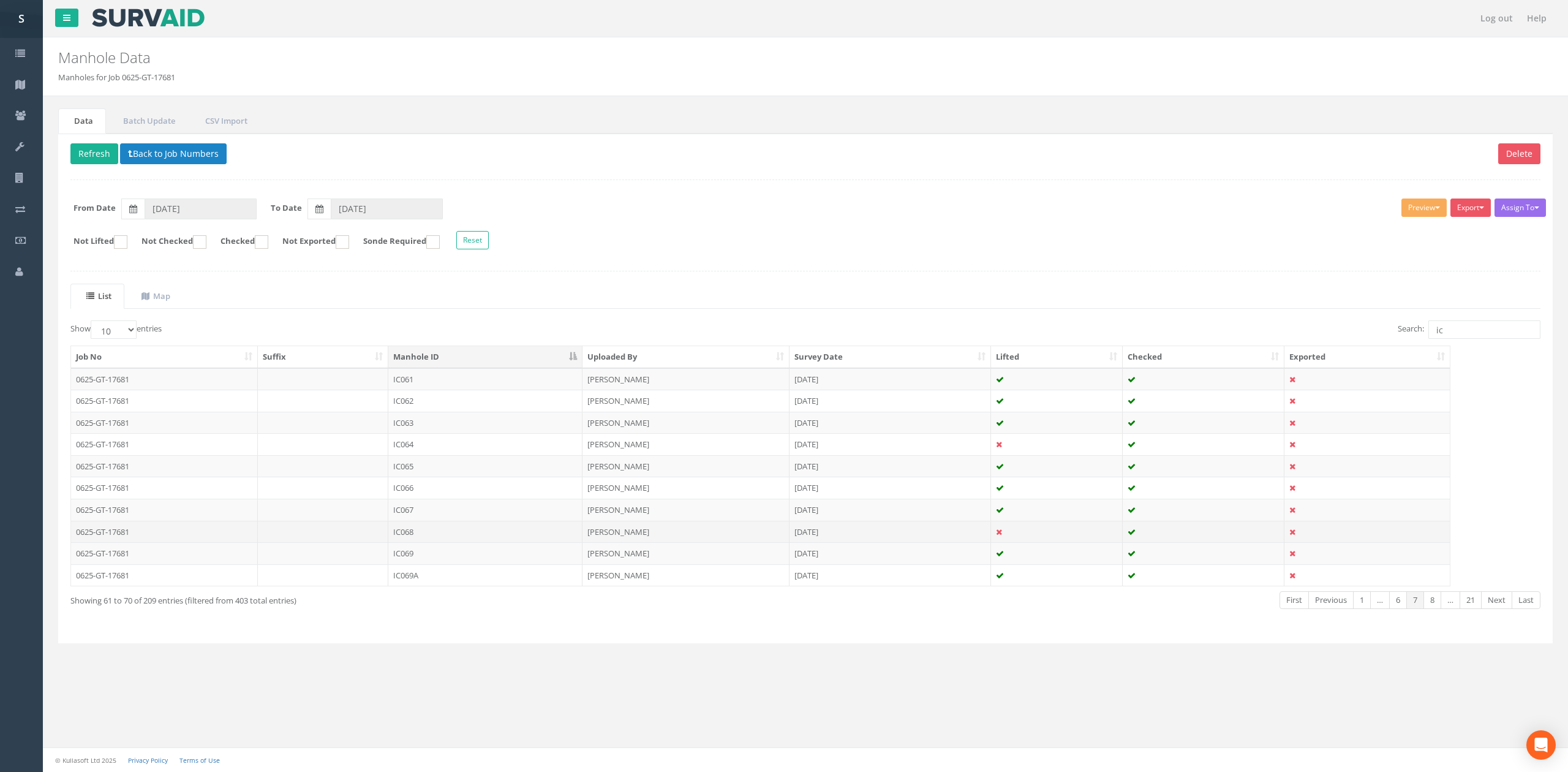
click at [464, 534] on td "IC068" at bounding box center [485, 532] width 194 height 22
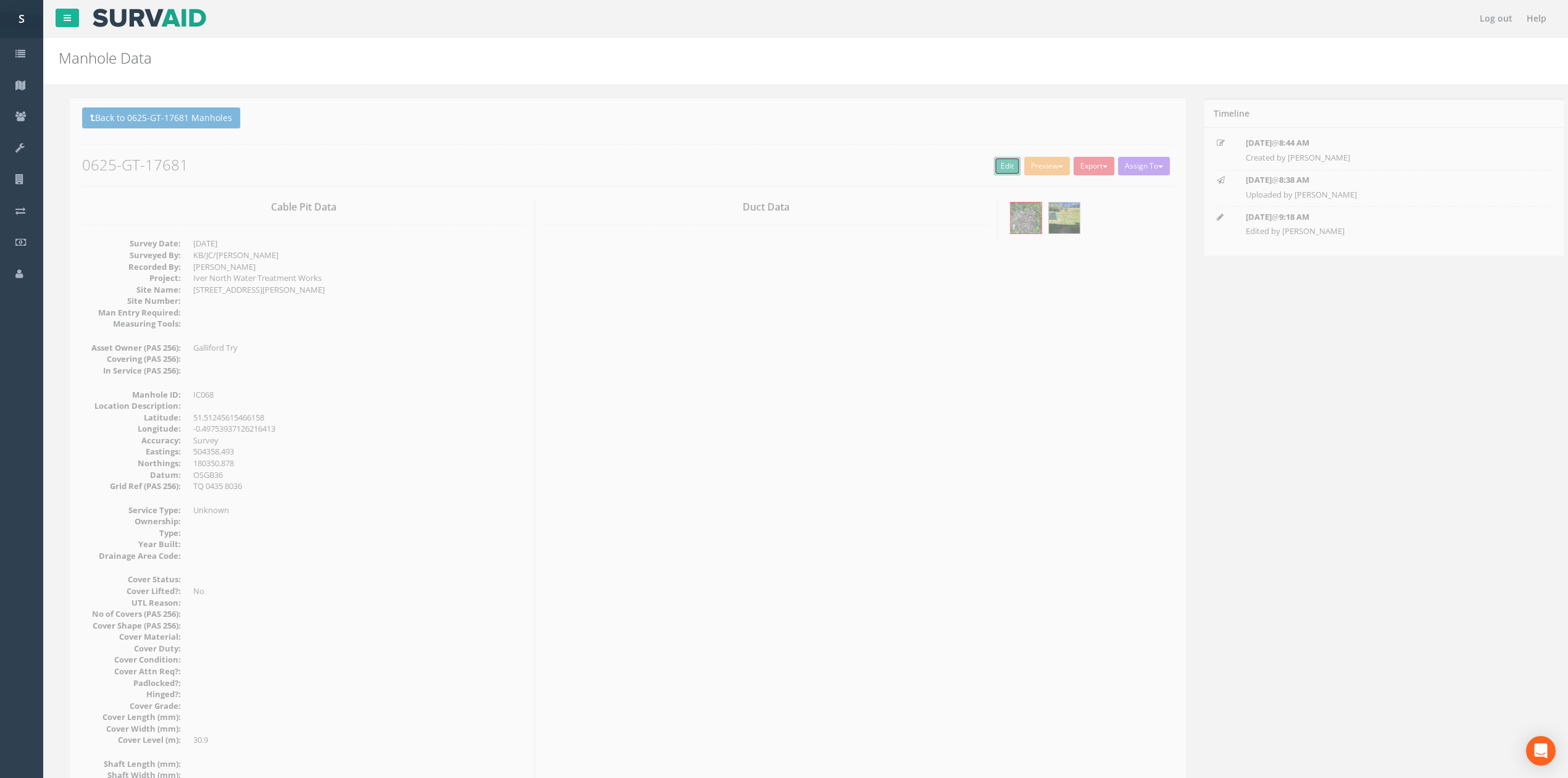
click at [991, 173] on link "Edit" at bounding box center [996, 166] width 26 height 19
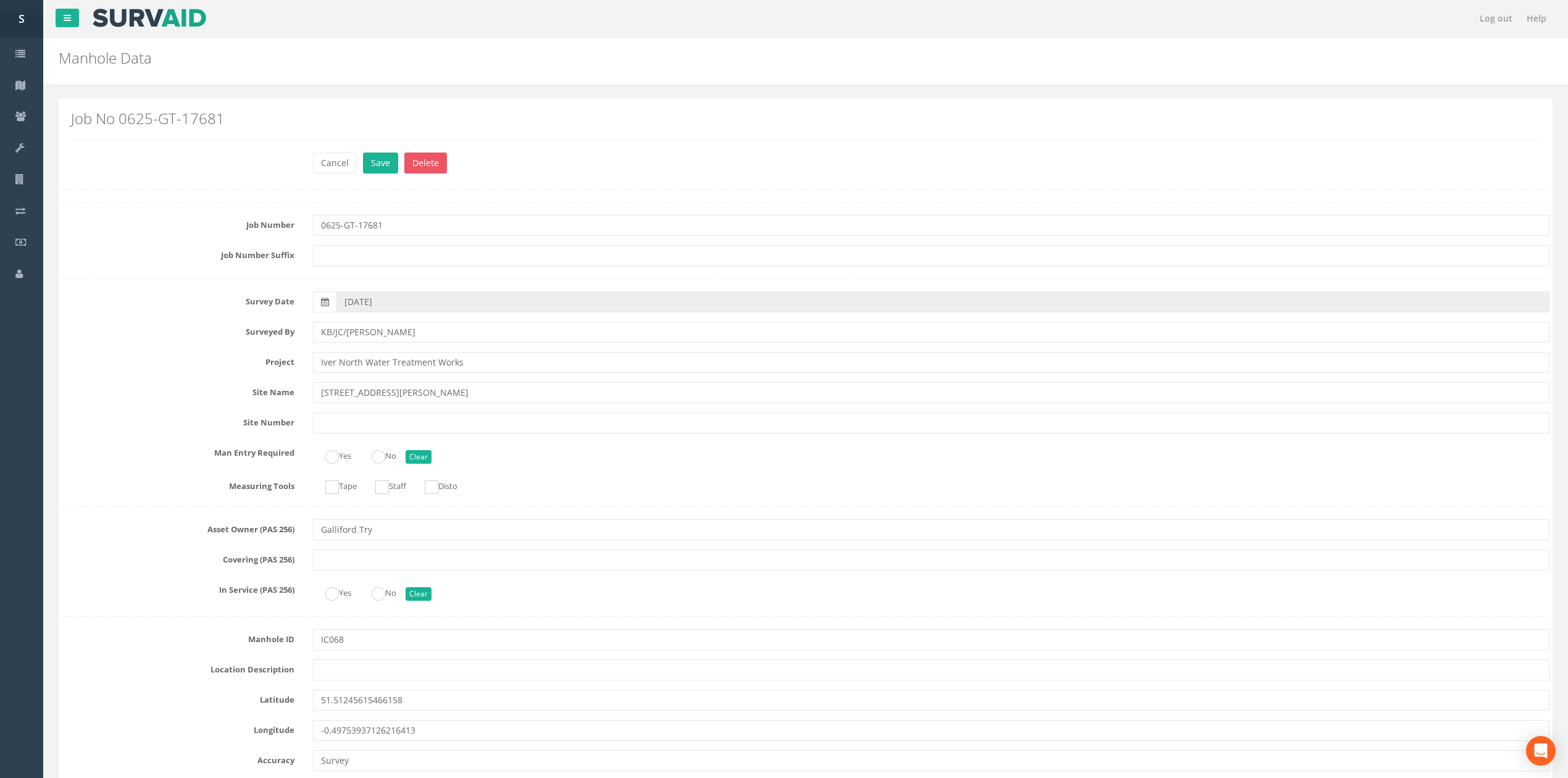
scroll to position [906, 0]
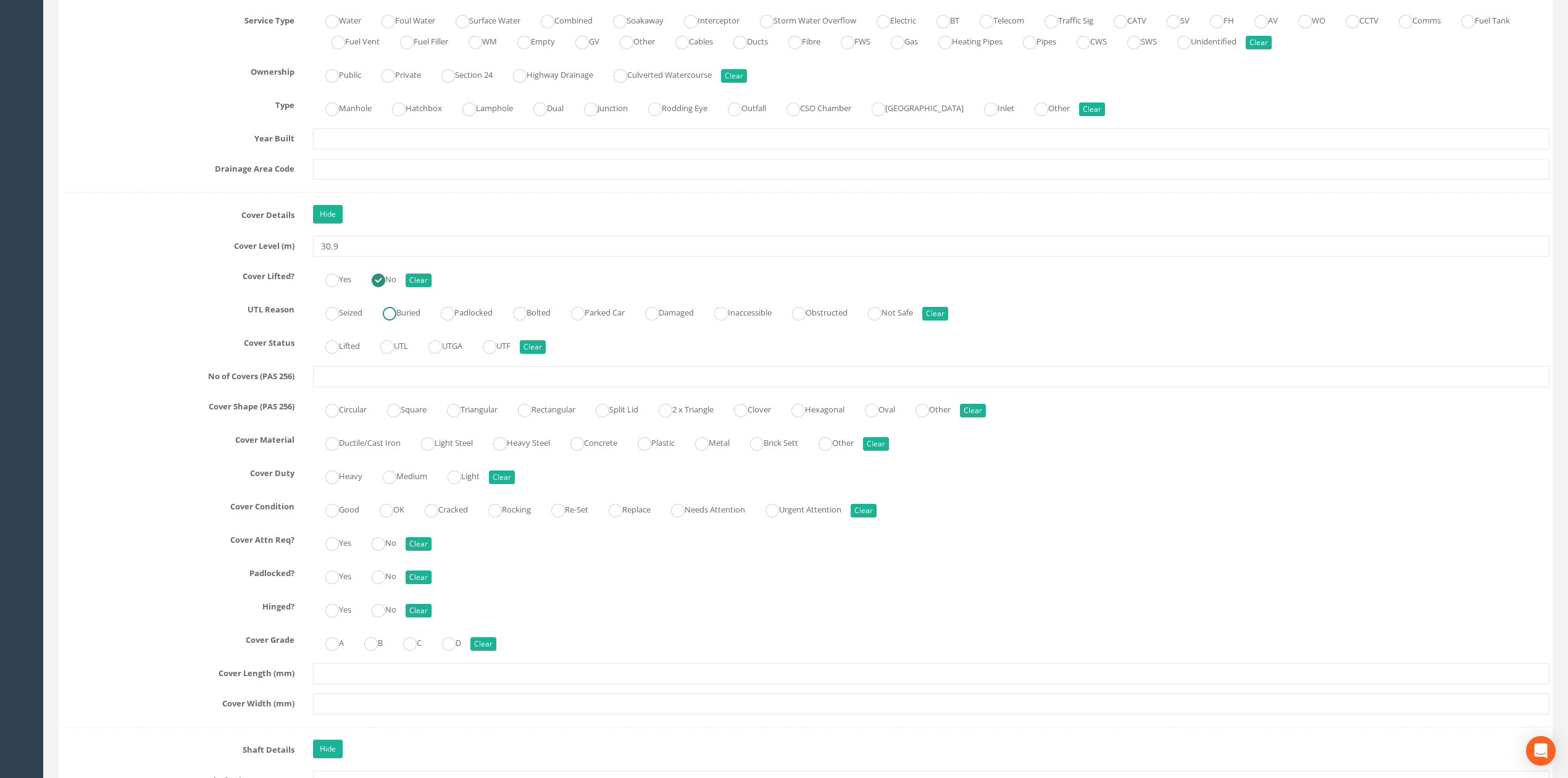
click at [410, 320] on label "Buried" at bounding box center [395, 311] width 50 height 18
radio input "true"
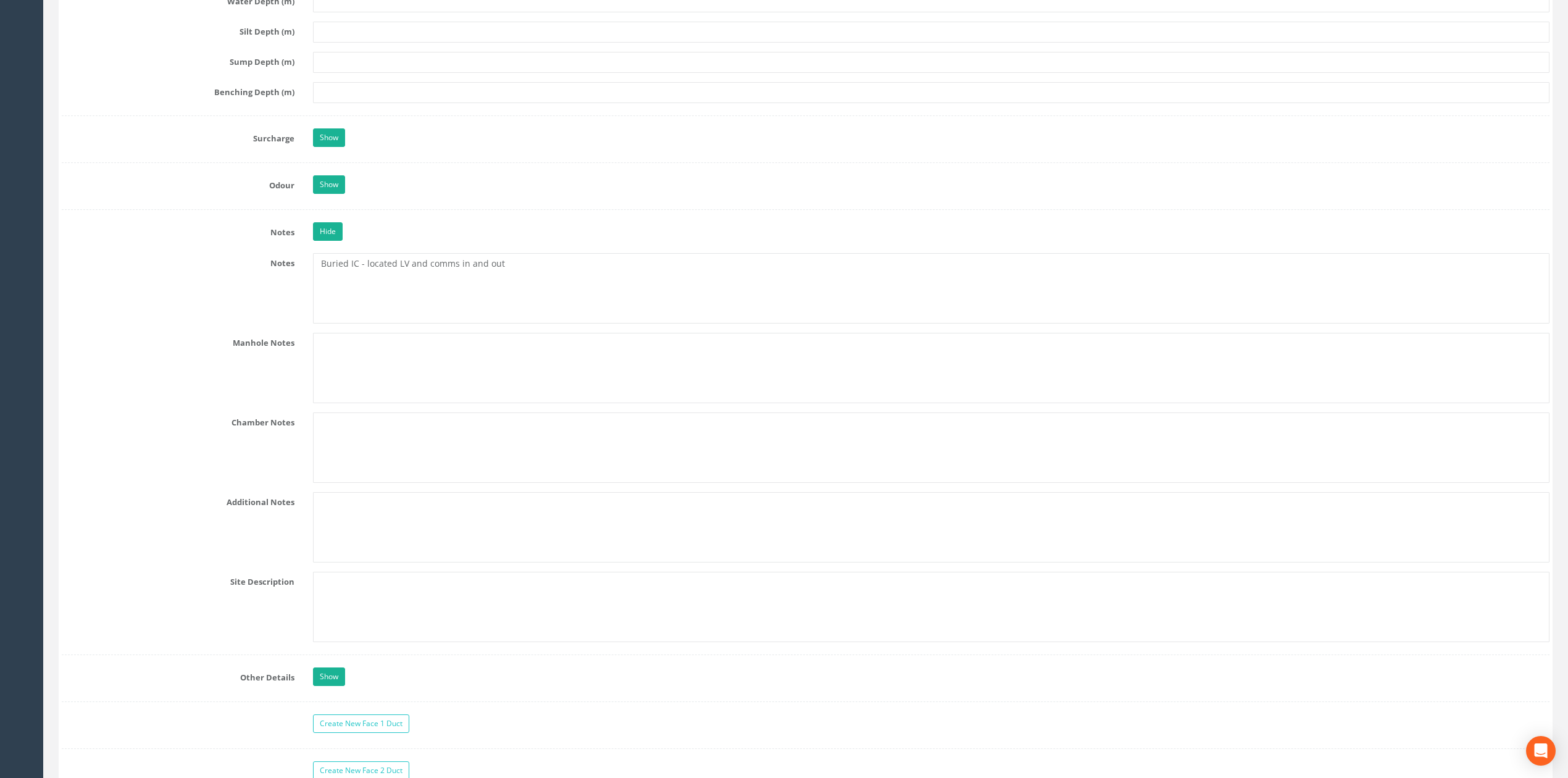
scroll to position [4030, 0]
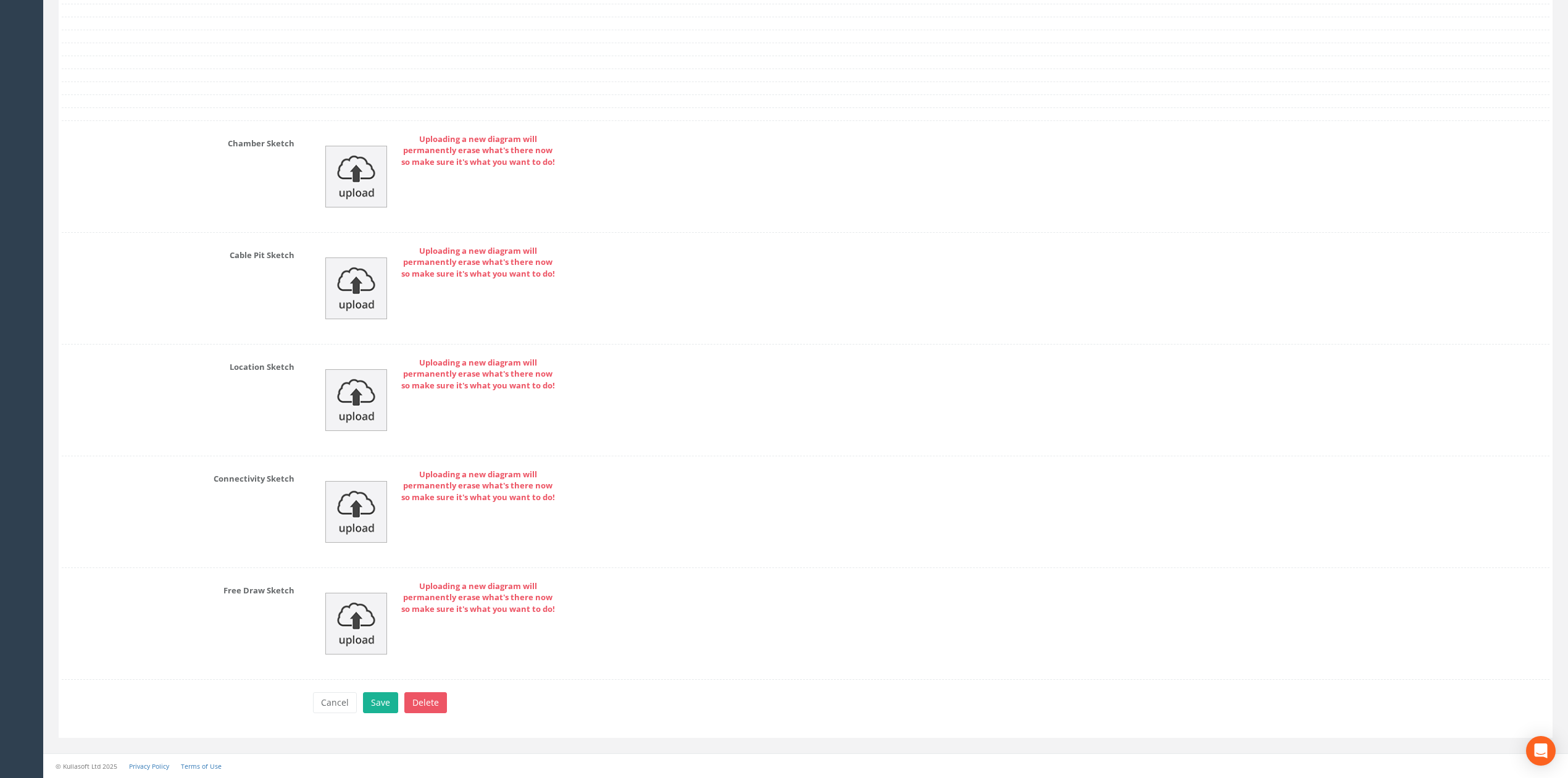
drag, startPoint x: 204, startPoint y: 235, endPoint x: 207, endPoint y: 449, distance: 214.0
click at [354, 176] on img at bounding box center [356, 176] width 61 height 61
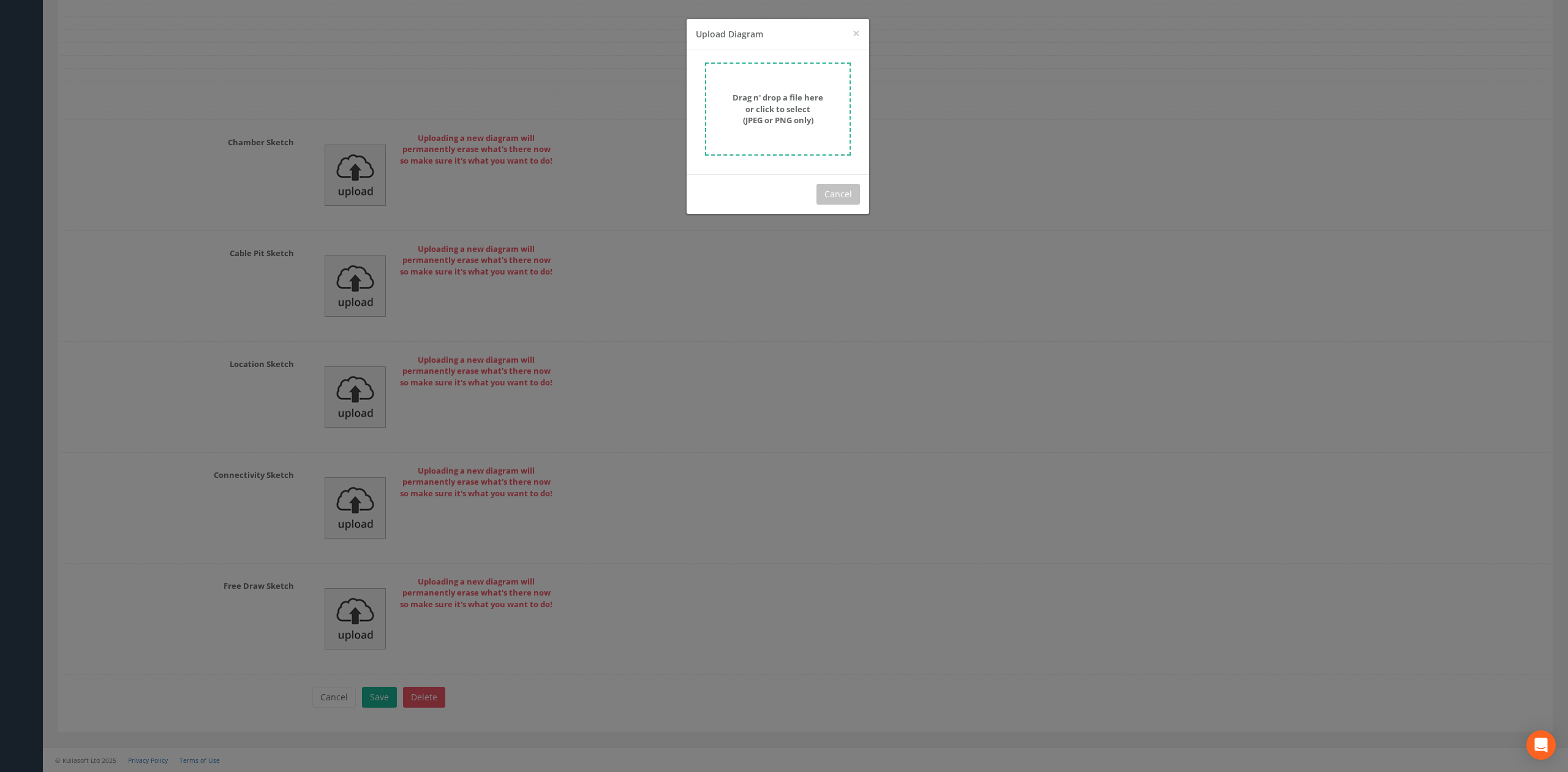
click at [769, 109] on strong "Drag n' drop a file here or click to select (JPEG or PNG only)" at bounding box center [777, 108] width 90 height 34
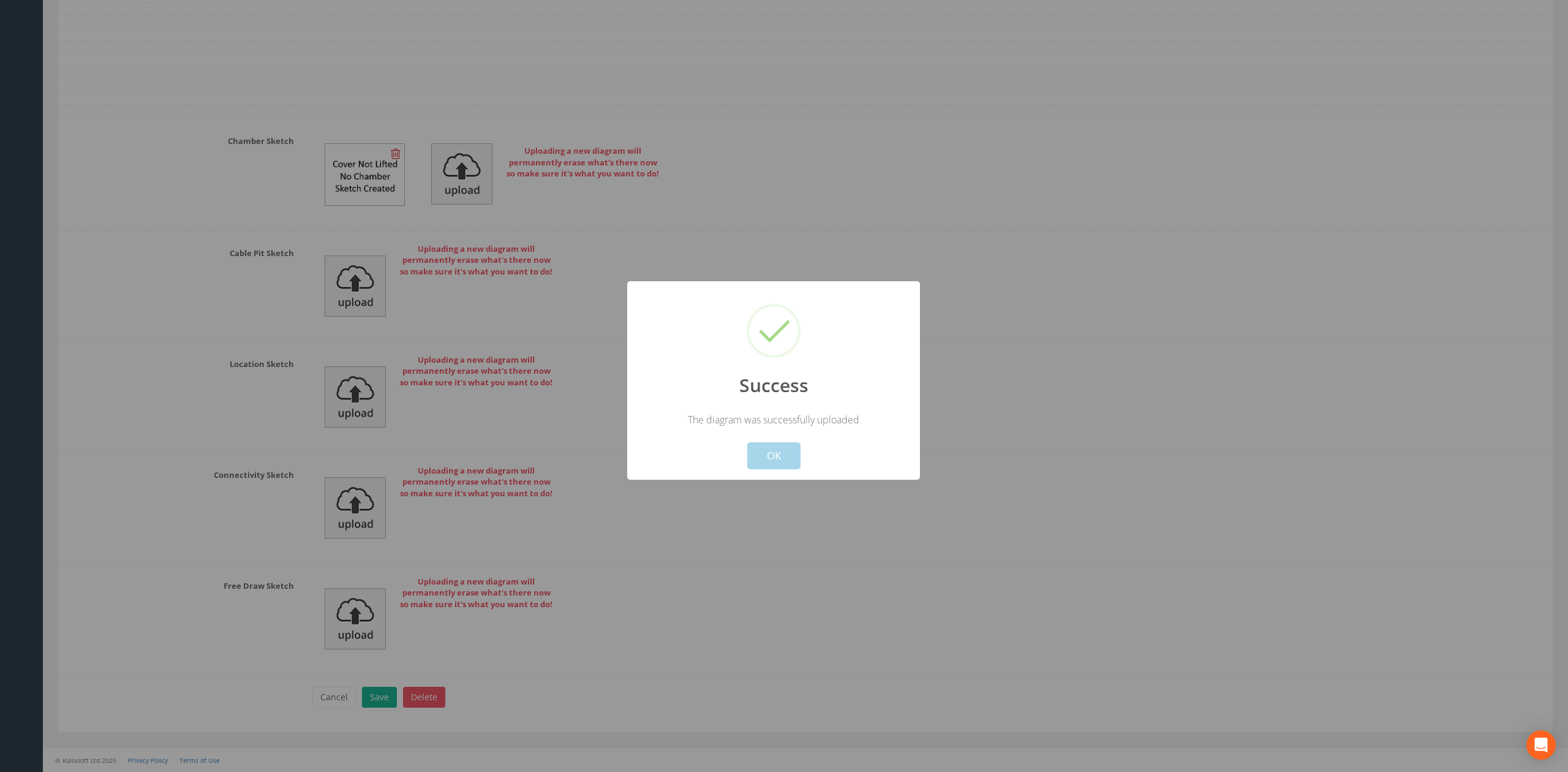
click at [795, 448] on button "OK" at bounding box center [774, 456] width 53 height 27
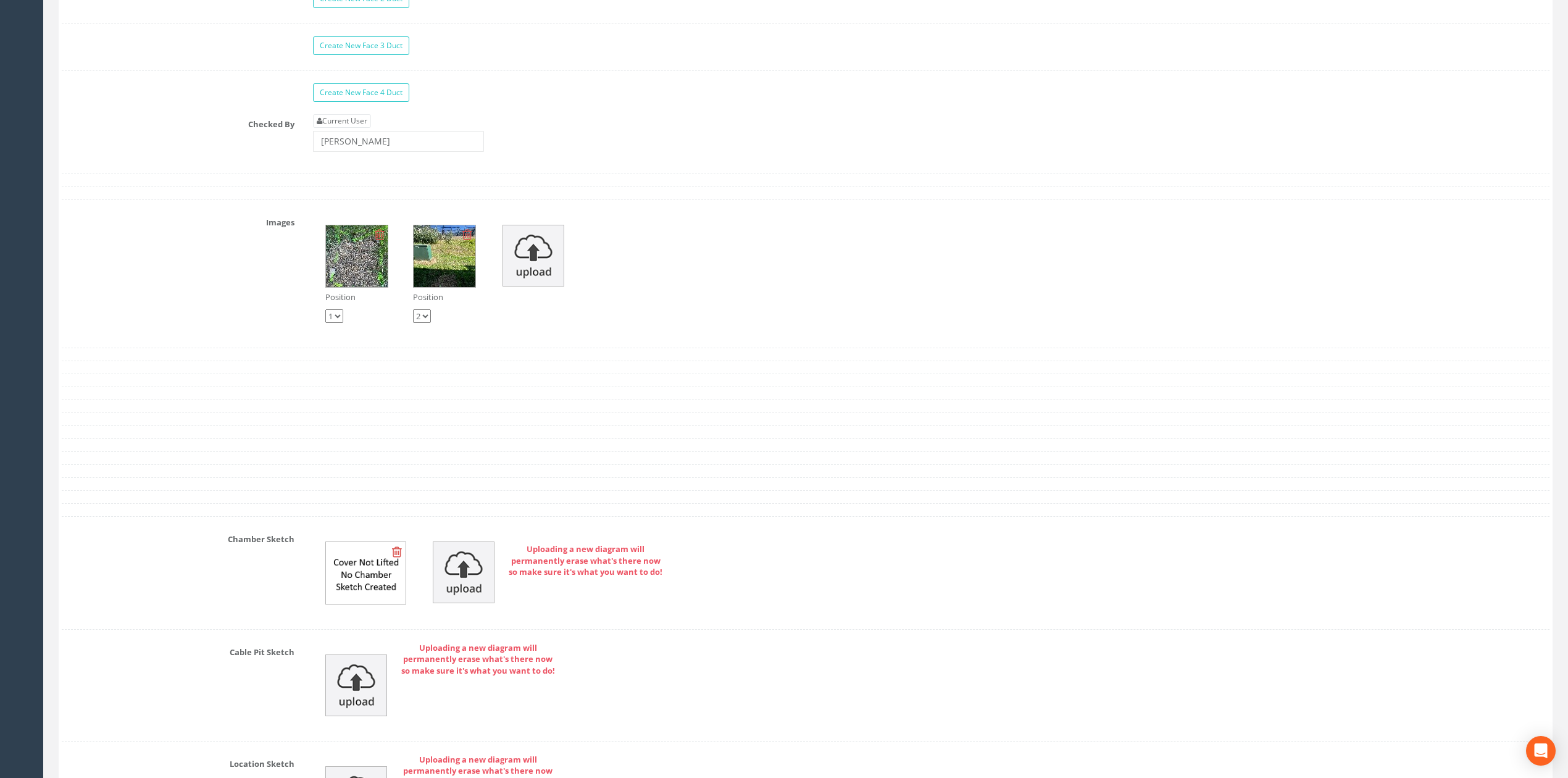
scroll to position [3537, 0]
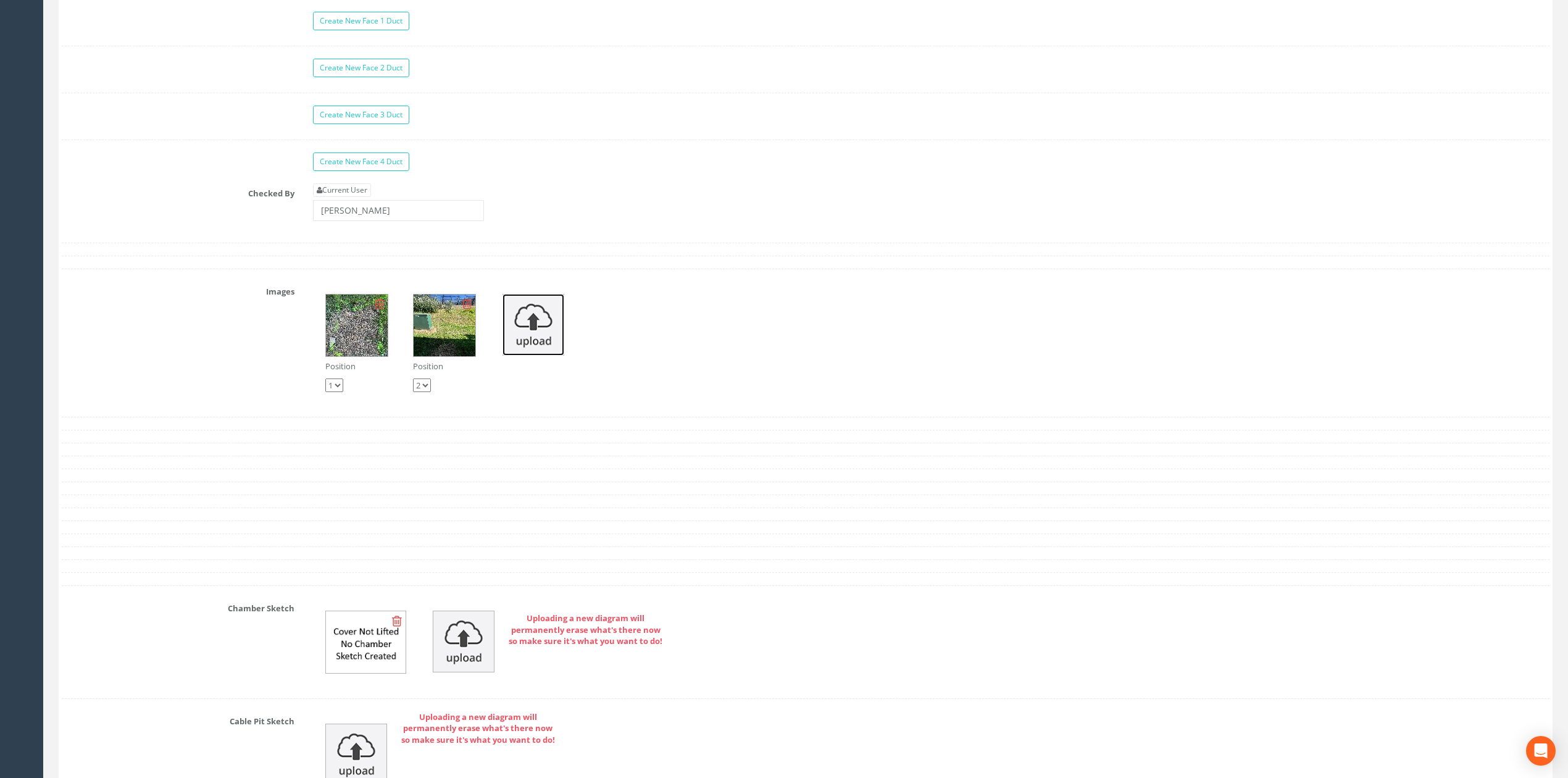
click at [543, 353] on img at bounding box center [533, 324] width 61 height 61
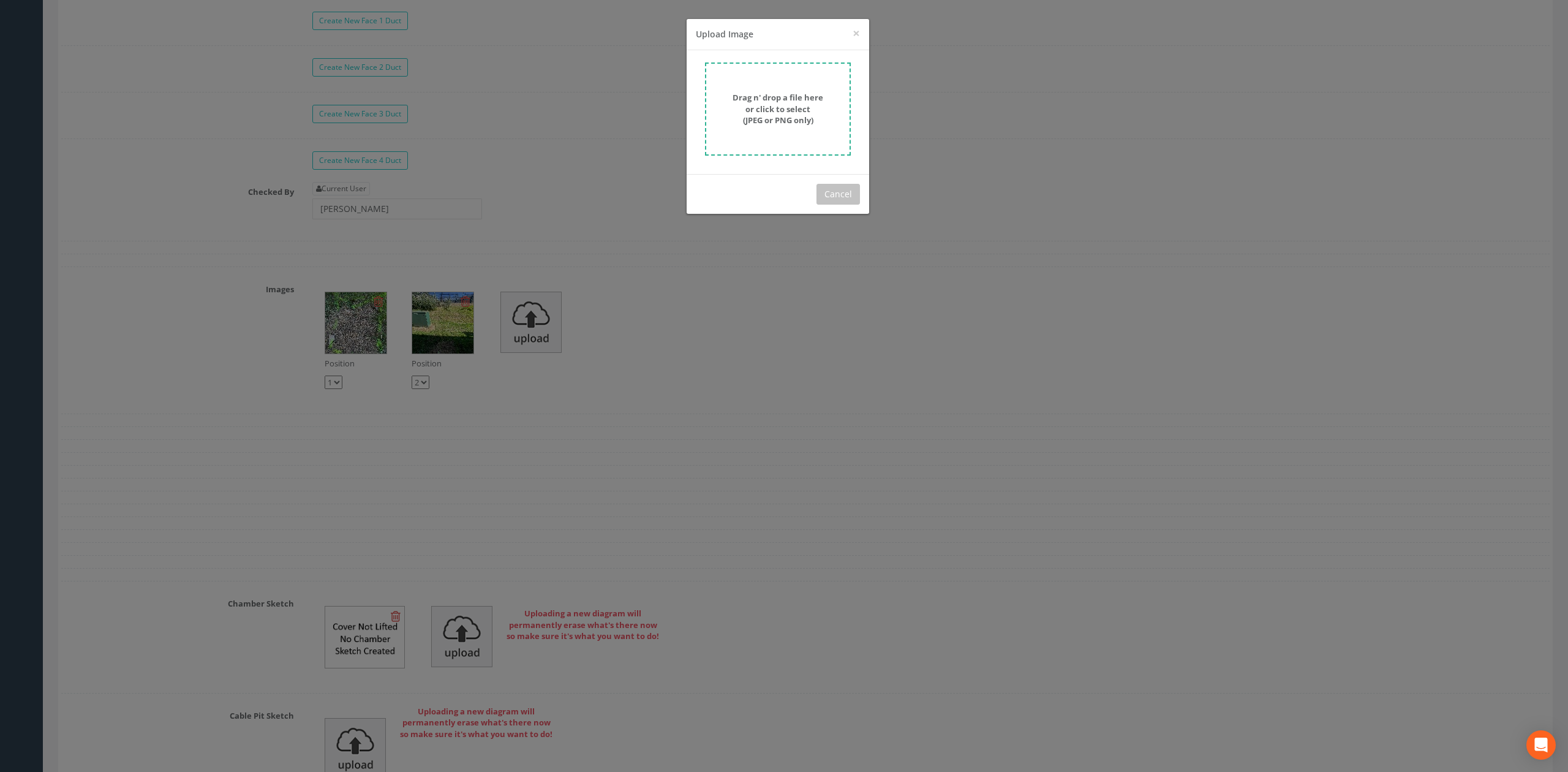
click at [770, 119] on strong "Drag n' drop a file here or click to select (JPEG or PNG only)" at bounding box center [777, 108] width 90 height 34
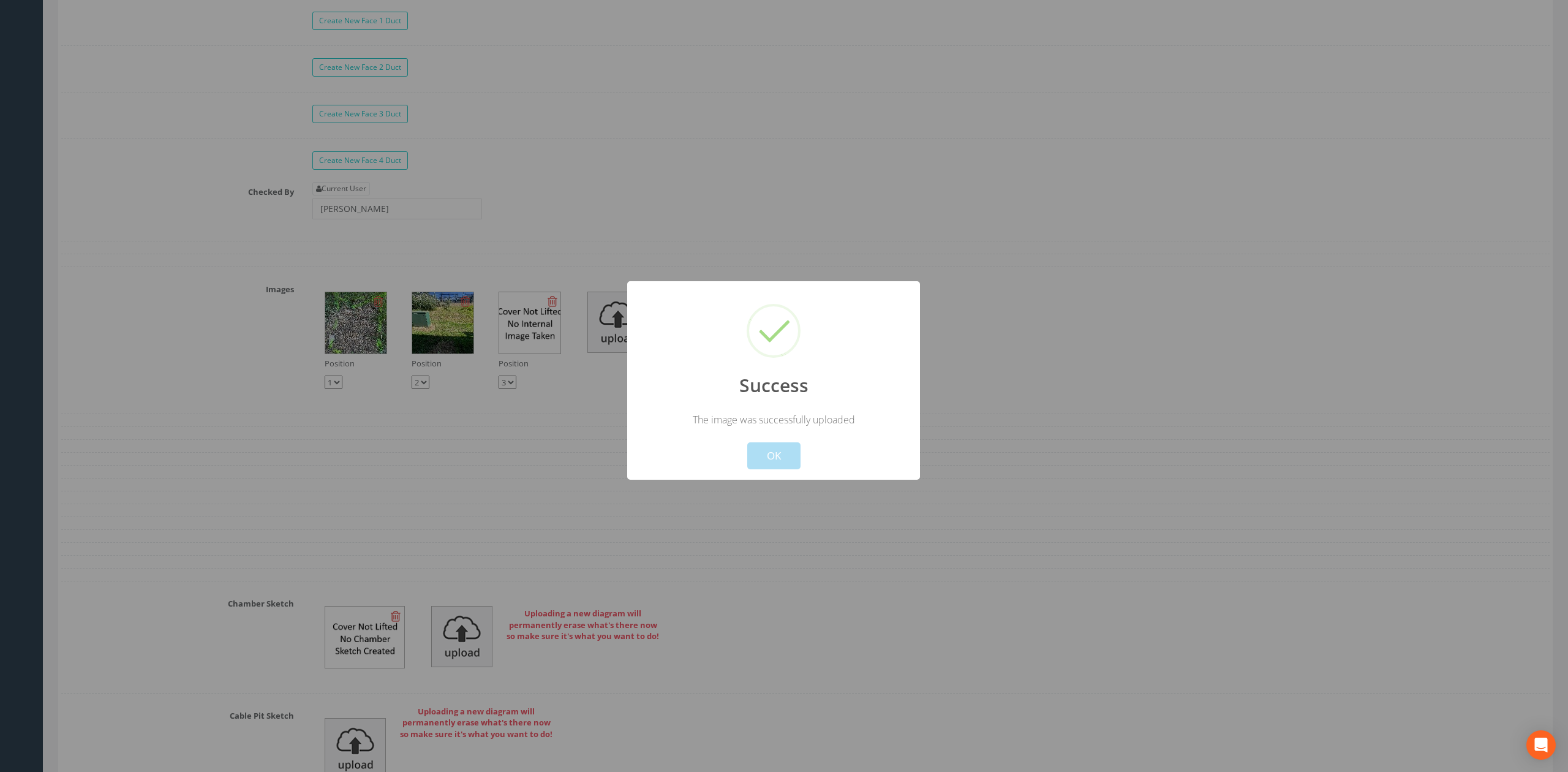
click at [762, 457] on button "OK" at bounding box center [774, 456] width 53 height 27
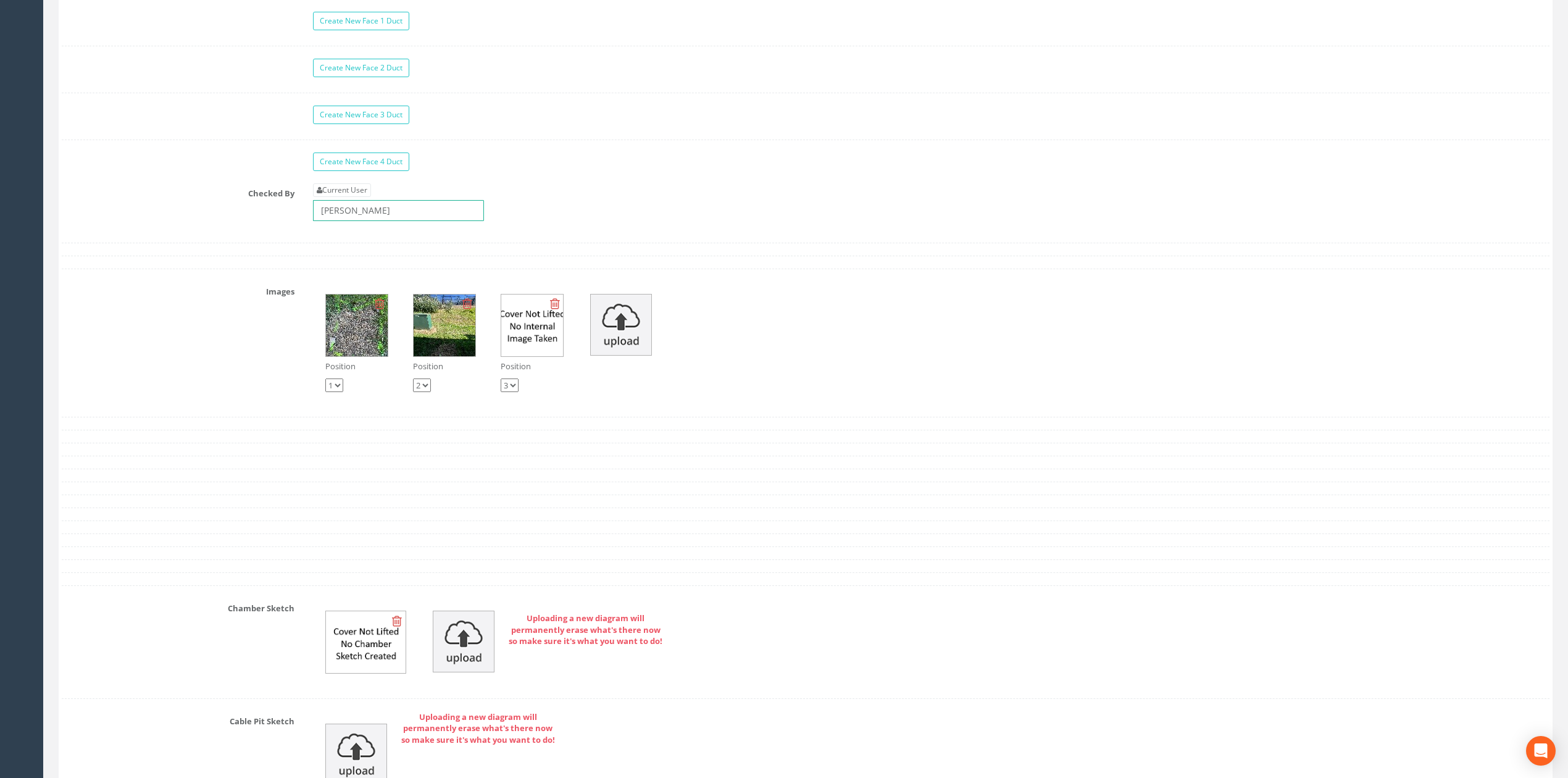
click at [438, 221] on input "[PERSON_NAME]" at bounding box center [398, 211] width 171 height 21
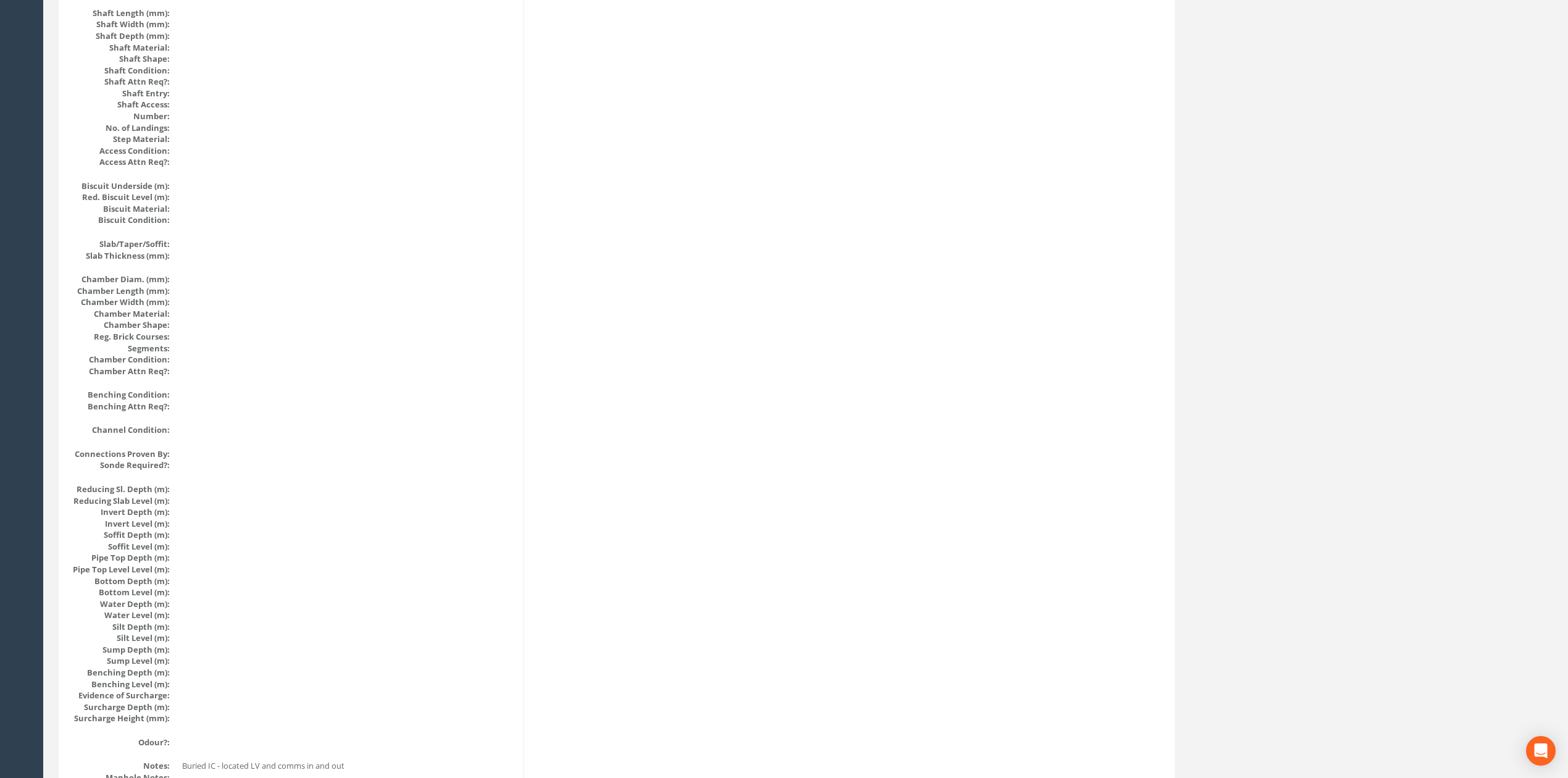
scroll to position [0, 0]
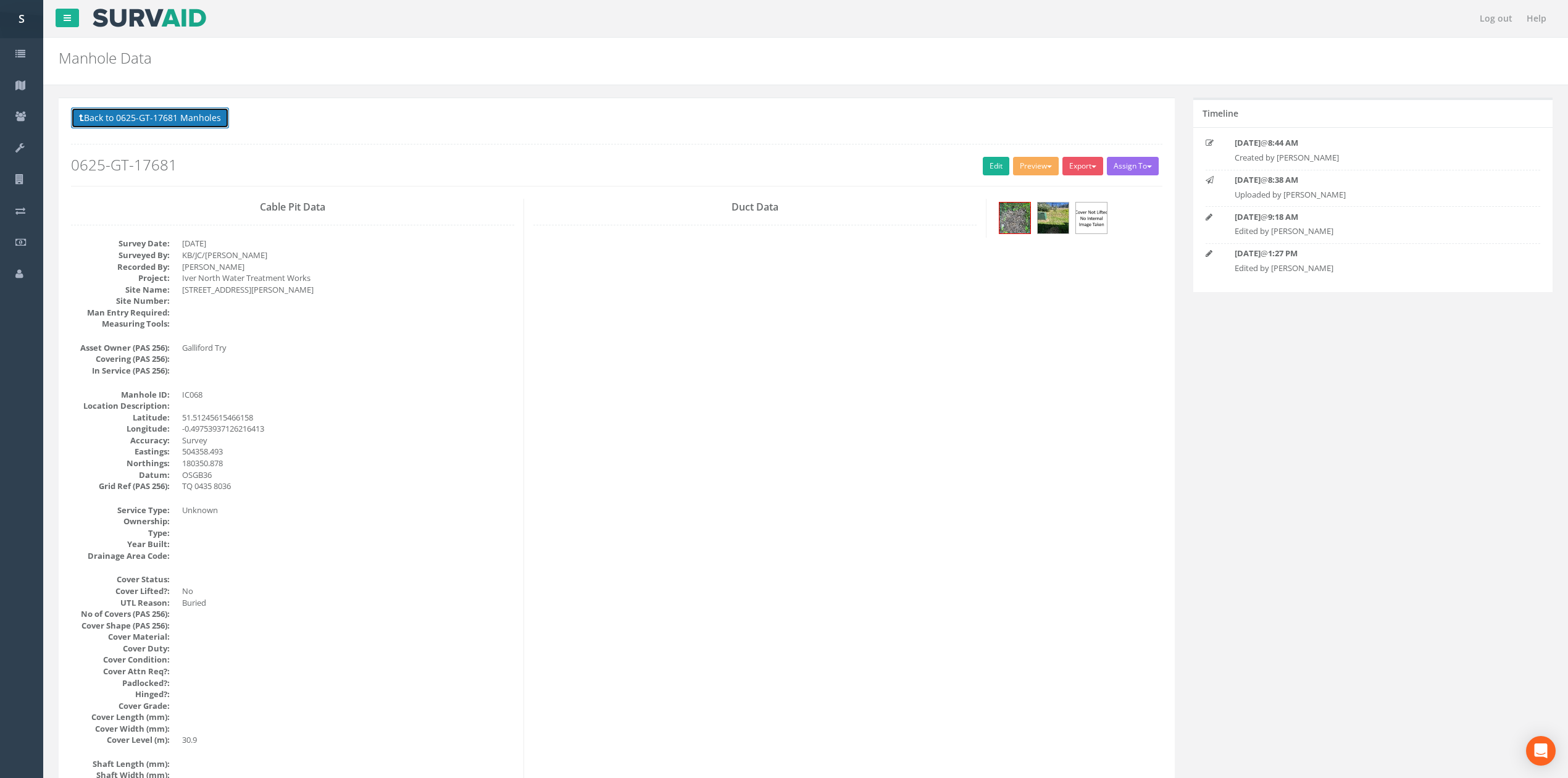
click at [191, 126] on button "Back to 0625-GT-17681 Manholes" at bounding box center [150, 118] width 158 height 21
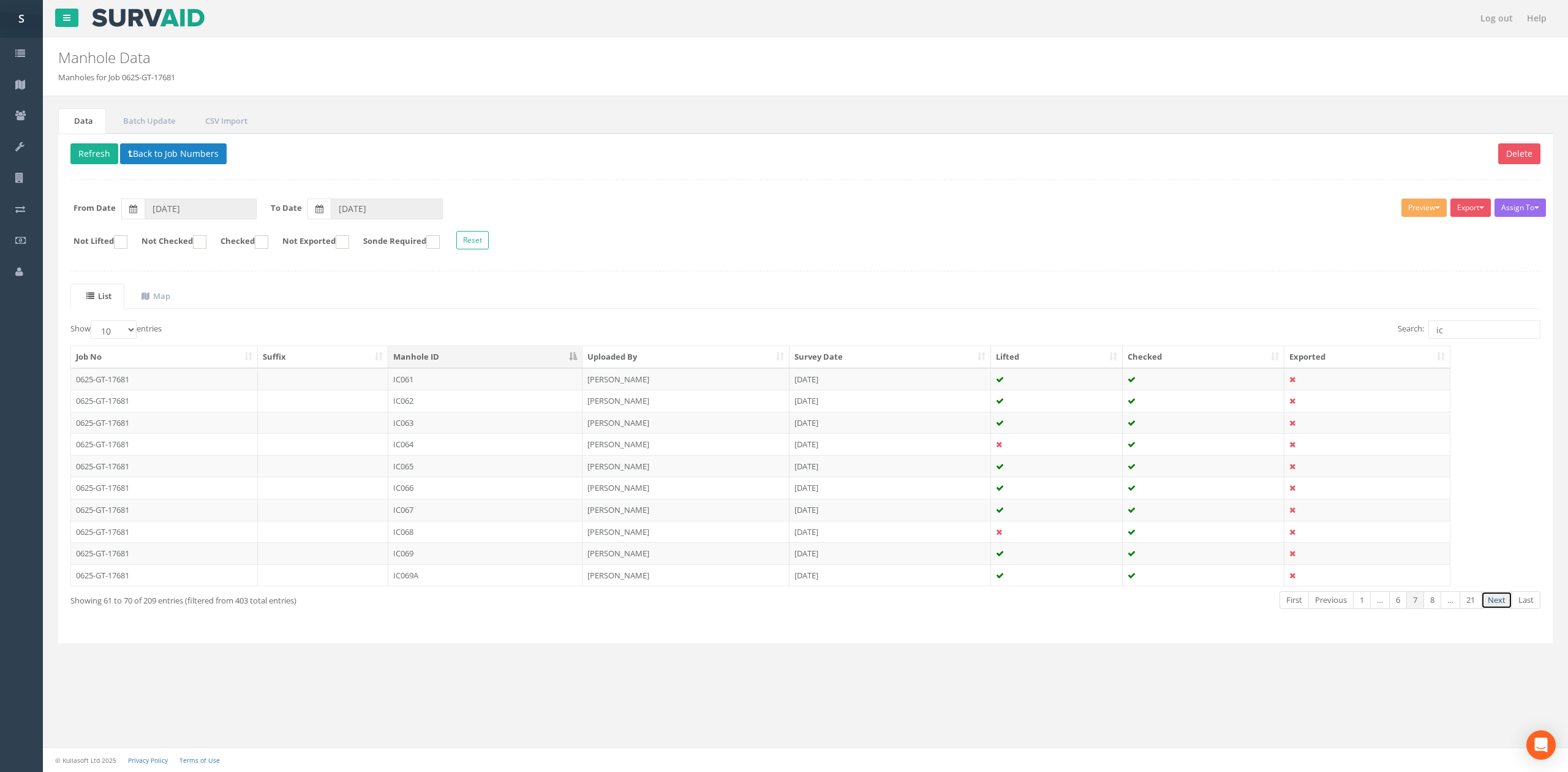
click at [1499, 604] on link "Next" at bounding box center [1497, 600] width 32 height 18
click at [371, 431] on td at bounding box center [323, 423] width 131 height 22
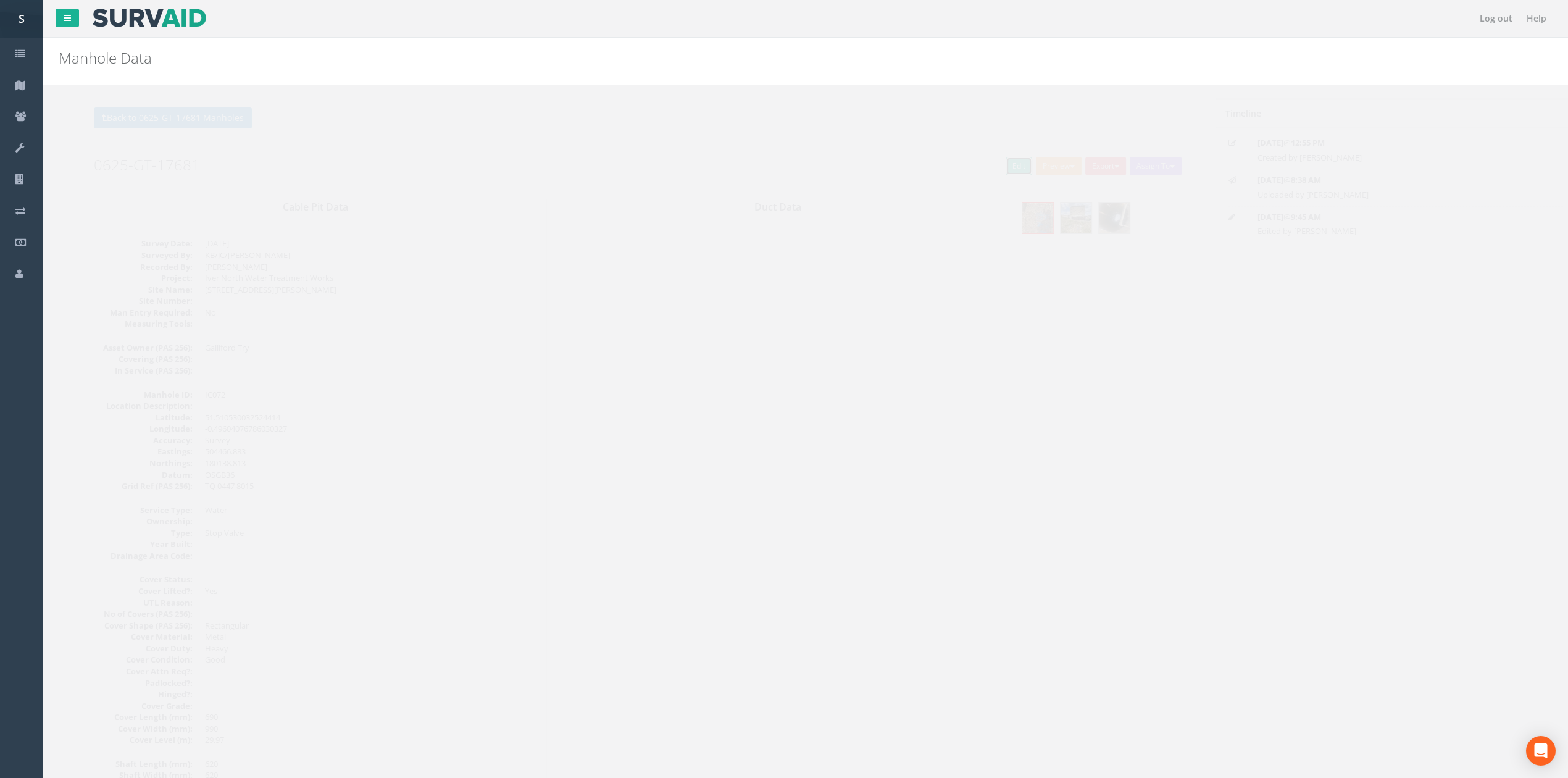
click at [987, 171] on link "Edit" at bounding box center [996, 166] width 26 height 19
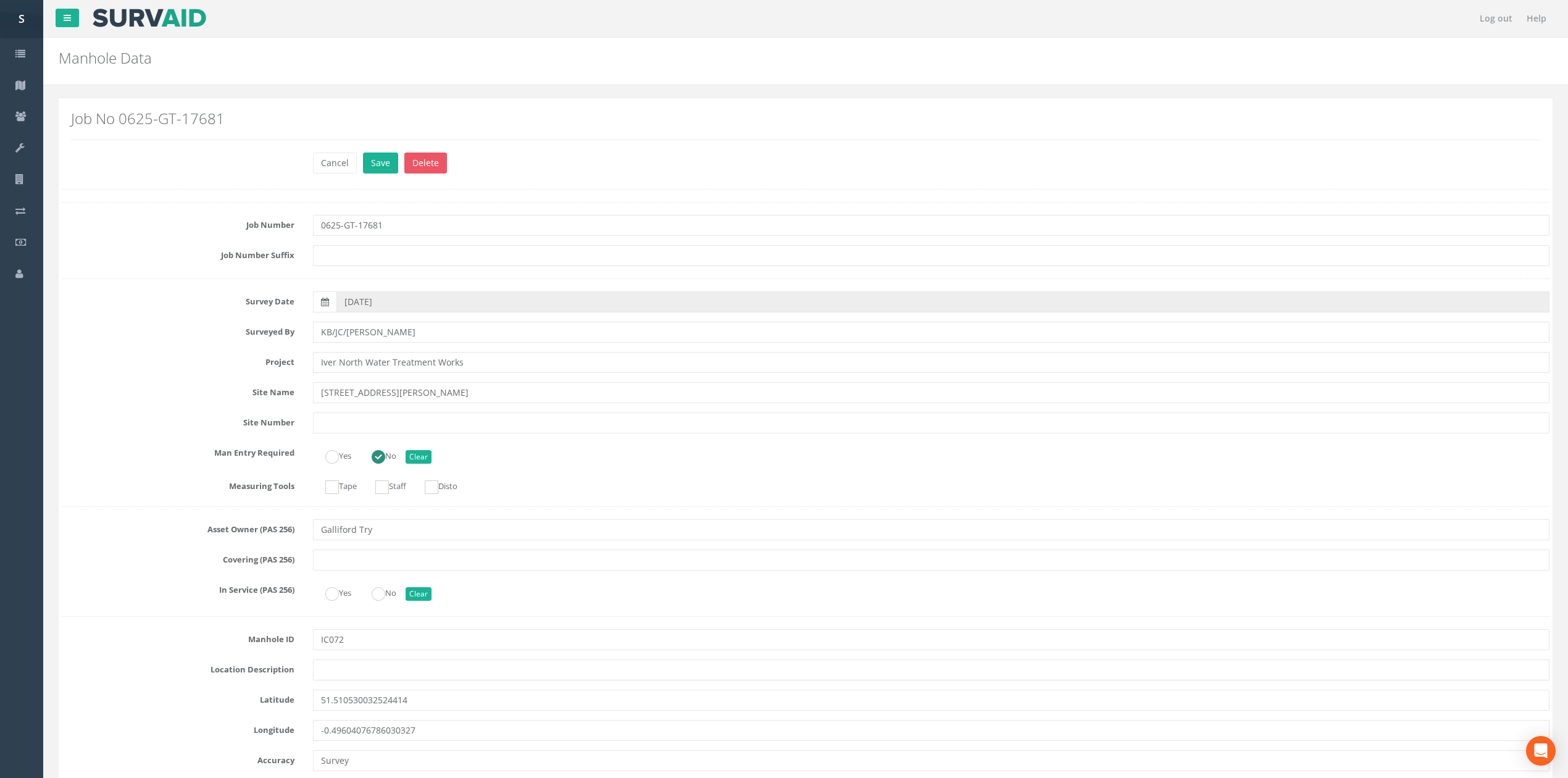
scroll to position [1565, 0]
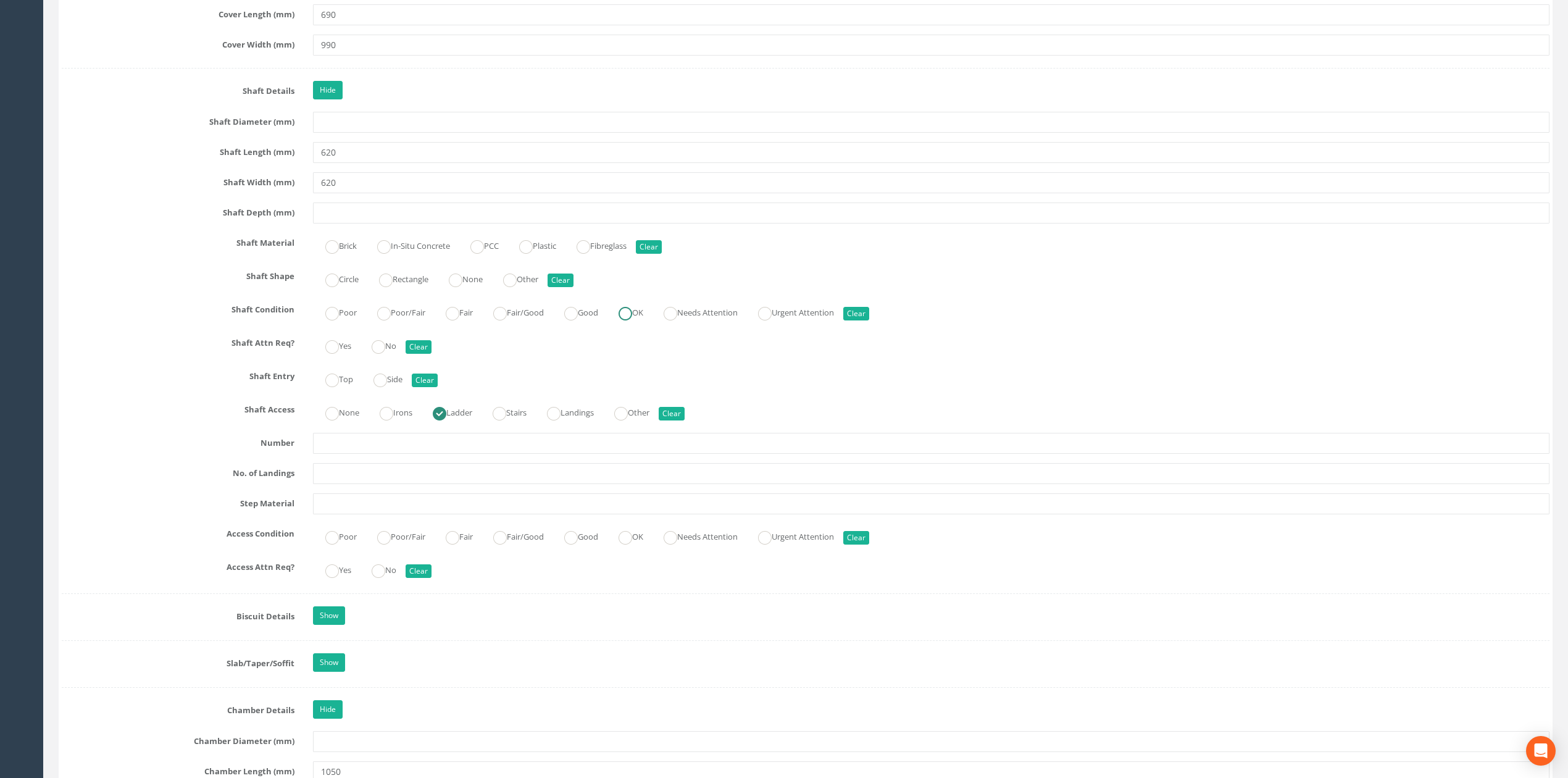
click at [643, 320] on label "OK" at bounding box center [625, 311] width 37 height 18
radio input "true"
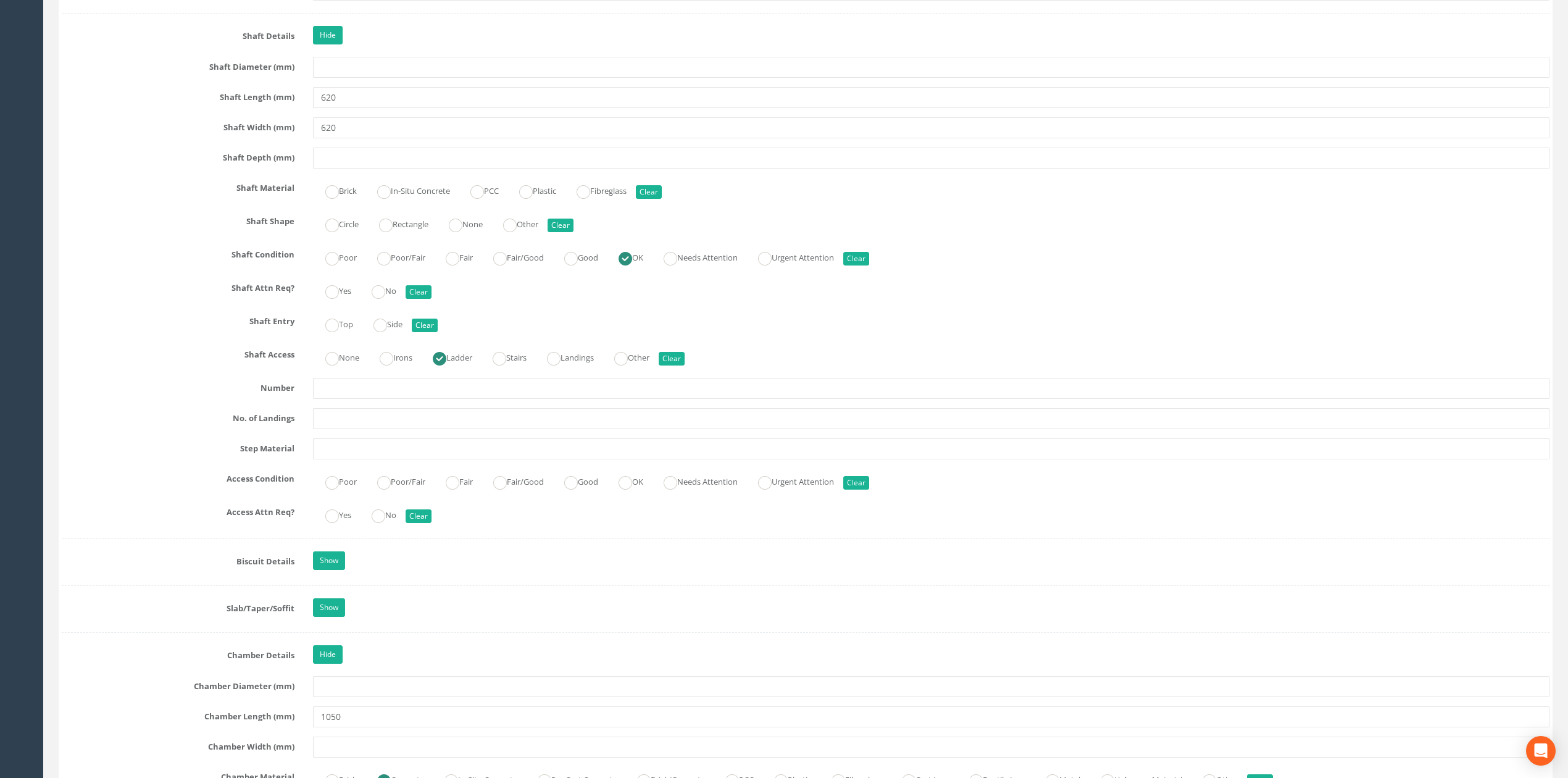
scroll to position [1647, 0]
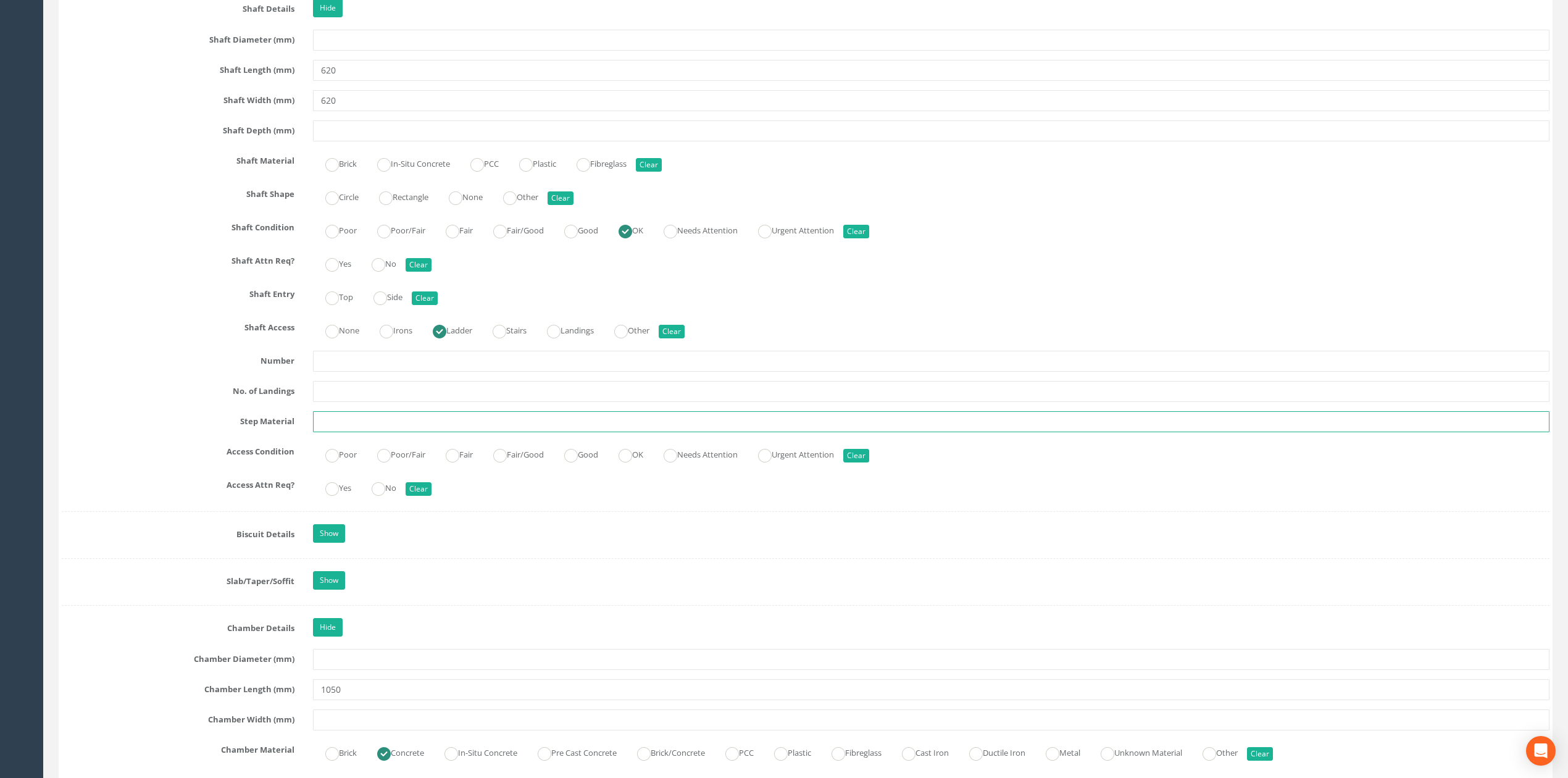
click at [376, 432] on input "text" at bounding box center [931, 421] width 1237 height 21
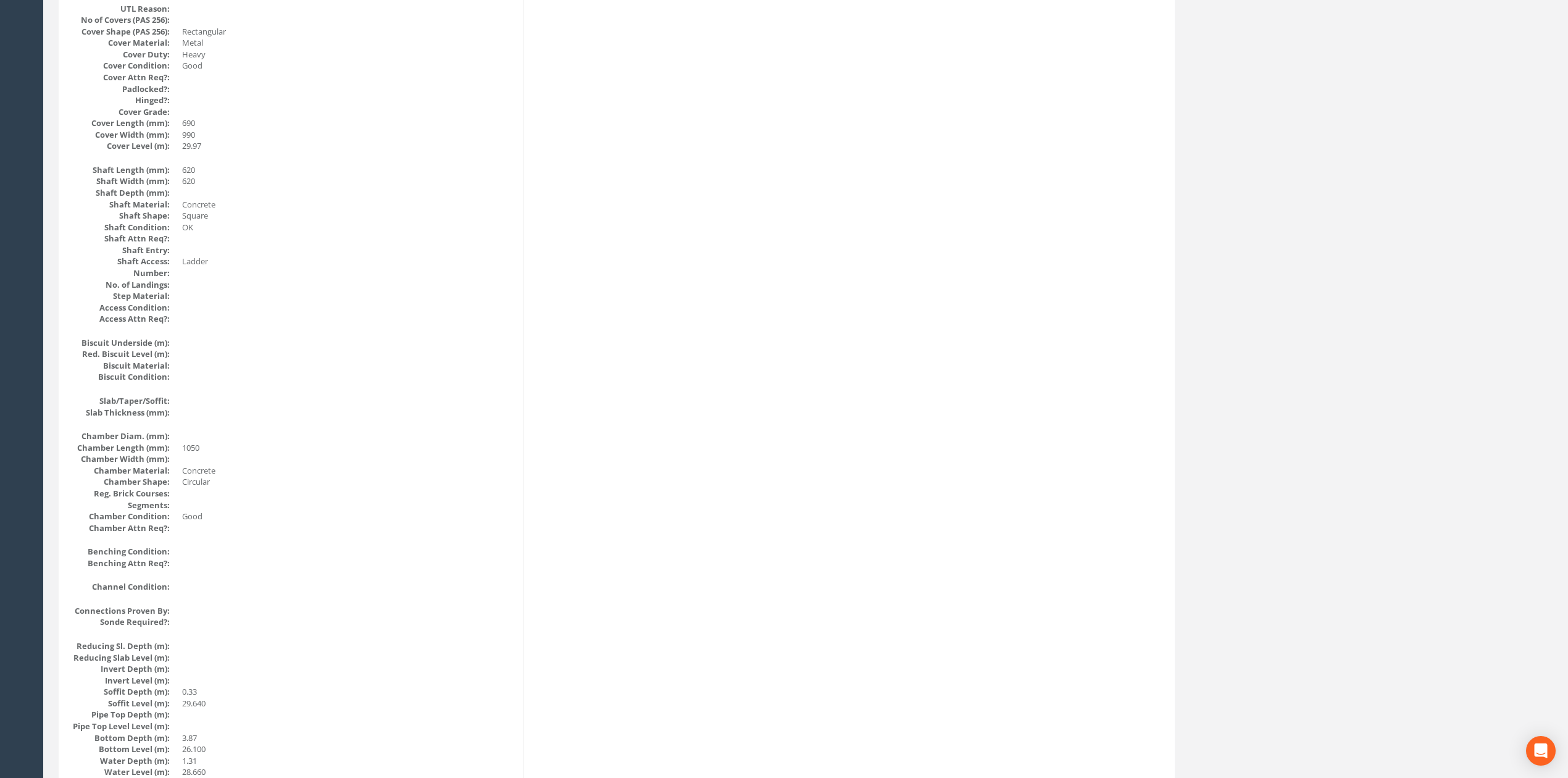
scroll to position [0, 0]
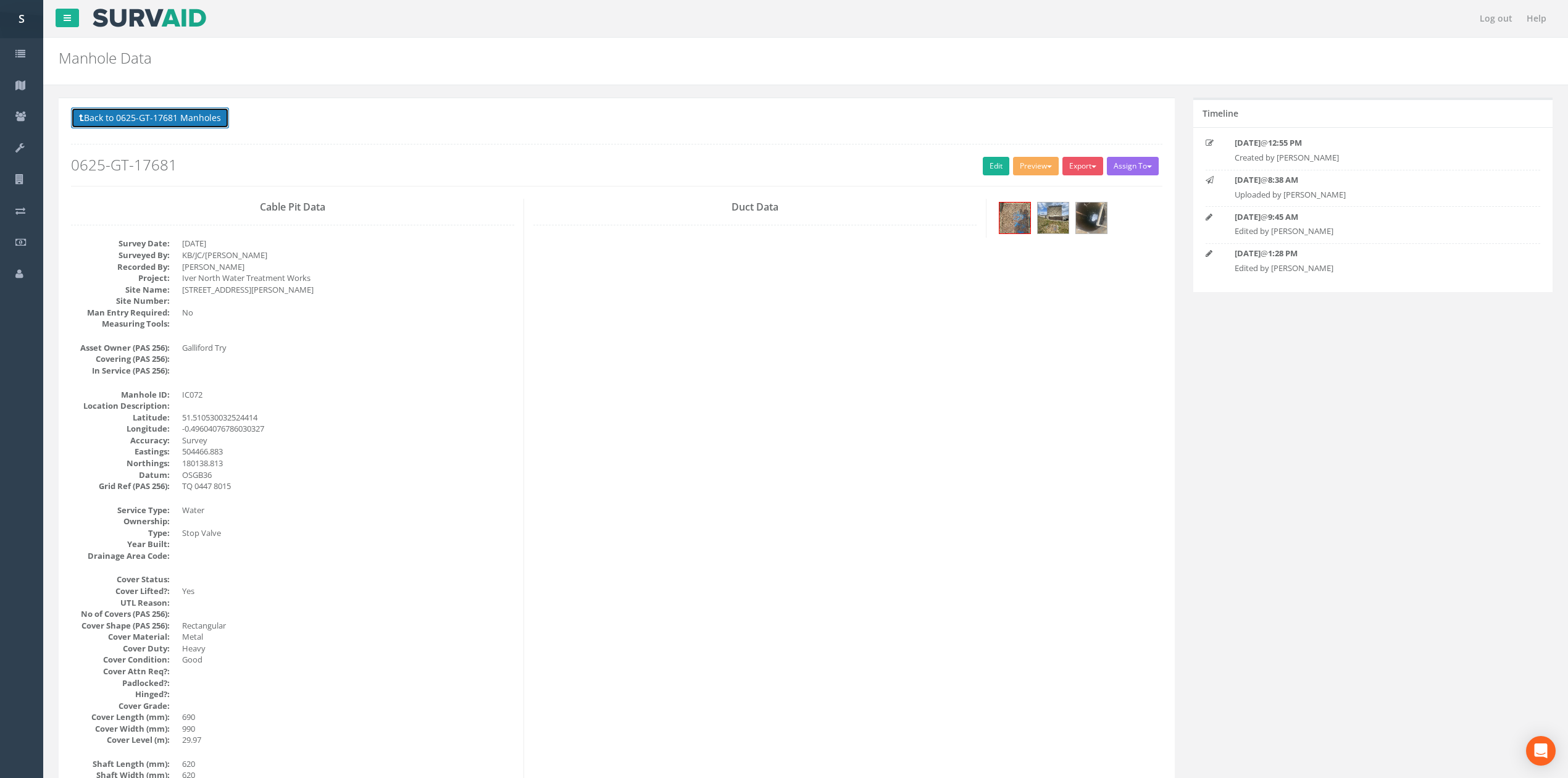
drag, startPoint x: 172, startPoint y: 111, endPoint x: 173, endPoint y: 119, distance: 8.1
click at [173, 119] on button "Back to 0625-GT-17681 Manholes" at bounding box center [150, 118] width 158 height 21
click at [0, 0] on link "Batch Update" at bounding box center [0, 0] width 0 height 0
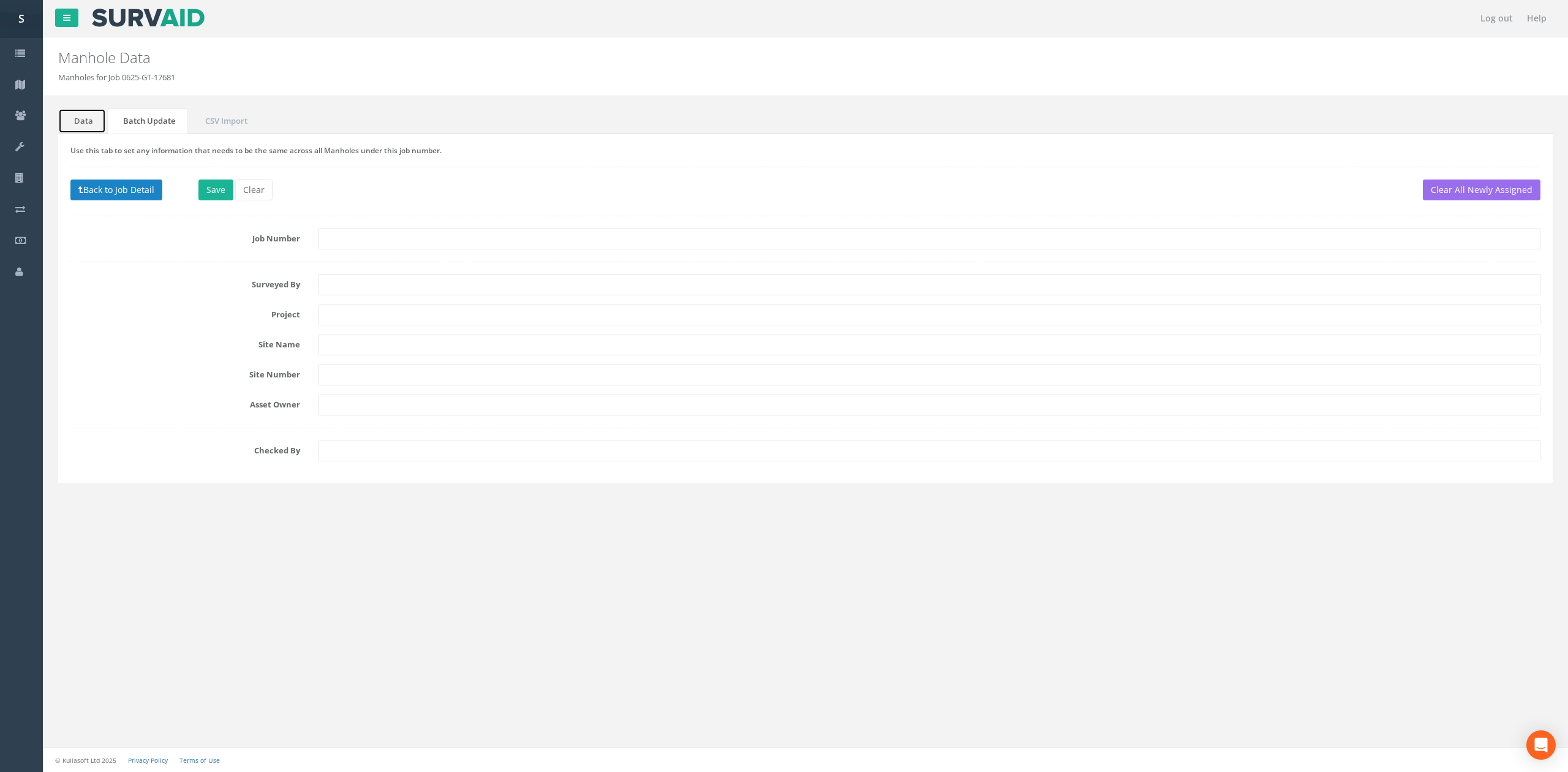
click at [75, 123] on link "Data" at bounding box center [82, 121] width 48 height 25
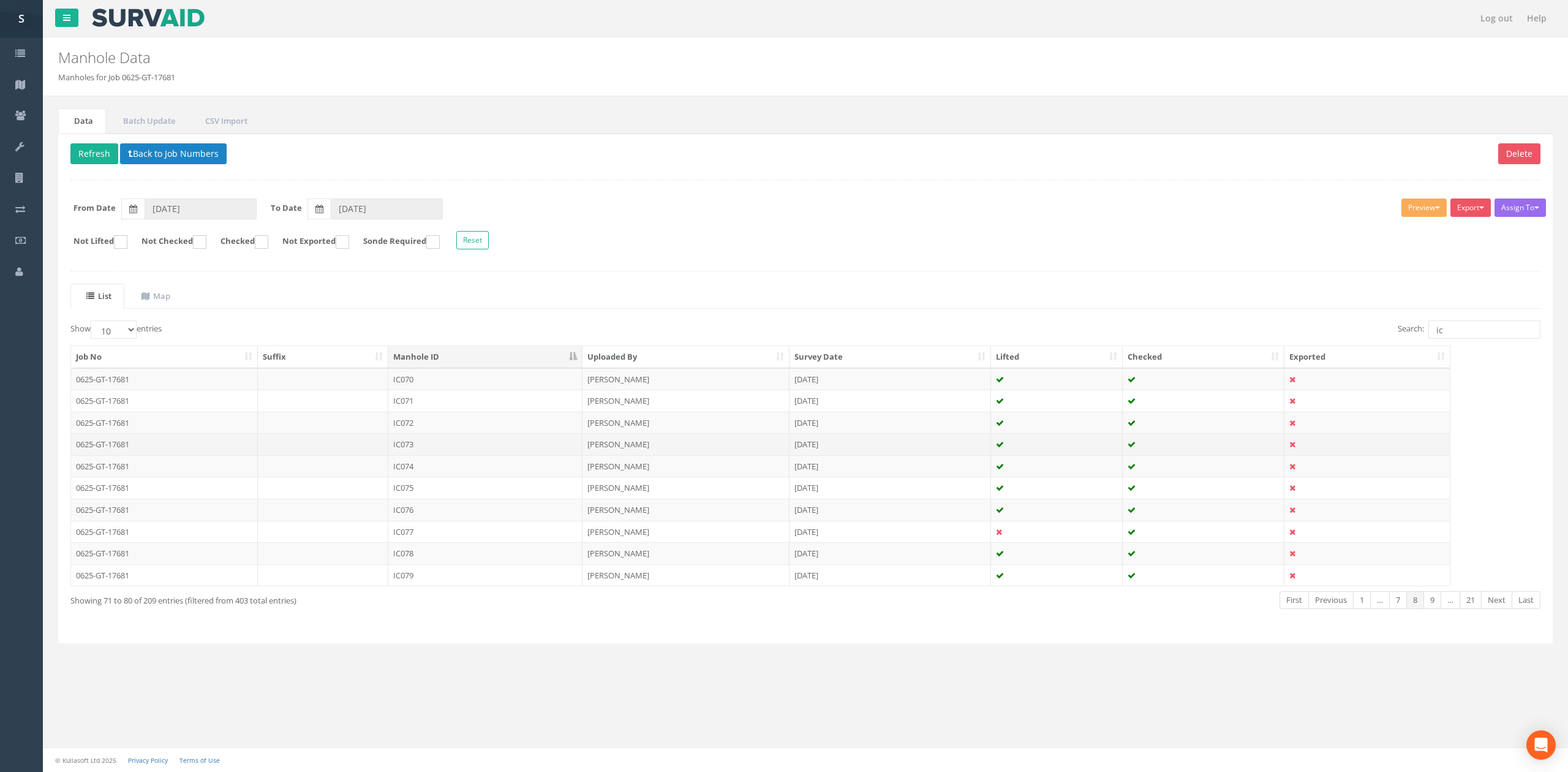
click at [438, 446] on td "IC073" at bounding box center [485, 444] width 194 height 22
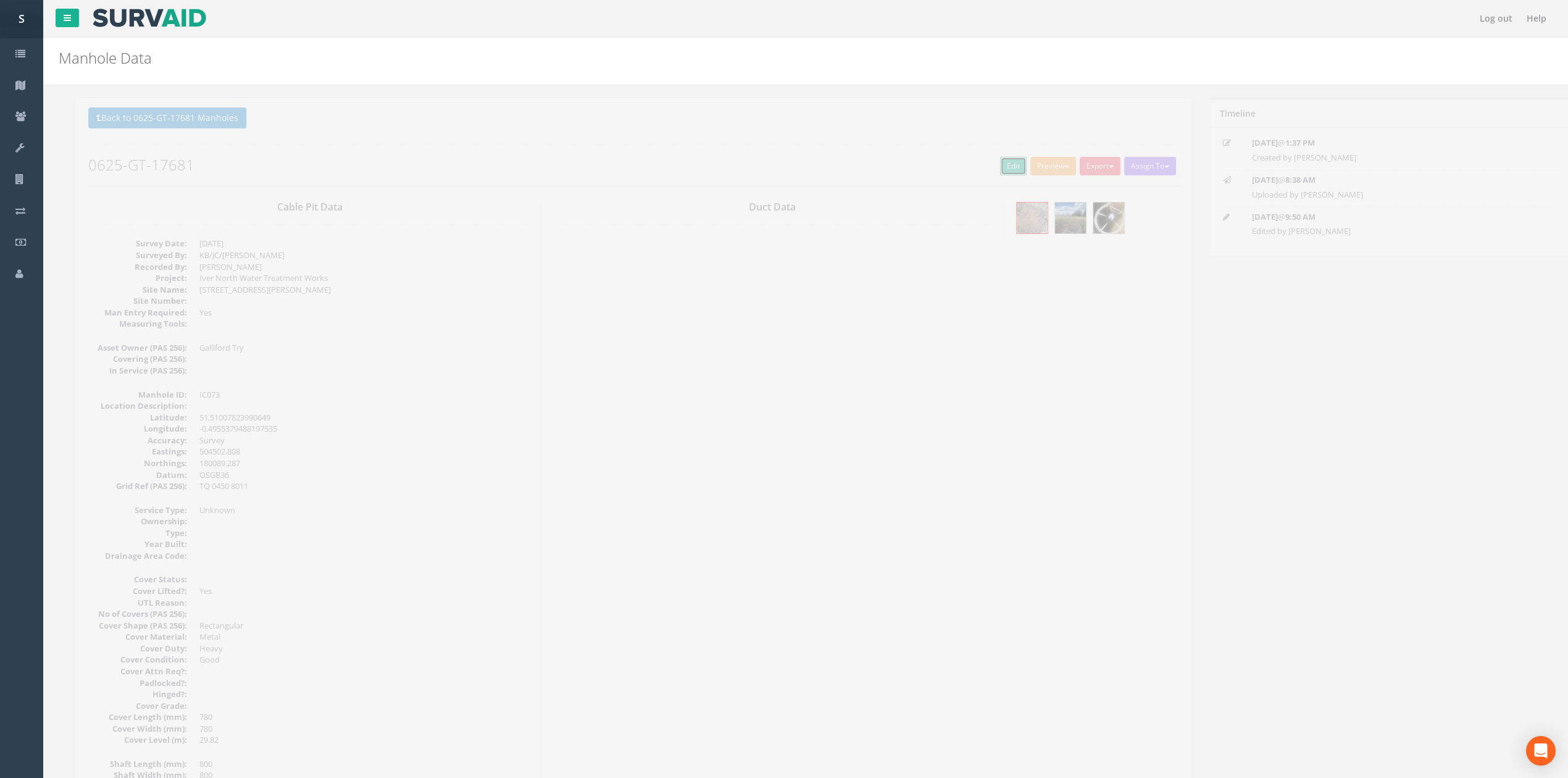
click at [993, 166] on link "Edit" at bounding box center [996, 166] width 26 height 19
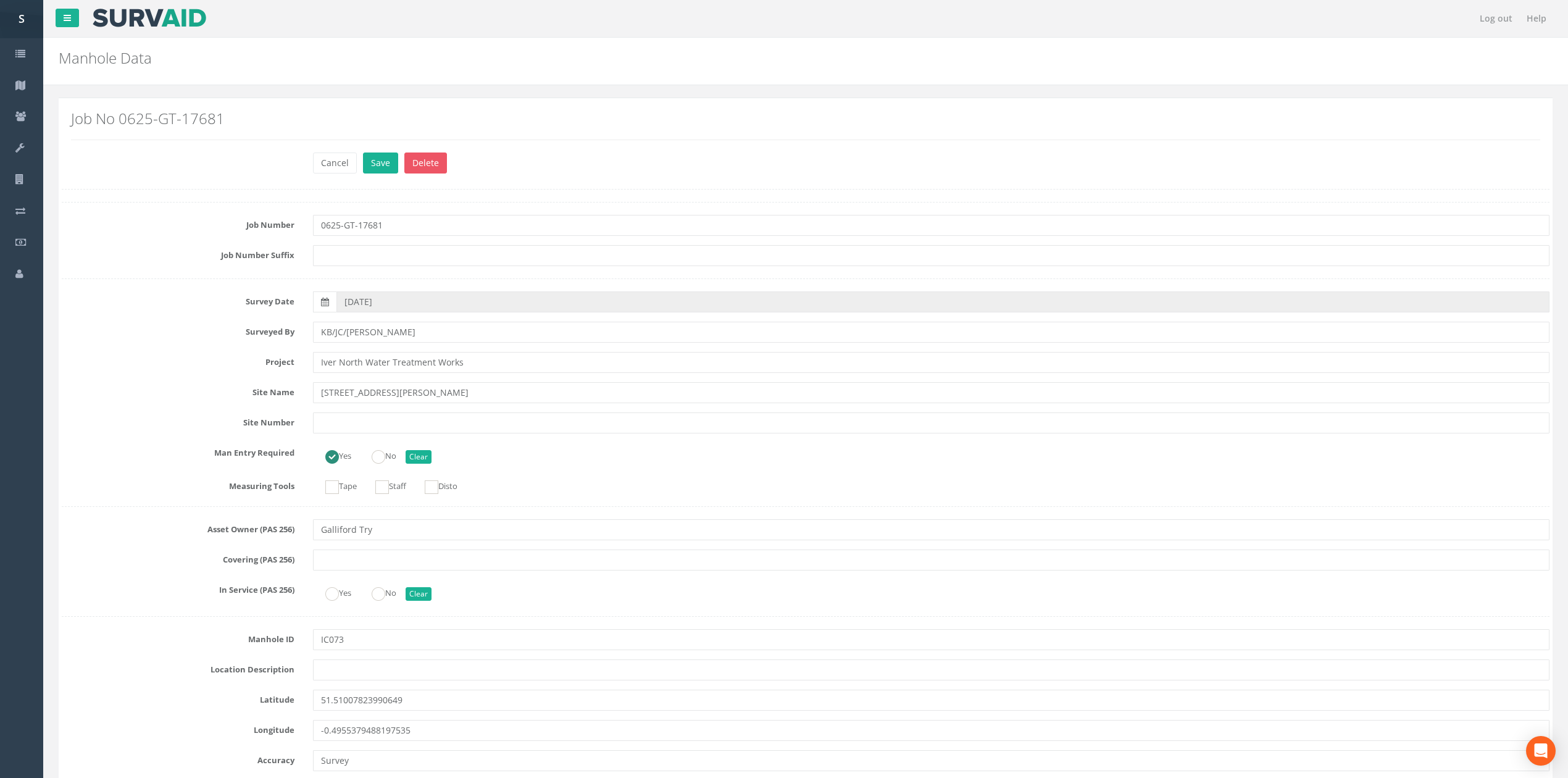
scroll to position [742, 0]
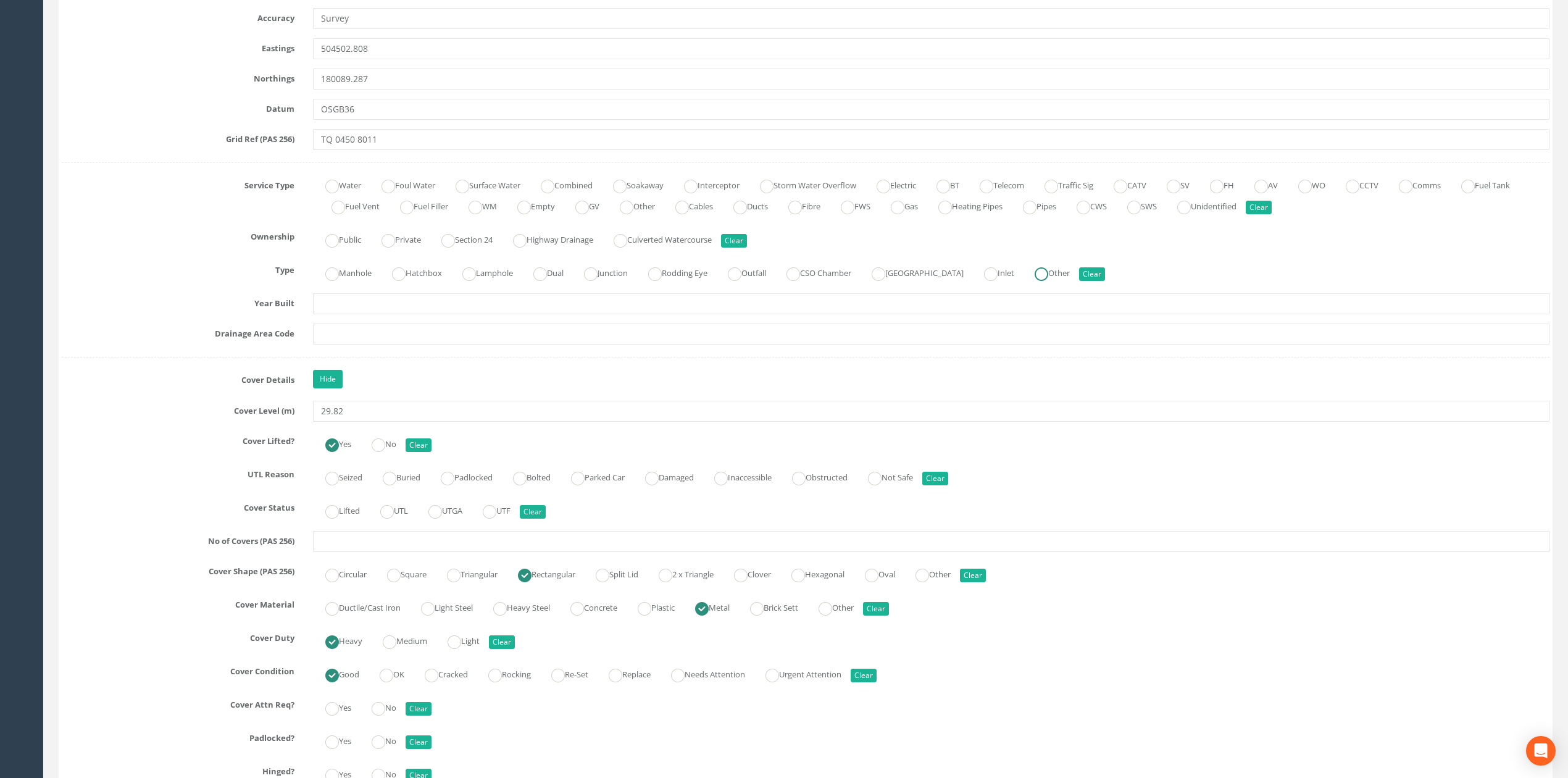
click at [1058, 277] on label "Other" at bounding box center [1046, 272] width 48 height 18
radio input "true"
click at [954, 139] on input "TQ 0450 8011" at bounding box center [931, 139] width 1237 height 21
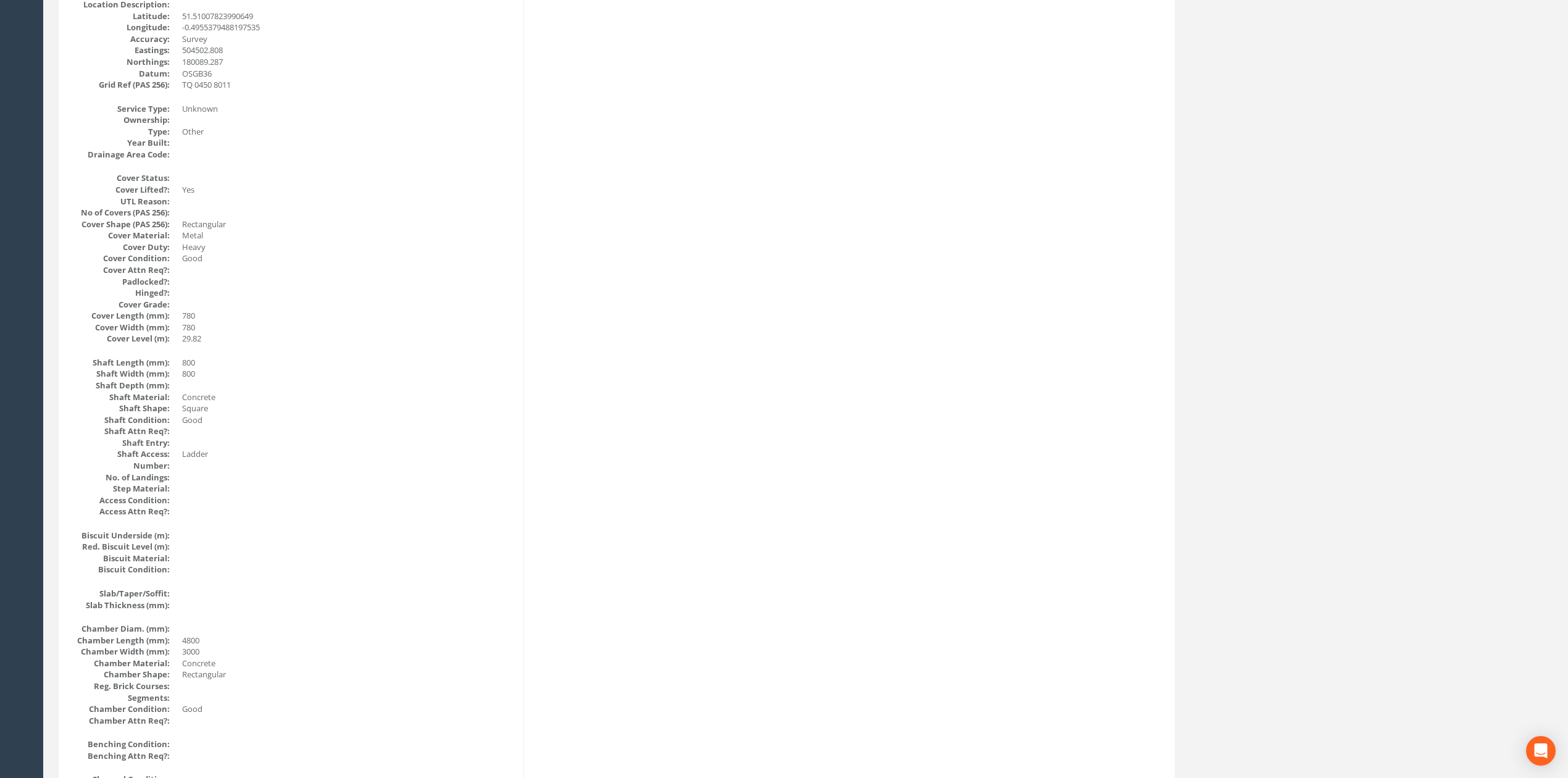
scroll to position [0, 0]
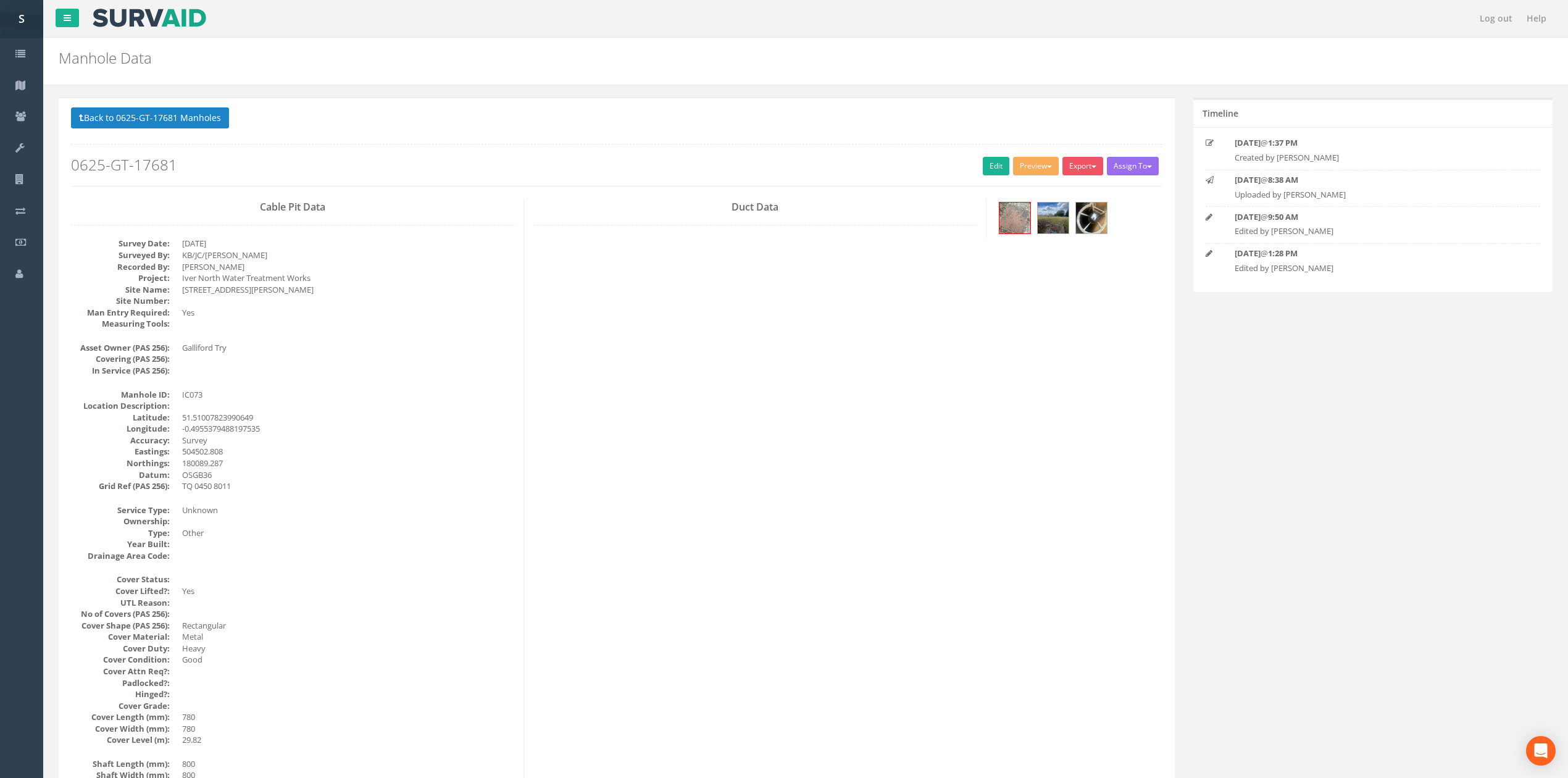
click at [112, 136] on div "Back to 0625-GT-17681 Manholes Back to Map Assign To No Companies Added Export …" at bounding box center [617, 147] width 1092 height 79
click at [112, 130] on p "Back to 0625-GT-17681 Manholes Back to Map" at bounding box center [617, 119] width 1092 height 24
click at [994, 166] on link "Edit" at bounding box center [996, 166] width 26 height 19
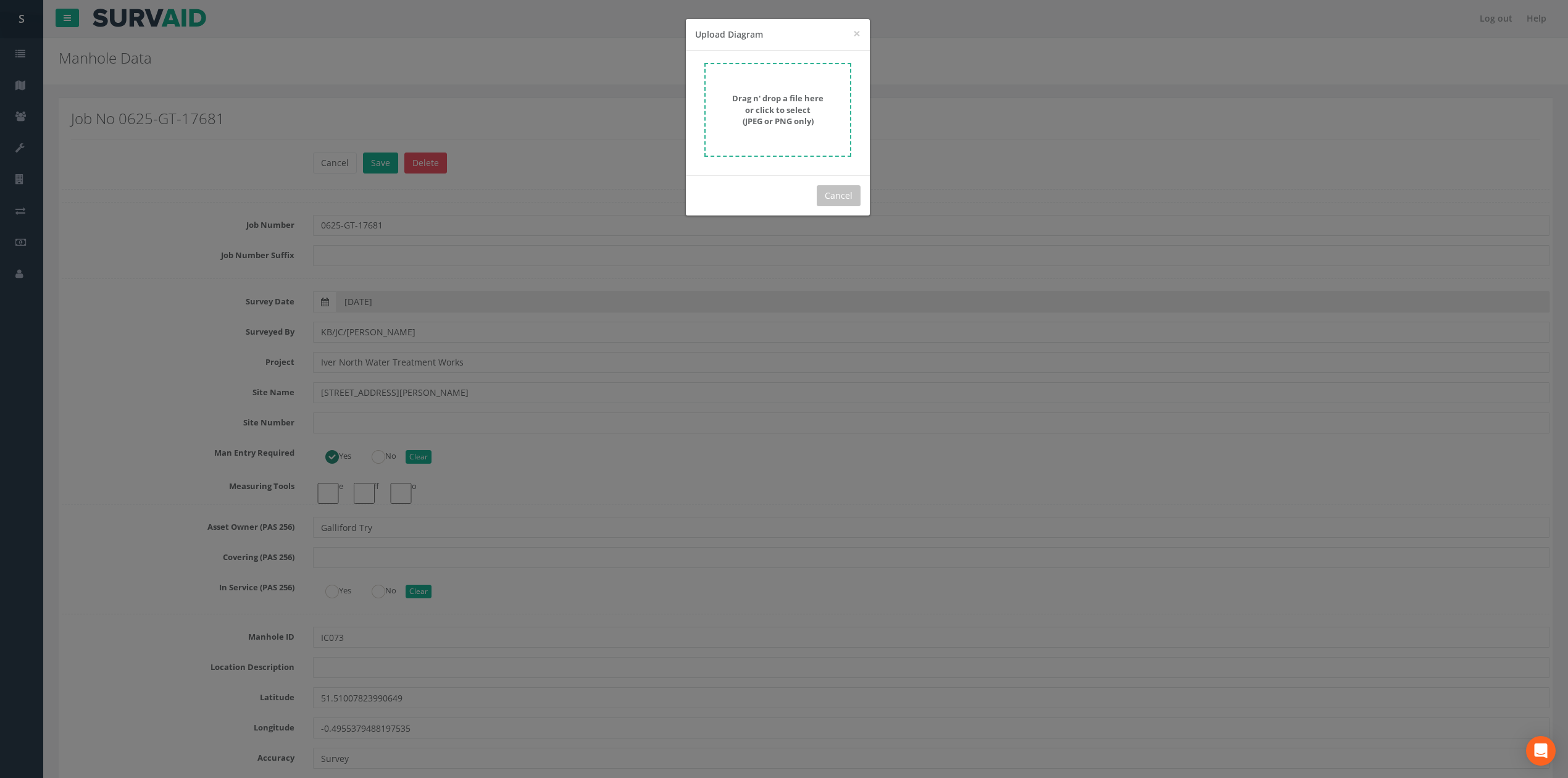
click at [795, 119] on strong "Drag n' drop a file here or click to select (JPEG or PNG only)" at bounding box center [777, 109] width 91 height 34
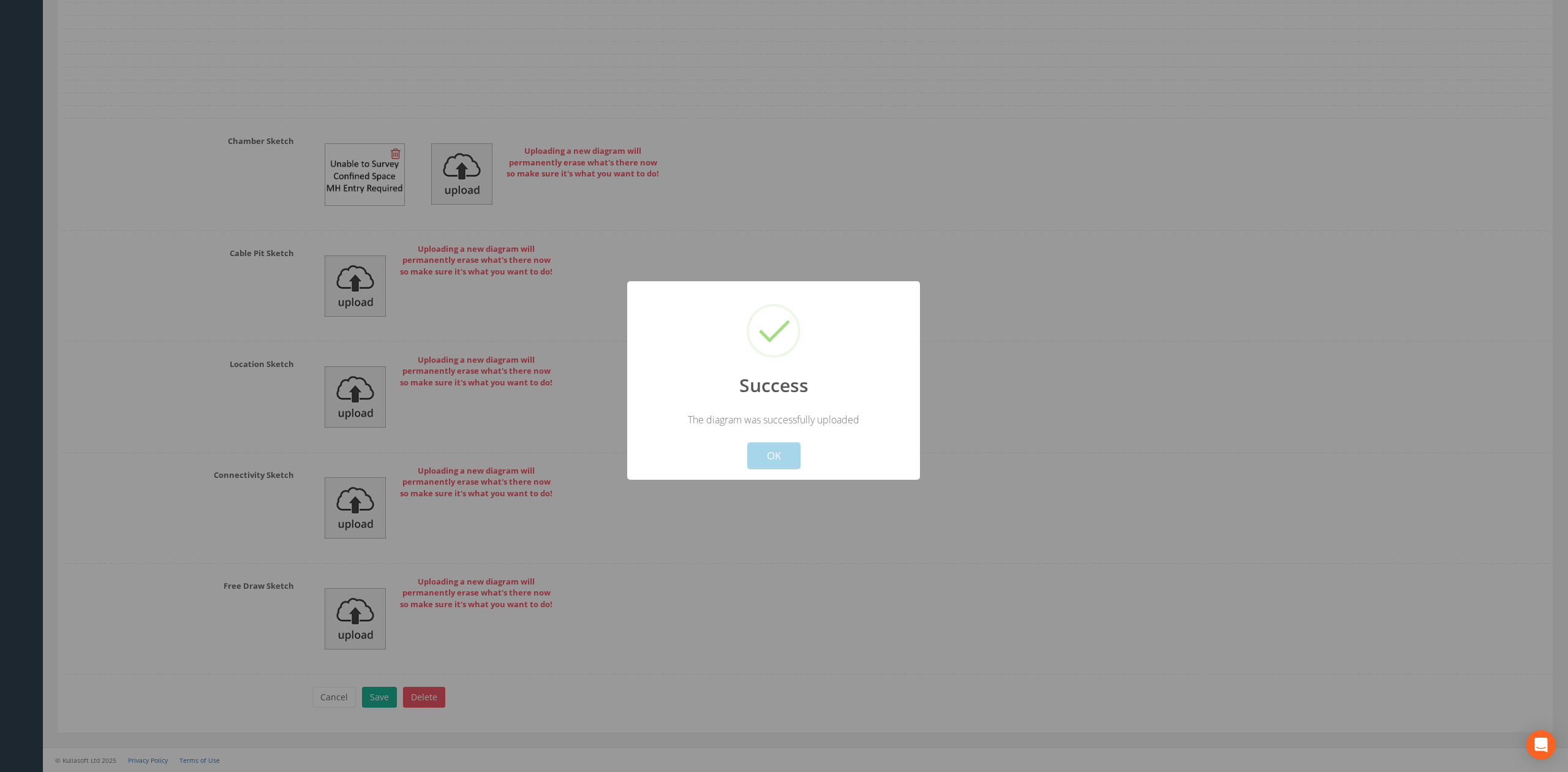
click at [775, 466] on button "OK" at bounding box center [774, 456] width 53 height 27
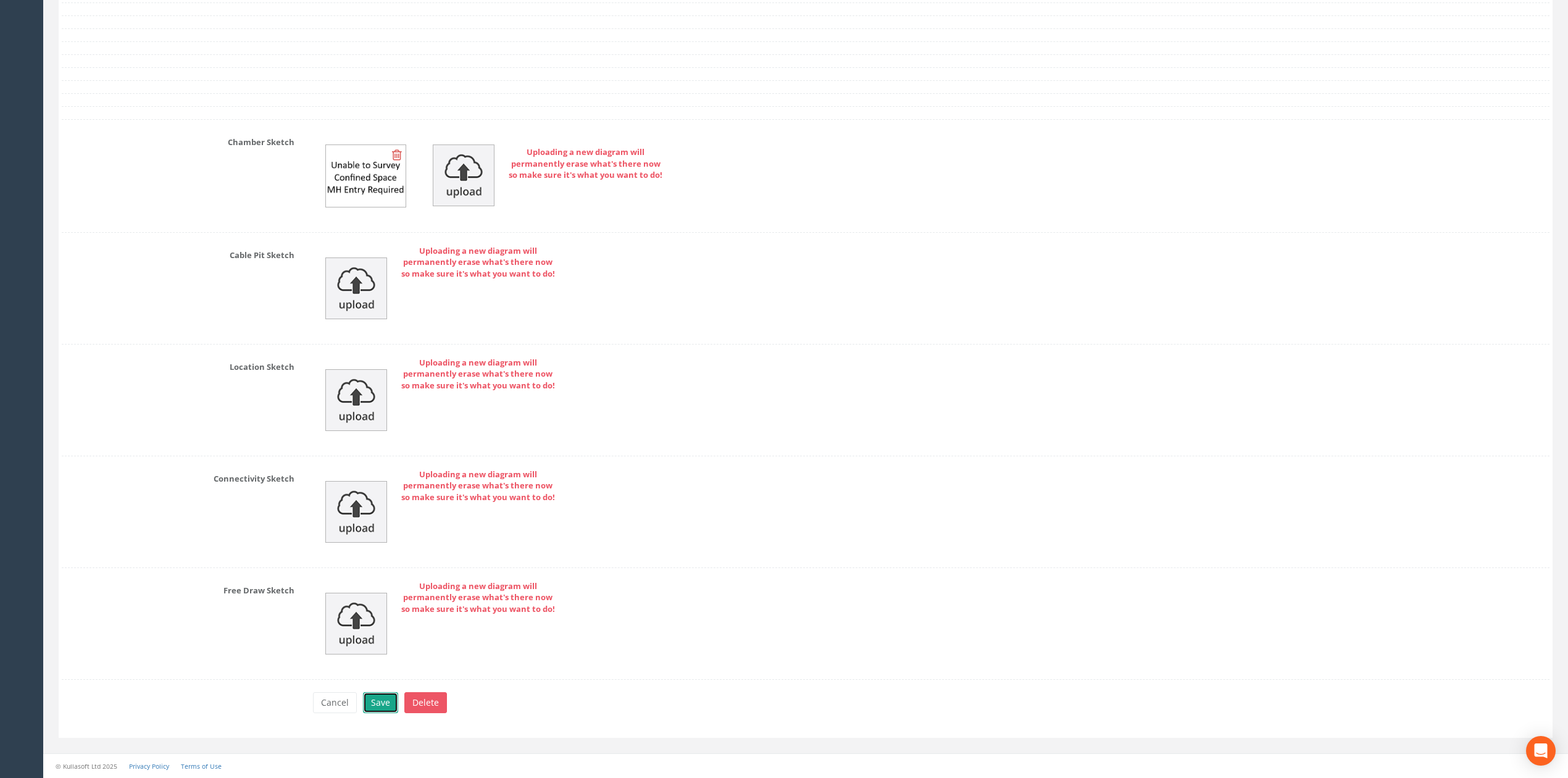
click at [382, 710] on button "Save" at bounding box center [380, 702] width 35 height 21
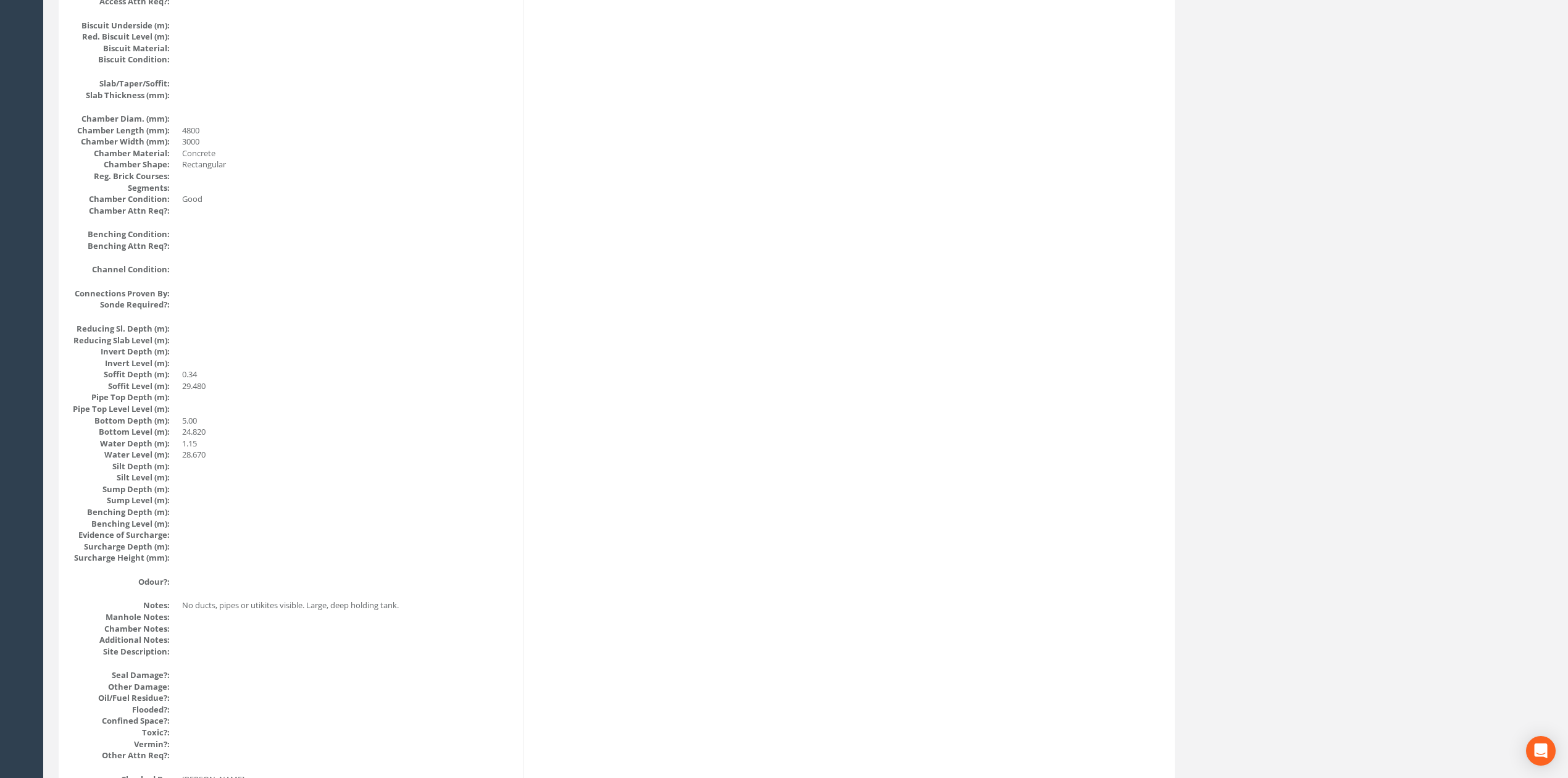
scroll to position [0, 0]
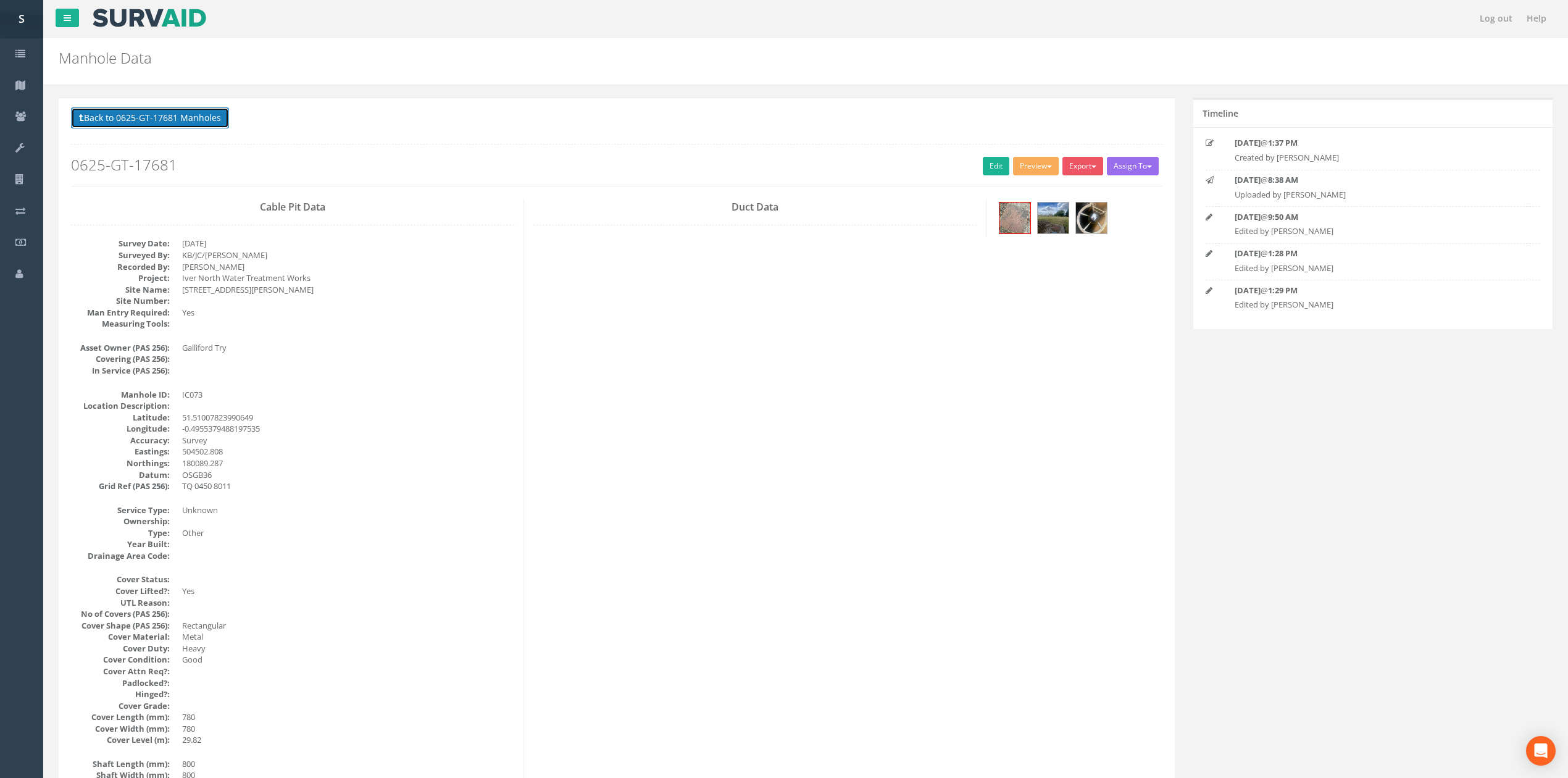
click at [177, 110] on button "Back to 0625-GT-17681 Manholes" at bounding box center [150, 118] width 158 height 21
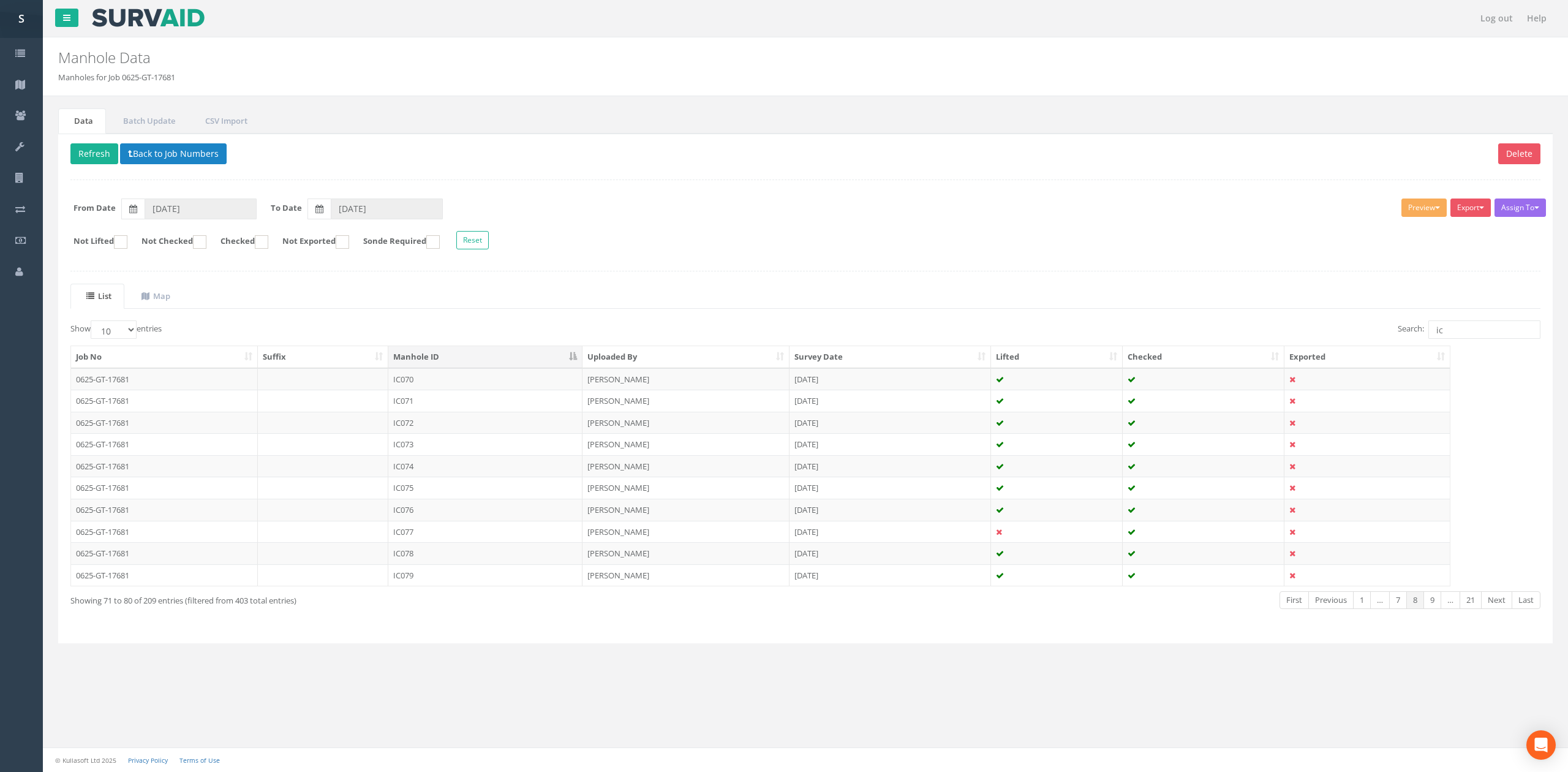
drag, startPoint x: 478, startPoint y: 453, endPoint x: 486, endPoint y: 441, distance: 14.4
click at [478, 453] on td "IC073" at bounding box center [485, 444] width 194 height 22
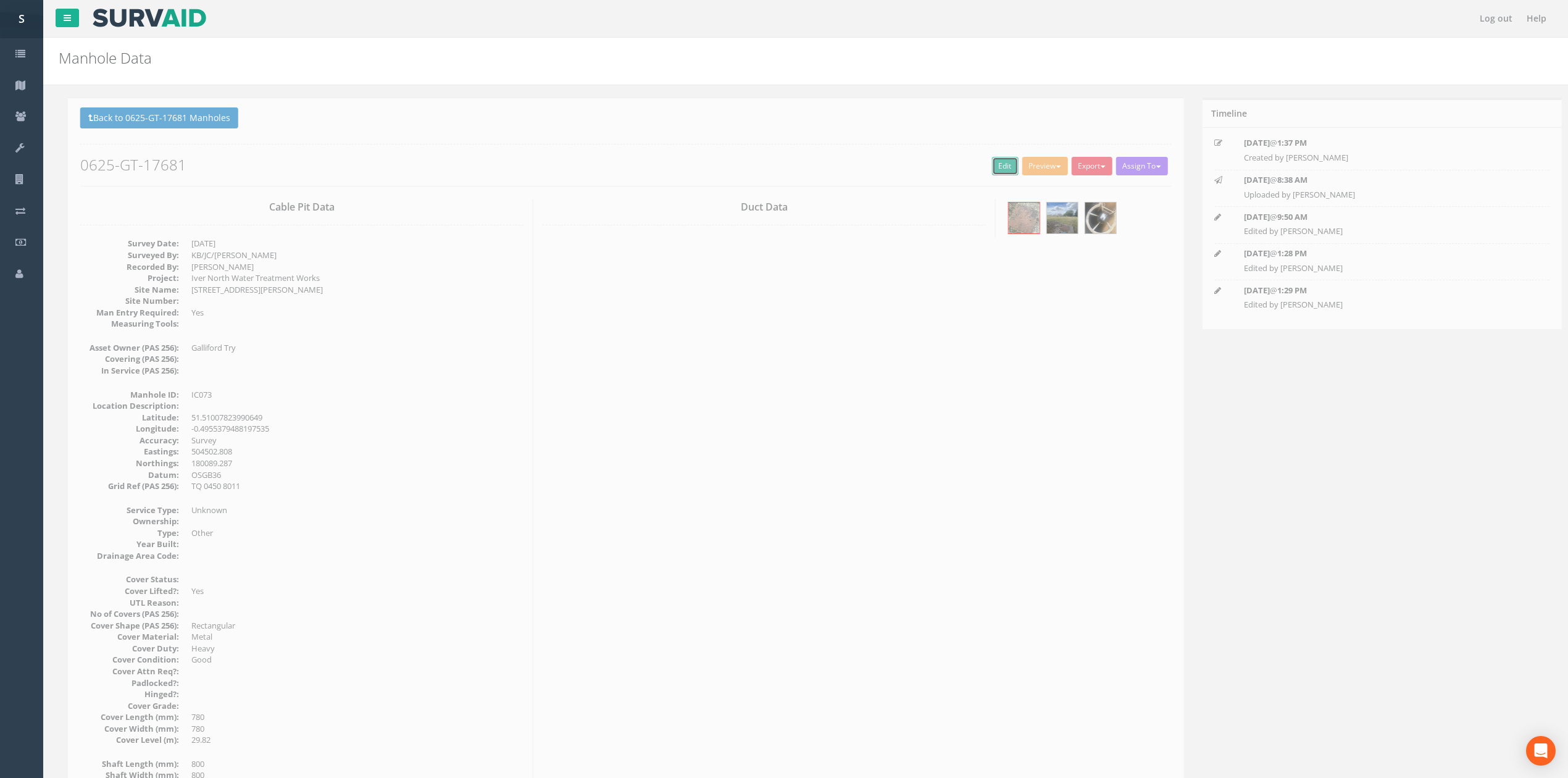
click at [985, 172] on link "Edit" at bounding box center [996, 166] width 26 height 19
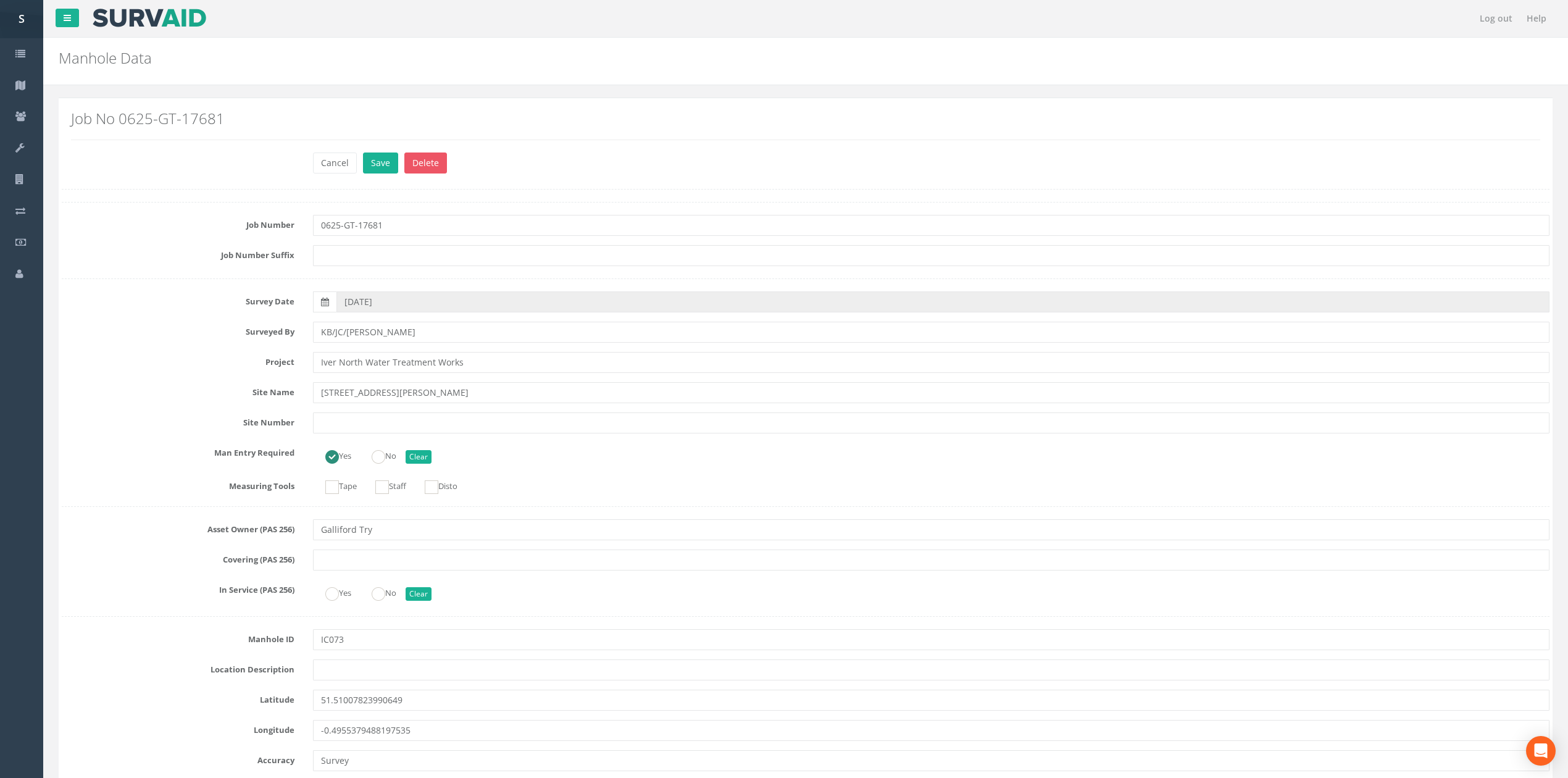
scroll to position [2961, 0]
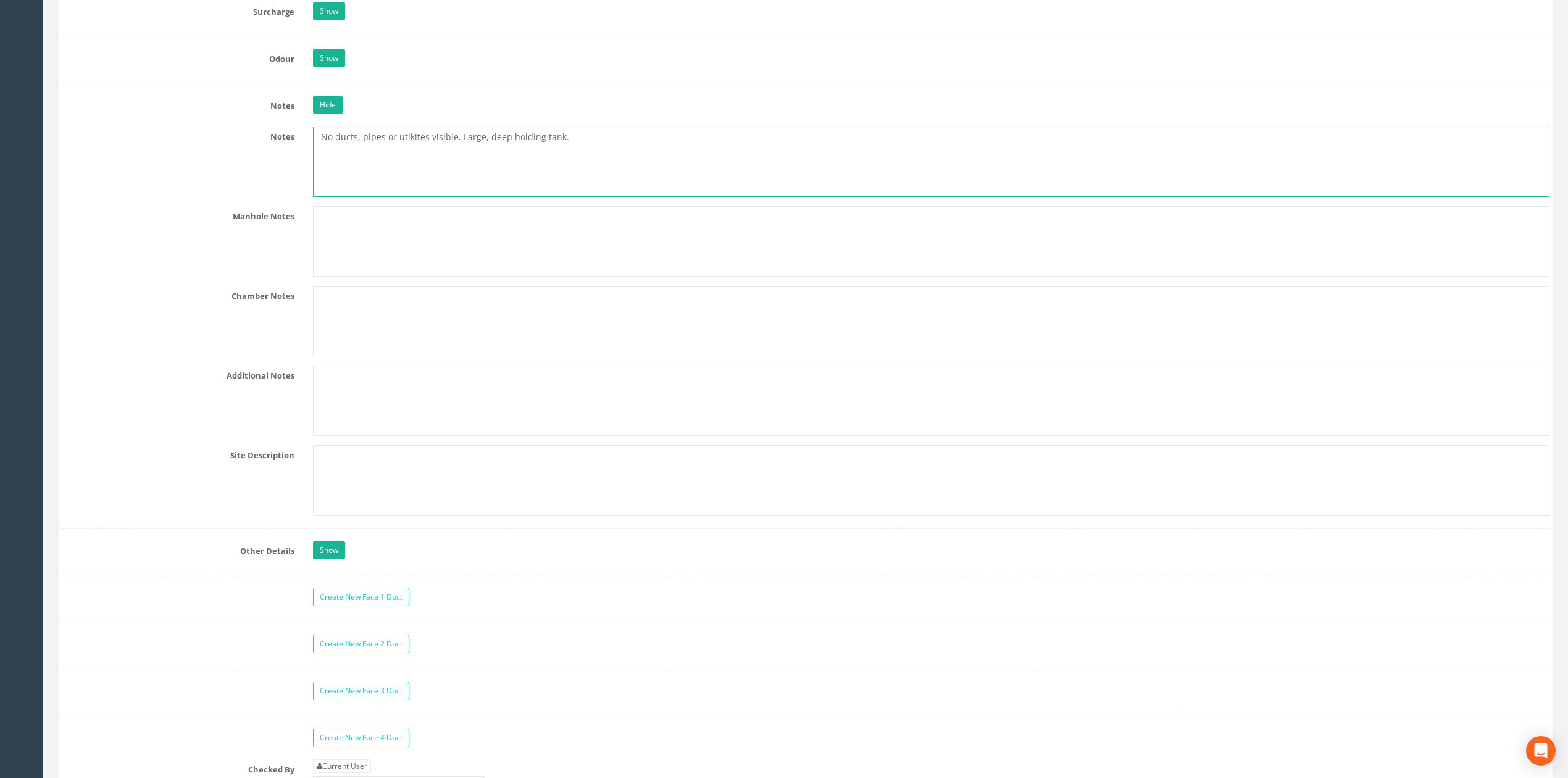
click at [405, 154] on textarea "No ducts, pipes or utikites visible. Large, deep holding tank." at bounding box center [931, 162] width 1237 height 70
click at [414, 149] on textarea "No ducts, pipes or utilites visible. Large, deep holding tank." at bounding box center [931, 162] width 1237 height 70
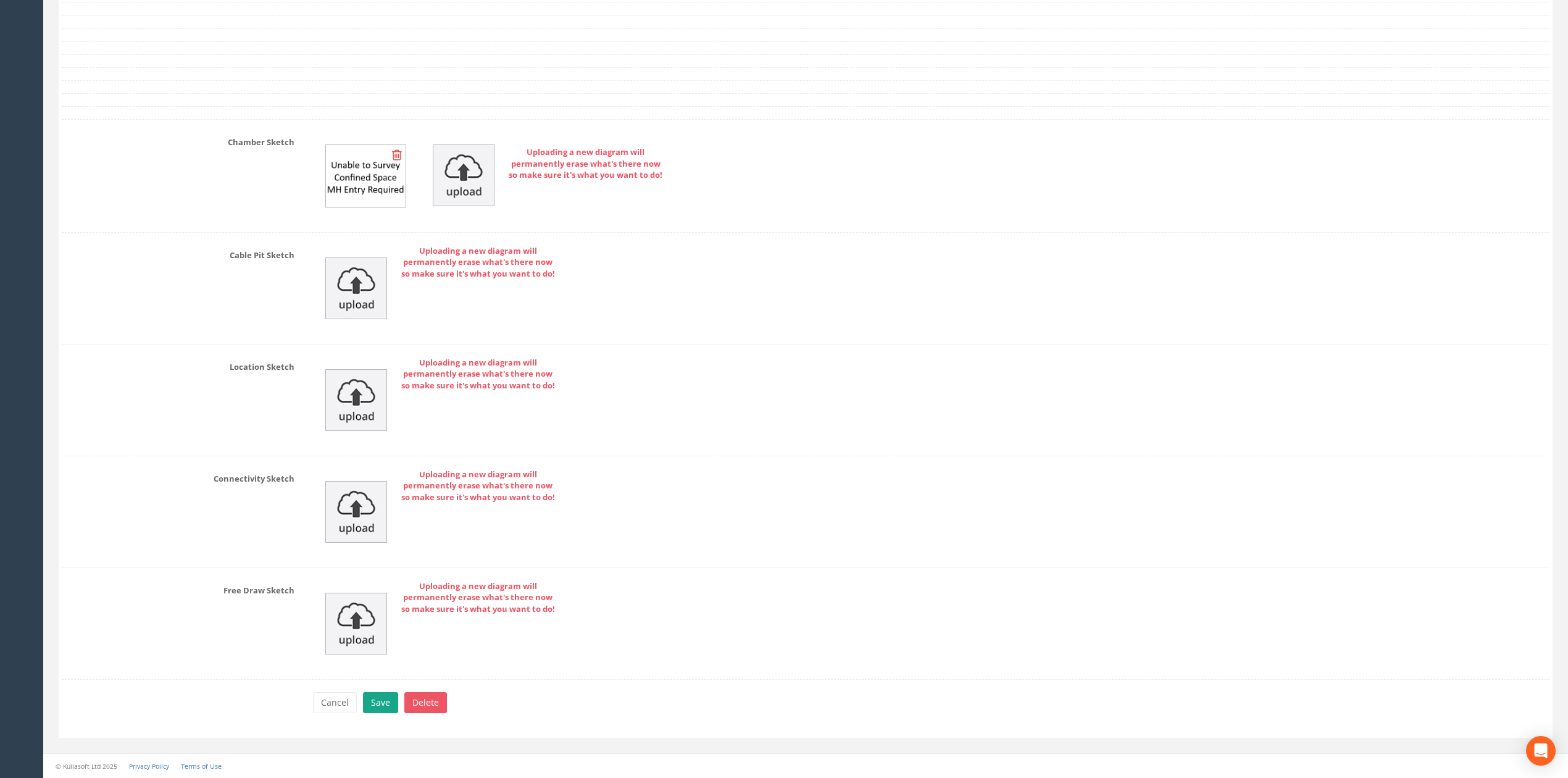
type textarea "No ducts, pipes or utilities visible. Large, deep holding tank."
click at [387, 697] on button "Save" at bounding box center [380, 702] width 35 height 21
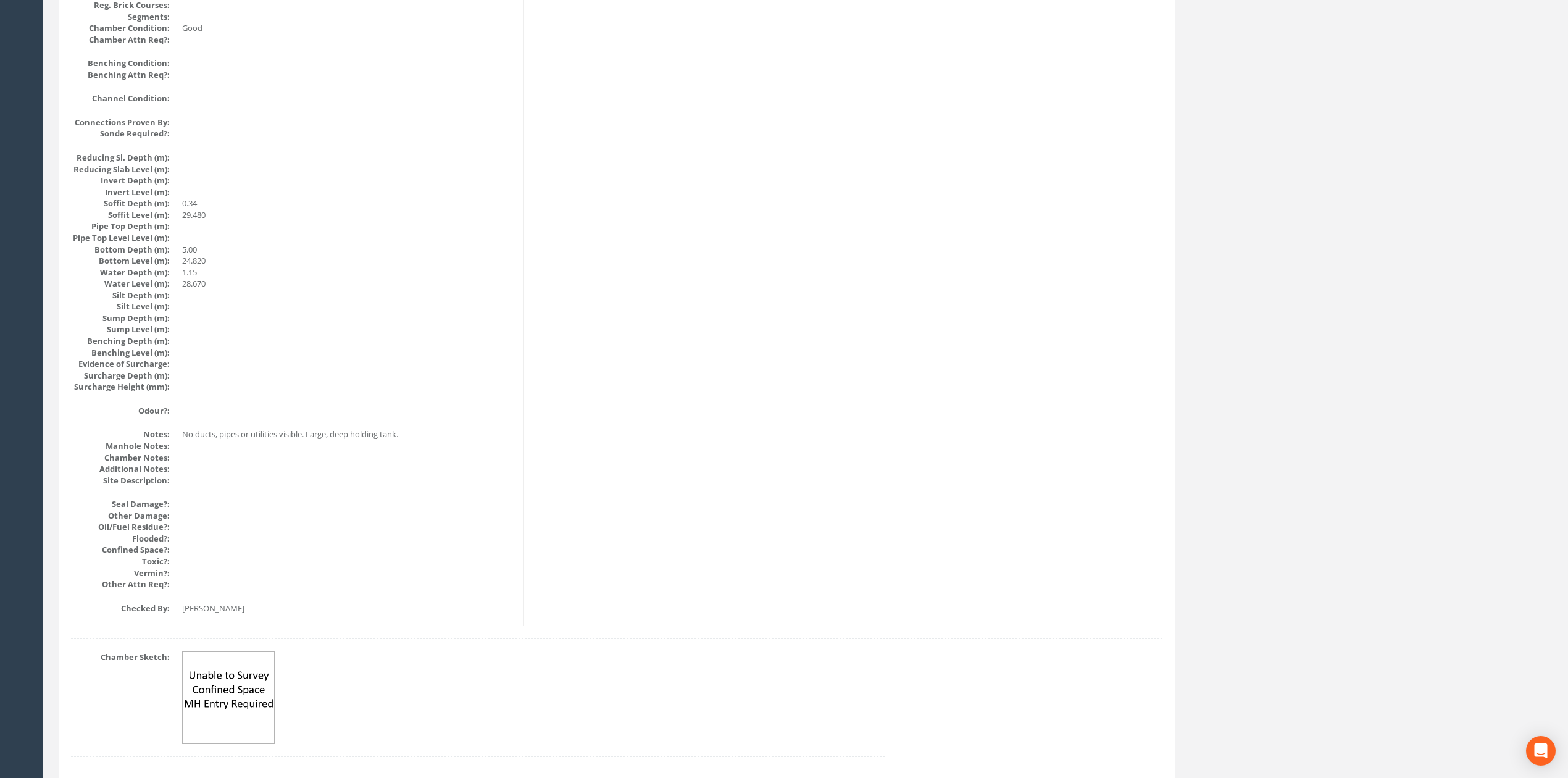
scroll to position [0, 0]
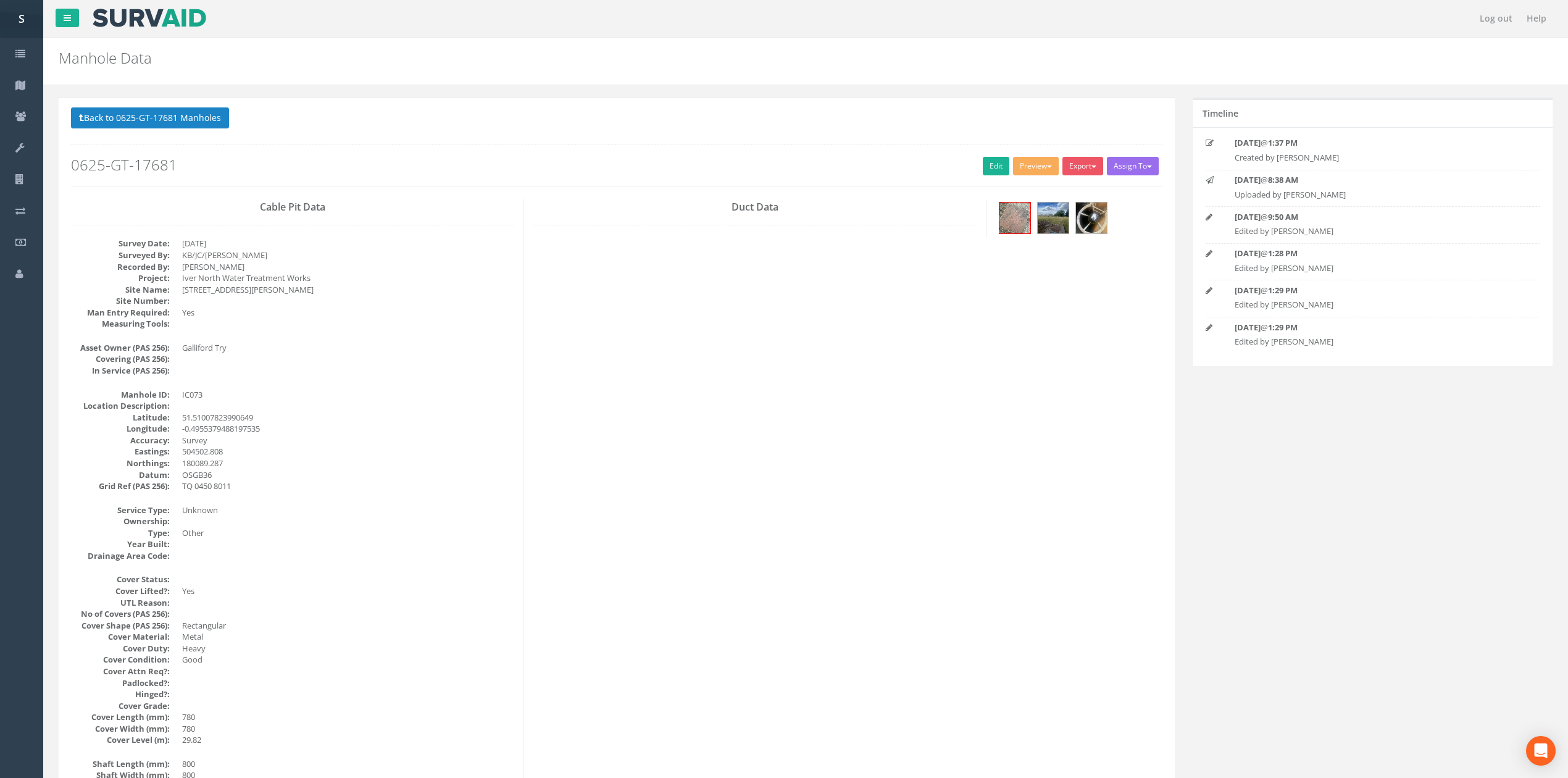
click at [171, 130] on p "Back to 0625-GT-17681 Manholes Back to Map" at bounding box center [617, 119] width 1092 height 24
click at [171, 119] on button "Back to 0625-GT-17681 Manholes" at bounding box center [150, 118] width 158 height 21
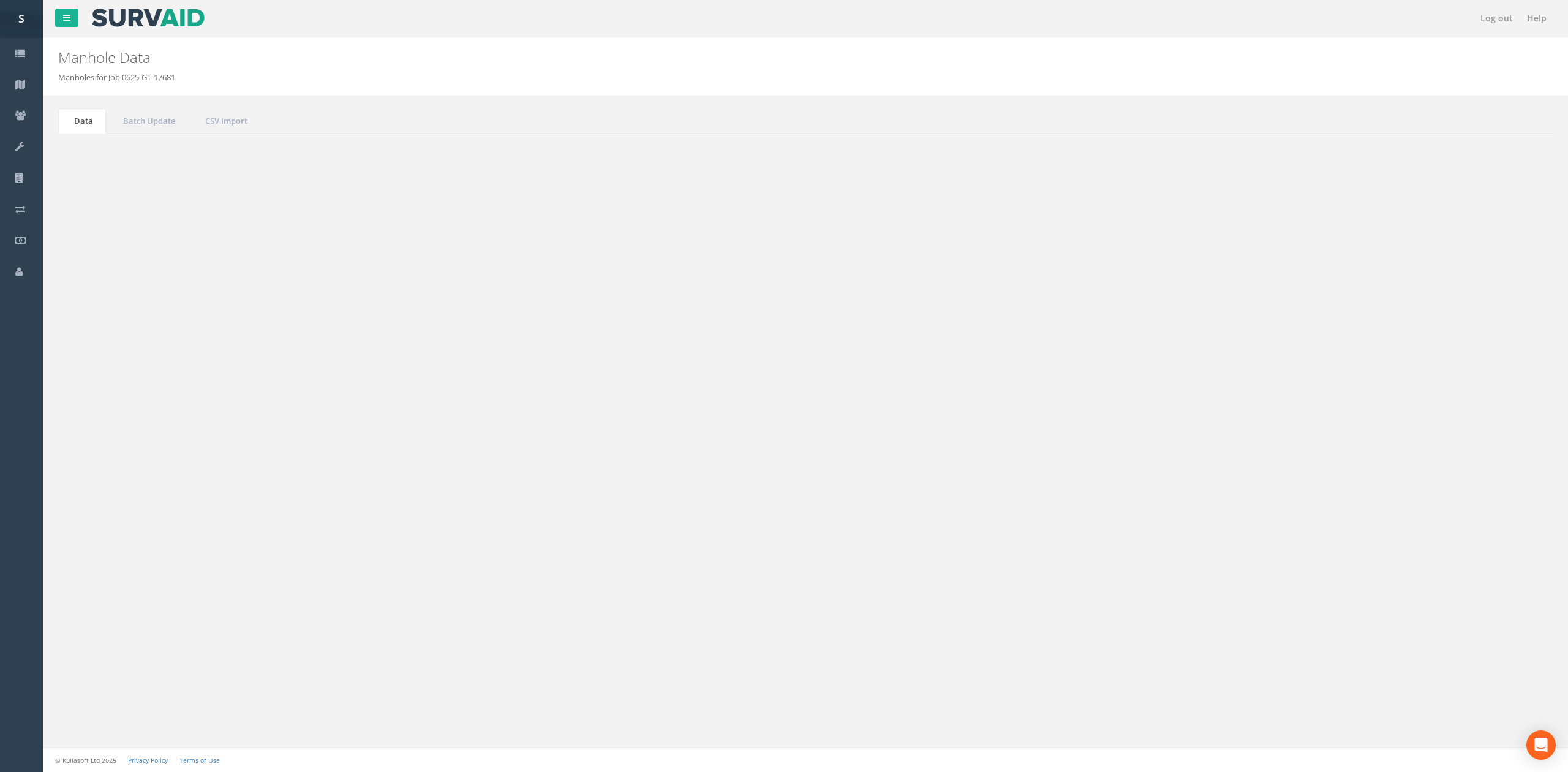
drag, startPoint x: 410, startPoint y: 501, endPoint x: 632, endPoint y: 344, distance: 271.9
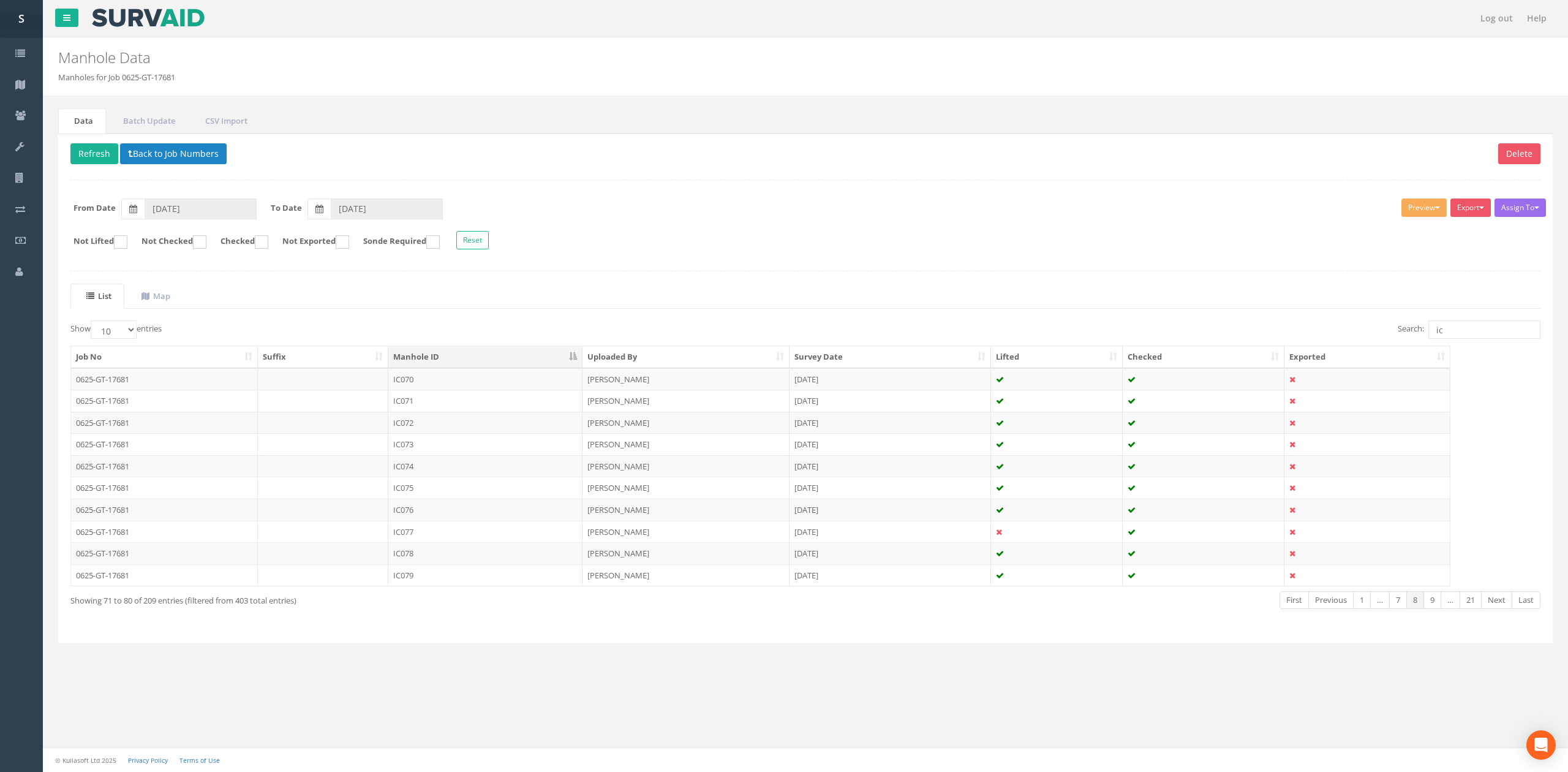
click at [410, 499] on td "IC075" at bounding box center [485, 488] width 194 height 22
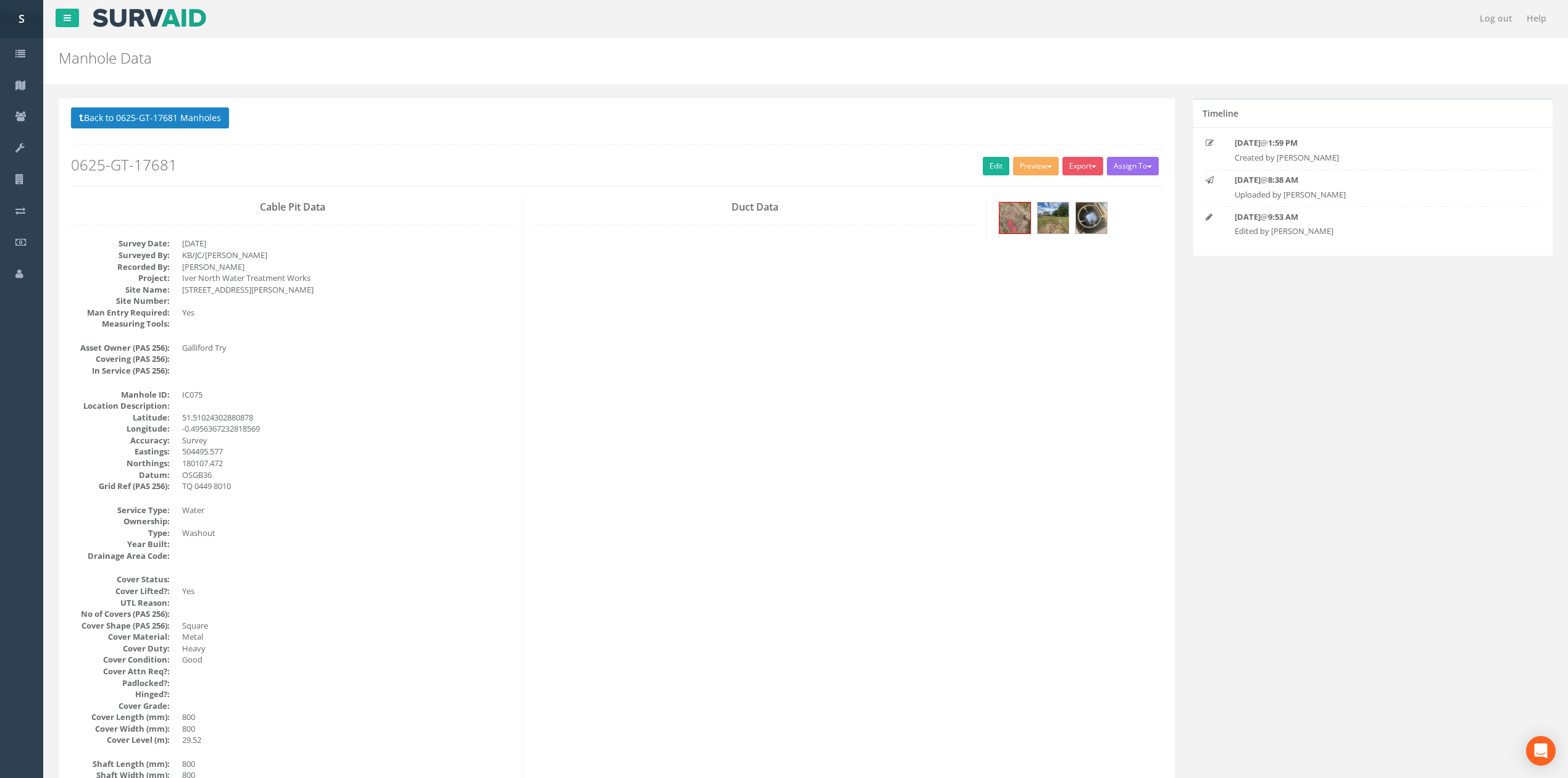
click at [994, 178] on div "Back to 0625-GT-17681 Manholes Back to Map Assign To No Companies Added Export …" at bounding box center [617, 147] width 1092 height 79
click at [990, 174] on link "Edit" at bounding box center [996, 166] width 26 height 19
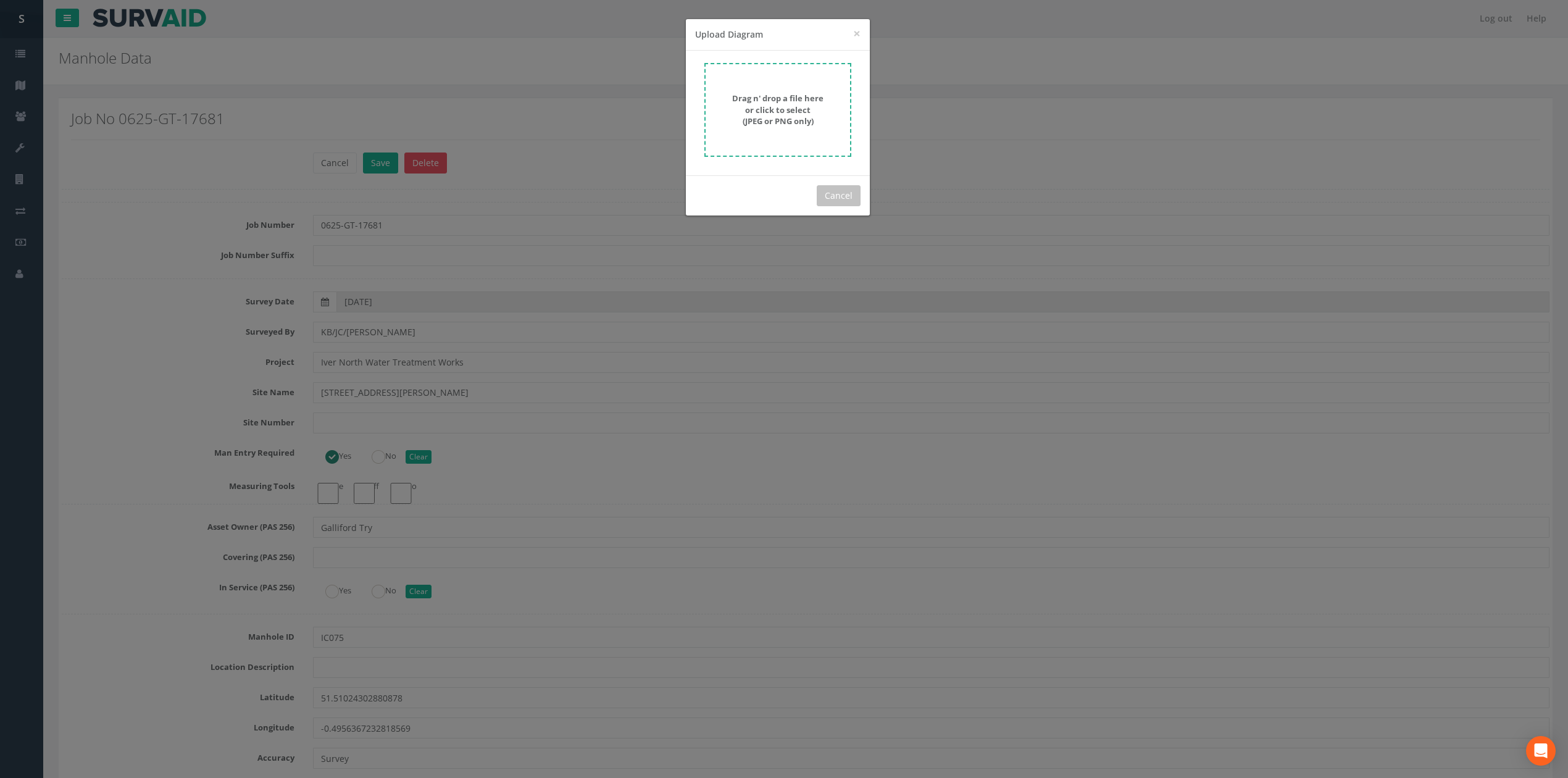
click at [782, 124] on strong "Drag n' drop a file here or click to select (JPEG or PNG only)" at bounding box center [777, 109] width 91 height 34
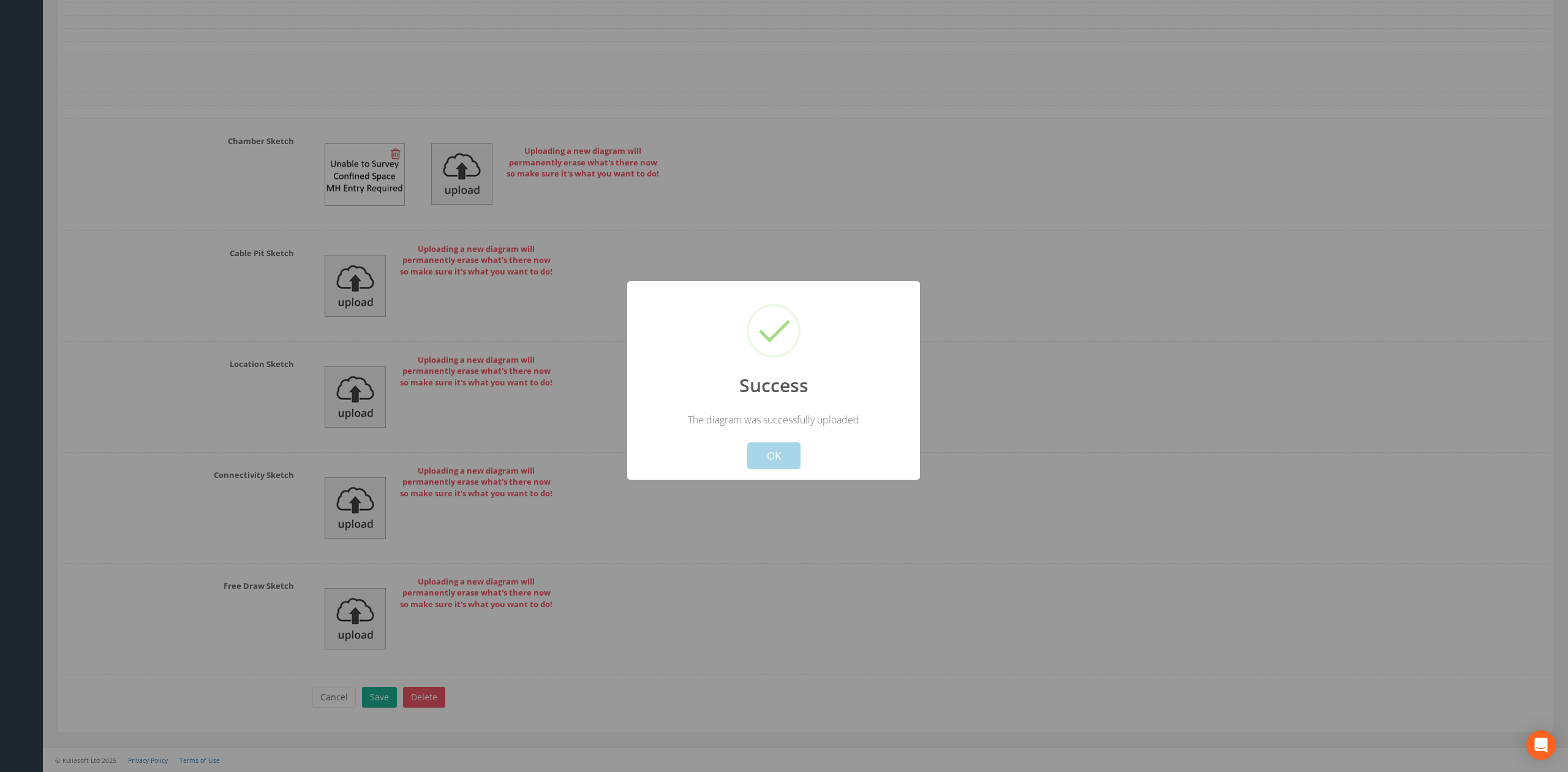
click at [785, 460] on button "OK" at bounding box center [774, 456] width 53 height 27
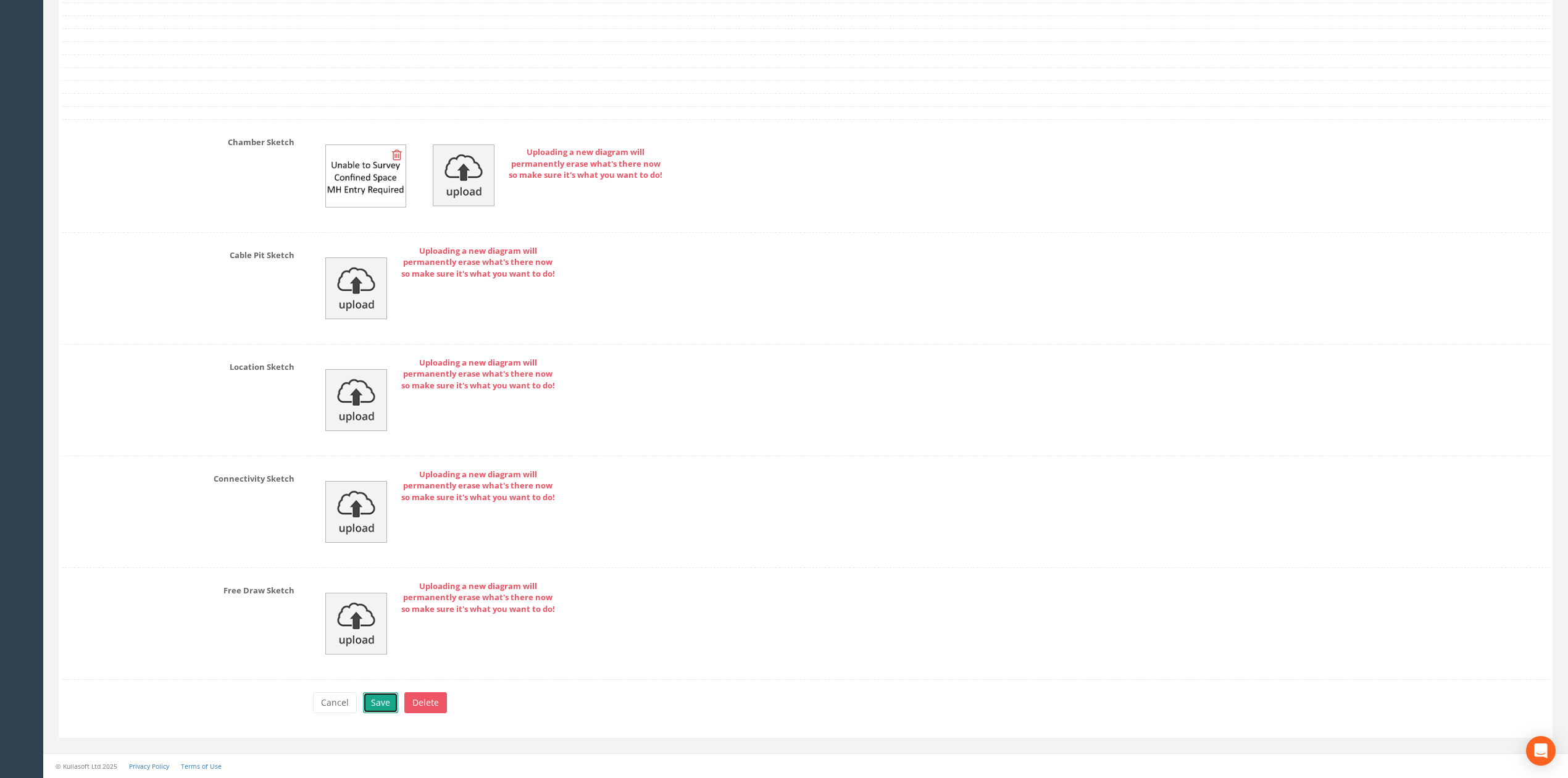
click at [383, 701] on button "Save" at bounding box center [380, 702] width 35 height 21
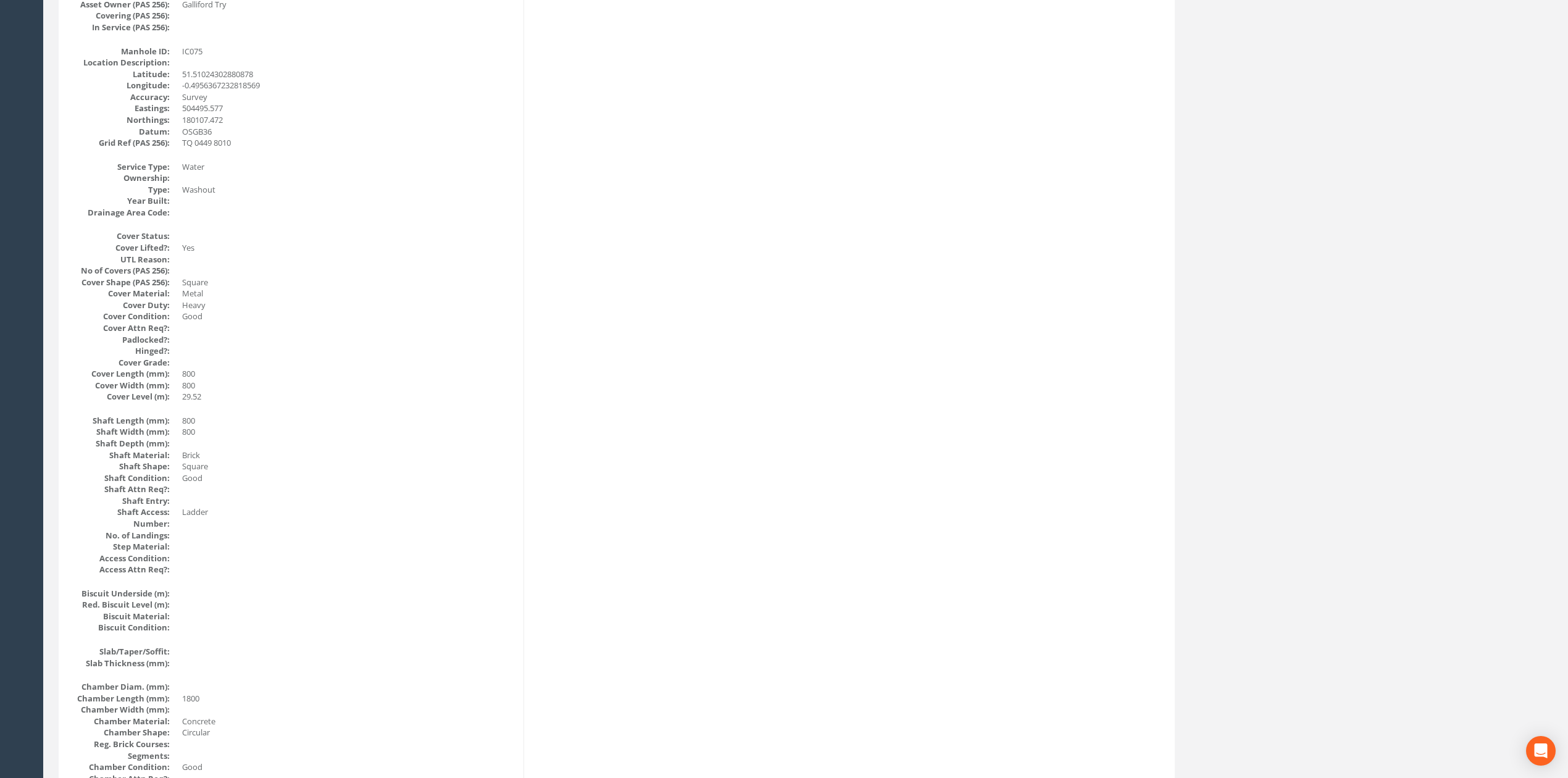
scroll to position [0, 0]
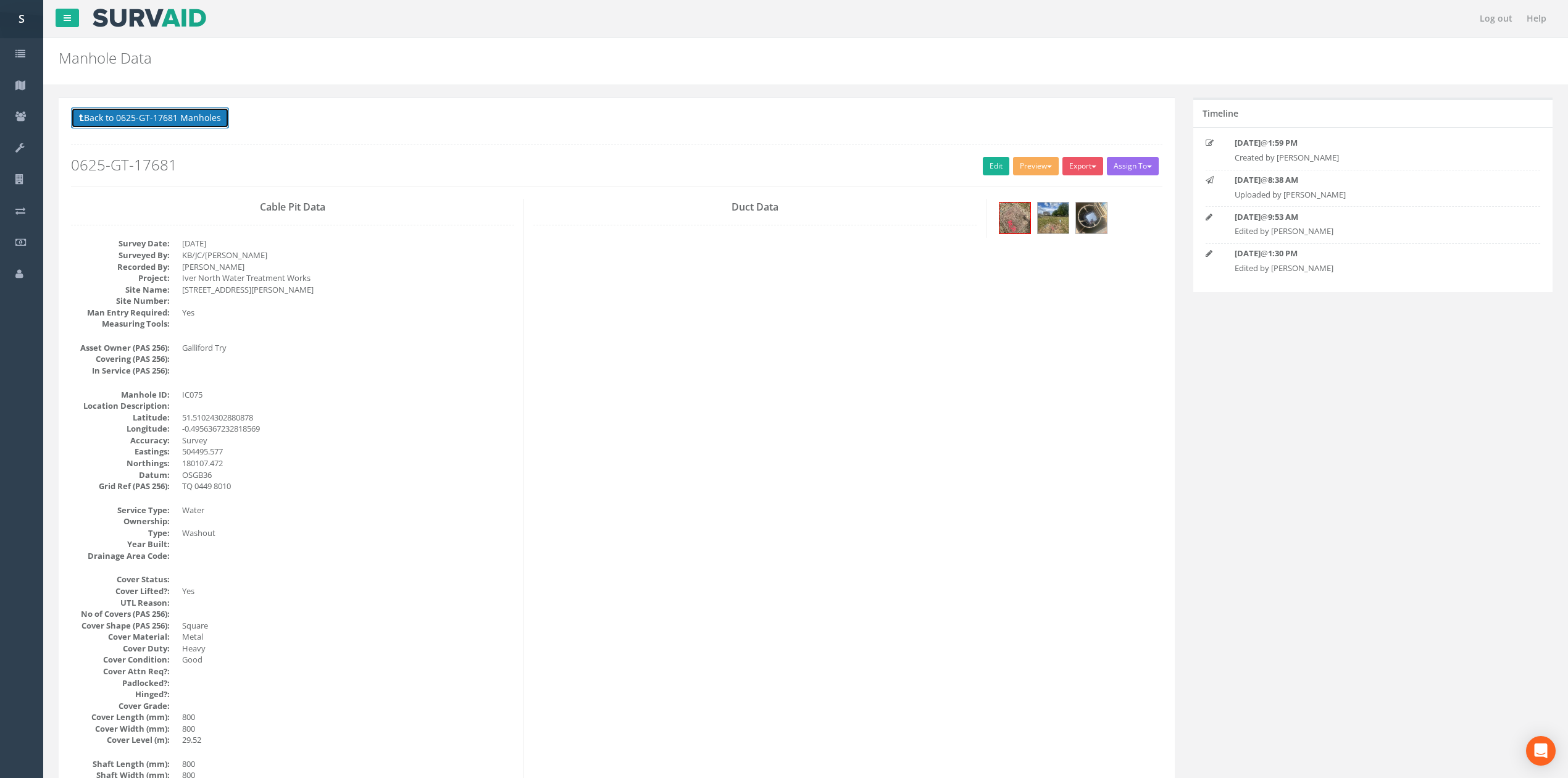
click at [200, 125] on button "Back to 0625-GT-17681 Manholes" at bounding box center [150, 118] width 158 height 21
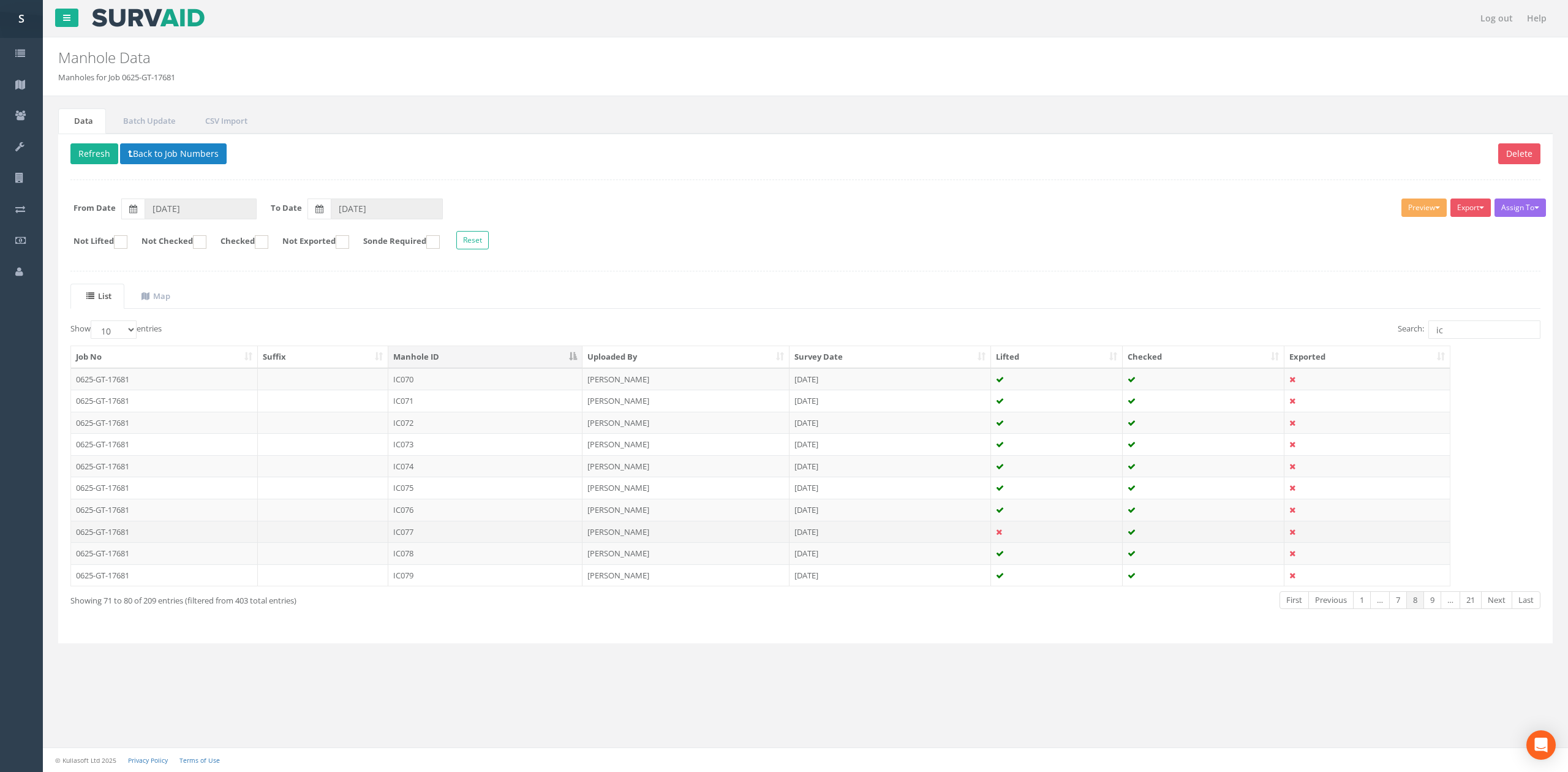
click at [436, 540] on td "IC077" at bounding box center [485, 532] width 194 height 22
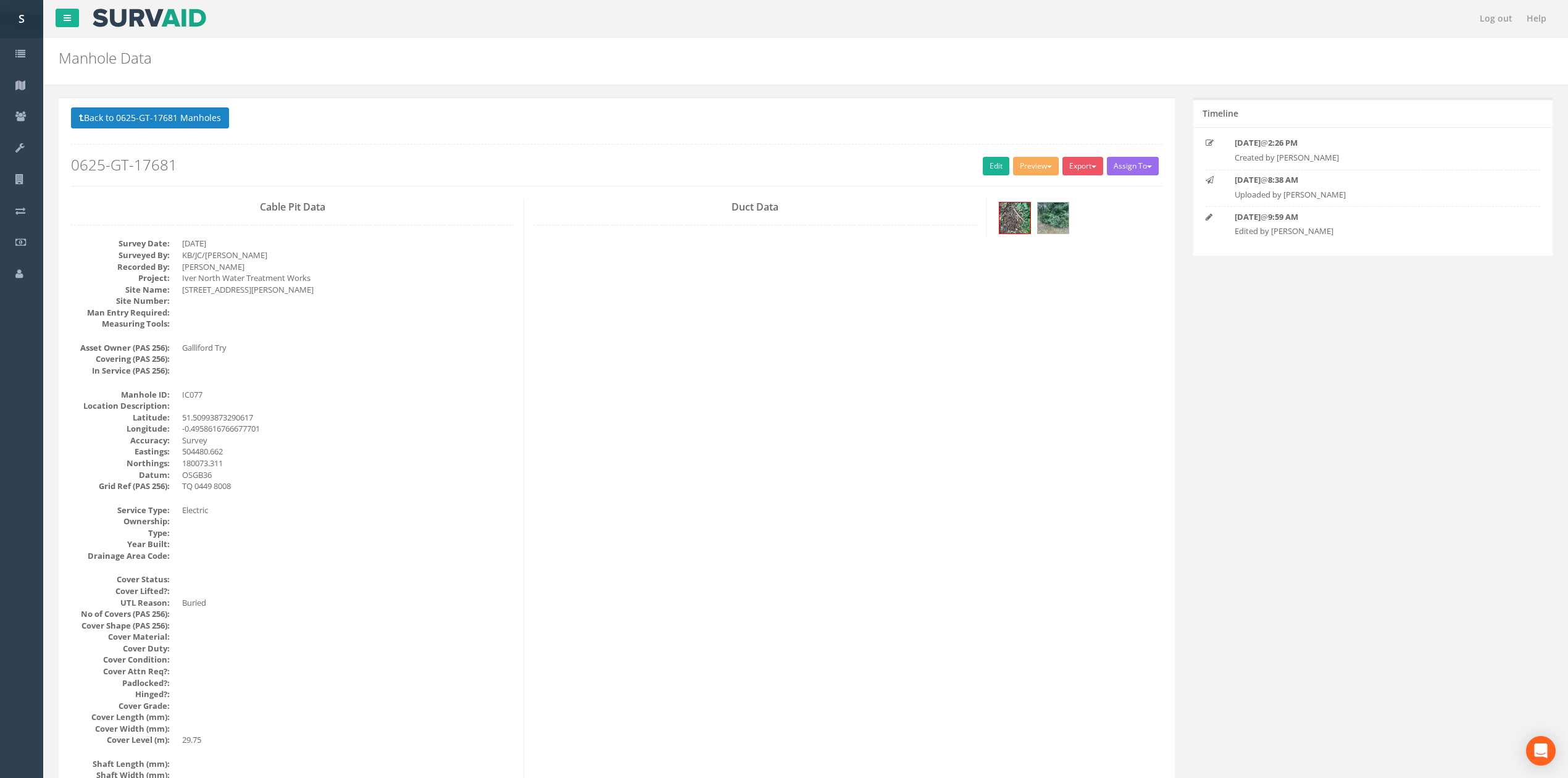
click at [974, 171] on h2 "0625-GT-17681" at bounding box center [617, 164] width 1092 height 16
click at [983, 166] on link "Edit" at bounding box center [996, 166] width 26 height 19
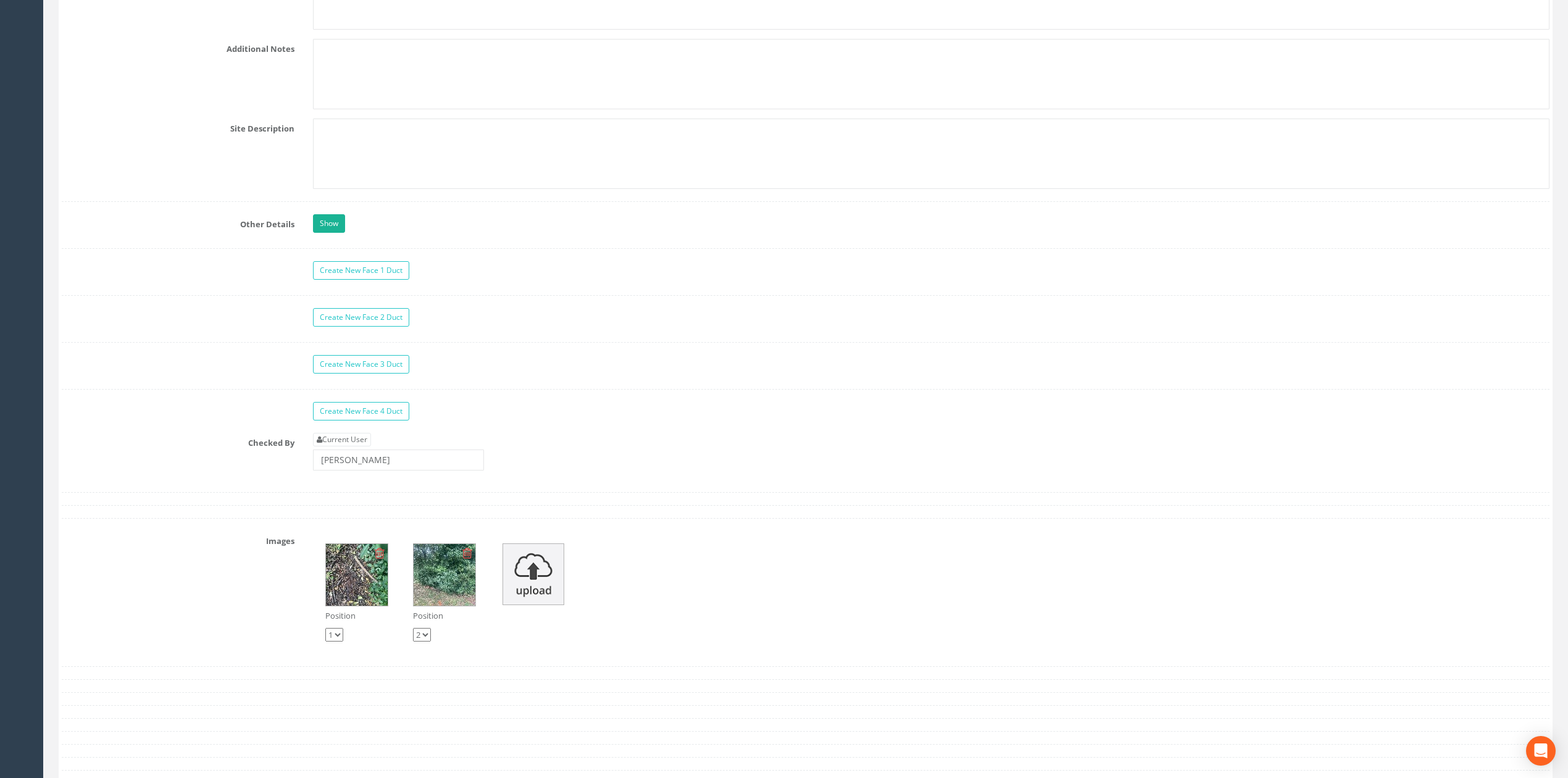
scroll to position [4030, 0]
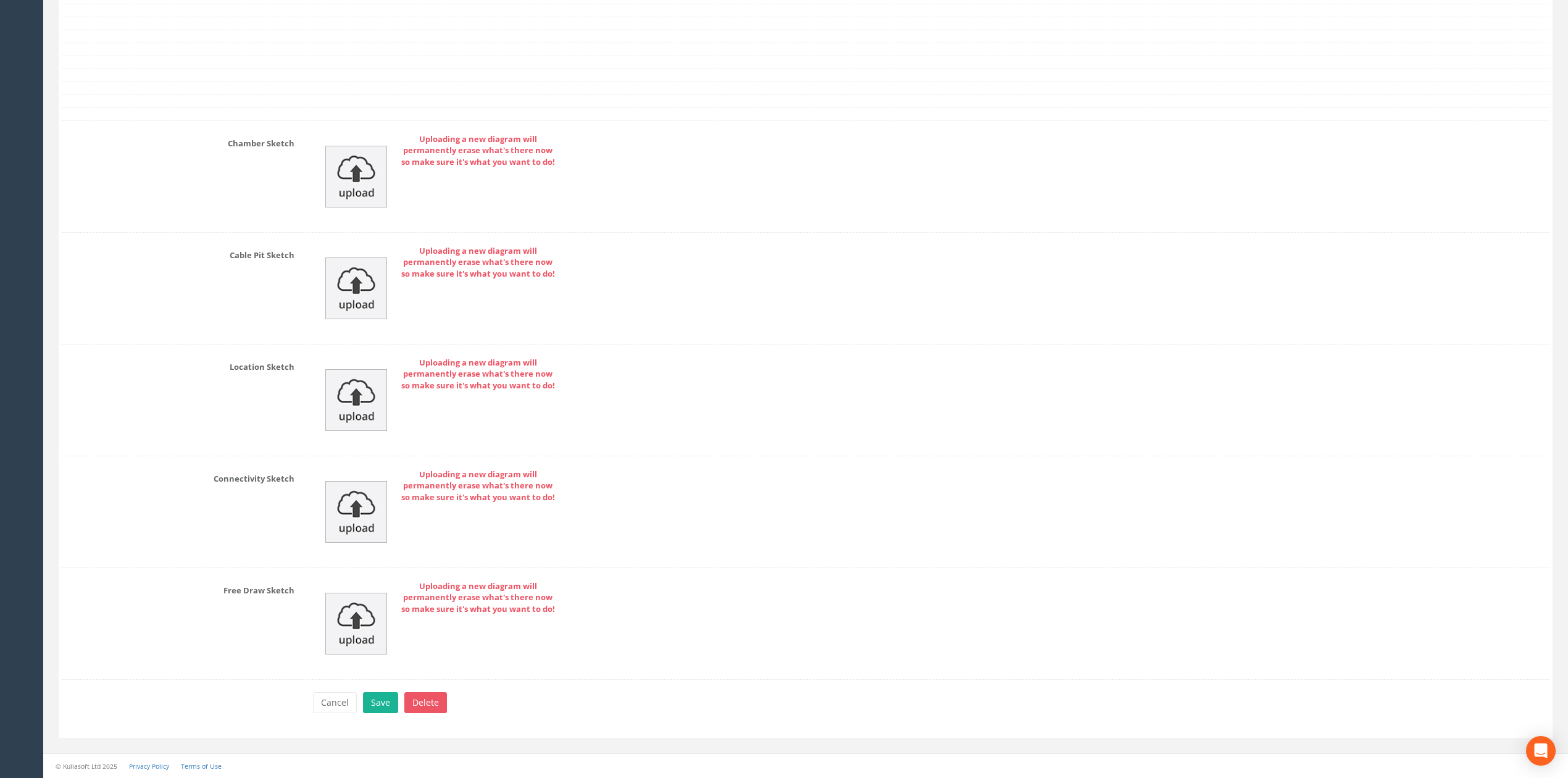
click at [367, 135] on div "Uploading a new diagram will permanently erase what's there now so make sure it…" at bounding box center [931, 176] width 1255 height 86
click at [367, 188] on img at bounding box center [356, 176] width 61 height 61
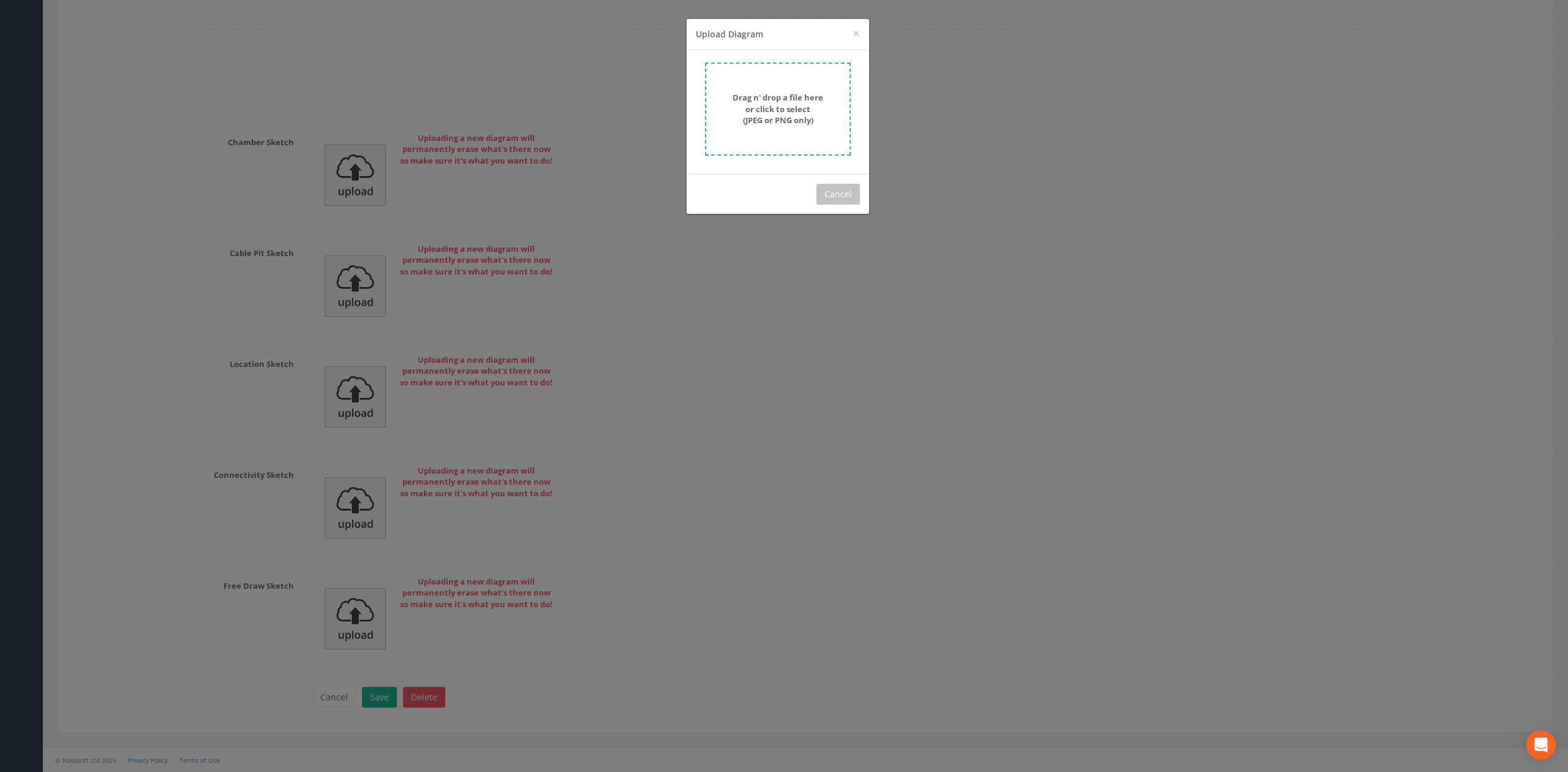
click at [730, 123] on div "Drag n' drop a file here or click to select (JPEG or PNG only)" at bounding box center [777, 109] width 119 height 34
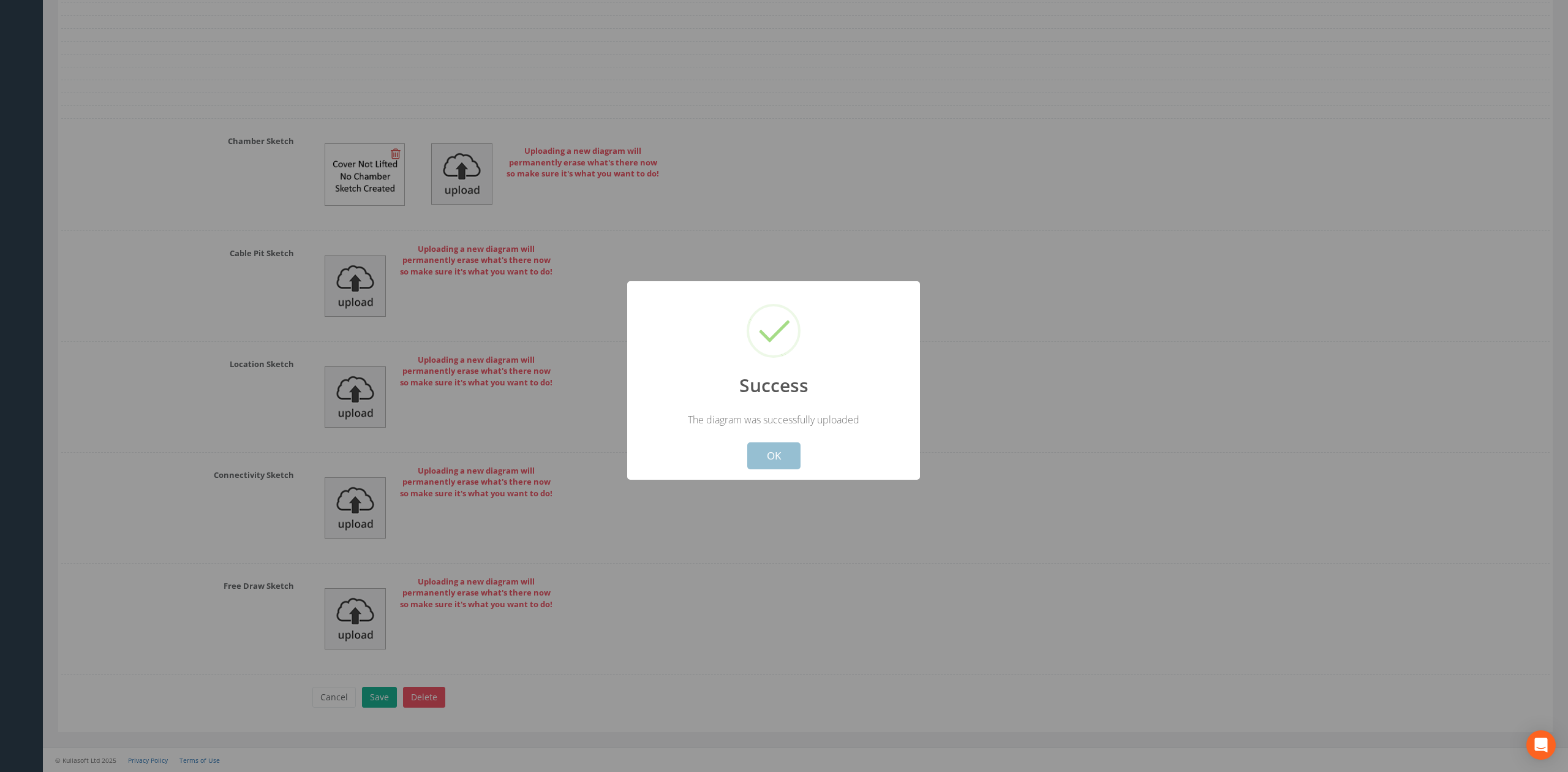
click at [790, 459] on button "OK" at bounding box center [774, 456] width 53 height 27
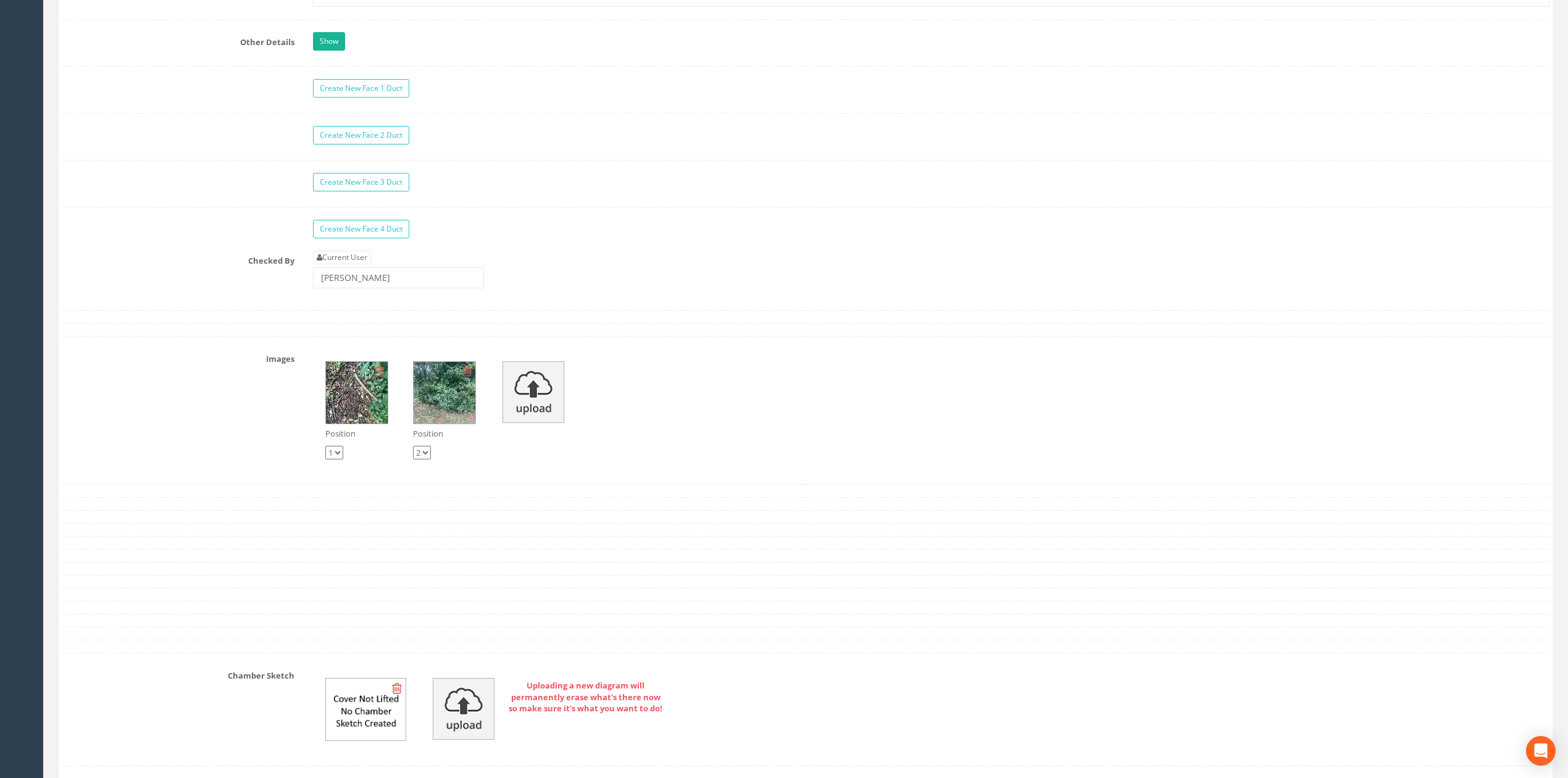
scroll to position [3454, 0]
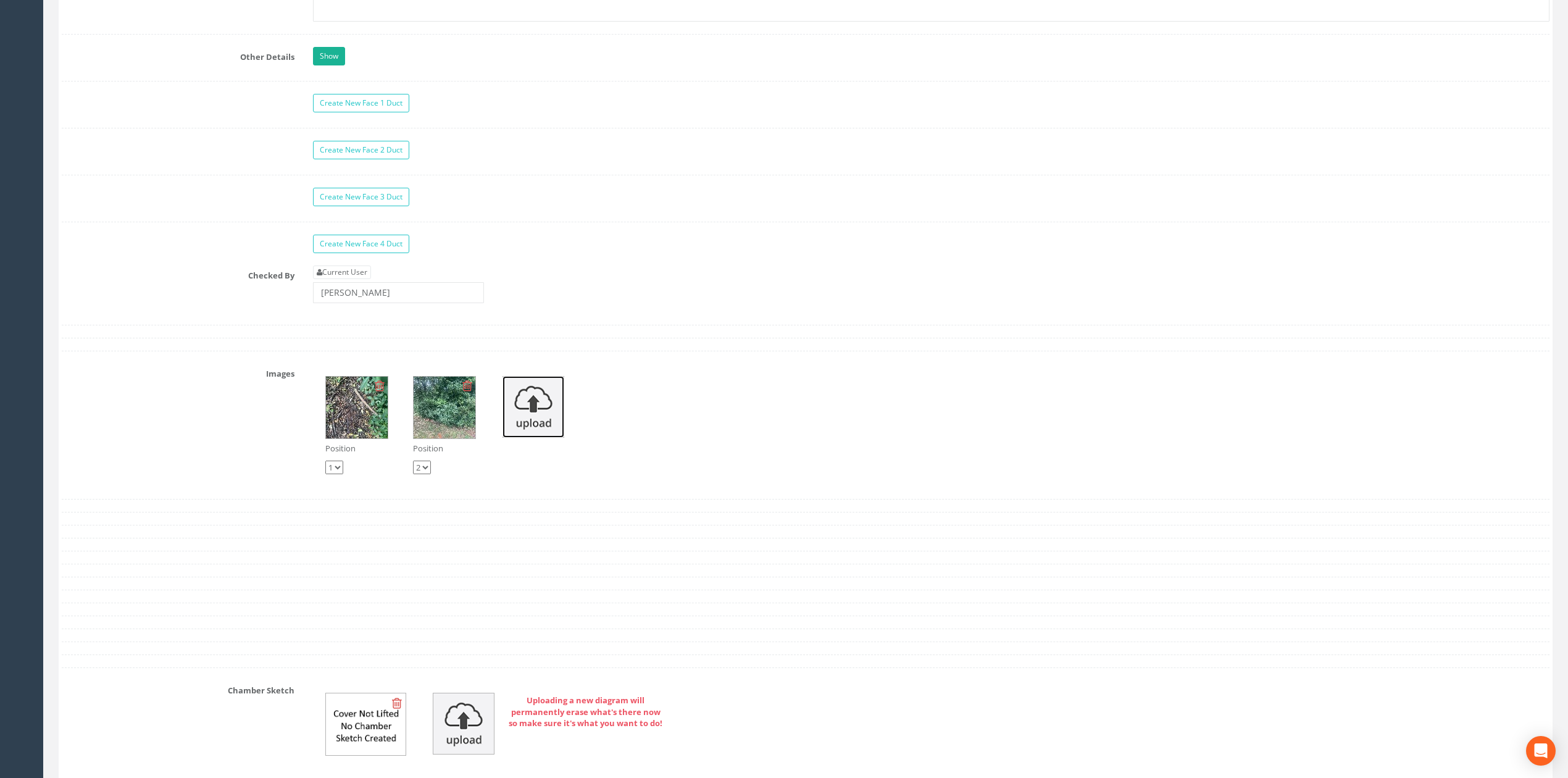
click at [544, 438] on img at bounding box center [533, 406] width 61 height 61
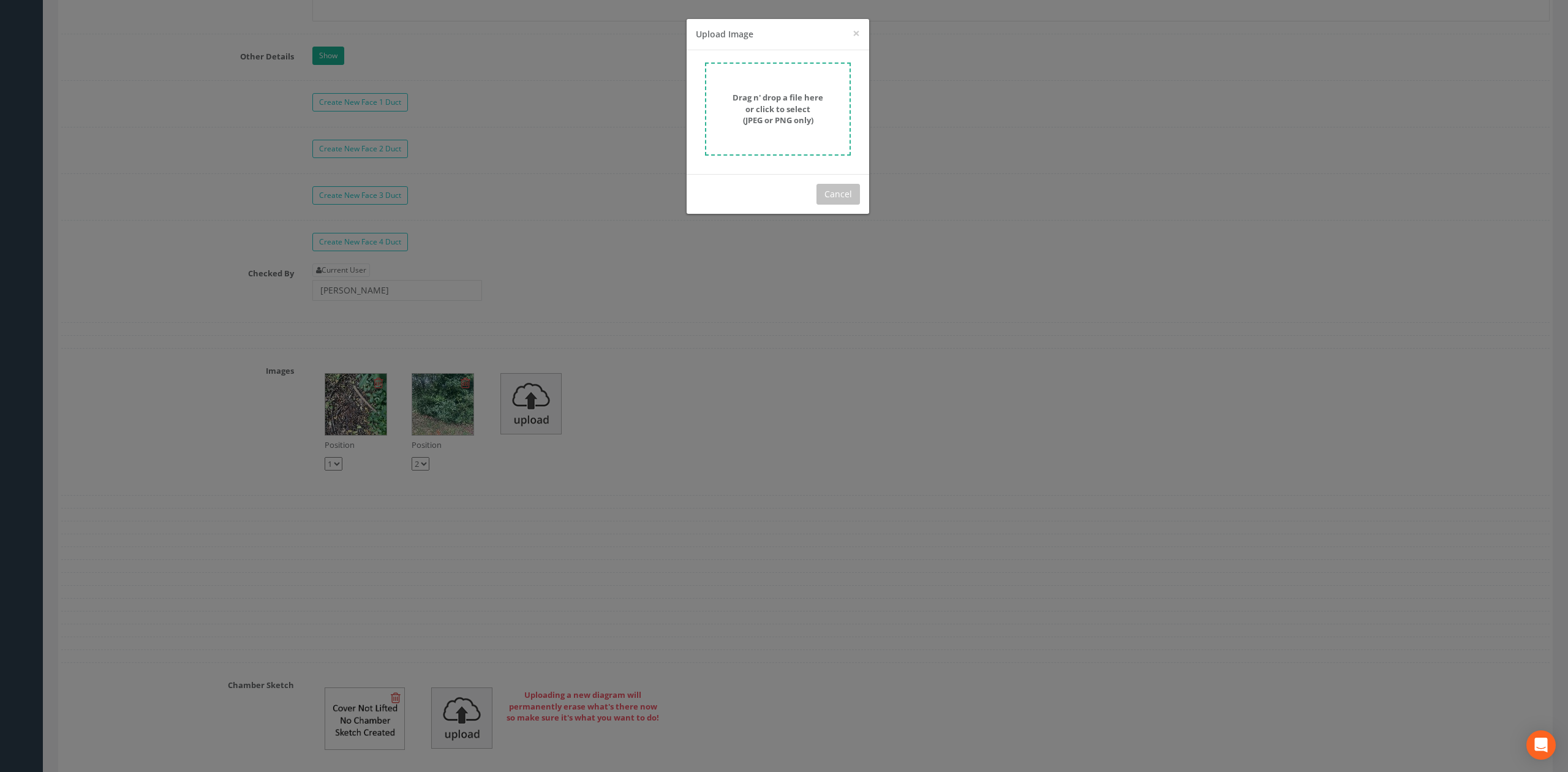
click at [784, 128] on form "Drag n' drop a file here or click to select (JPEG or PNG only)" at bounding box center [777, 109] width 146 height 93
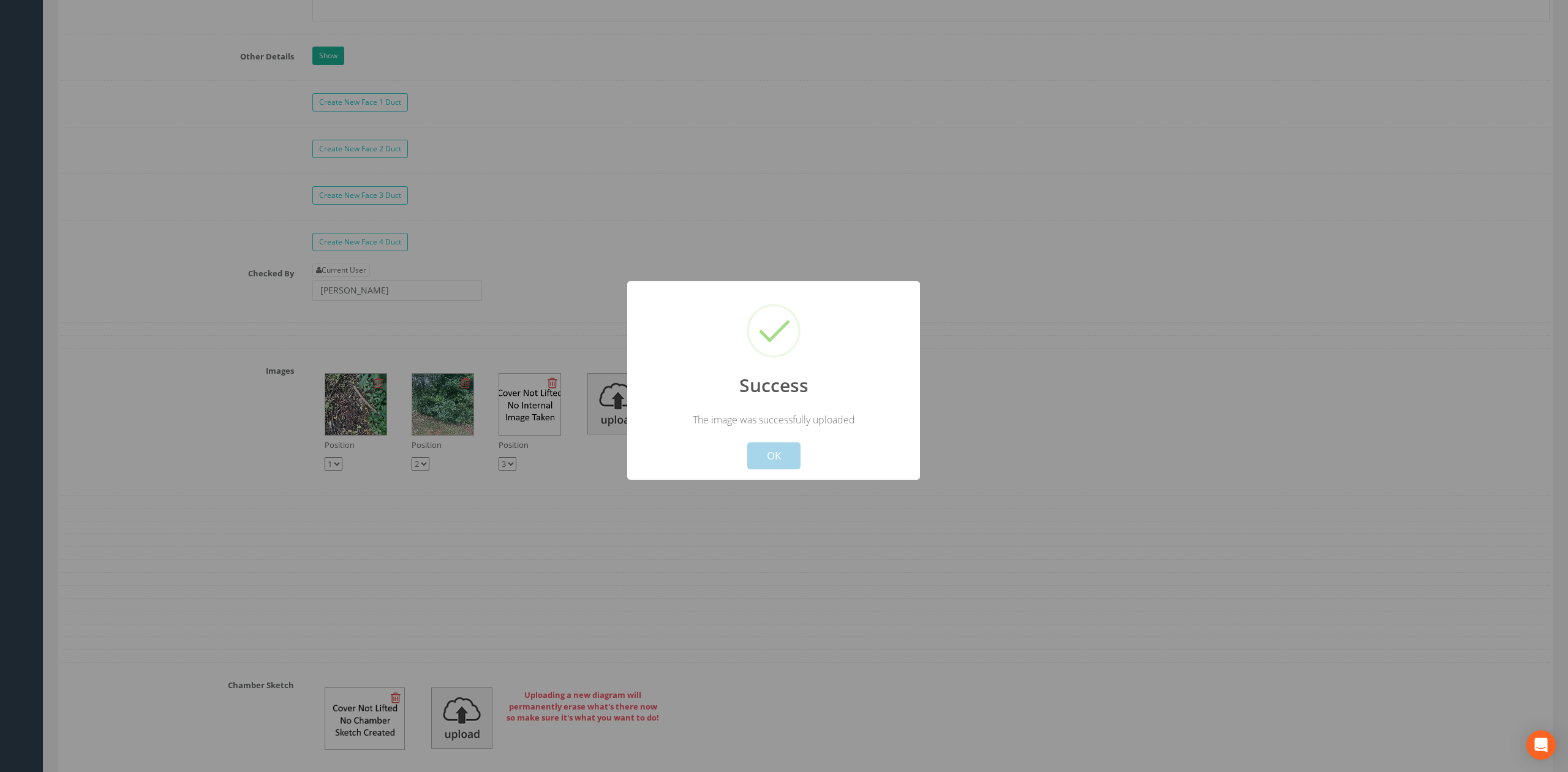
click at [769, 461] on button "OK" at bounding box center [774, 456] width 53 height 27
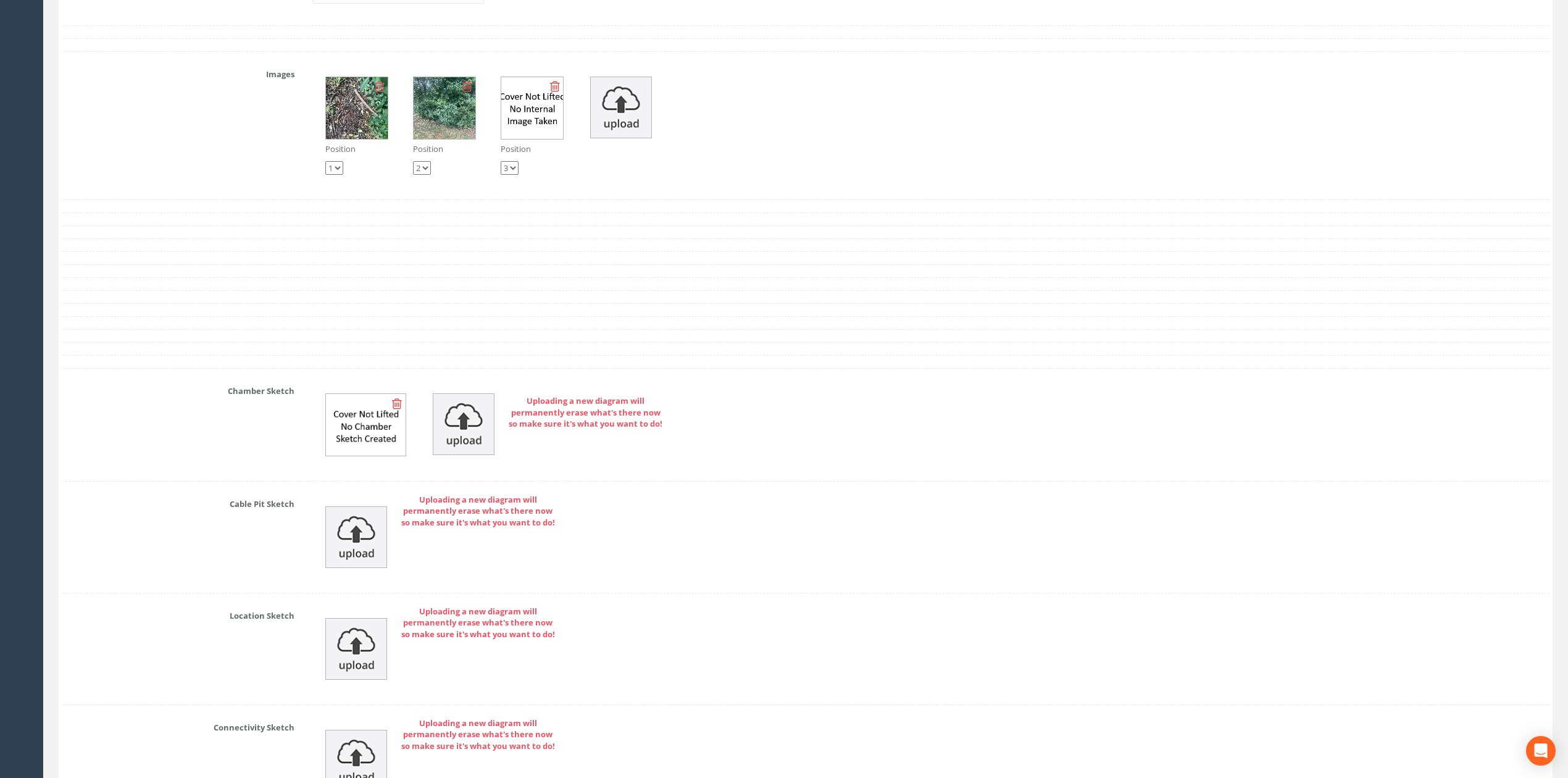
scroll to position [3702, 0]
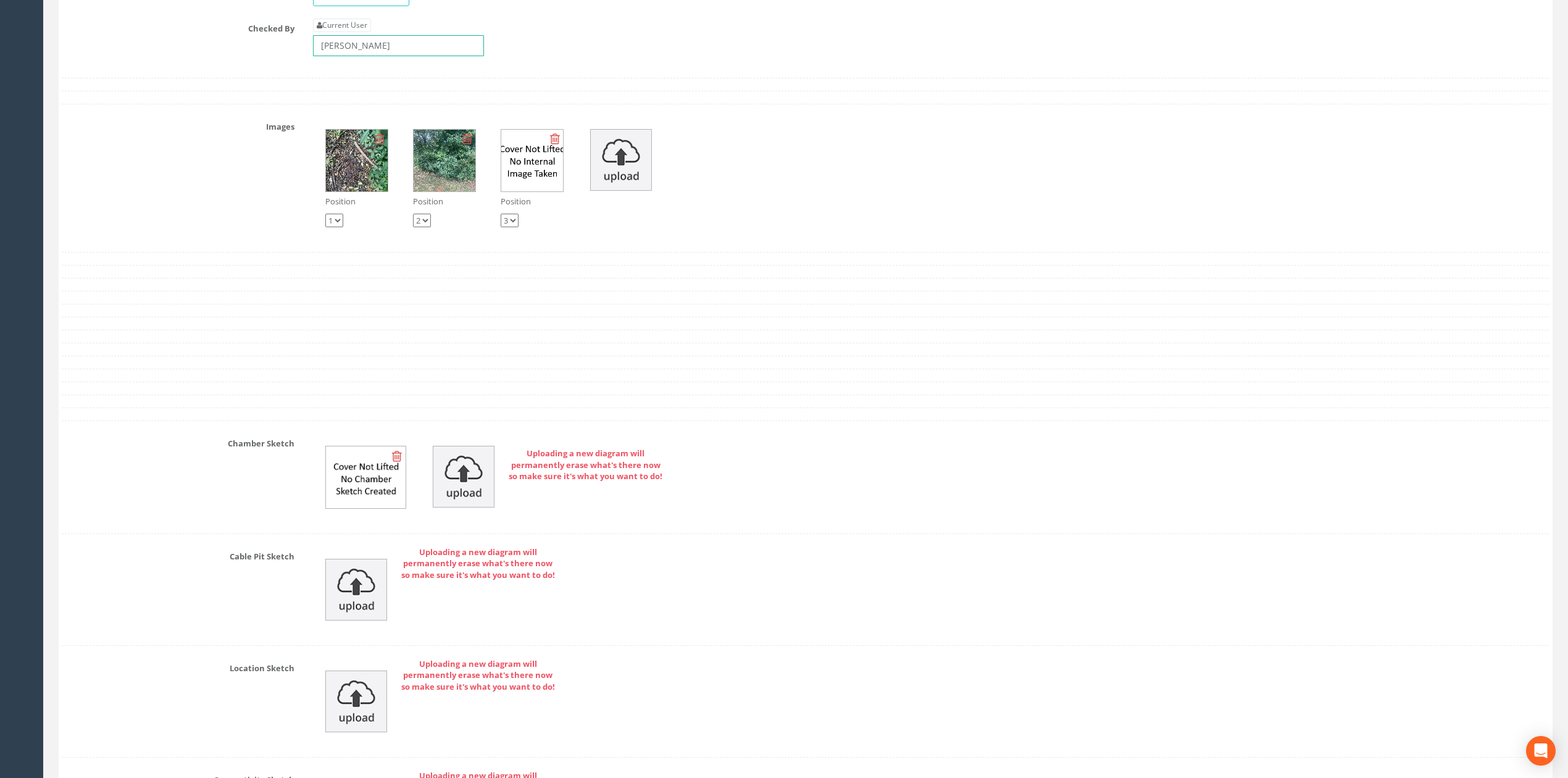
click at [412, 56] on input "[PERSON_NAME]" at bounding box center [398, 46] width 171 height 21
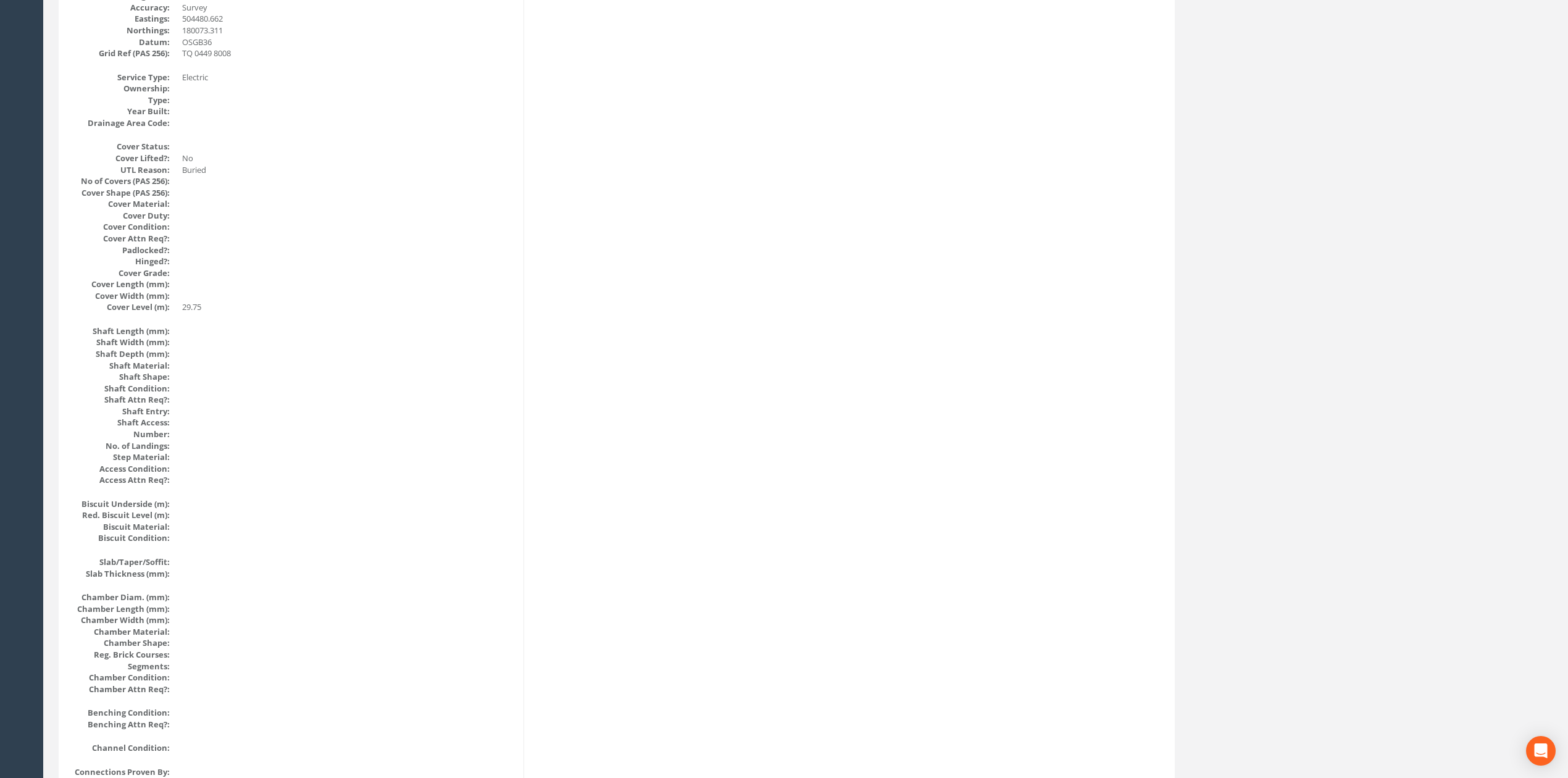
scroll to position [0, 0]
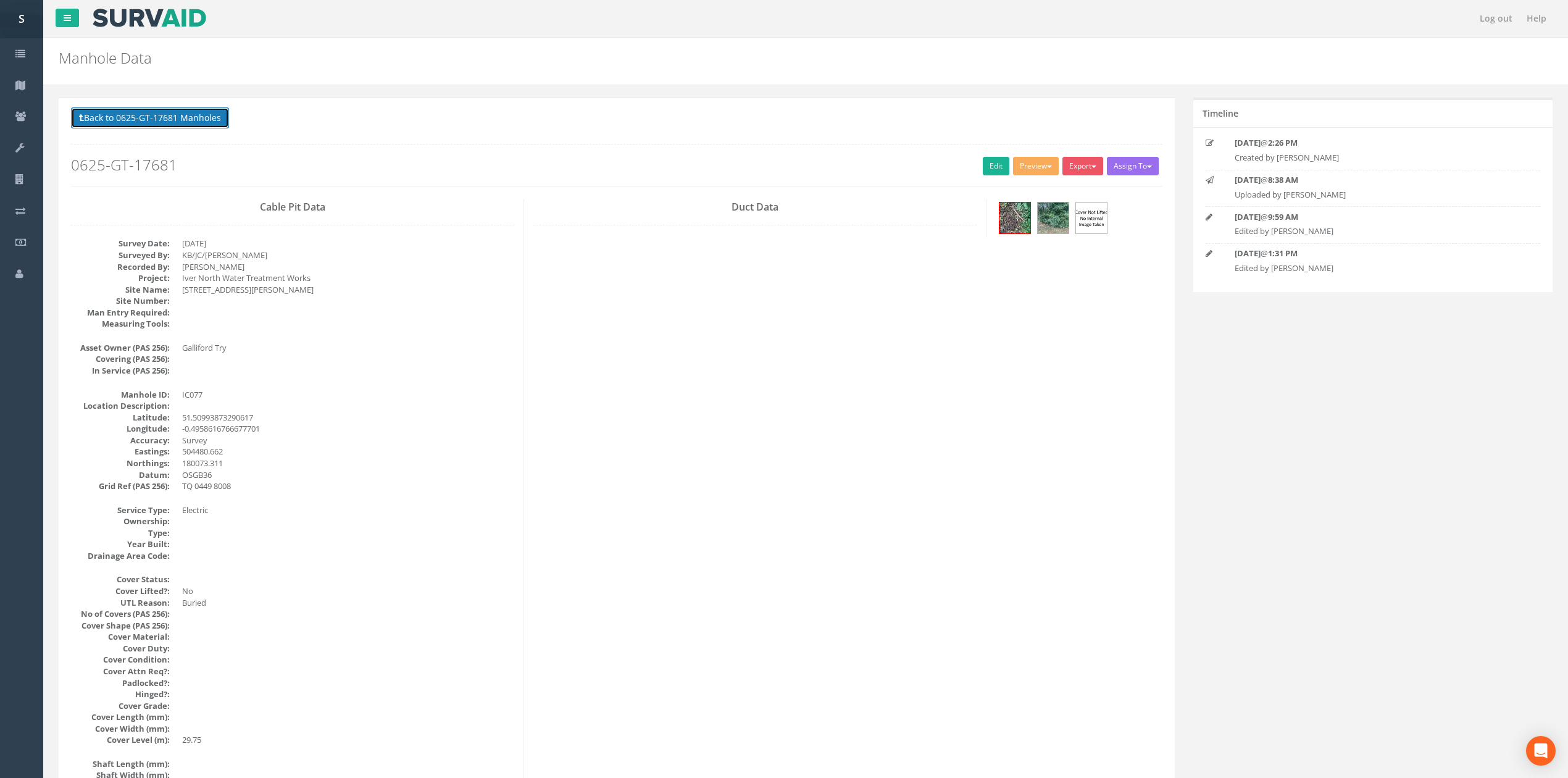
click at [157, 114] on button "Back to 0625-GT-17681 Manholes" at bounding box center [150, 118] width 158 height 21
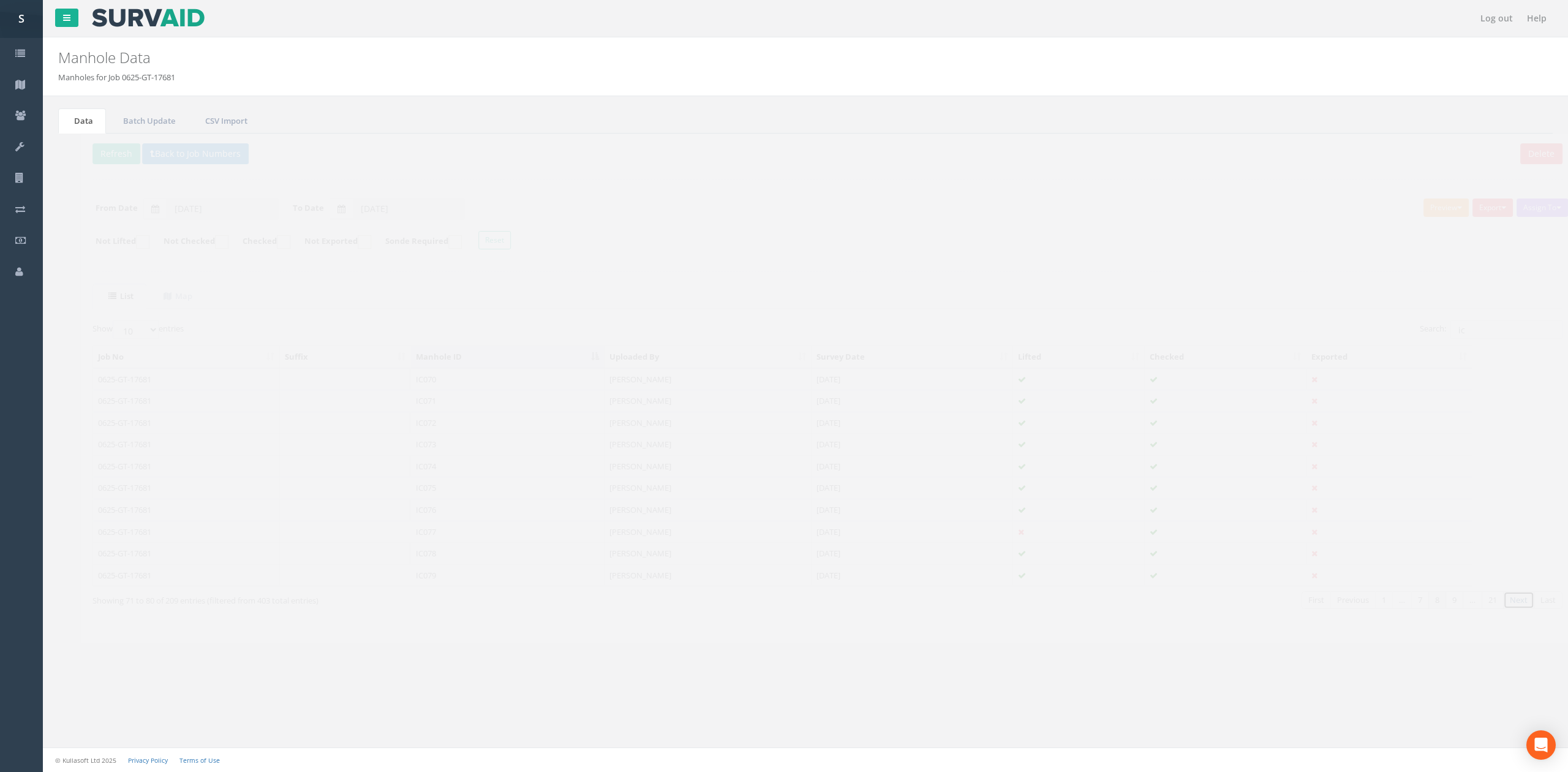
click at [1494, 609] on link "Next" at bounding box center [1497, 600] width 32 height 18
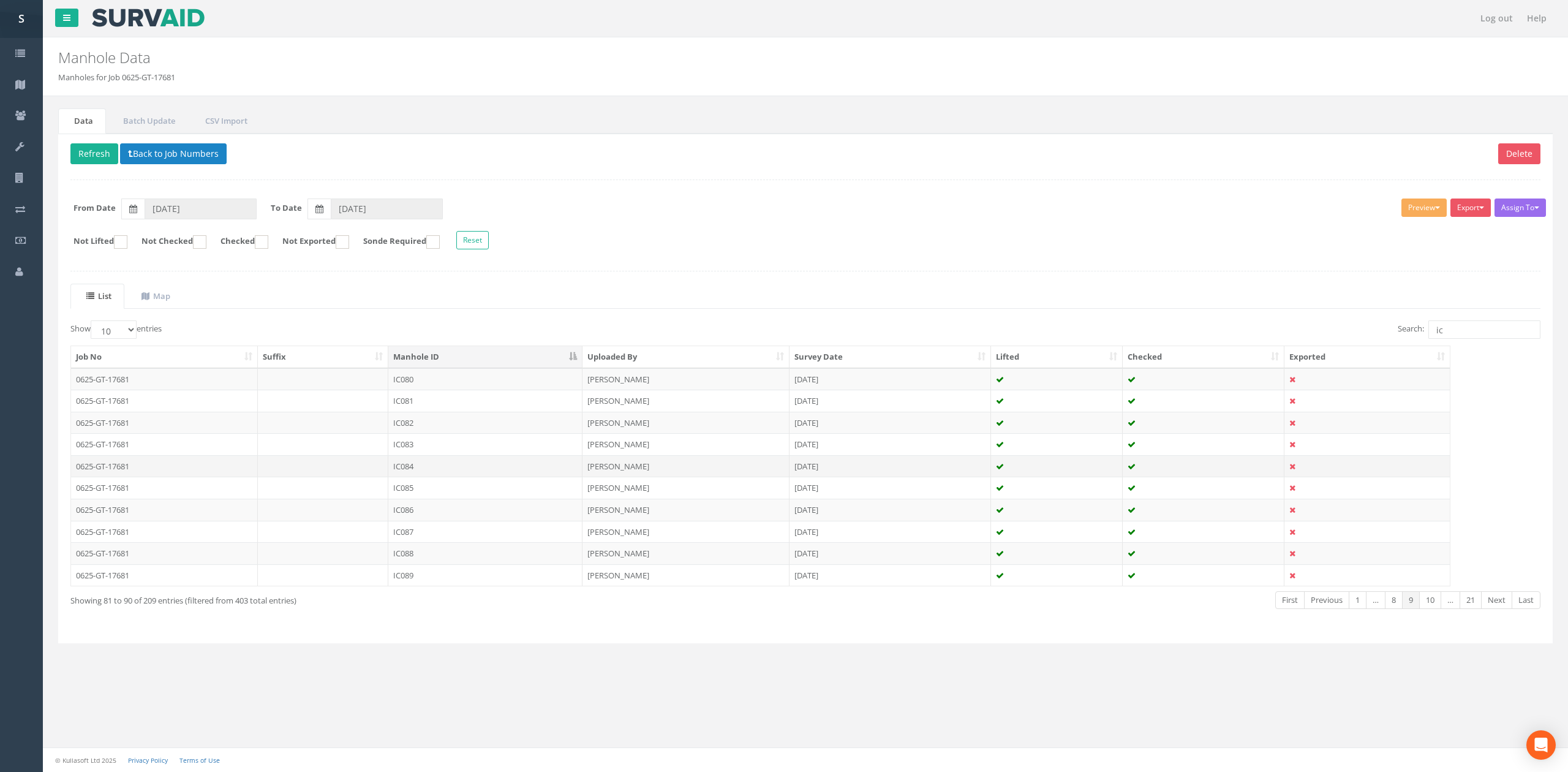
click at [395, 475] on td "IC084" at bounding box center [485, 466] width 194 height 22
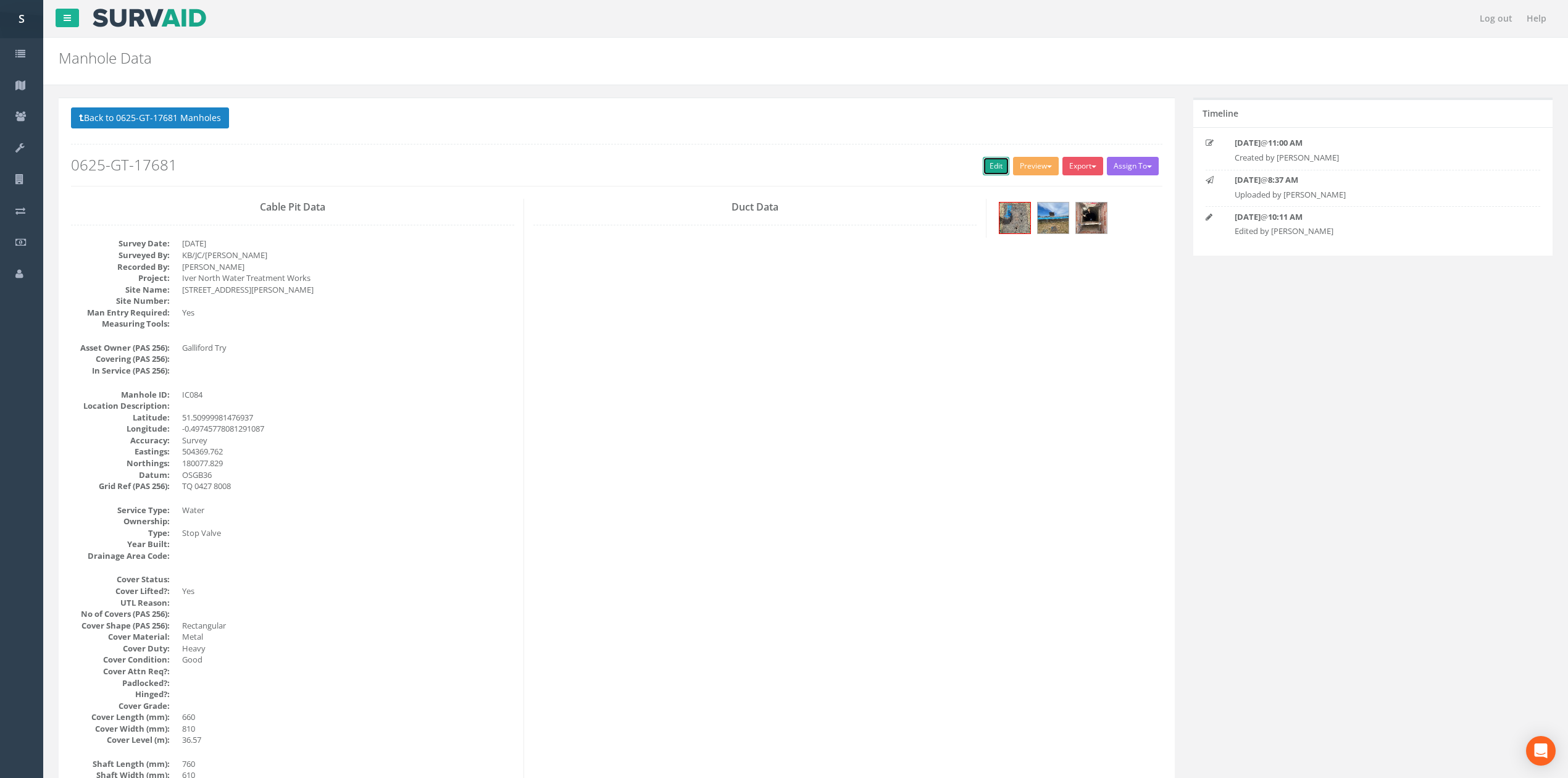
click at [987, 168] on link "Edit" at bounding box center [996, 166] width 26 height 19
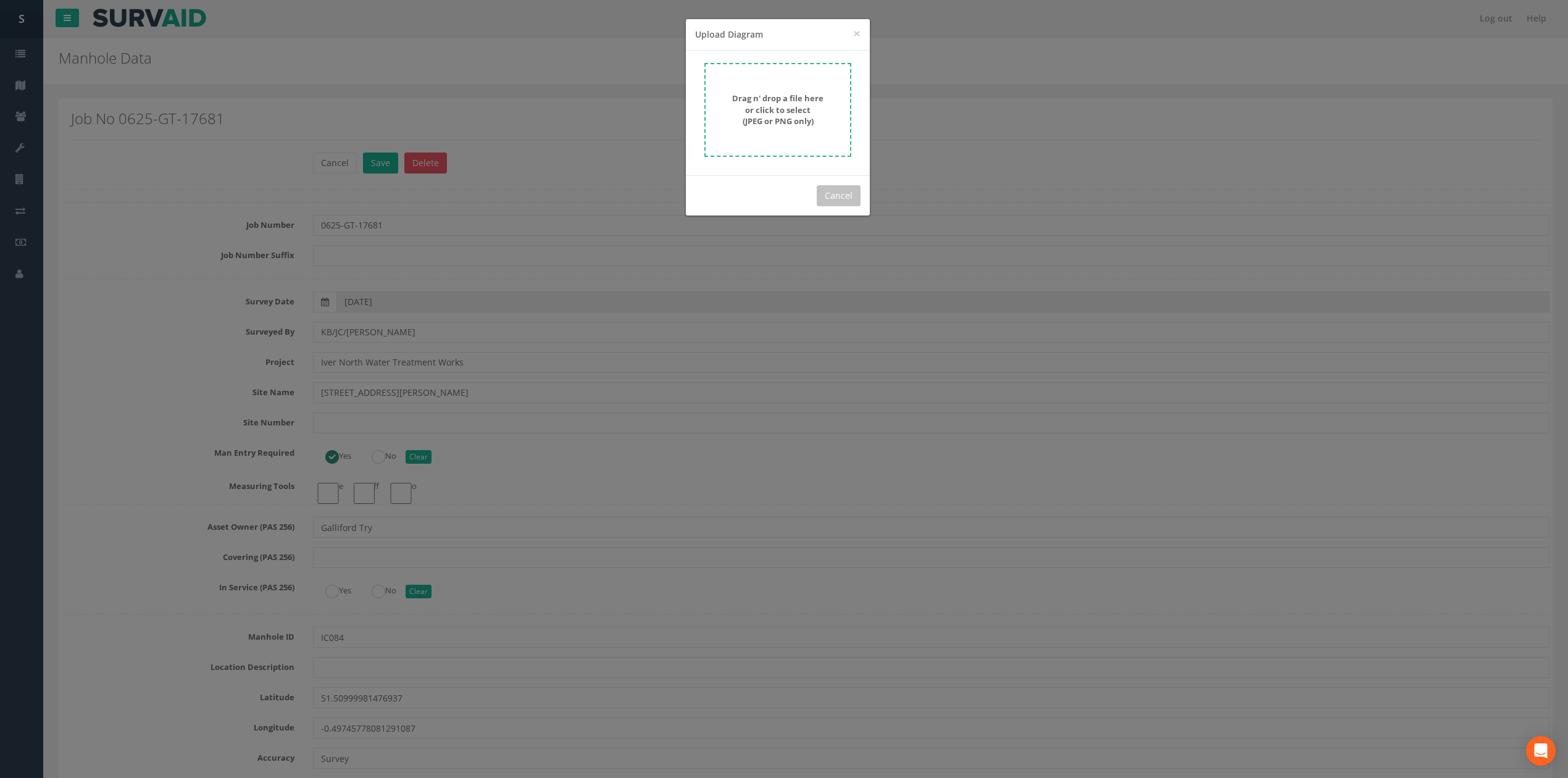
click at [791, 126] on div "Drag n' drop a file here or click to select (JPEG or PNG only)" at bounding box center [777, 110] width 119 height 35
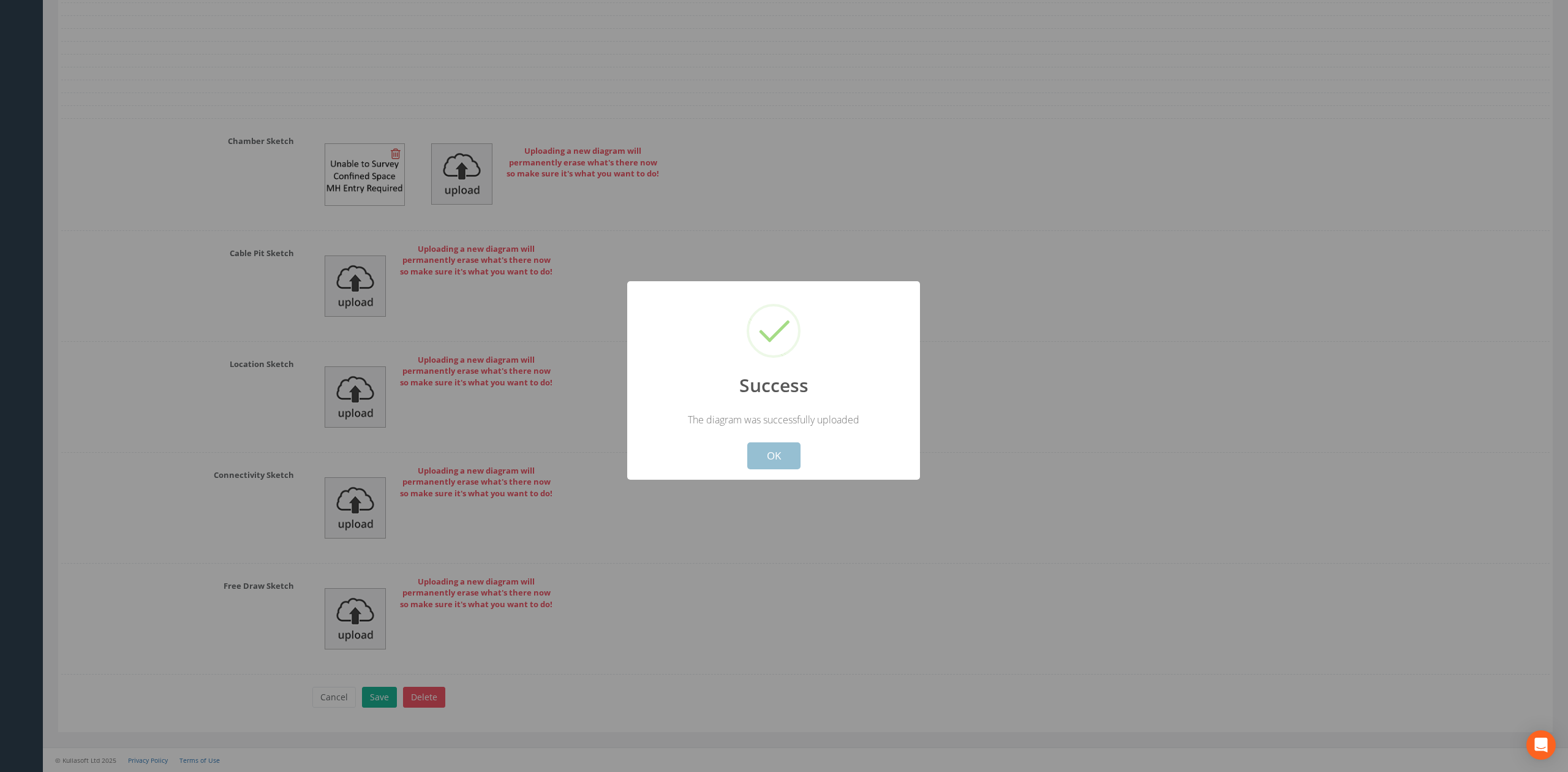
click at [772, 449] on button "OK" at bounding box center [774, 456] width 53 height 27
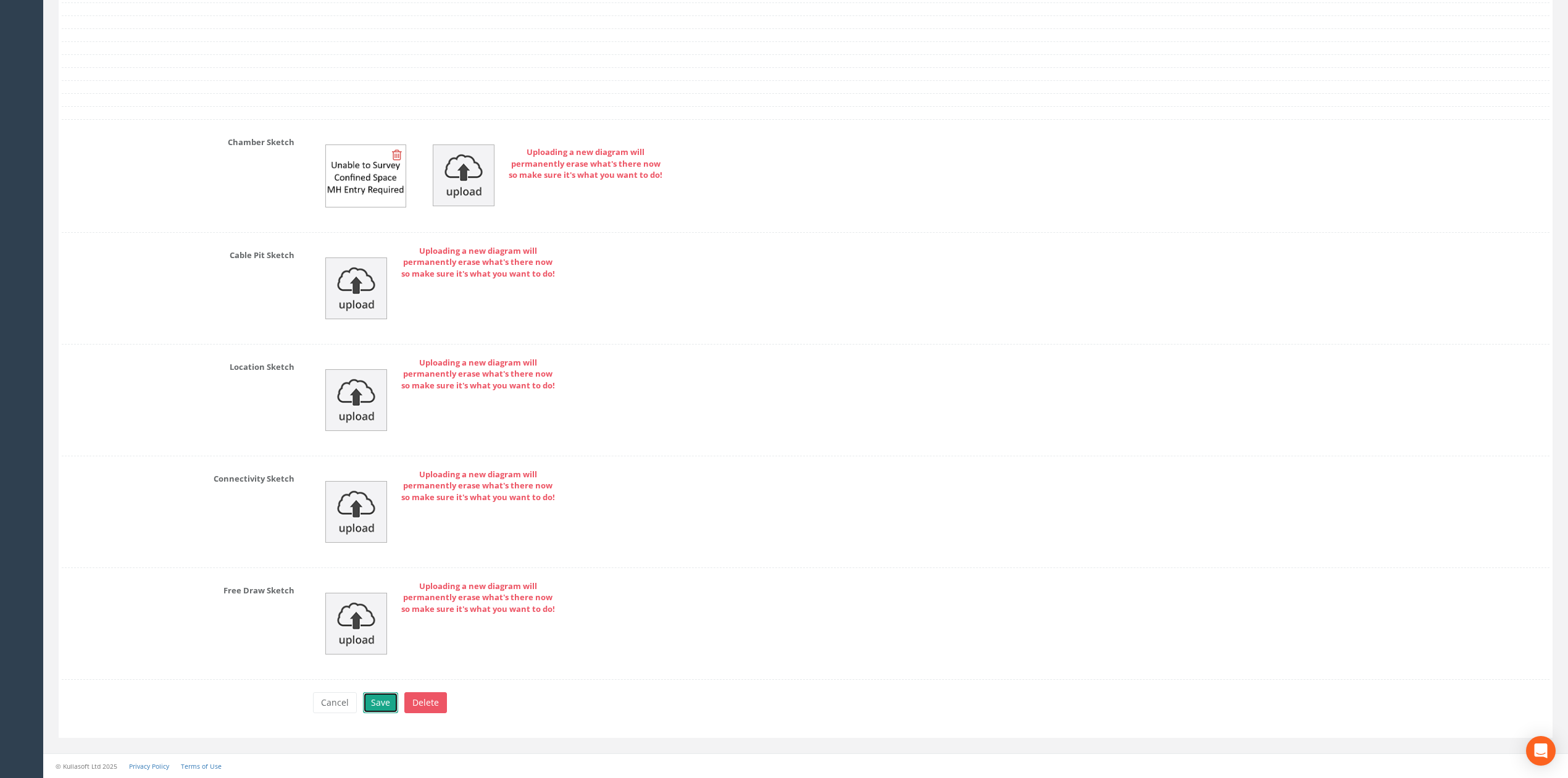
click at [376, 705] on button "Save" at bounding box center [380, 702] width 35 height 21
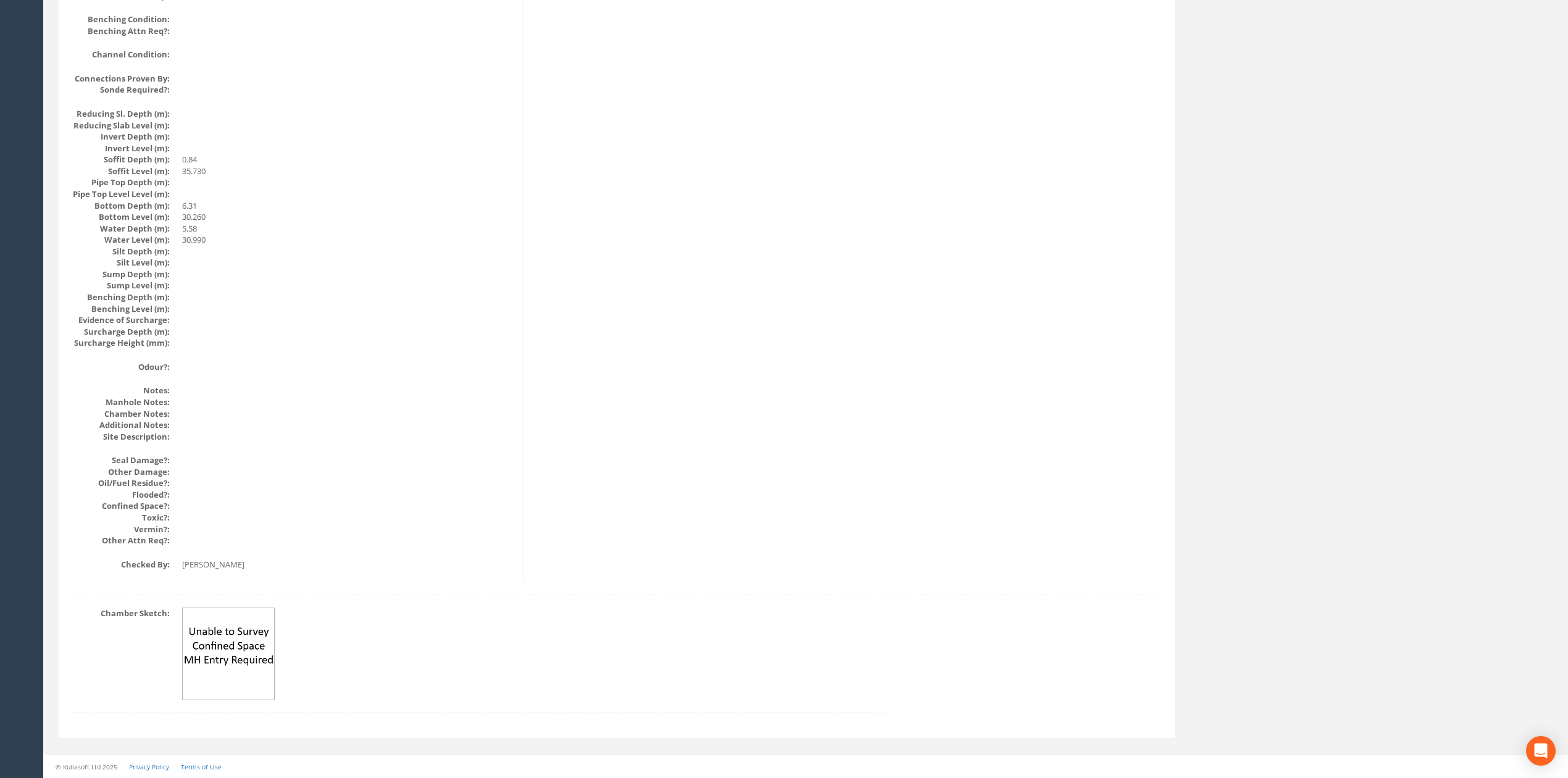
scroll to position [0, 0]
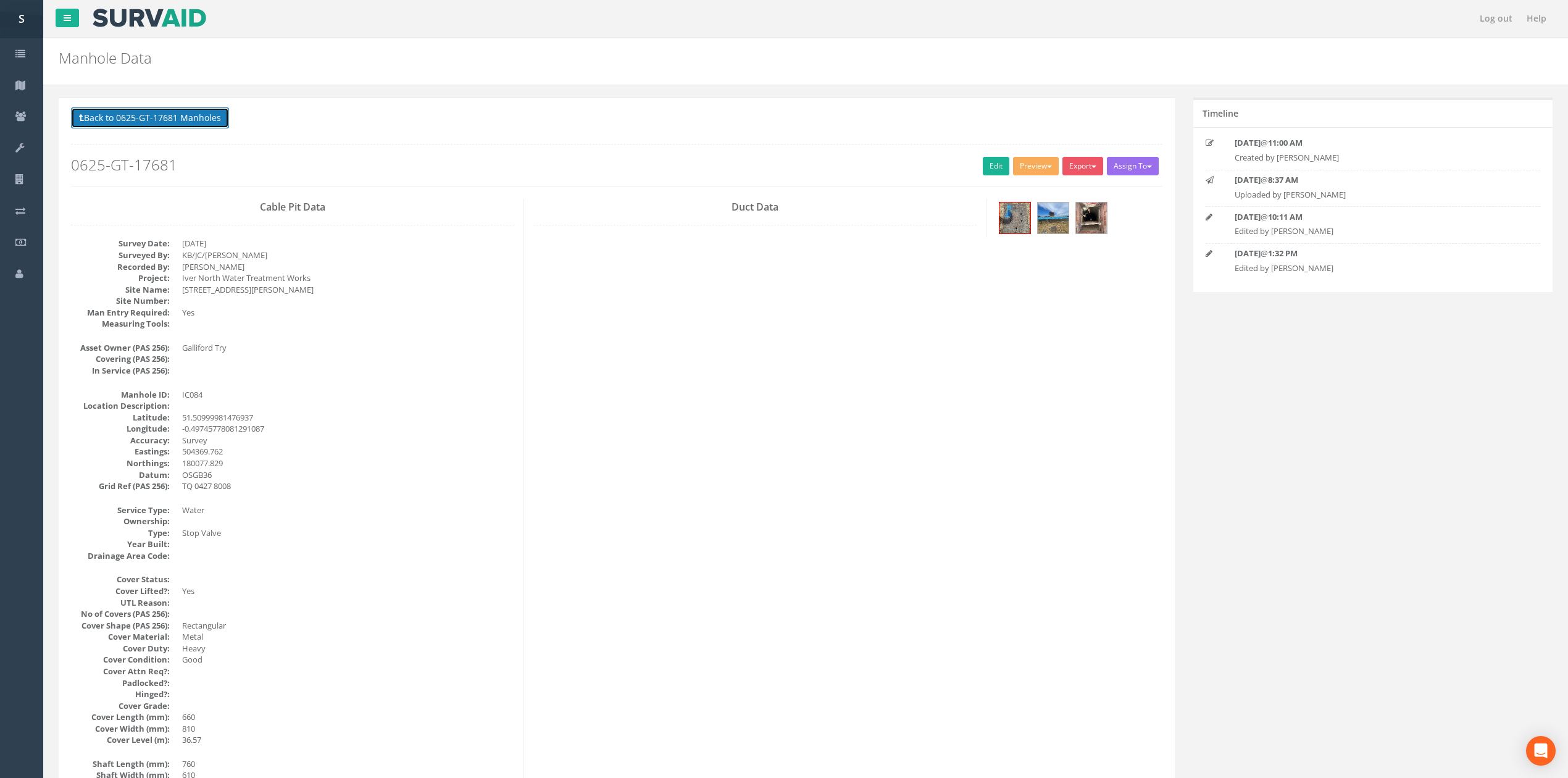
click at [148, 112] on button "Back to 0625-GT-17681 Manholes" at bounding box center [150, 118] width 158 height 21
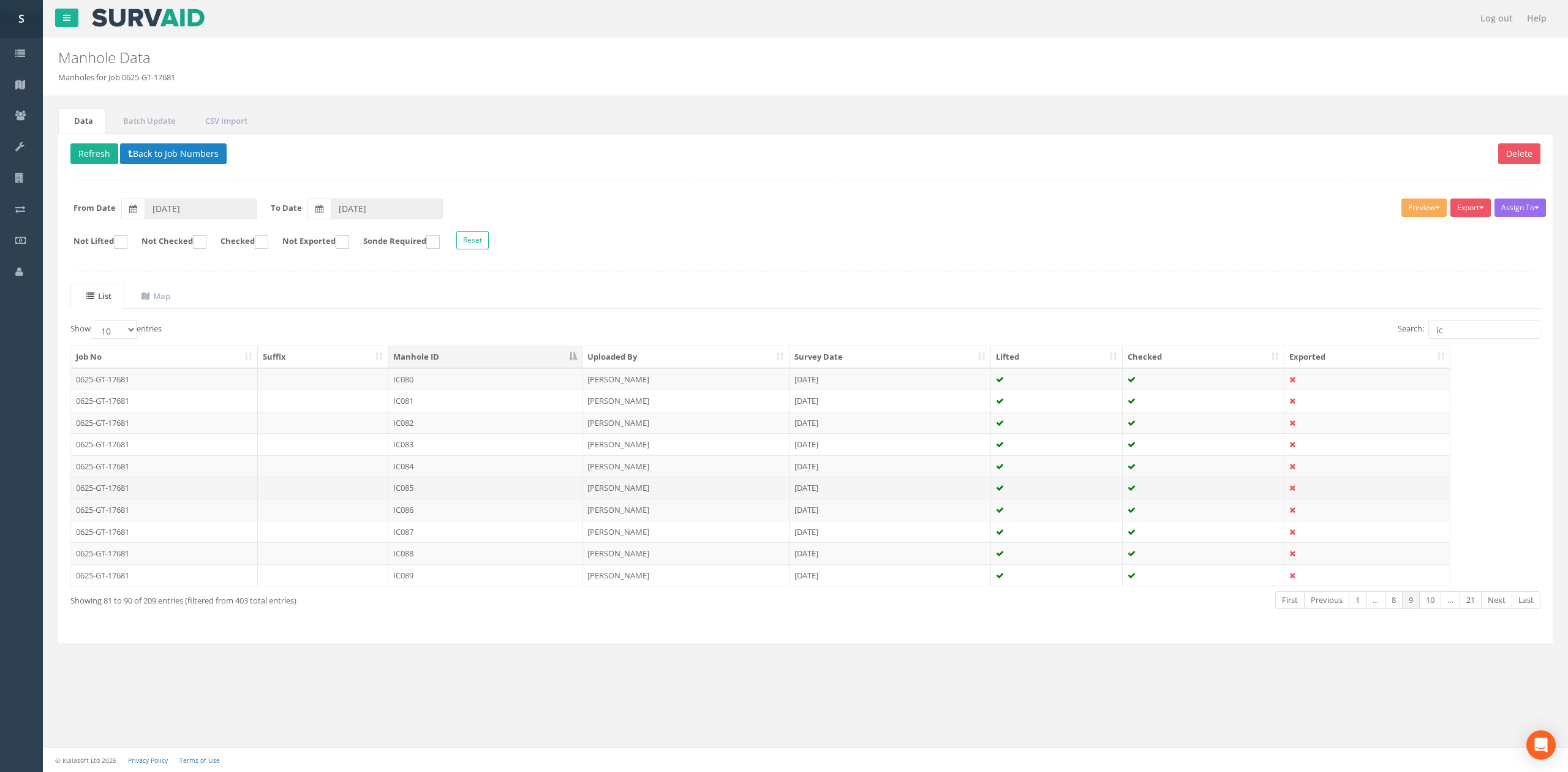
click at [390, 483] on td "IC085" at bounding box center [485, 488] width 194 height 22
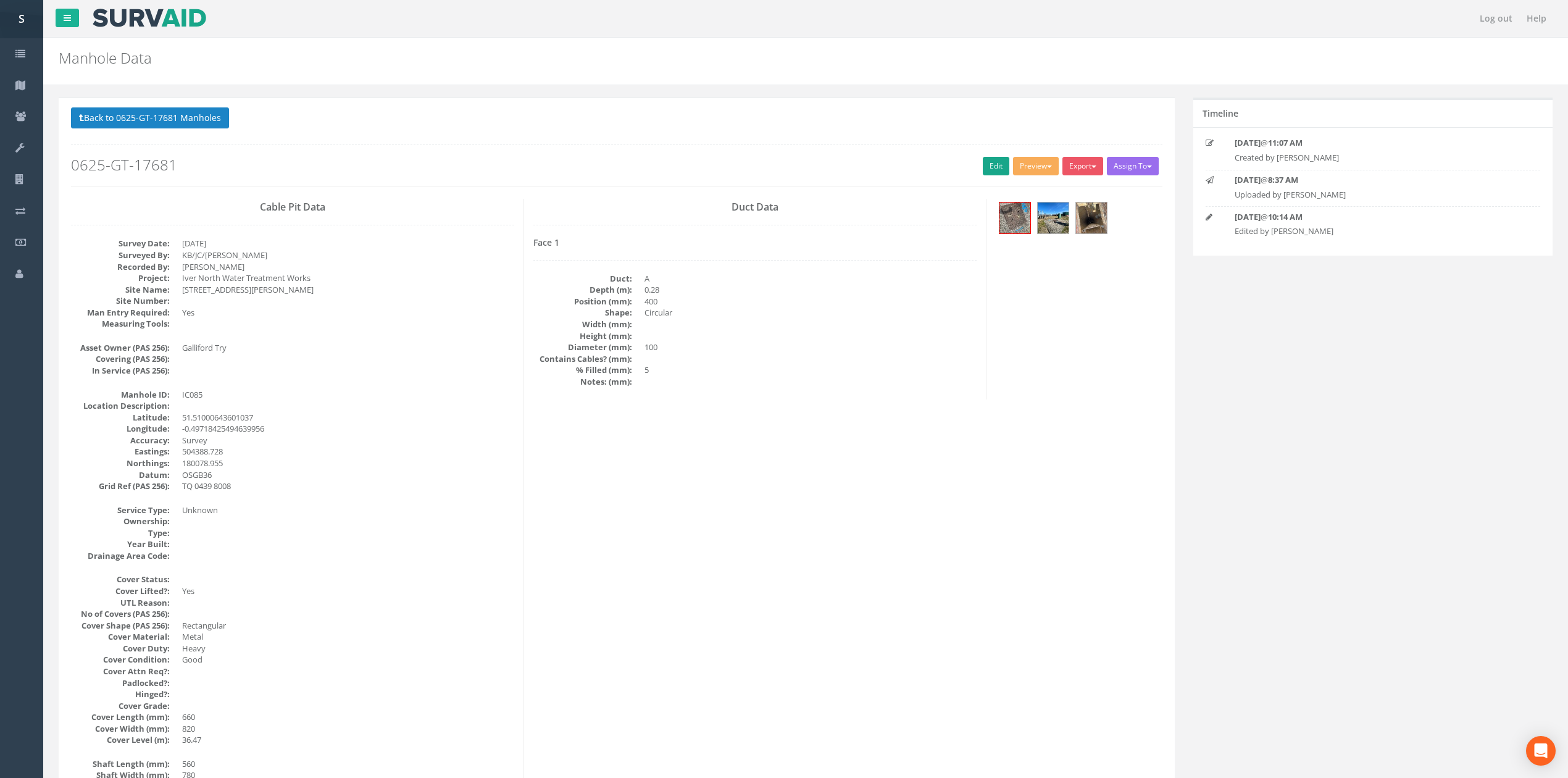
click at [989, 161] on div "Back to 0625-GT-17681 Manholes Back to Map Assign To No Companies Added Export …" at bounding box center [617, 147] width 1092 height 79
click at [989, 161] on link "Edit" at bounding box center [996, 166] width 26 height 19
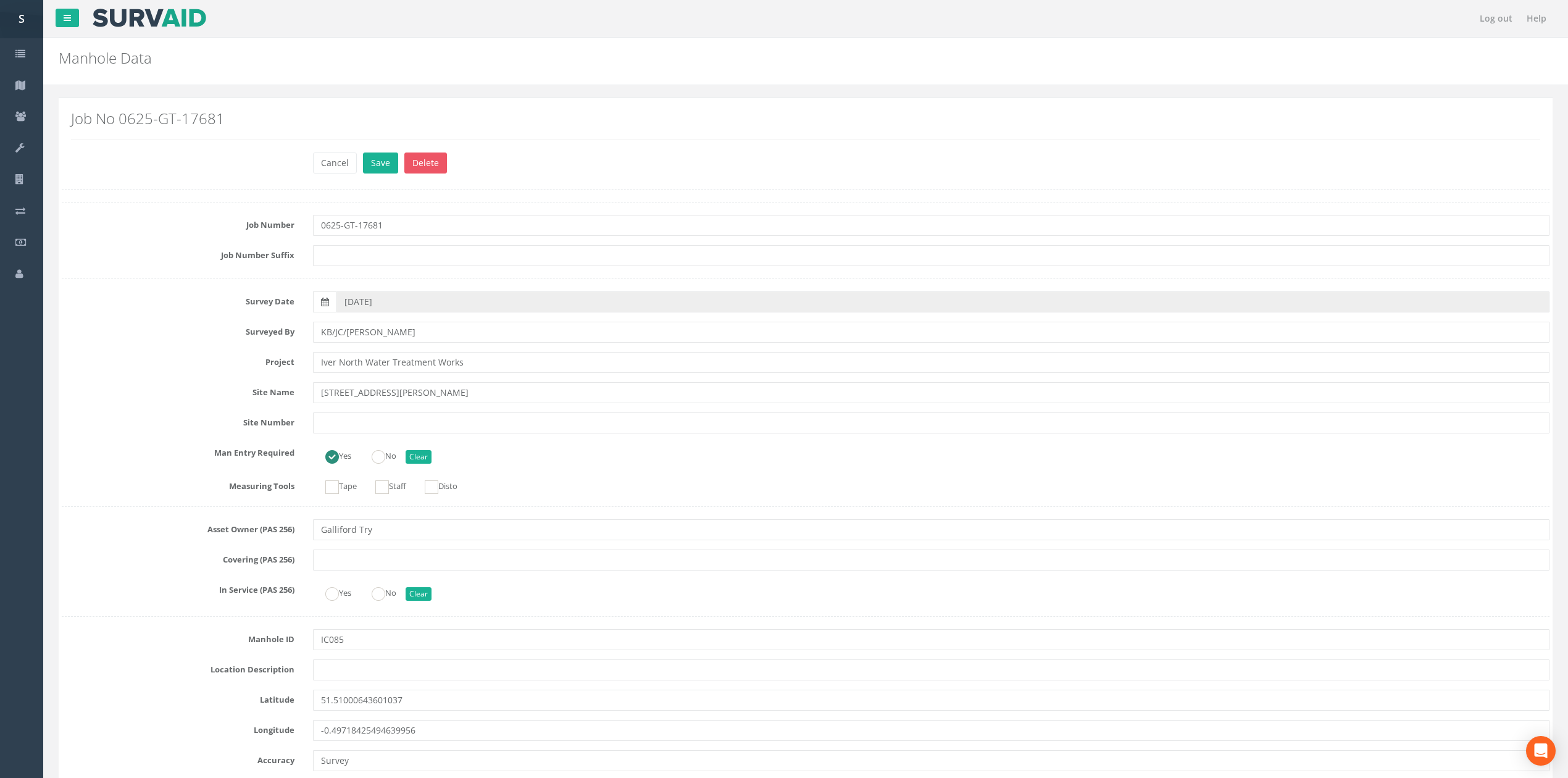
scroll to position [742, 0]
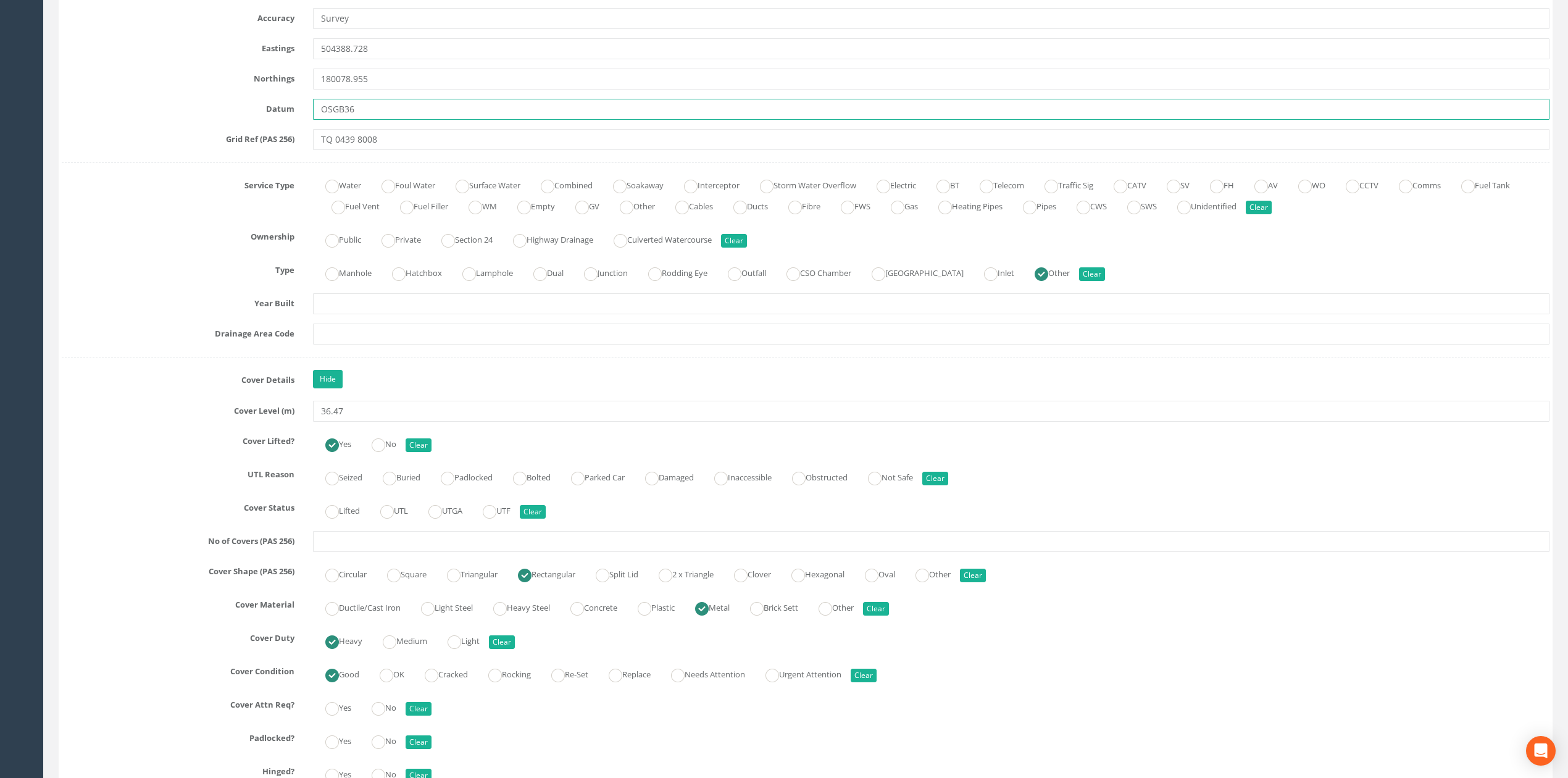
click at [389, 117] on input "OSGB36" at bounding box center [931, 109] width 1237 height 21
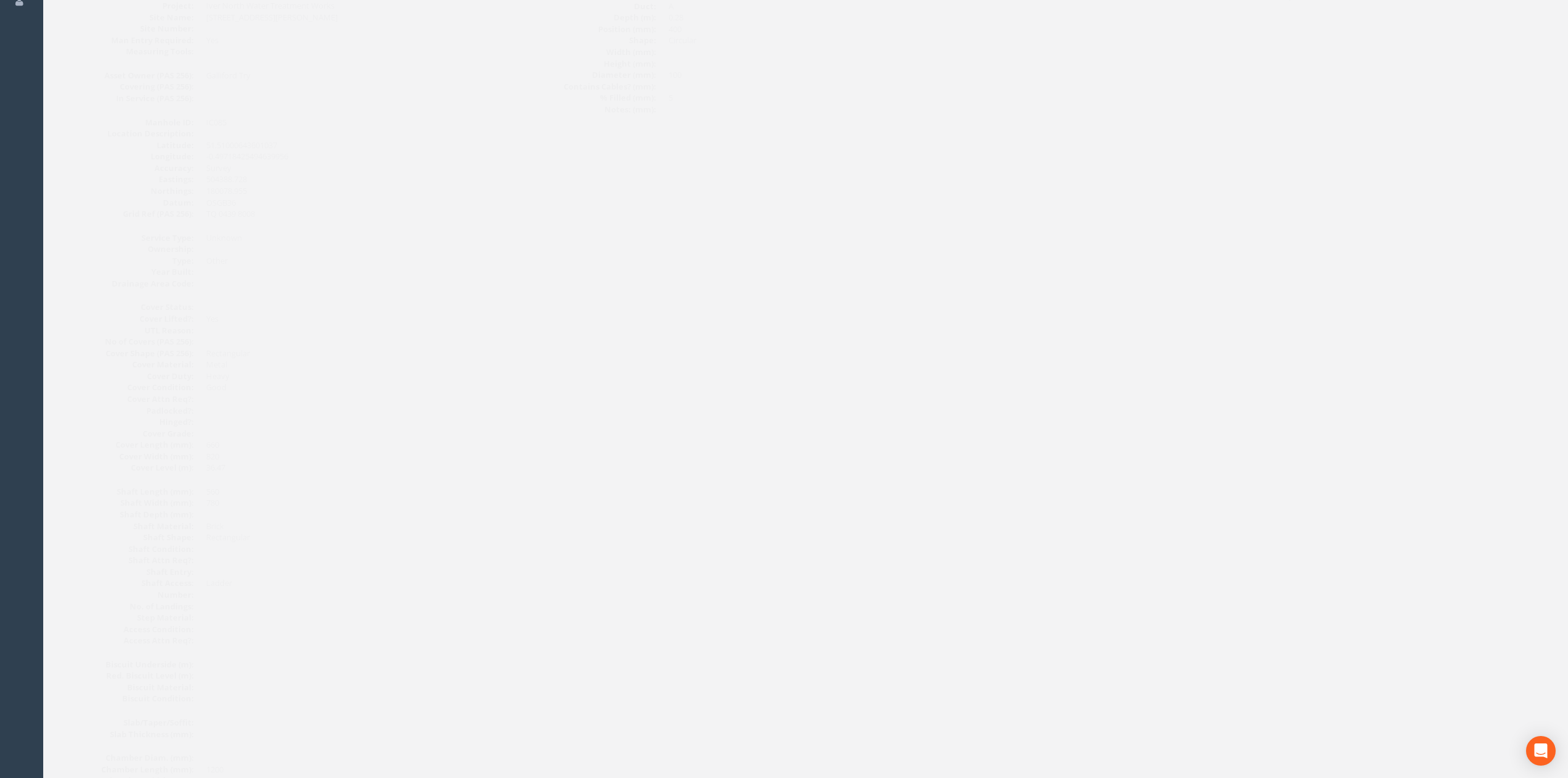
scroll to position [0, 0]
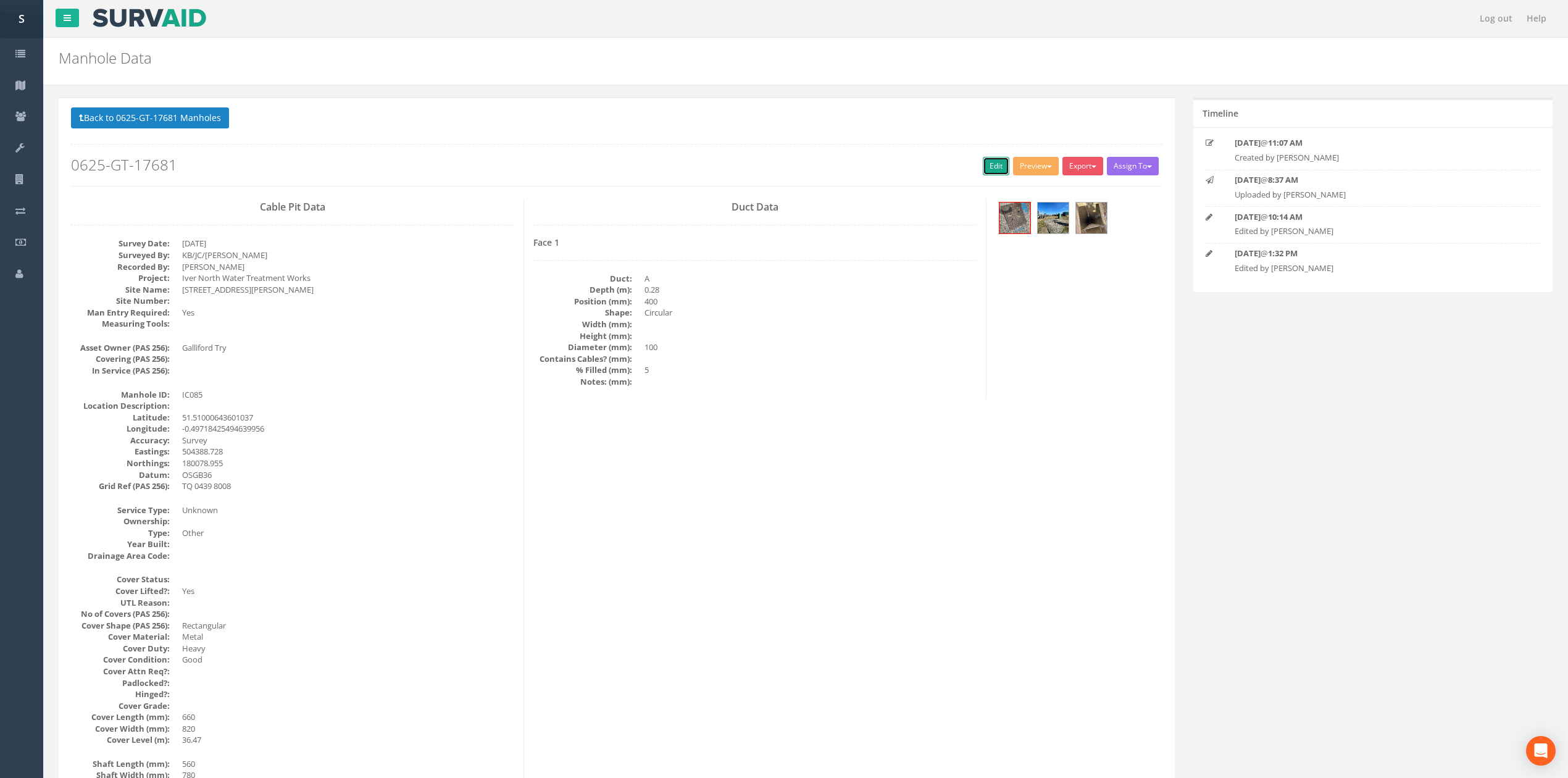
click at [986, 163] on link "Edit" at bounding box center [996, 166] width 26 height 19
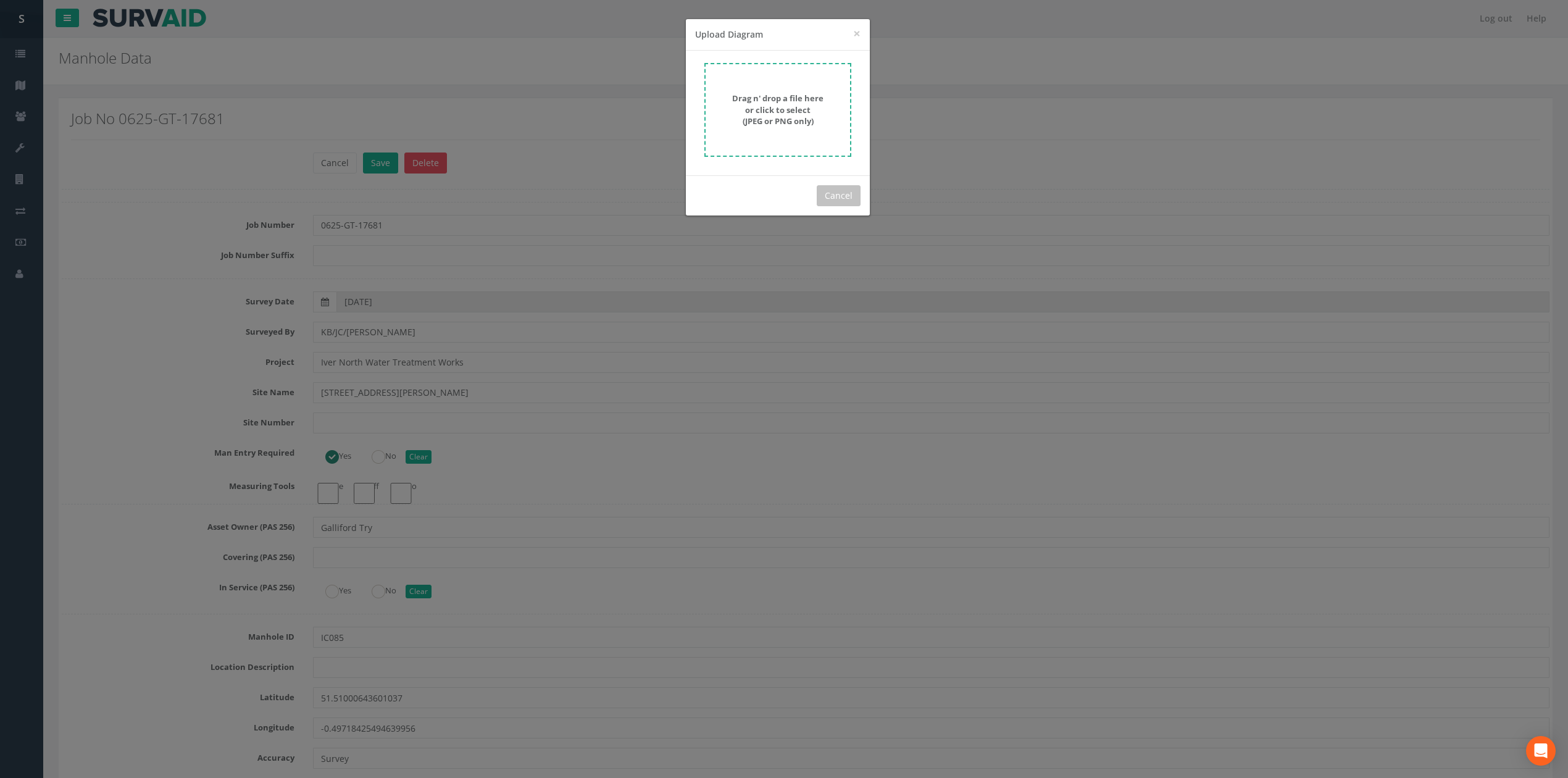
click at [746, 114] on div "Drag n' drop a file here or click to select (JPEG or PNG only)" at bounding box center [777, 110] width 119 height 35
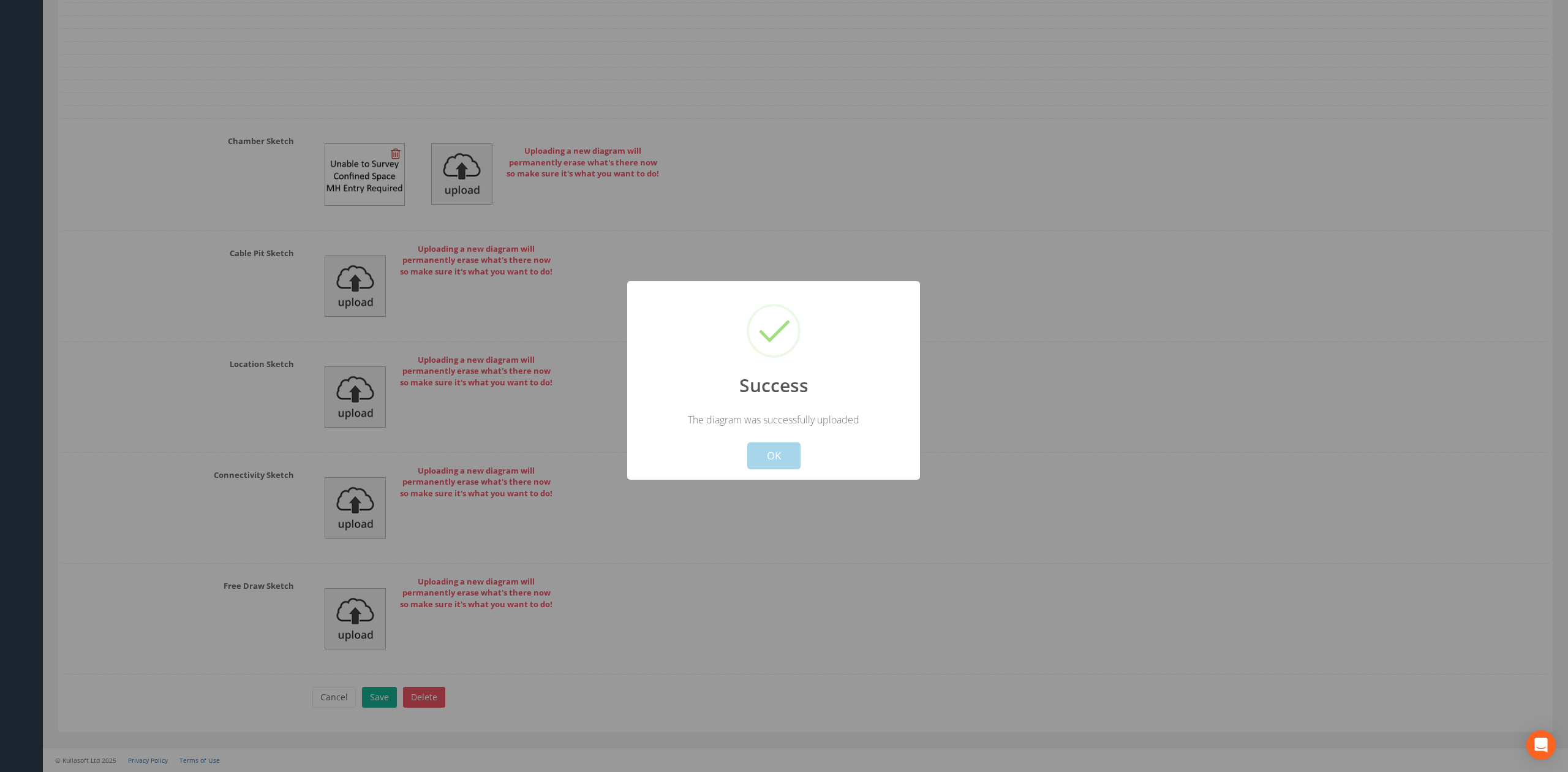
click at [785, 456] on button "OK" at bounding box center [774, 456] width 53 height 27
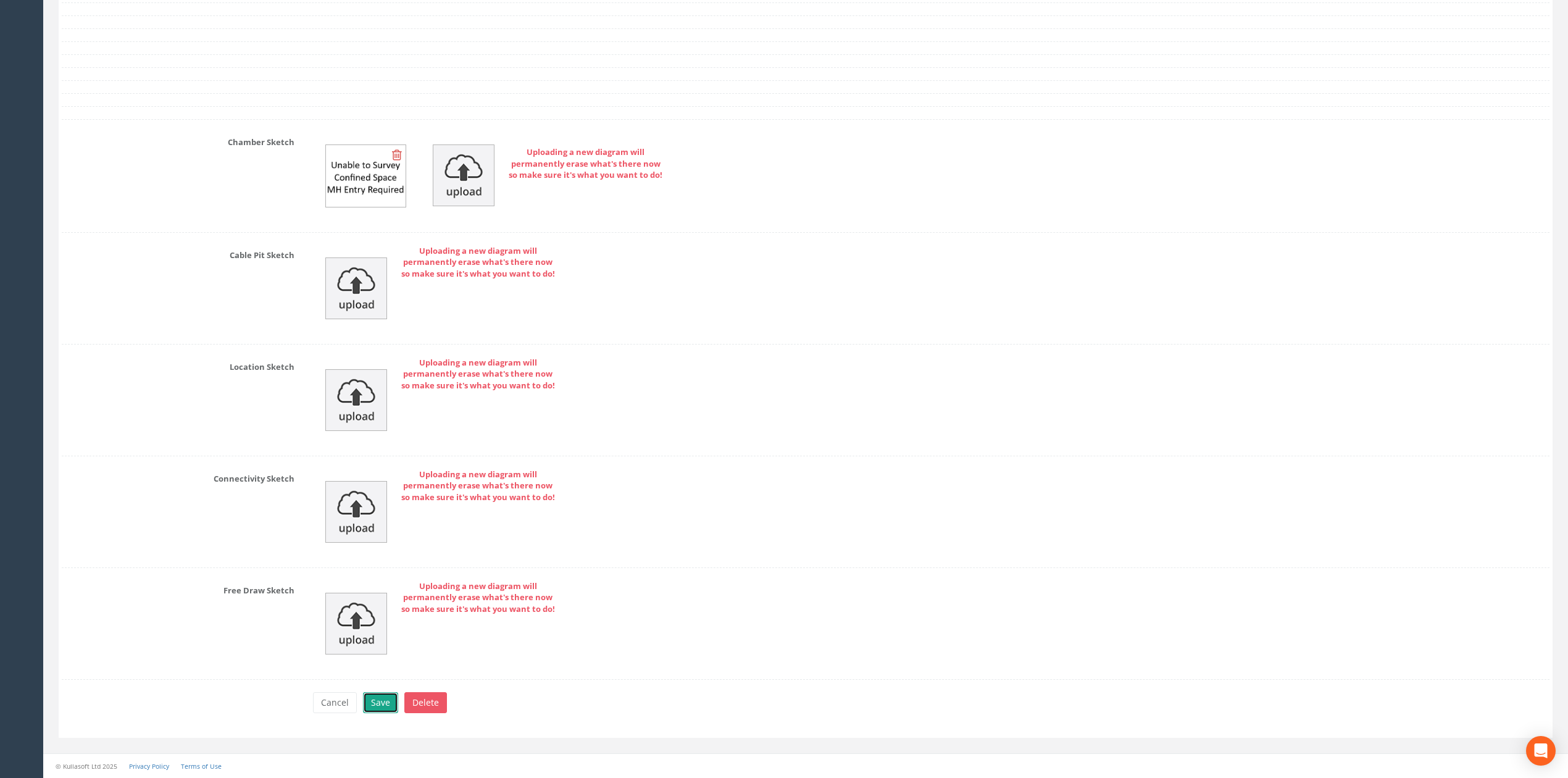
click at [395, 701] on button "Save" at bounding box center [380, 702] width 35 height 21
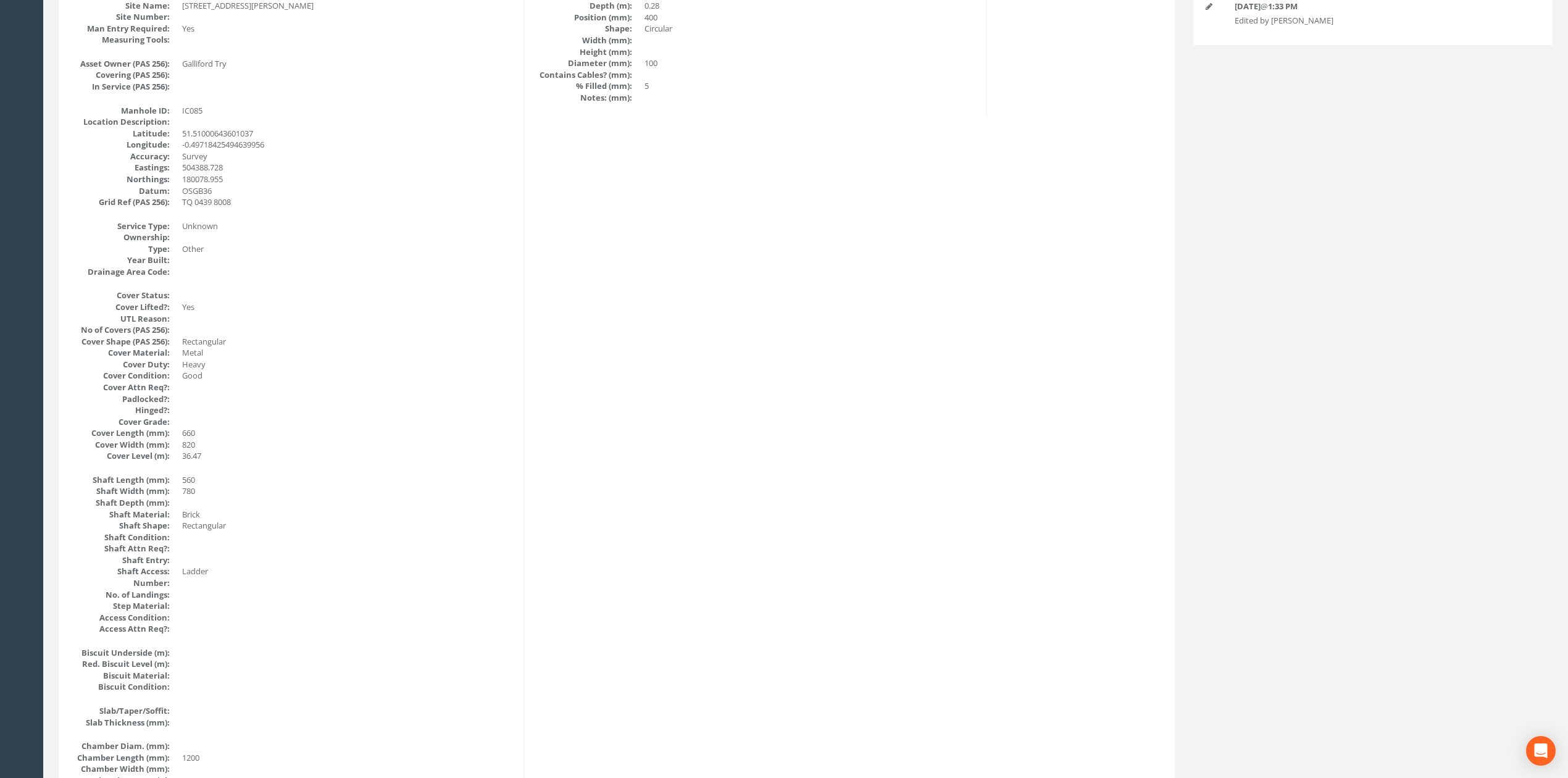
scroll to position [0, 0]
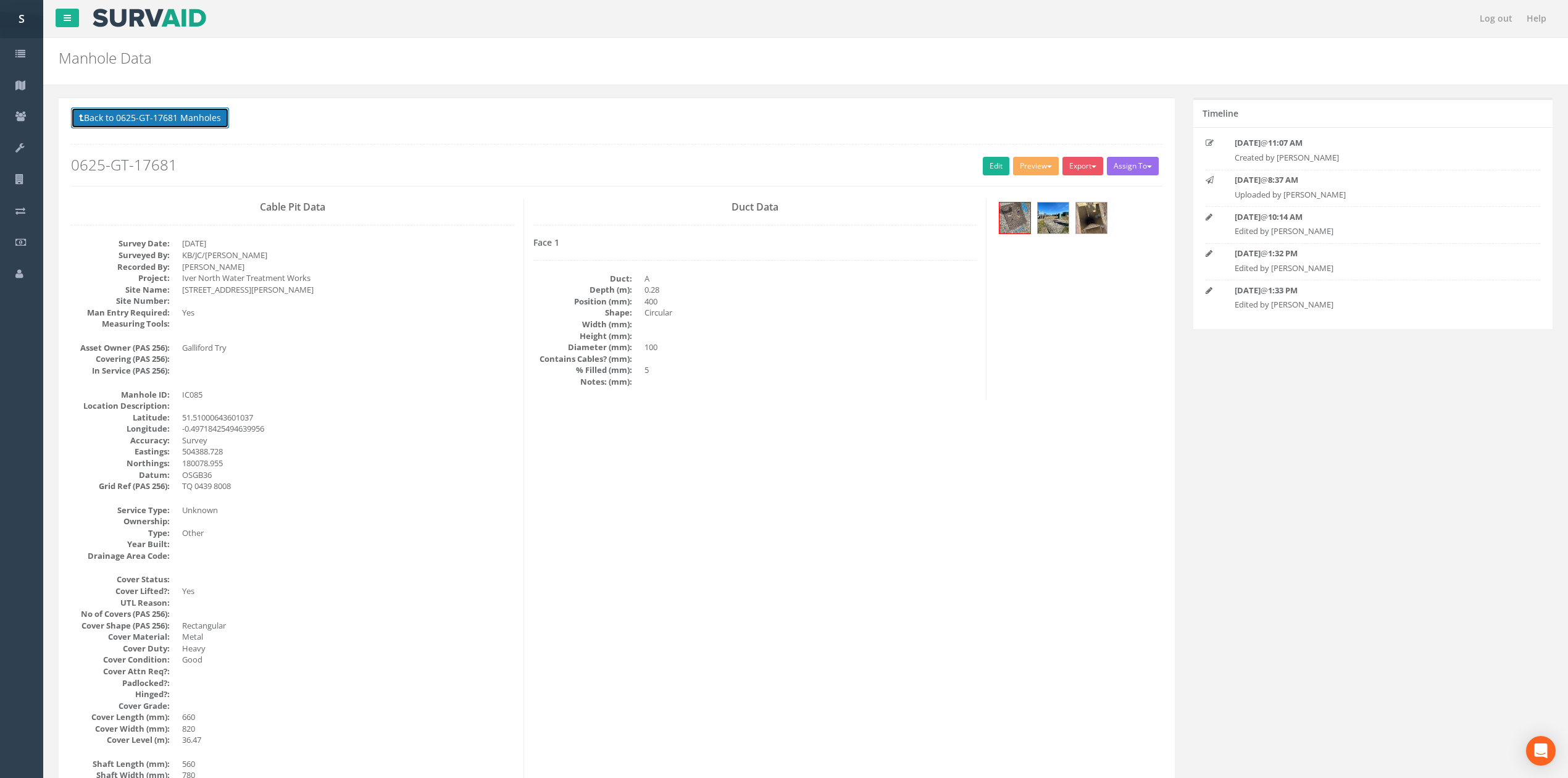
click at [200, 119] on button "Back to 0625-GT-17681 Manholes" at bounding box center [150, 118] width 158 height 21
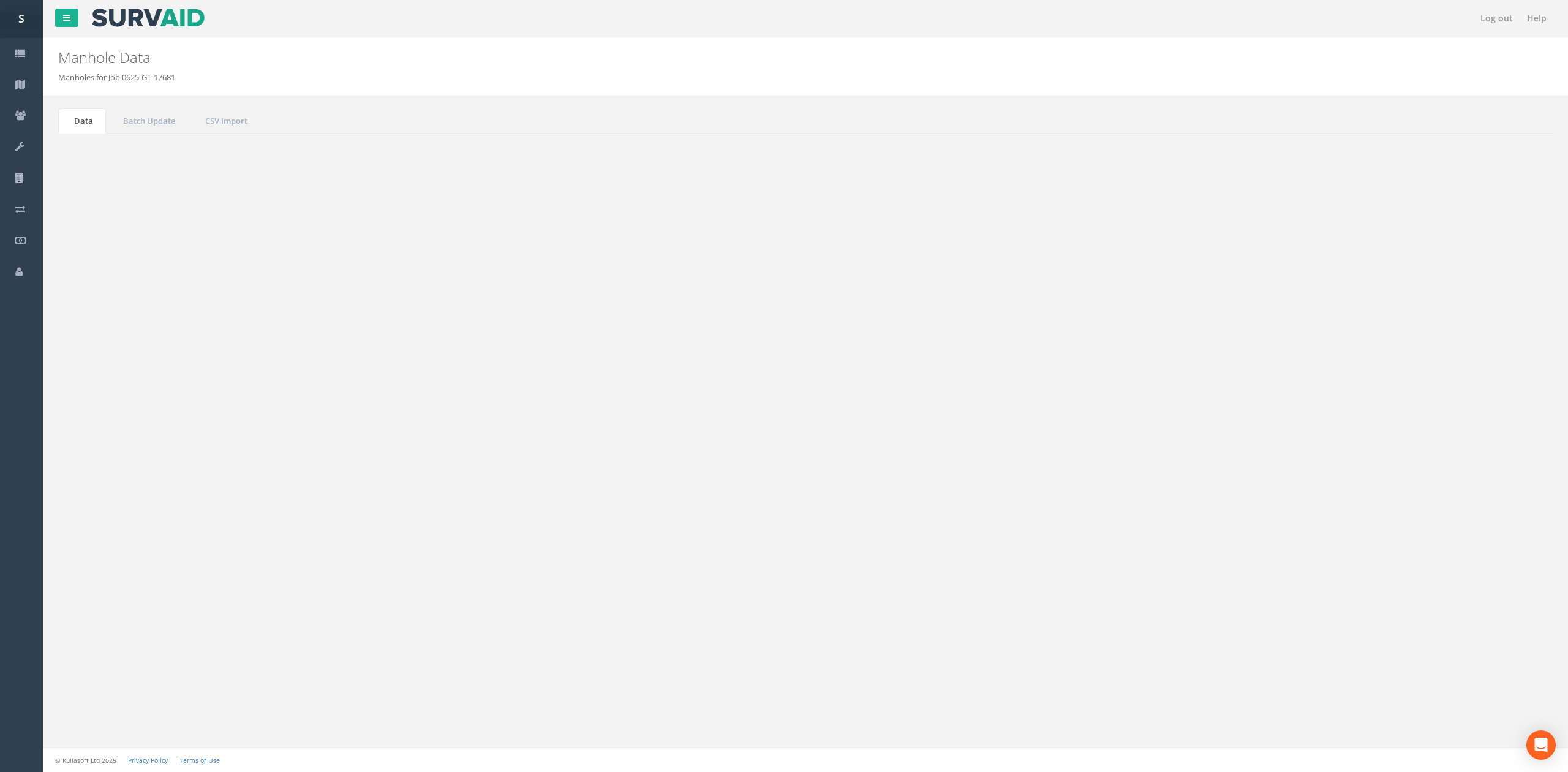
click at [443, 521] on td "IC086" at bounding box center [485, 510] width 194 height 22
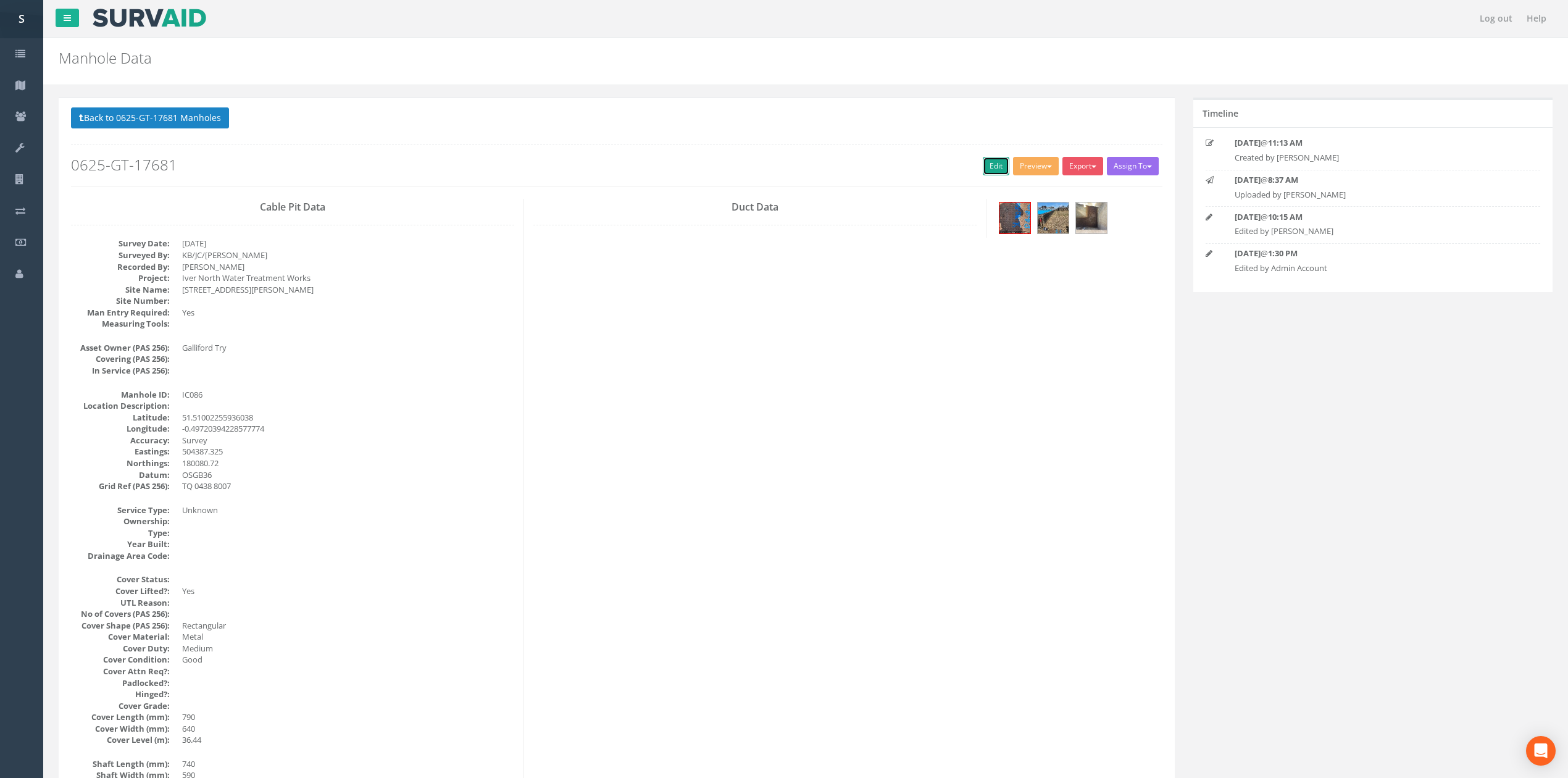
click at [984, 164] on link "Edit" at bounding box center [996, 166] width 26 height 19
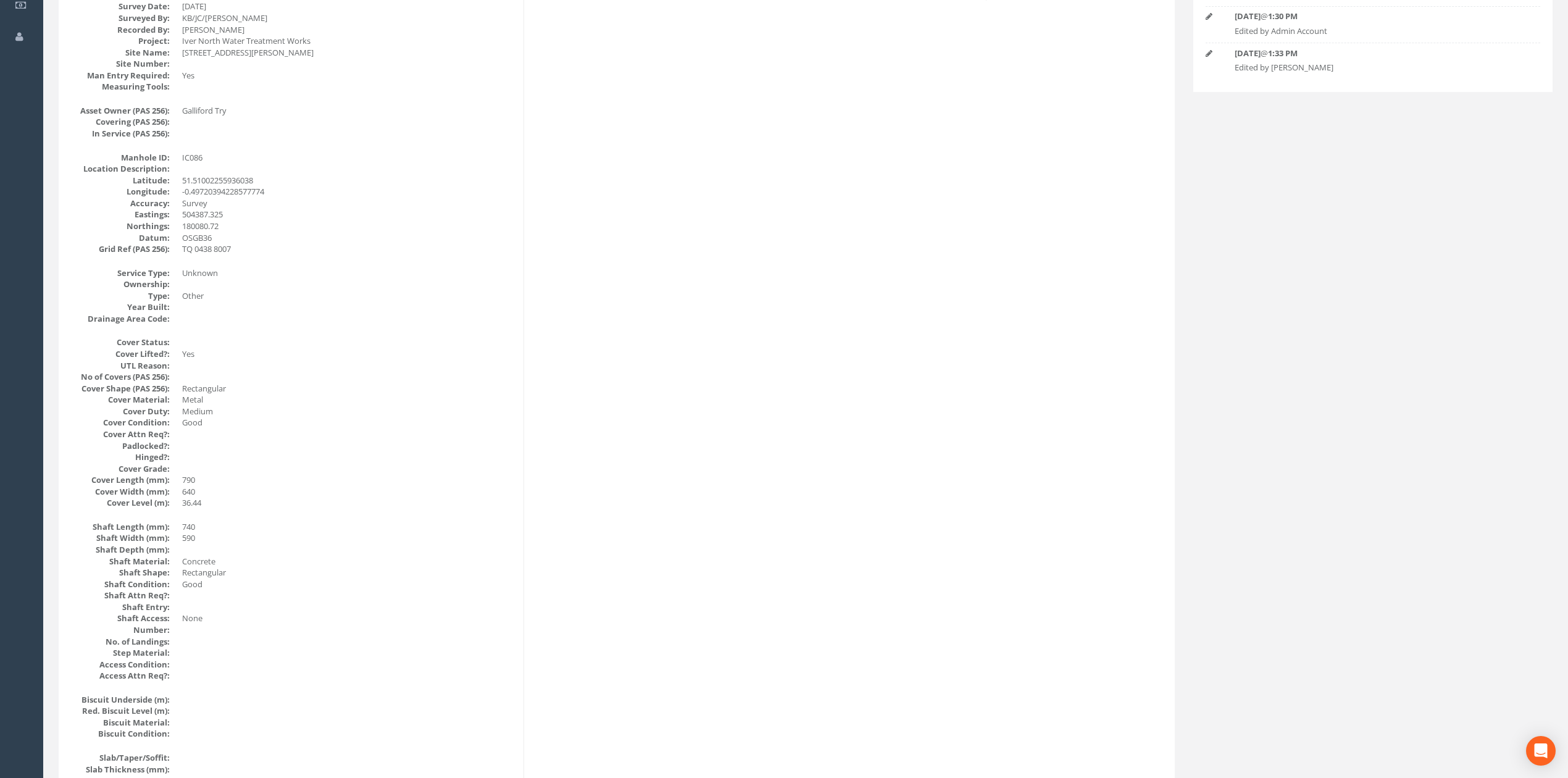
scroll to position [72, 0]
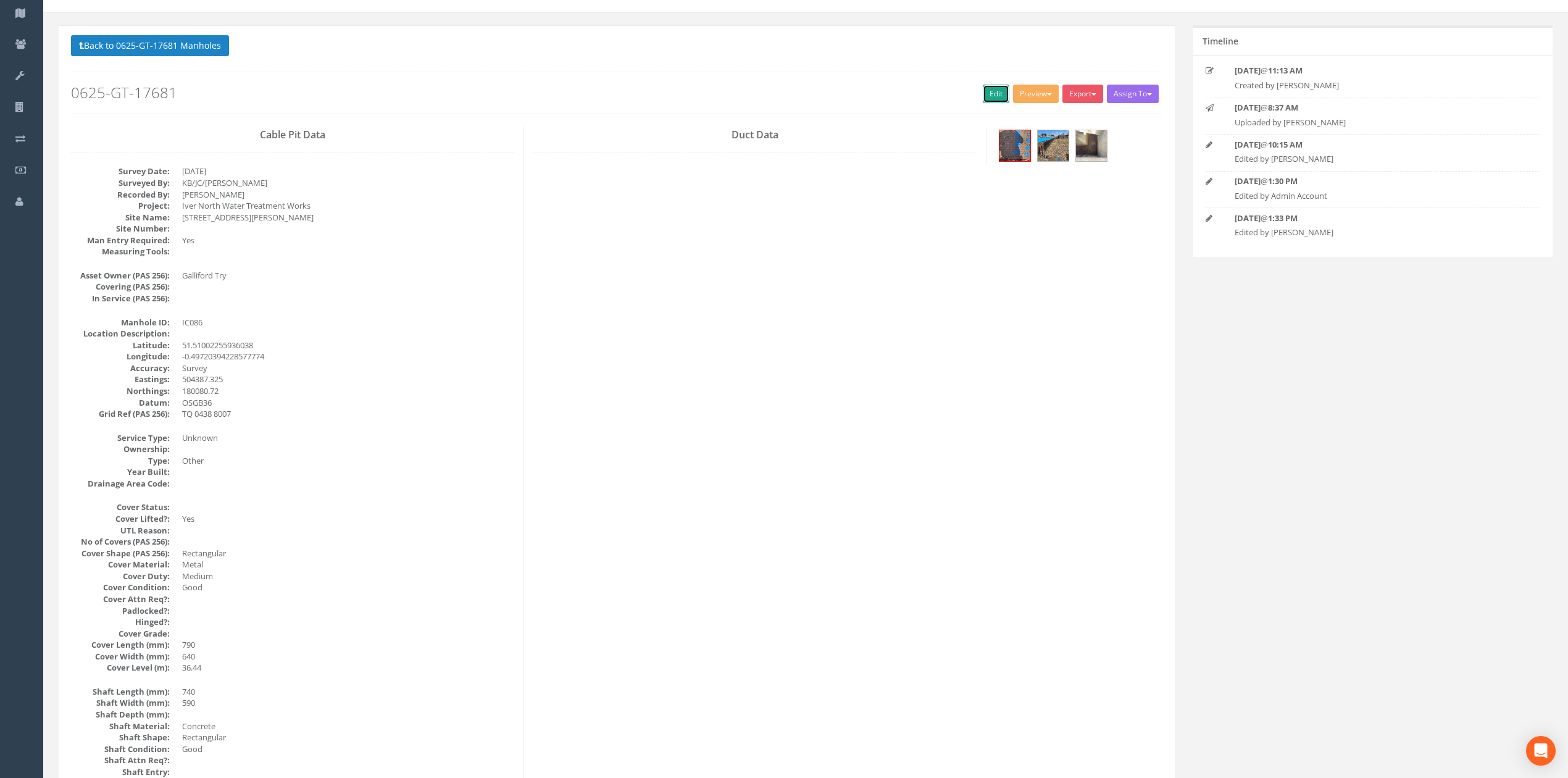
click at [988, 99] on link "Edit" at bounding box center [996, 93] width 26 height 19
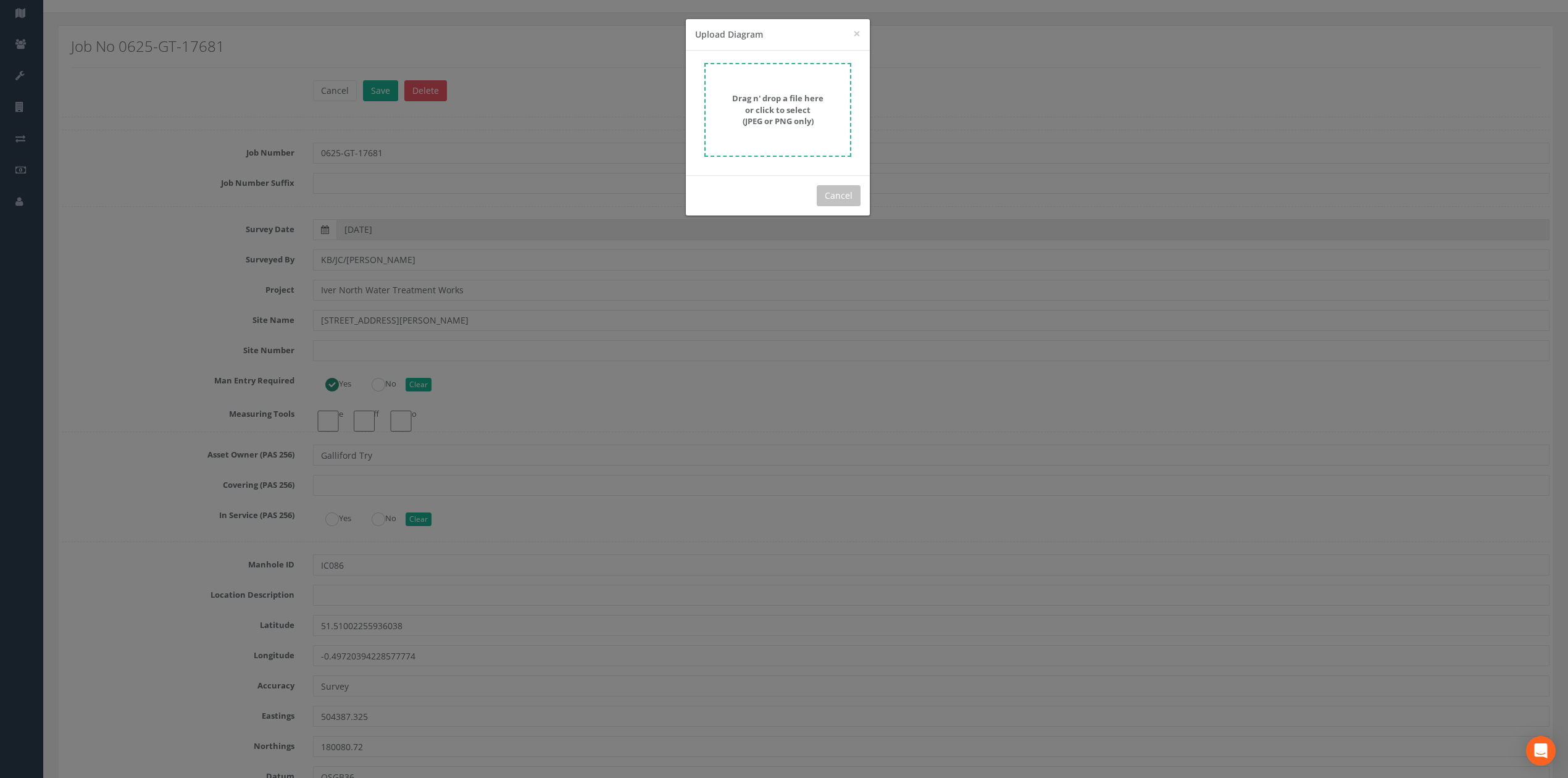
click at [737, 119] on div "Drag n' drop a file here or click to select (JPEG or PNG only)" at bounding box center [777, 110] width 119 height 35
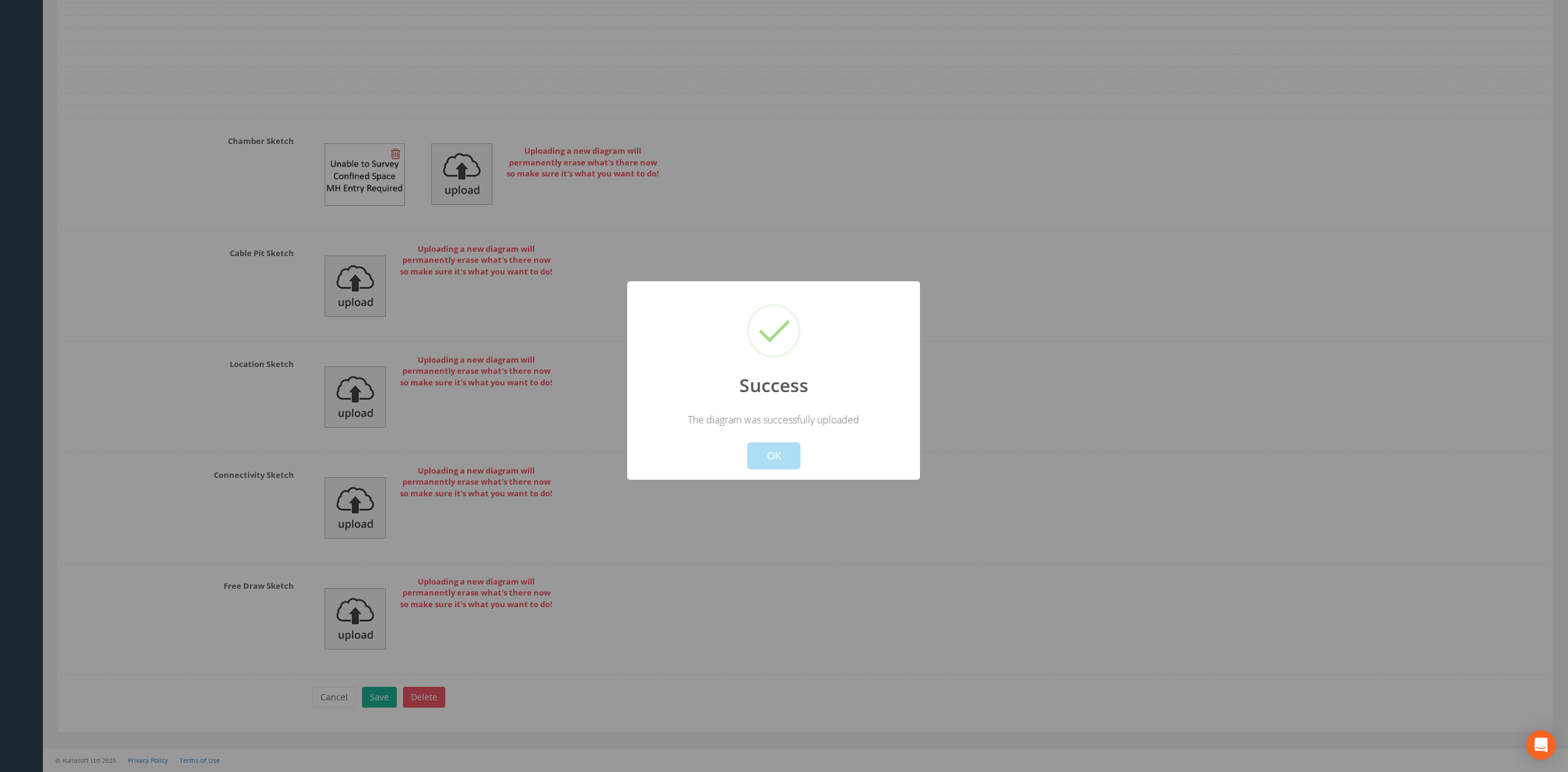
click at [785, 471] on div "Success The diagram was successfully uploaded ! Not valid! Cancel OK" at bounding box center [773, 380] width 293 height 199
click at [780, 443] on button "OK" at bounding box center [774, 456] width 53 height 27
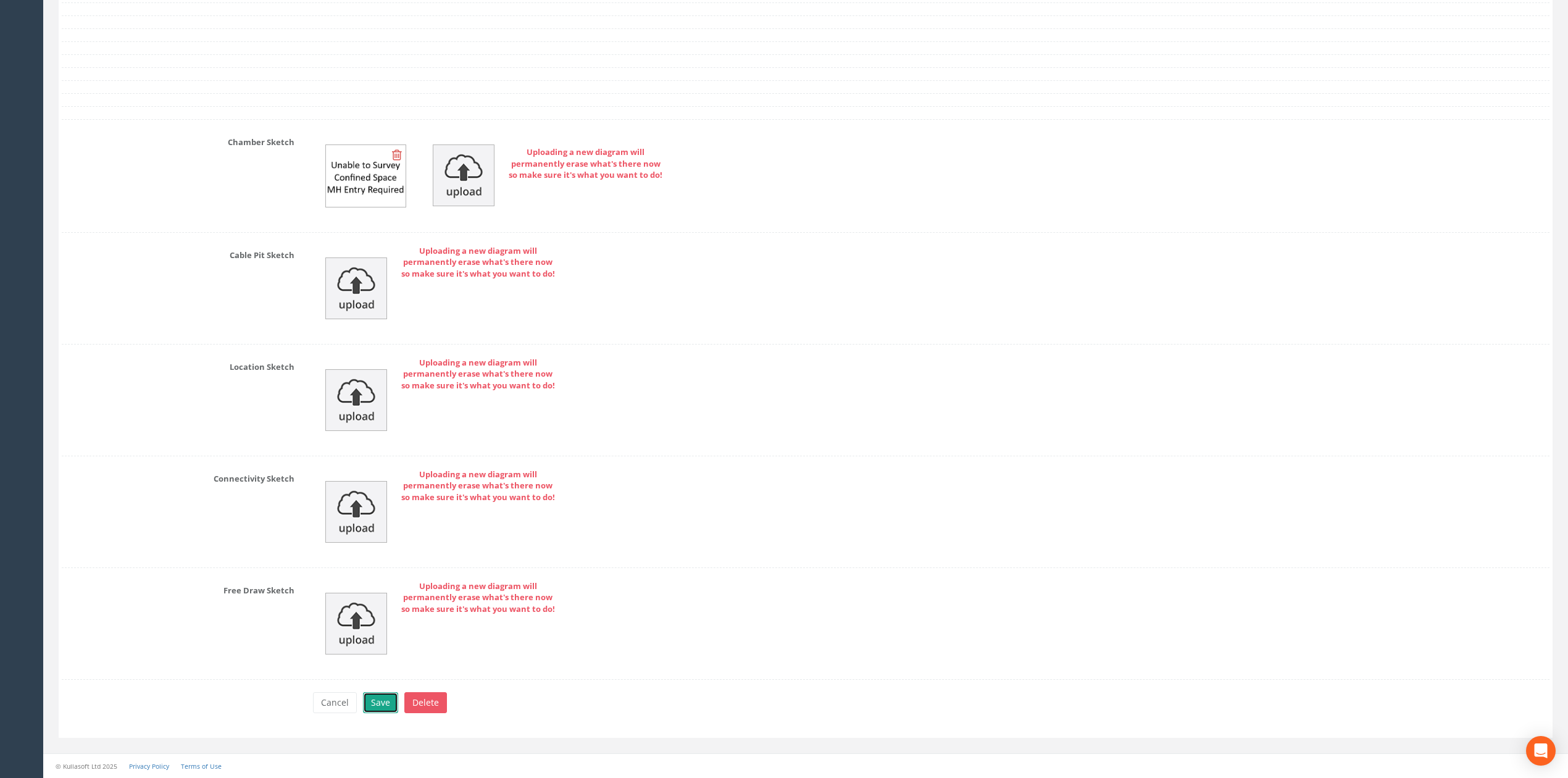
click at [383, 696] on button "Save" at bounding box center [380, 702] width 35 height 21
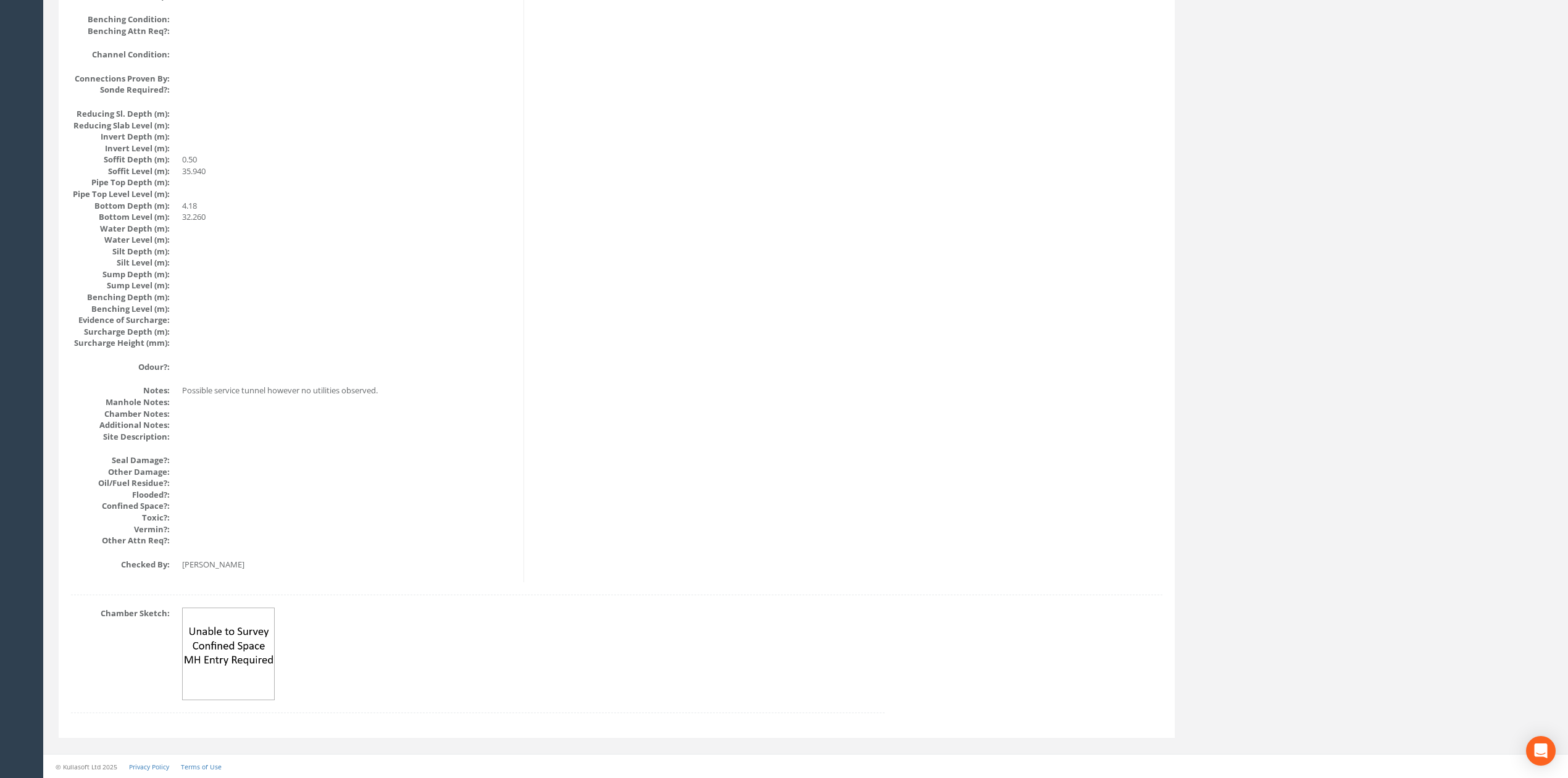
scroll to position [0, 0]
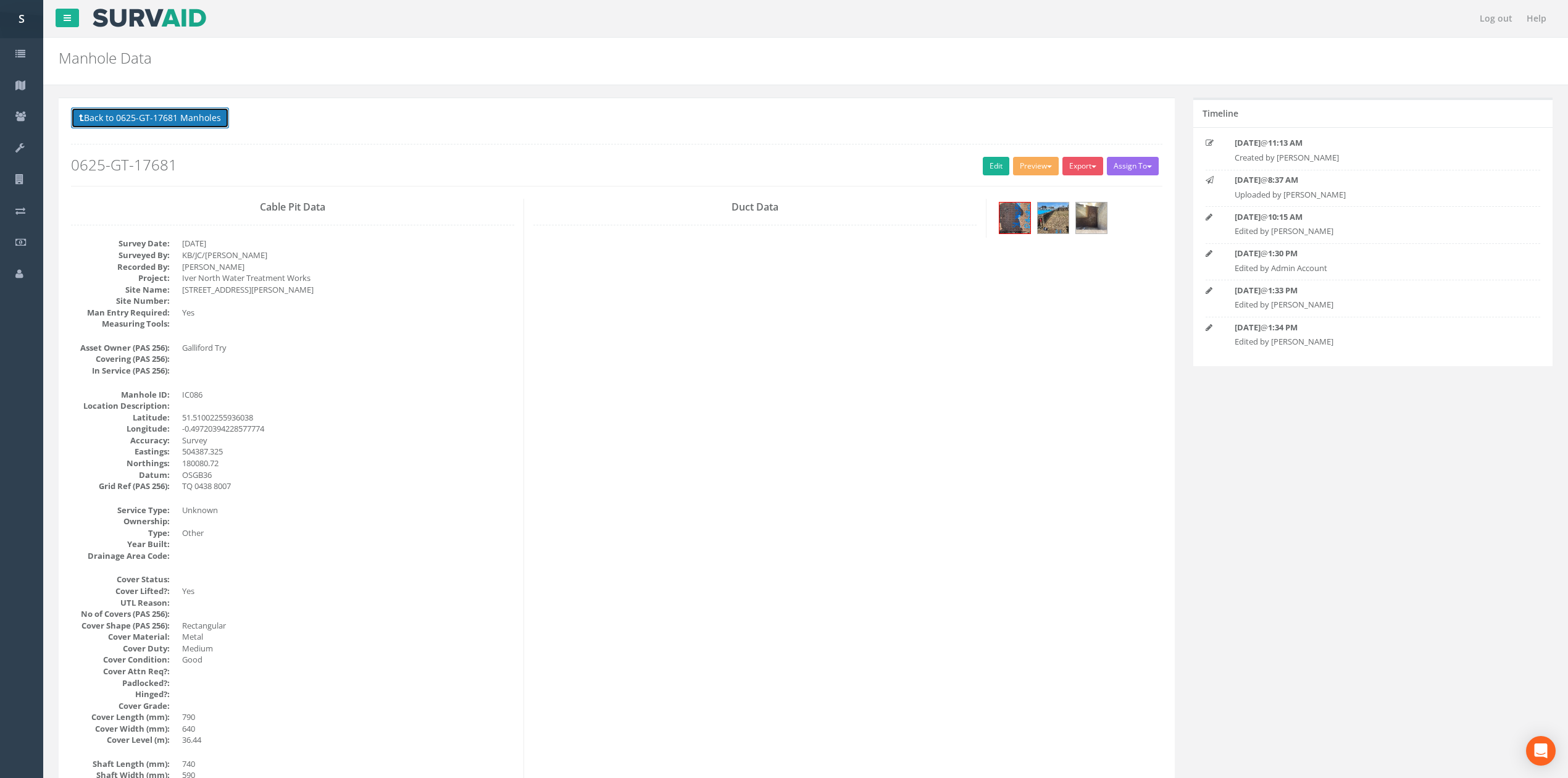
click at [158, 119] on button "Back to 0625-GT-17681 Manholes" at bounding box center [150, 118] width 158 height 21
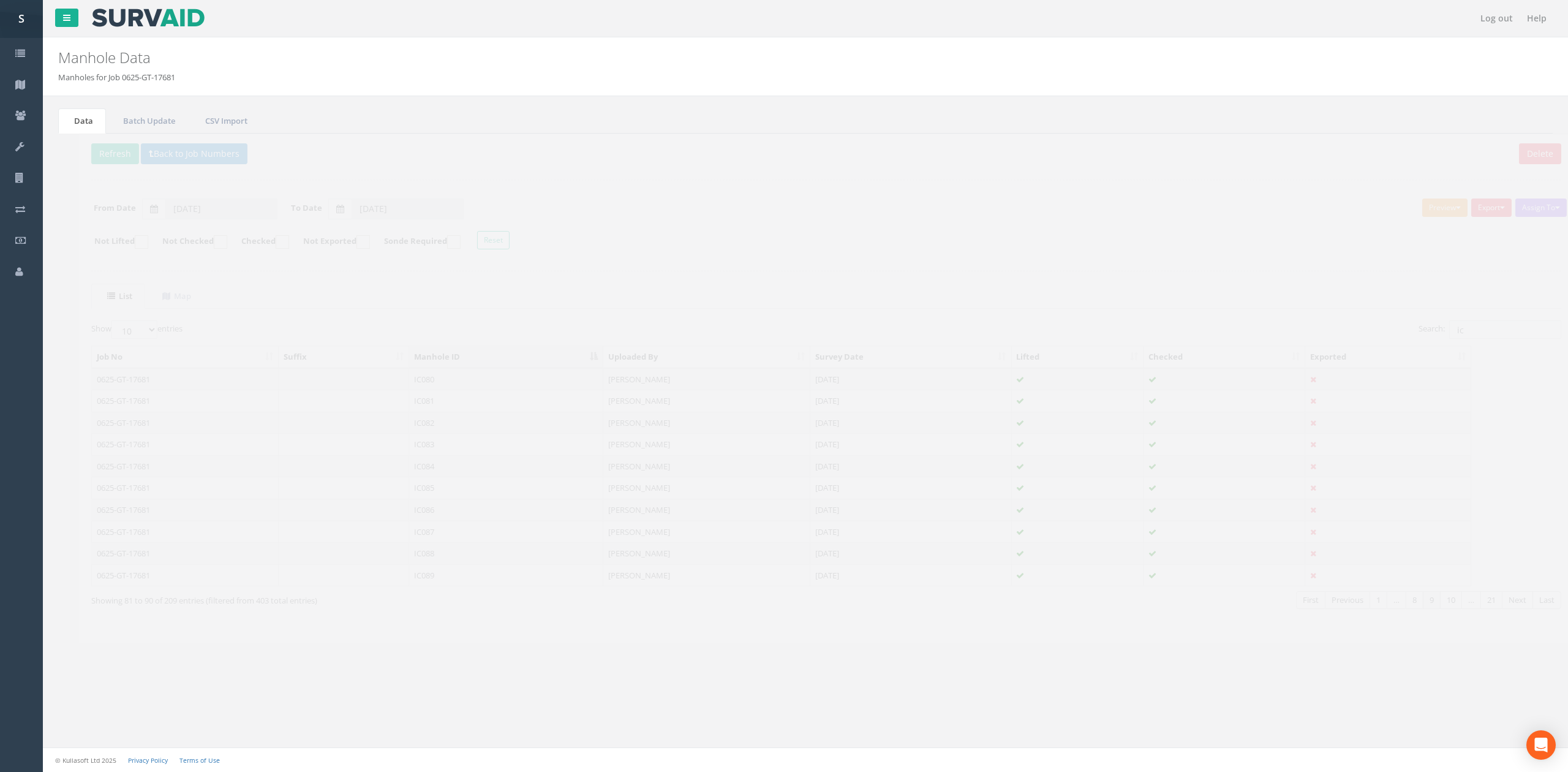
drag, startPoint x: 403, startPoint y: 582, endPoint x: 525, endPoint y: 483, distance: 157.1
click at [403, 582] on td "IC089" at bounding box center [485, 575] width 194 height 22
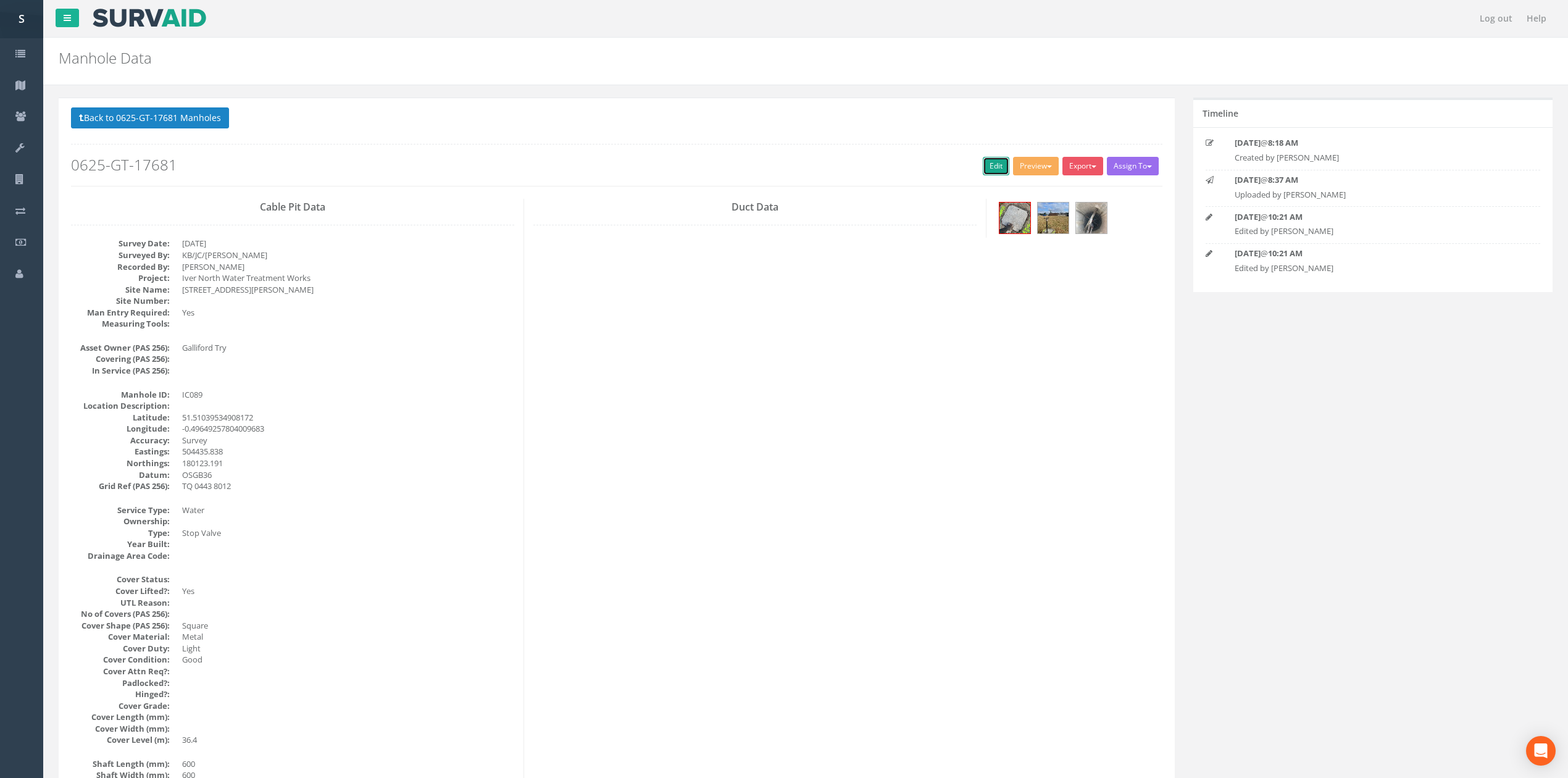
click at [991, 171] on link "Edit" at bounding box center [996, 166] width 26 height 19
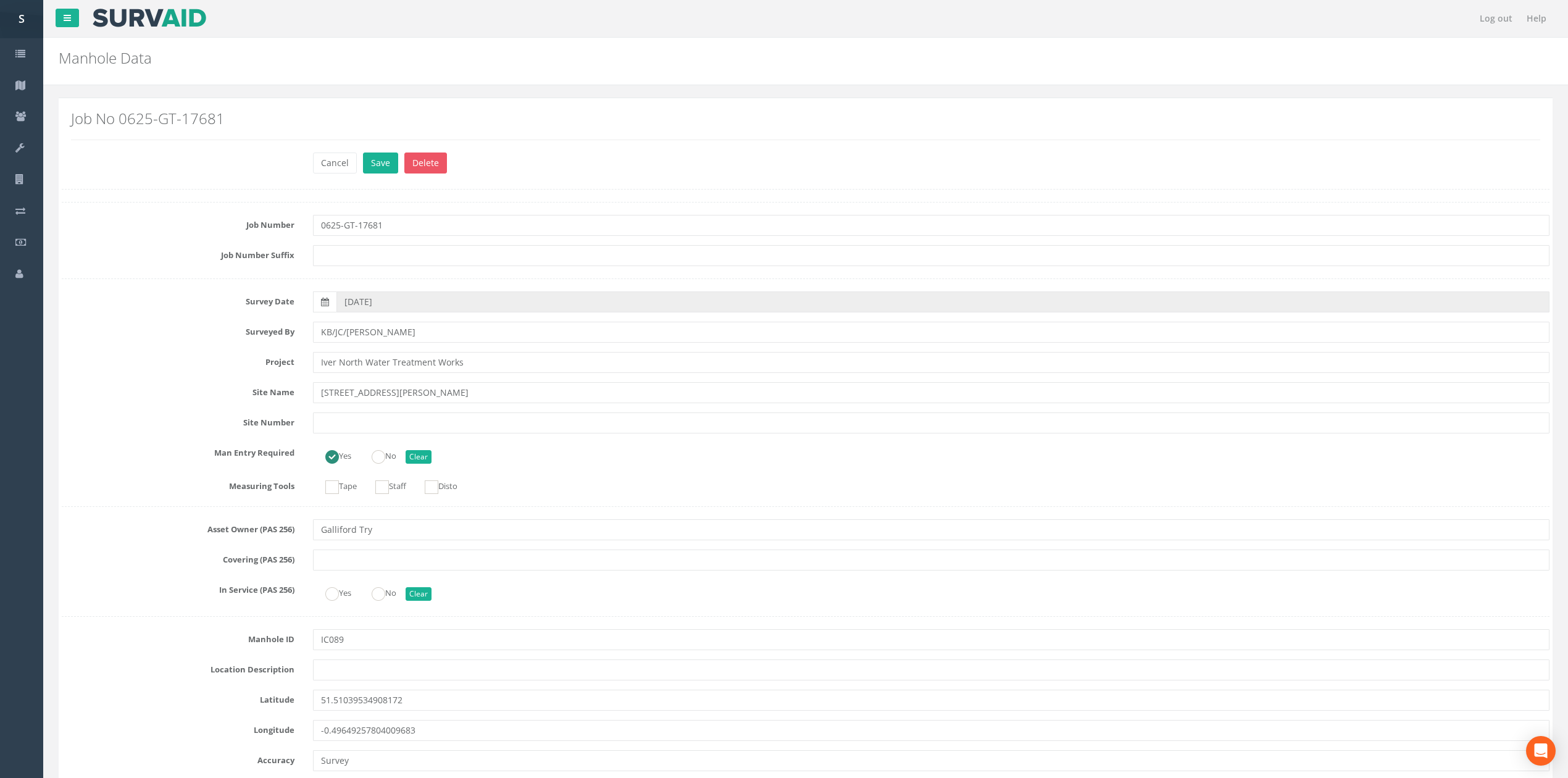
scroll to position [1071, 0]
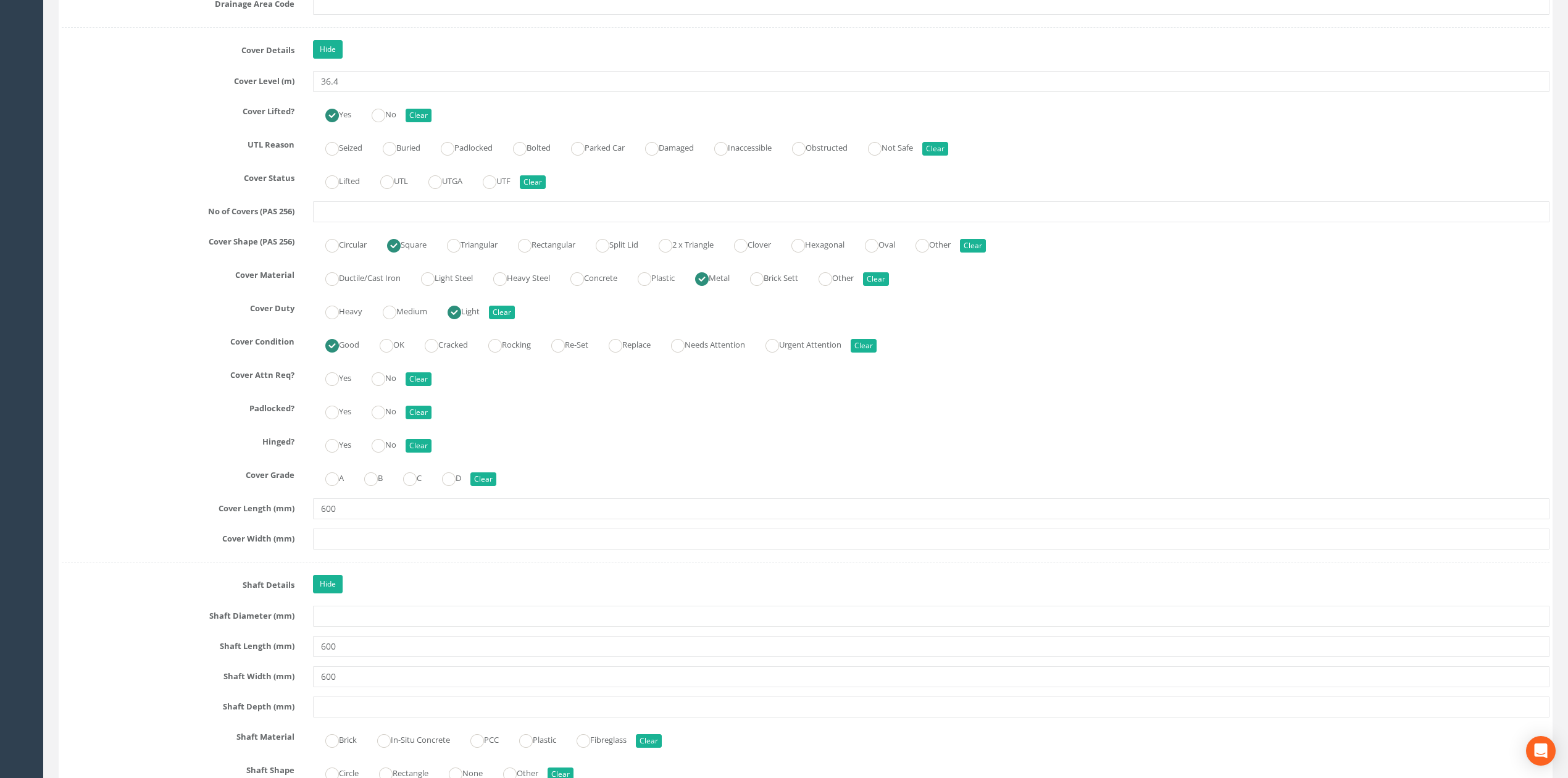
type input "600"
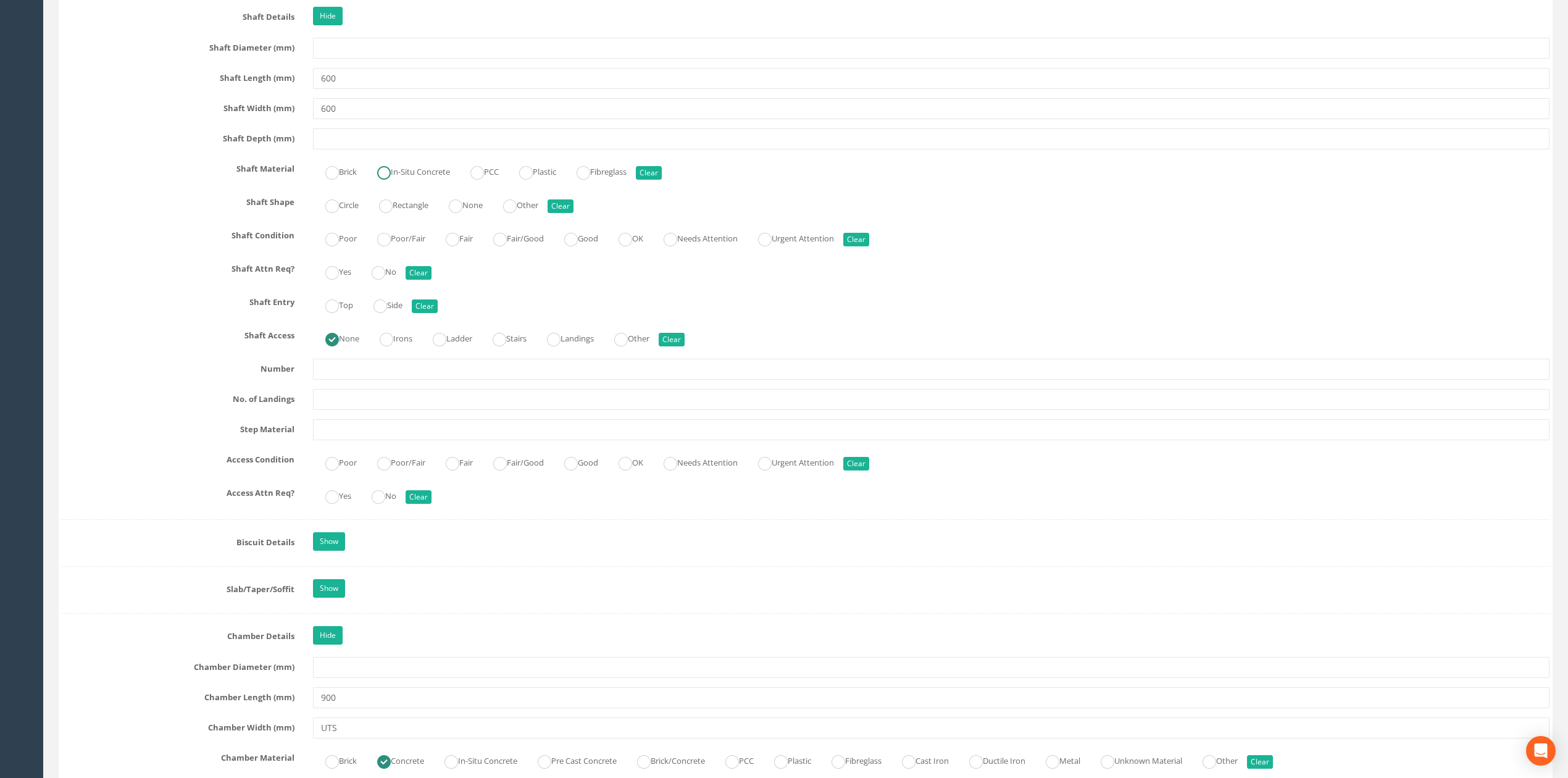
scroll to position [1647, 0]
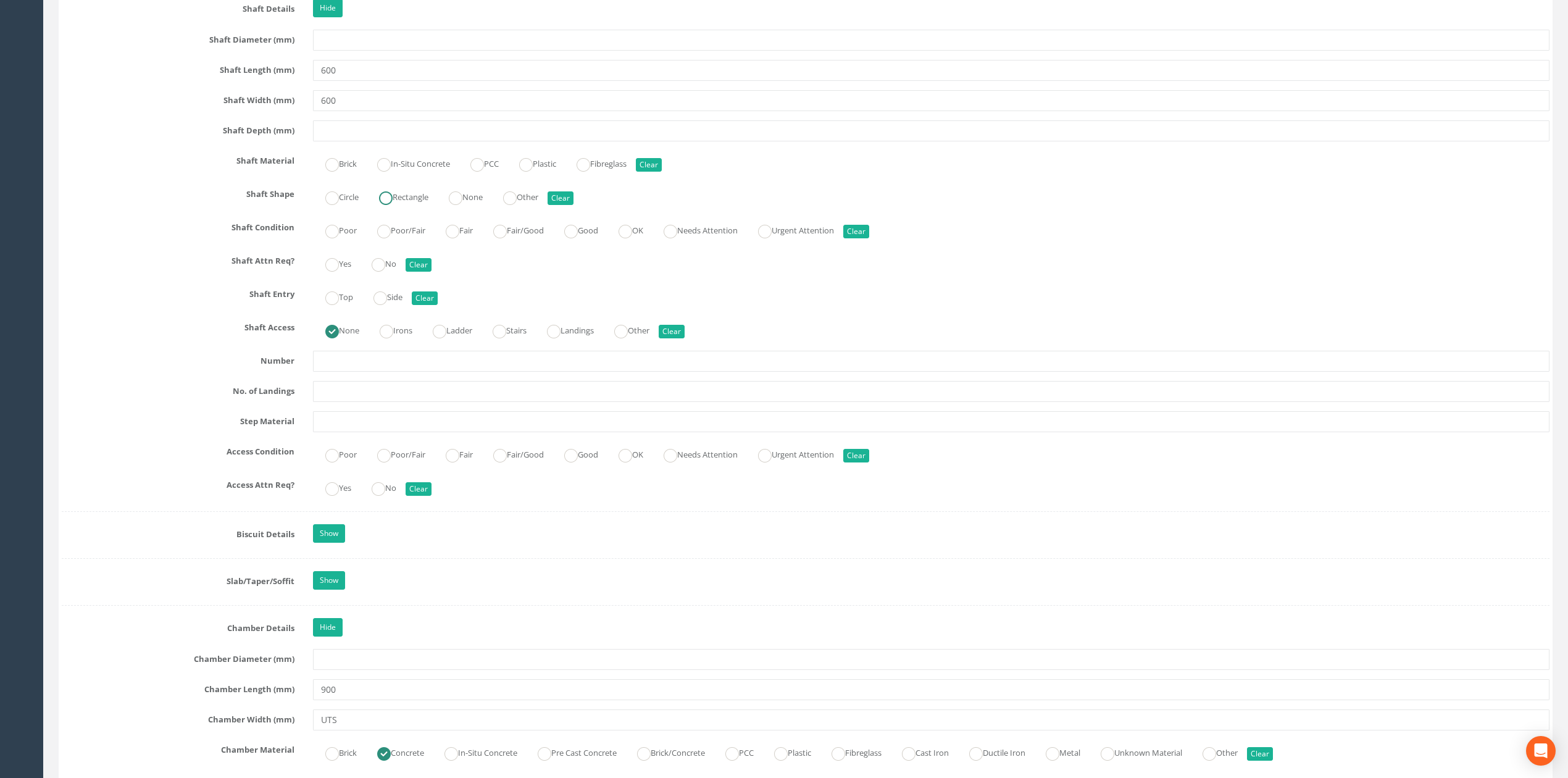
type input "600"
click at [423, 205] on label "Rectangle" at bounding box center [397, 196] width 61 height 18
radio input "true"
click at [329, 77] on input "600" at bounding box center [931, 70] width 1237 height 21
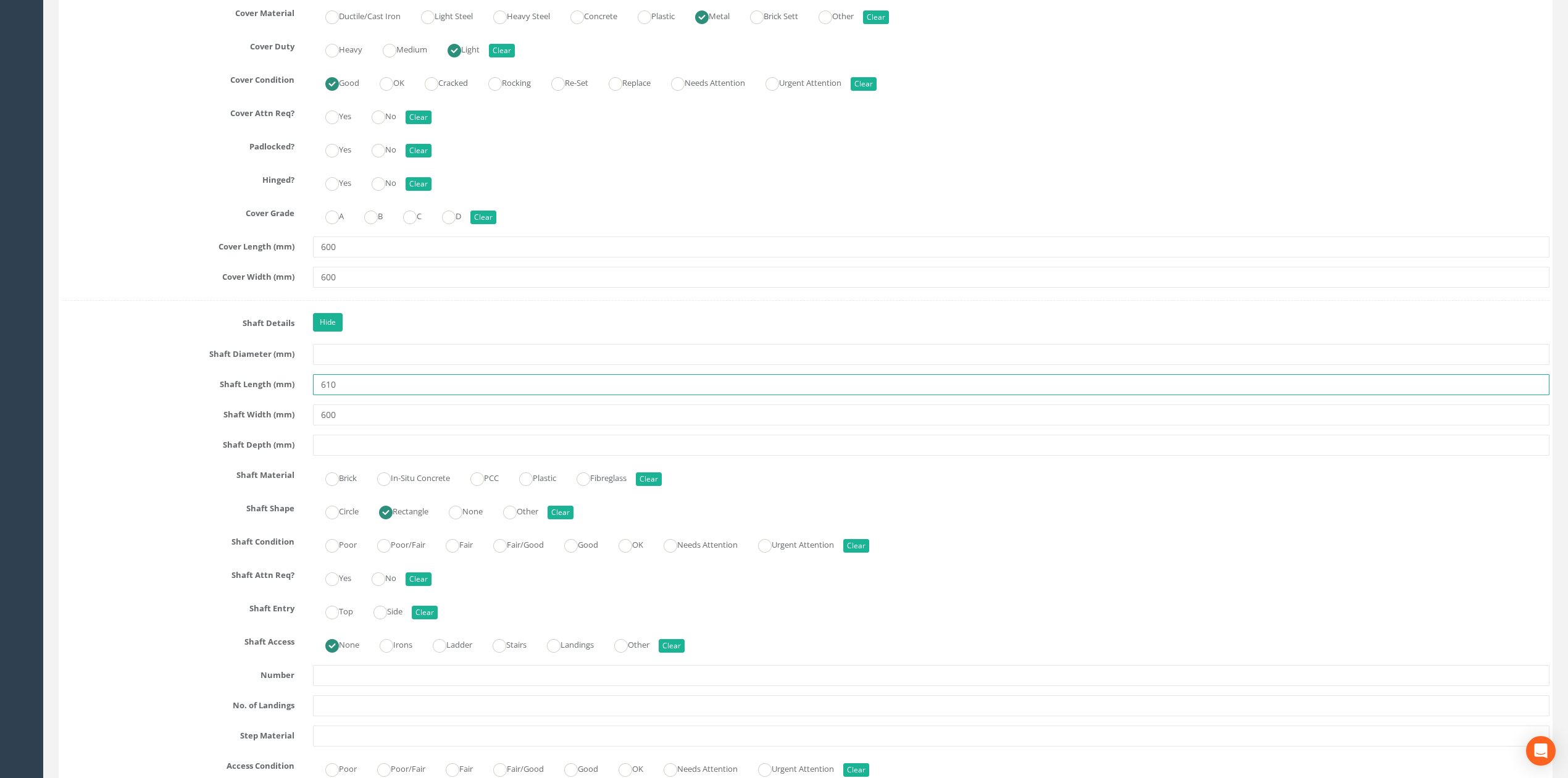
scroll to position [1319, 0]
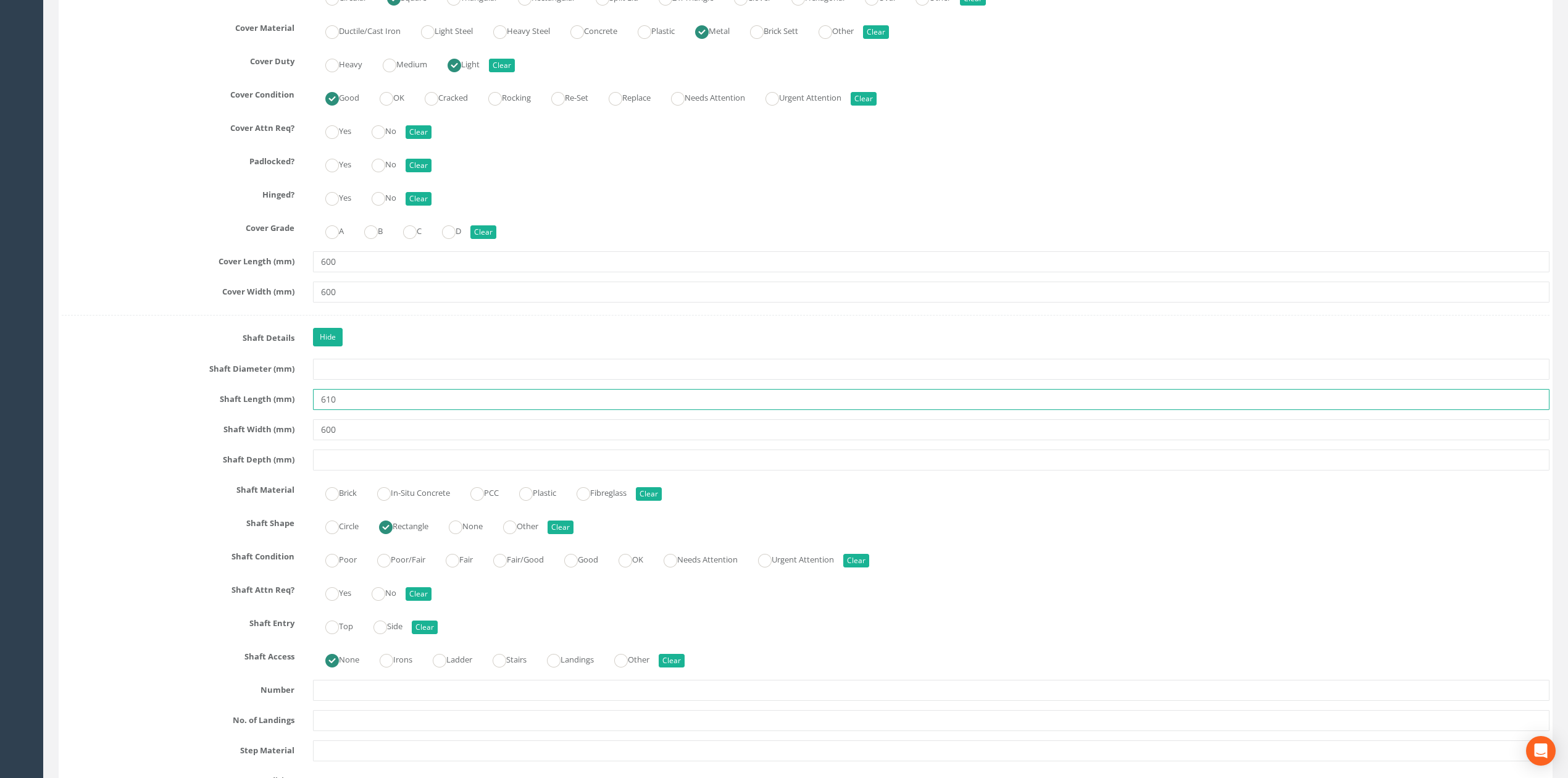
type input "610"
click at [323, 266] on input "600" at bounding box center [931, 262] width 1237 height 21
click at [326, 268] on input "600" at bounding box center [931, 262] width 1237 height 21
type input "620"
click at [345, 302] on input "600" at bounding box center [931, 292] width 1237 height 21
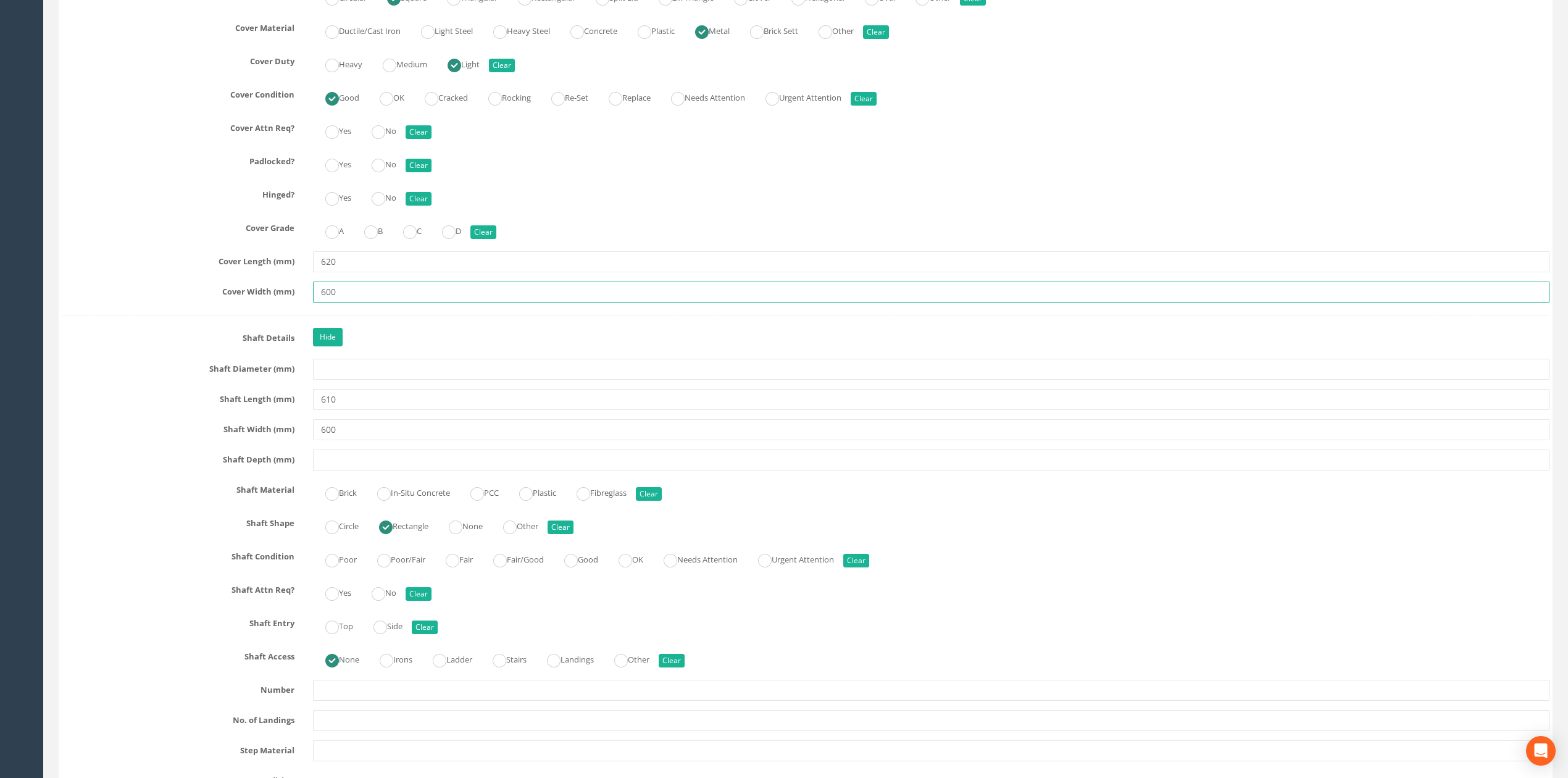
drag, startPoint x: 347, startPoint y: 304, endPoint x: 307, endPoint y: 307, distance: 40.1
click at [304, 302] on div "600" at bounding box center [931, 292] width 1255 height 21
type input "620"
click at [400, 500] on label "In-Situ Concrete" at bounding box center [407, 492] width 85 height 18
radio input "true"
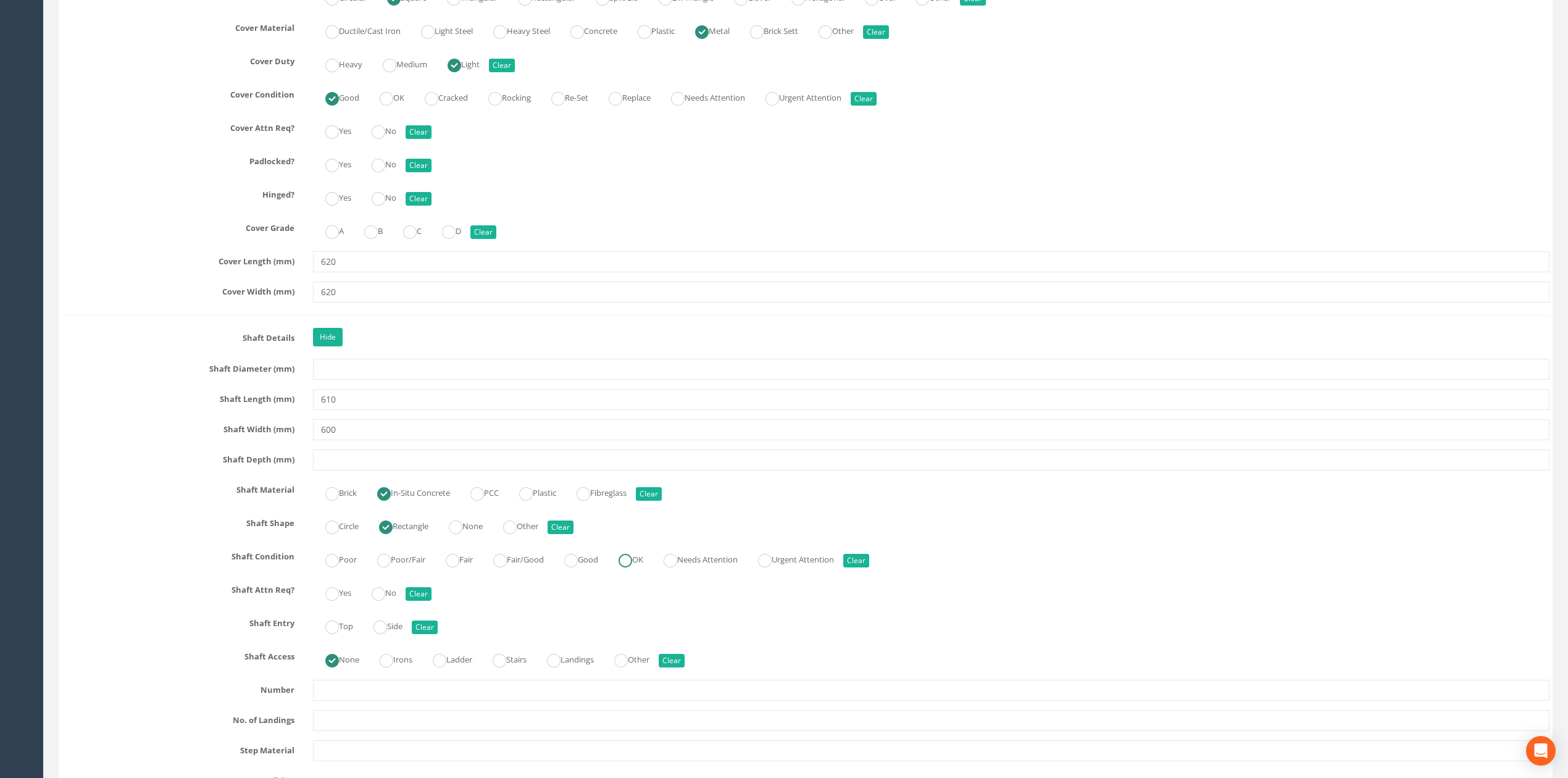
click at [643, 567] on label "OK" at bounding box center [625, 558] width 37 height 18
radio input "true"
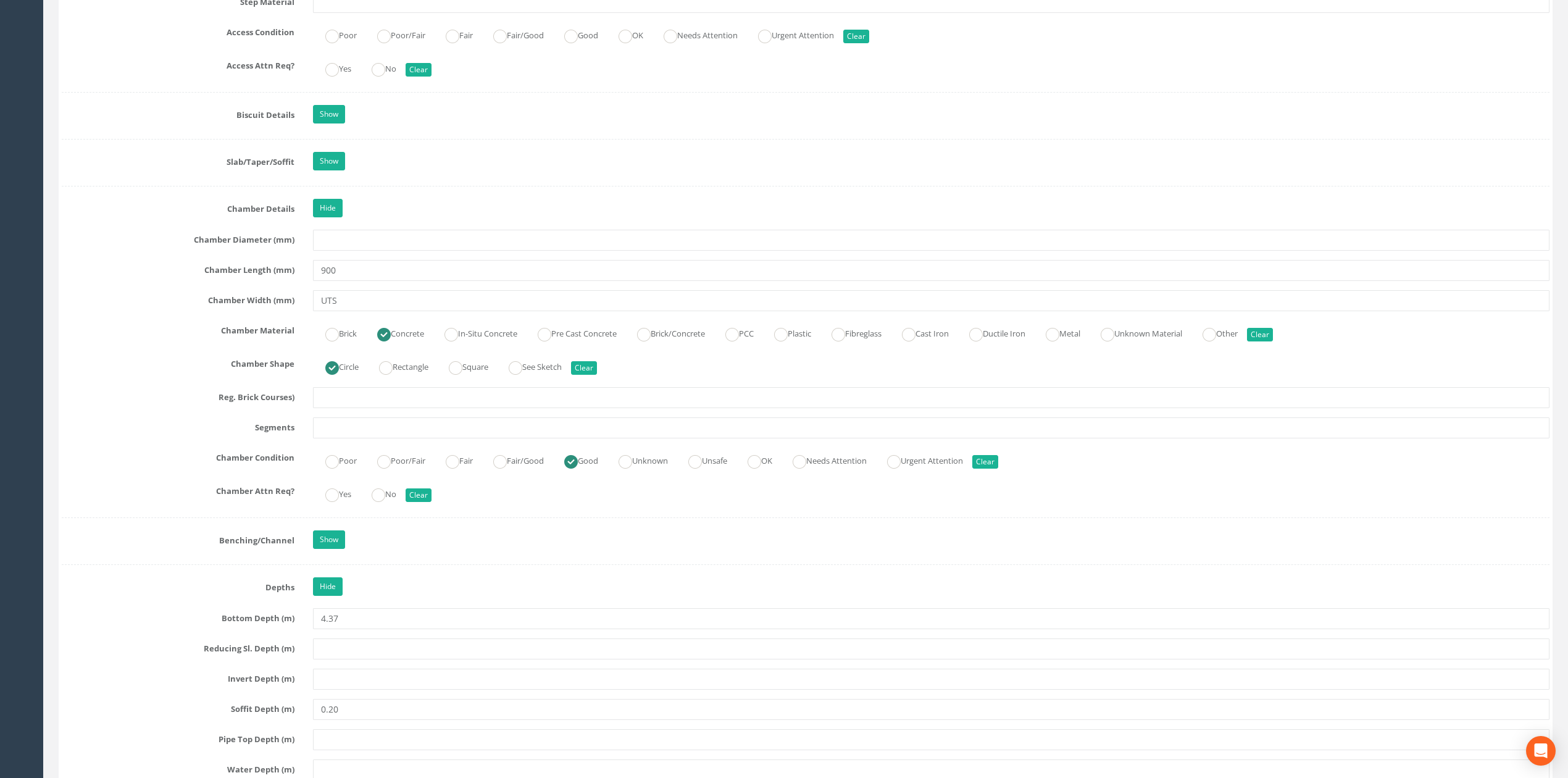
scroll to position [2141, 0]
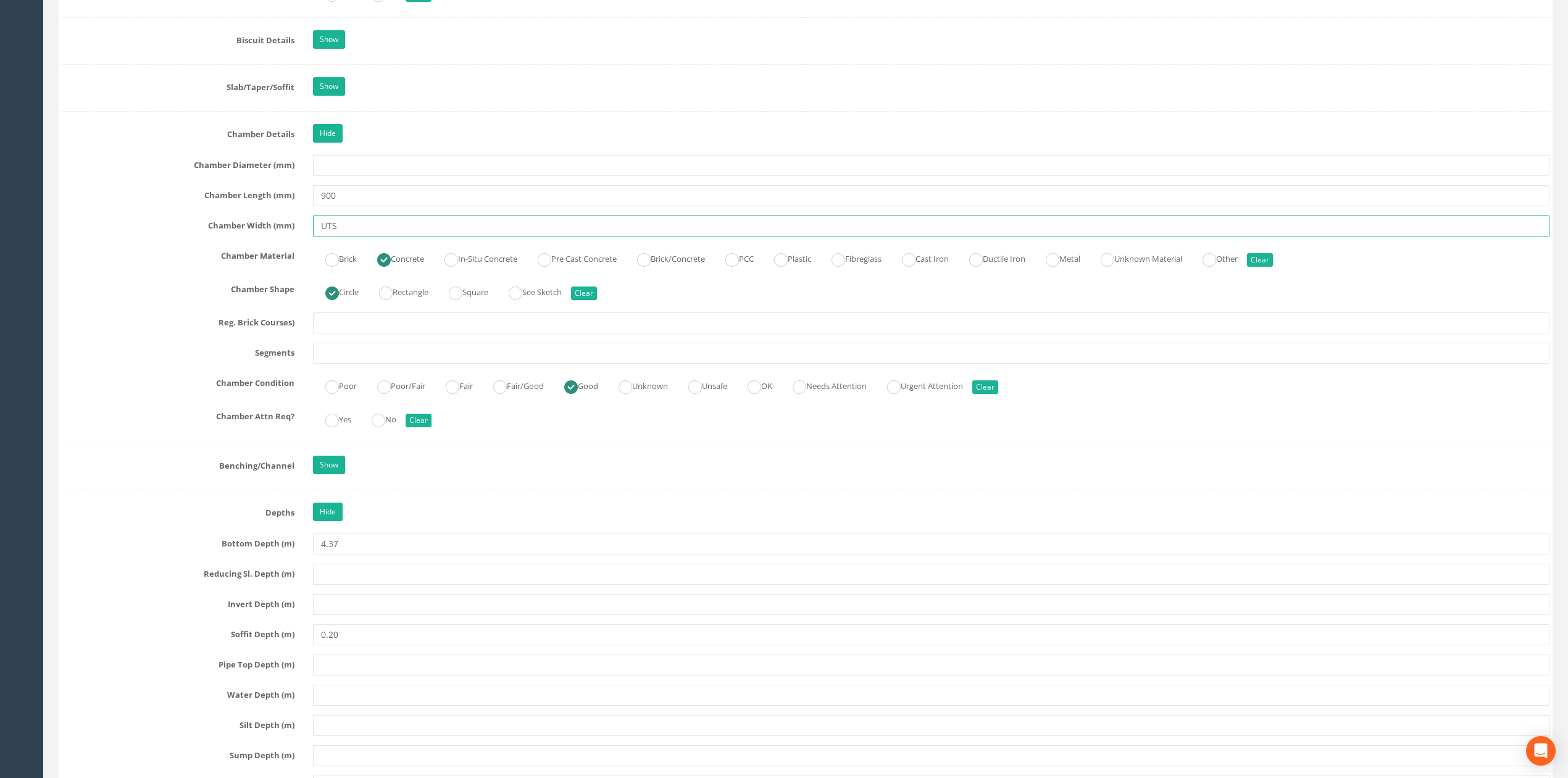
drag, startPoint x: 366, startPoint y: 235, endPoint x: 260, endPoint y: 255, distance: 107.9
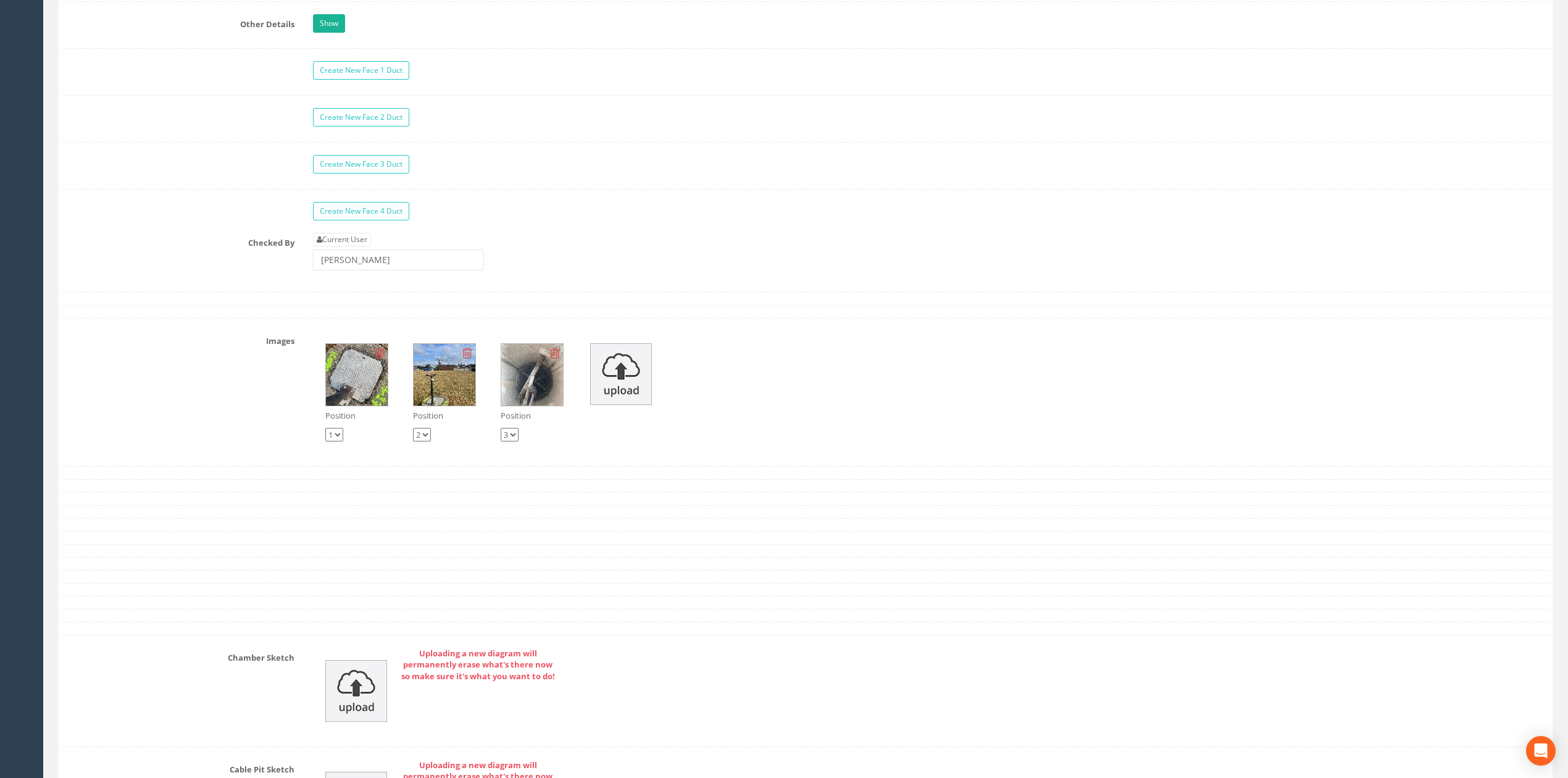
scroll to position [3622, 0]
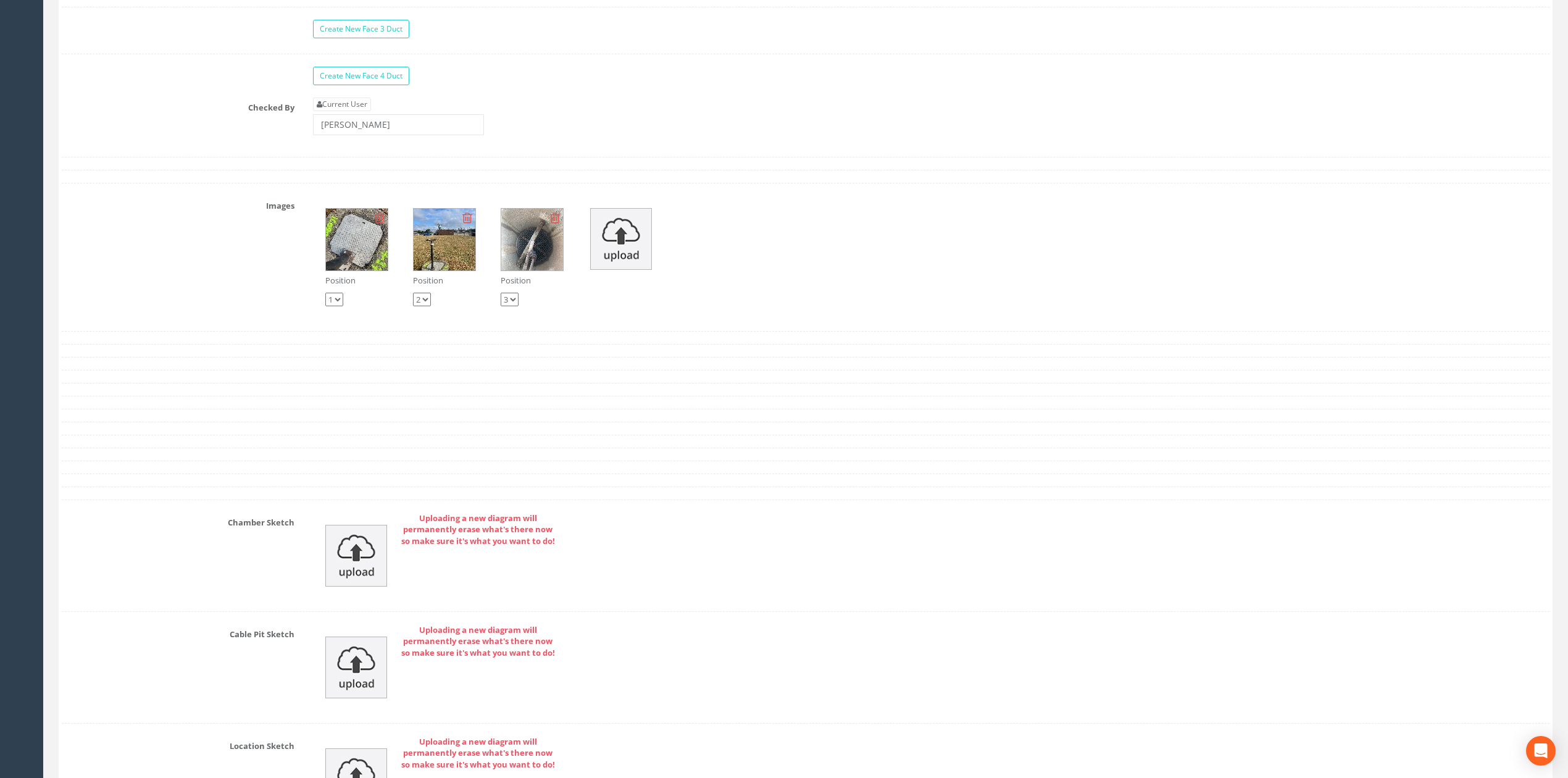
click at [347, 550] on div "Uploading a new diagram will permanently erase what's there now so make sure it…" at bounding box center [931, 555] width 1255 height 86
click at [347, 564] on img at bounding box center [356, 555] width 61 height 61
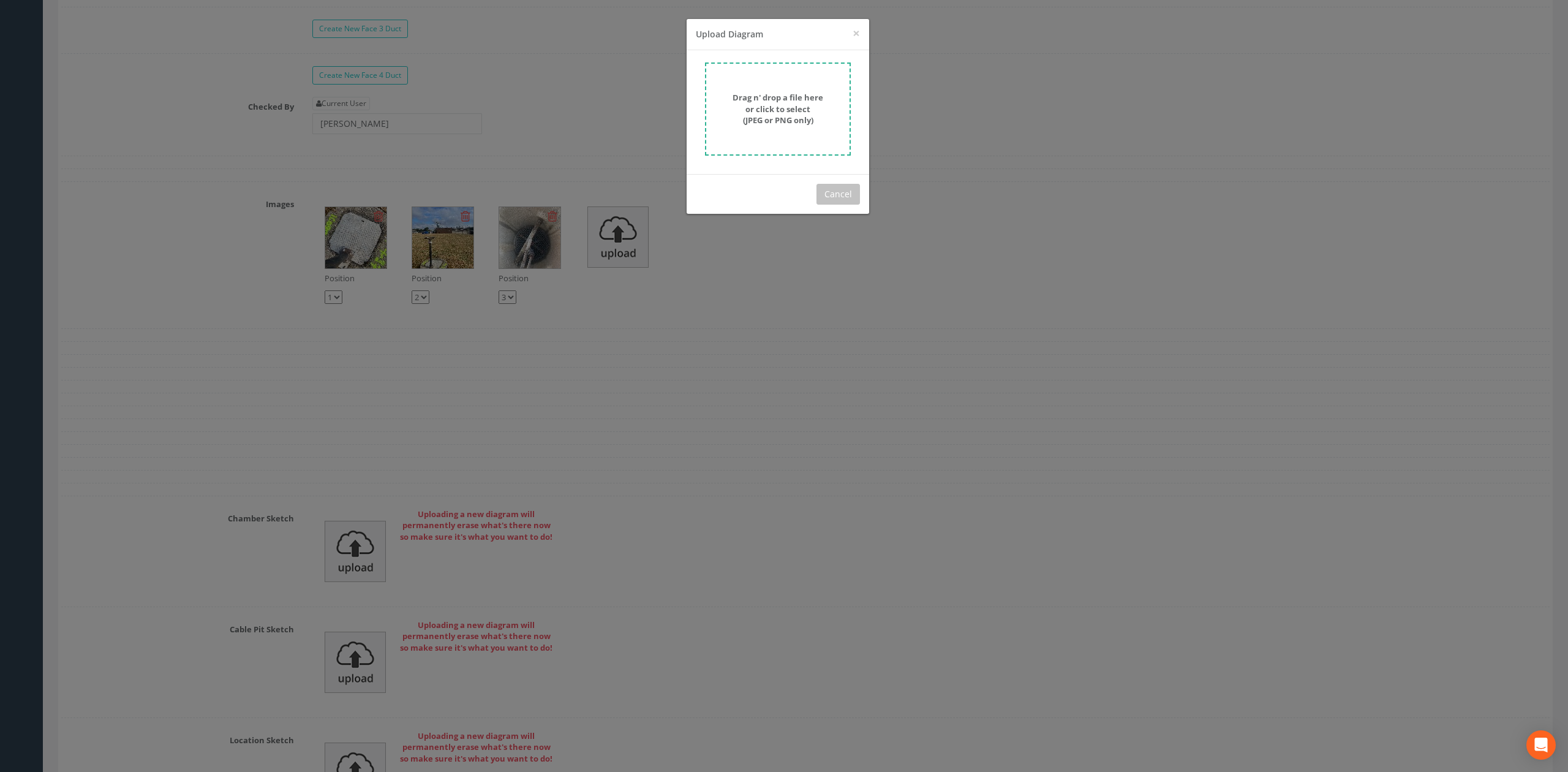
click at [772, 124] on strong "Drag n' drop a file here or click to select (JPEG or PNG only)" at bounding box center [777, 108] width 90 height 34
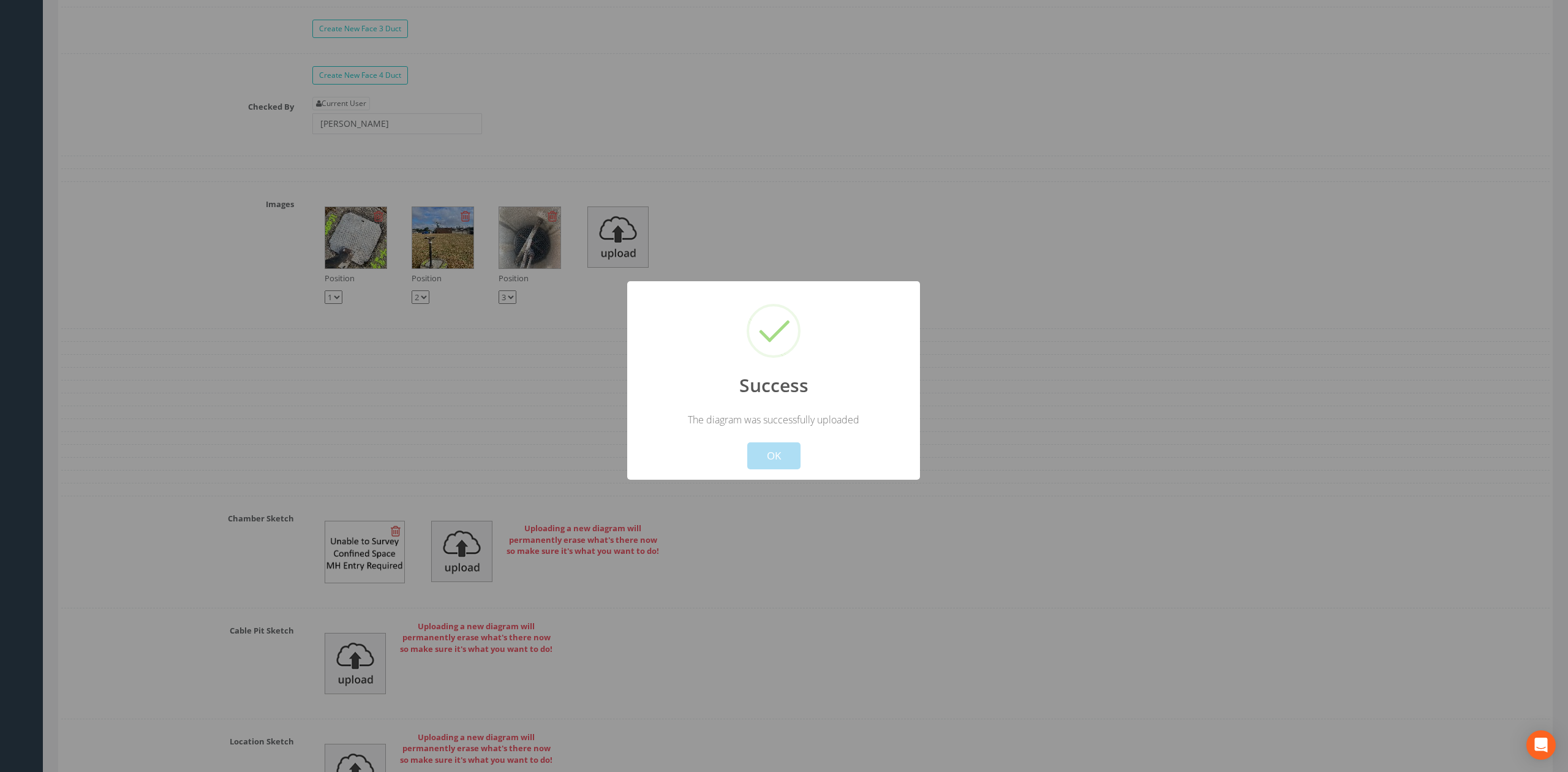
click at [782, 449] on button "OK" at bounding box center [774, 456] width 53 height 27
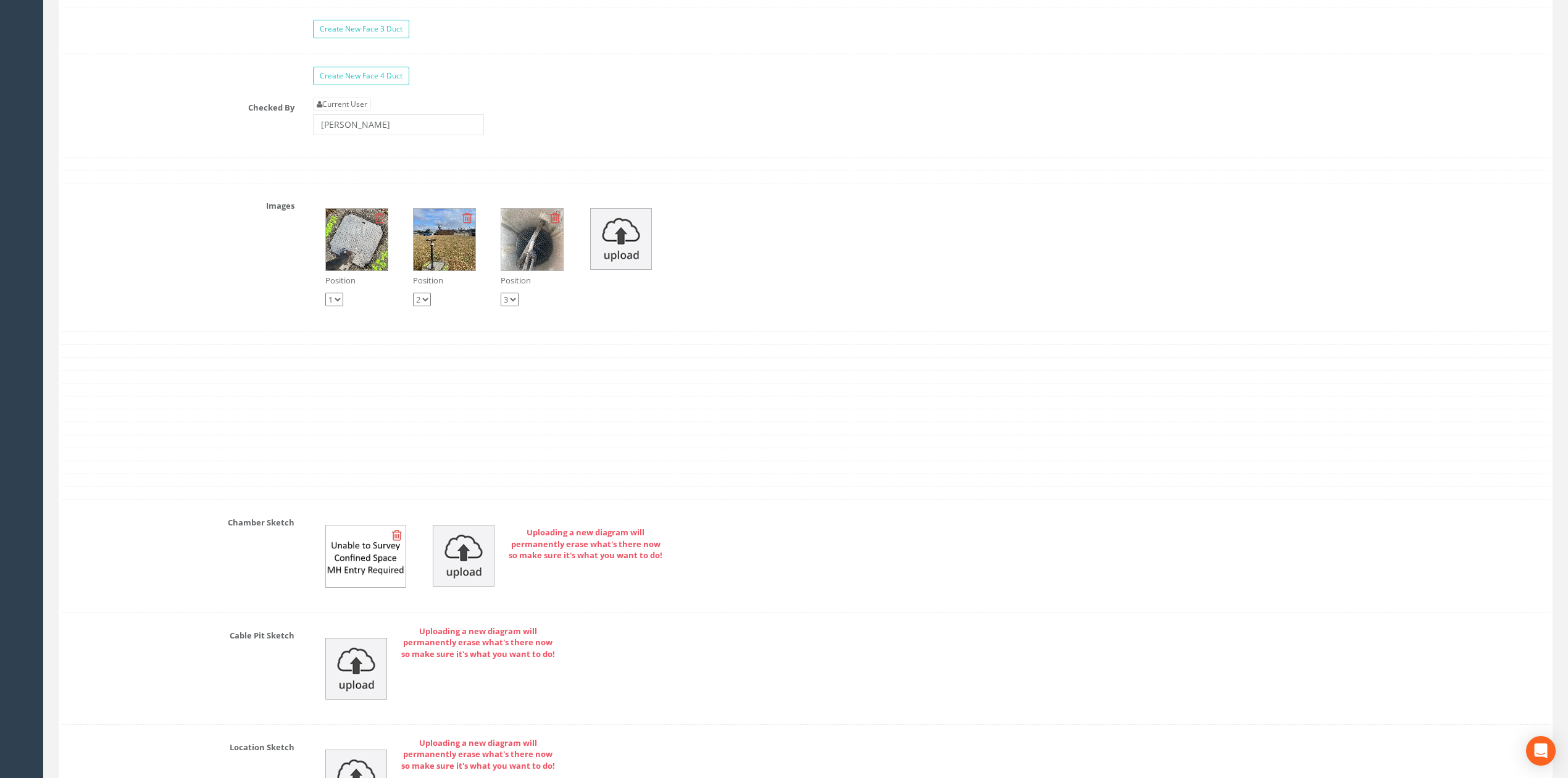
scroll to position [4032, 0]
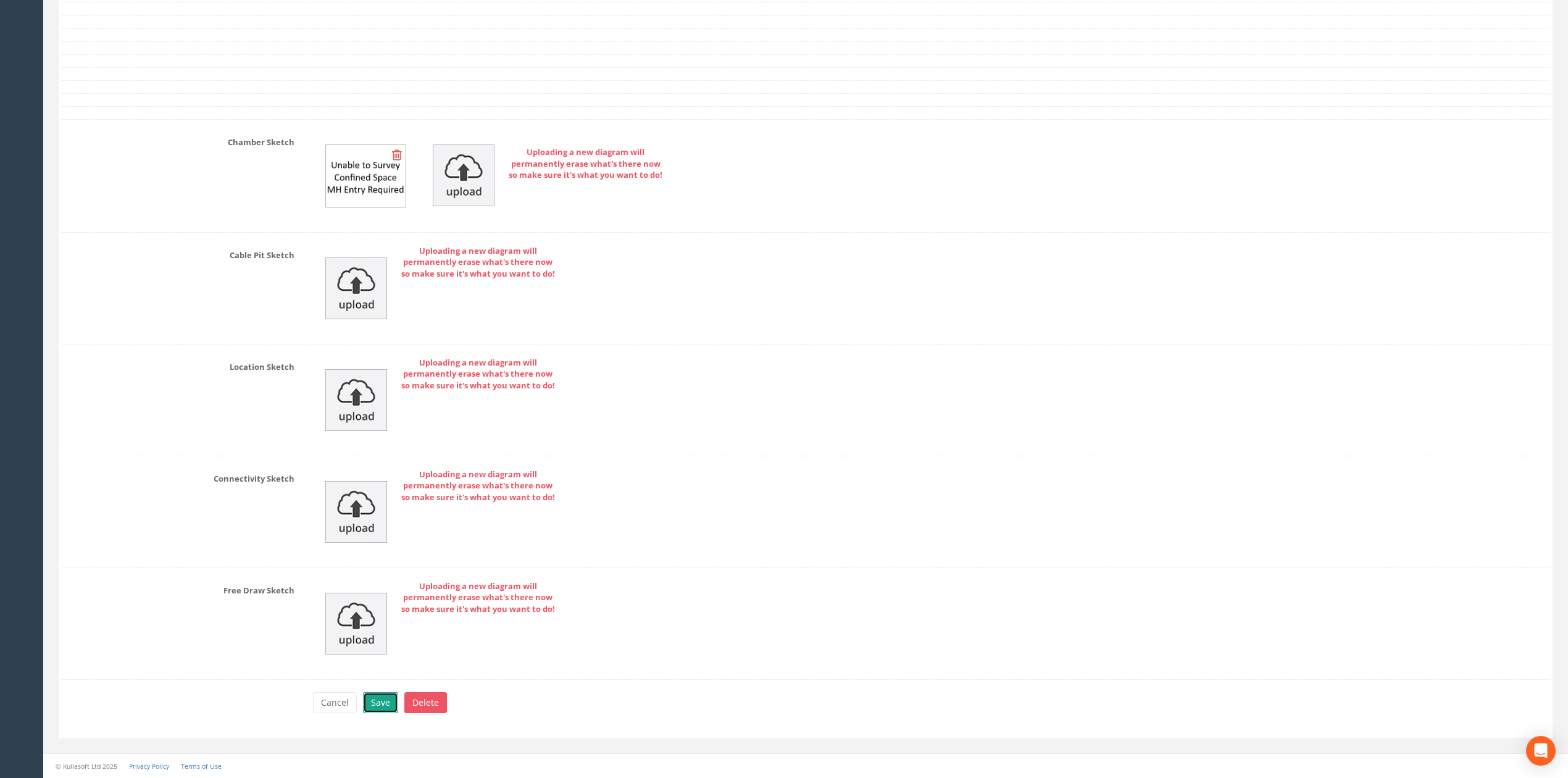
click at [376, 708] on button "Save" at bounding box center [380, 702] width 35 height 21
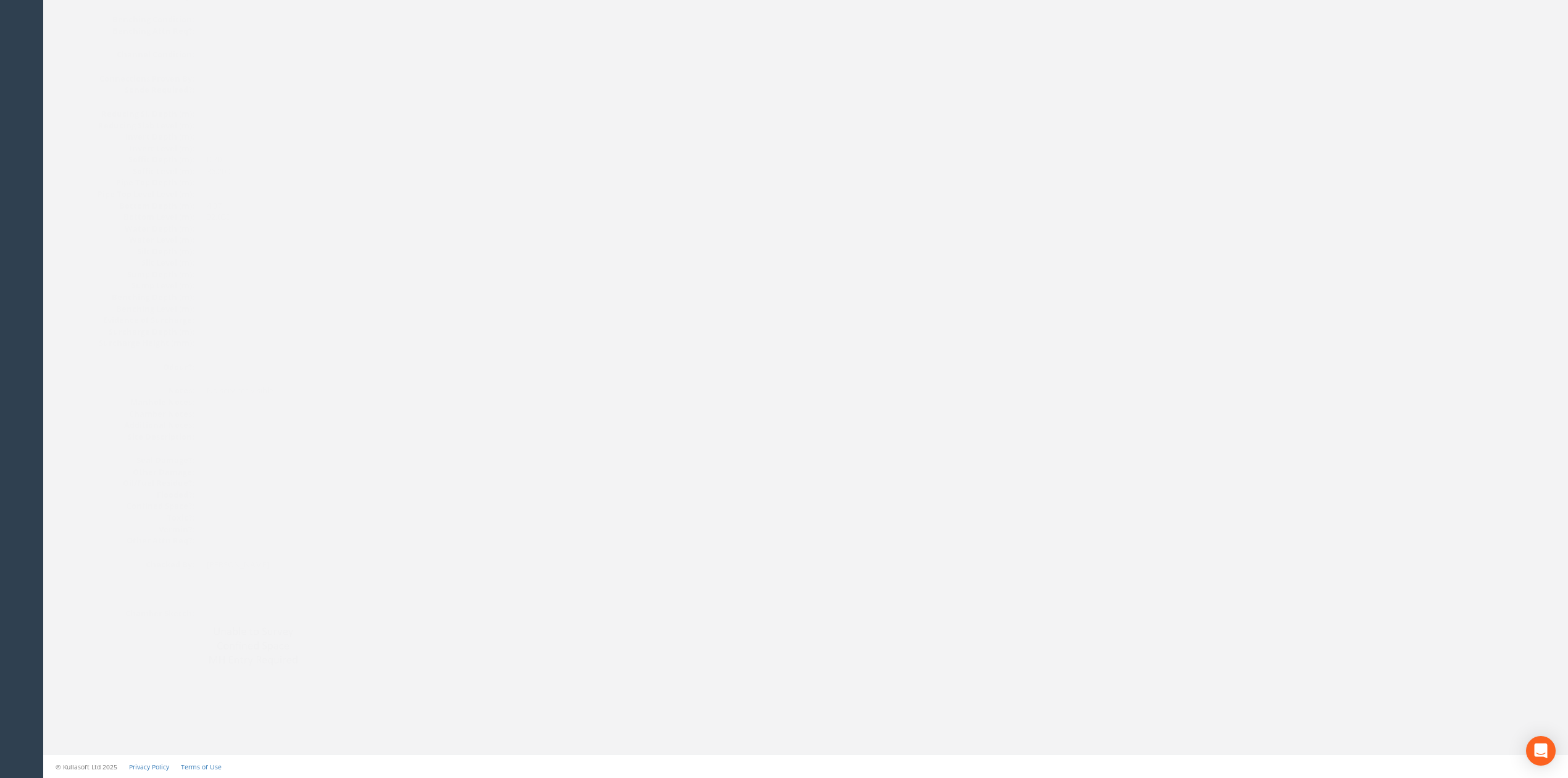
drag, startPoint x: 369, startPoint y: 541, endPoint x: 390, endPoint y: 434, distance: 109.0
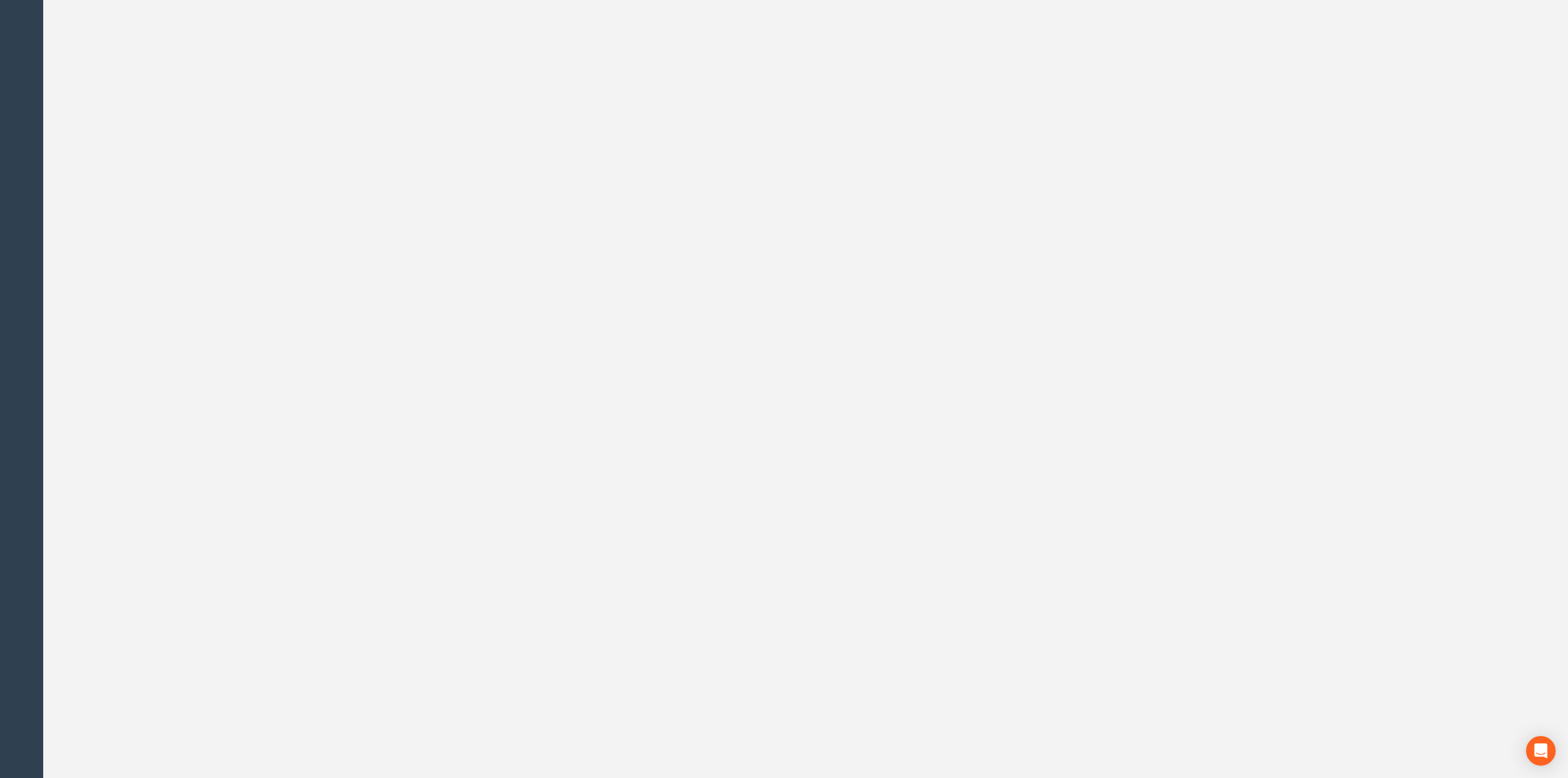
scroll to position [0, 0]
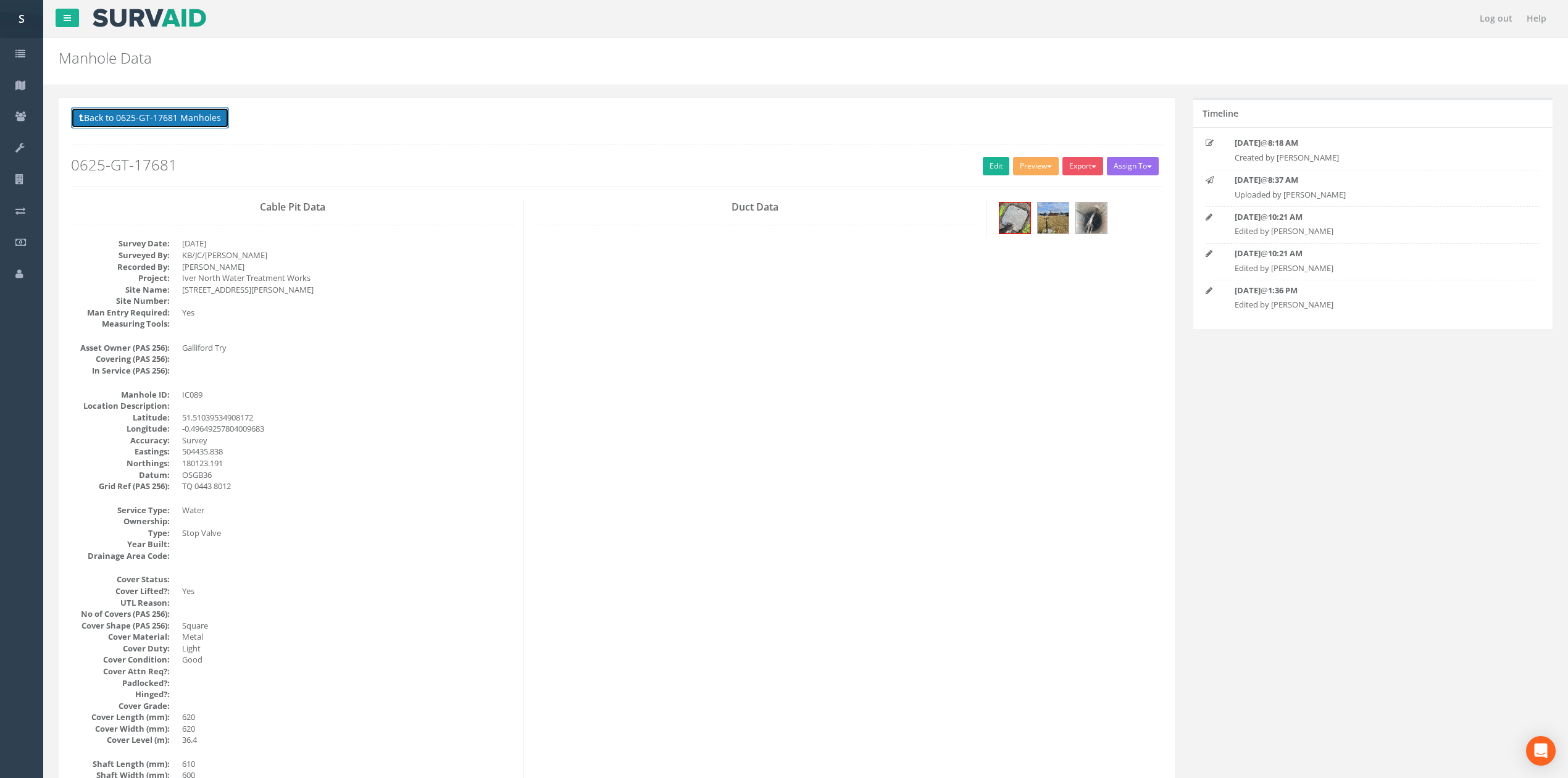
click at [174, 119] on button "Back to 0625-GT-17681 Manholes" at bounding box center [150, 118] width 158 height 21
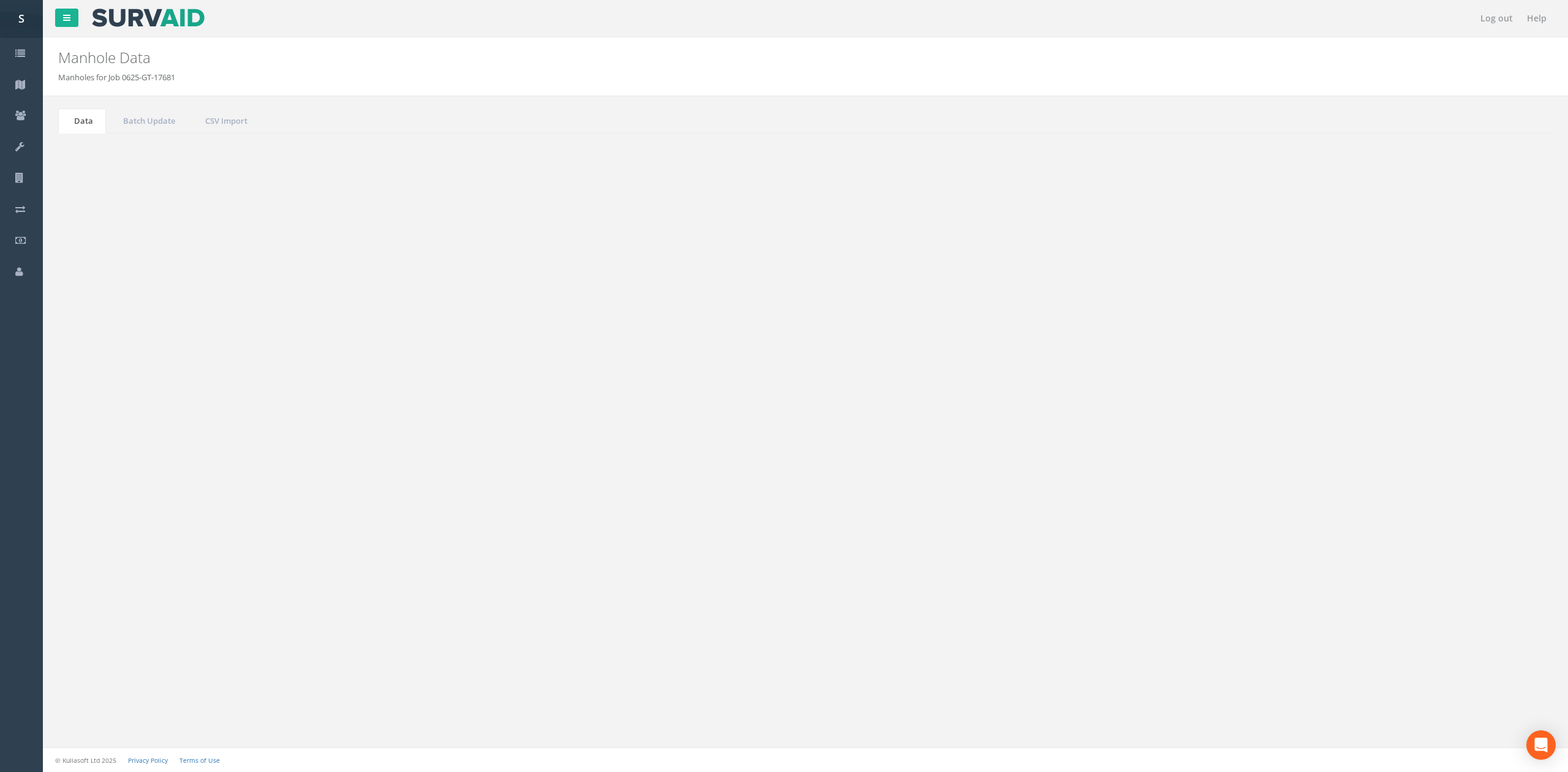
click at [1509, 603] on link "Next" at bounding box center [1497, 600] width 32 height 18
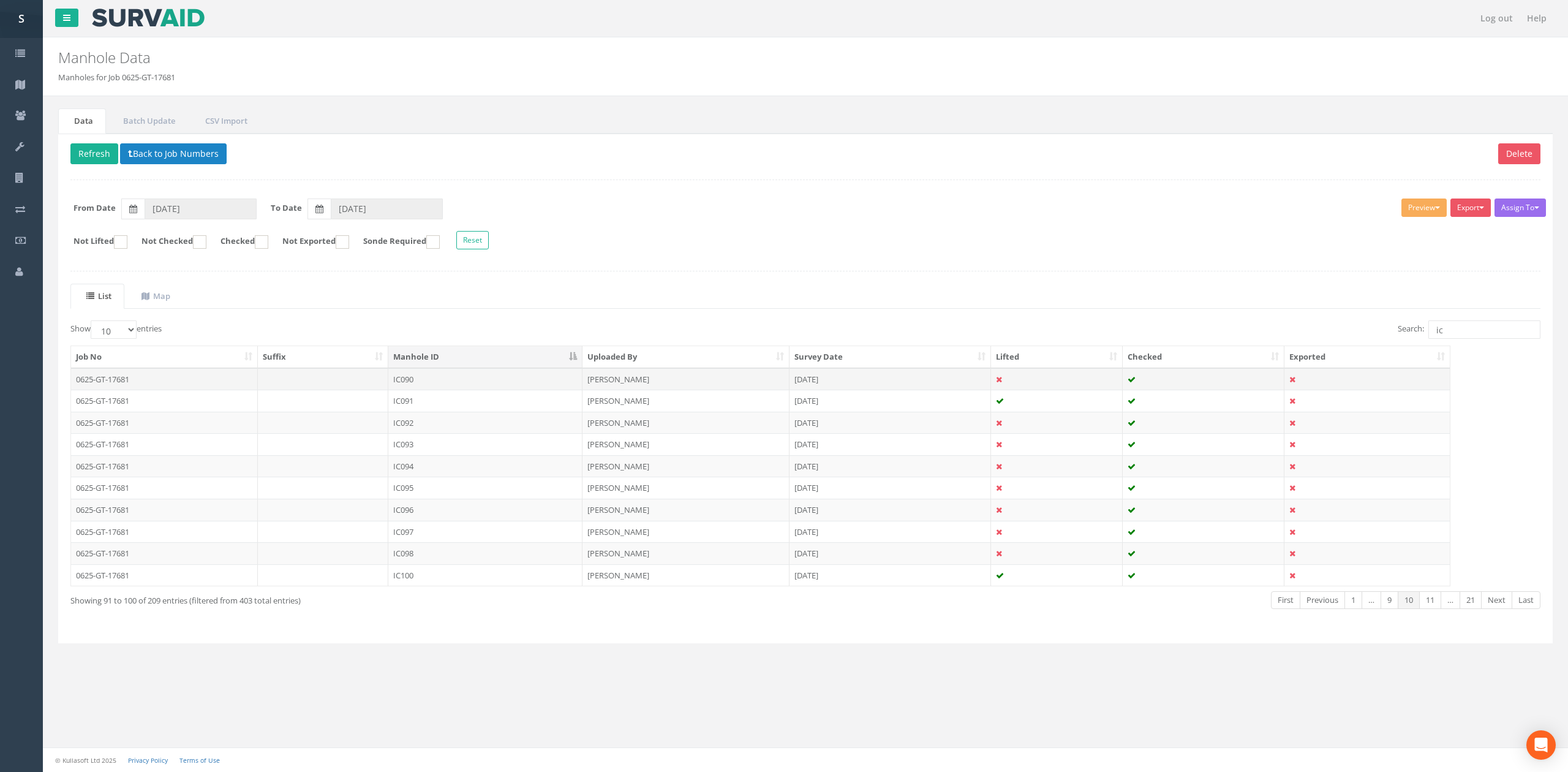
click at [469, 379] on td "IC090" at bounding box center [485, 379] width 194 height 22
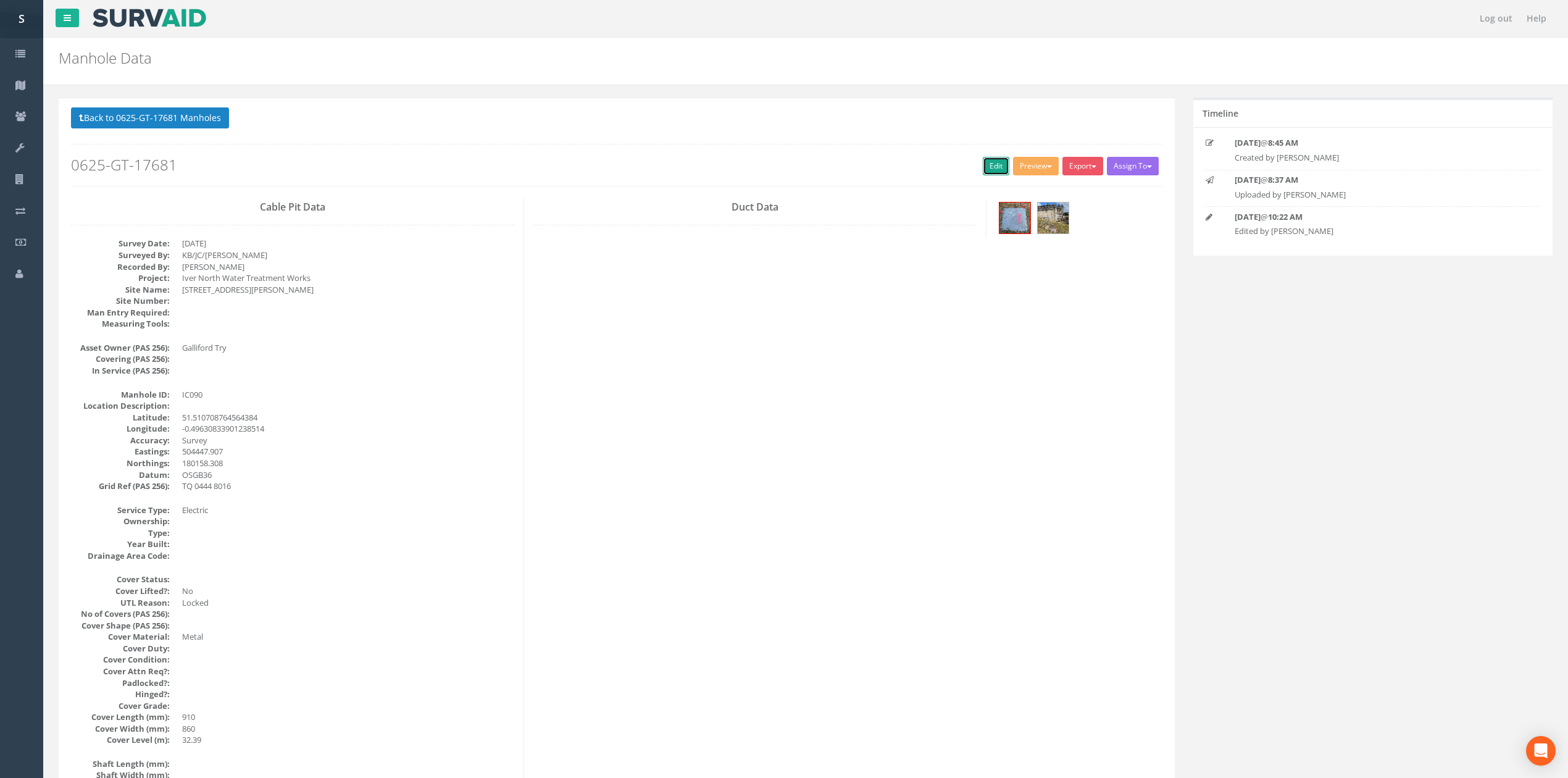
click at [993, 164] on link "Edit" at bounding box center [996, 166] width 26 height 19
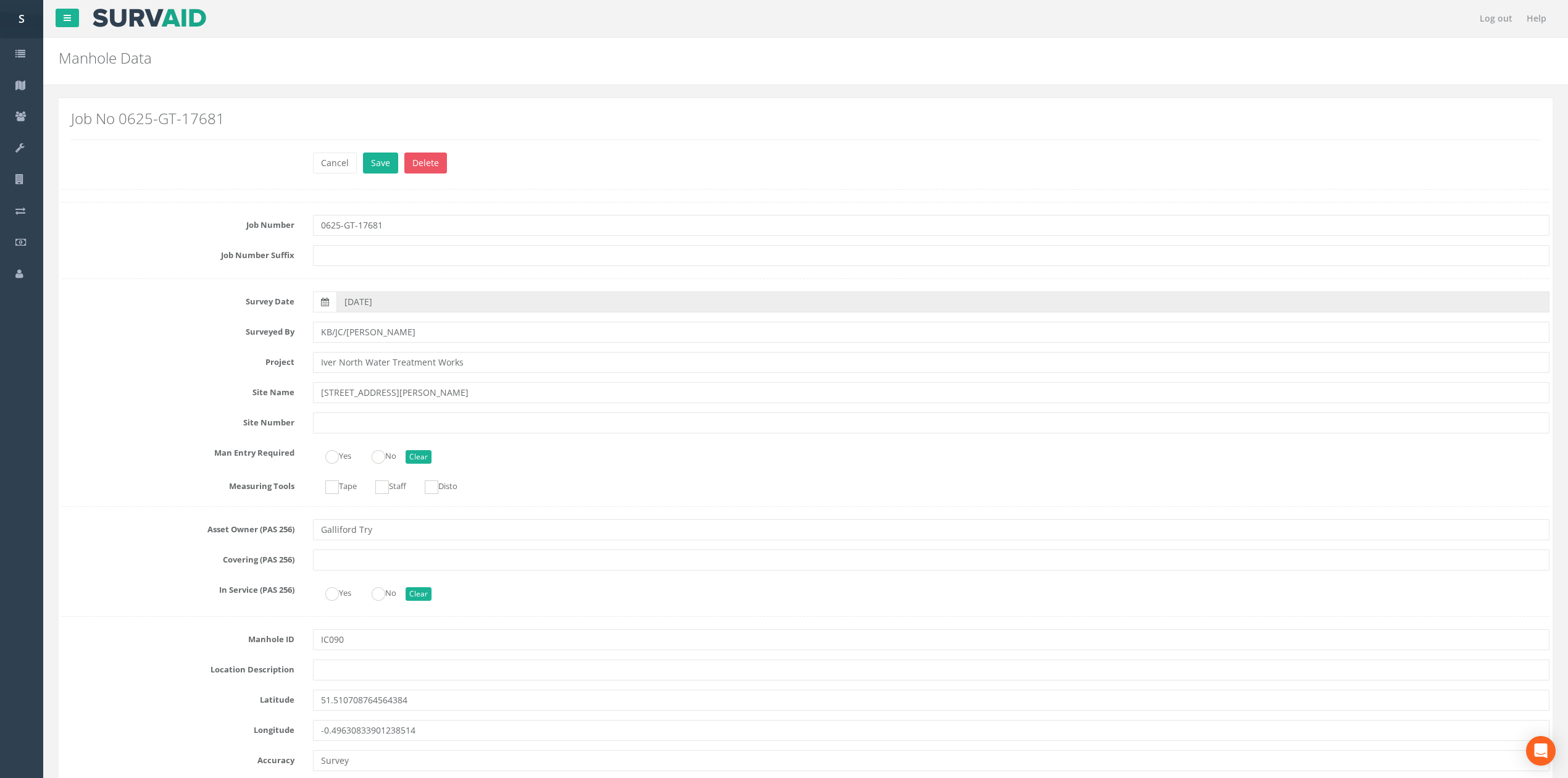
scroll to position [1071, 0]
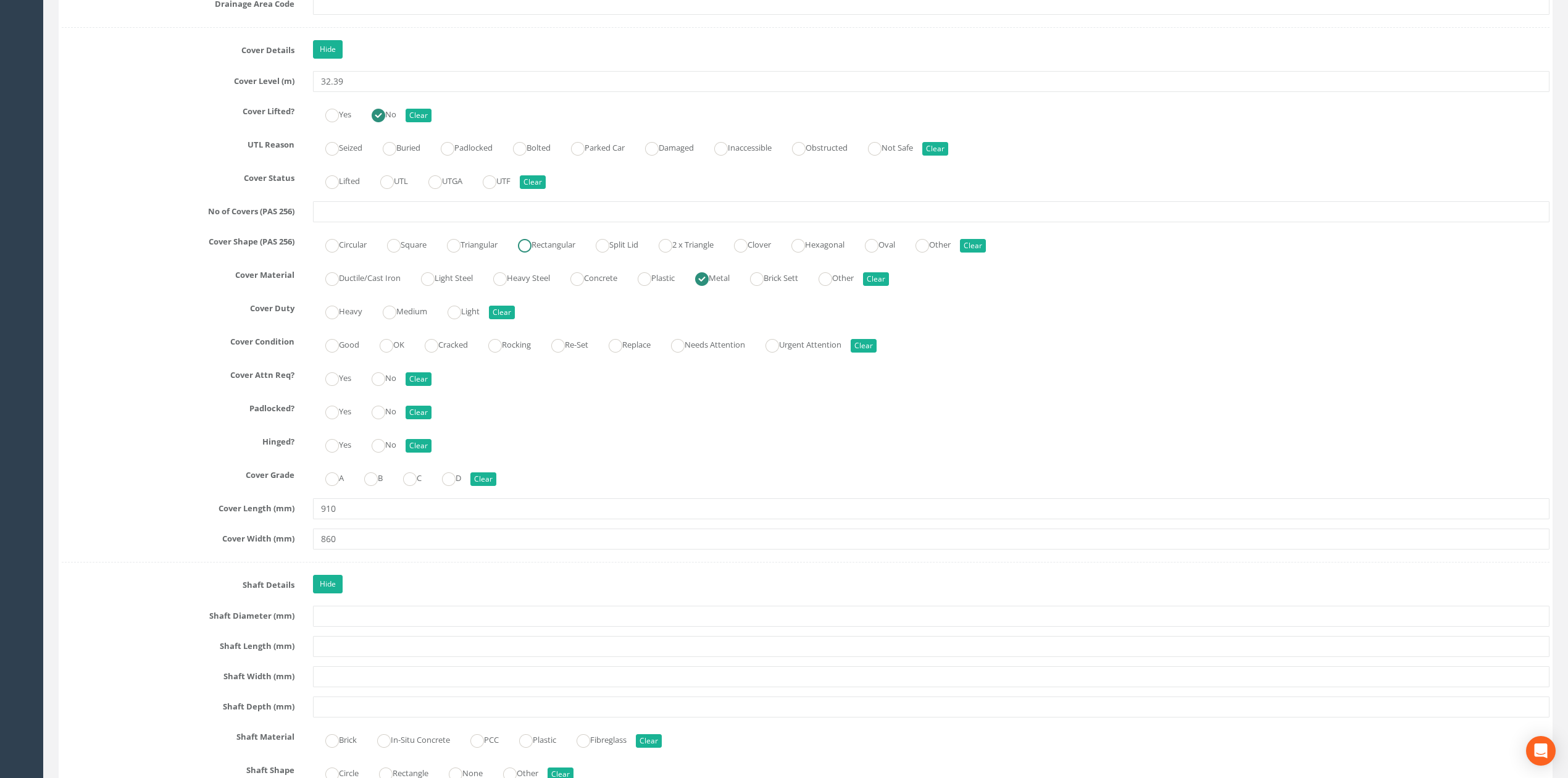
click at [545, 252] on label "Rectangular" at bounding box center [540, 244] width 70 height 18
radio input "true"
click at [348, 353] on label "Good" at bounding box center [336, 344] width 46 height 18
radio input "true"
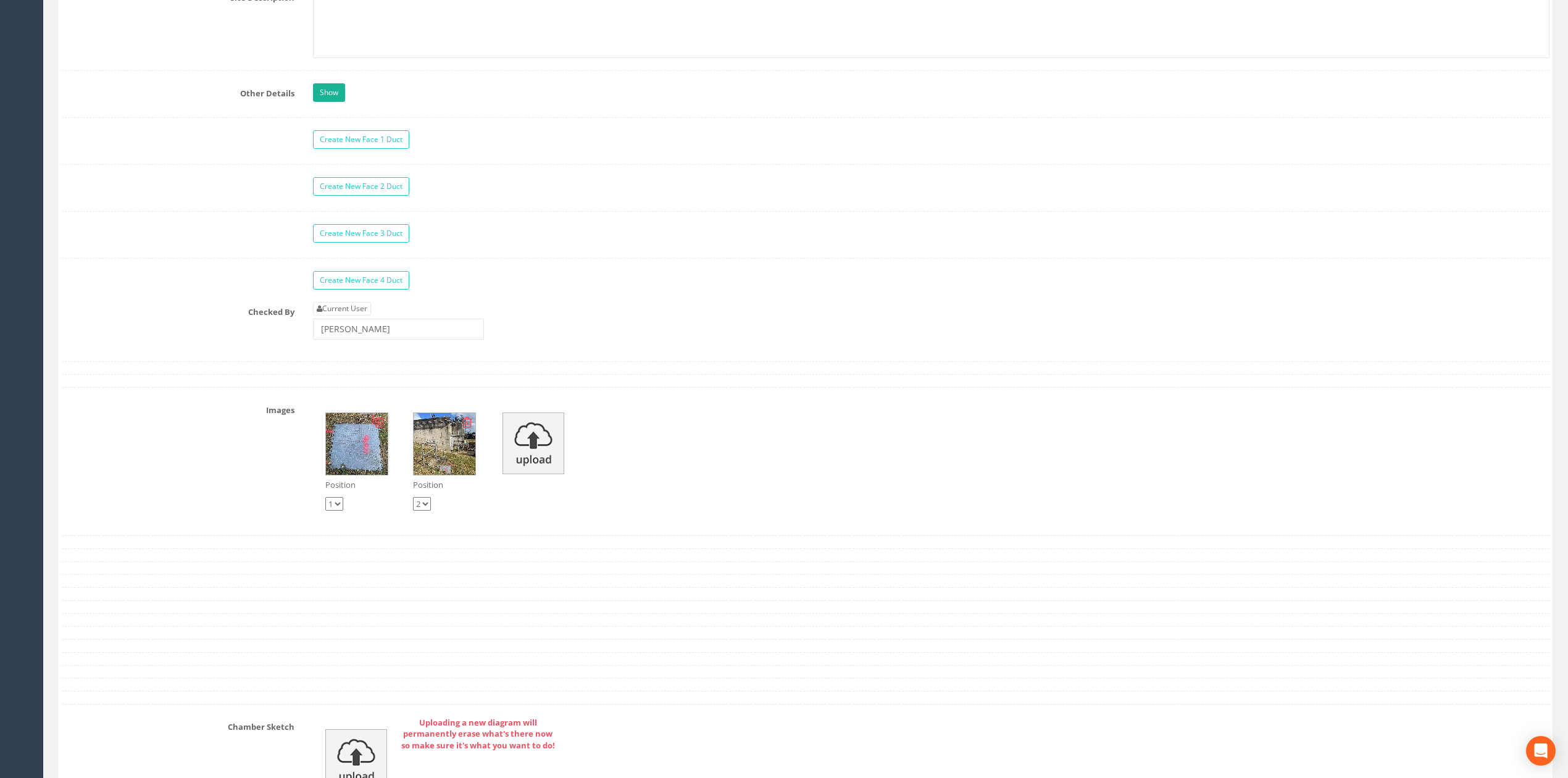
scroll to position [4030, 0]
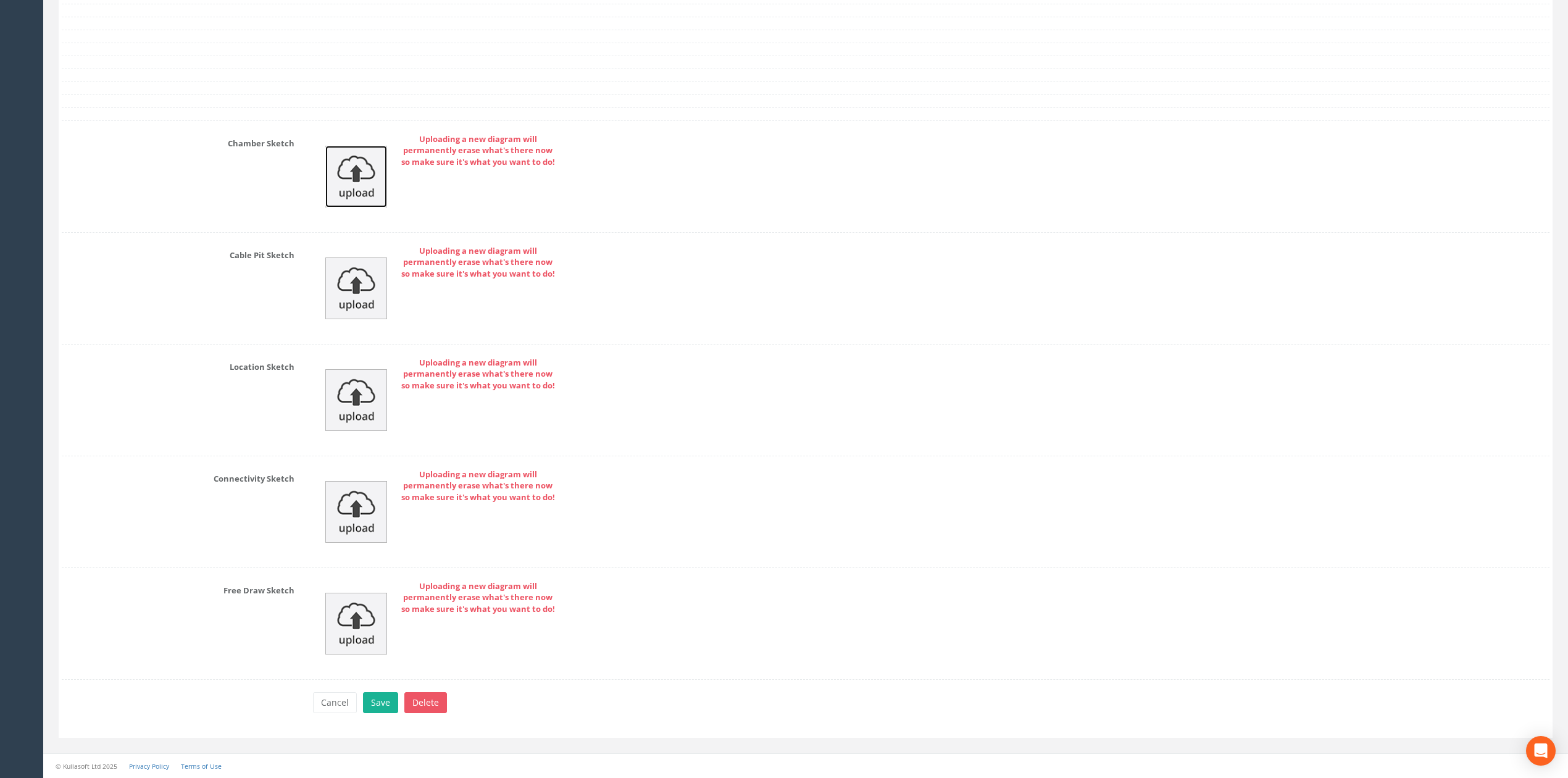
click at [337, 181] on img at bounding box center [356, 176] width 61 height 61
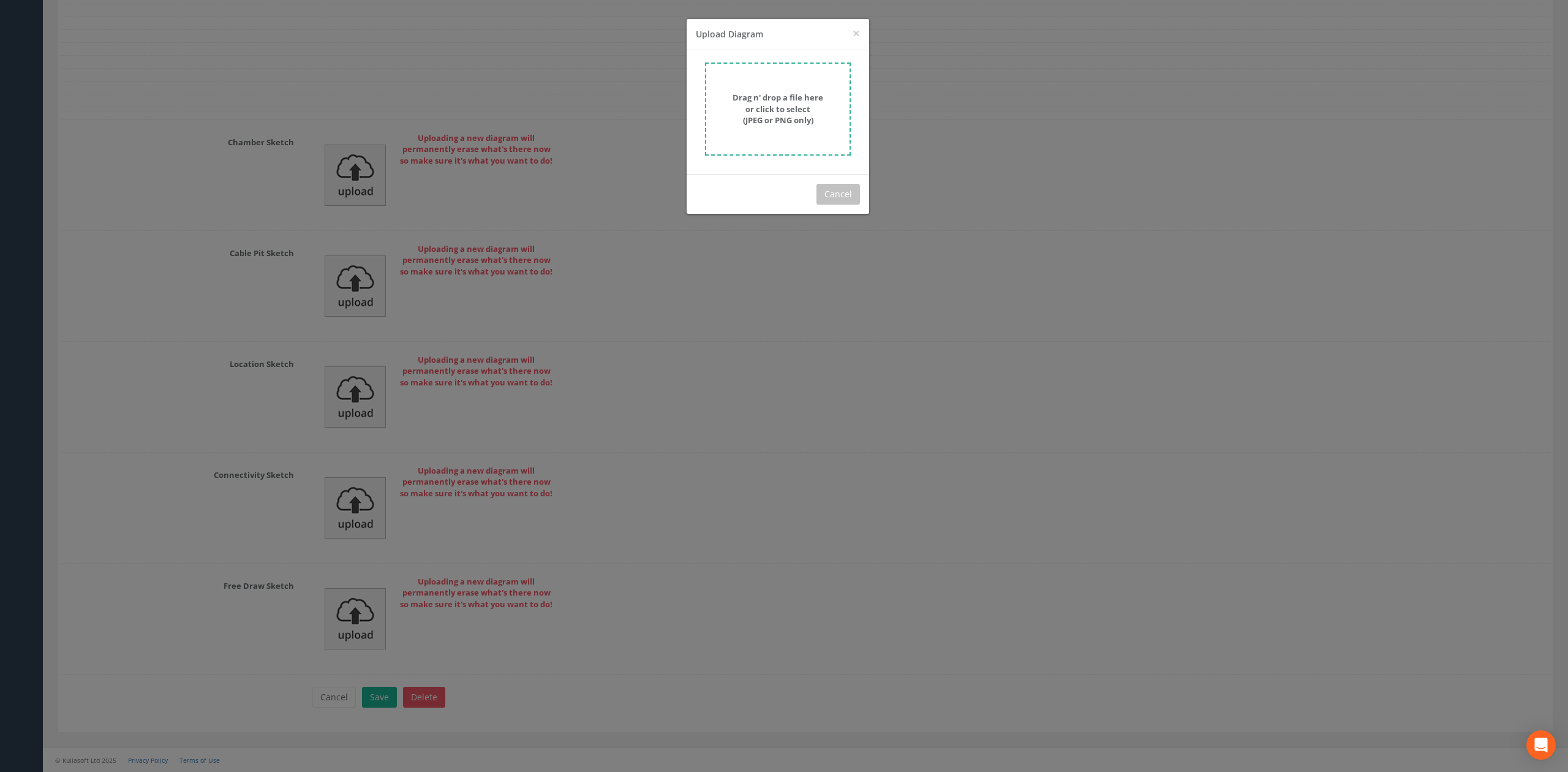
click at [765, 106] on strong "Drag n' drop a file here or click to select (JPEG or PNG only)" at bounding box center [777, 108] width 90 height 34
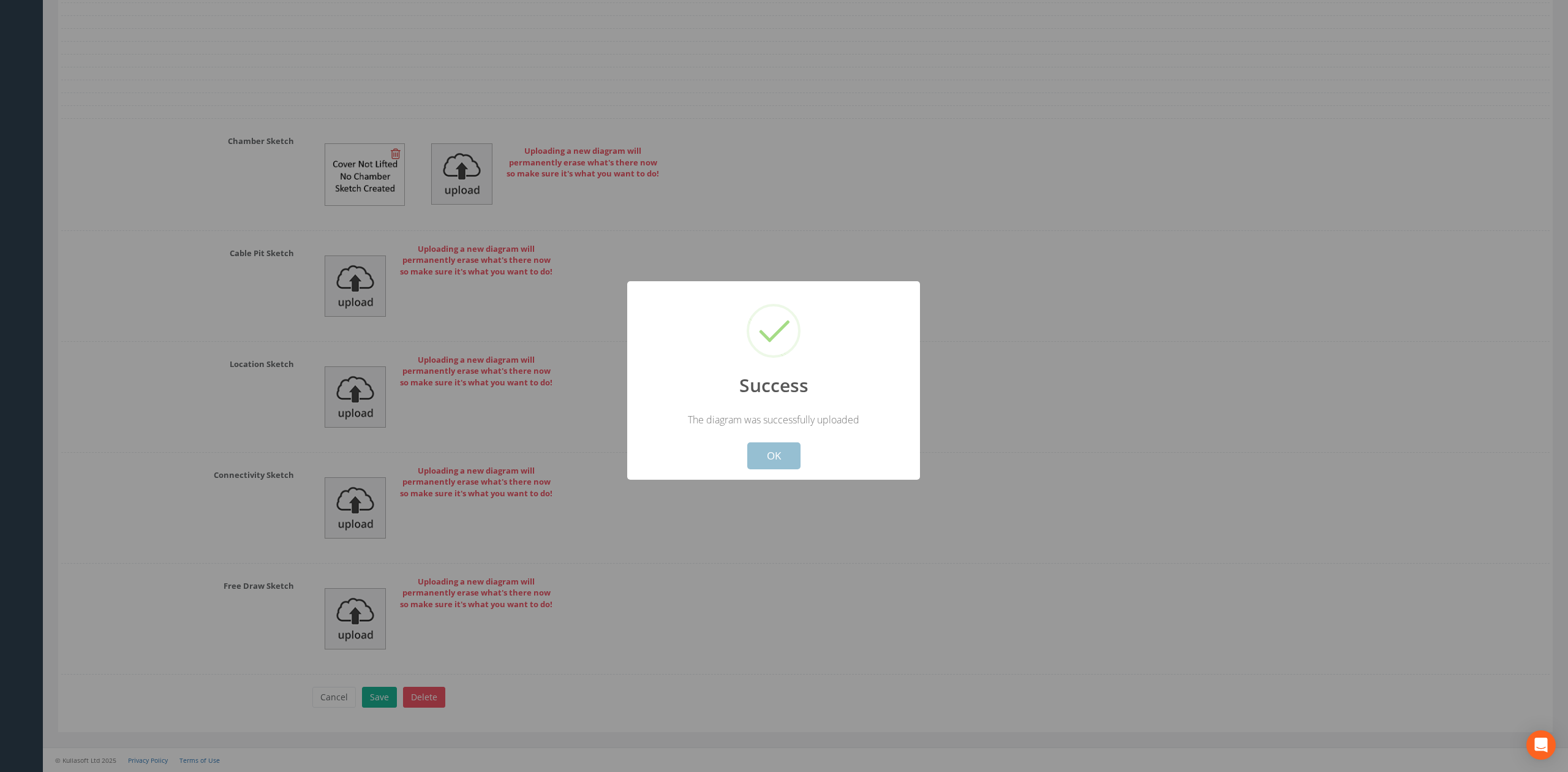
click at [758, 449] on button "OK" at bounding box center [774, 456] width 53 height 27
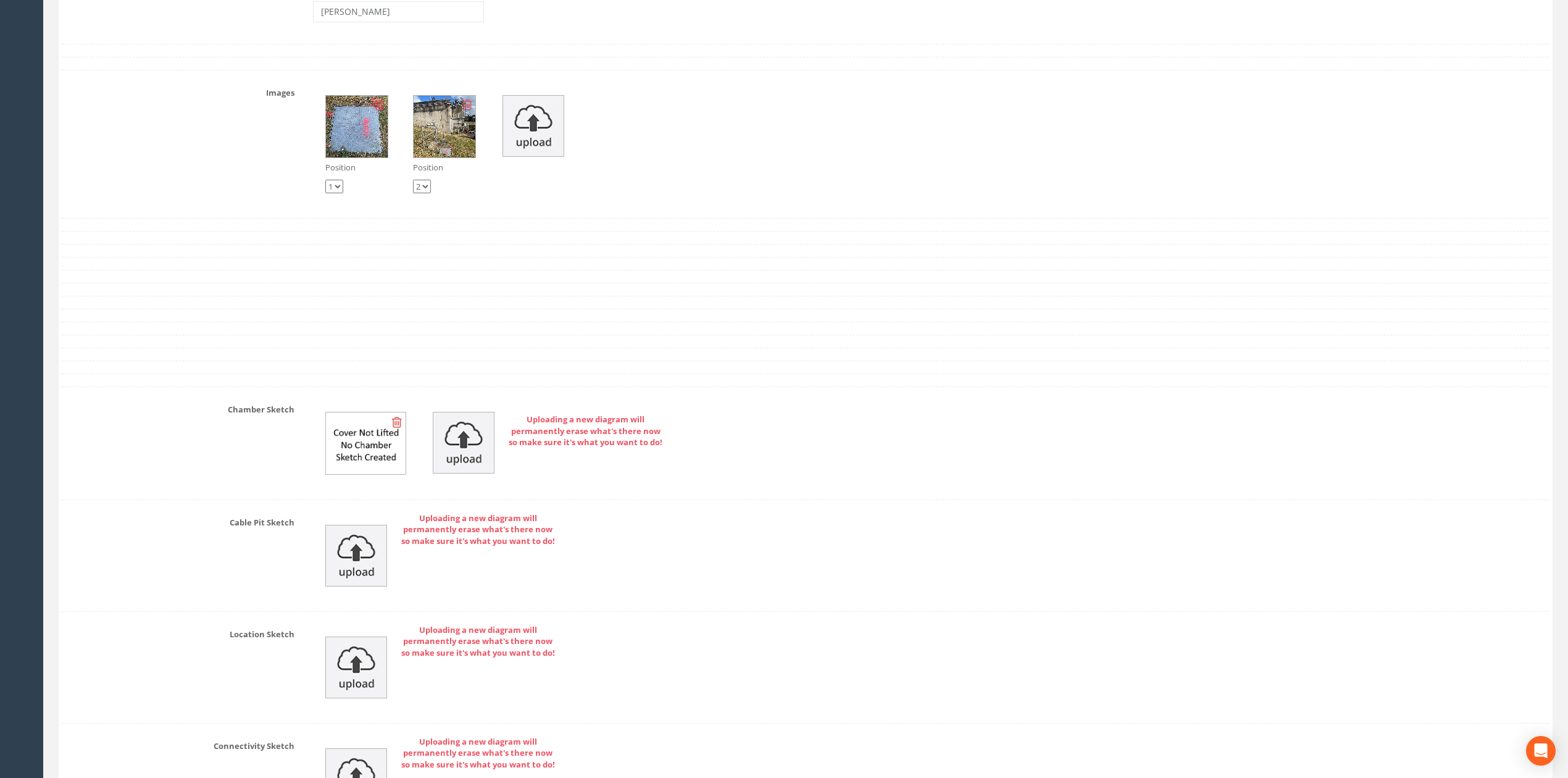
scroll to position [3702, 0]
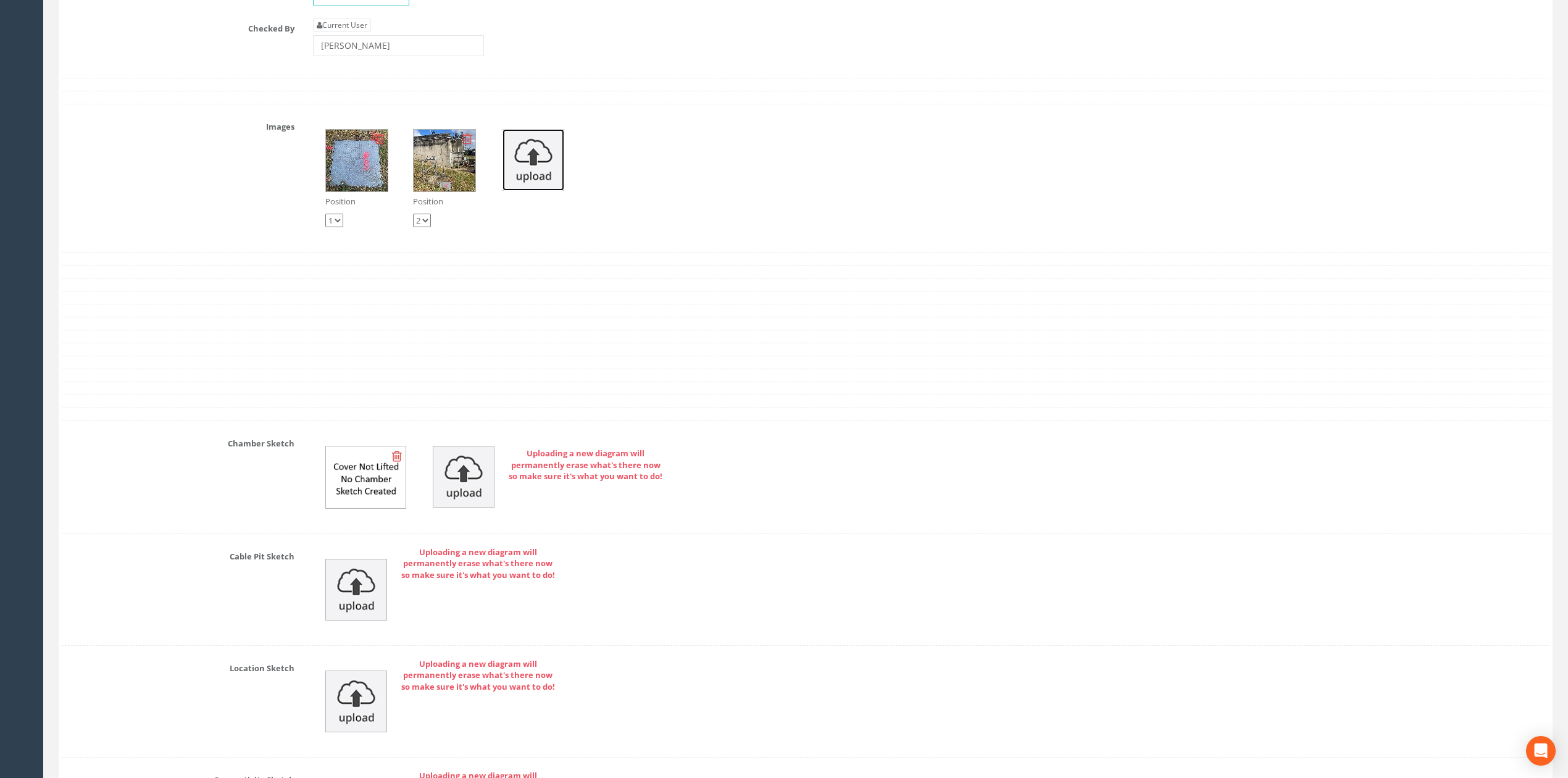
click at [544, 191] on img at bounding box center [533, 159] width 61 height 61
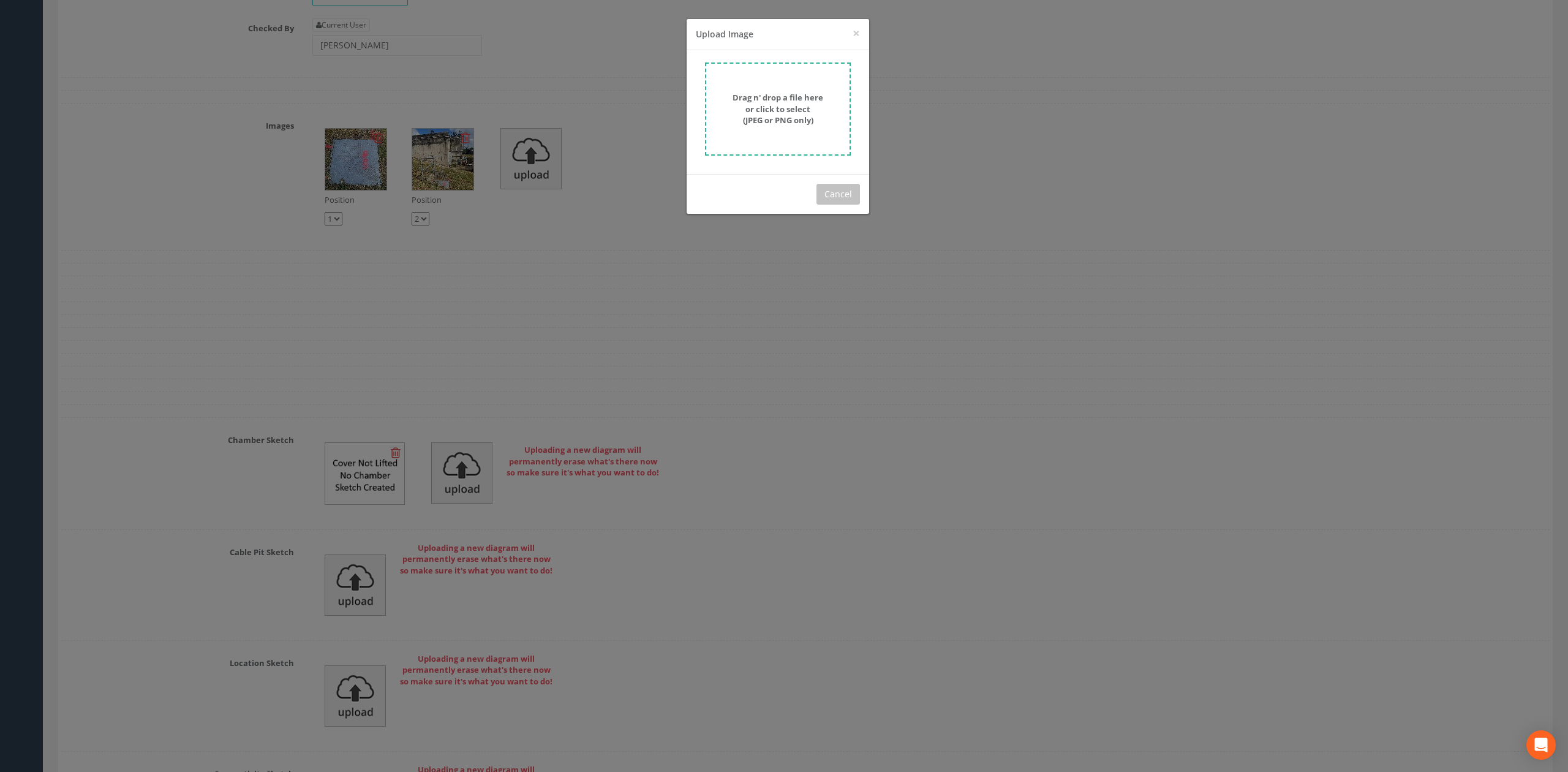
click at [775, 108] on strong "Drag n' drop a file here or click to select (JPEG or PNG only)" at bounding box center [777, 108] width 90 height 34
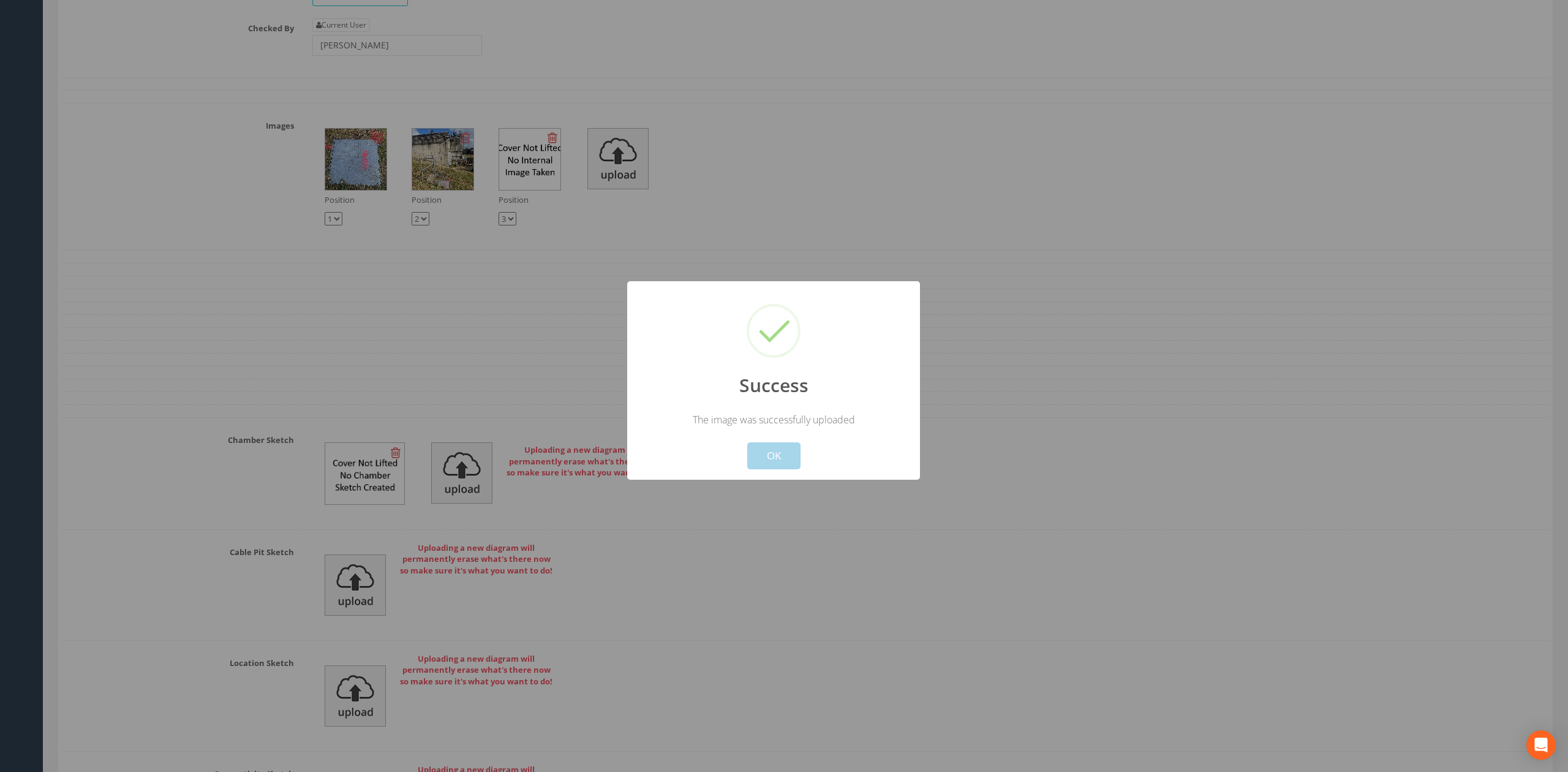
click at [777, 464] on button "OK" at bounding box center [774, 456] width 53 height 27
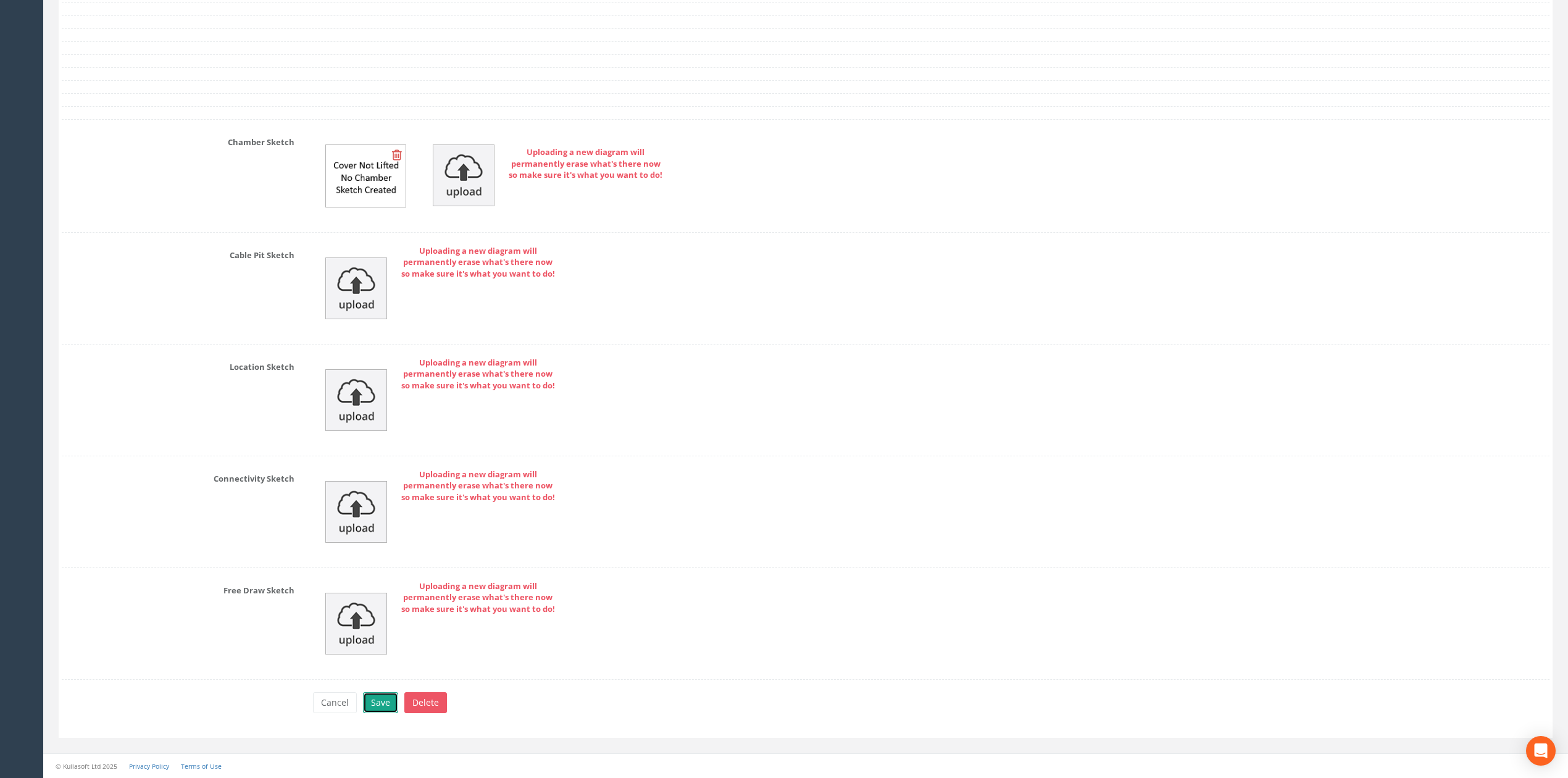
click at [387, 695] on button "Save" at bounding box center [380, 702] width 35 height 21
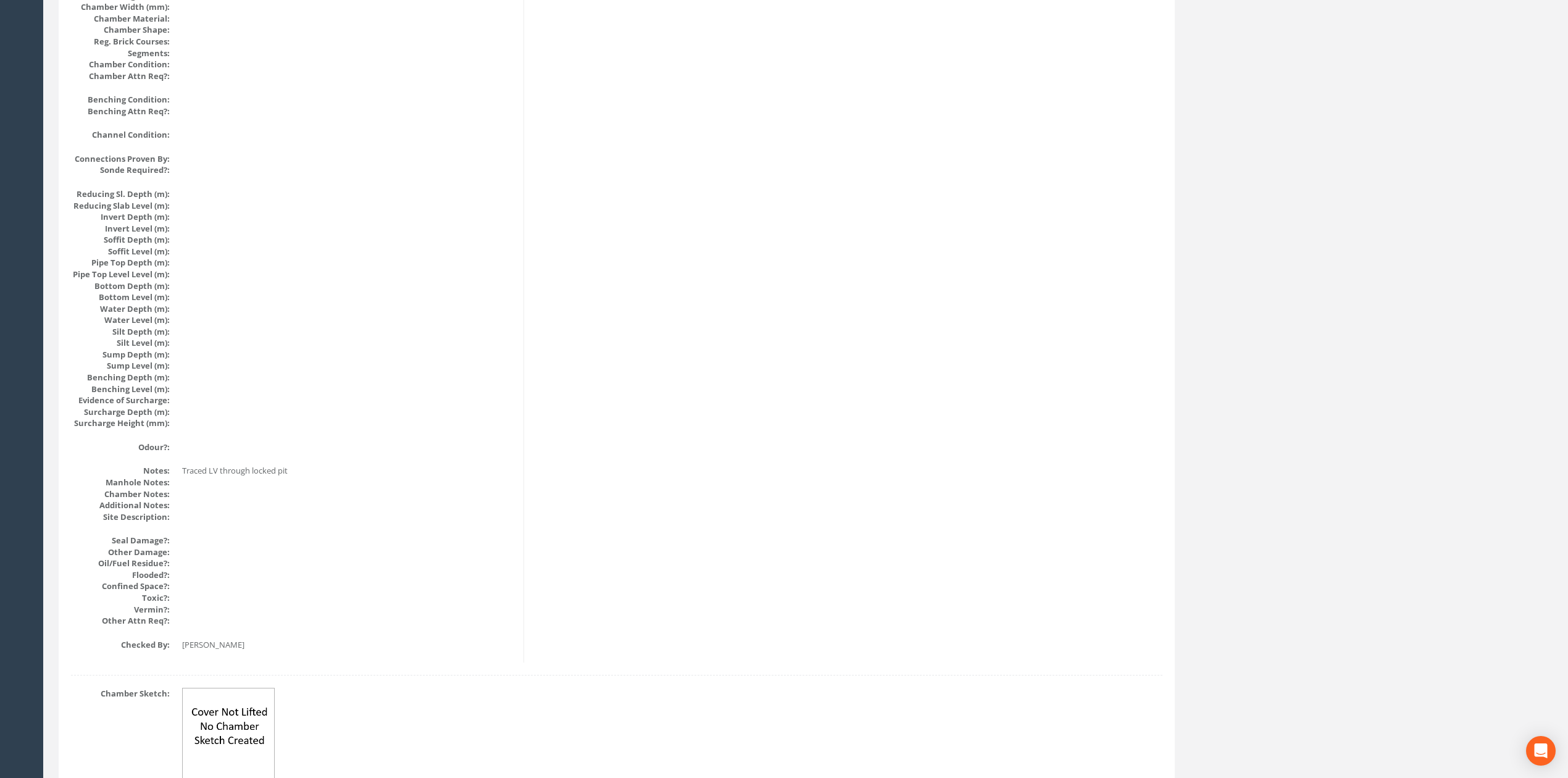
scroll to position [0, 0]
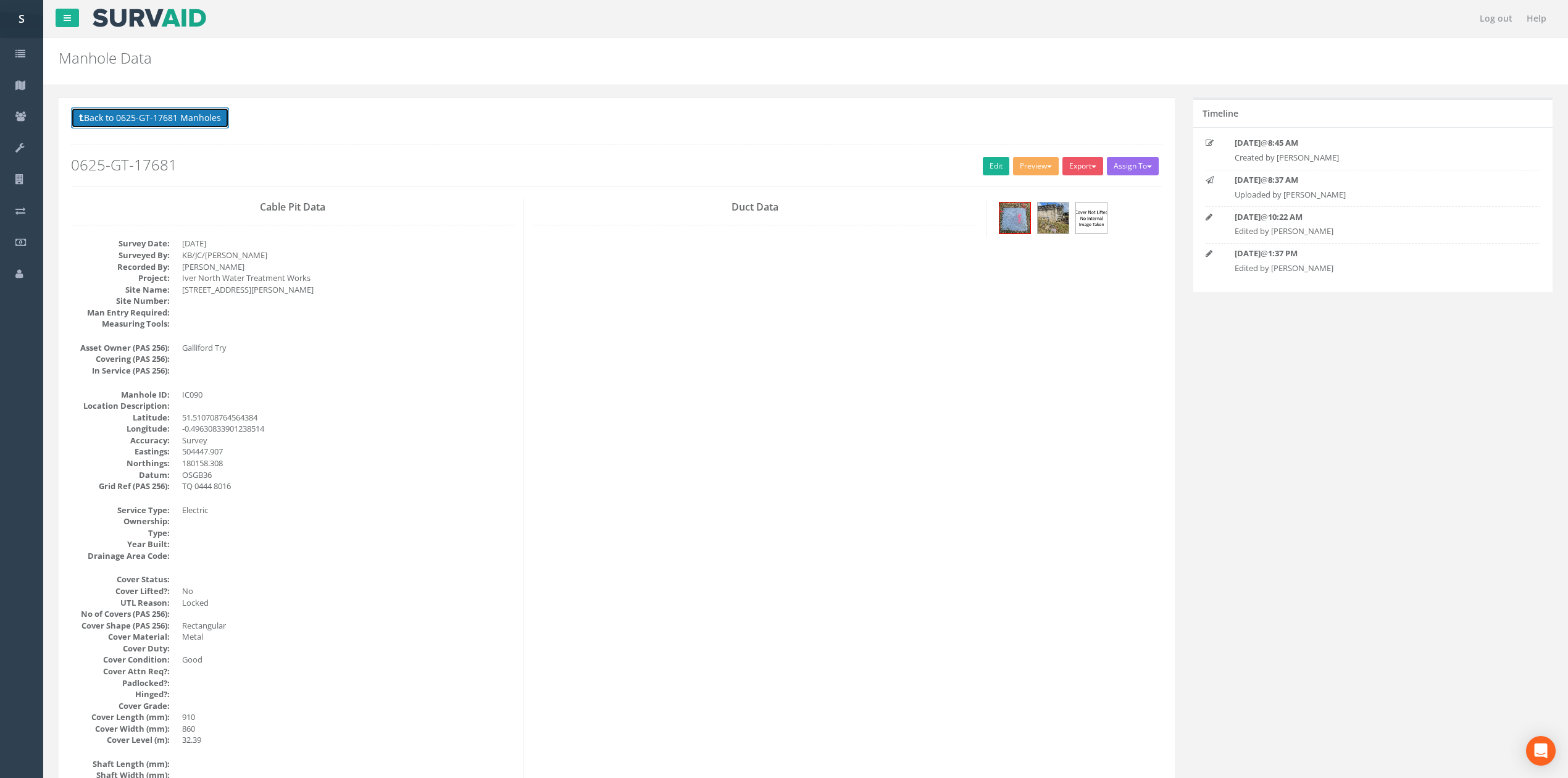
click at [202, 122] on button "Back to 0625-GT-17681 Manholes" at bounding box center [150, 118] width 158 height 21
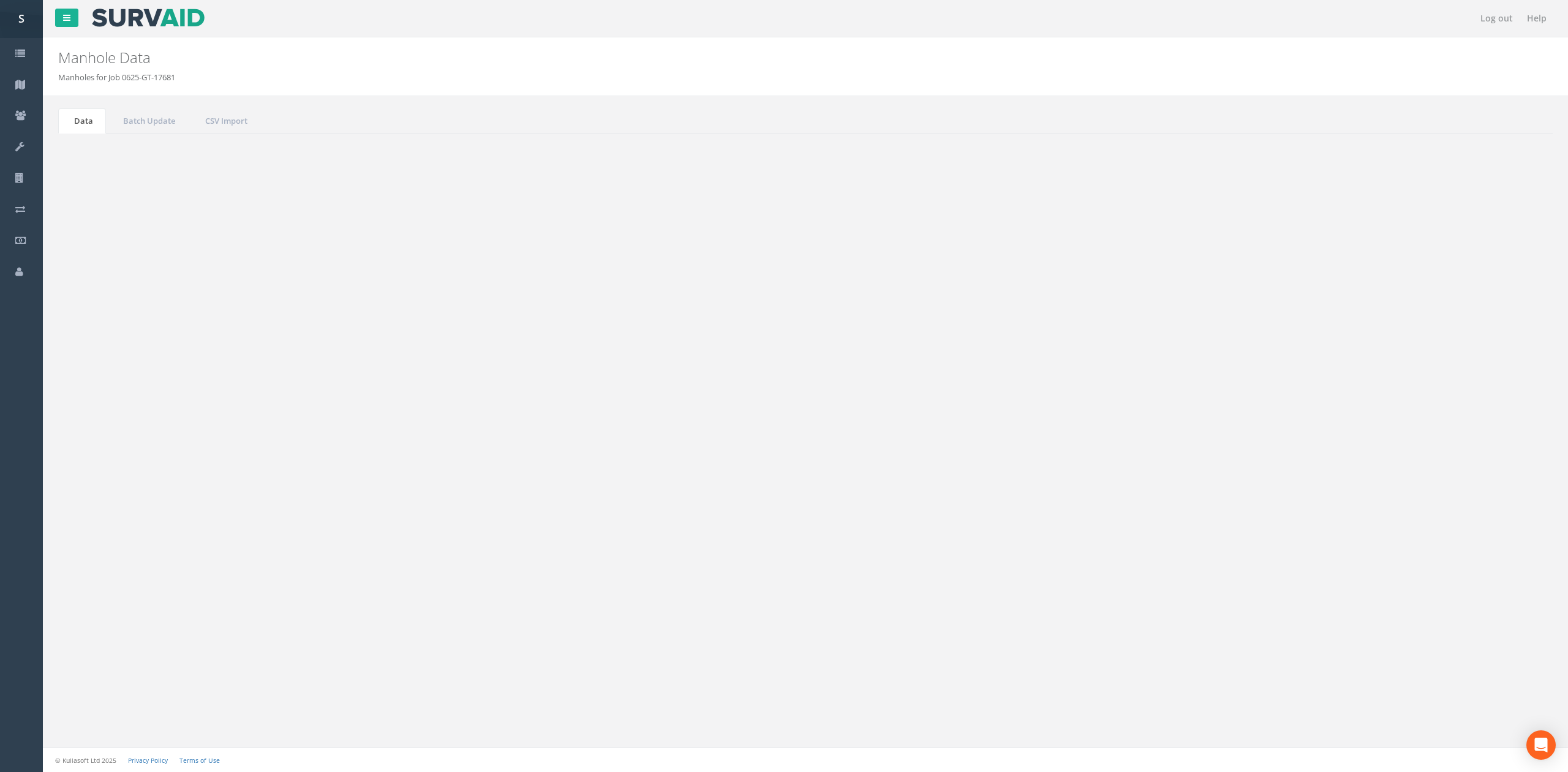
click at [430, 395] on td "IC091" at bounding box center [485, 401] width 194 height 22
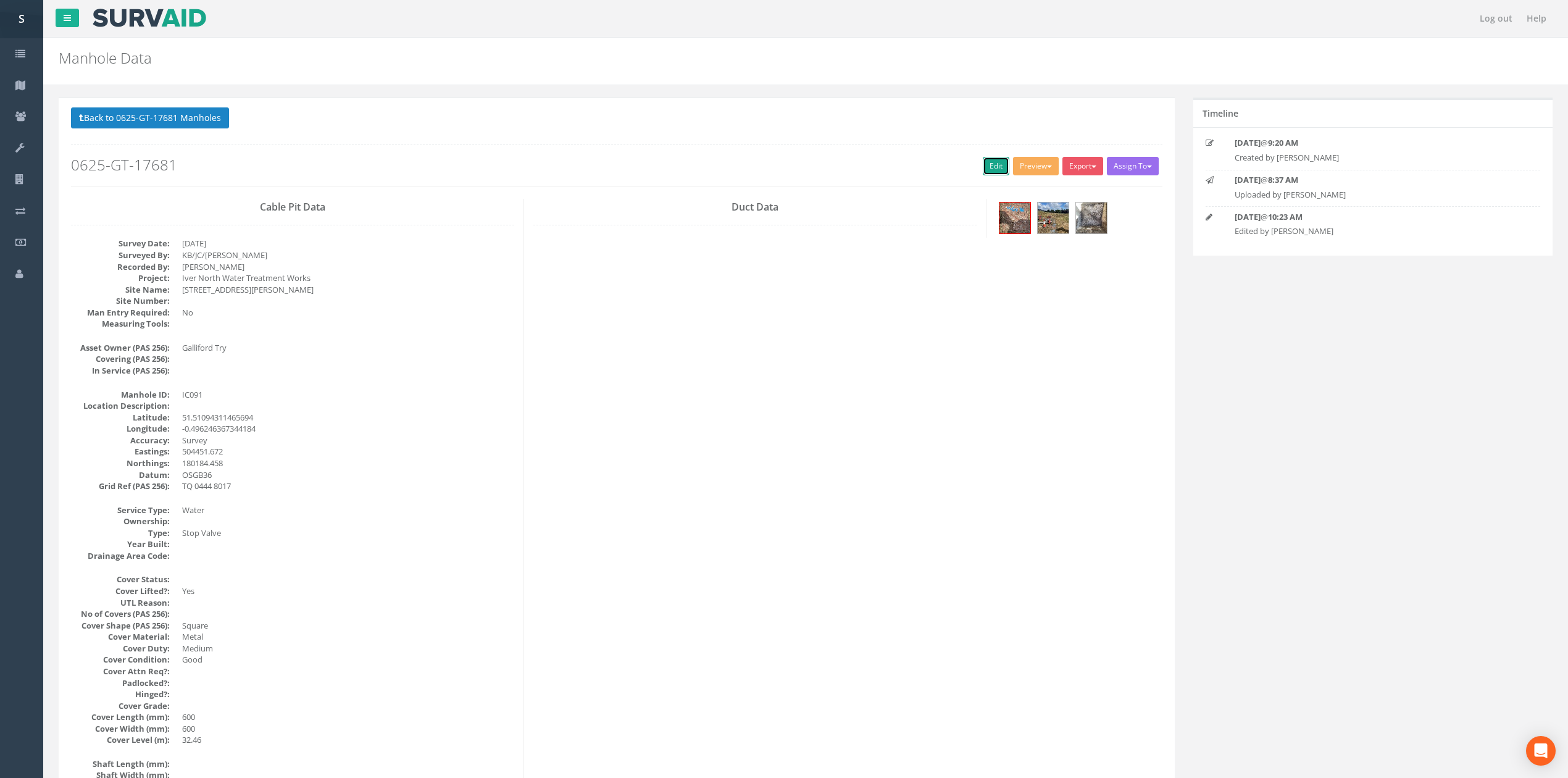
click at [999, 160] on link "Edit" at bounding box center [996, 166] width 26 height 19
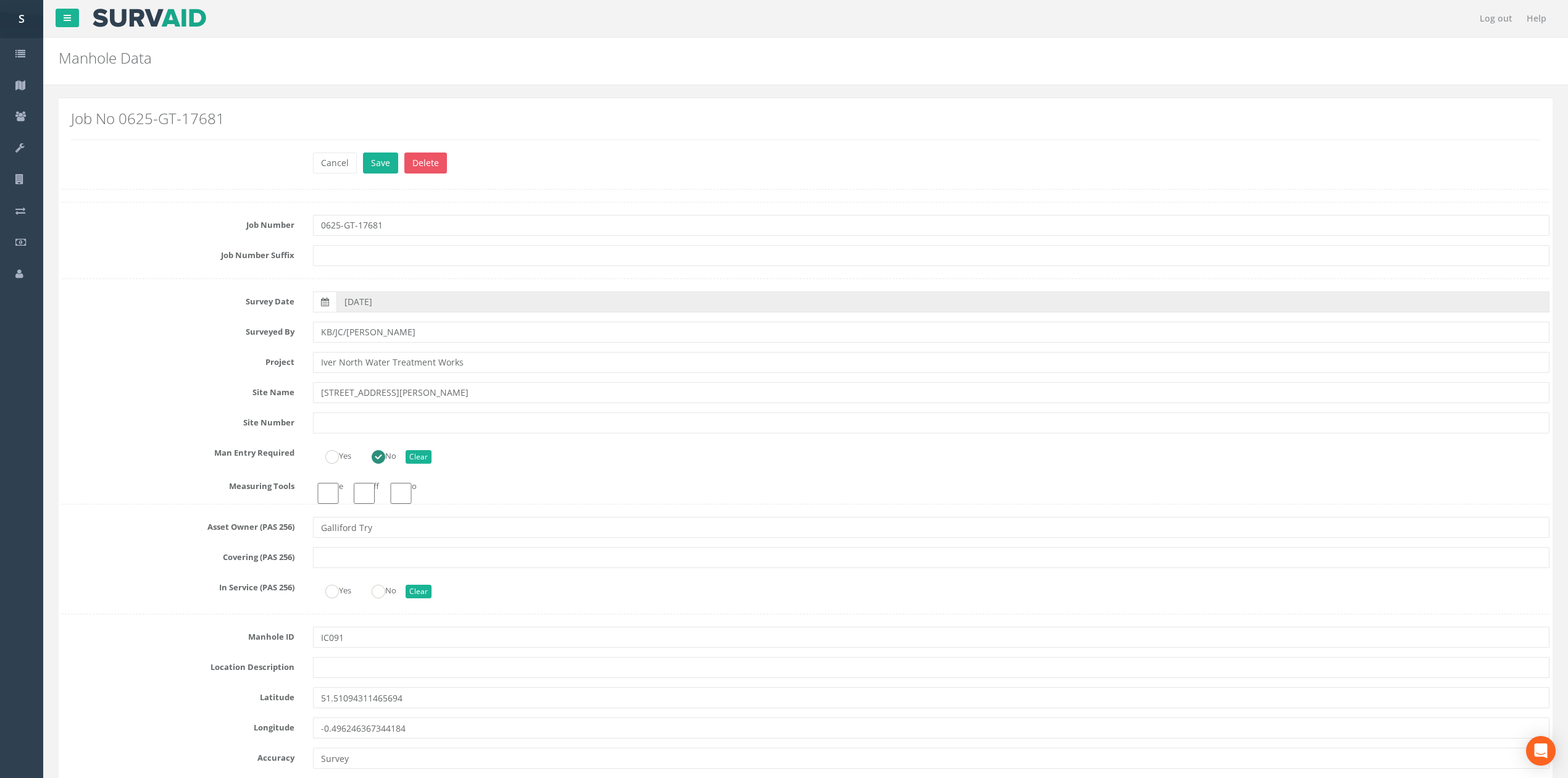
scroll to position [4030, 0]
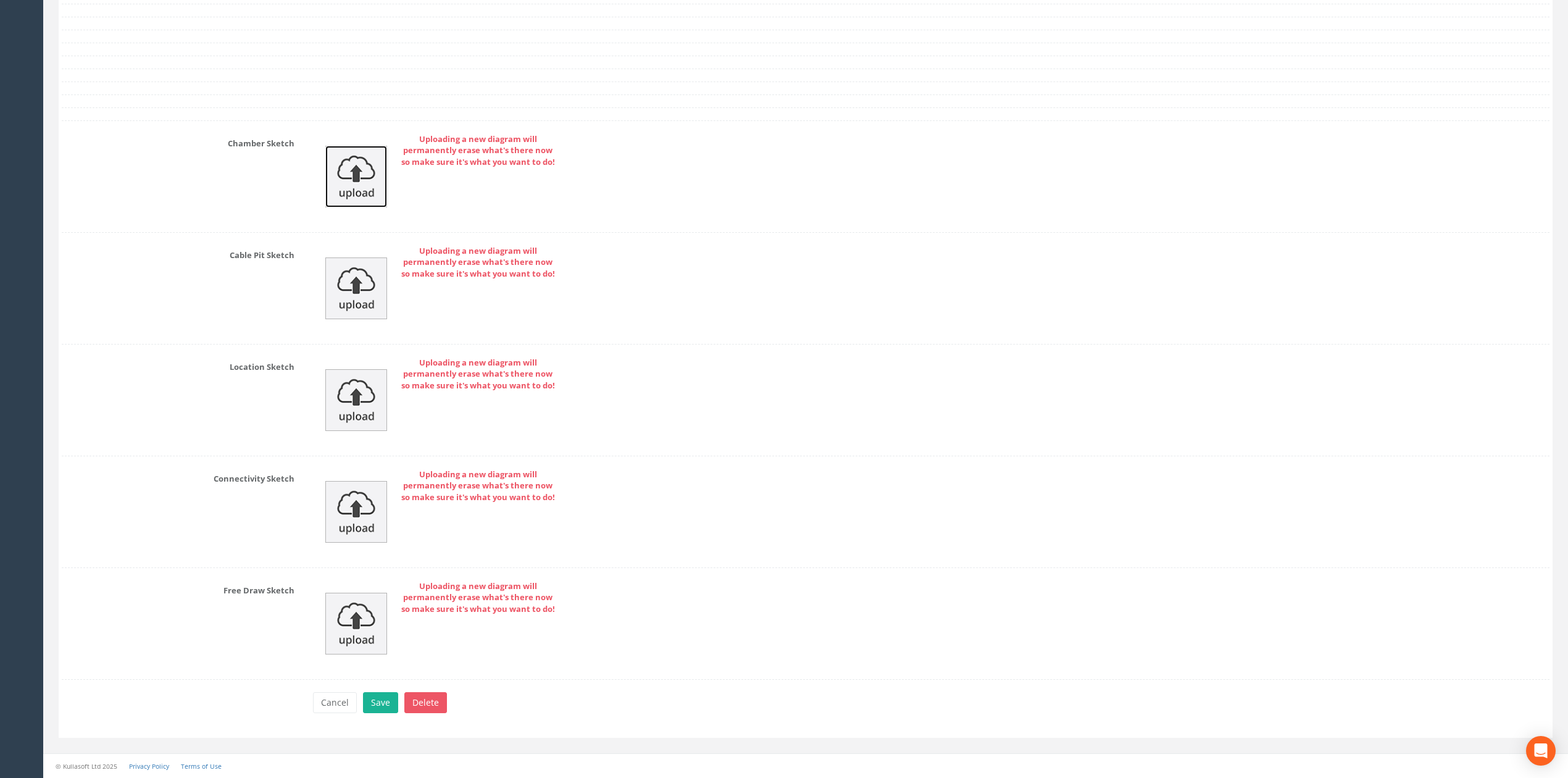
click at [354, 183] on img at bounding box center [356, 176] width 61 height 61
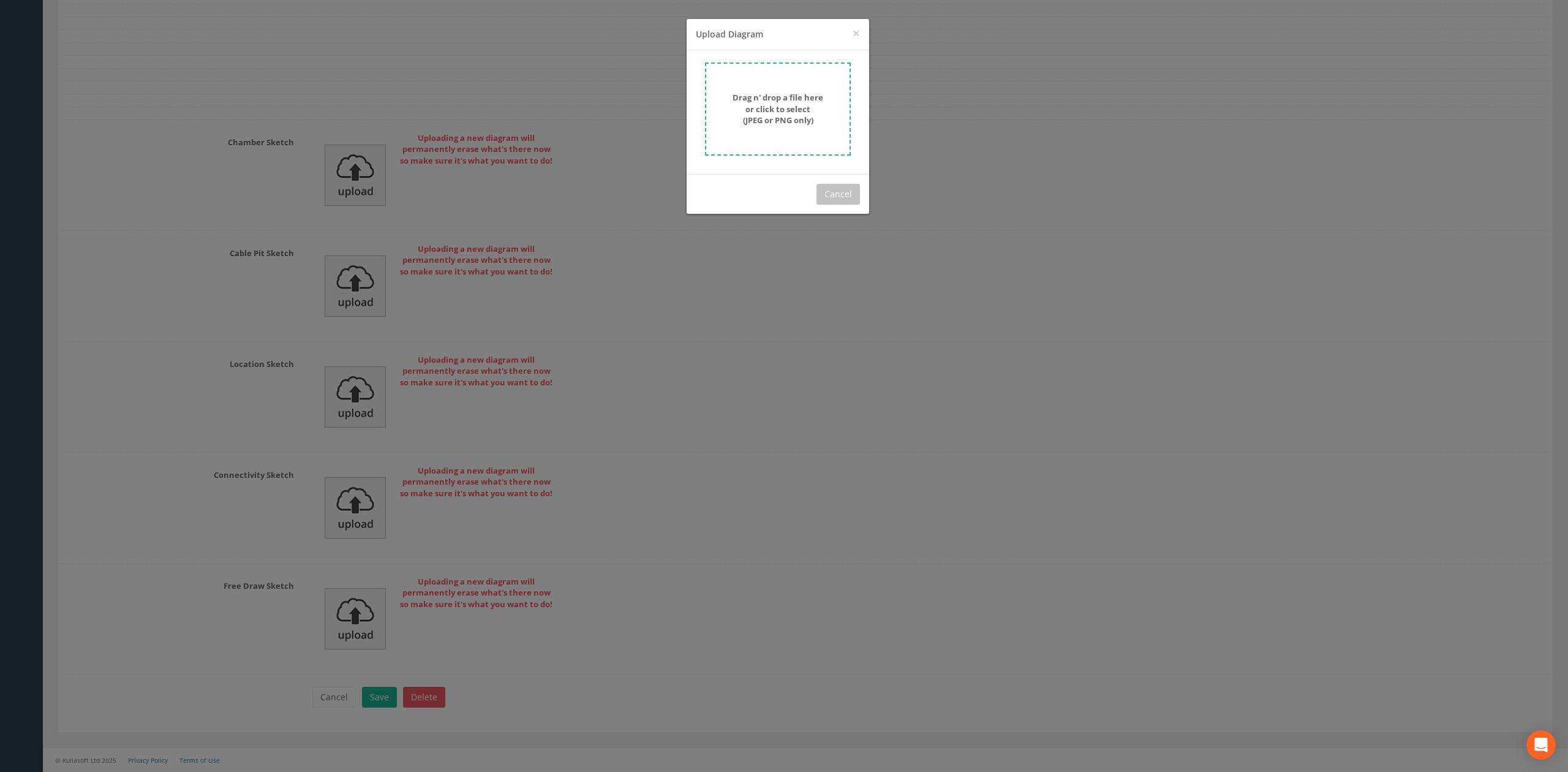
click at [801, 125] on form "Drag n' drop a file here or click to select (JPEG or PNG only)" at bounding box center [777, 109] width 146 height 93
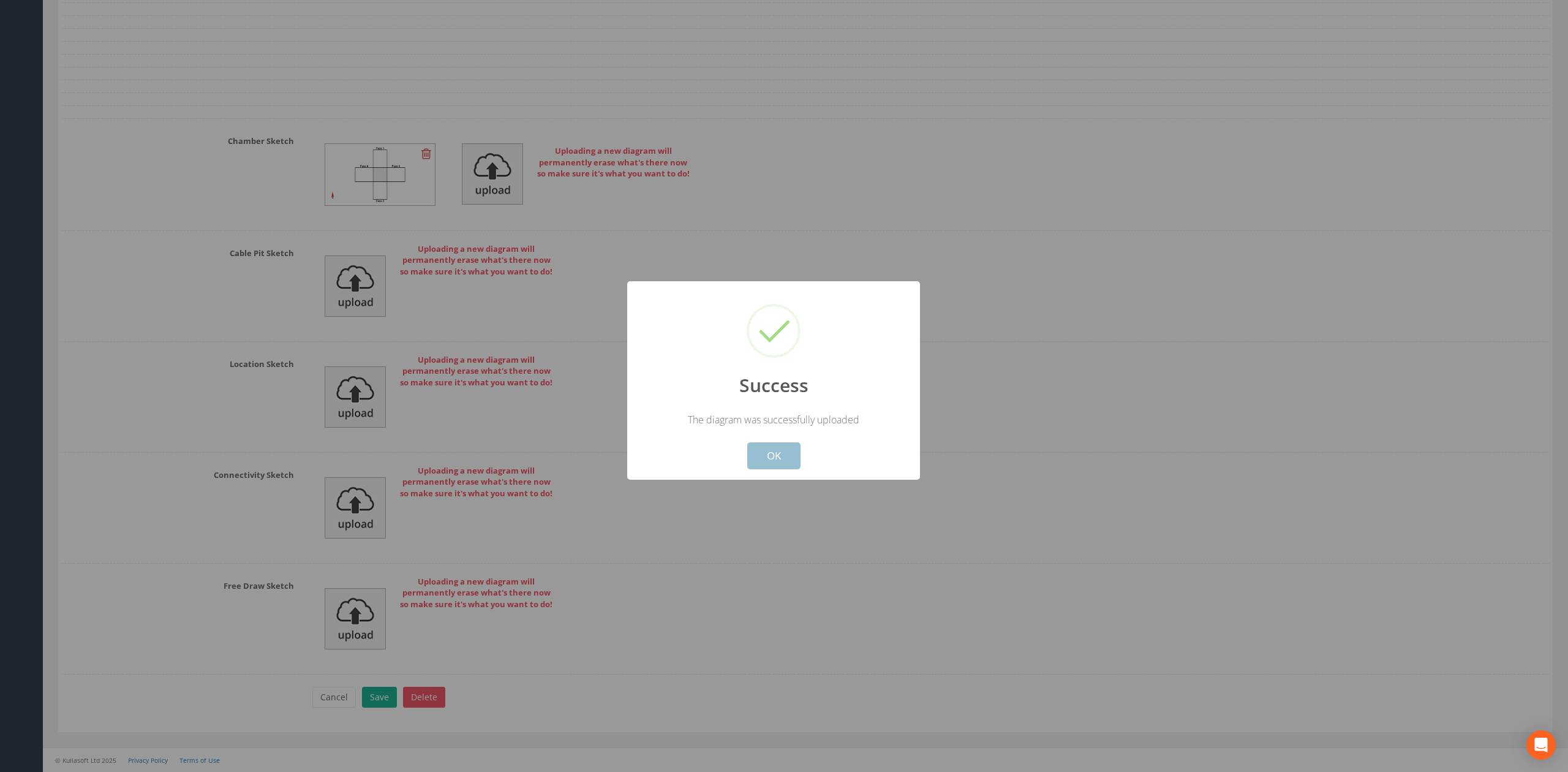
click at [784, 453] on button "OK" at bounding box center [774, 456] width 53 height 27
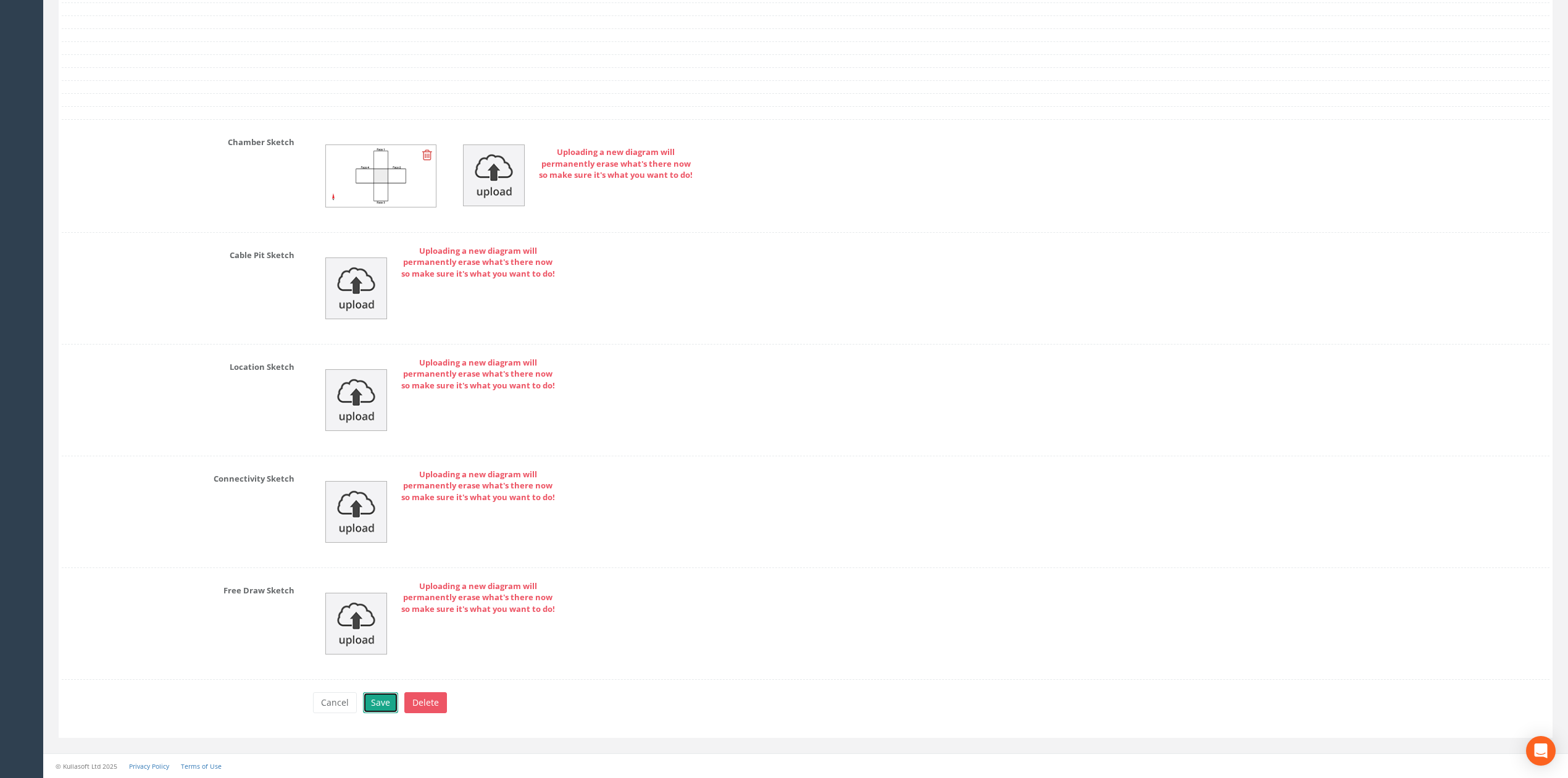
click at [378, 708] on button "Save" at bounding box center [380, 702] width 35 height 21
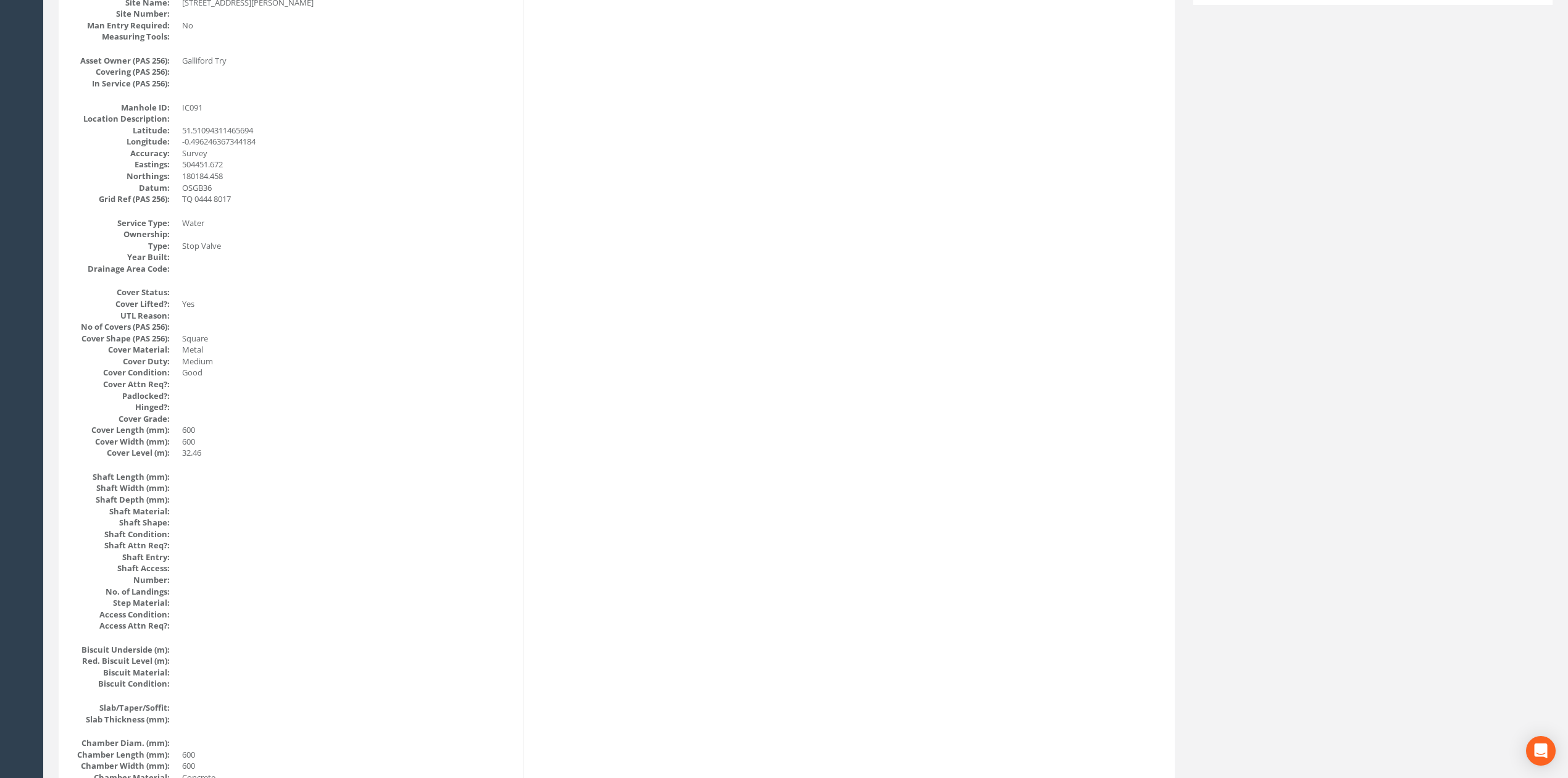
scroll to position [0, 0]
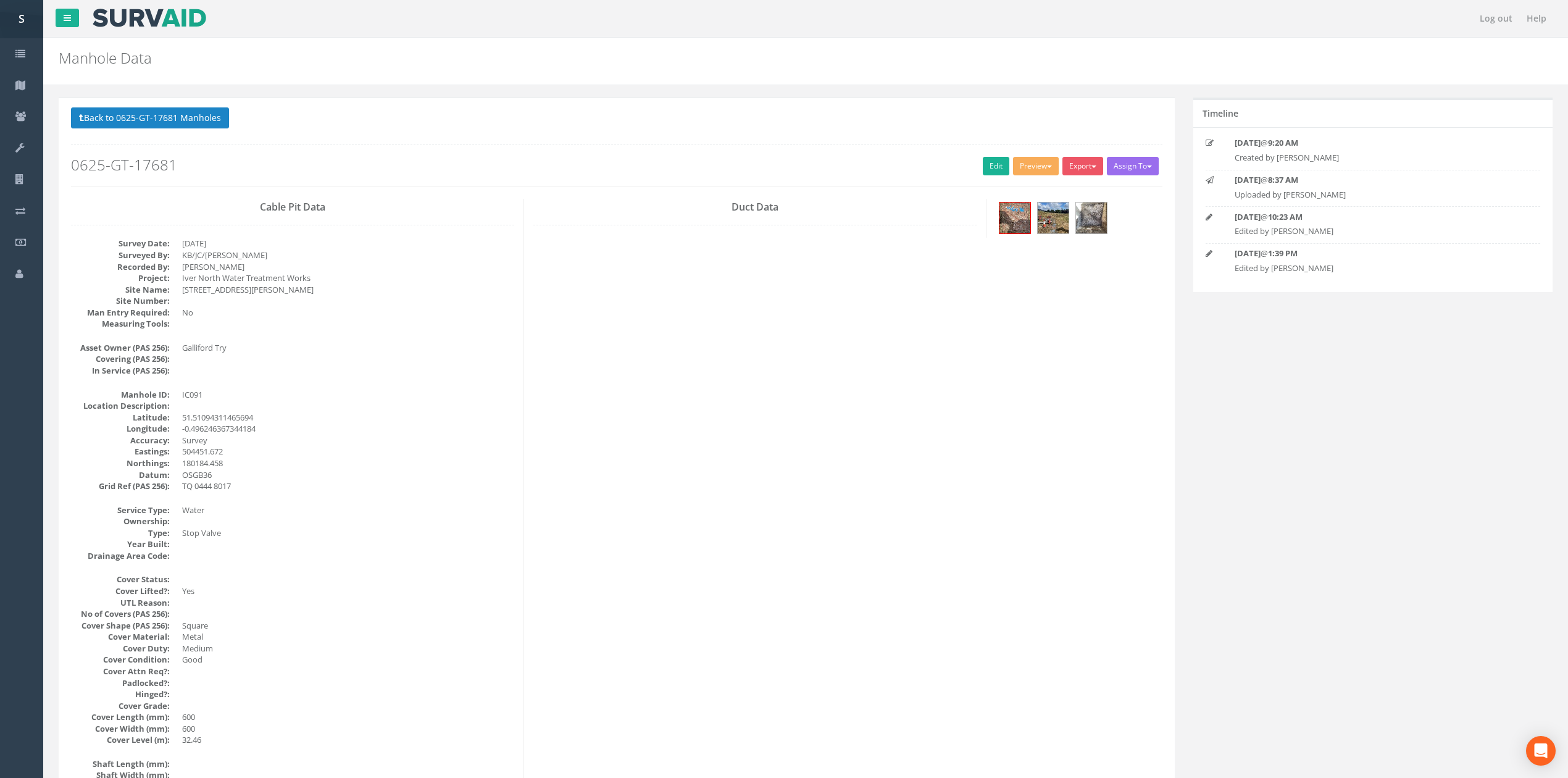
click at [163, 115] on button "Back to 0625-GT-17681 Manholes" at bounding box center [150, 118] width 158 height 21
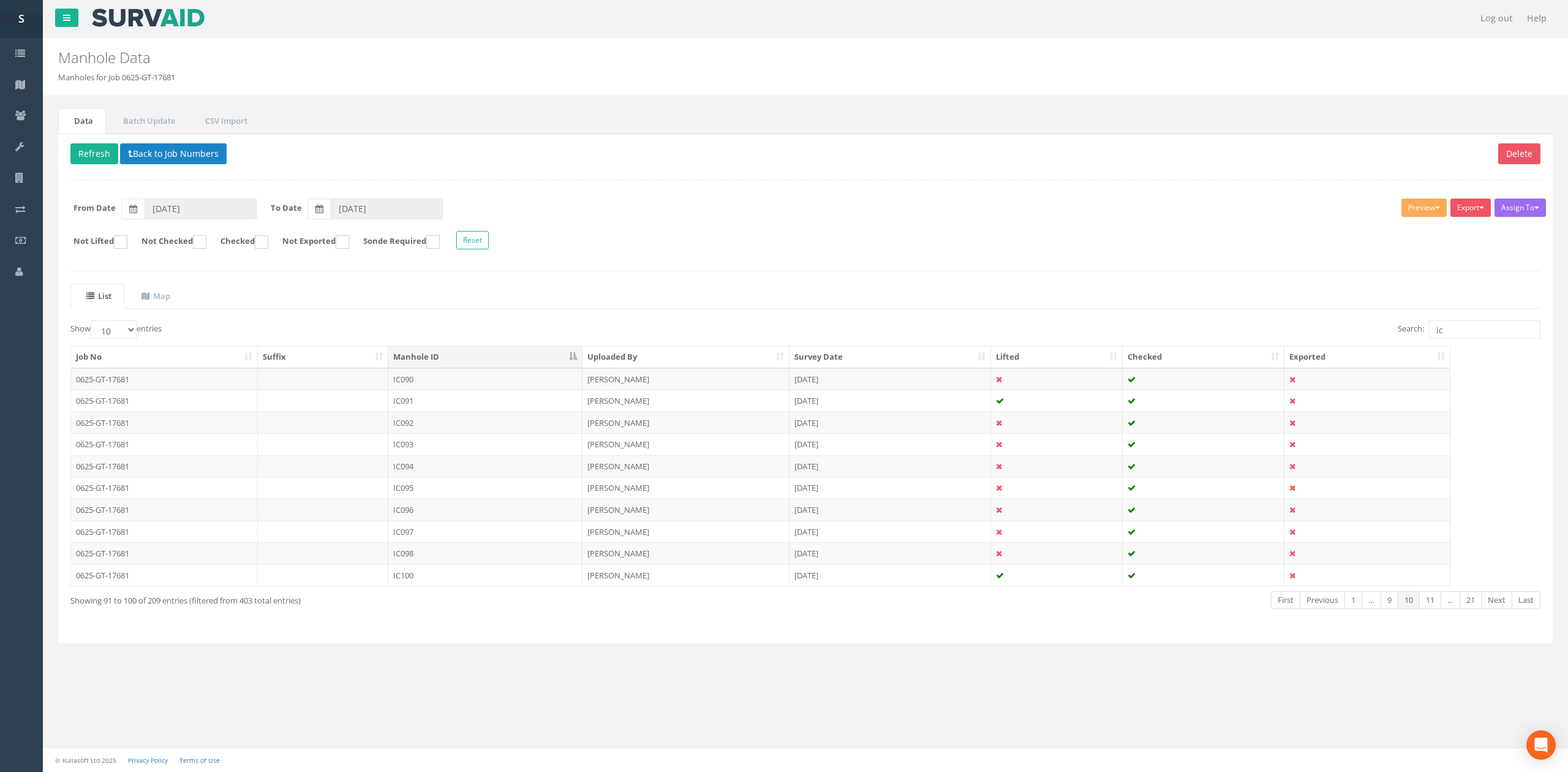
drag, startPoint x: 422, startPoint y: 432, endPoint x: 445, endPoint y: 417, distance: 27.5
click at [422, 432] on td "IC092" at bounding box center [485, 423] width 194 height 22
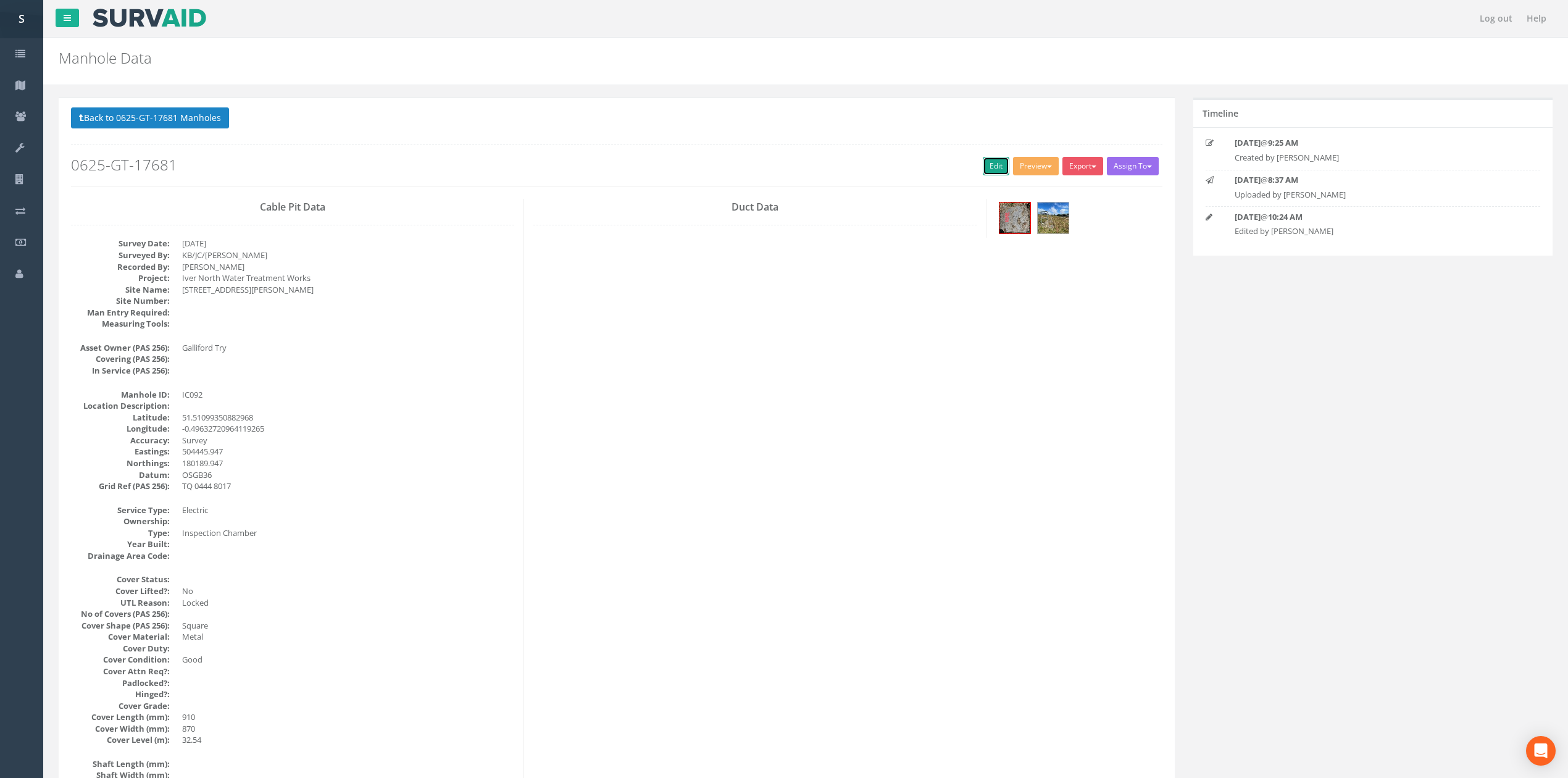
click at [996, 161] on link "Edit" at bounding box center [996, 166] width 26 height 19
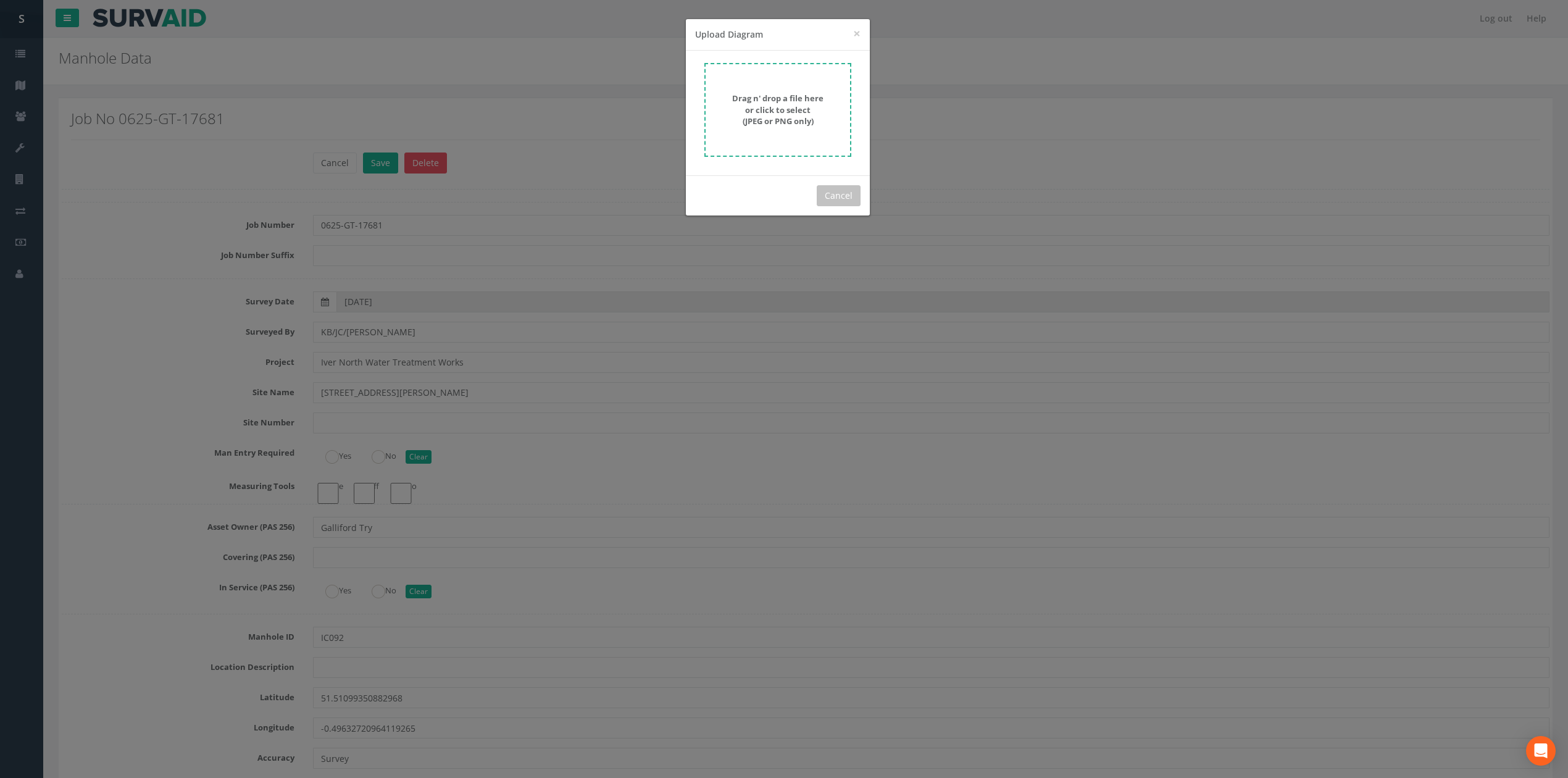
click at [754, 113] on strong "Drag n' drop a file here or click to select (JPEG or PNG only)" at bounding box center [777, 109] width 91 height 34
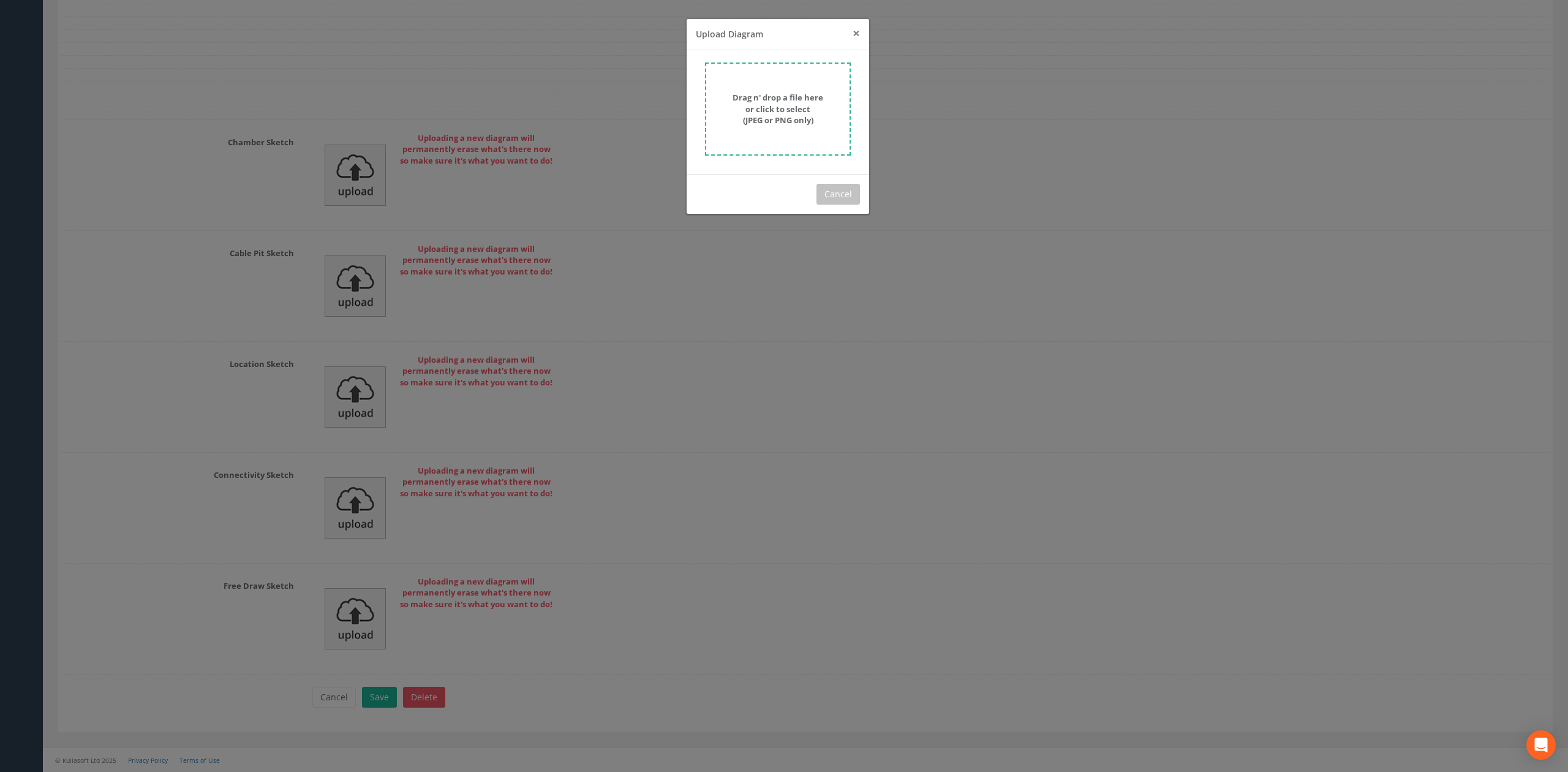
click at [855, 29] on span "×" at bounding box center [856, 33] width 8 height 17
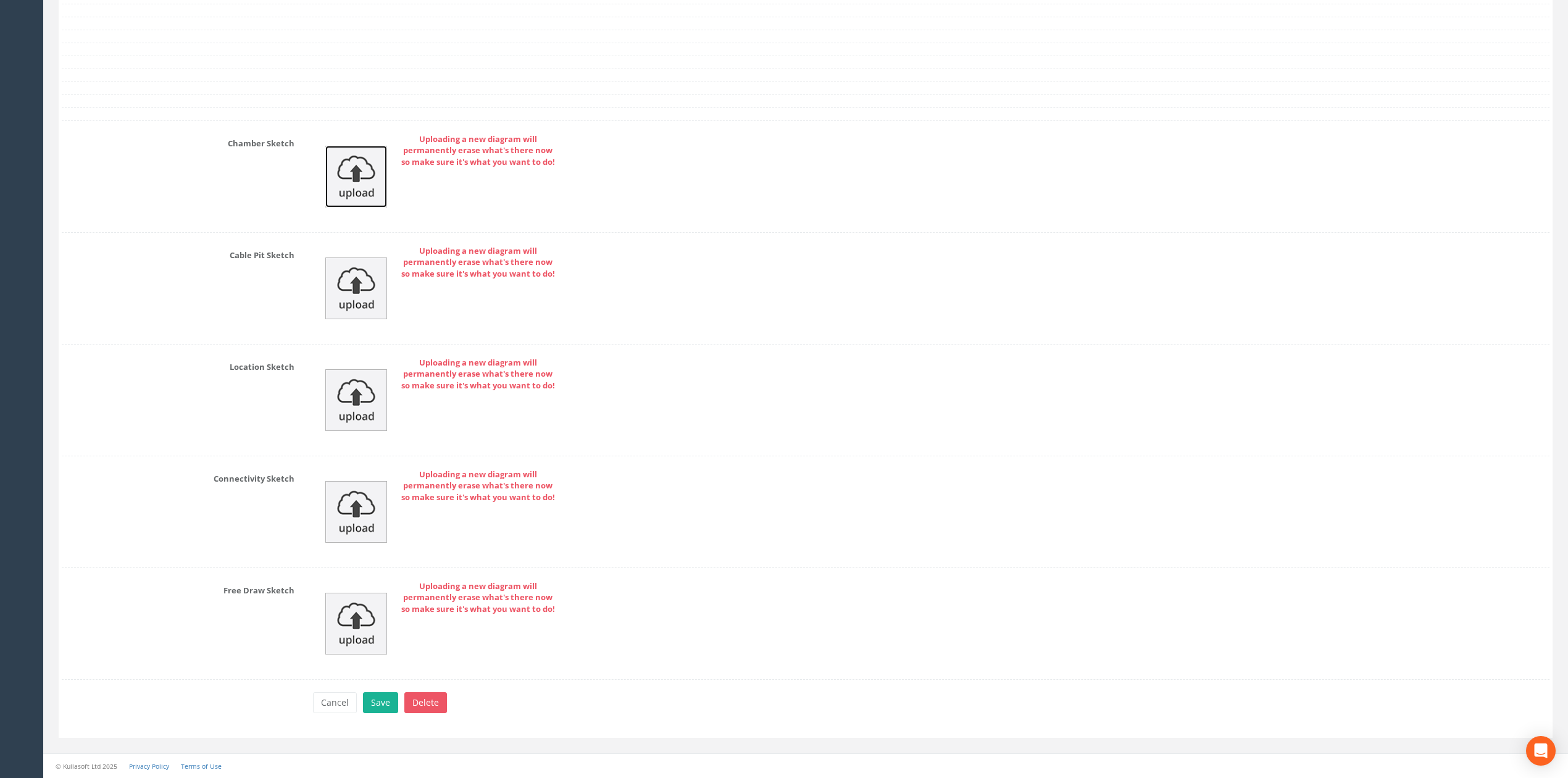
click at [354, 166] on img at bounding box center [356, 176] width 61 height 61
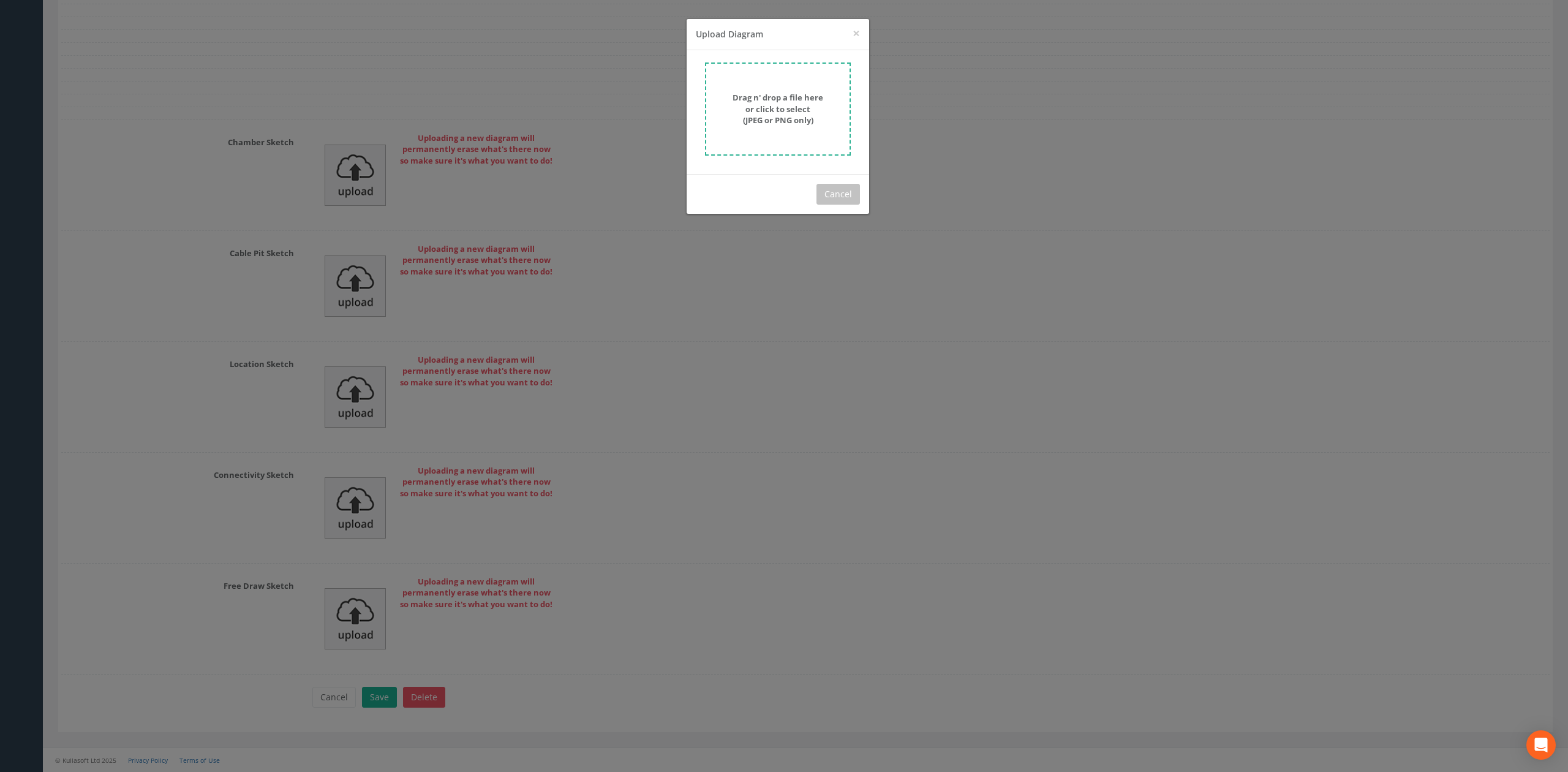
click at [766, 87] on form "Drag n' drop a file here or click to select (JPEG or PNG only)" at bounding box center [777, 109] width 146 height 93
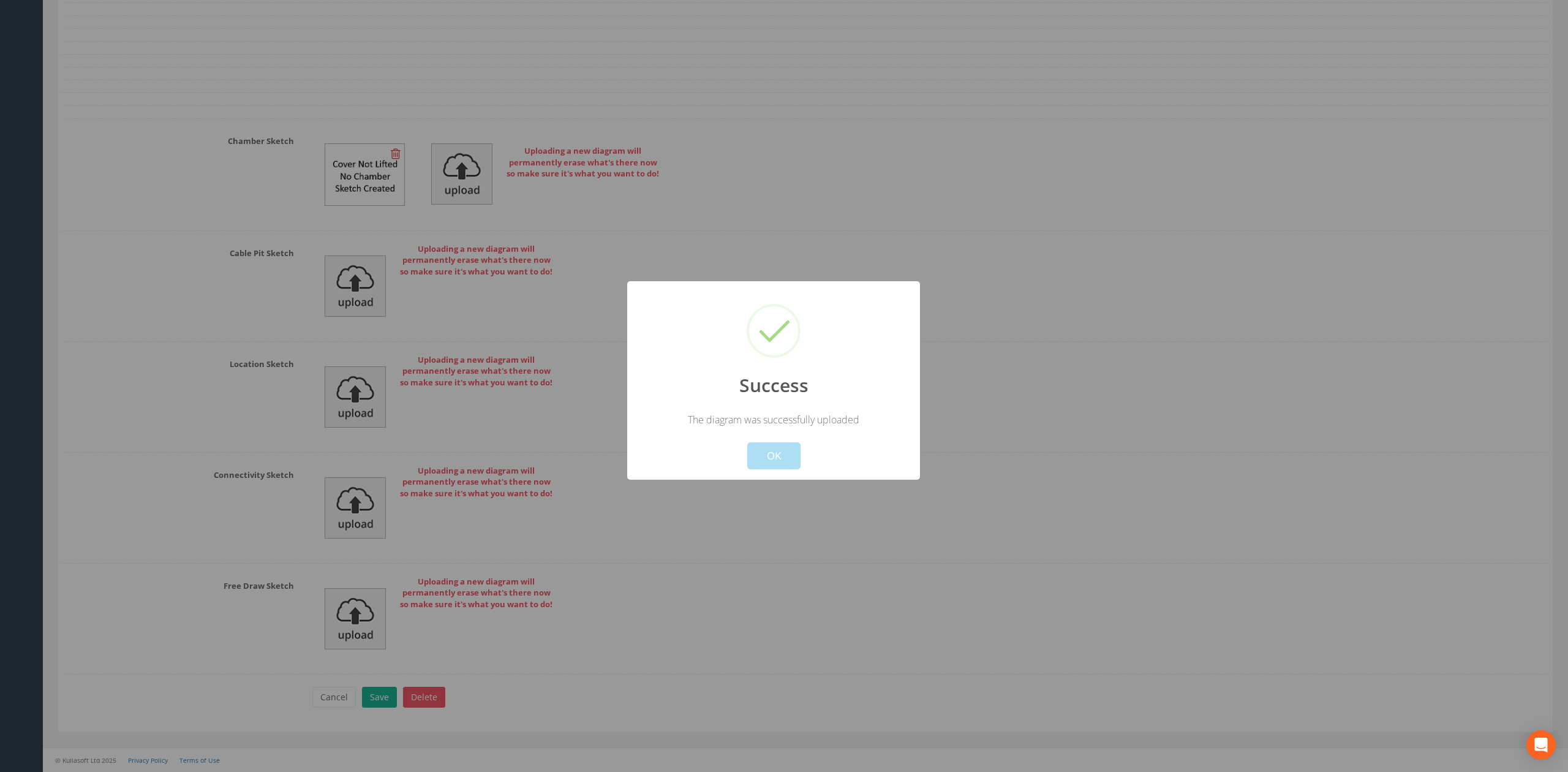
click at [802, 459] on div "Cancel OK" at bounding box center [773, 447] width 272 height 43
click at [797, 460] on button "OK" at bounding box center [774, 456] width 53 height 27
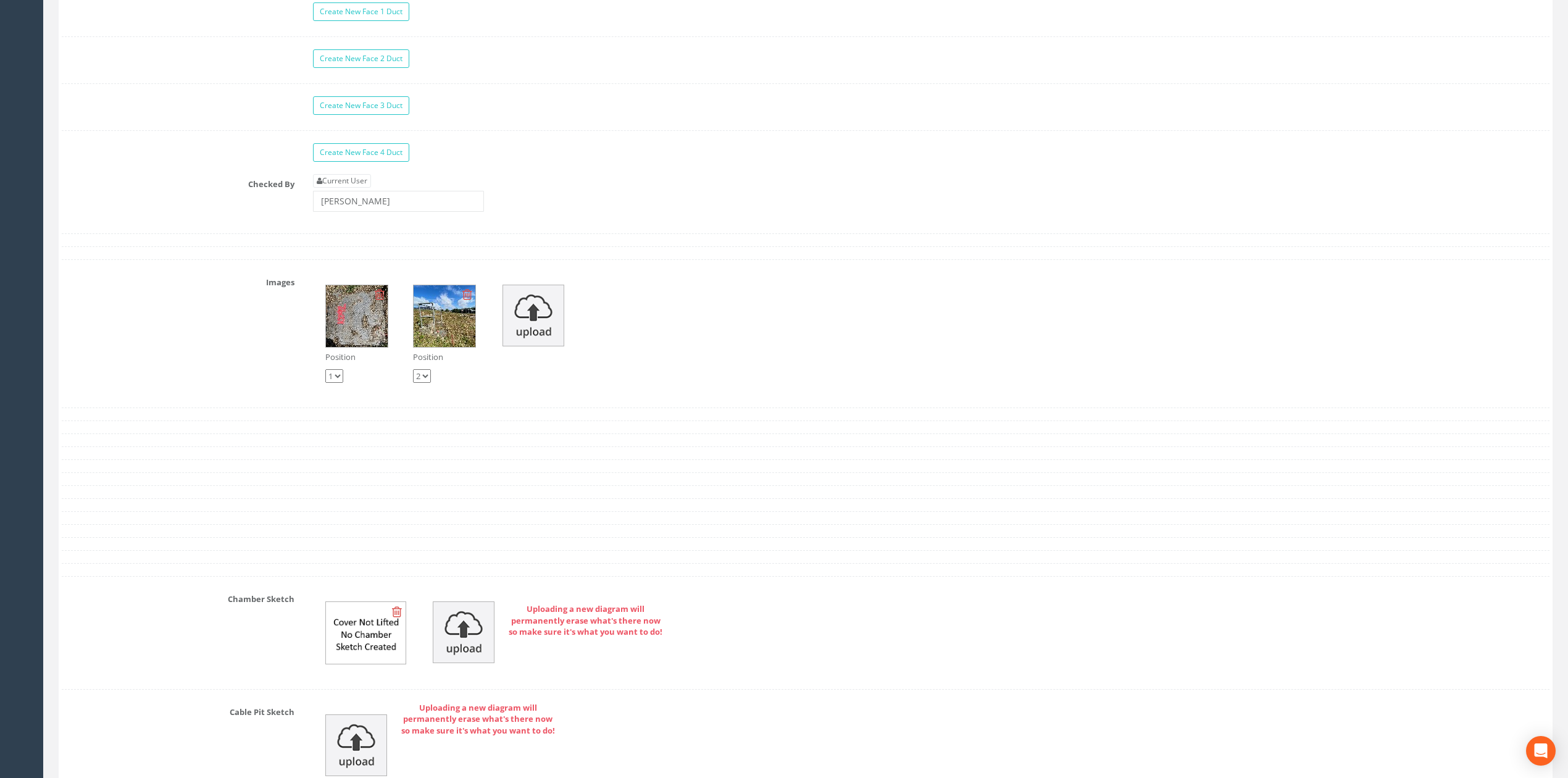
scroll to position [3537, 0]
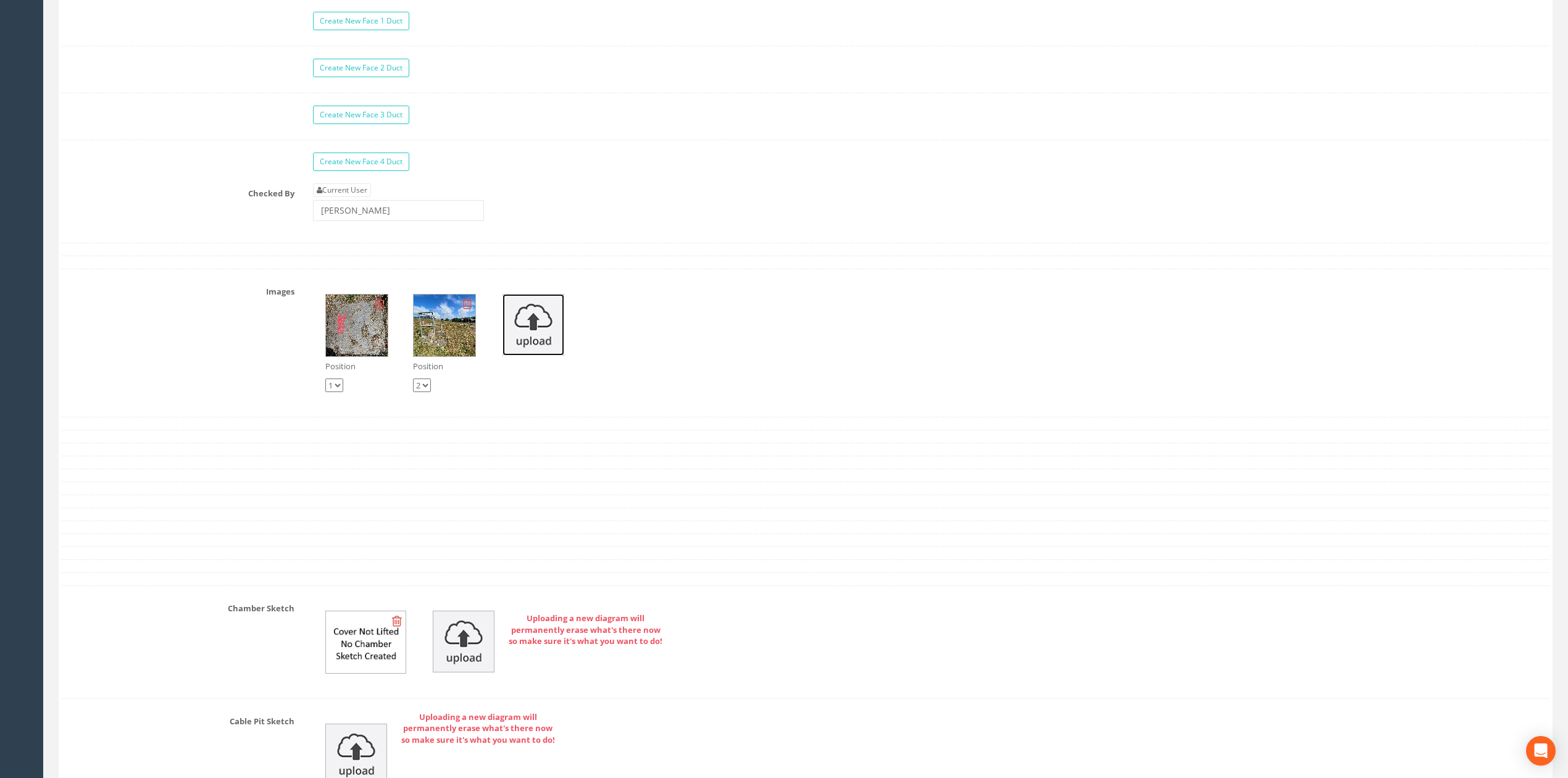
click at [511, 343] on img at bounding box center [533, 324] width 61 height 61
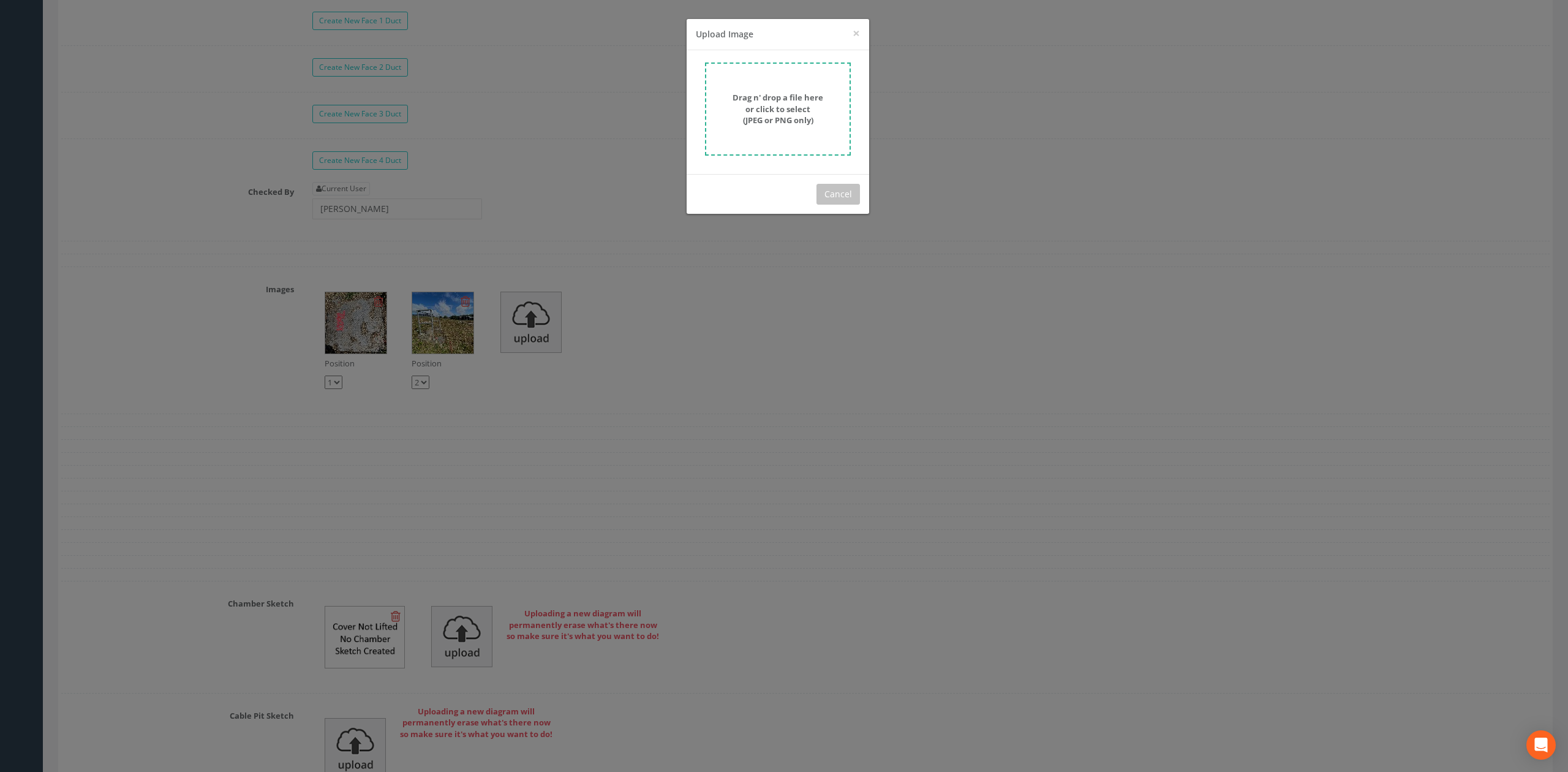
click at [775, 99] on strong "Drag n' drop a file here or click to select (JPEG or PNG only)" at bounding box center [777, 108] width 90 height 34
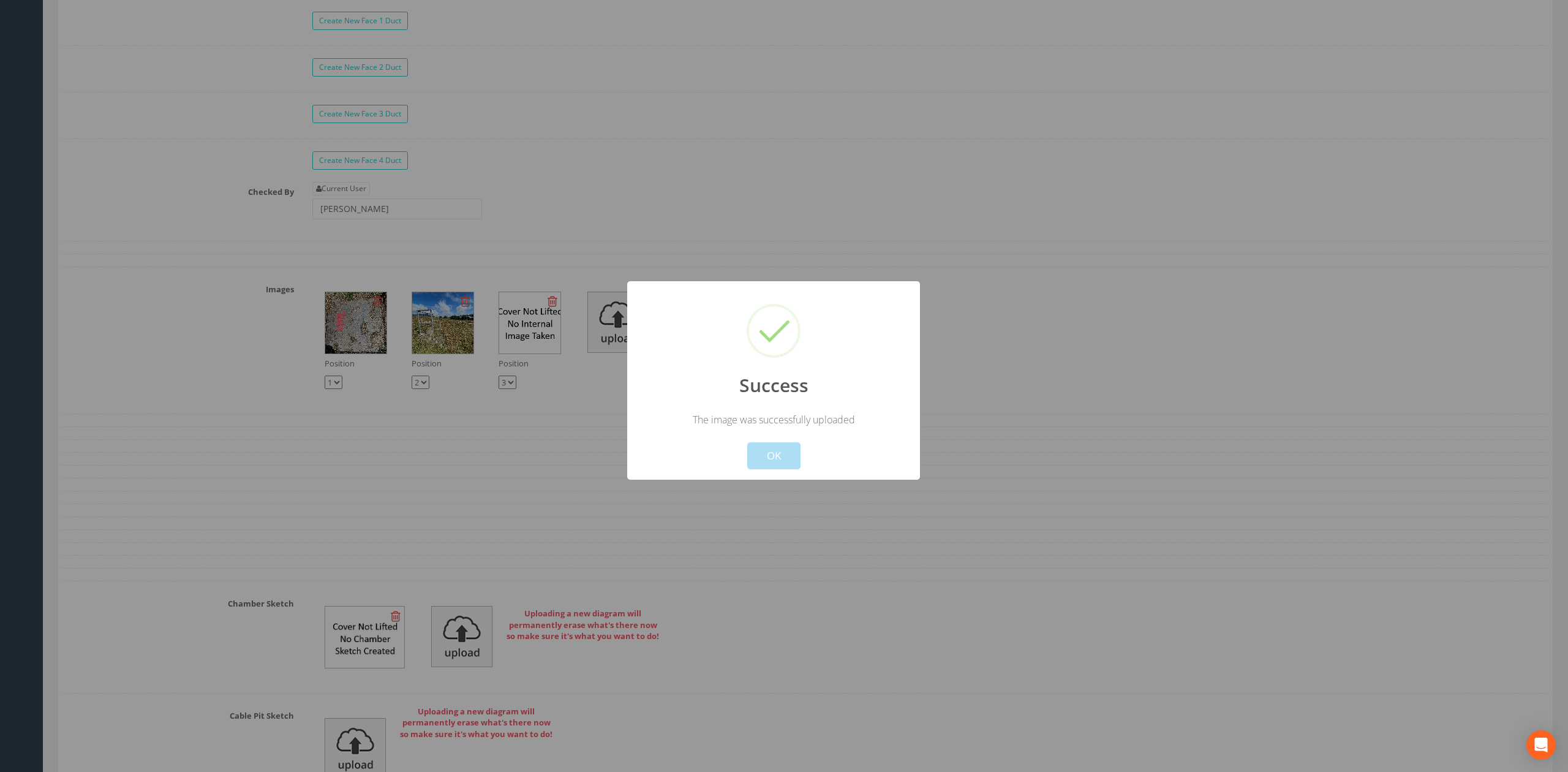
click at [783, 460] on button "OK" at bounding box center [774, 456] width 53 height 27
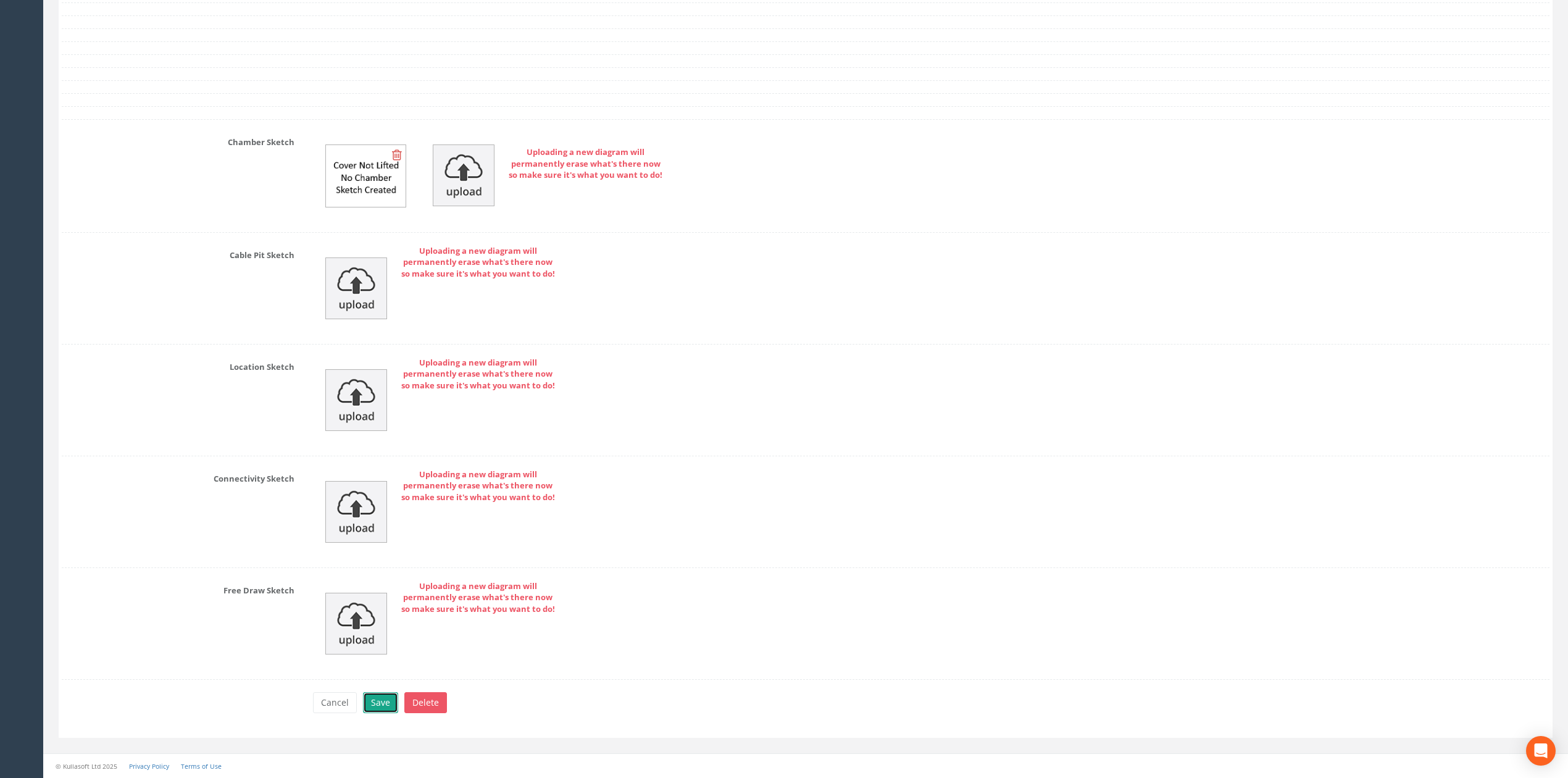
click at [385, 700] on button "Save" at bounding box center [380, 702] width 35 height 21
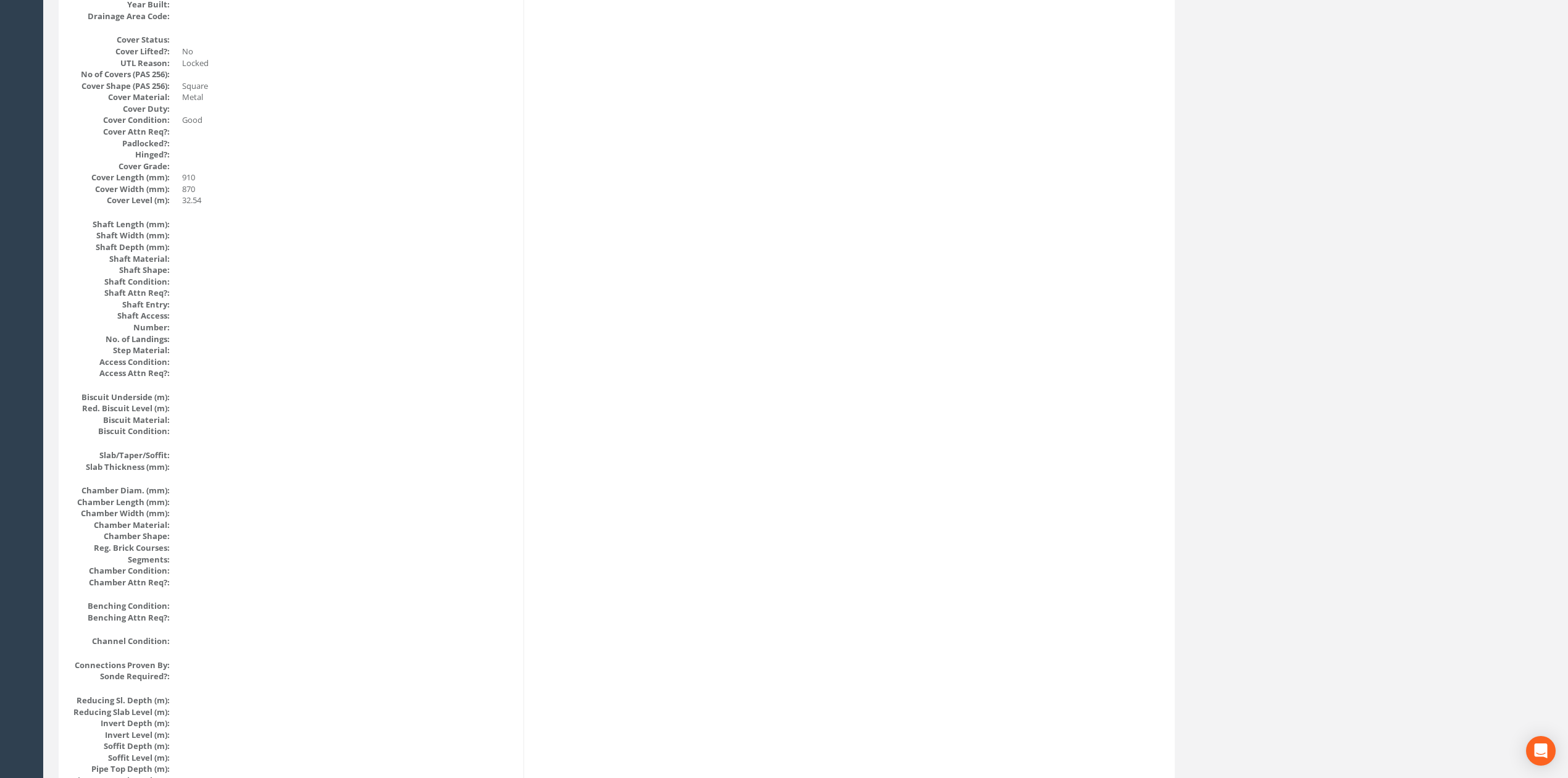
scroll to position [0, 0]
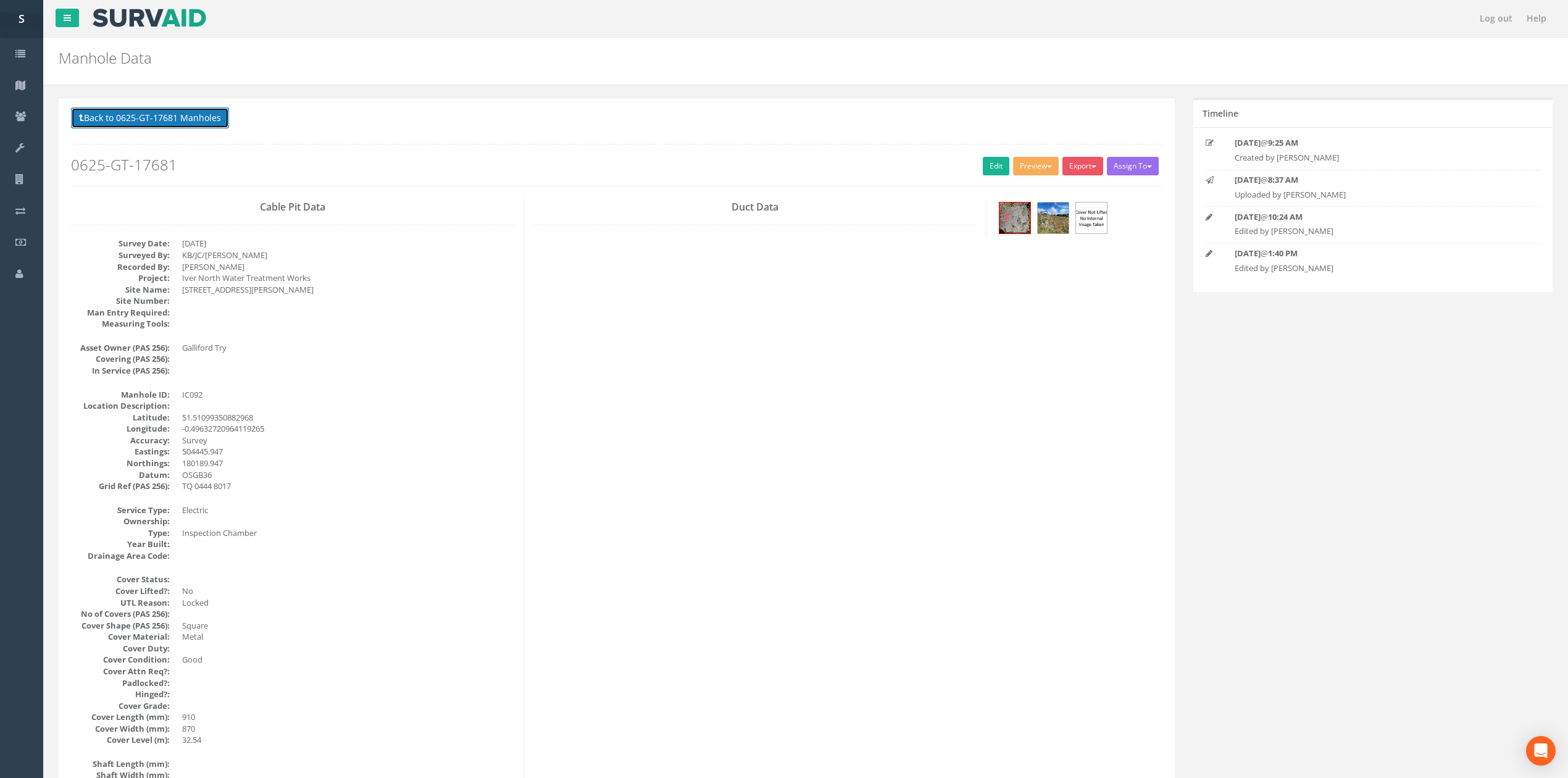
click at [199, 112] on button "Back to 0625-GT-17681 Manholes" at bounding box center [150, 118] width 158 height 21
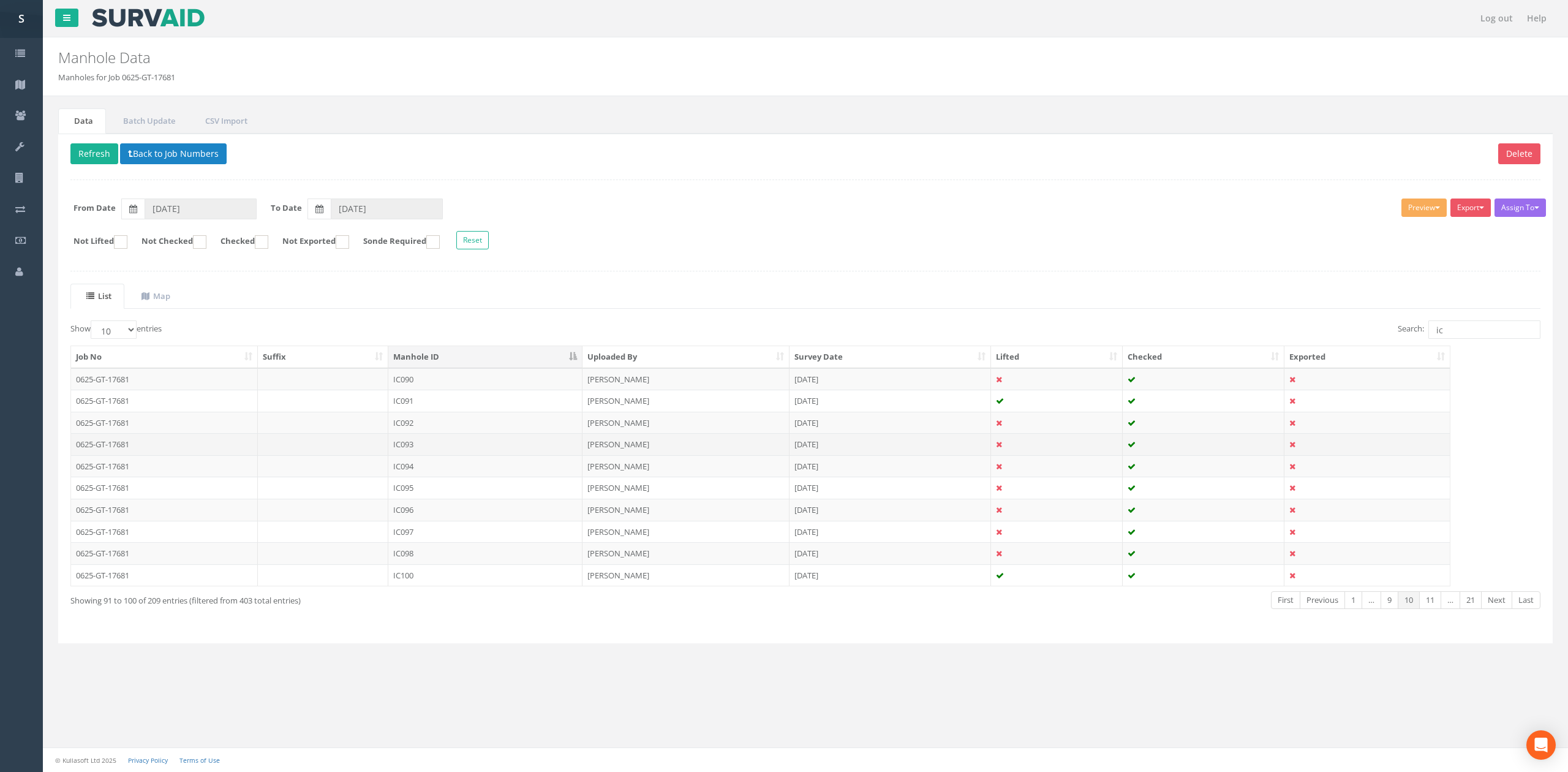
drag, startPoint x: 469, startPoint y: 442, endPoint x: 493, endPoint y: 435, distance: 25.0
click at [469, 442] on td "IC093" at bounding box center [485, 444] width 194 height 22
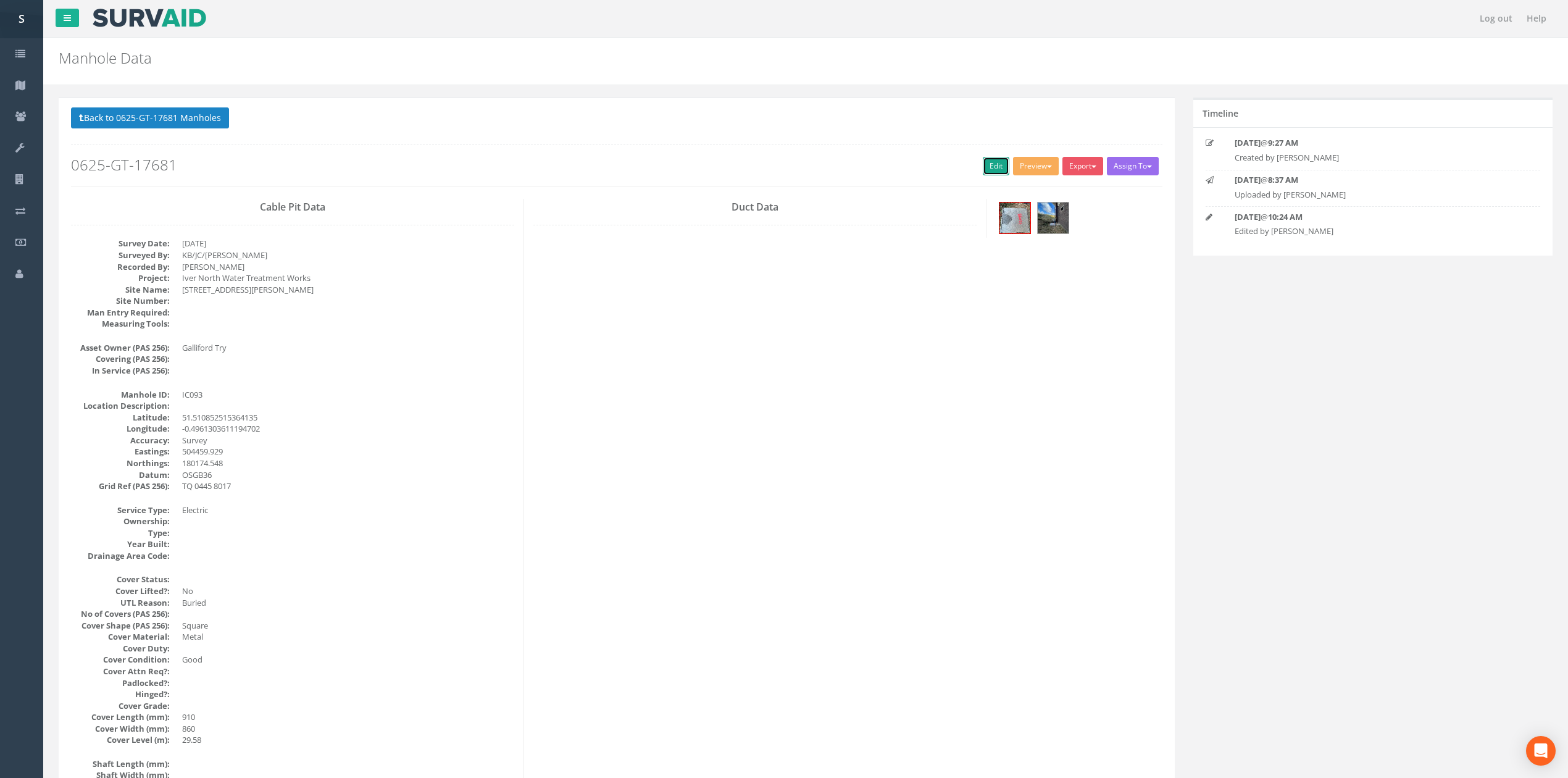
drag, startPoint x: 994, startPoint y: 168, endPoint x: 786, endPoint y: 188, distance: 209.0
click at [994, 168] on link "Edit" at bounding box center [996, 166] width 26 height 19
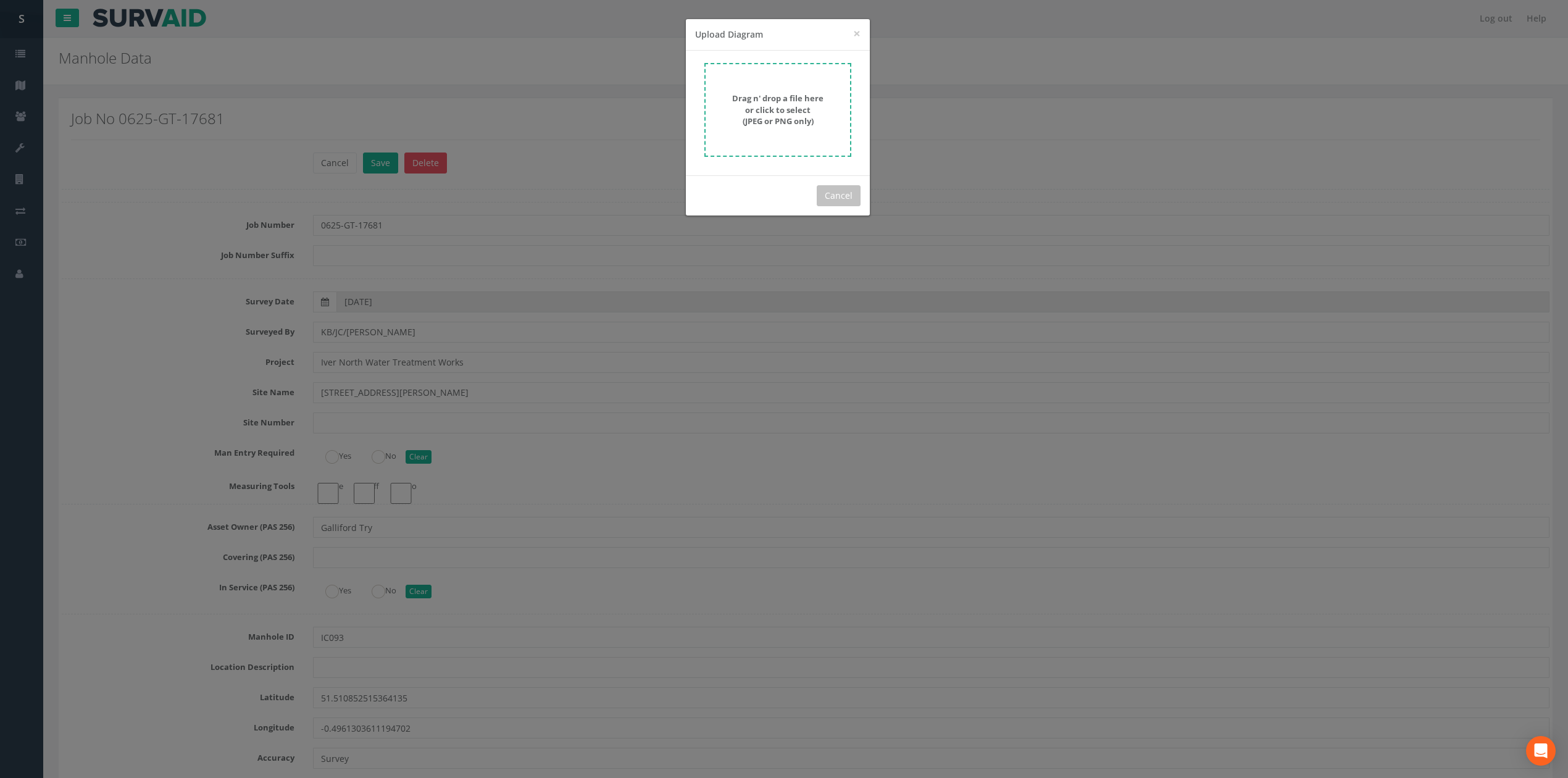
click at [768, 115] on strong "Drag n' drop a file here or click to select (JPEG or PNG only)" at bounding box center [777, 109] width 91 height 34
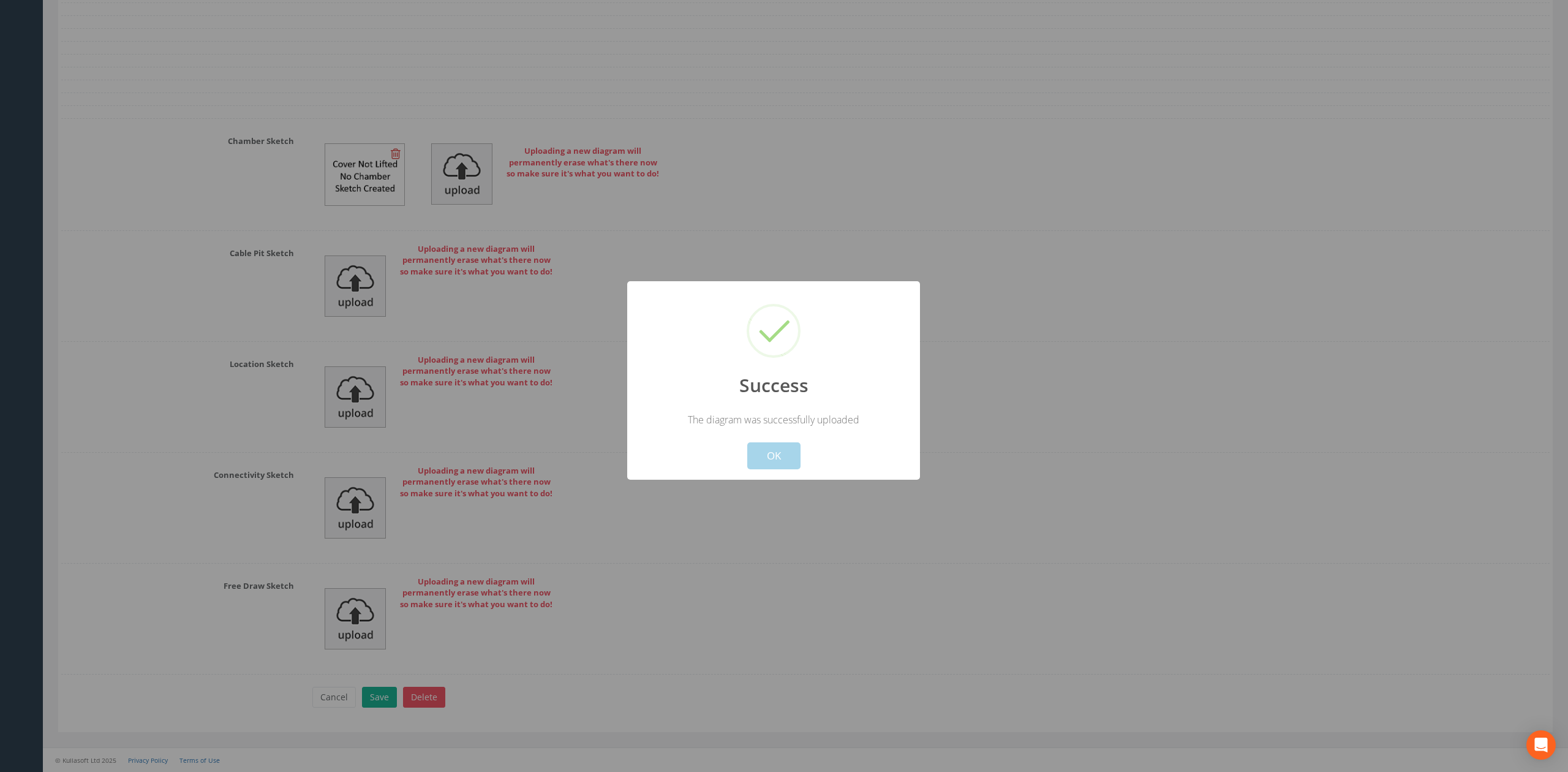
click at [782, 457] on button "OK" at bounding box center [774, 456] width 53 height 27
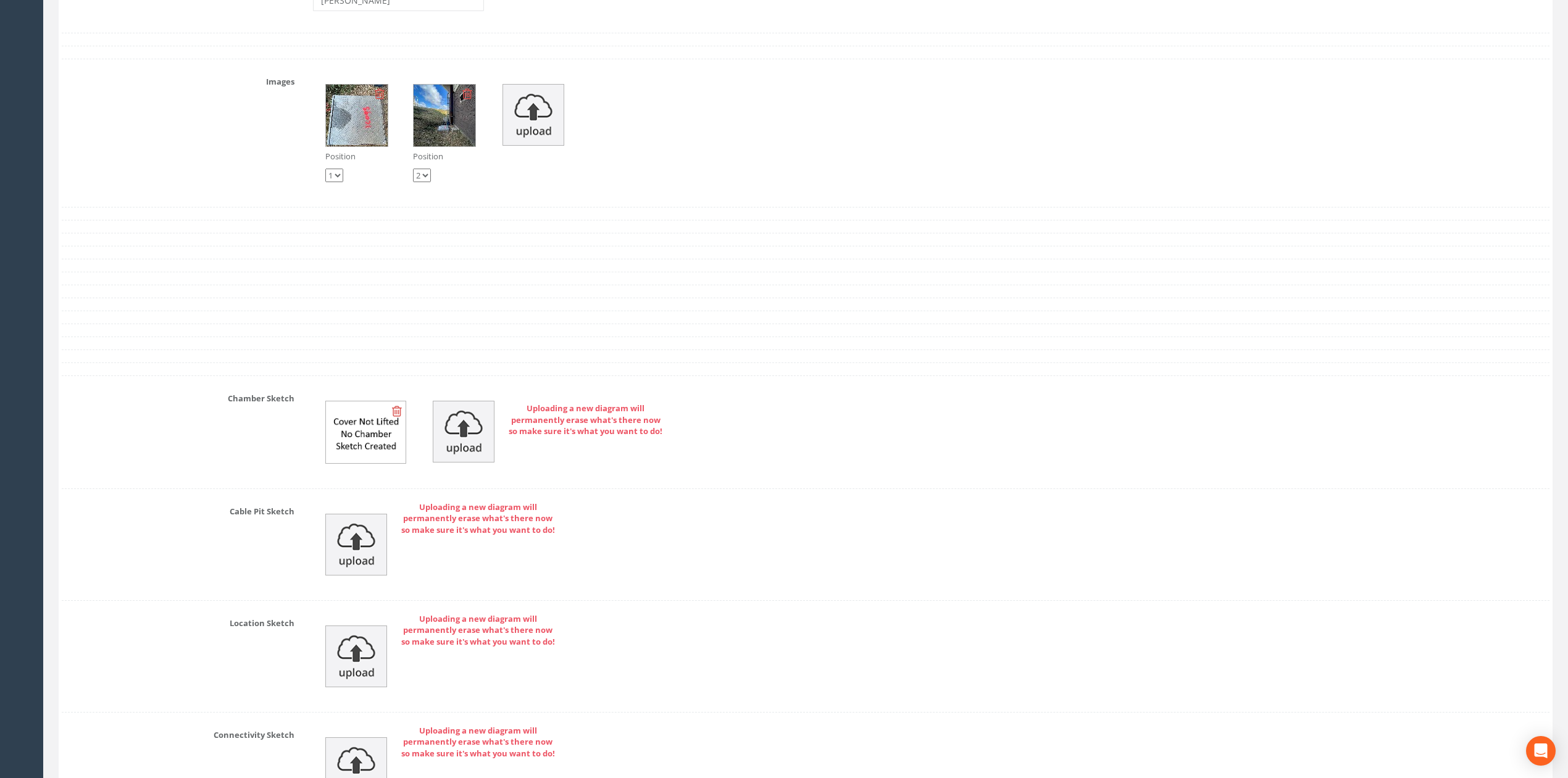
scroll to position [3702, 0]
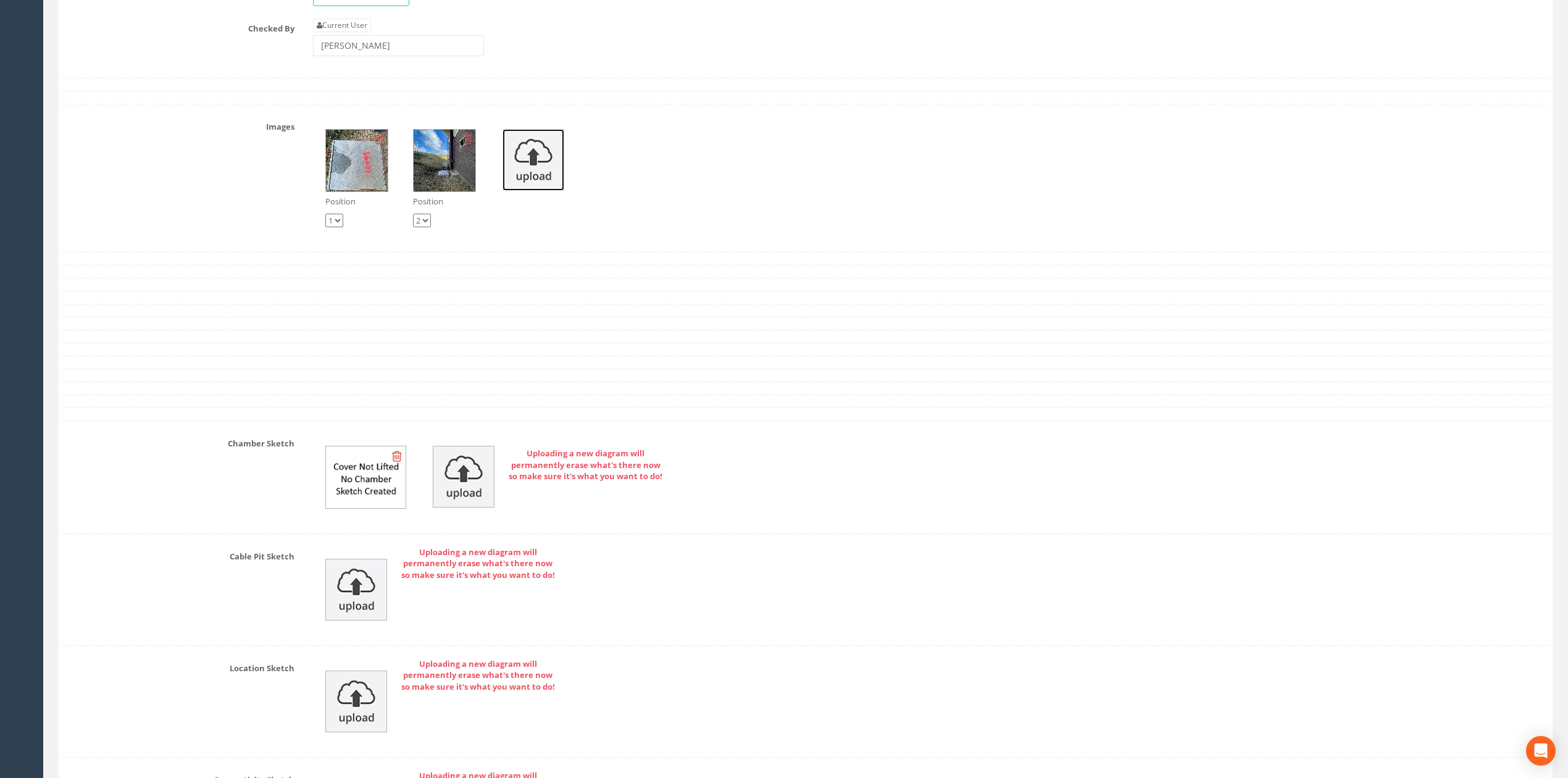
click at [527, 191] on img at bounding box center [533, 159] width 61 height 61
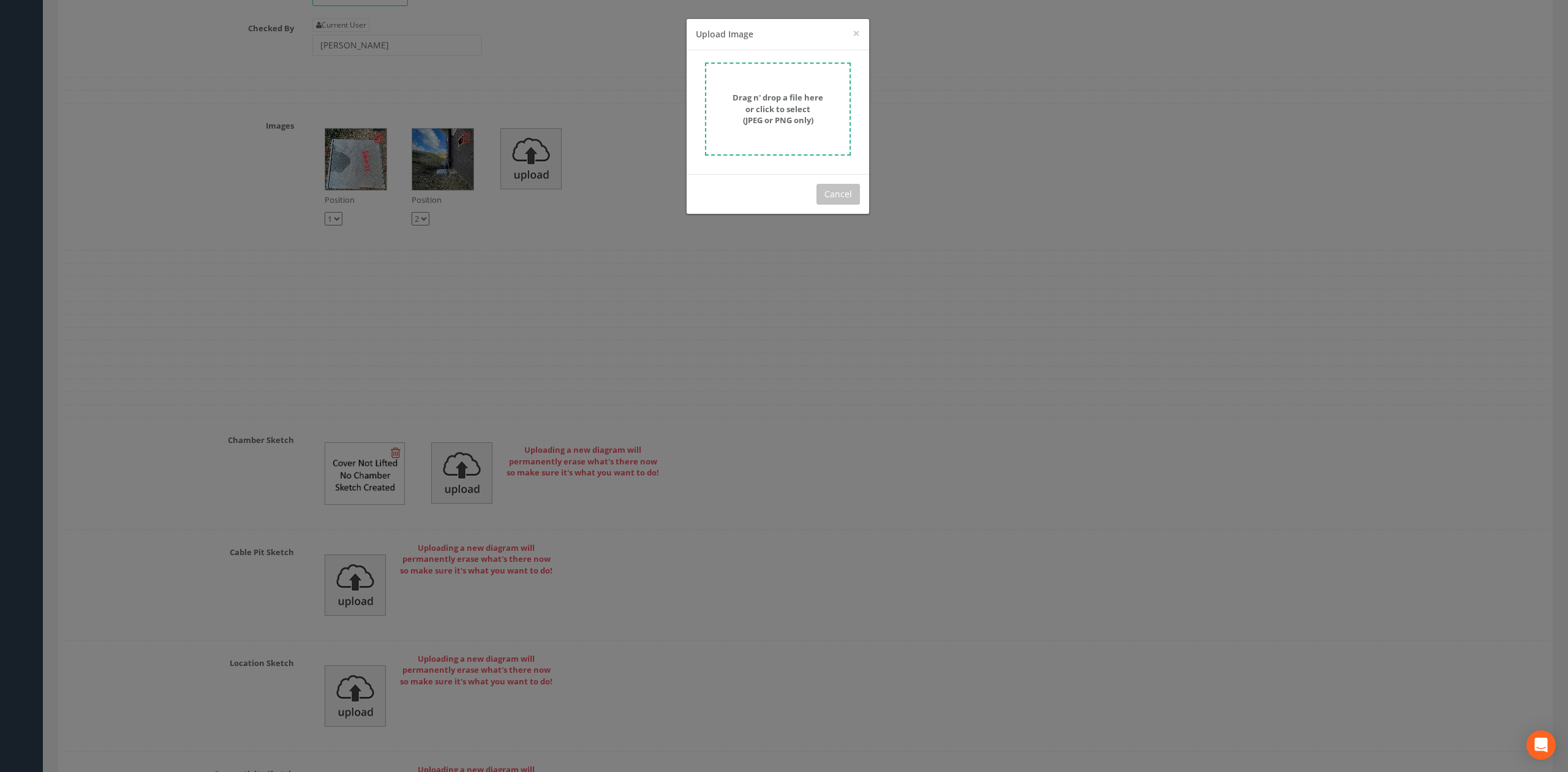
click at [779, 123] on strong "Drag n' drop a file here or click to select (JPEG or PNG only)" at bounding box center [777, 108] width 90 height 34
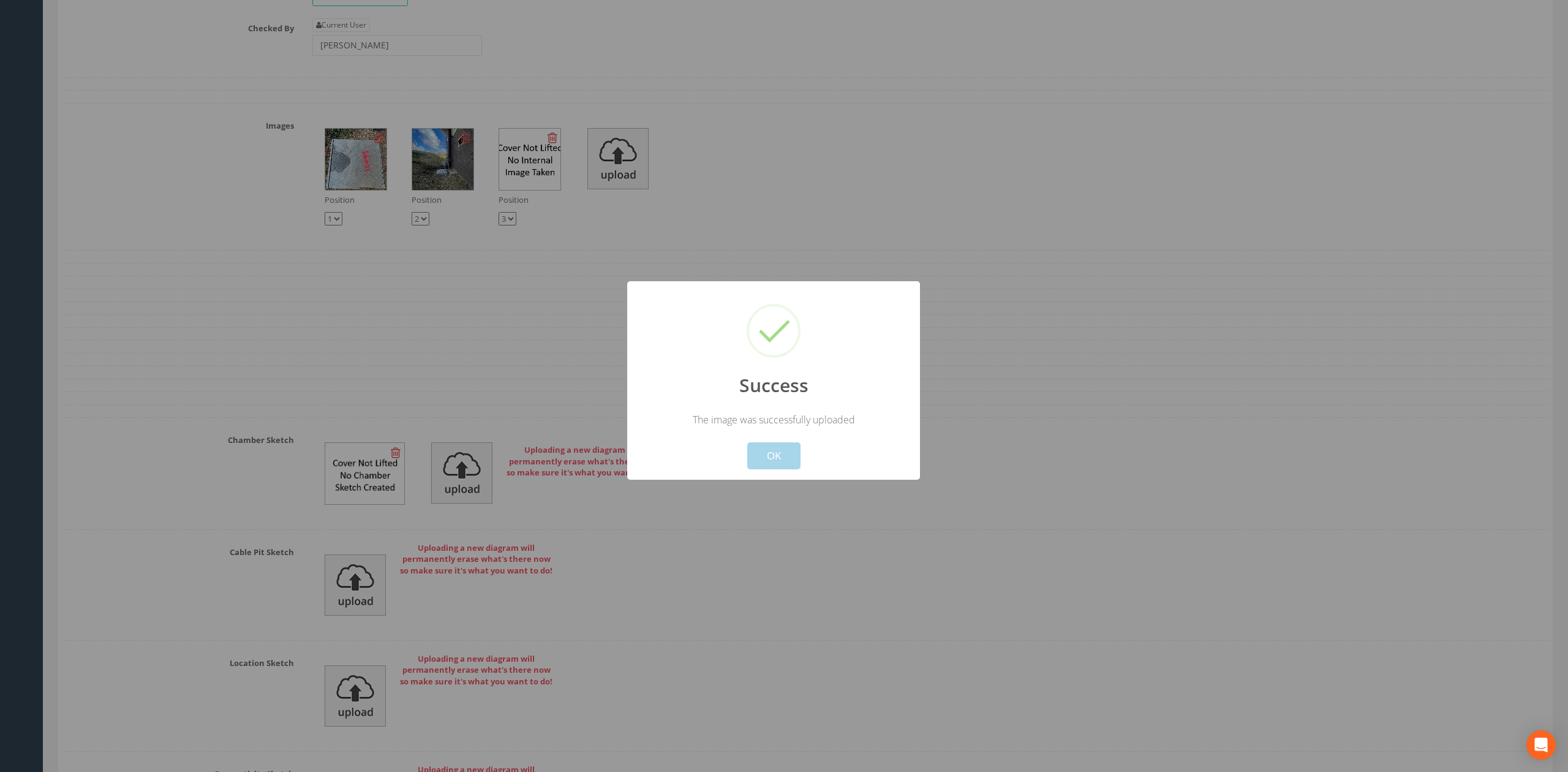
click at [777, 449] on button "OK" at bounding box center [774, 456] width 53 height 27
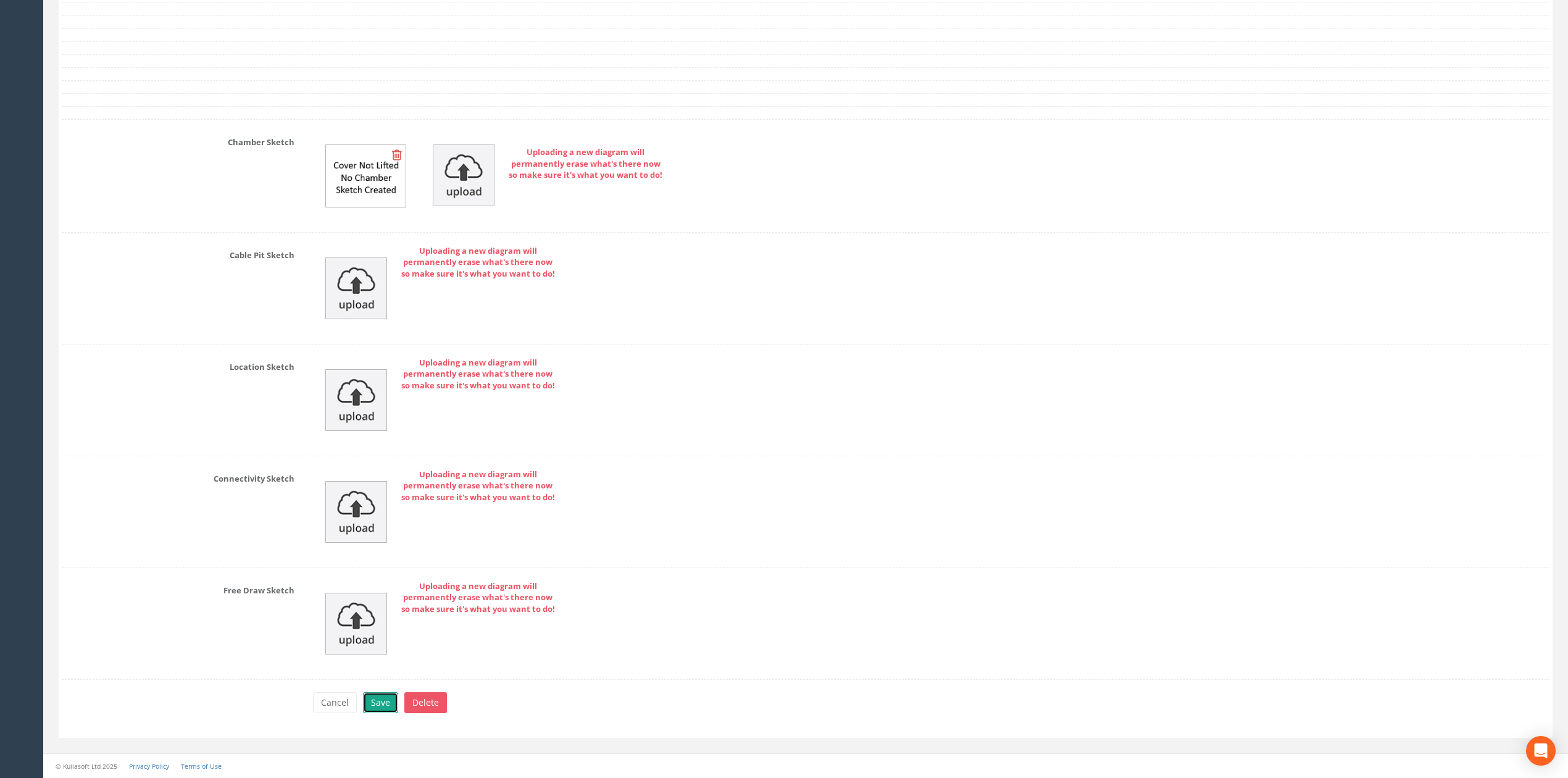
click at [386, 707] on button "Save" at bounding box center [380, 702] width 35 height 21
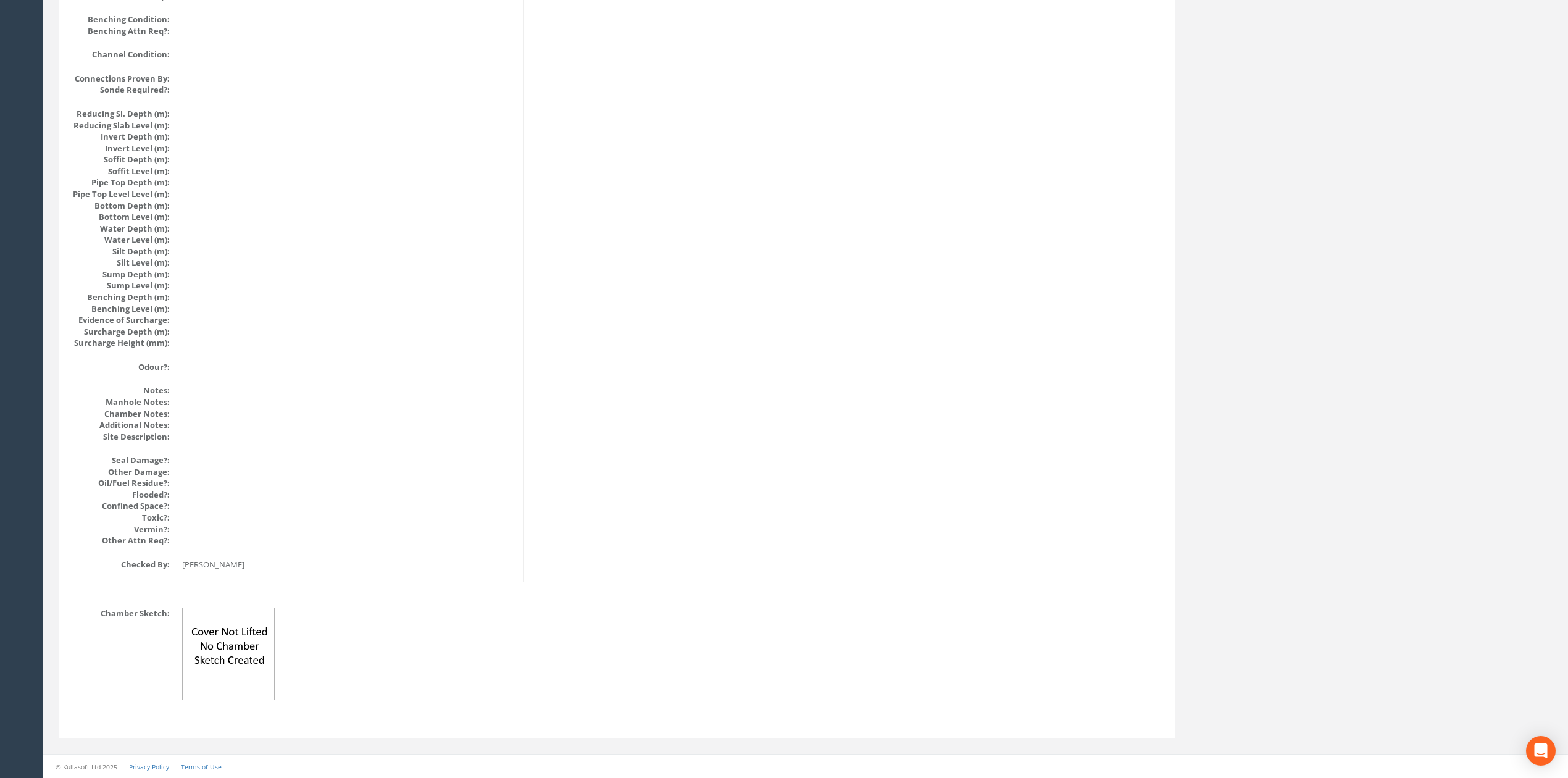
scroll to position [1128, 0]
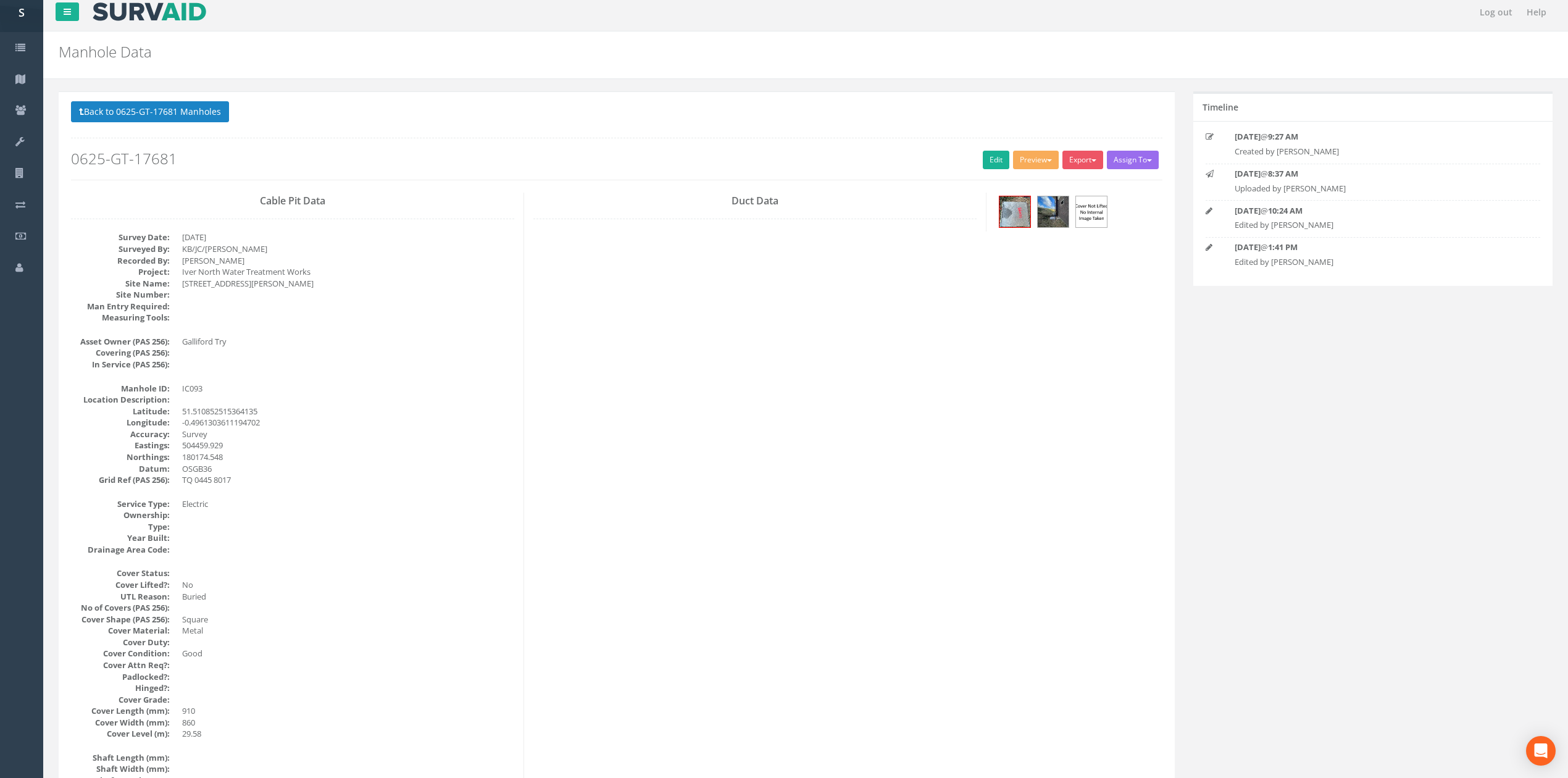
scroll to position [0, 0]
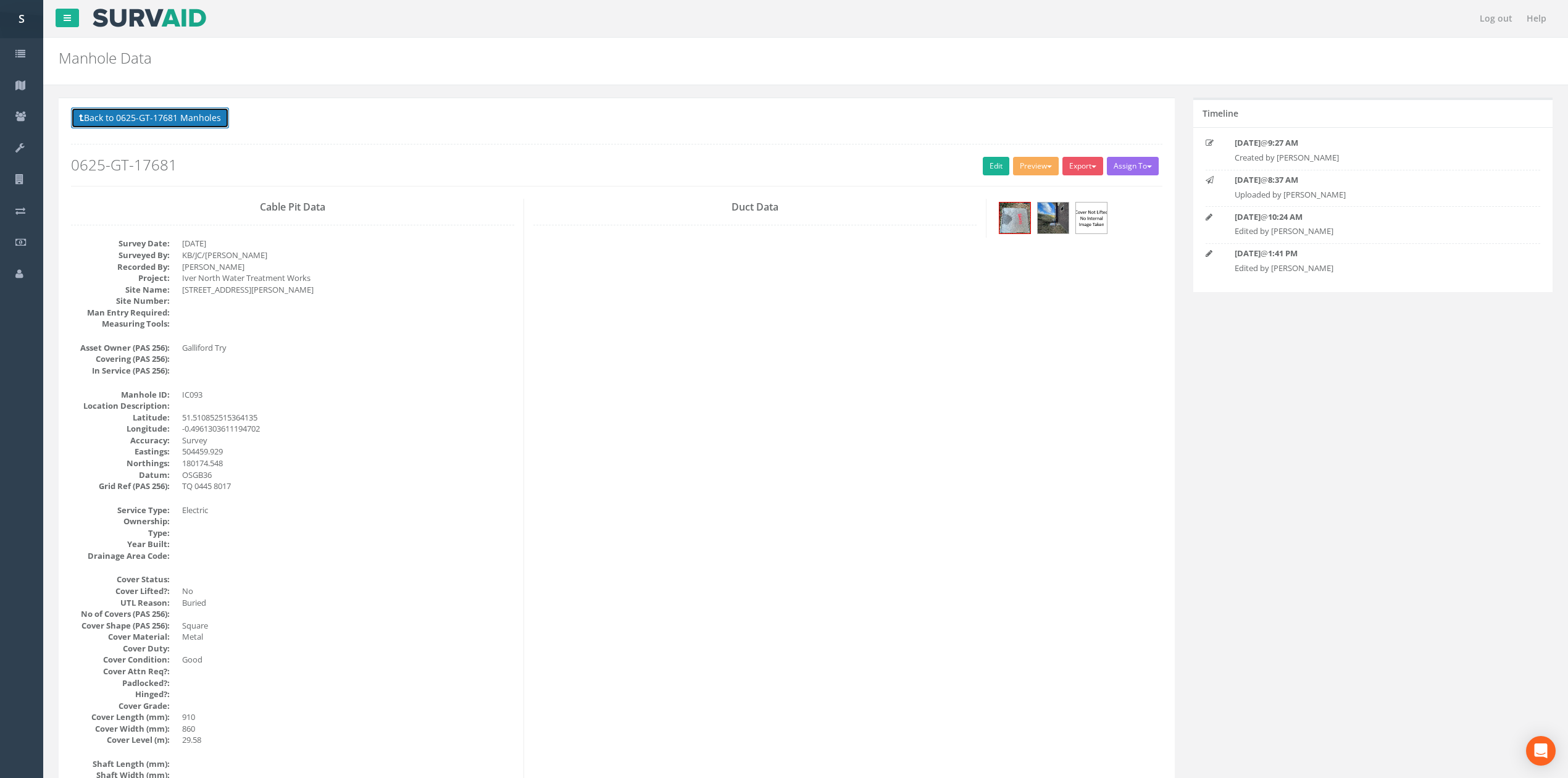
click at [188, 113] on button "Back to 0625-GT-17681 Manholes" at bounding box center [150, 118] width 158 height 21
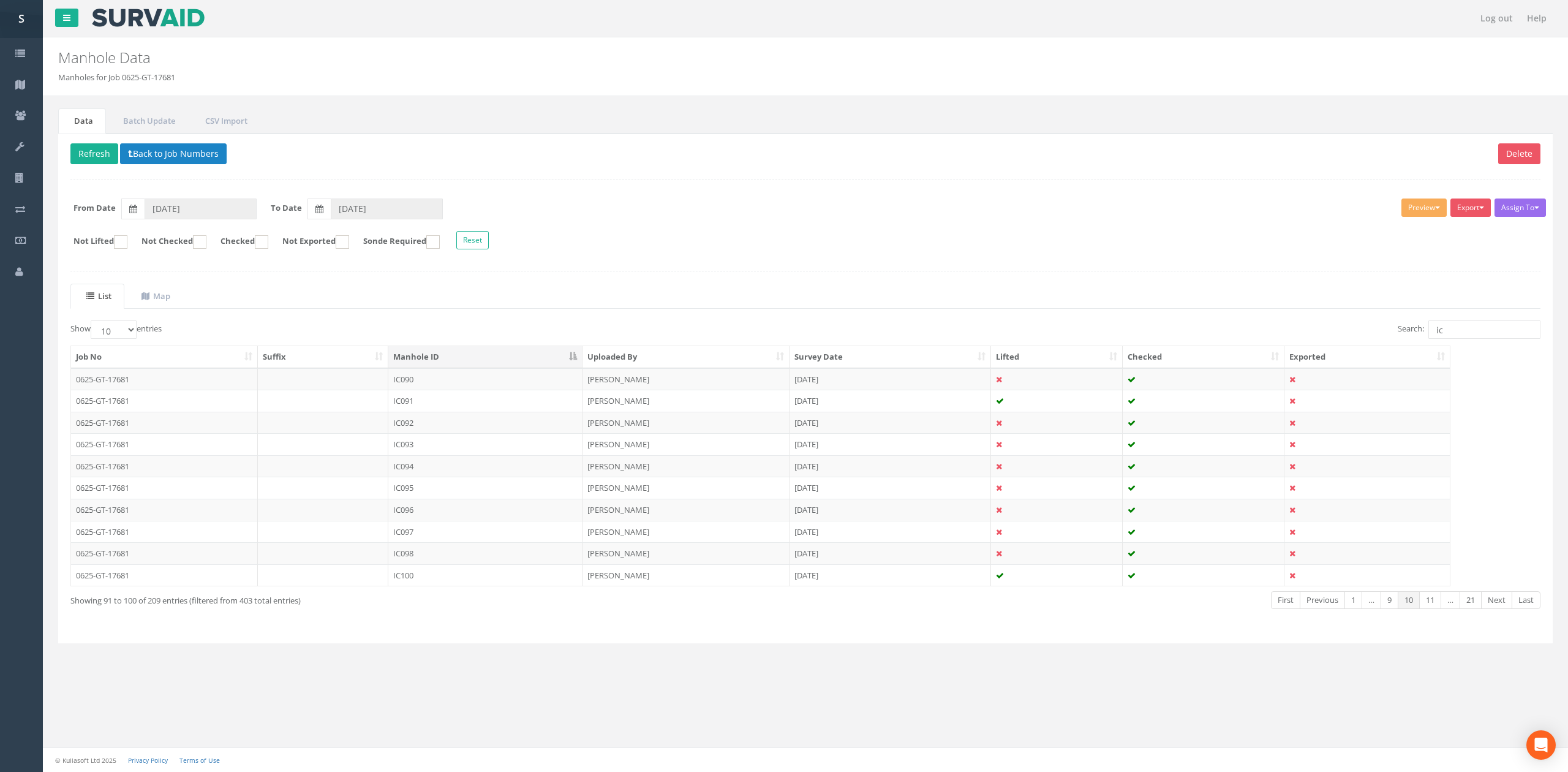
drag, startPoint x: 453, startPoint y: 471, endPoint x: 530, endPoint y: 393, distance: 109.6
click at [453, 471] on td "IC094" at bounding box center [485, 466] width 194 height 22
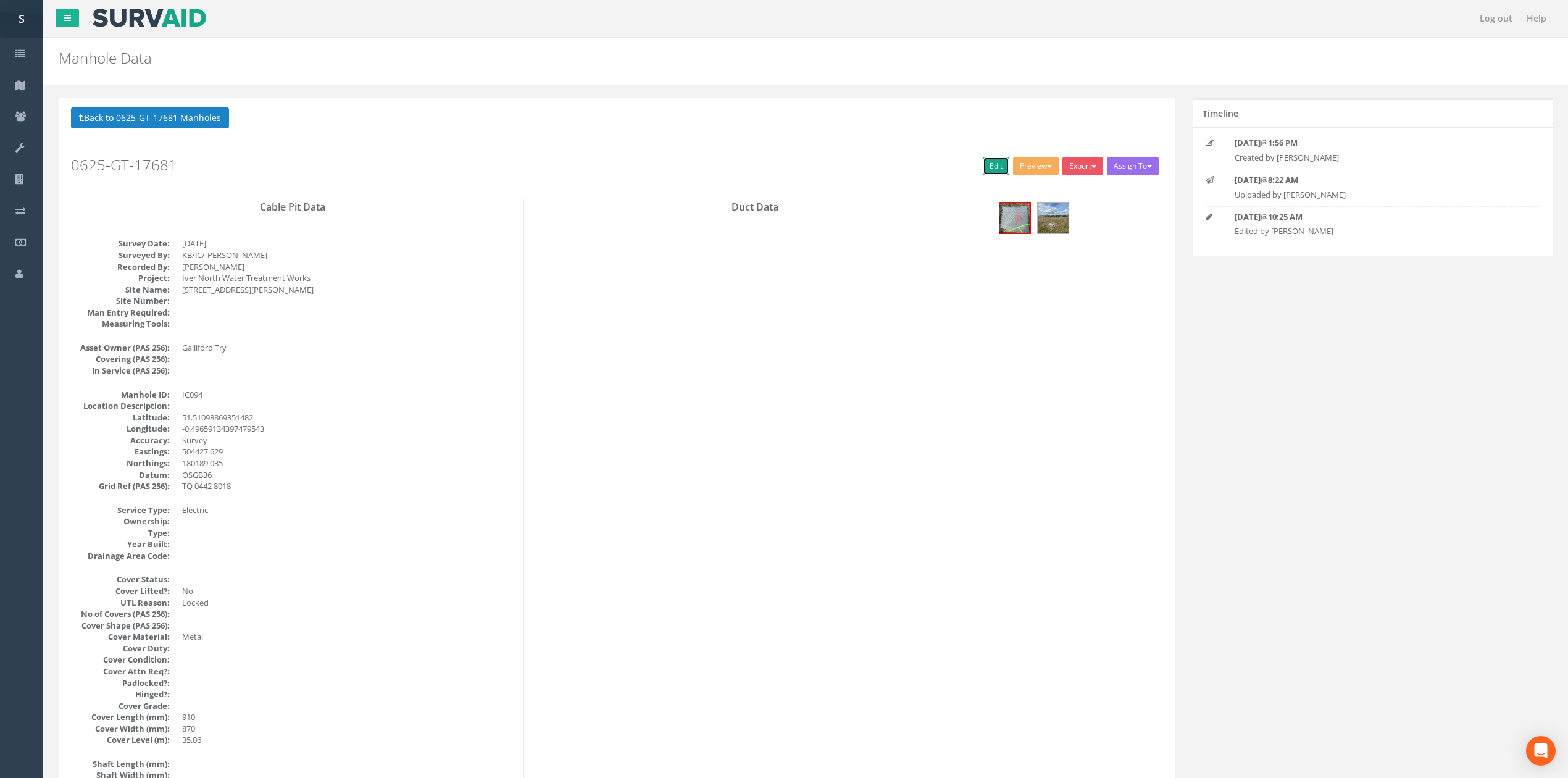
click at [986, 171] on link "Edit" at bounding box center [996, 166] width 26 height 19
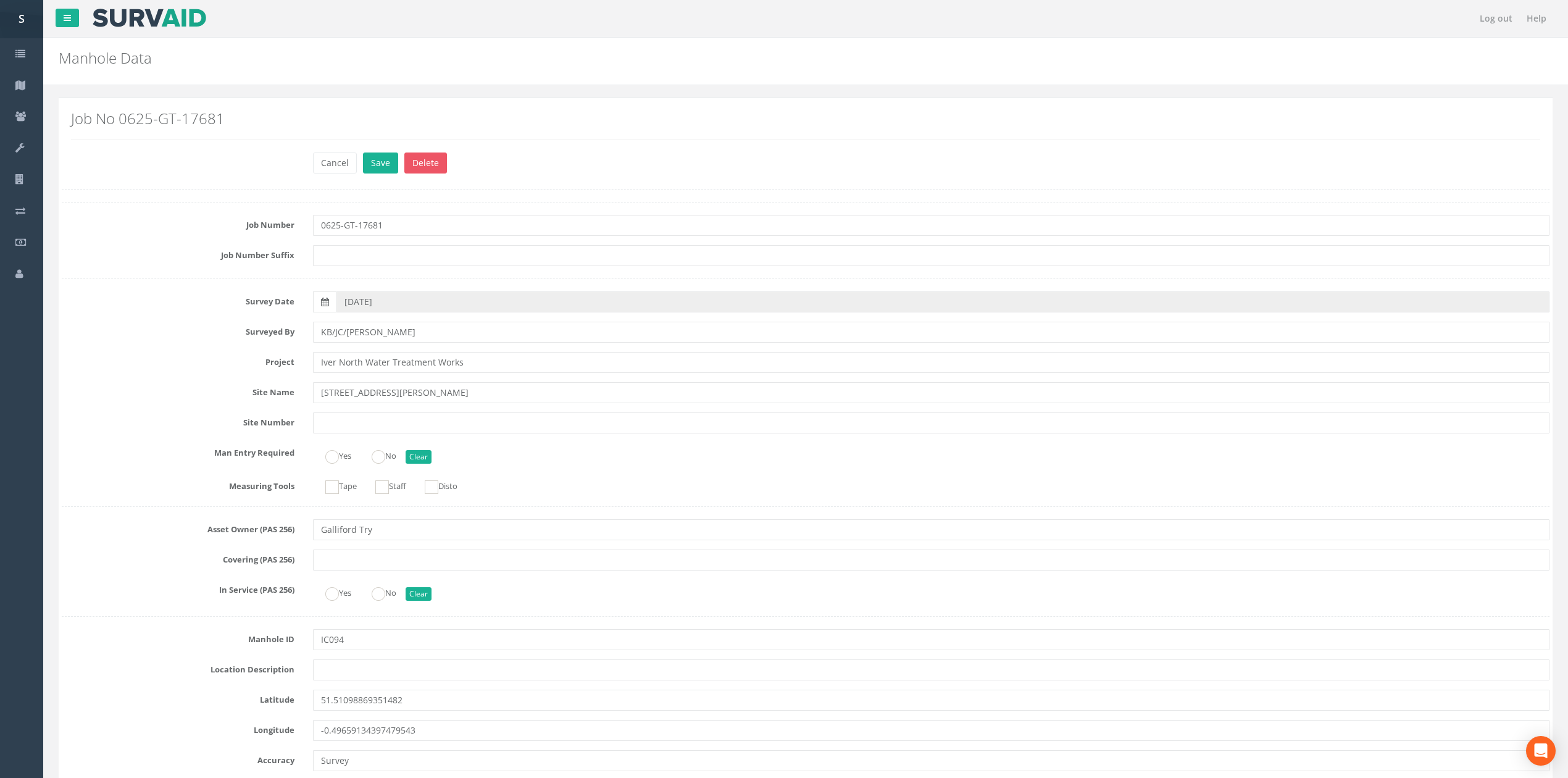
scroll to position [906, 0]
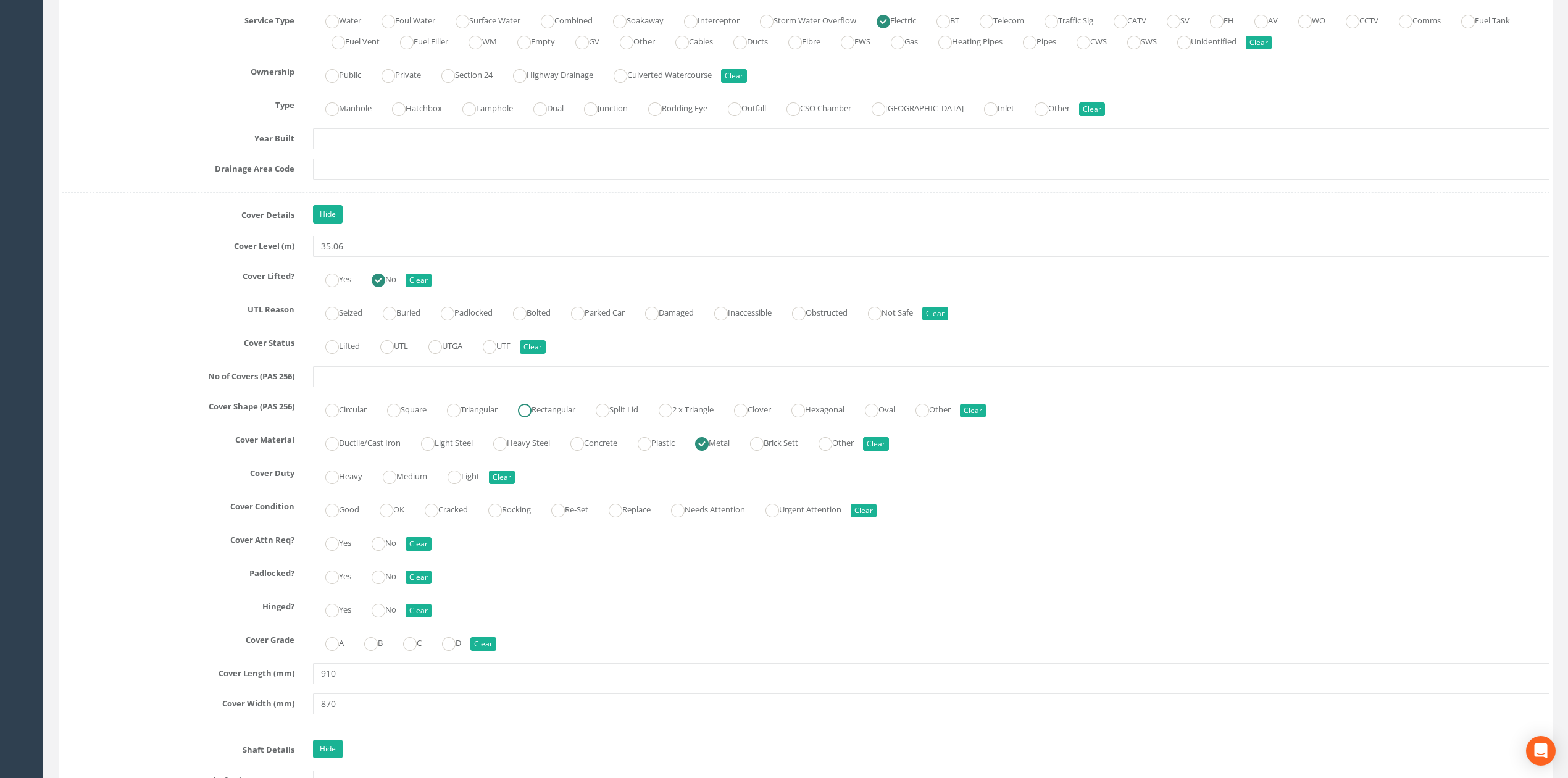
click at [564, 417] on label "Rectangular" at bounding box center [540, 408] width 70 height 18
radio input "true"
click at [333, 516] on ins at bounding box center [332, 511] width 14 height 14
radio input "true"
click at [391, 387] on input "text" at bounding box center [931, 376] width 1237 height 21
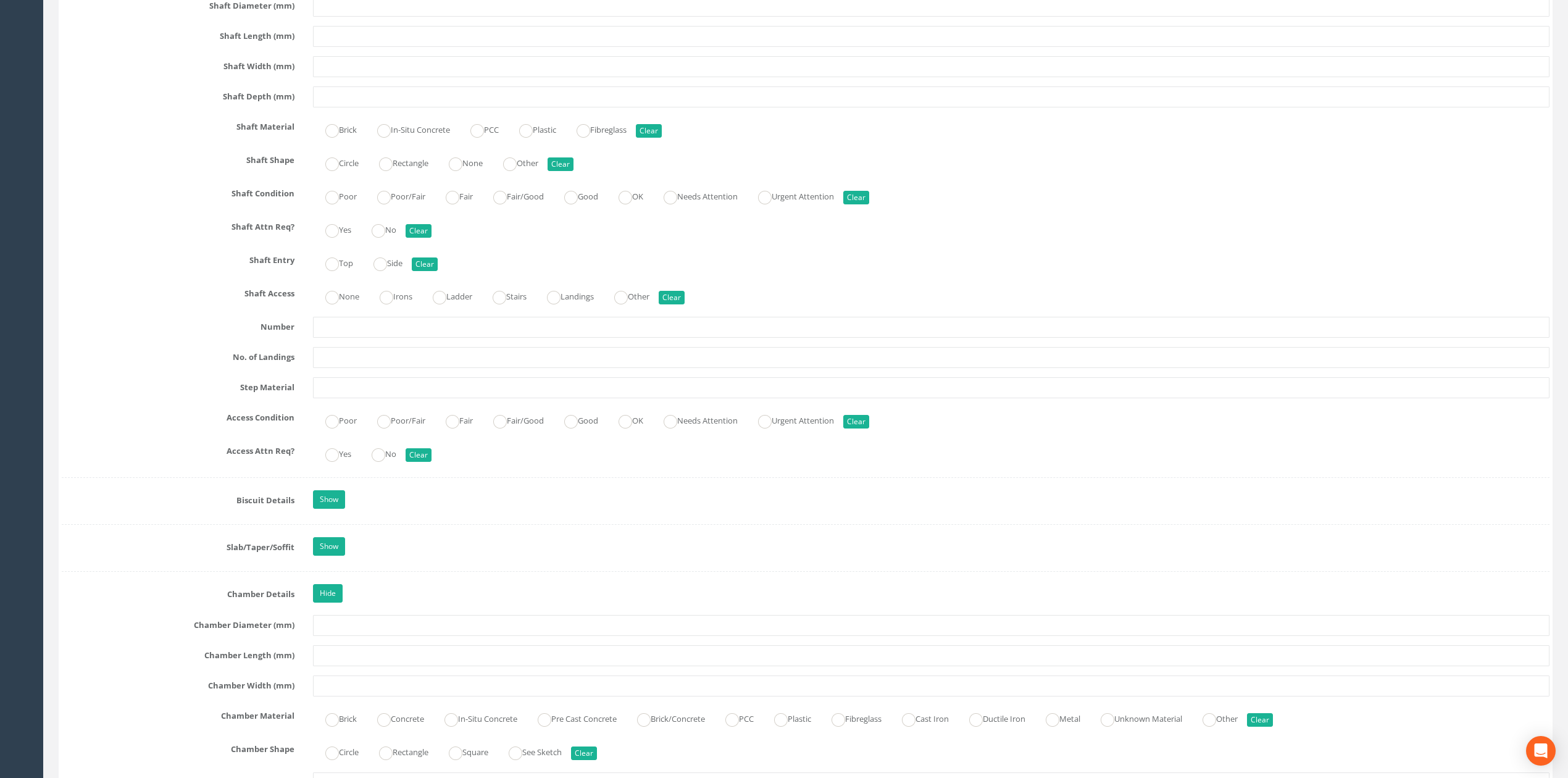
scroll to position [4030, 0]
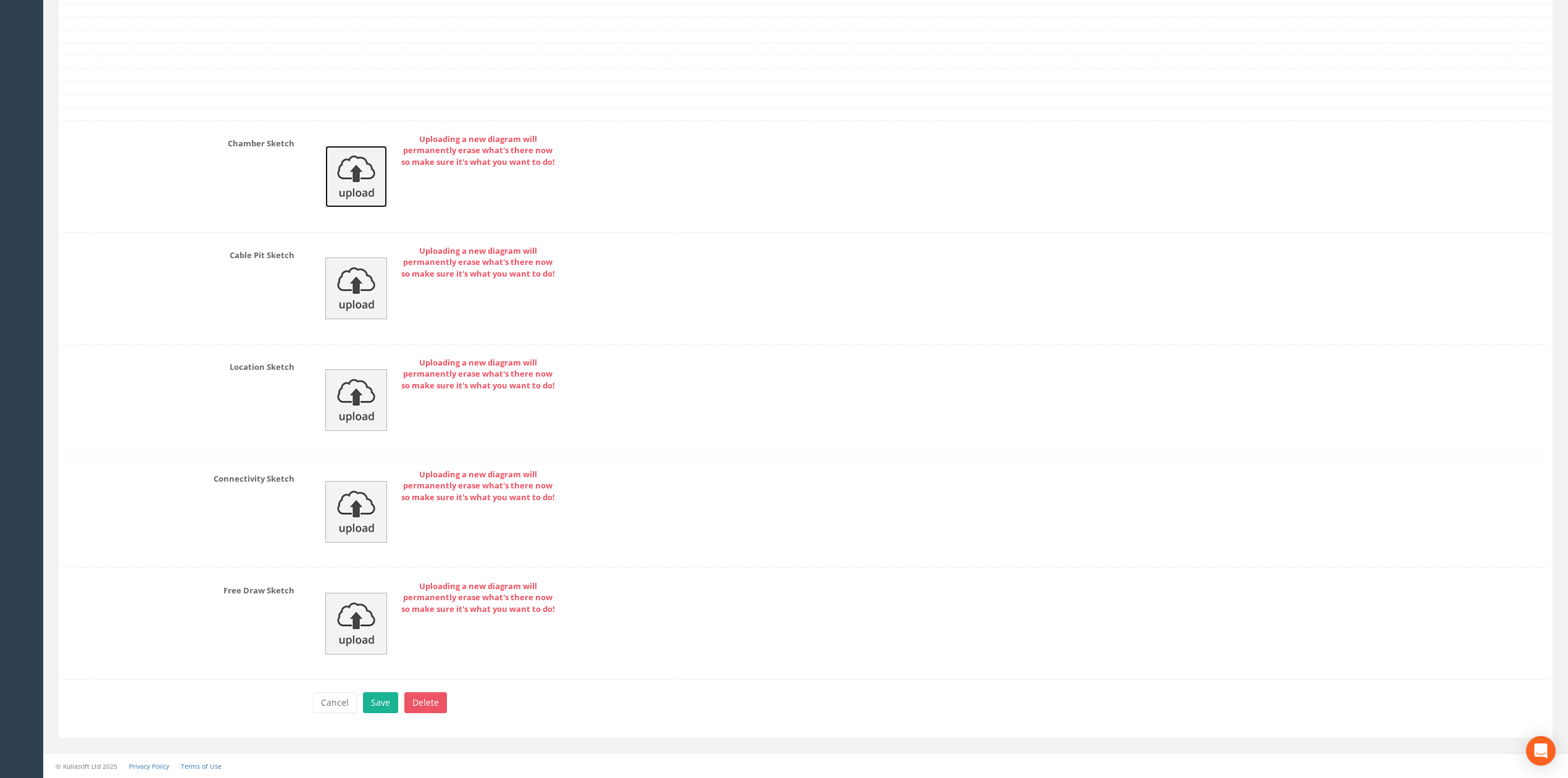
click at [379, 172] on img at bounding box center [356, 176] width 61 height 61
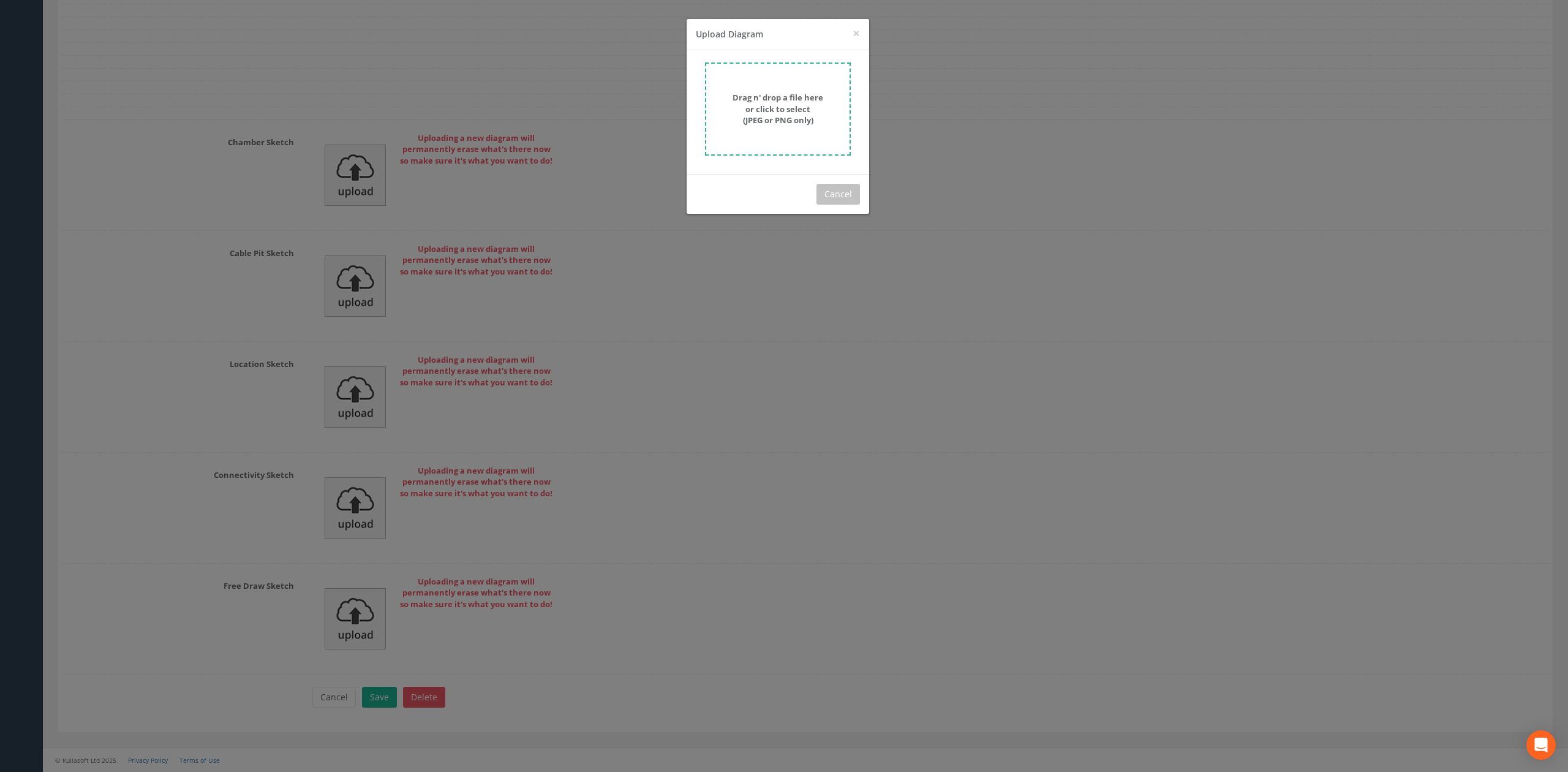
click at [796, 129] on form "Drag n' drop a file here or click to select (JPEG or PNG only)" at bounding box center [777, 109] width 146 height 93
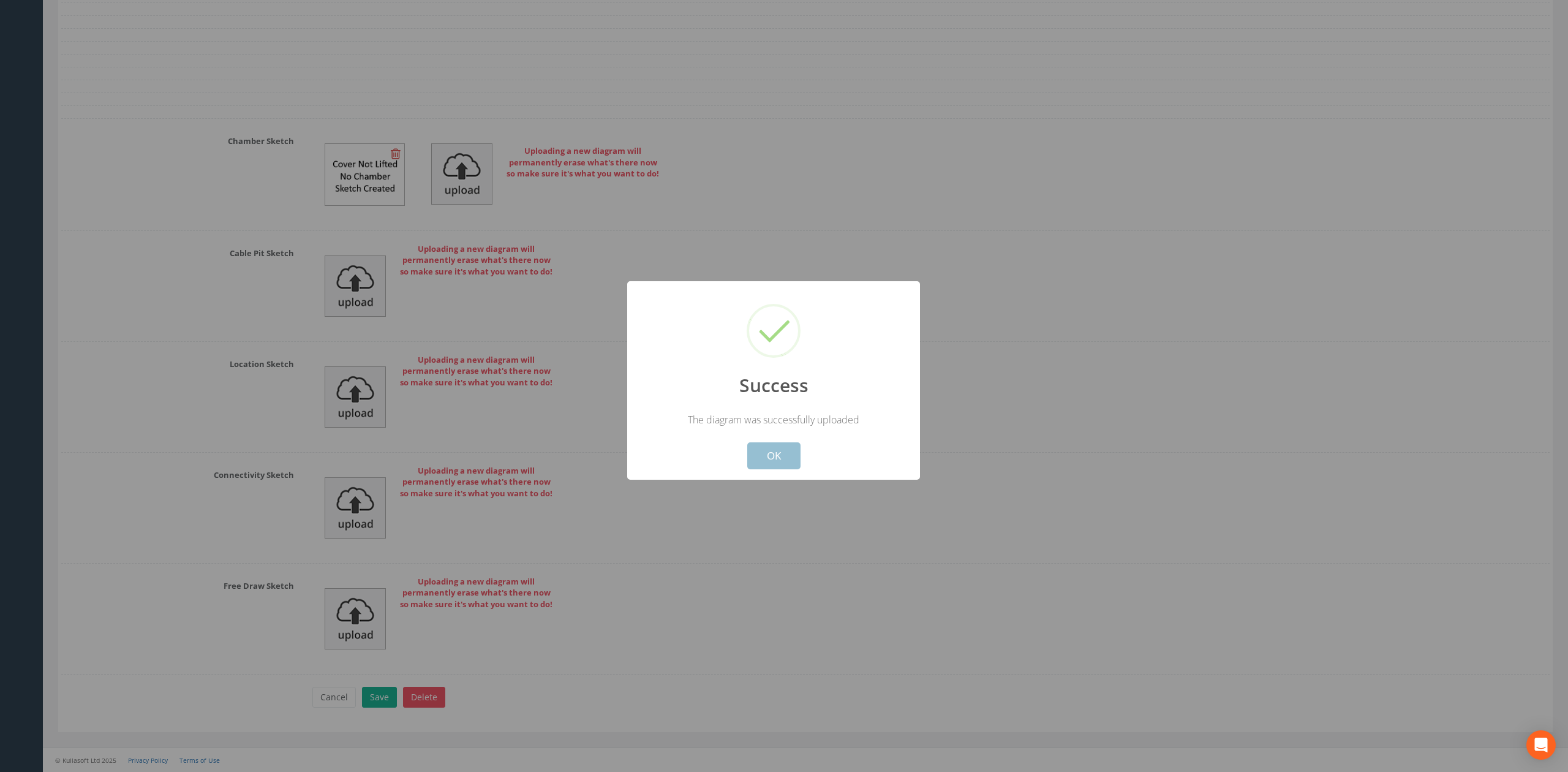
click at [783, 460] on button "OK" at bounding box center [774, 456] width 53 height 27
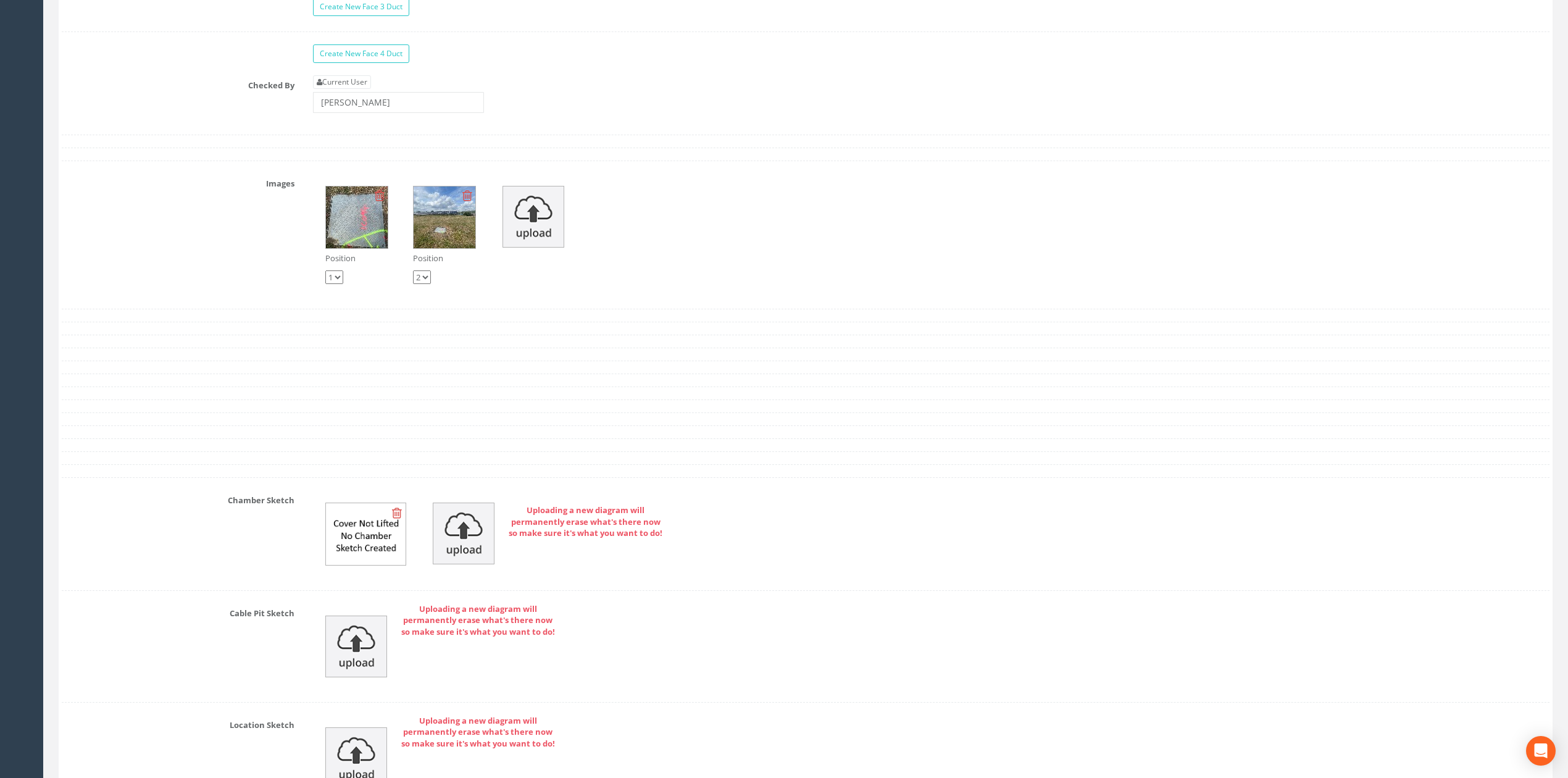
scroll to position [3537, 0]
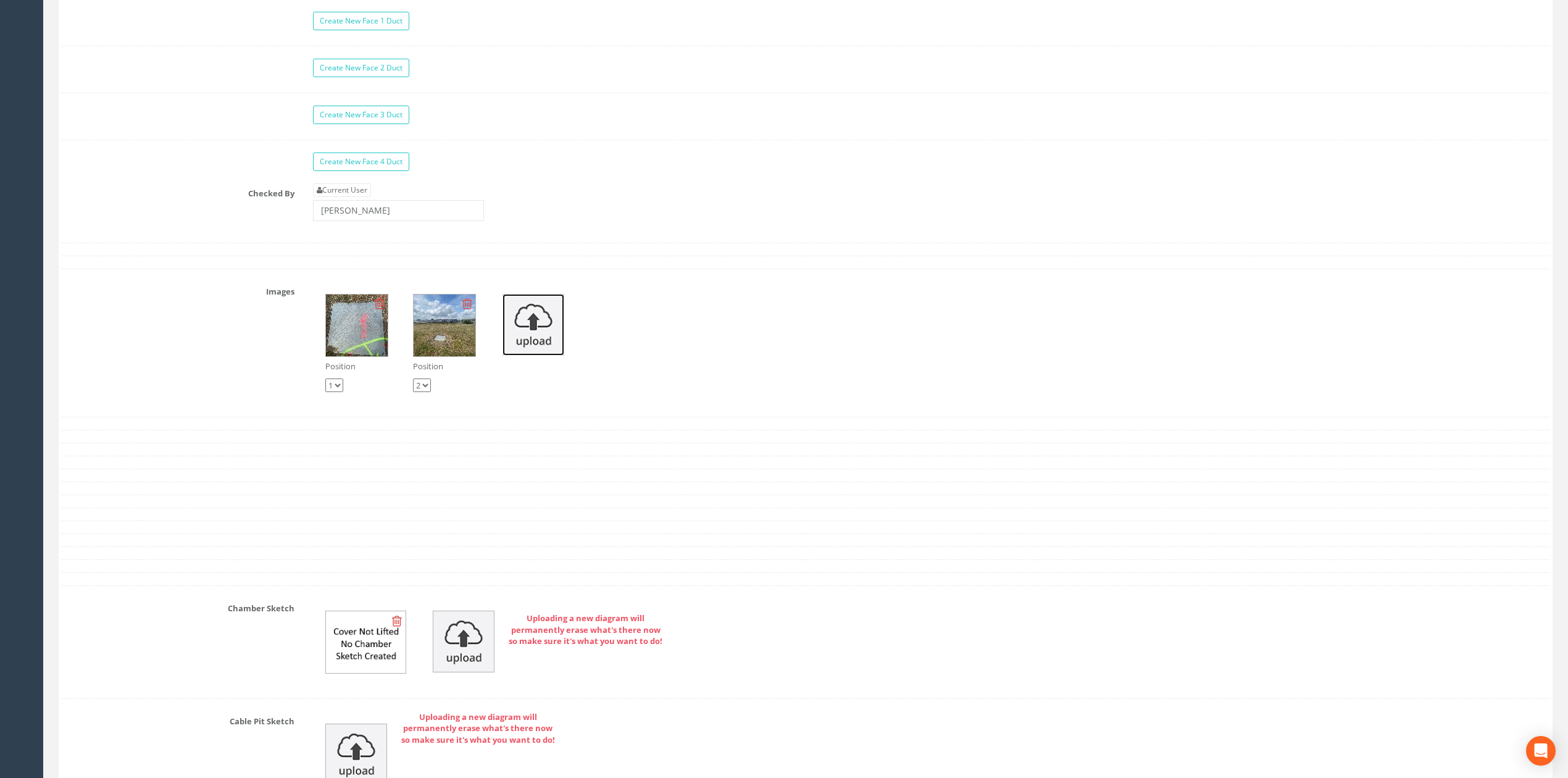
click at [534, 349] on img at bounding box center [533, 324] width 61 height 61
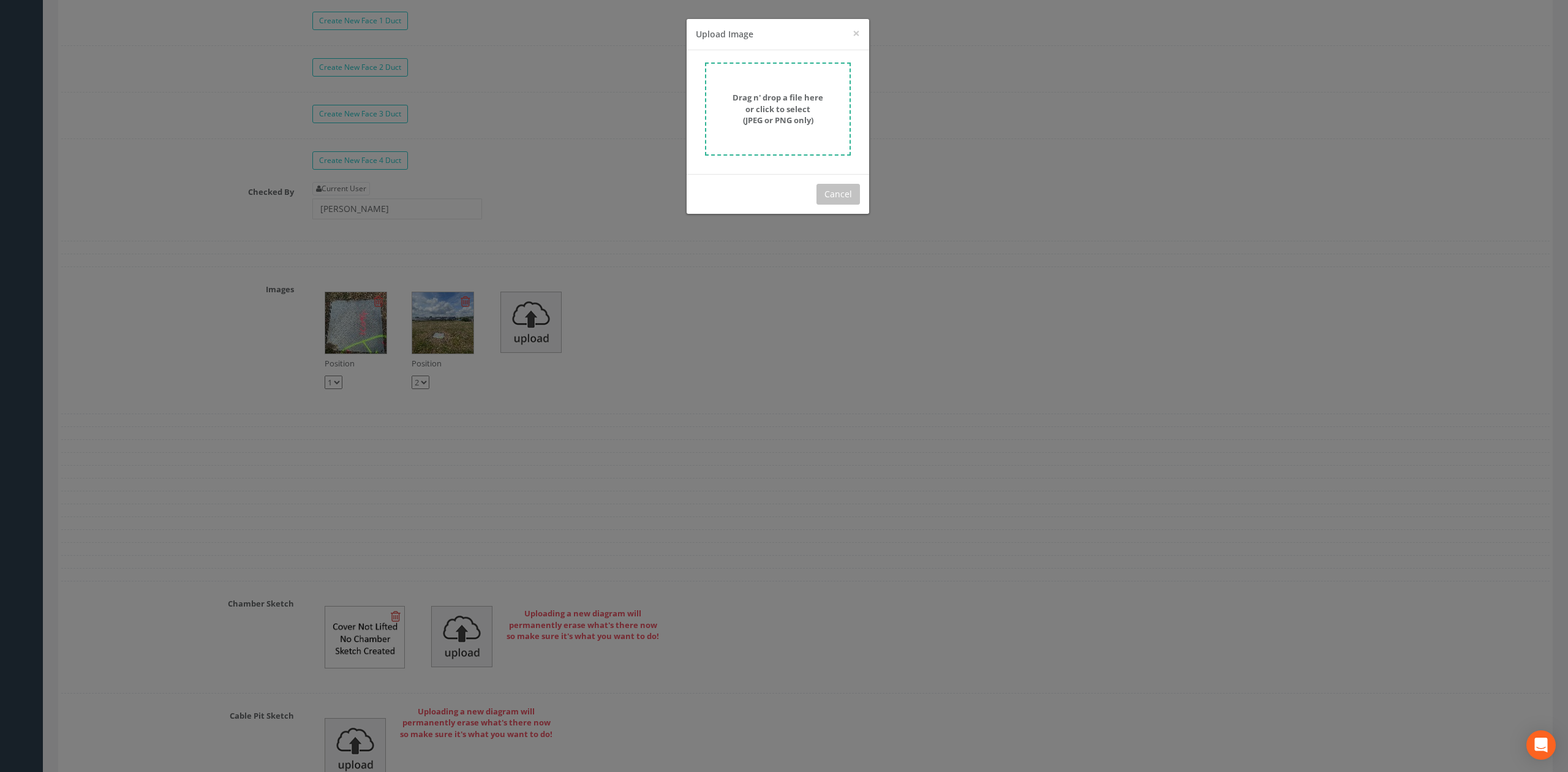
click at [782, 84] on form "Drag n' drop a file here or click to select (JPEG or PNG only)" at bounding box center [777, 109] width 146 height 93
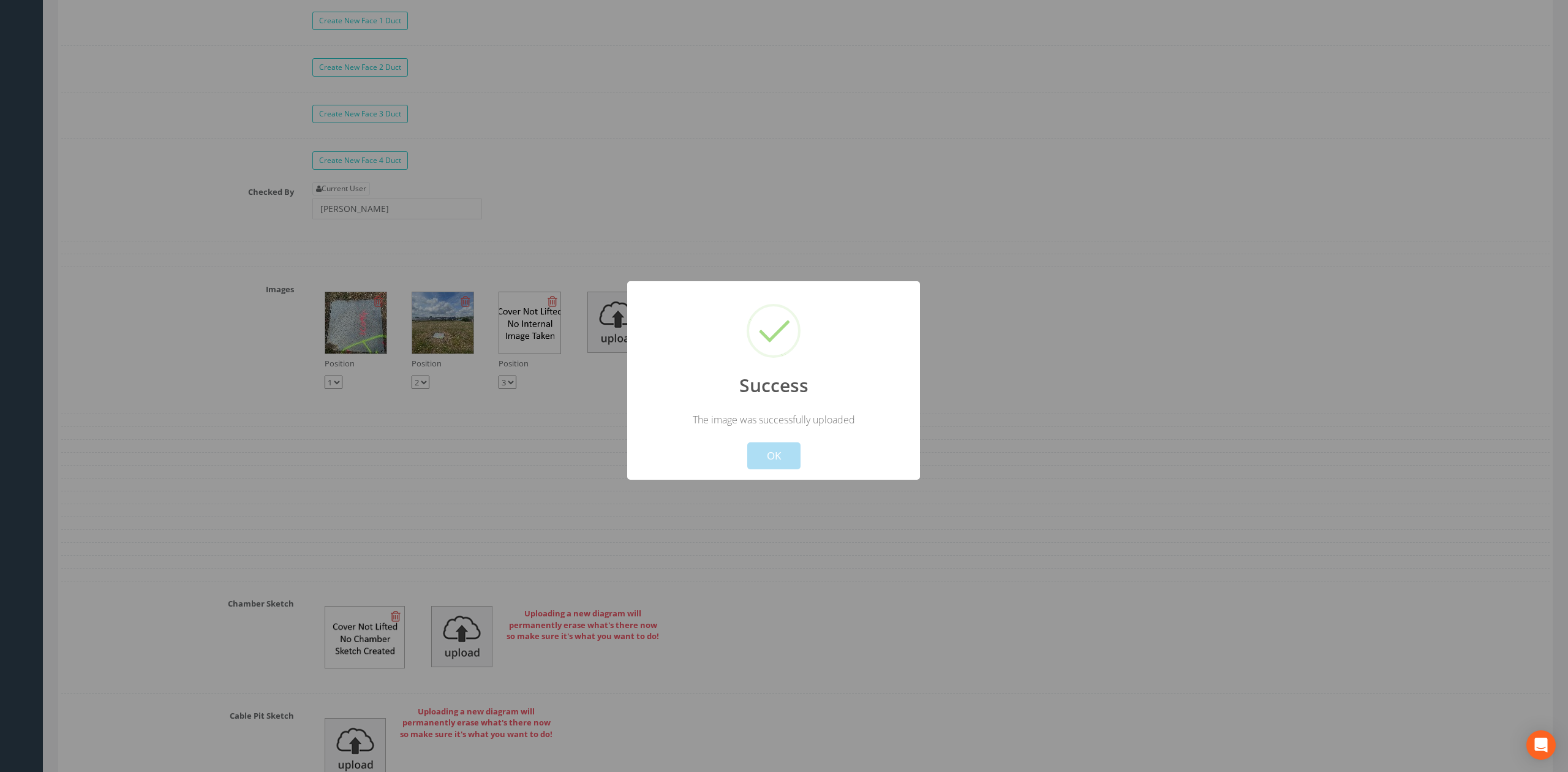
click at [762, 443] on button "OK" at bounding box center [774, 456] width 53 height 27
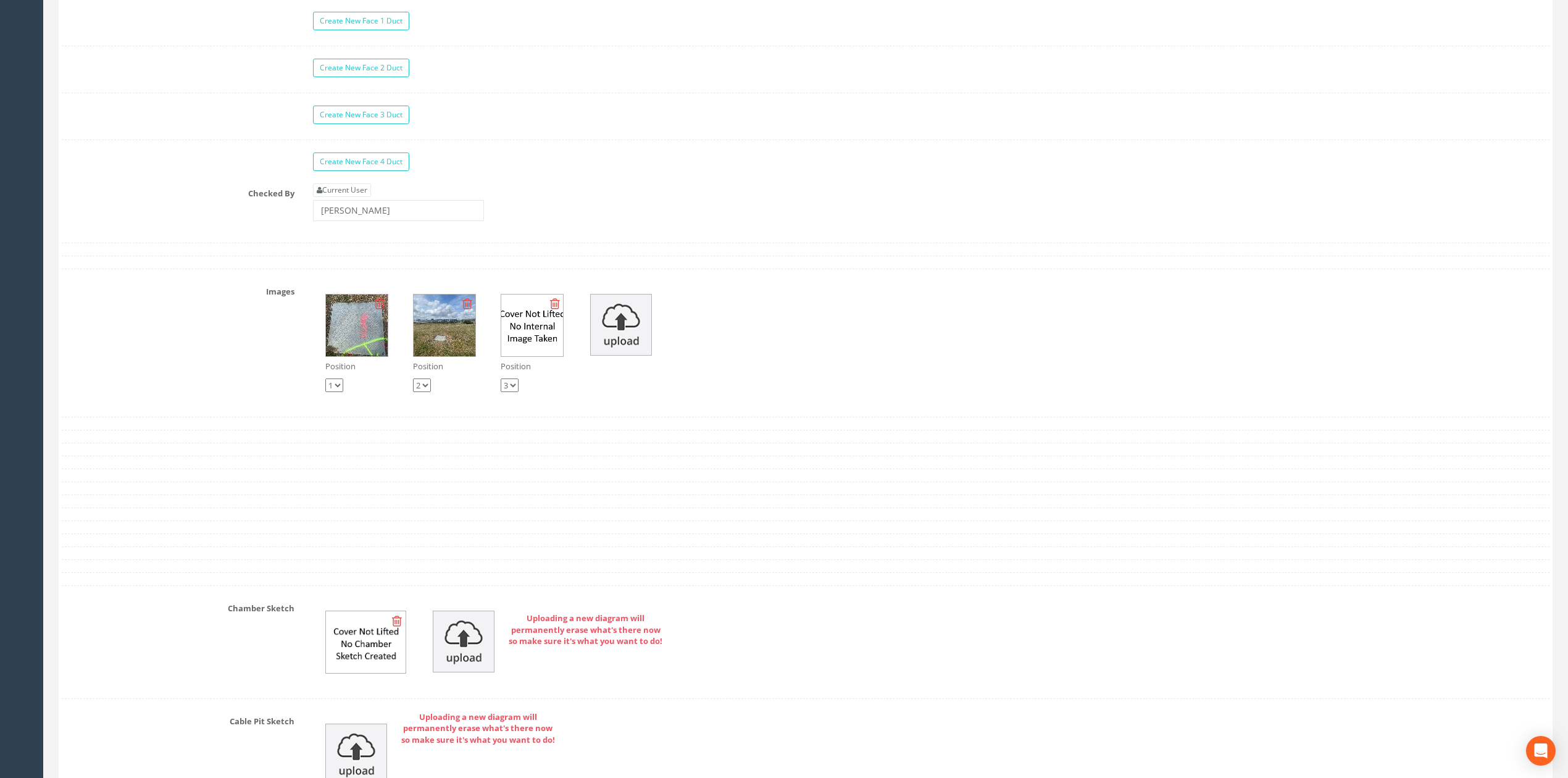
click at [459, 221] on div "Current User [PERSON_NAME]" at bounding box center [398, 202] width 171 height 38
click at [459, 221] on input "[PERSON_NAME]" at bounding box center [398, 211] width 171 height 21
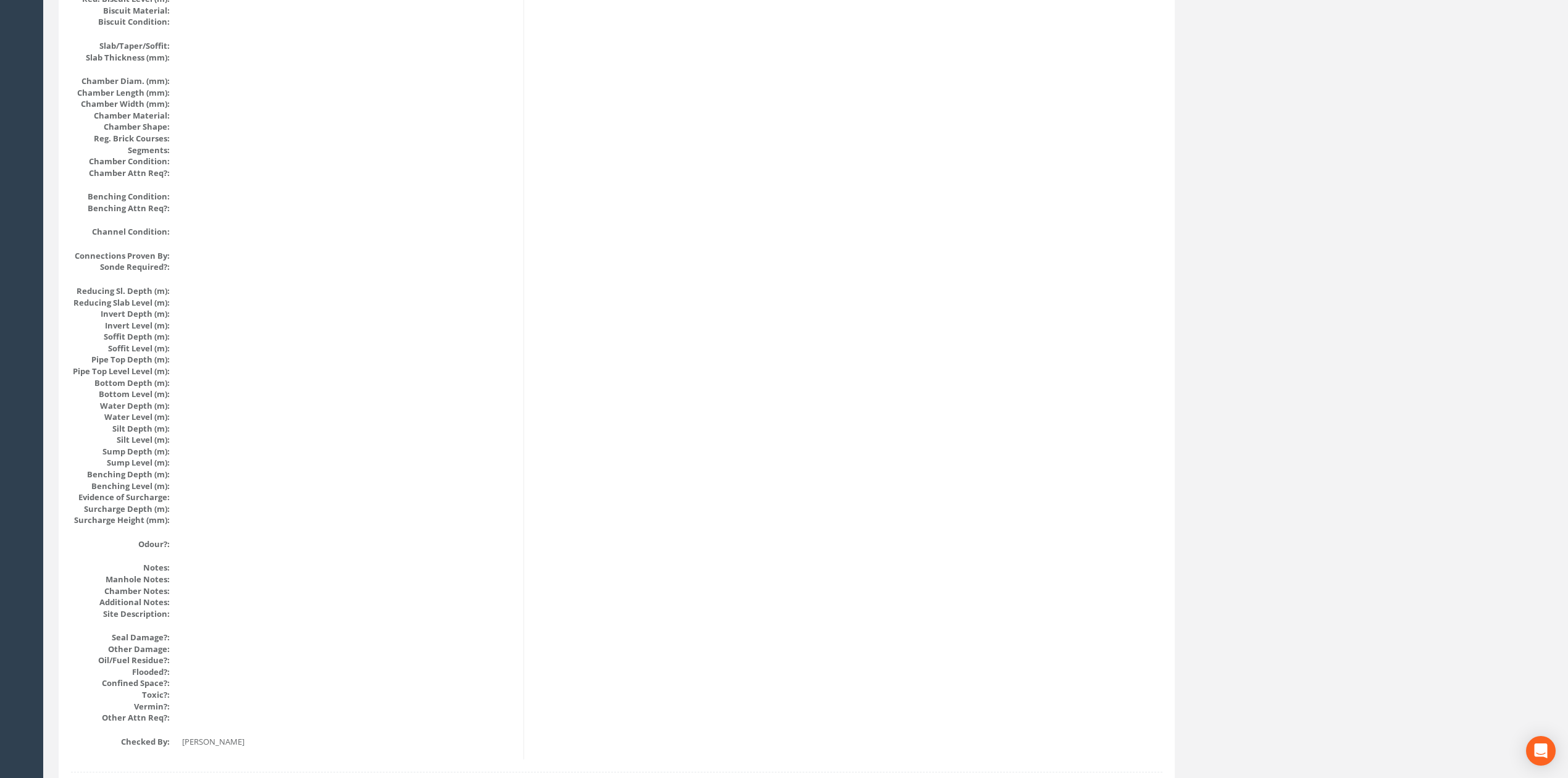
scroll to position [0, 0]
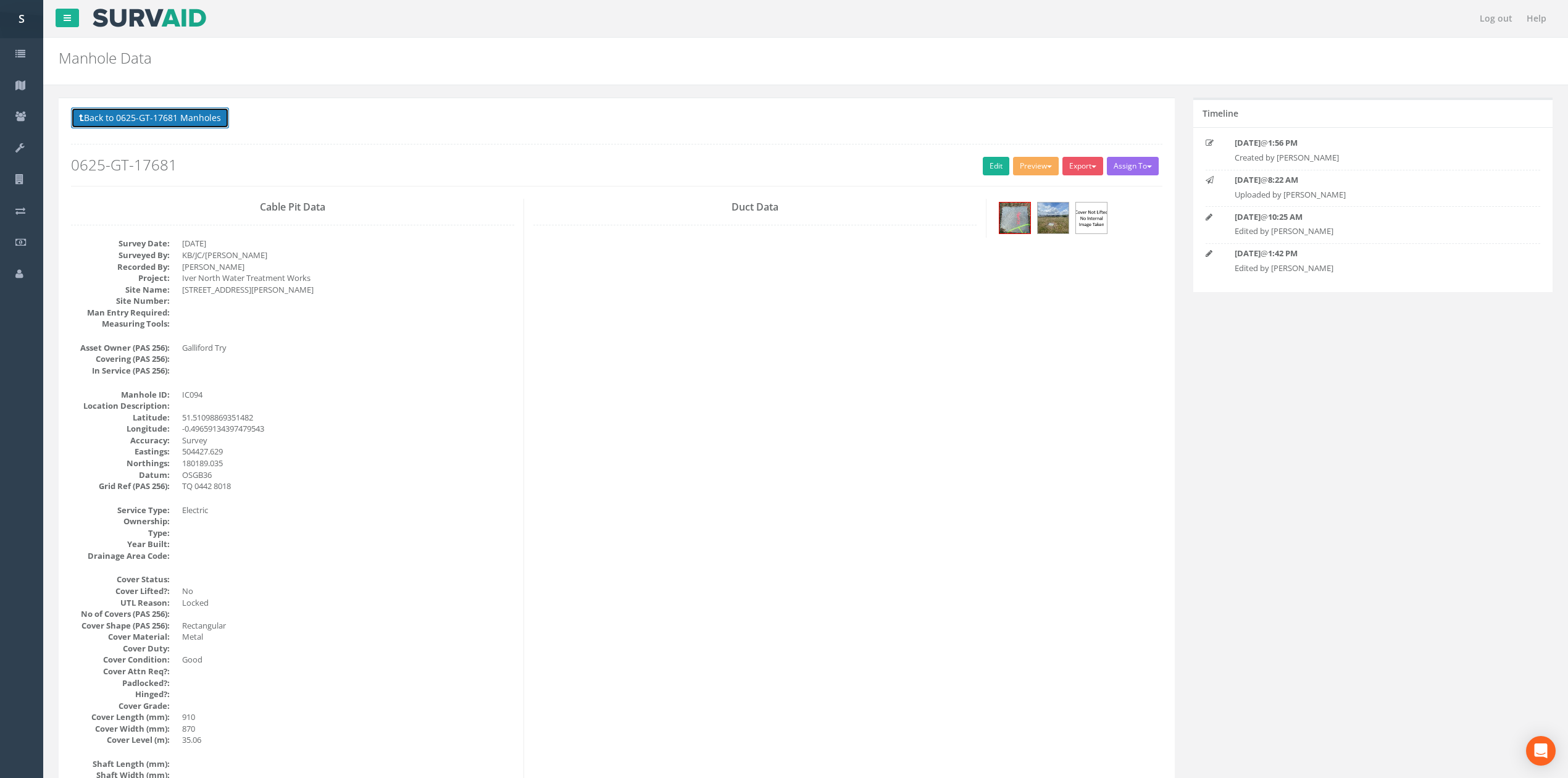
drag, startPoint x: 181, startPoint y: 124, endPoint x: 173, endPoint y: 124, distance: 8.0
click at [180, 124] on button "Back to 0625-GT-17681 Manholes" at bounding box center [150, 118] width 158 height 21
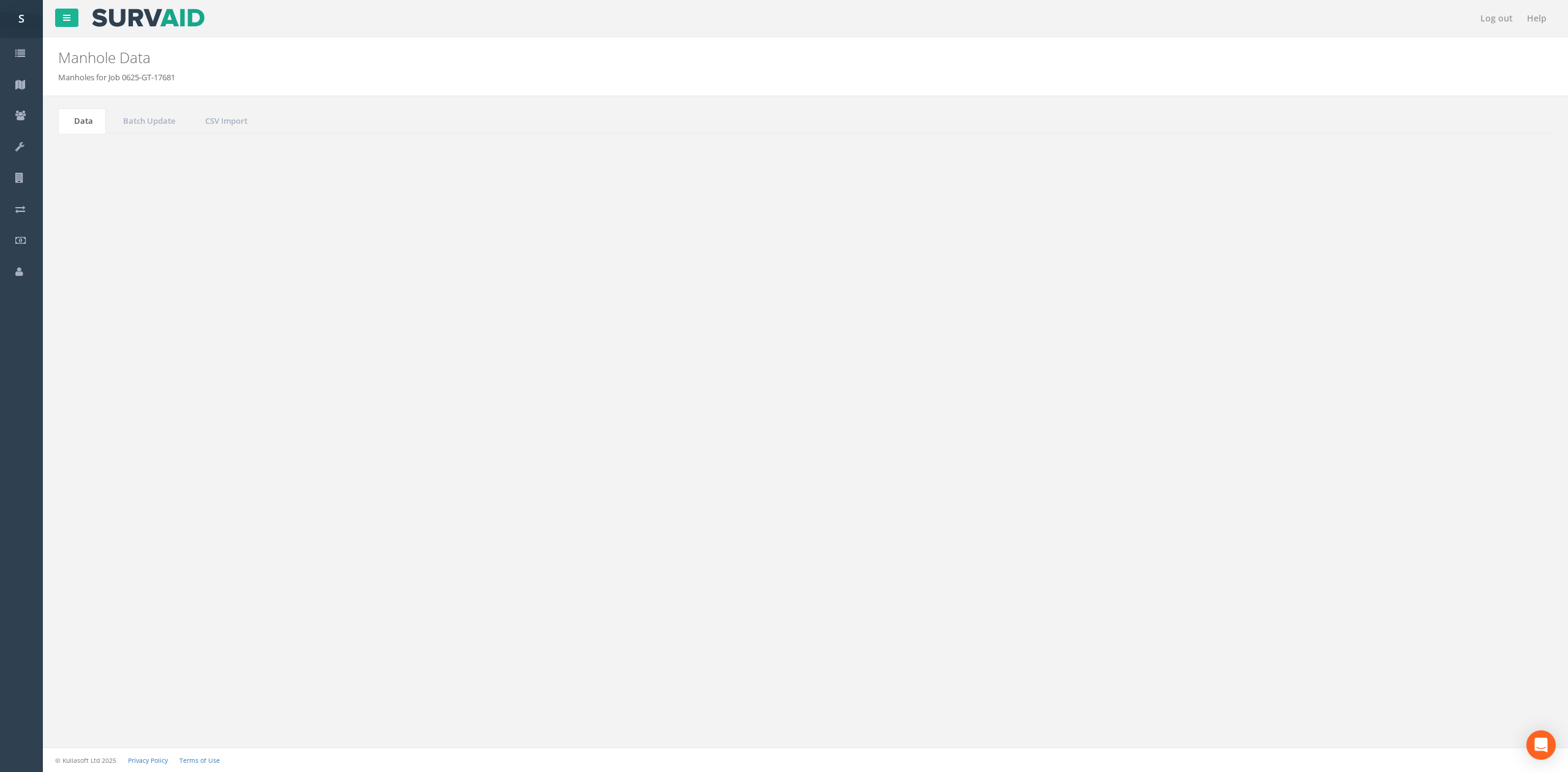
drag, startPoint x: 463, startPoint y: 488, endPoint x: 473, endPoint y: 479, distance: 13.5
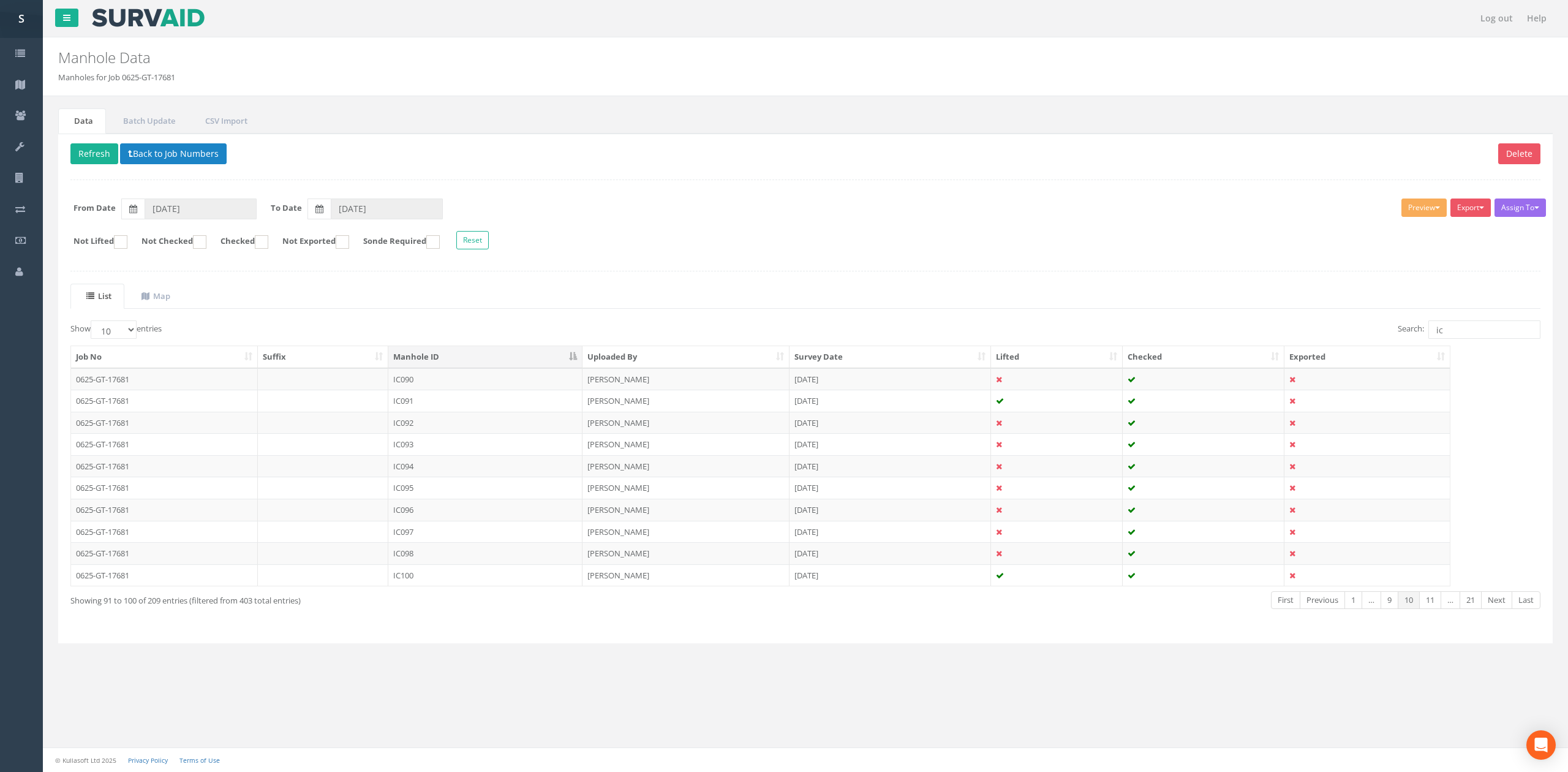
click at [463, 488] on td "IC095" at bounding box center [485, 488] width 194 height 22
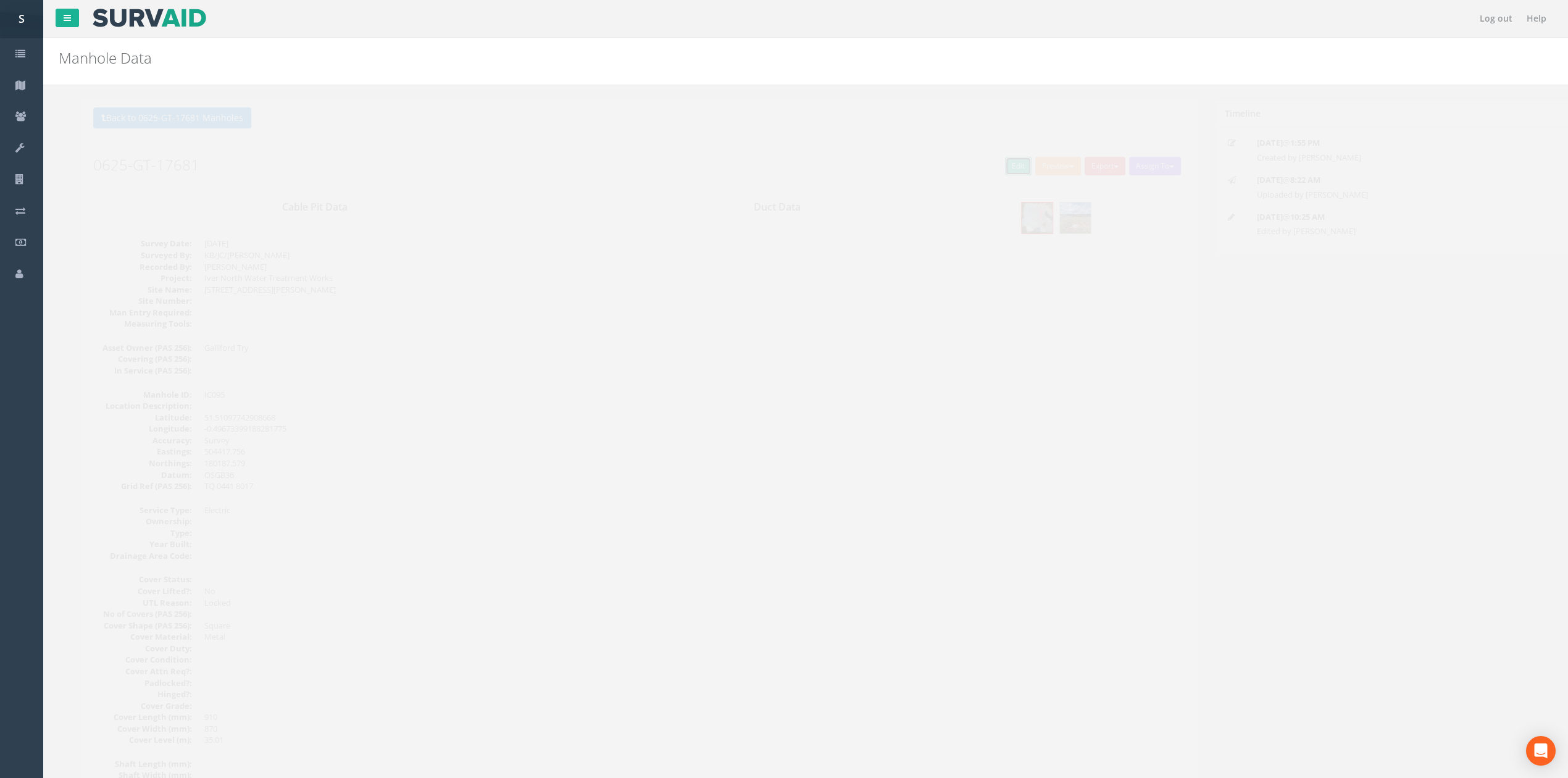
click at [983, 171] on link "Edit" at bounding box center [996, 166] width 26 height 19
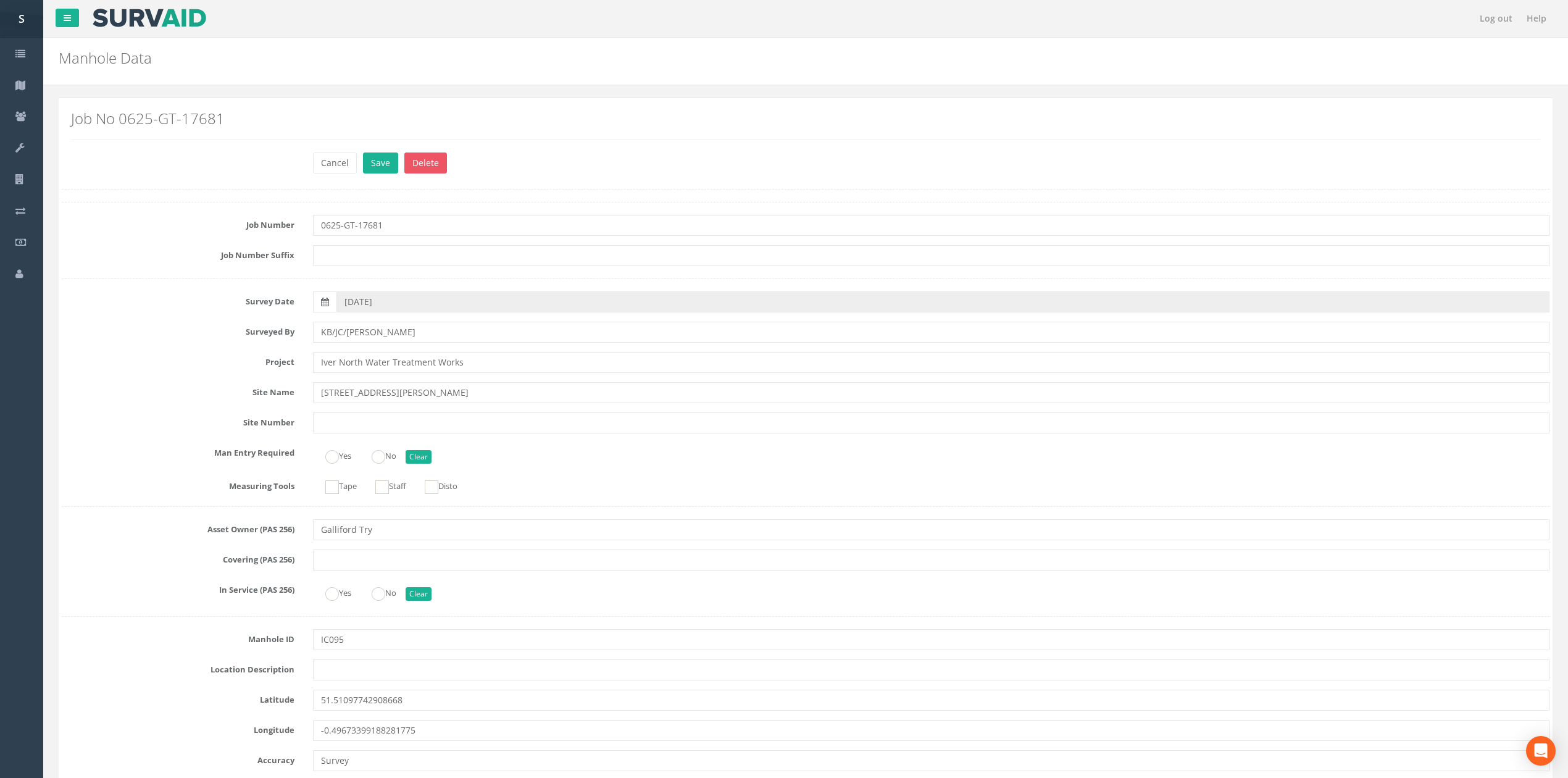
scroll to position [742, 0]
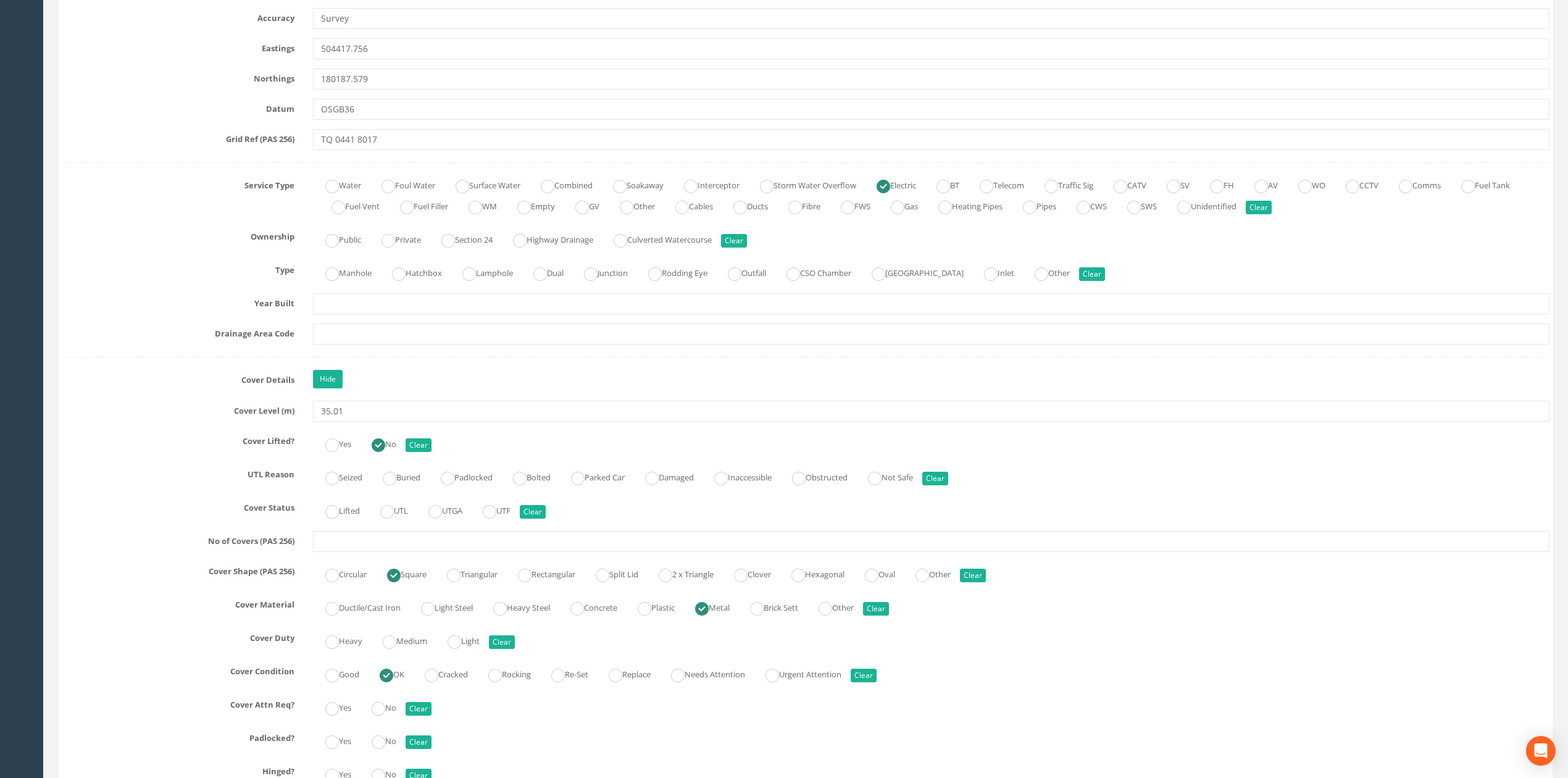
click at [386, 678] on ins at bounding box center [387, 675] width 14 height 14
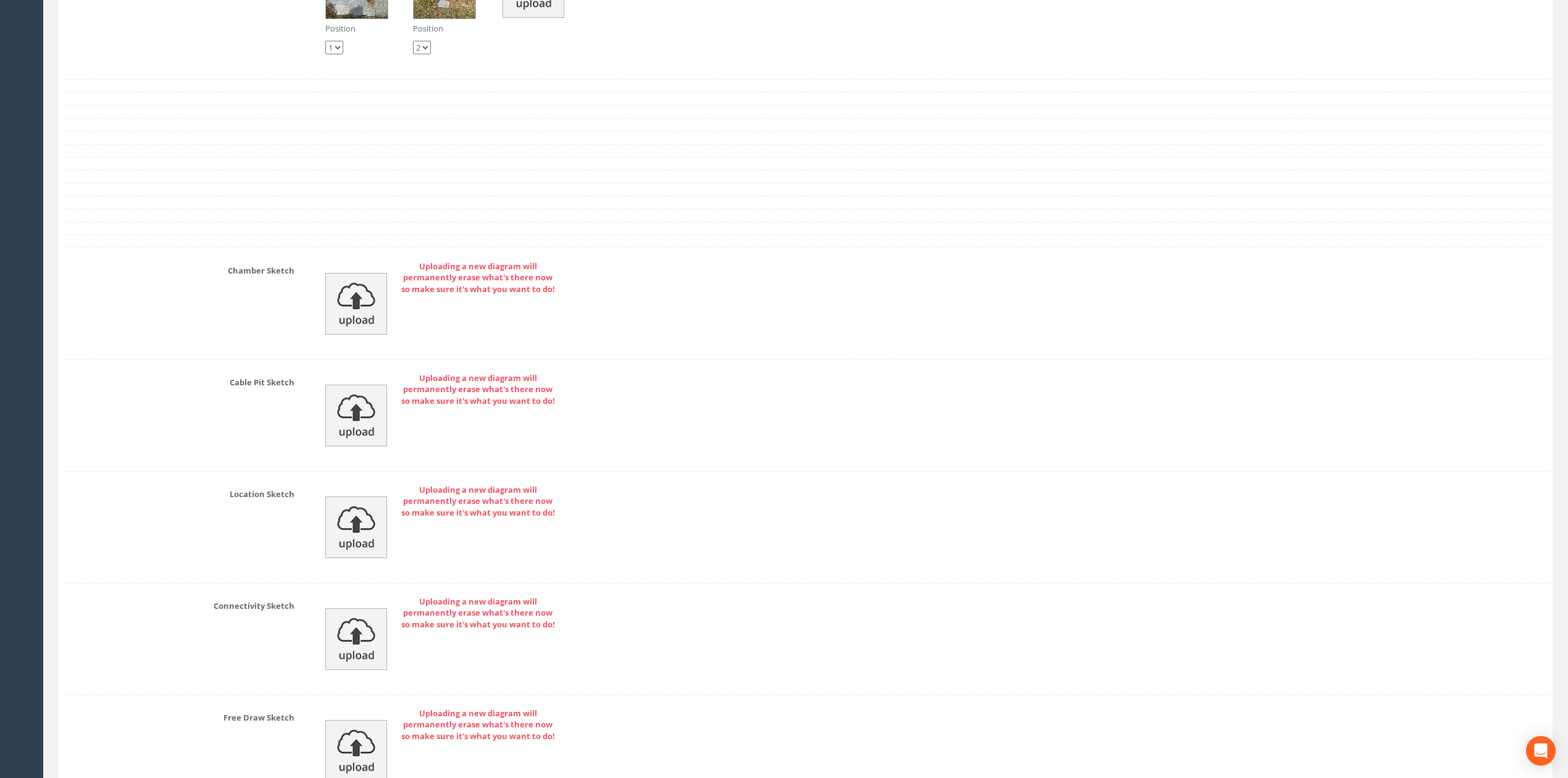
scroll to position [4030, 0]
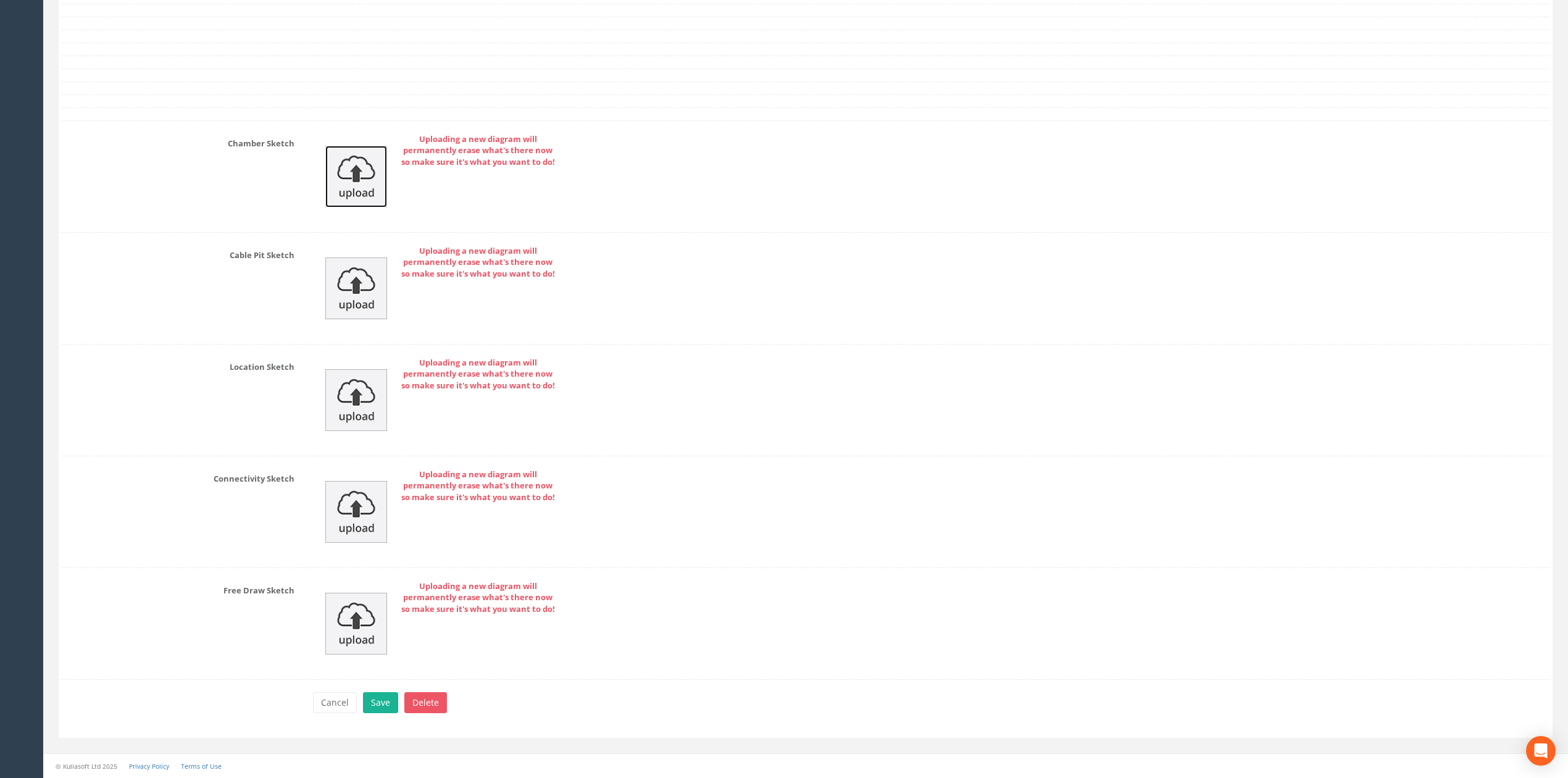
click at [329, 168] on img at bounding box center [356, 176] width 61 height 61
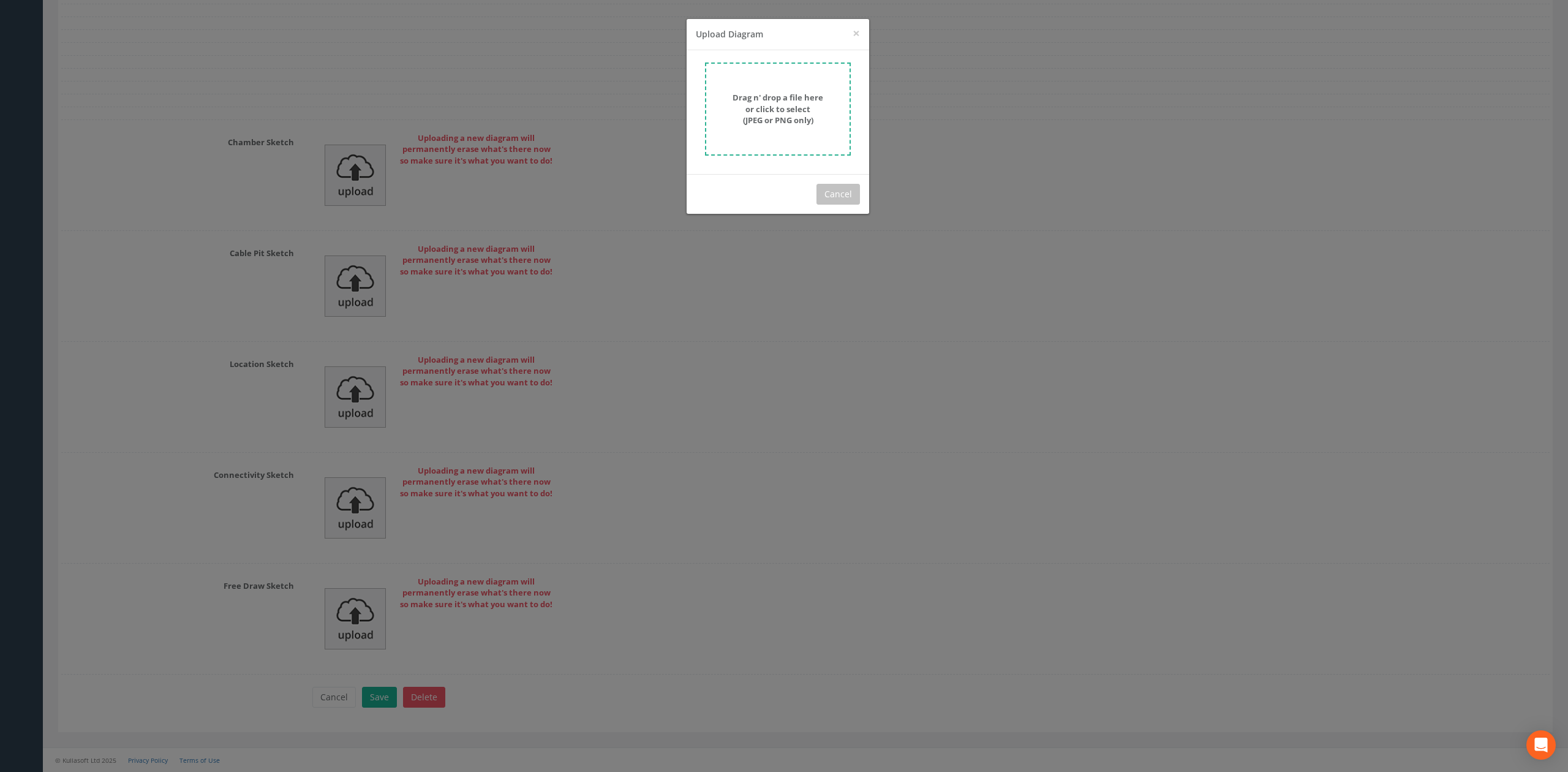
click at [737, 98] on strong "Drag n' drop a file here or click to select (JPEG or PNG only)" at bounding box center [777, 108] width 90 height 34
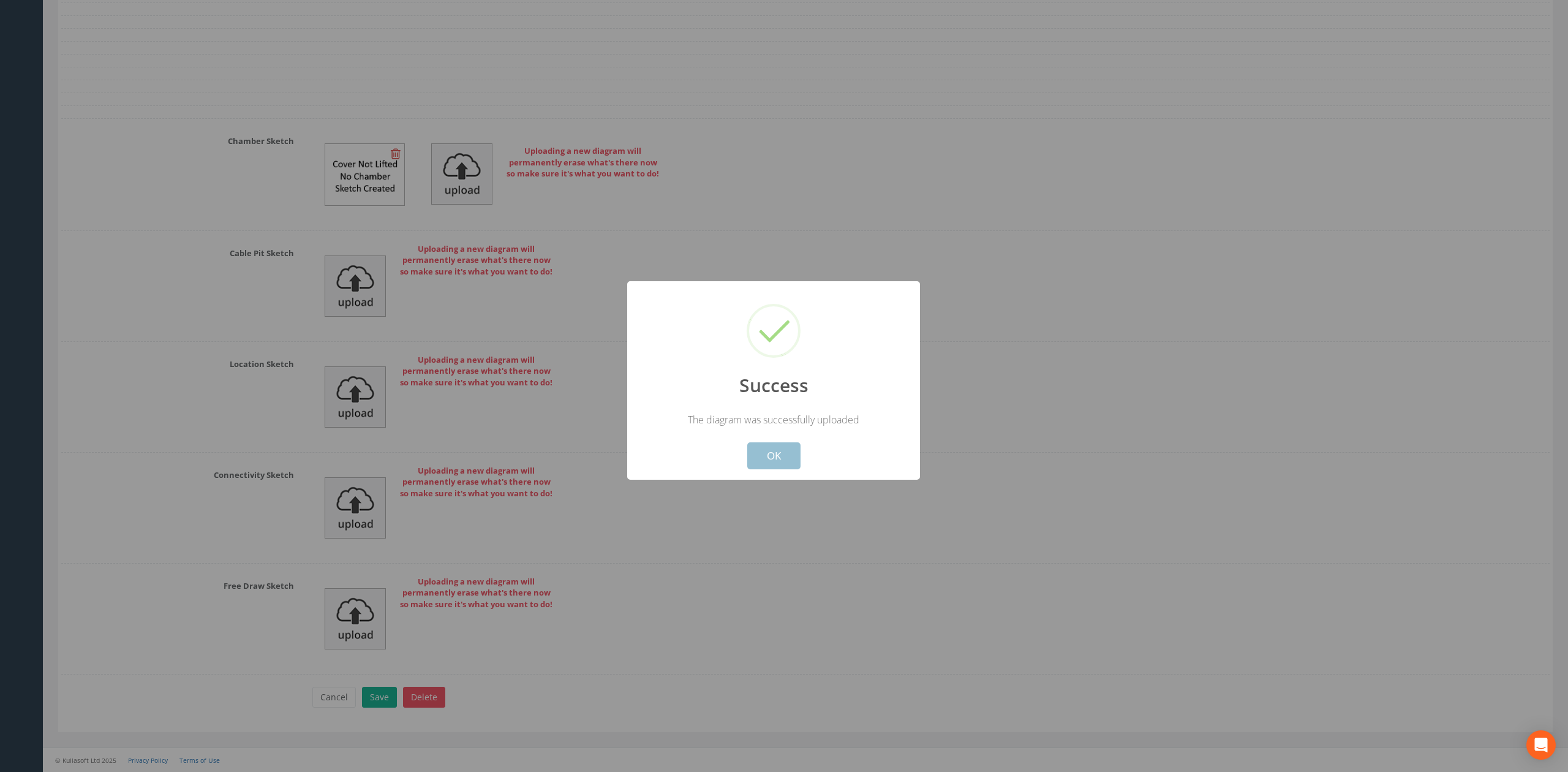
click at [780, 452] on button "OK" at bounding box center [774, 456] width 53 height 27
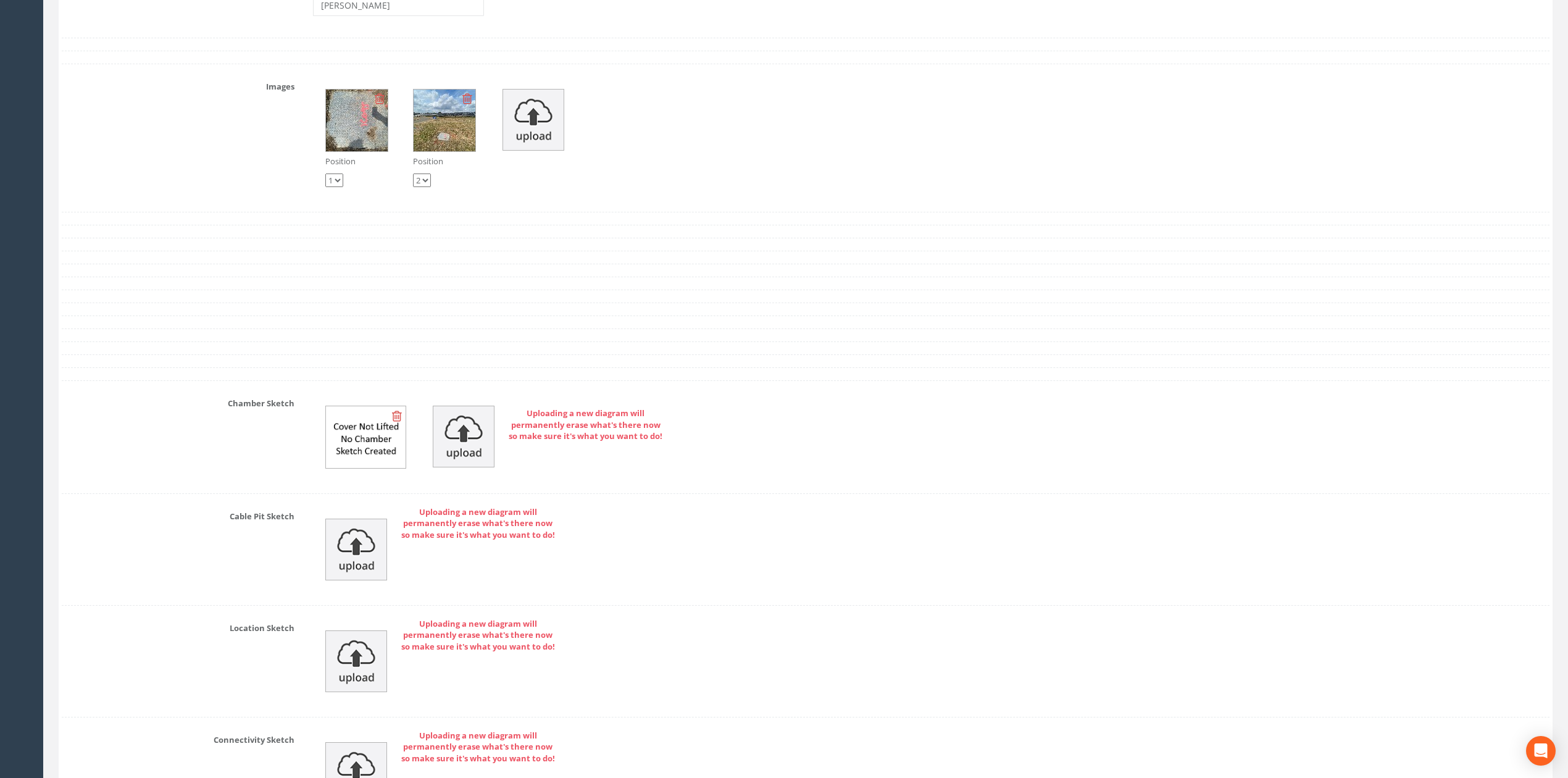
scroll to position [3702, 0]
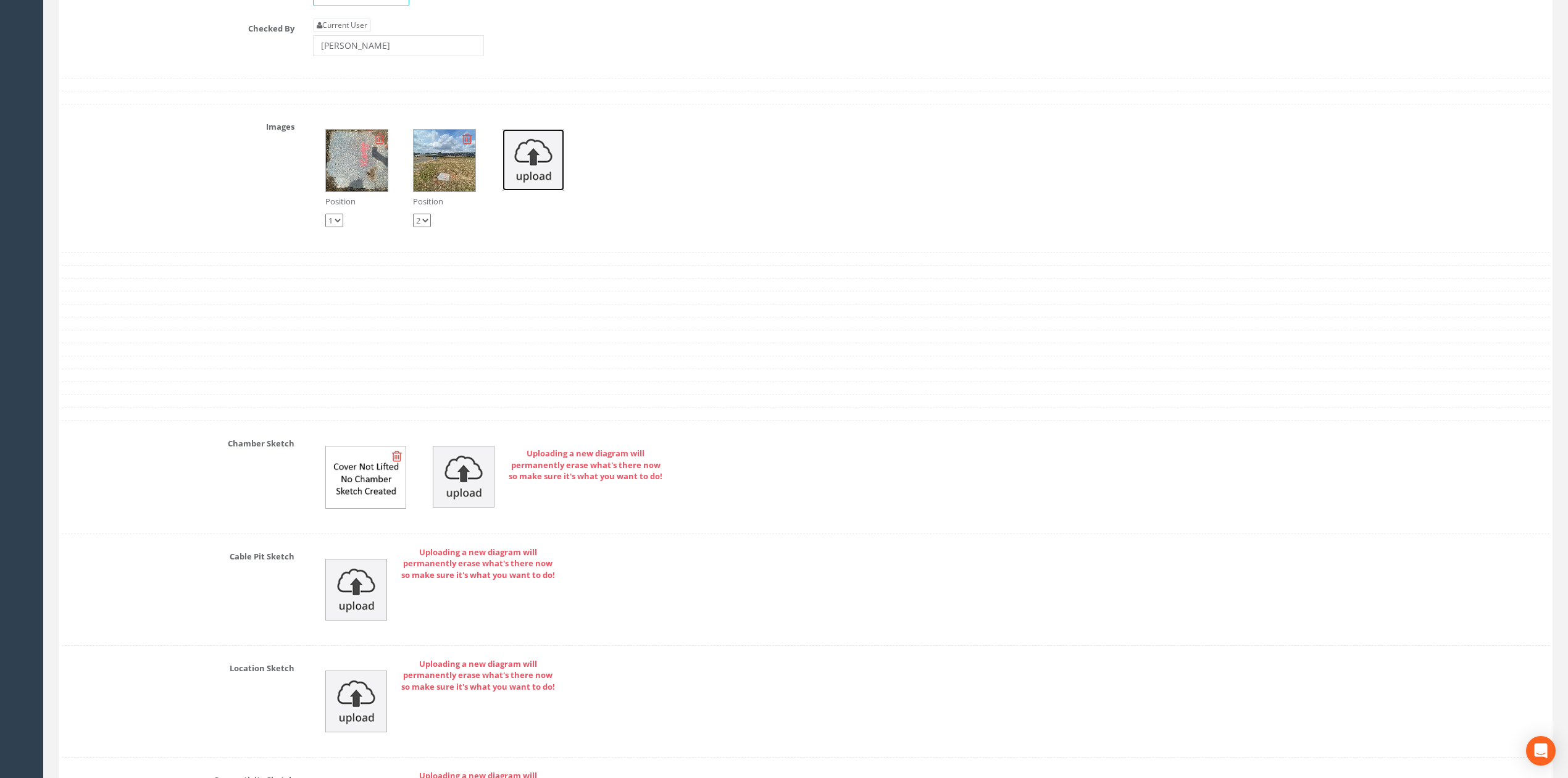
click at [534, 177] on img at bounding box center [533, 159] width 61 height 61
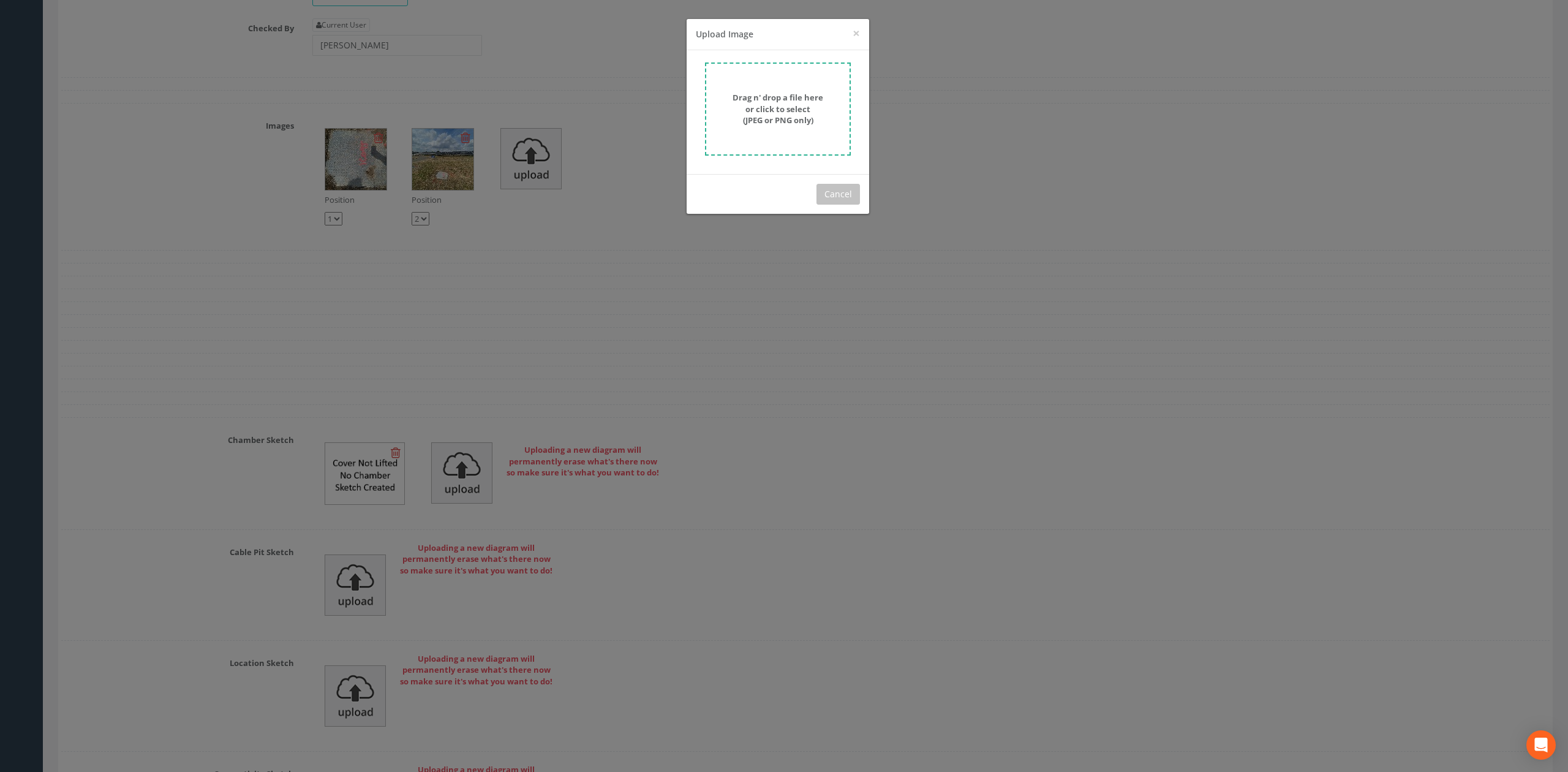
click at [749, 106] on strong "Drag n' drop a file here or click to select (JPEG or PNG only)" at bounding box center [777, 108] width 90 height 34
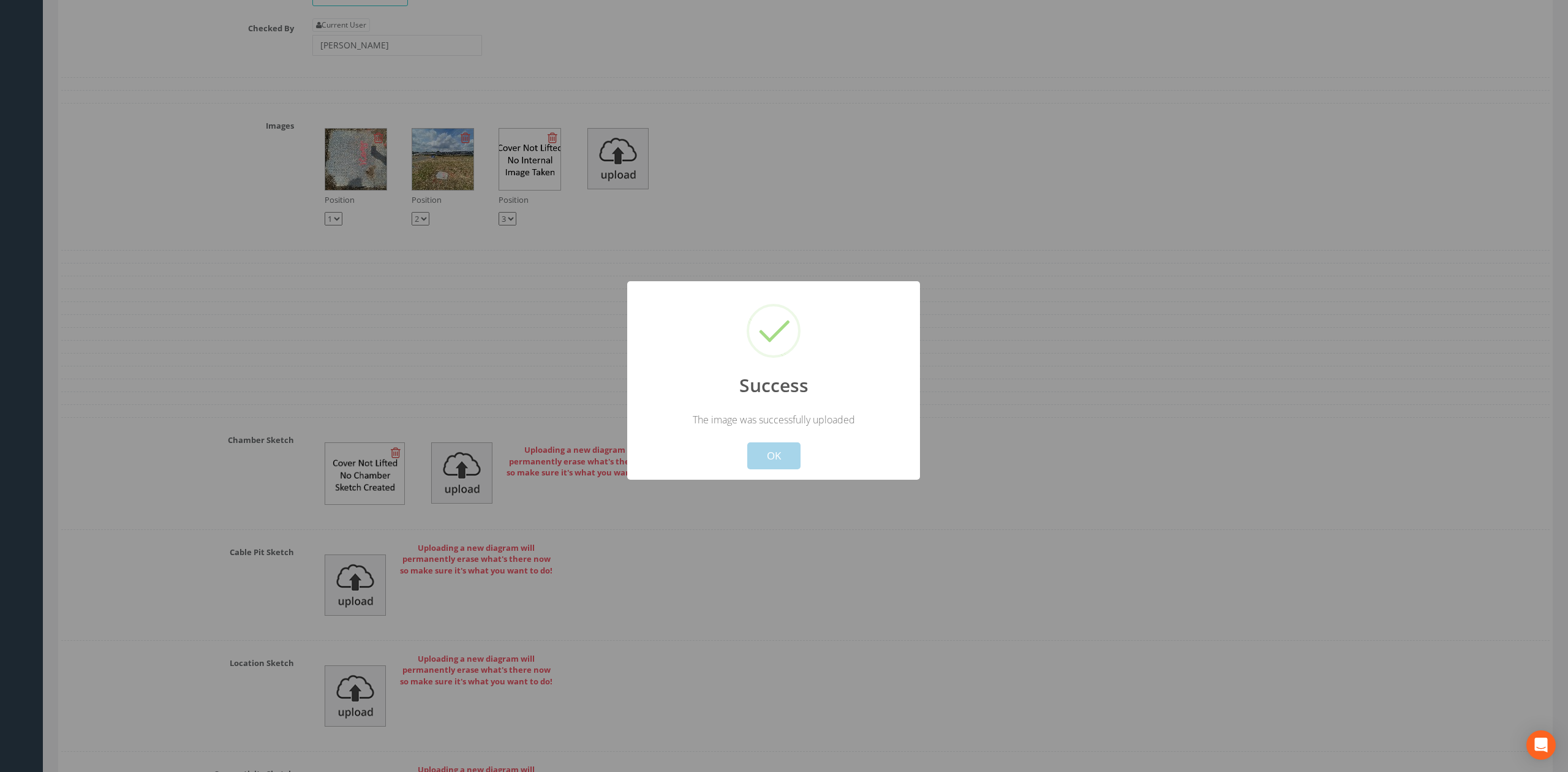
click at [777, 456] on button "OK" at bounding box center [774, 456] width 53 height 27
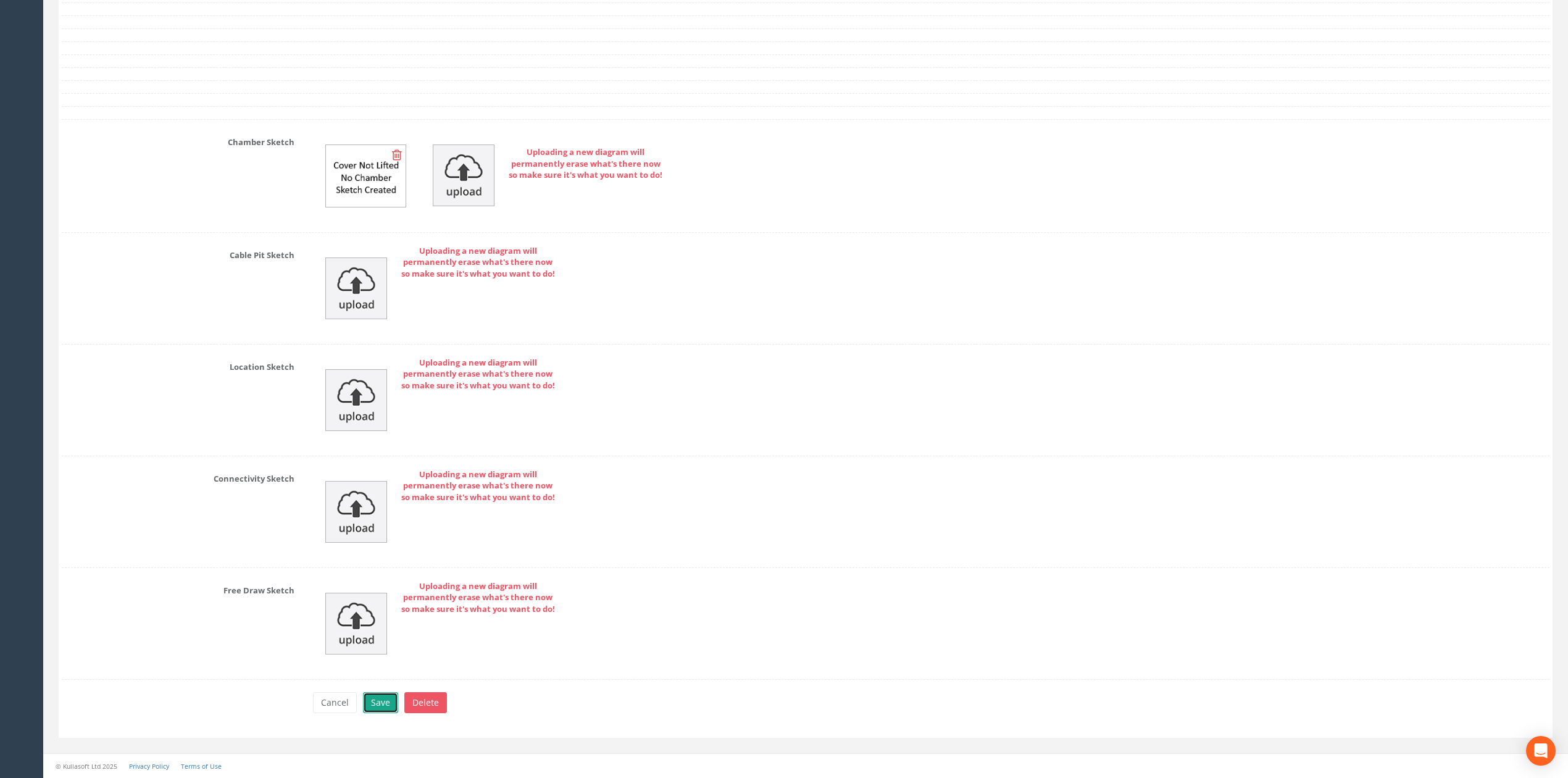
click at [383, 713] on button "Save" at bounding box center [380, 702] width 35 height 21
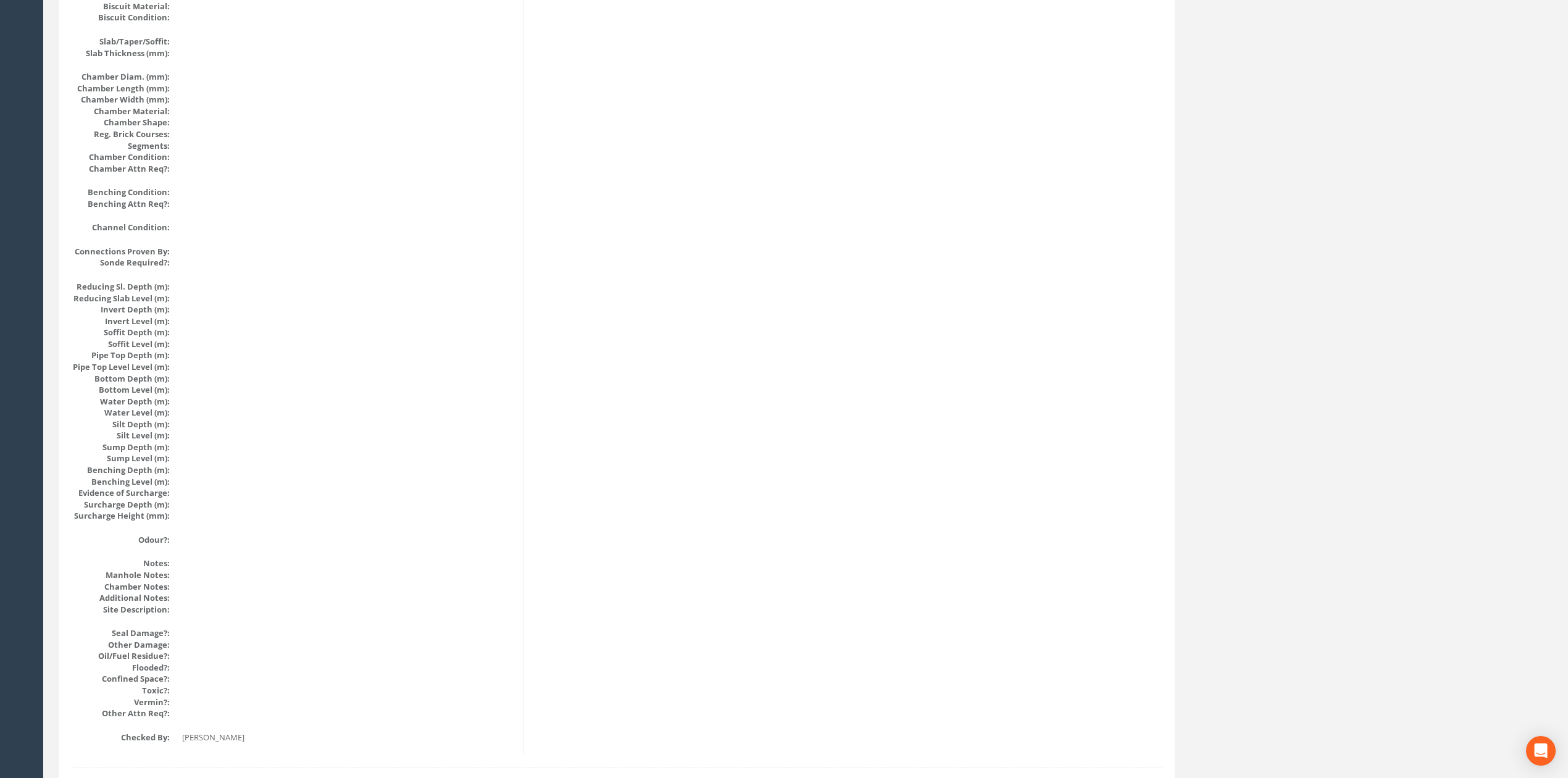
scroll to position [0, 0]
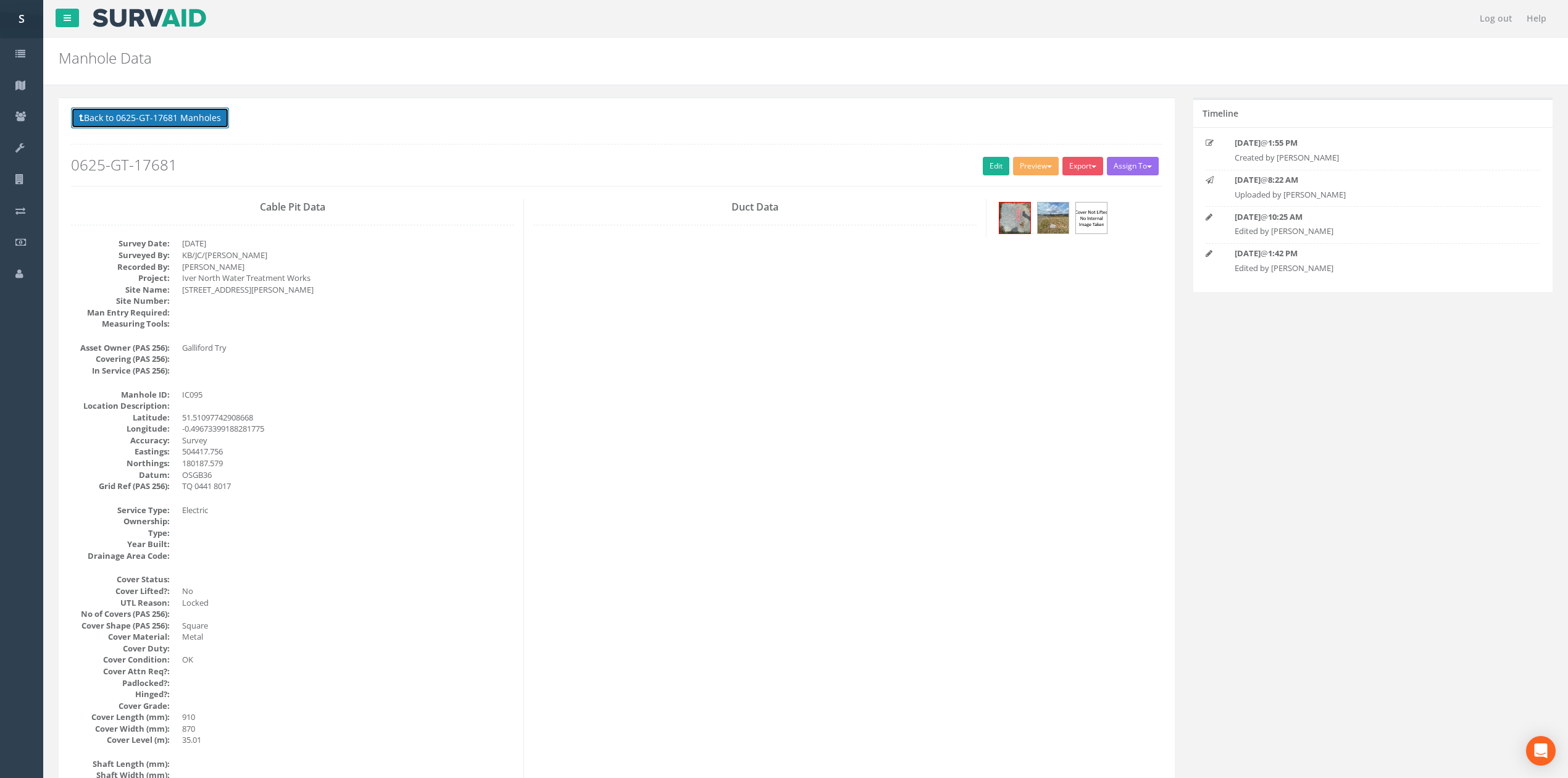
click at [185, 121] on button "Back to 0625-GT-17681 Manholes" at bounding box center [150, 118] width 158 height 21
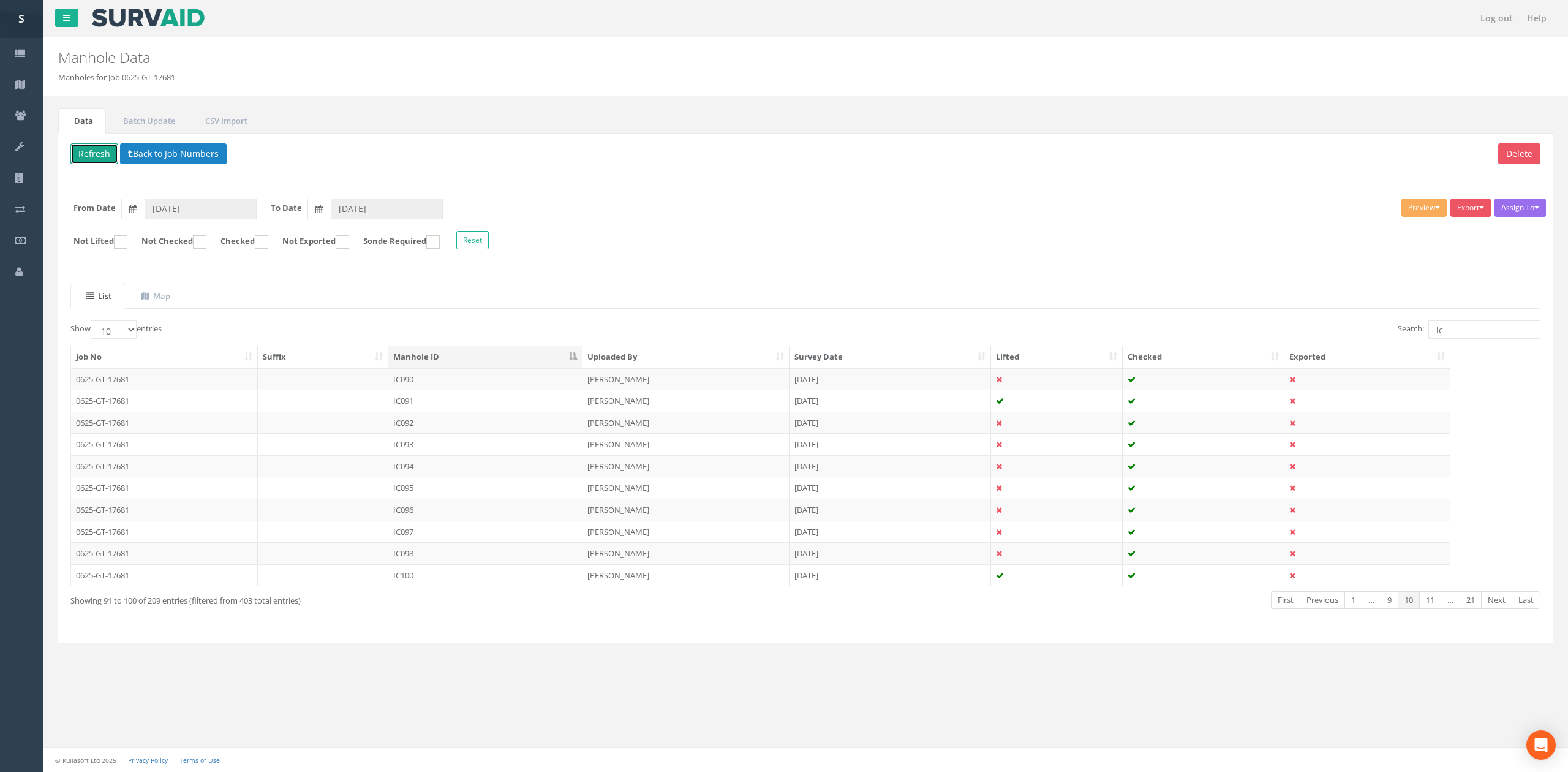
click at [87, 163] on button "Refresh" at bounding box center [95, 153] width 48 height 21
drag, startPoint x: 456, startPoint y: 512, endPoint x: 460, endPoint y: 505, distance: 8.1
click at [456, 511] on td "IC096" at bounding box center [485, 510] width 194 height 22
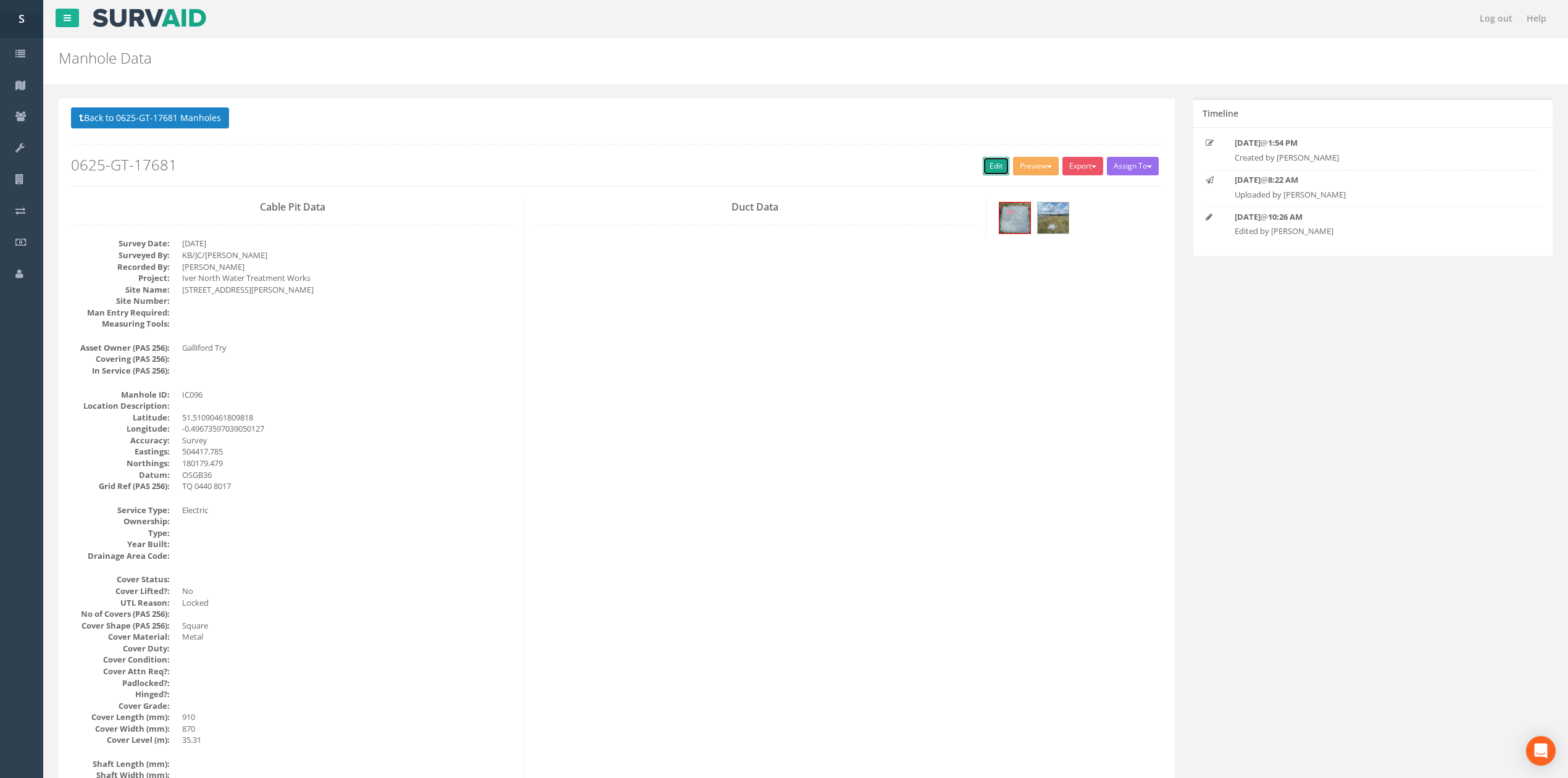
click at [993, 168] on link "Edit" at bounding box center [996, 166] width 26 height 19
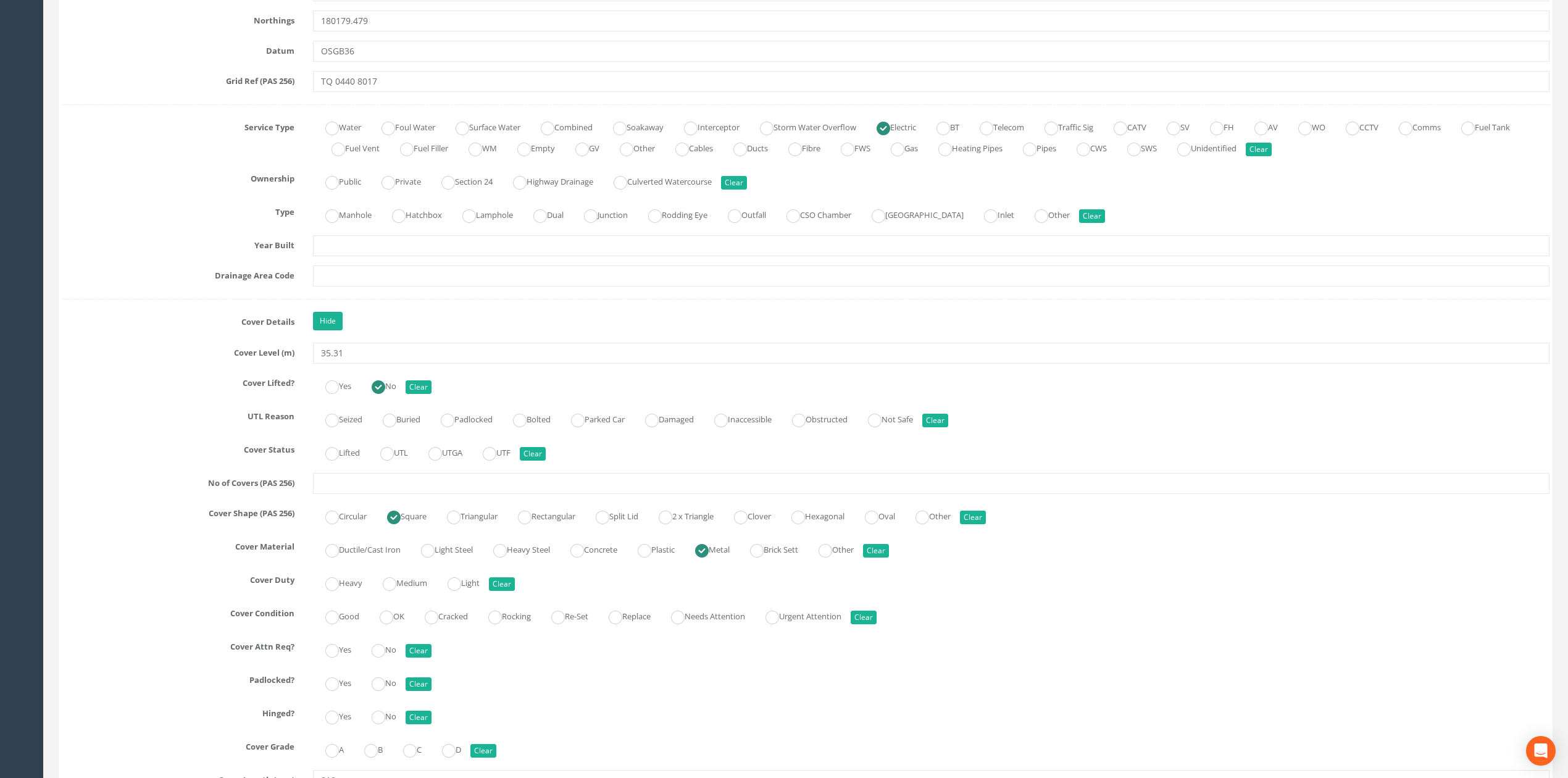
scroll to position [823, 0]
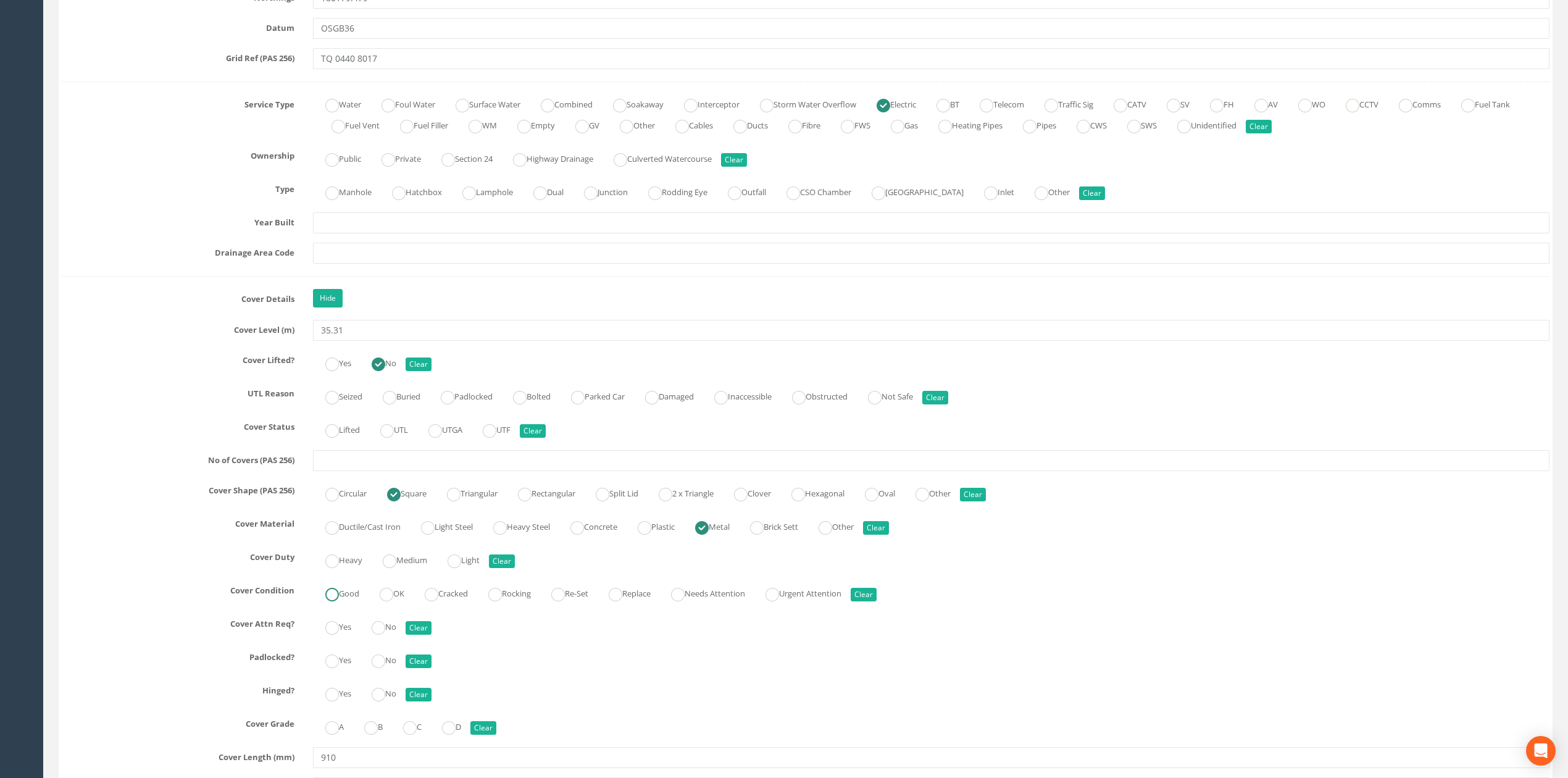
click at [329, 600] on ins at bounding box center [332, 594] width 14 height 14
radio input "true"
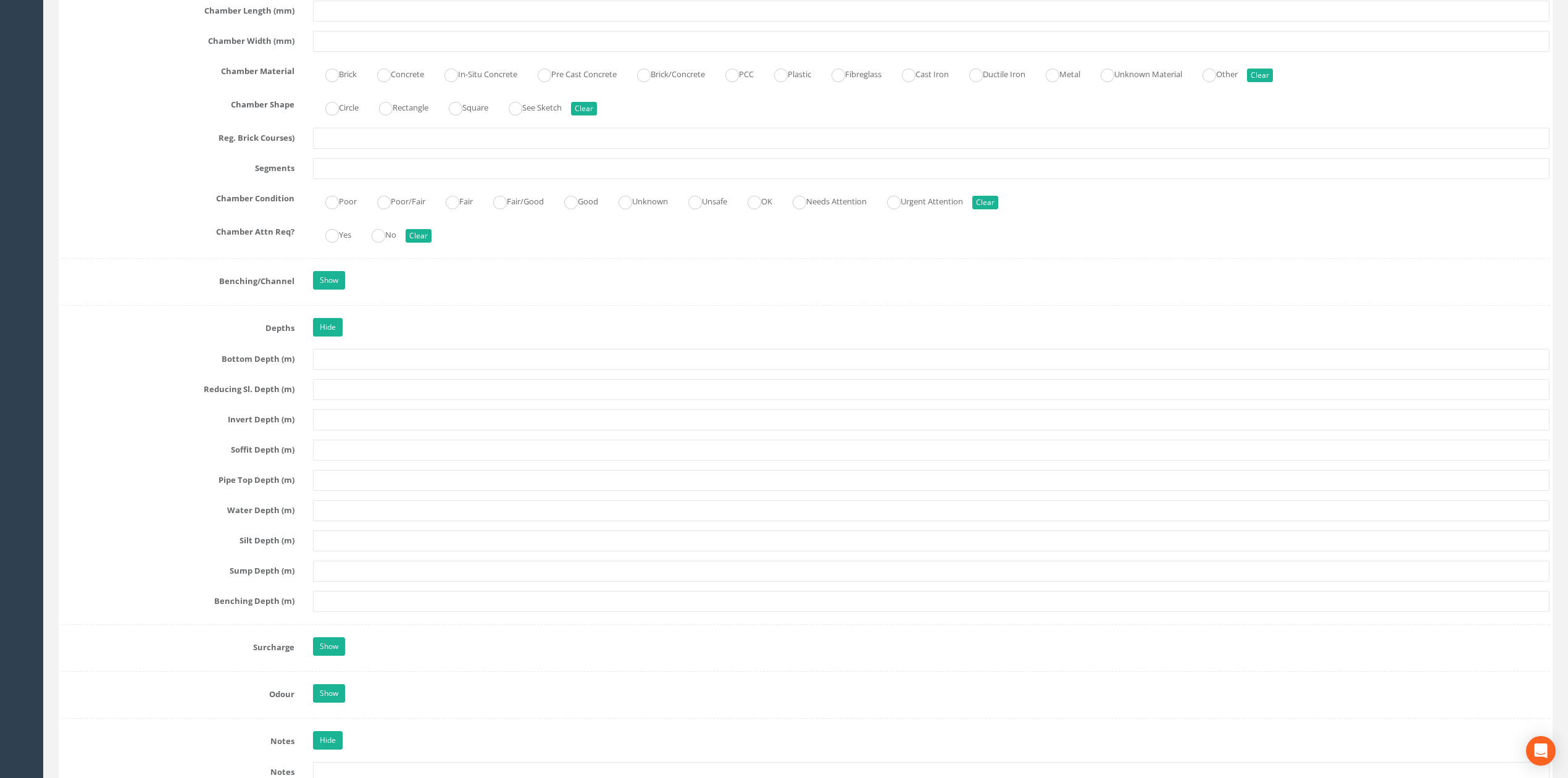
scroll to position [4030, 0]
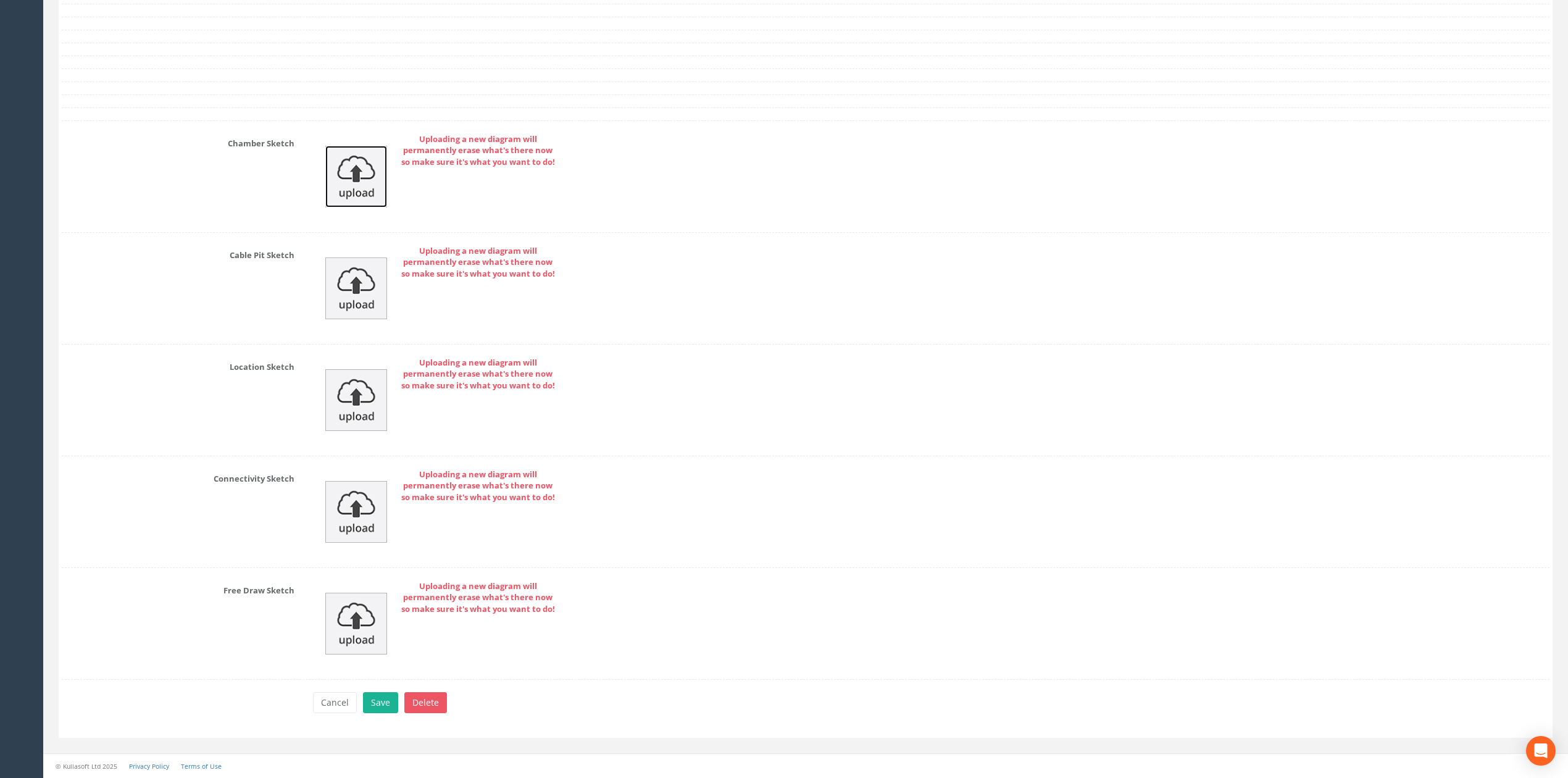
click at [374, 171] on img at bounding box center [356, 176] width 61 height 61
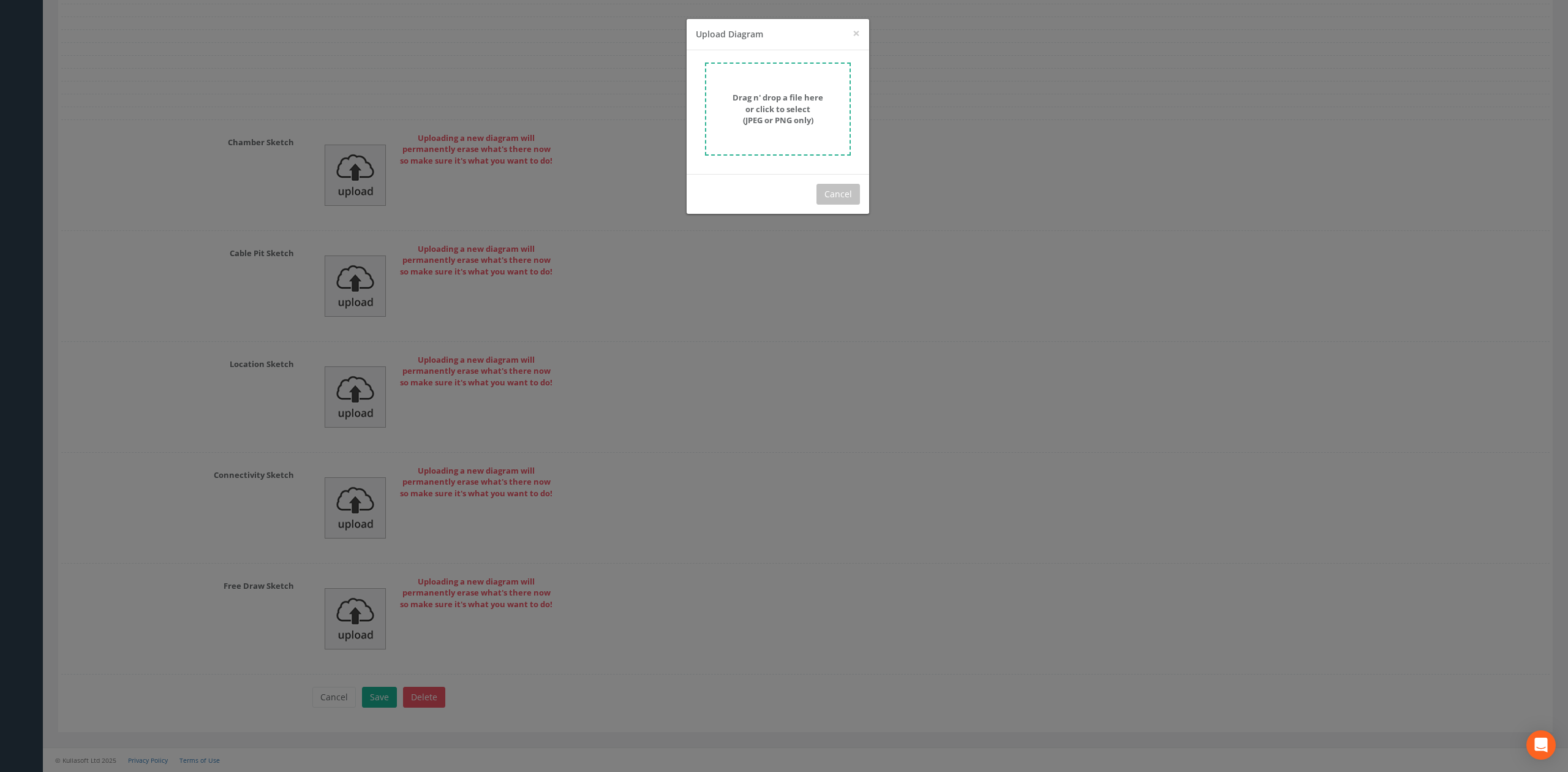
click at [738, 99] on strong "Drag n' drop a file here or click to select (JPEG or PNG only)" at bounding box center [777, 108] width 90 height 34
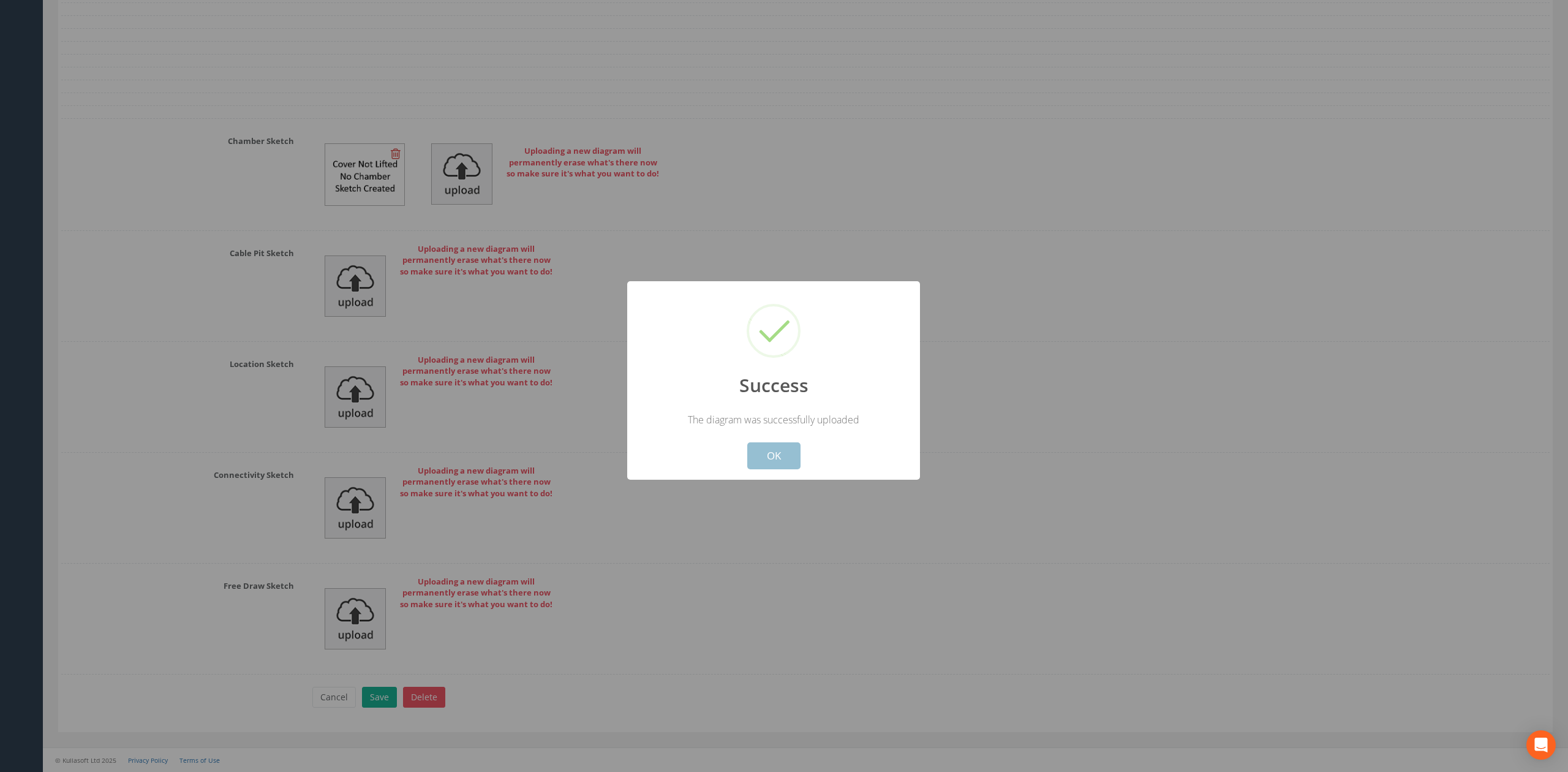
click at [799, 453] on button "OK" at bounding box center [774, 456] width 53 height 27
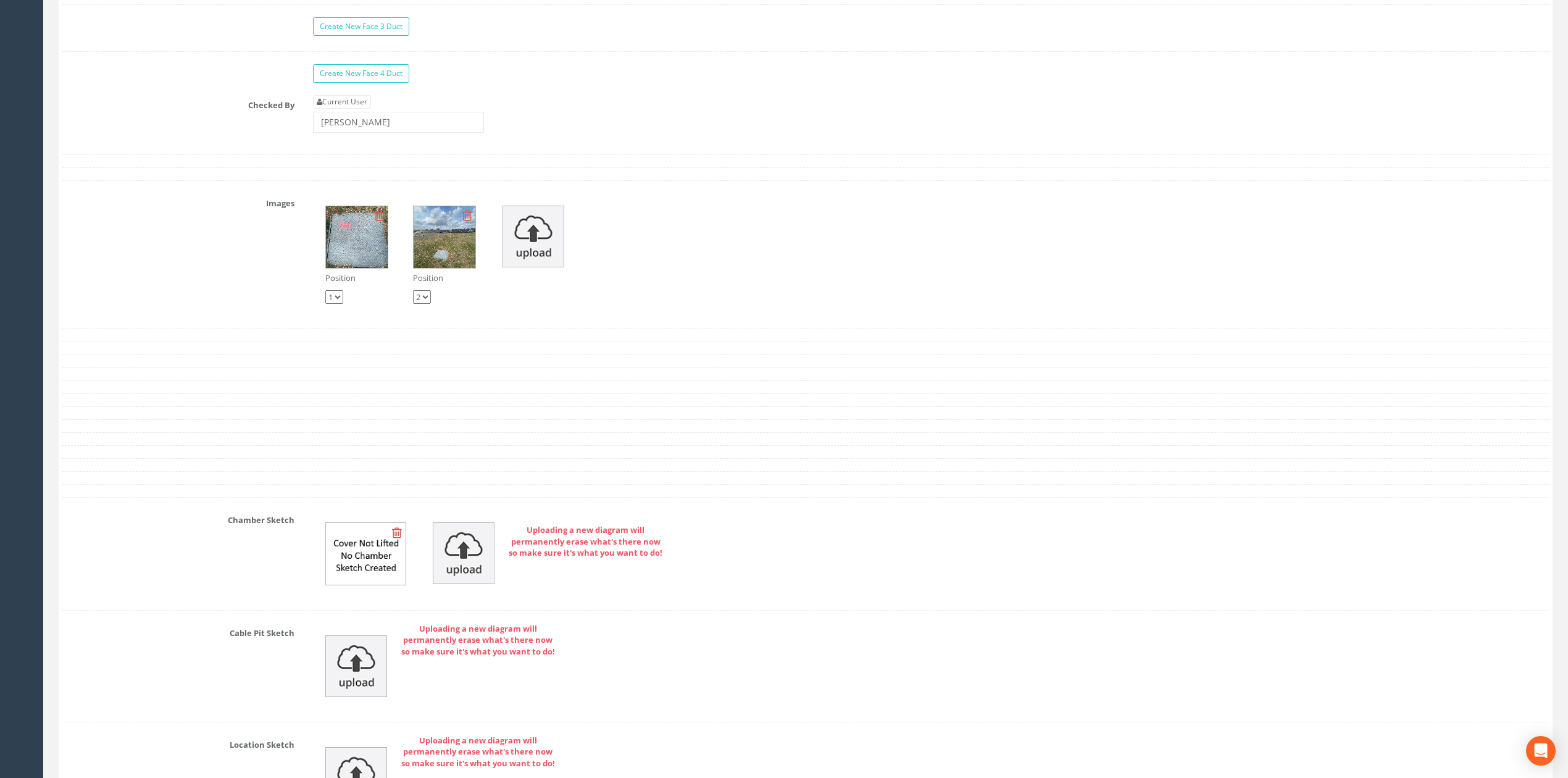
scroll to position [3619, 0]
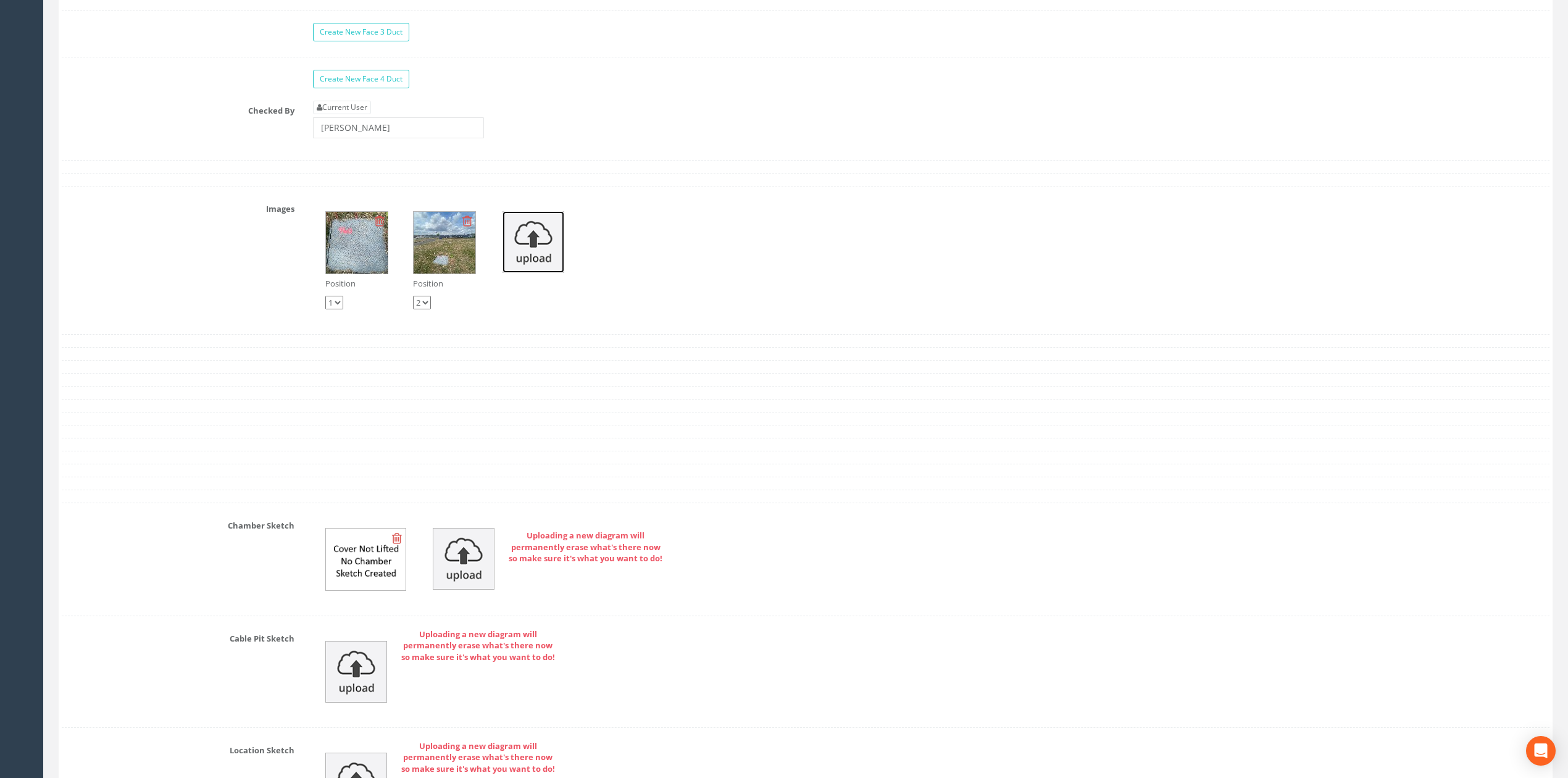
click at [544, 273] on img at bounding box center [533, 242] width 61 height 61
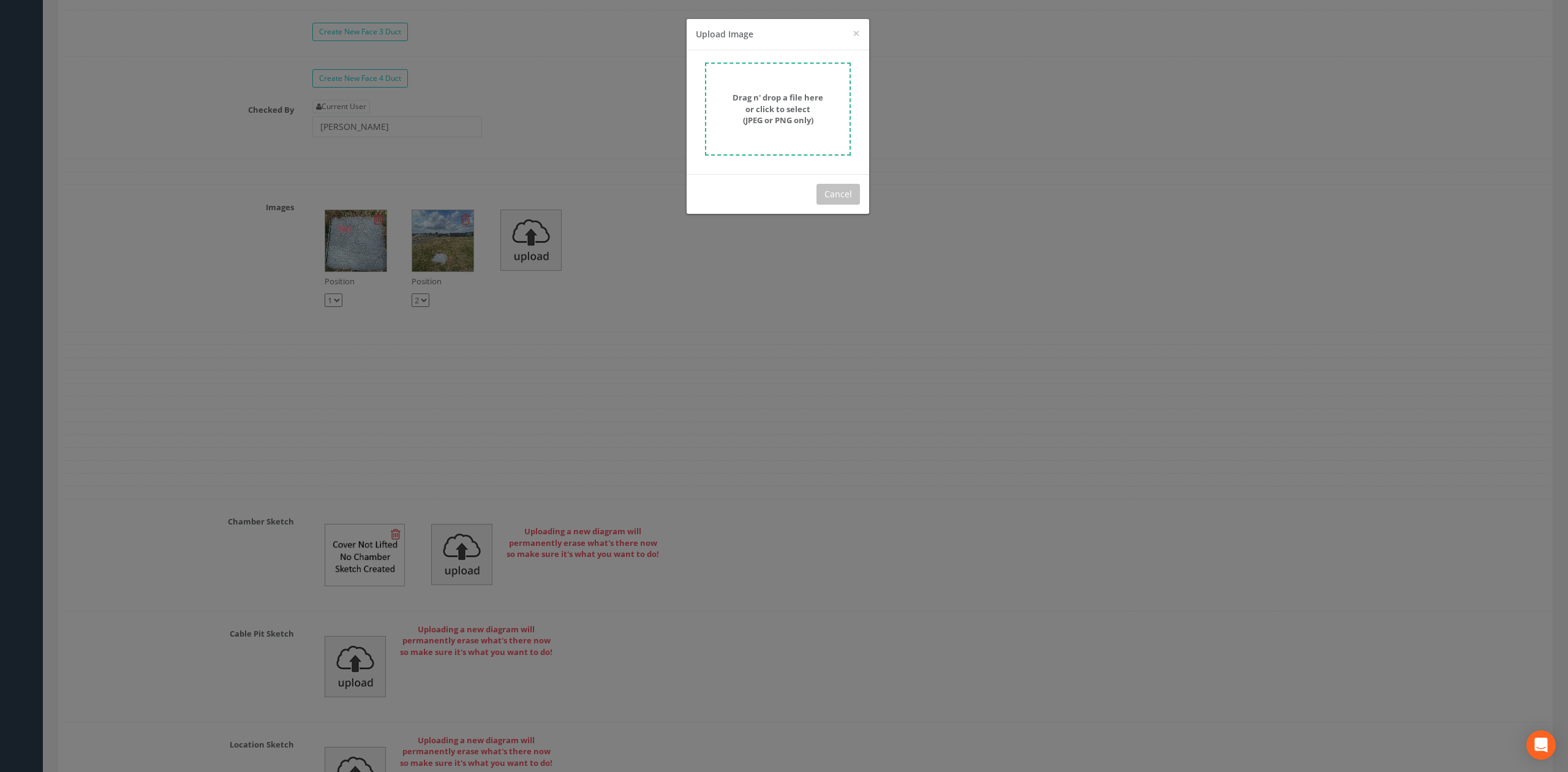
click at [824, 101] on div "Drag n' drop a file here or click to select (JPEG or PNG only)" at bounding box center [777, 109] width 119 height 34
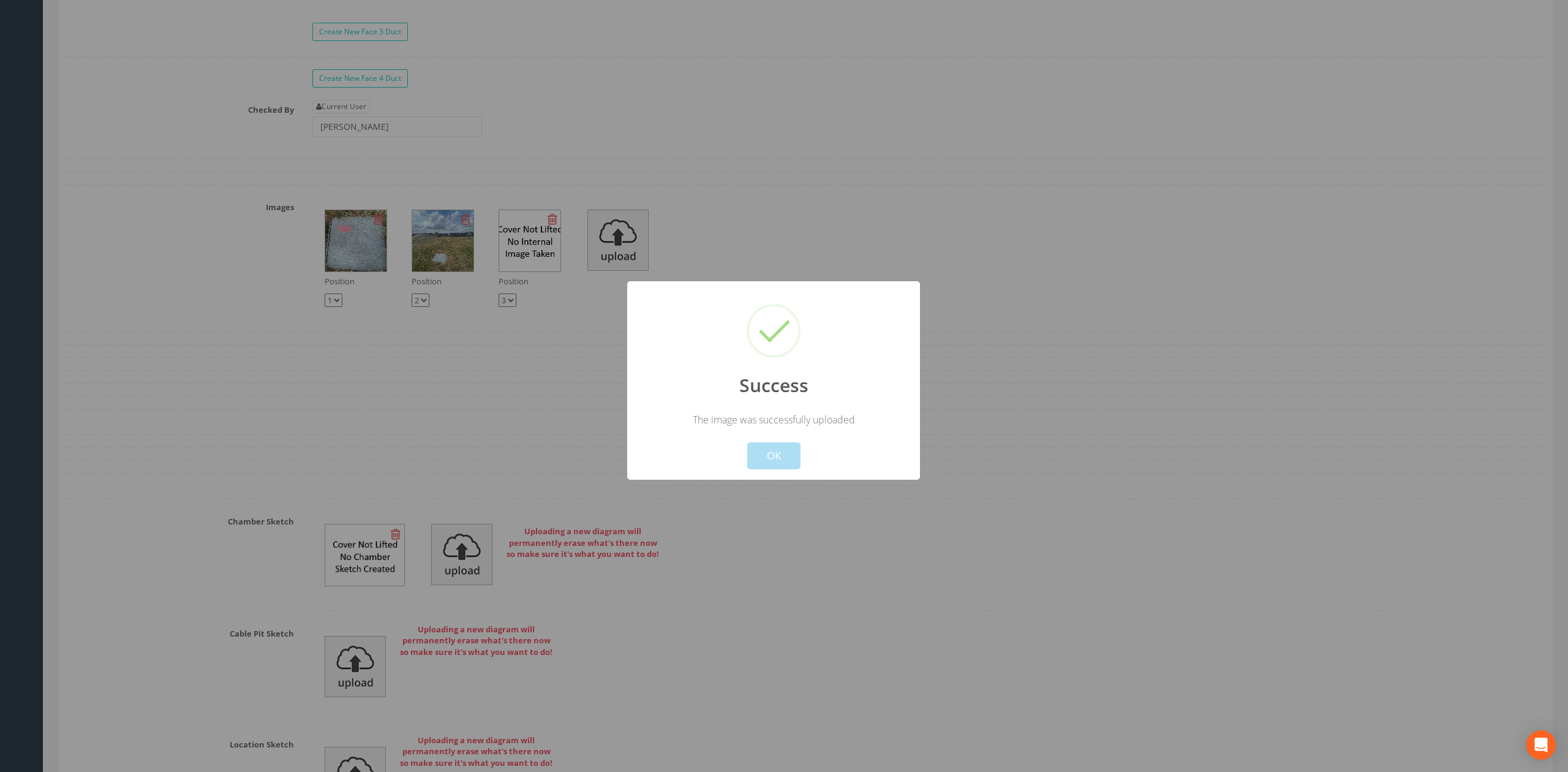
click at [807, 452] on div "Cancel OK" at bounding box center [773, 447] width 272 height 43
click at [771, 462] on button "OK" at bounding box center [774, 456] width 53 height 27
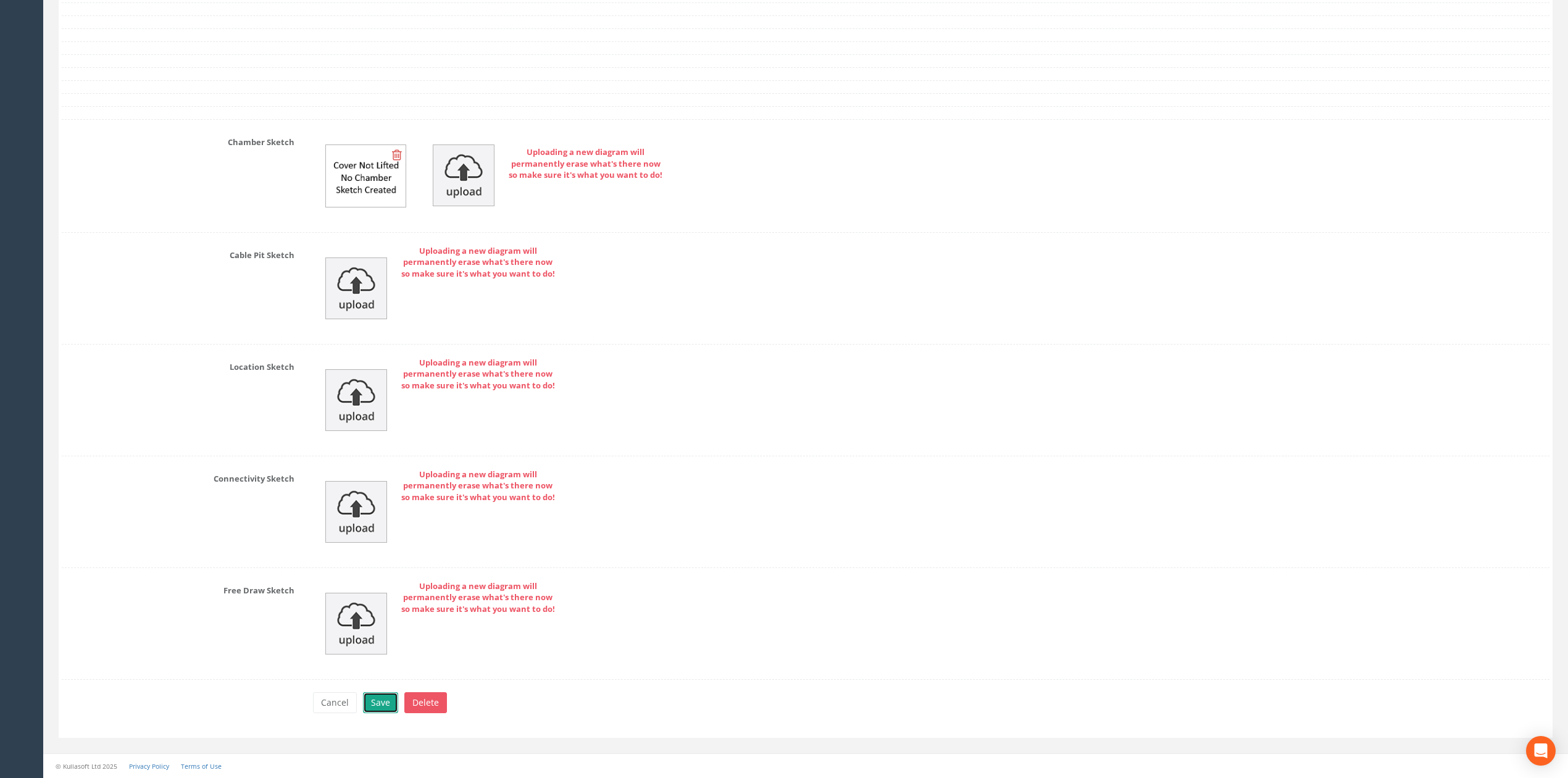
click at [368, 704] on button "Save" at bounding box center [380, 702] width 35 height 21
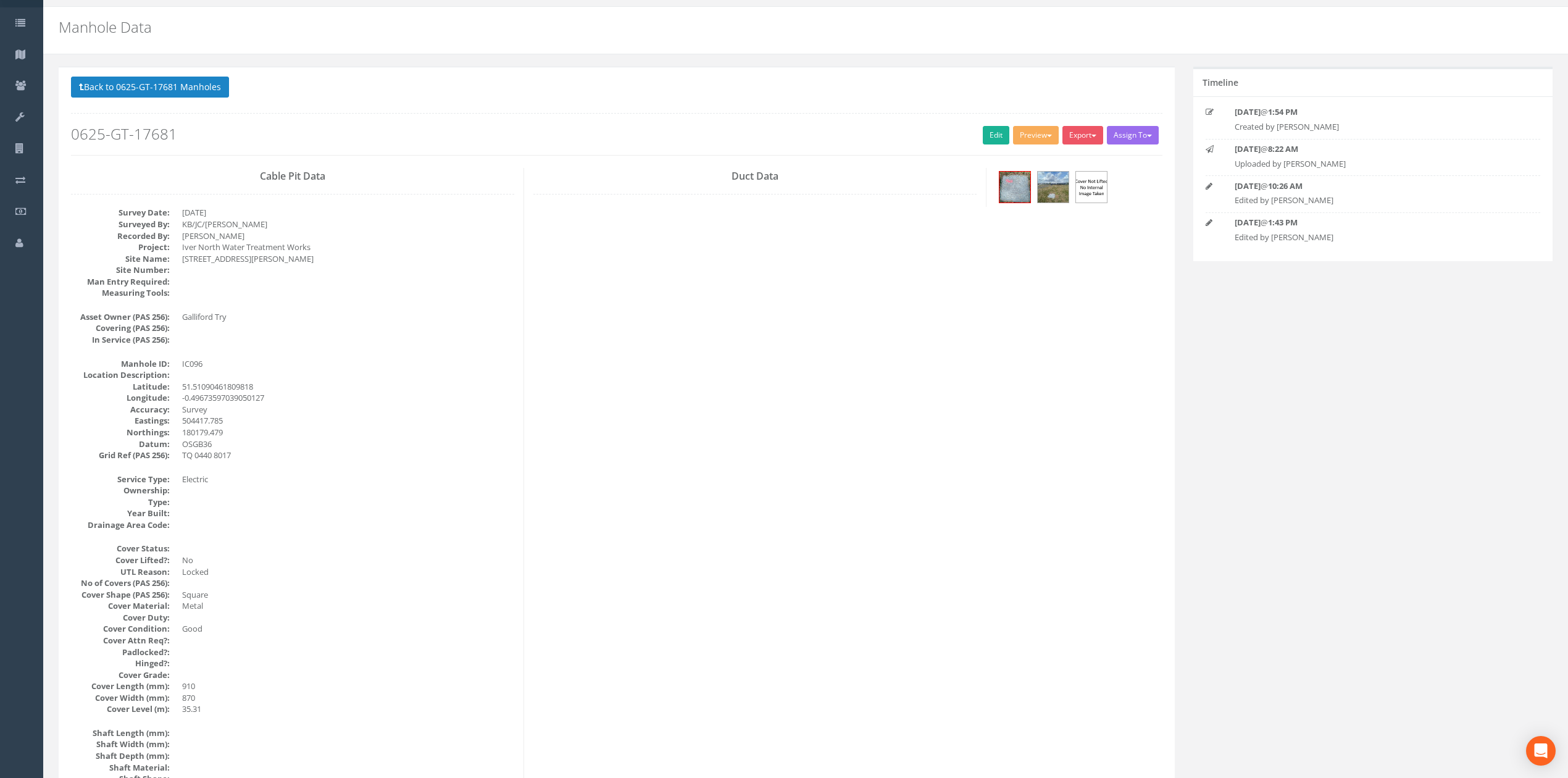
scroll to position [0, 0]
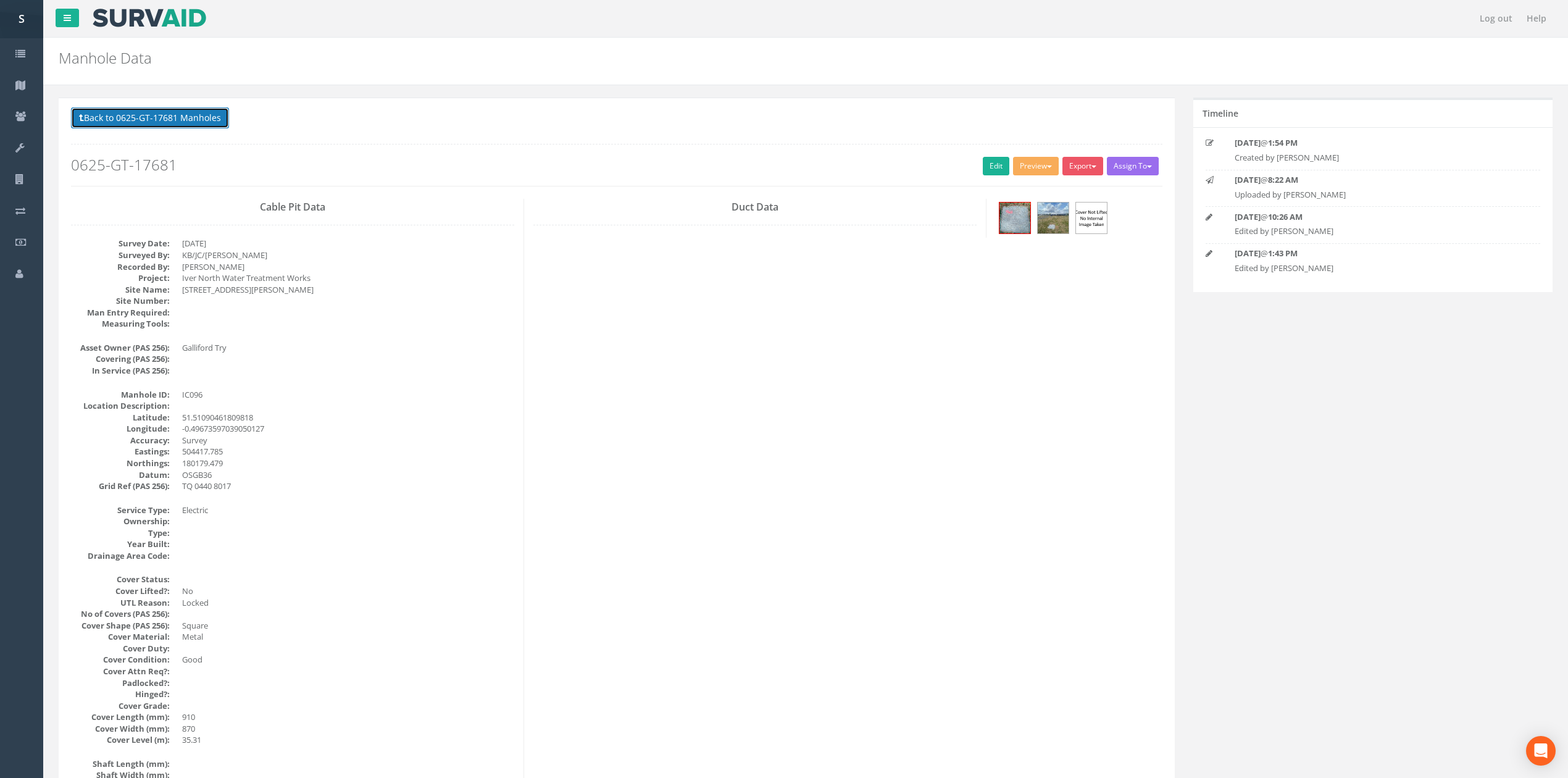
click at [164, 115] on button "Back to 0625-GT-17681 Manholes" at bounding box center [150, 118] width 158 height 21
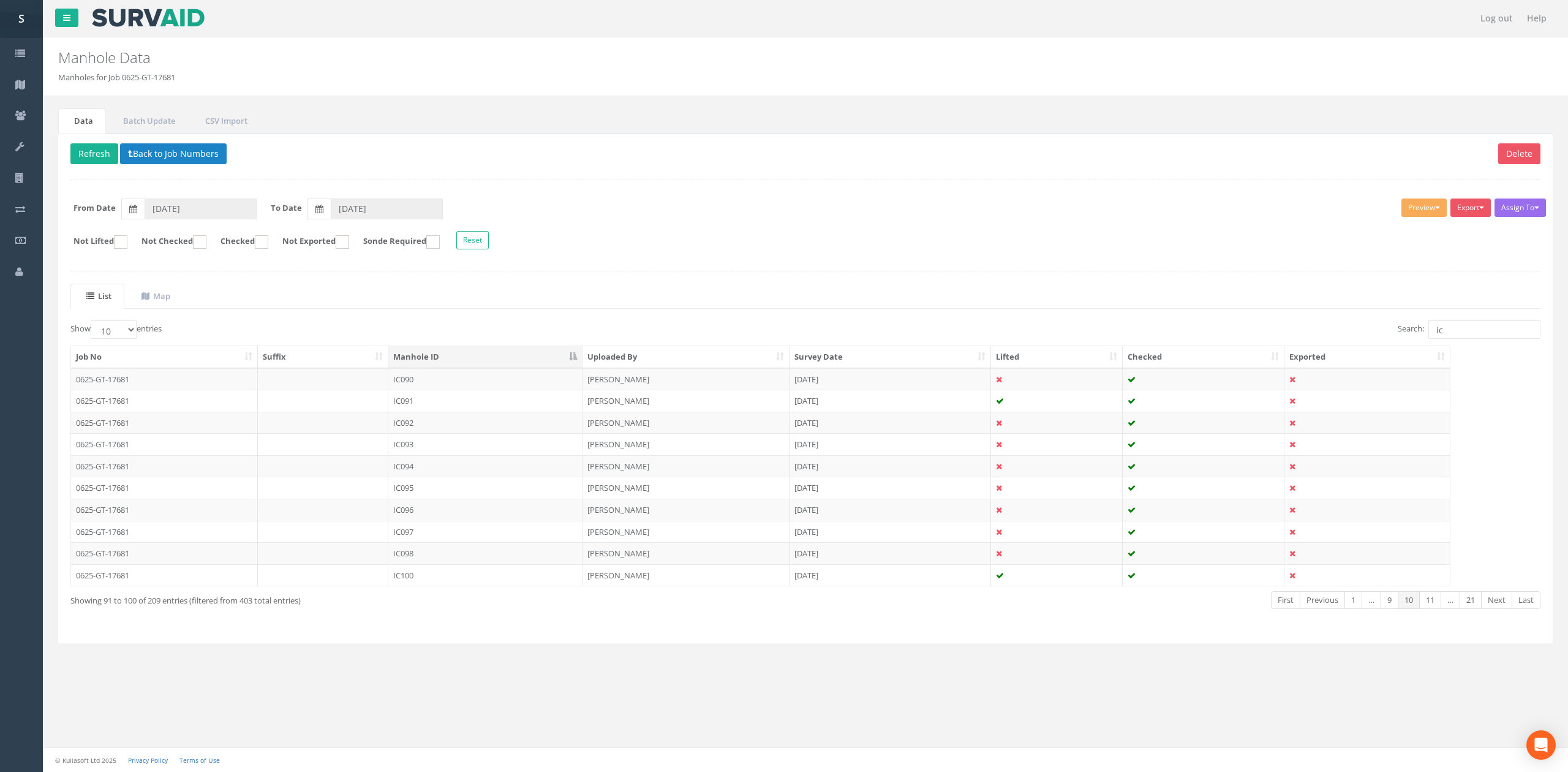
click at [409, 539] on td "IC097" at bounding box center [485, 532] width 194 height 22
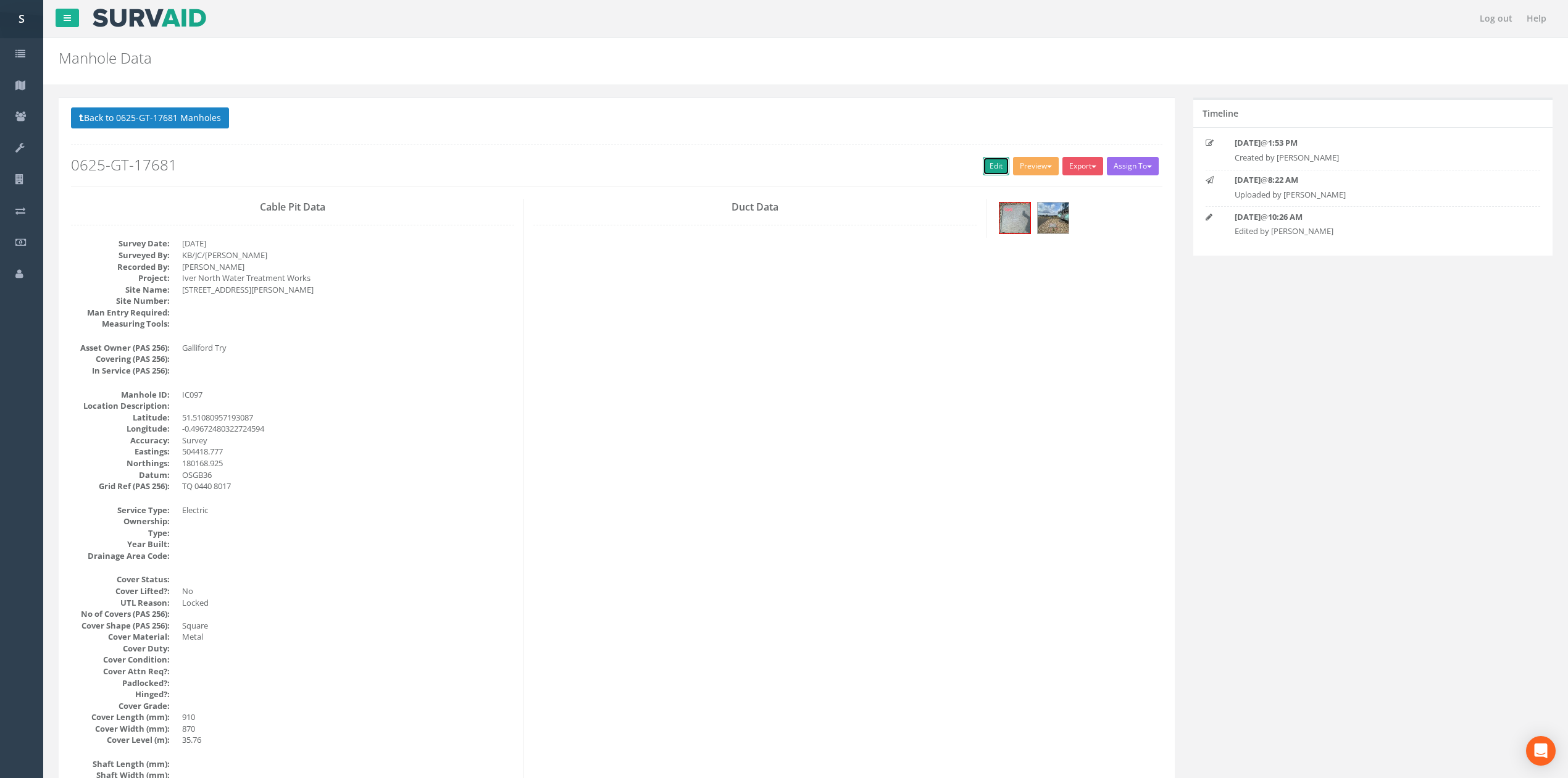
click at [991, 168] on link "Edit" at bounding box center [996, 166] width 26 height 19
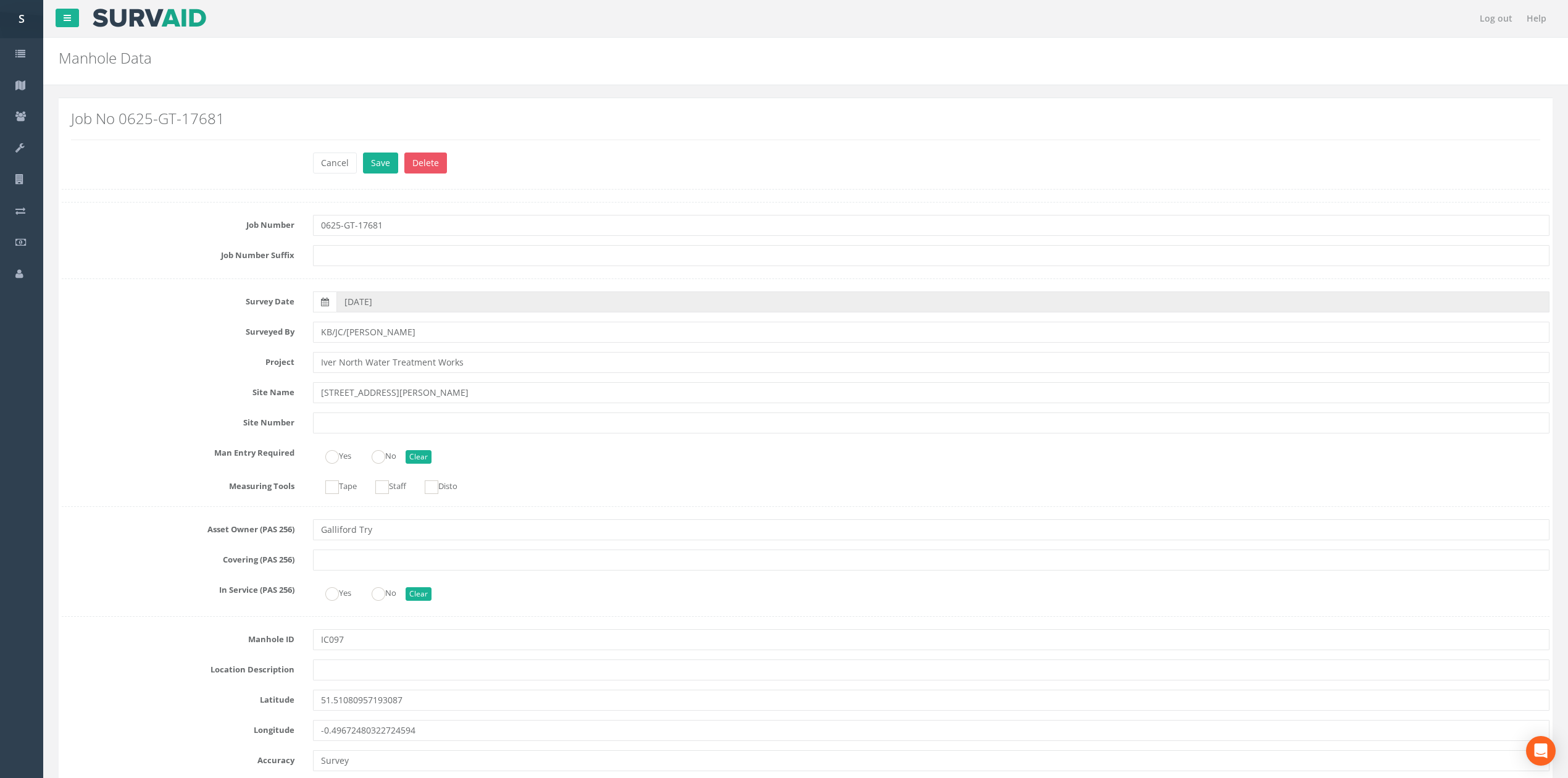
scroll to position [742, 0]
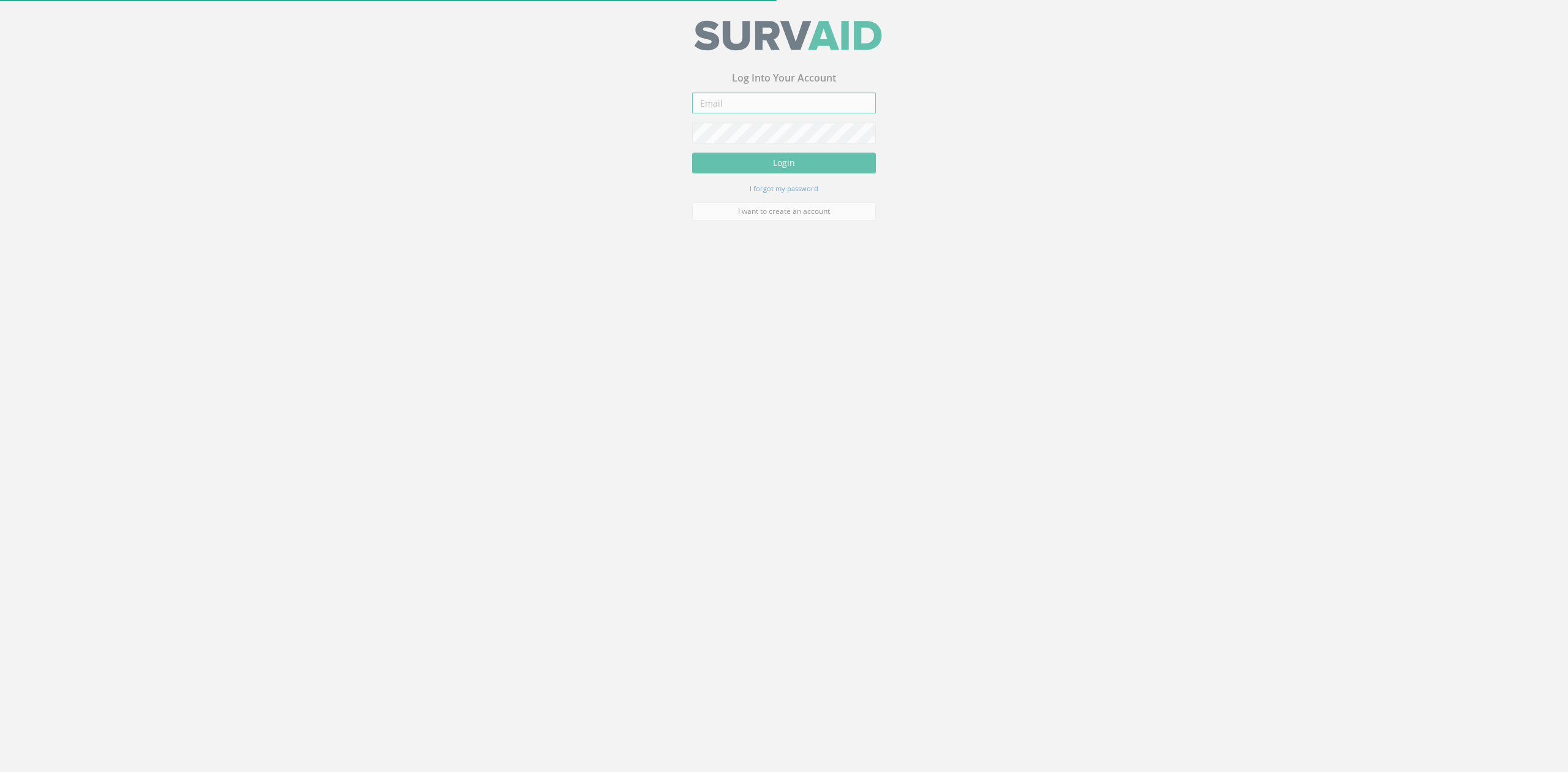
type input "mail@svsltd.net"
click at [824, 171] on button "Login" at bounding box center [784, 167] width 184 height 21
